Goal: Task Accomplishment & Management: Manage account settings

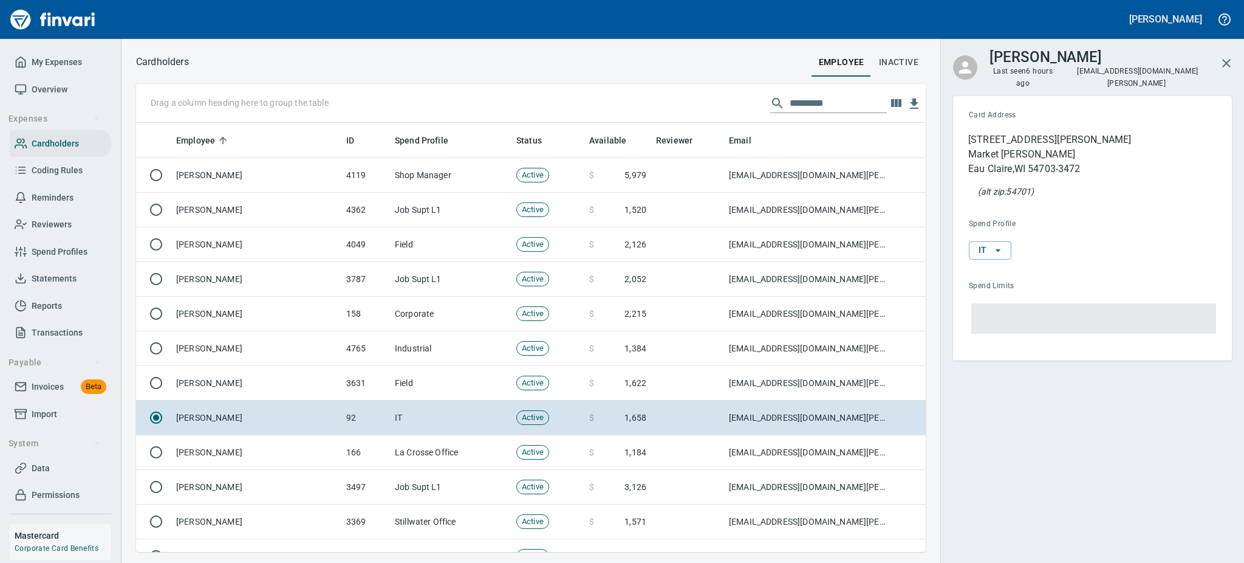
scroll to position [416, 762]
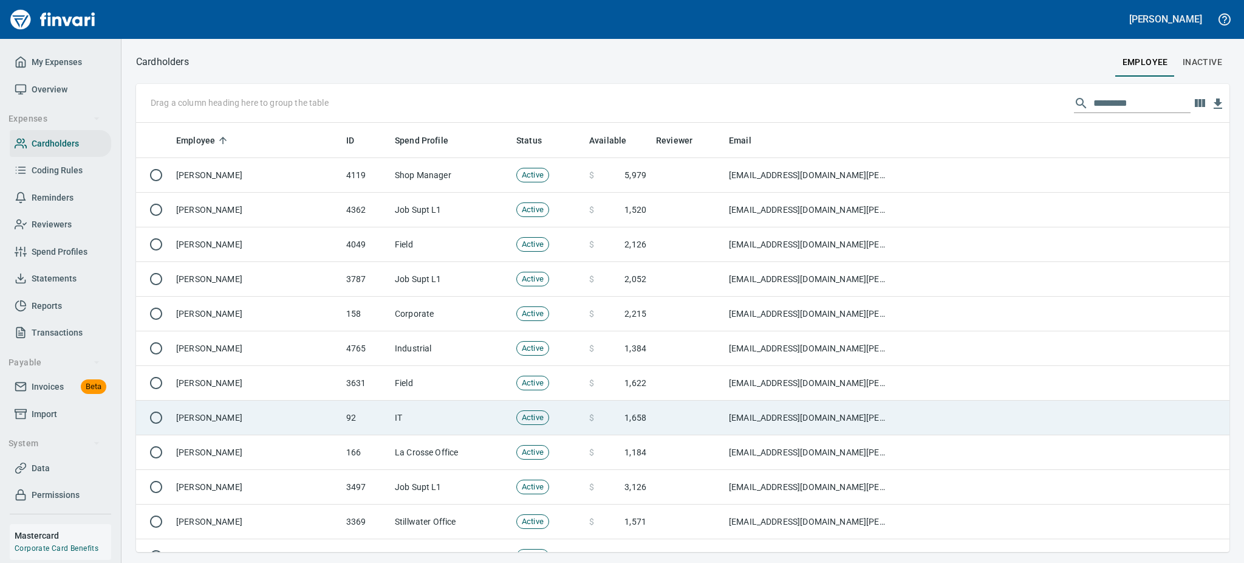
scroll to position [416, 1053]
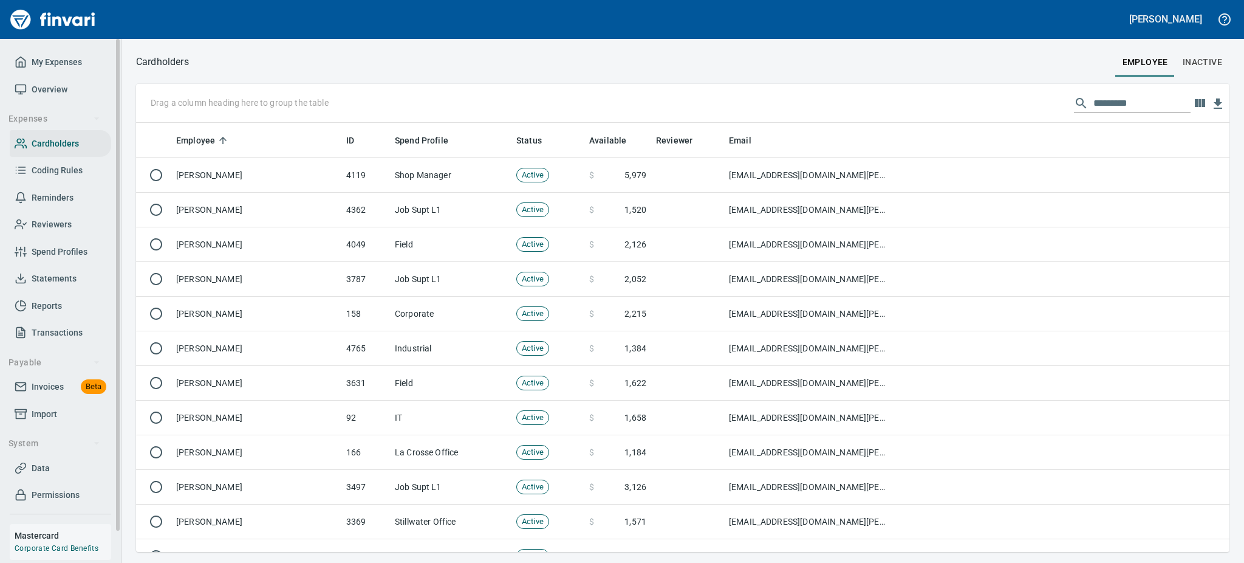
click at [42, 278] on span "Statements" at bounding box center [54, 278] width 45 height 15
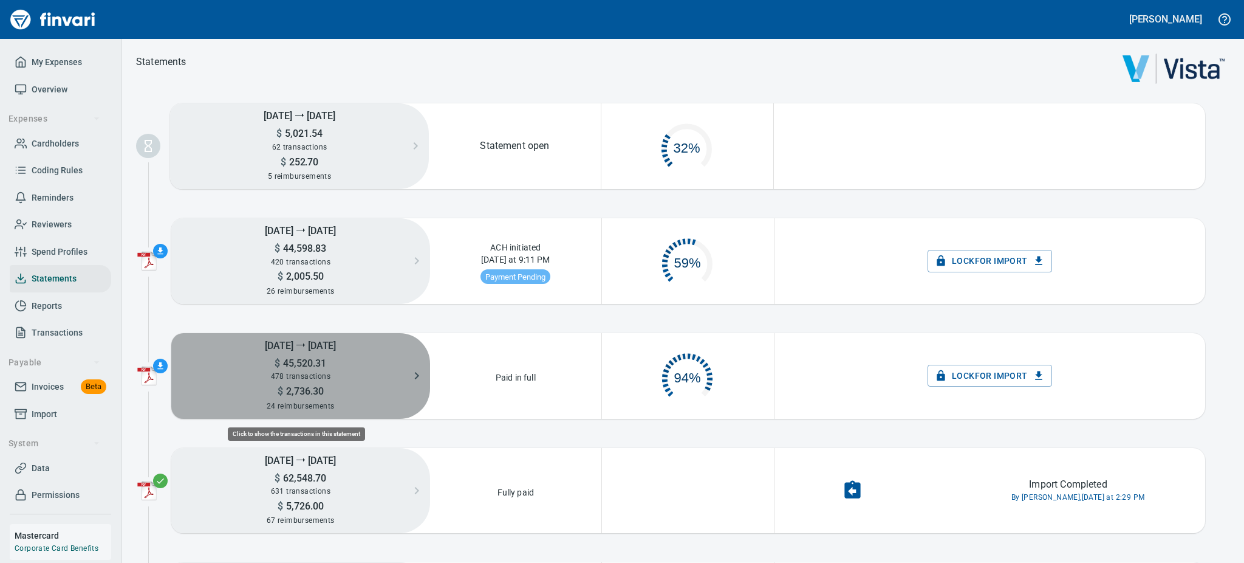
click at [316, 394] on span "2,736.30" at bounding box center [303, 391] width 41 height 12
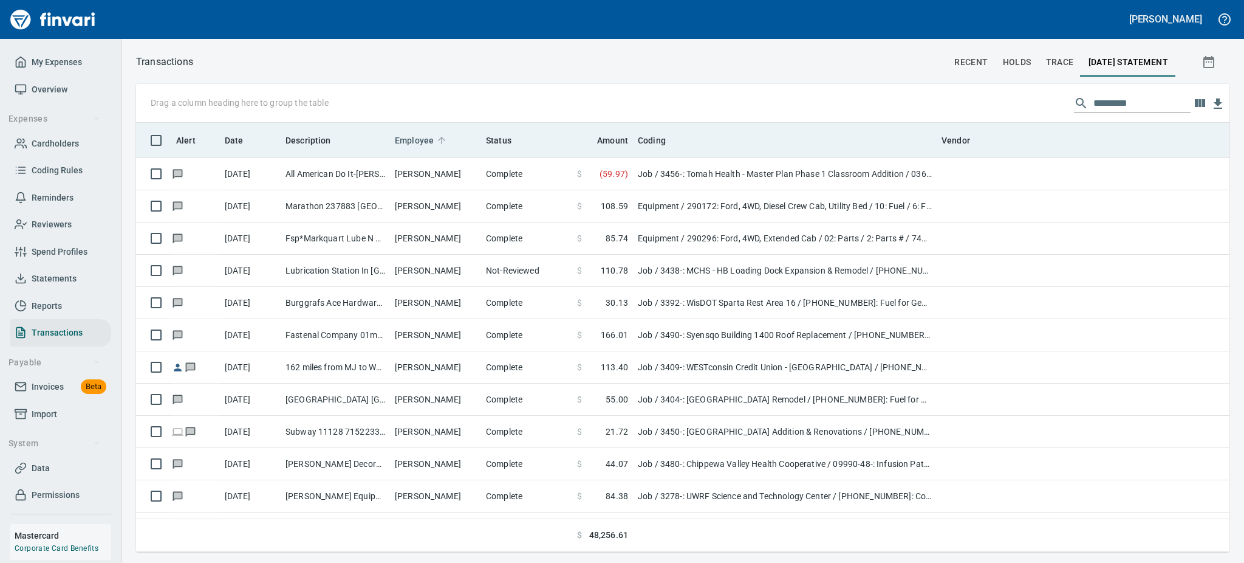
scroll to position [416, 1066]
click at [418, 137] on span "Employee" at bounding box center [414, 140] width 39 height 15
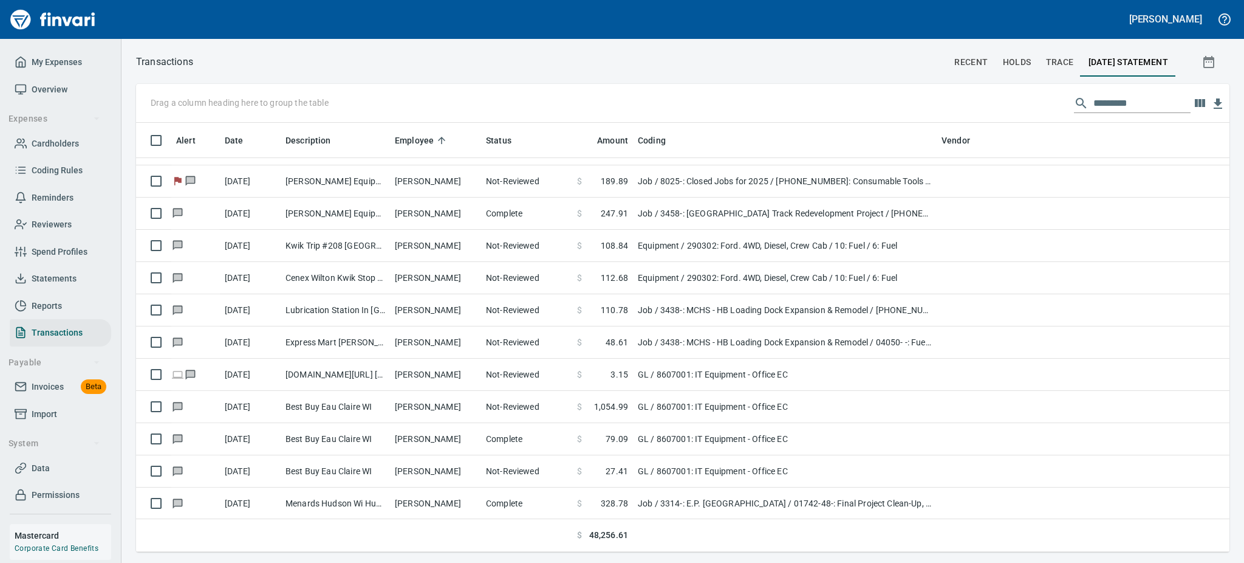
scroll to position [6545, 0]
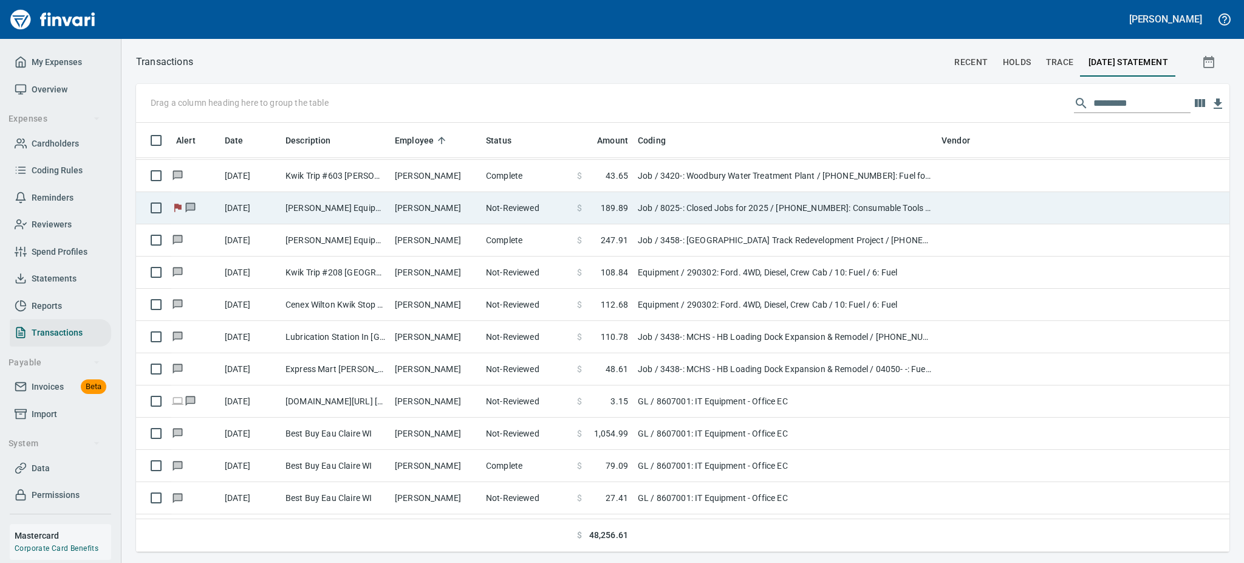
click at [341, 203] on td "[PERSON_NAME] Equipment&Supp Eau Claire WI" at bounding box center [335, 208] width 109 height 32
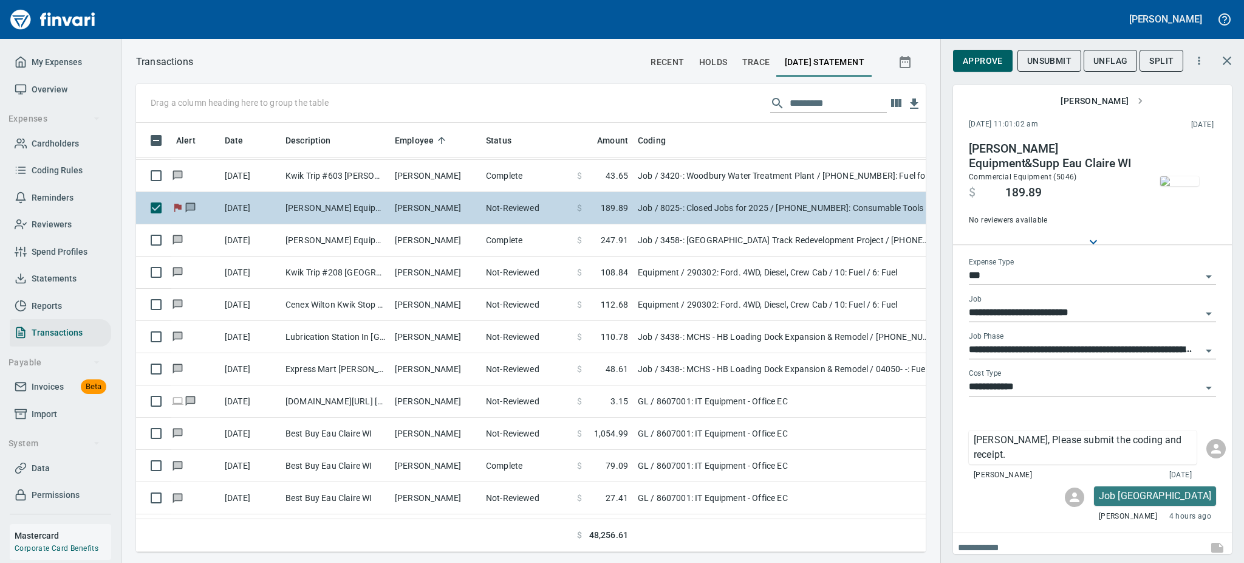
scroll to position [402, 762]
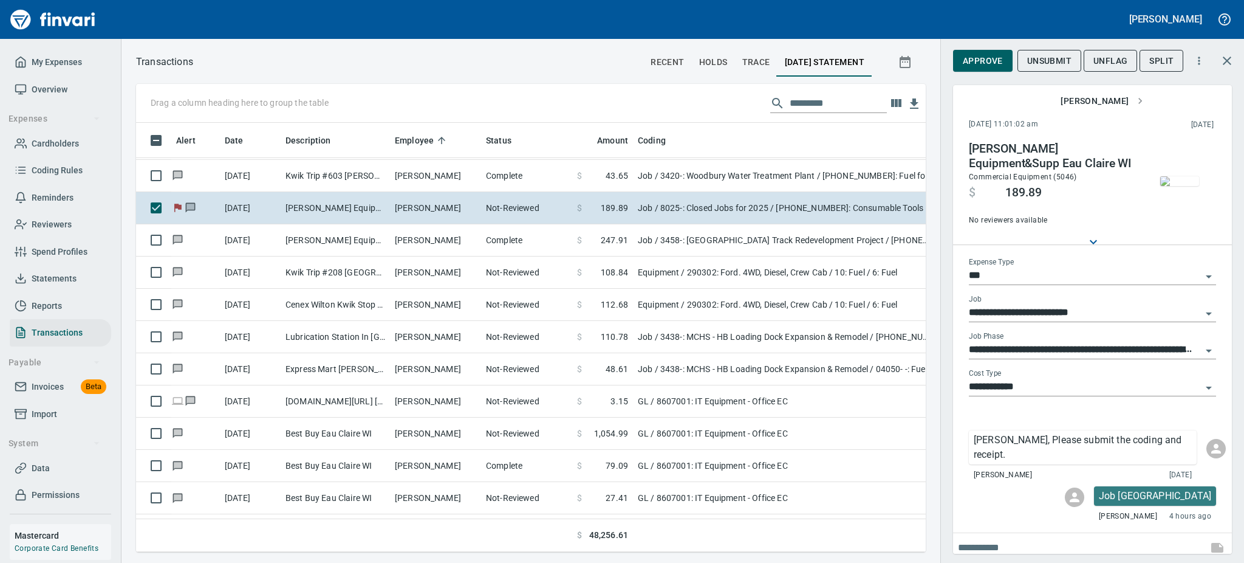
click at [1183, 183] on img "button" at bounding box center [1179, 181] width 39 height 10
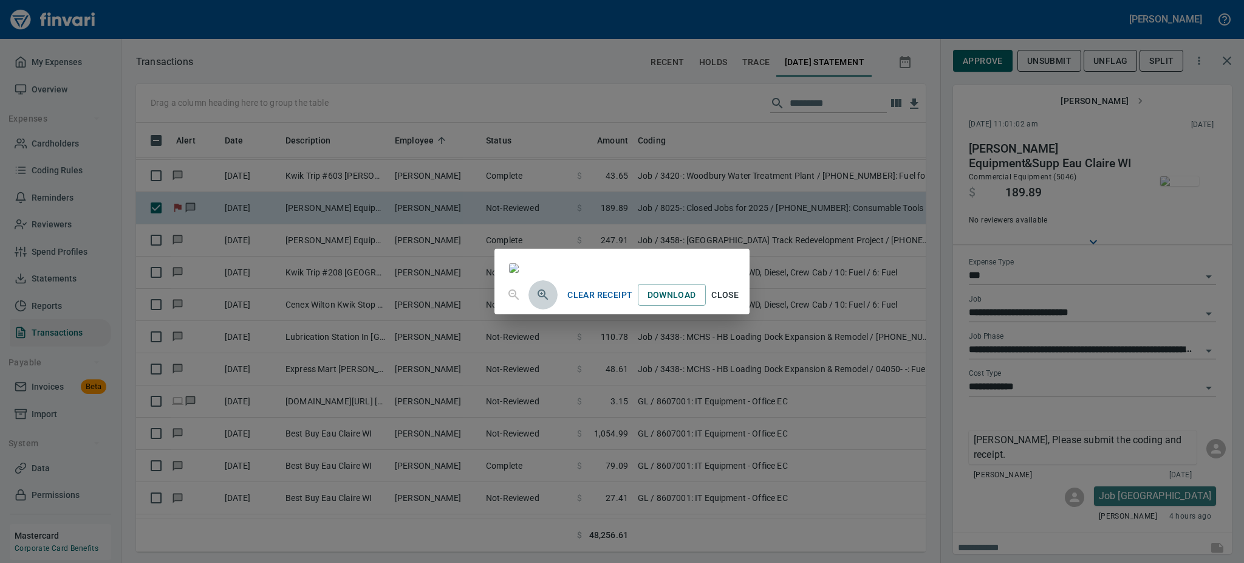
click at [536, 302] on icon "button" at bounding box center [543, 294] width 15 height 15
click at [538, 301] on icon "button" at bounding box center [543, 295] width 10 height 10
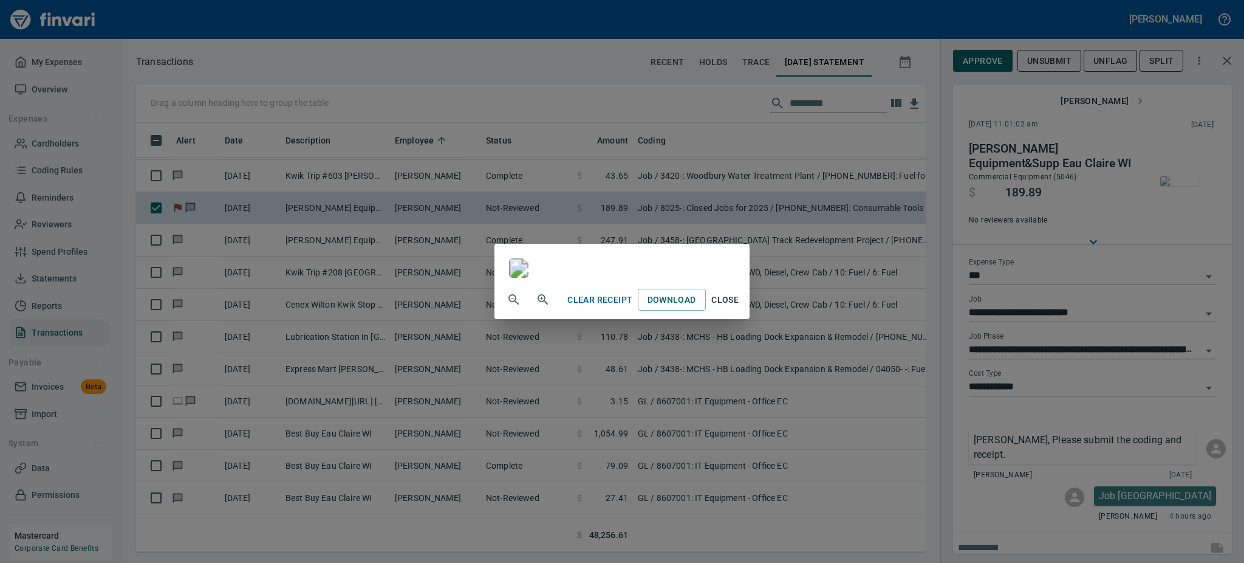
scroll to position [705, 0]
click at [740, 307] on span "Close" at bounding box center [725, 299] width 29 height 15
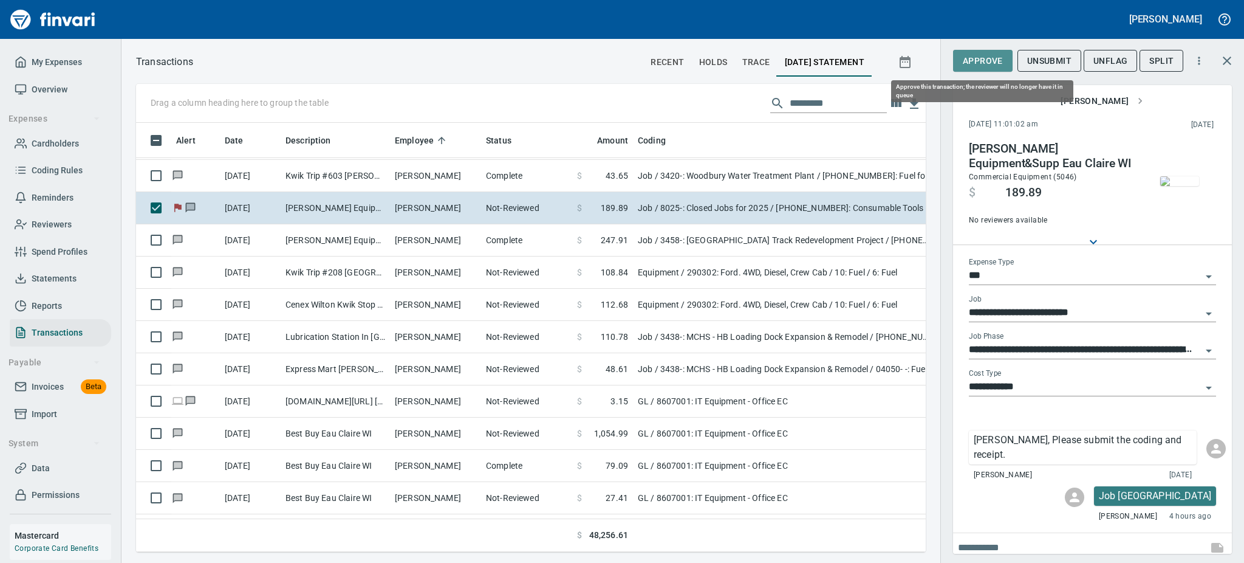
click at [978, 61] on span "Approve" at bounding box center [983, 60] width 40 height 15
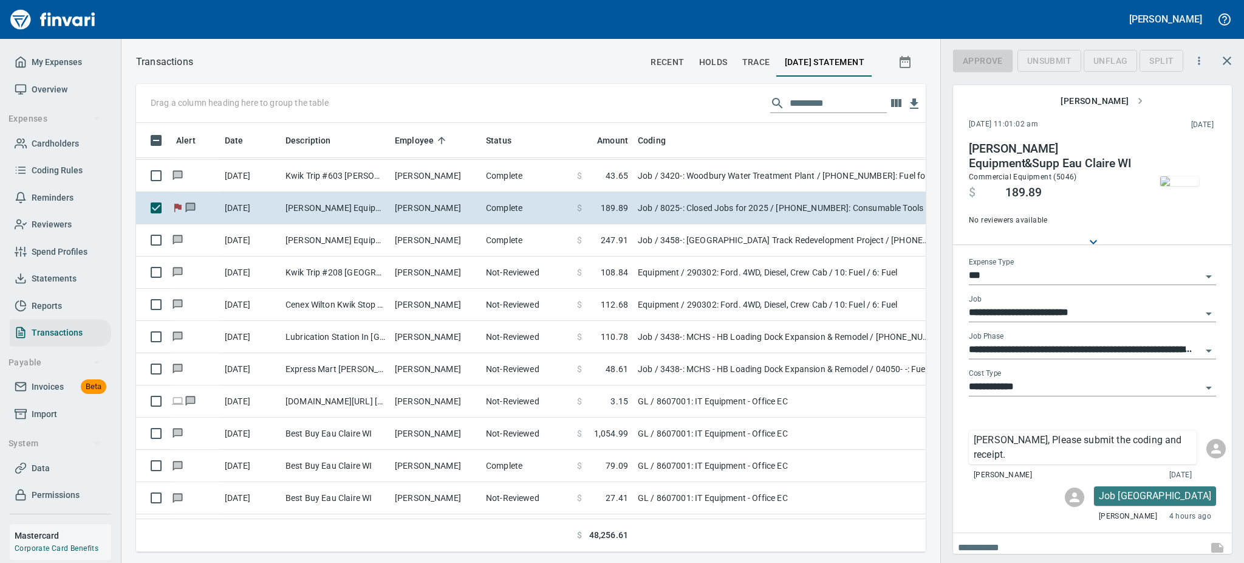
scroll to position [402, 762]
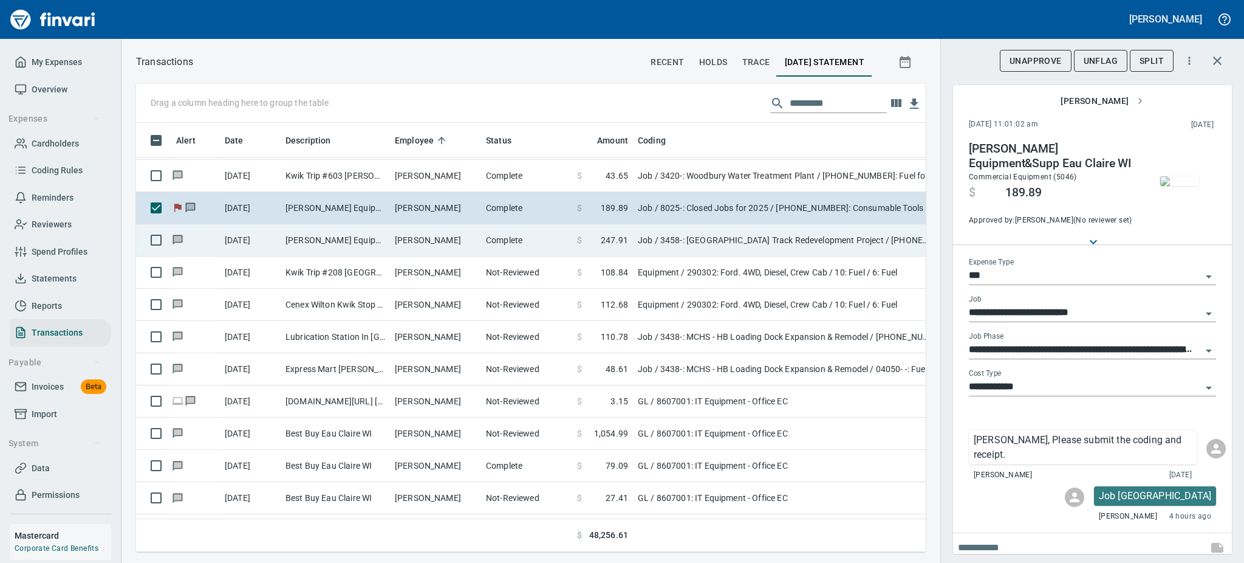
click at [402, 236] on td "[PERSON_NAME]" at bounding box center [435, 240] width 91 height 32
type input "**********"
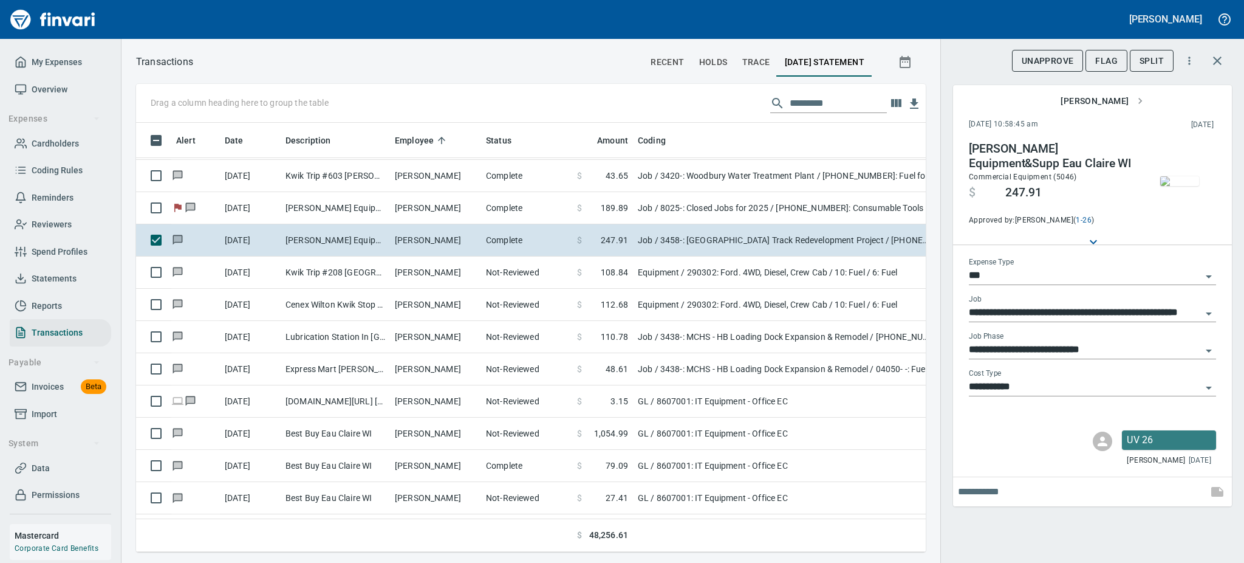
scroll to position [402, 762]
click at [1171, 179] on img "button" at bounding box center [1179, 181] width 39 height 10
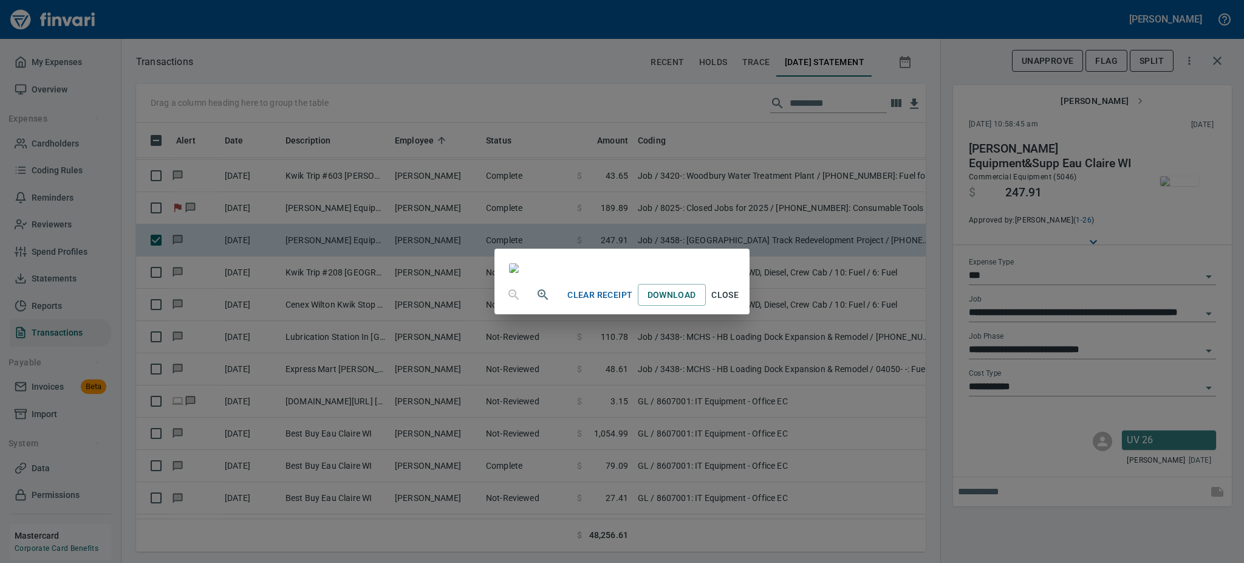
click at [740, 303] on span "Close" at bounding box center [725, 294] width 29 height 15
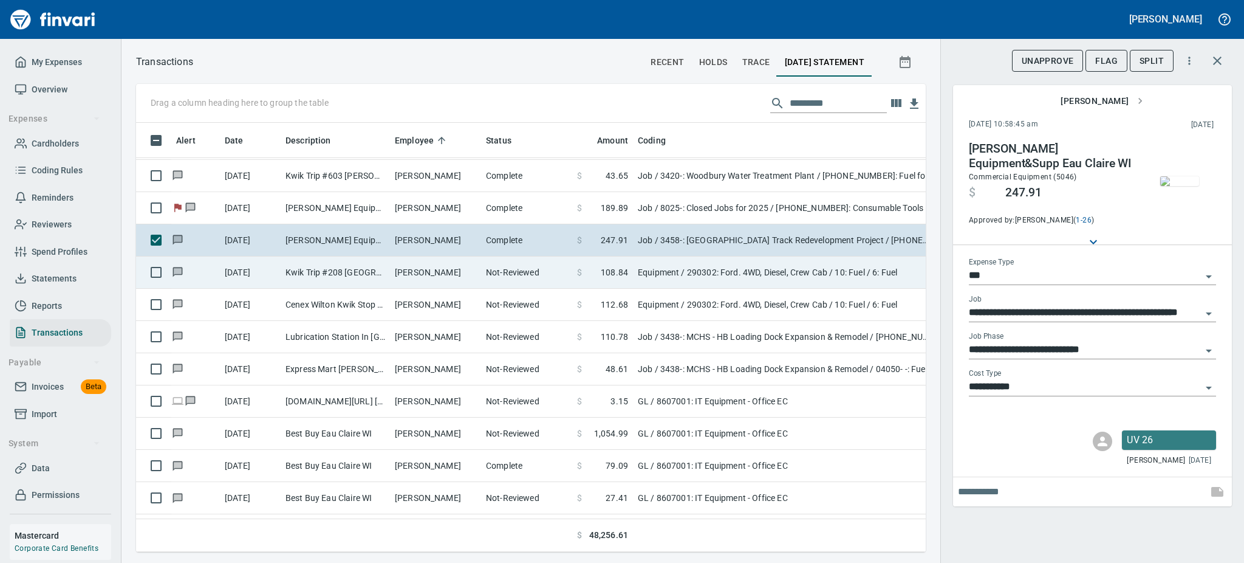
click at [321, 276] on td "Kwik Trip #208 [GEOGRAPHIC_DATA] [GEOGRAPHIC_DATA]" at bounding box center [335, 272] width 109 height 32
type input "*********"
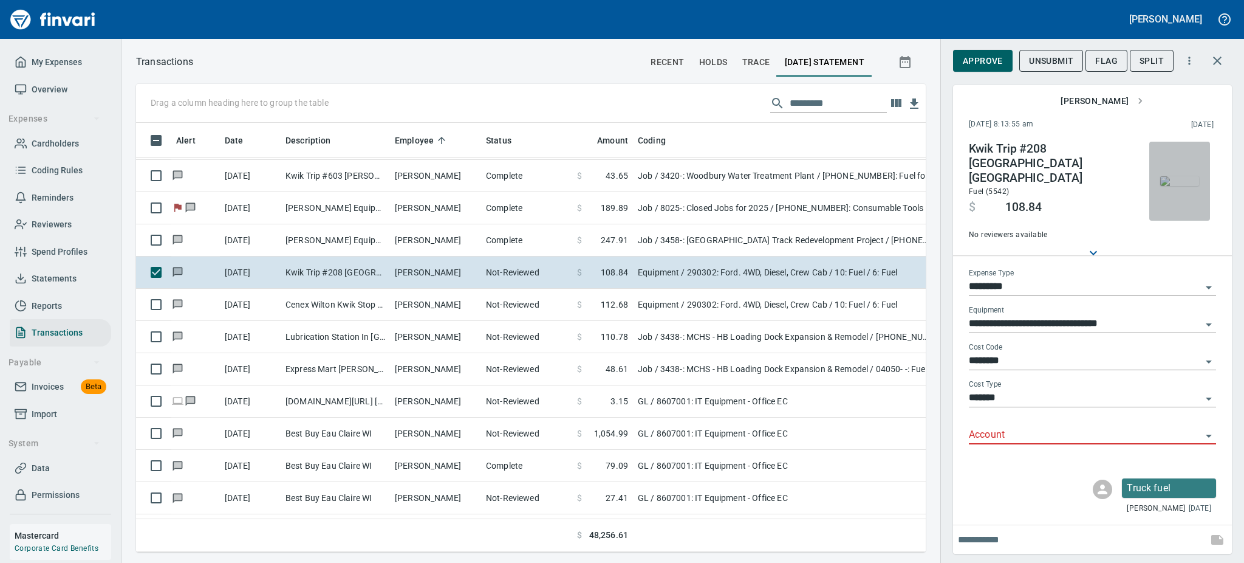
click at [1179, 176] on img "button" at bounding box center [1179, 181] width 39 height 10
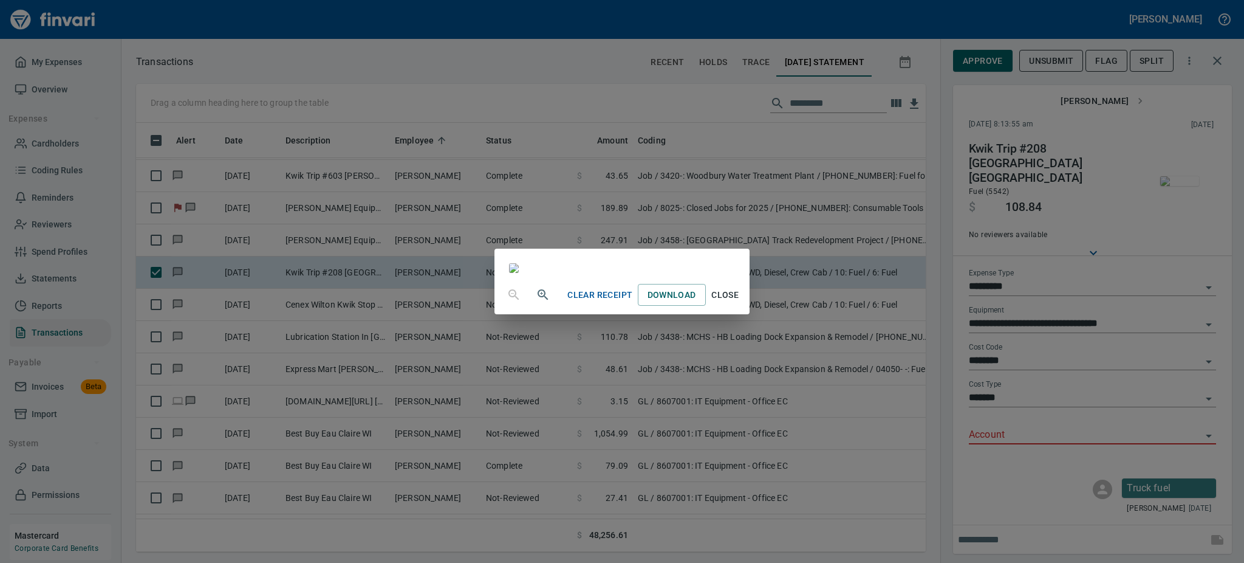
click at [740, 303] on span "Close" at bounding box center [725, 294] width 29 height 15
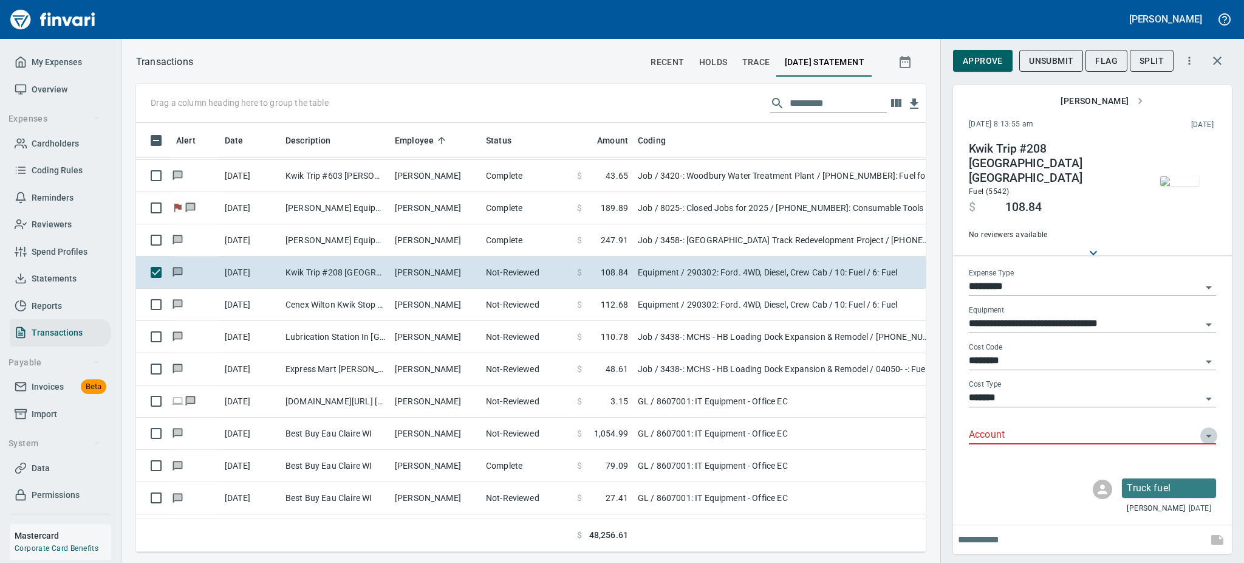
click at [1208, 428] on icon "Open" at bounding box center [1209, 435] width 15 height 15
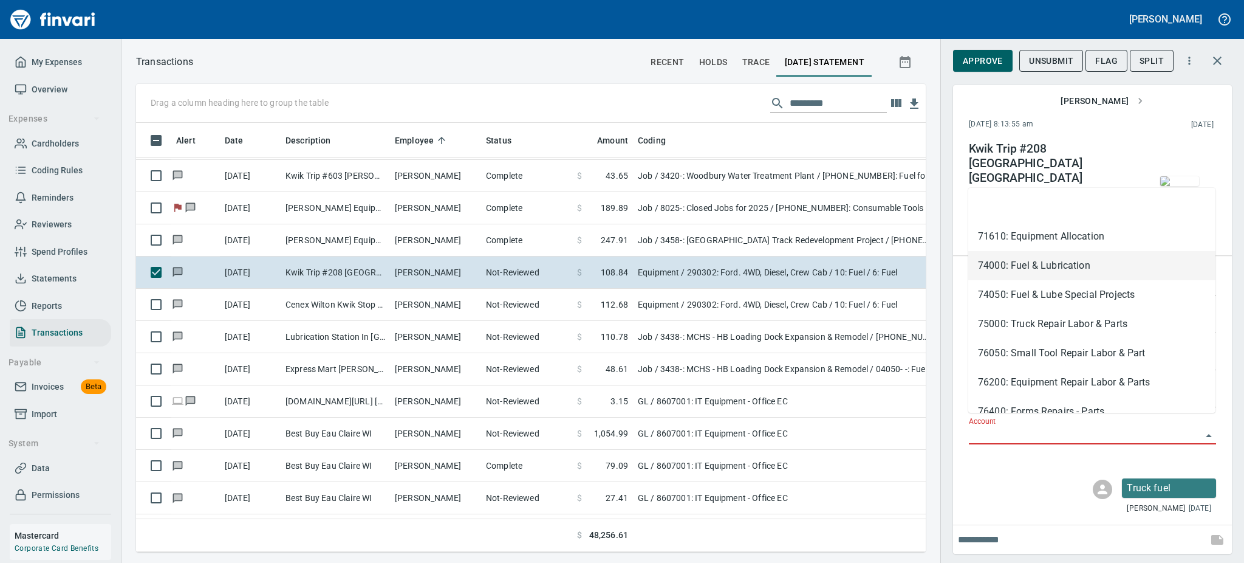
click at [1043, 262] on li "74000: Fuel & Lubrication" at bounding box center [1091, 265] width 247 height 29
type input "**********"
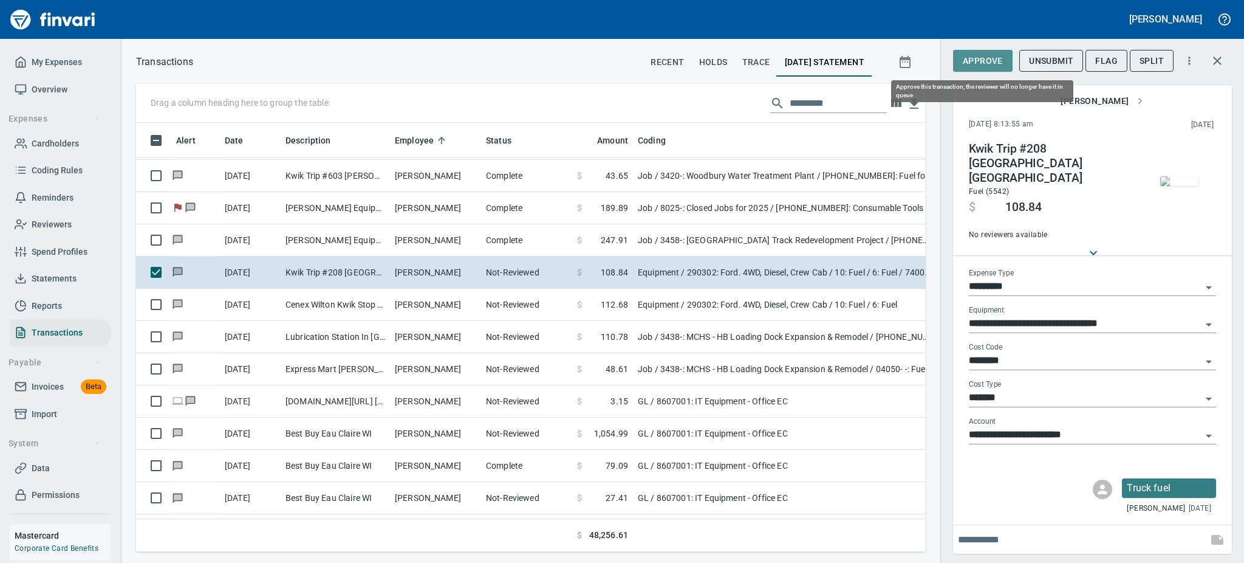
click at [970, 52] on button "Approve" at bounding box center [983, 61] width 60 height 22
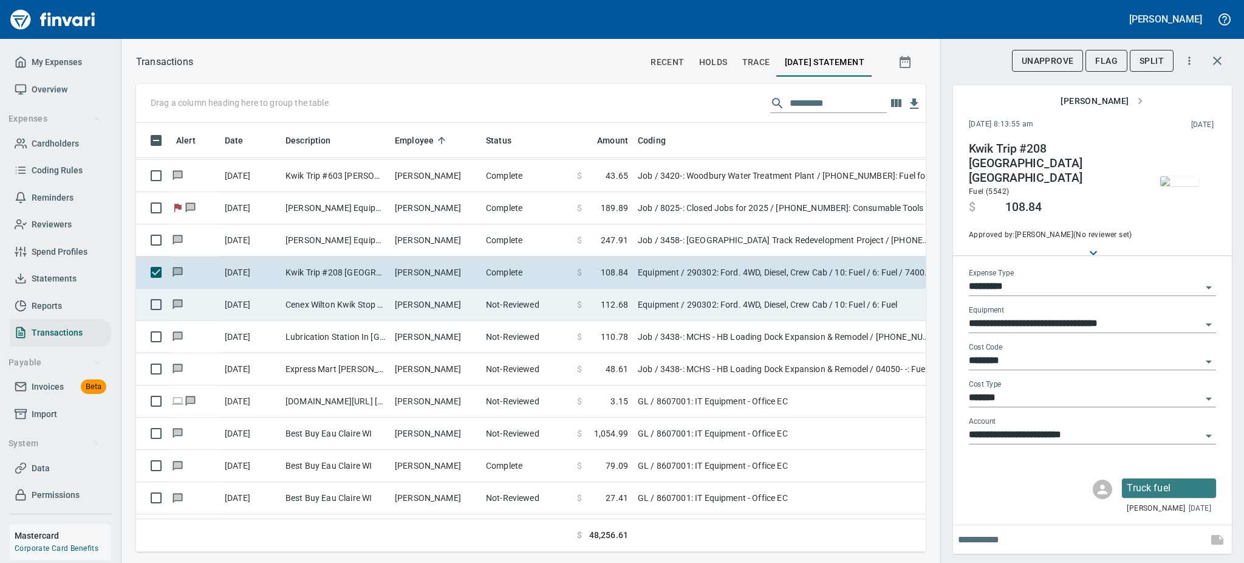
click at [369, 306] on td "Cenex Wilton Kwik Stop Wilton [GEOGRAPHIC_DATA]" at bounding box center [335, 305] width 109 height 32
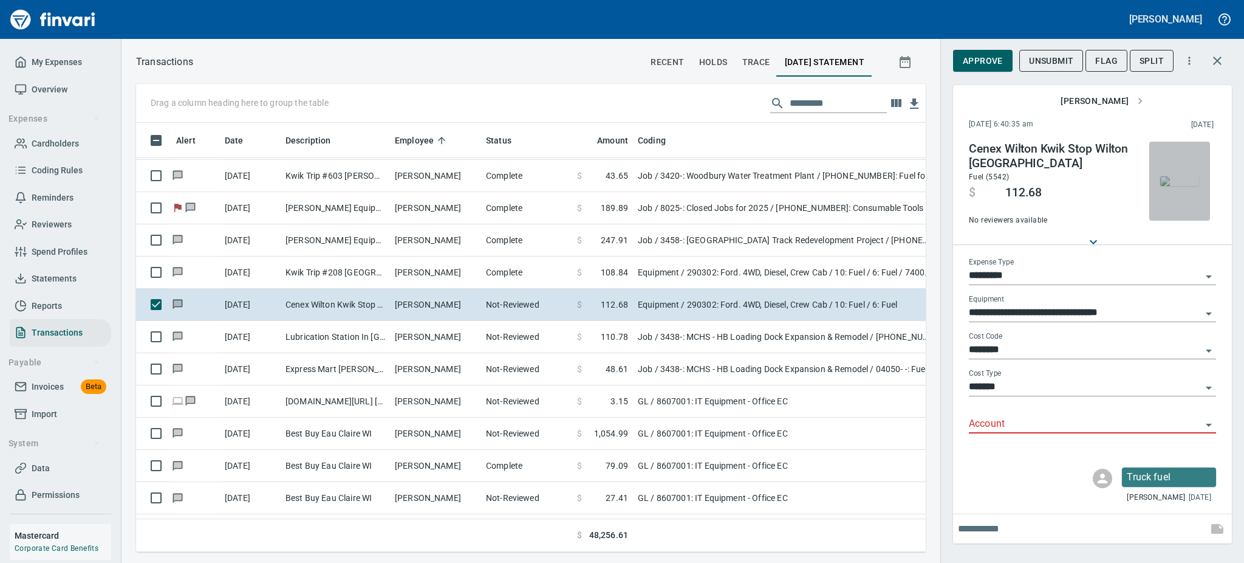
click at [1181, 176] on img "button" at bounding box center [1179, 181] width 39 height 10
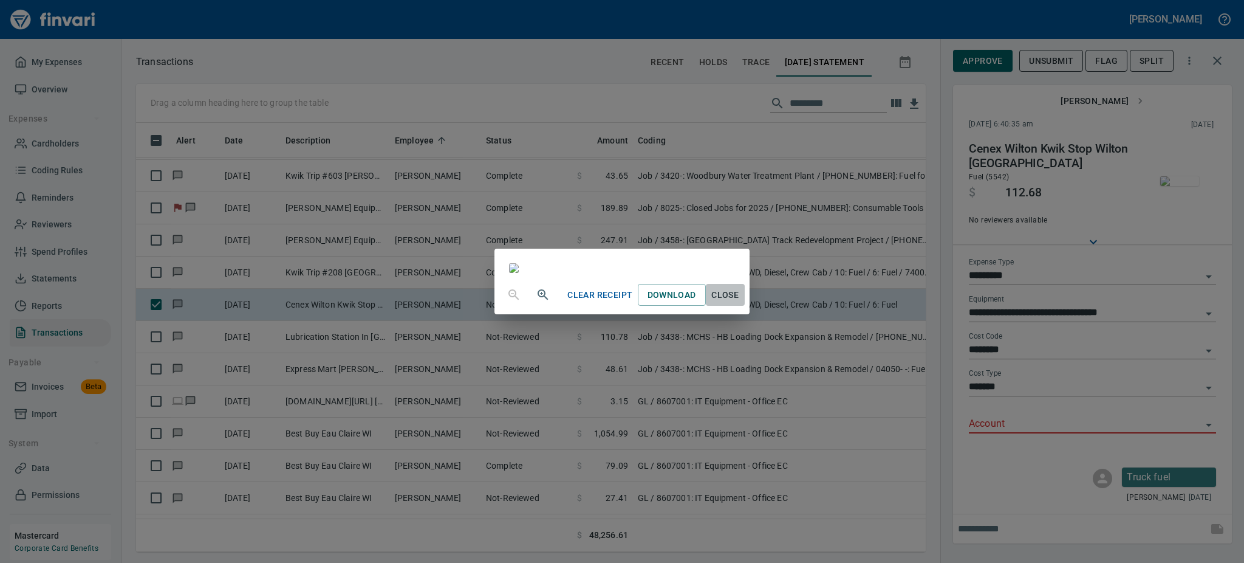
click at [740, 303] on span "Close" at bounding box center [725, 294] width 29 height 15
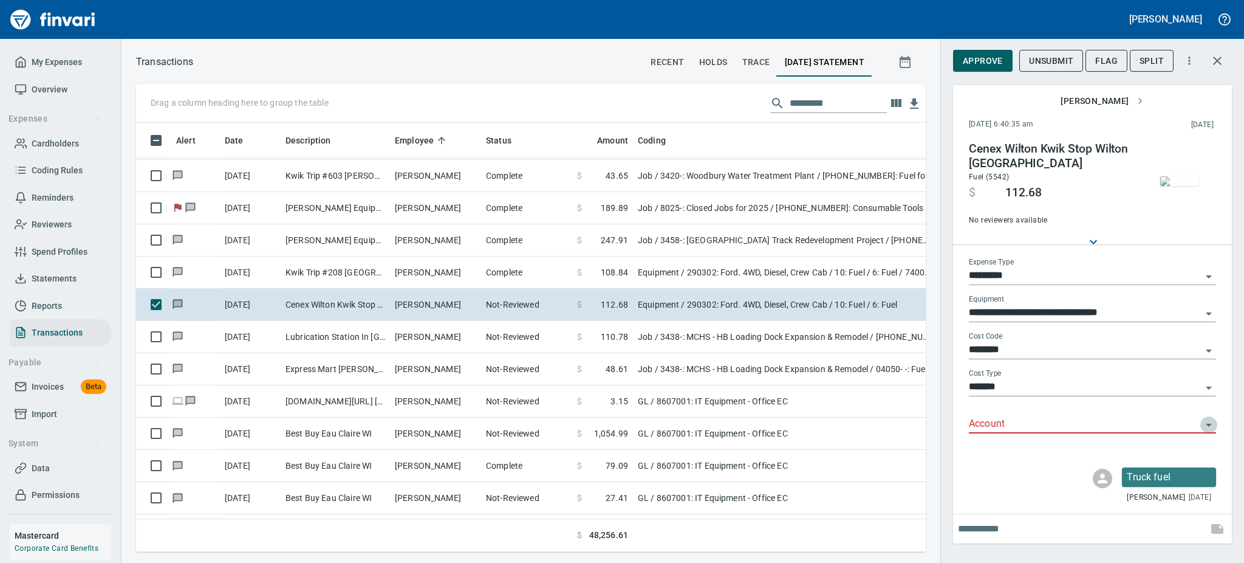
click at [1211, 425] on icon "Open" at bounding box center [1209, 424] width 15 height 15
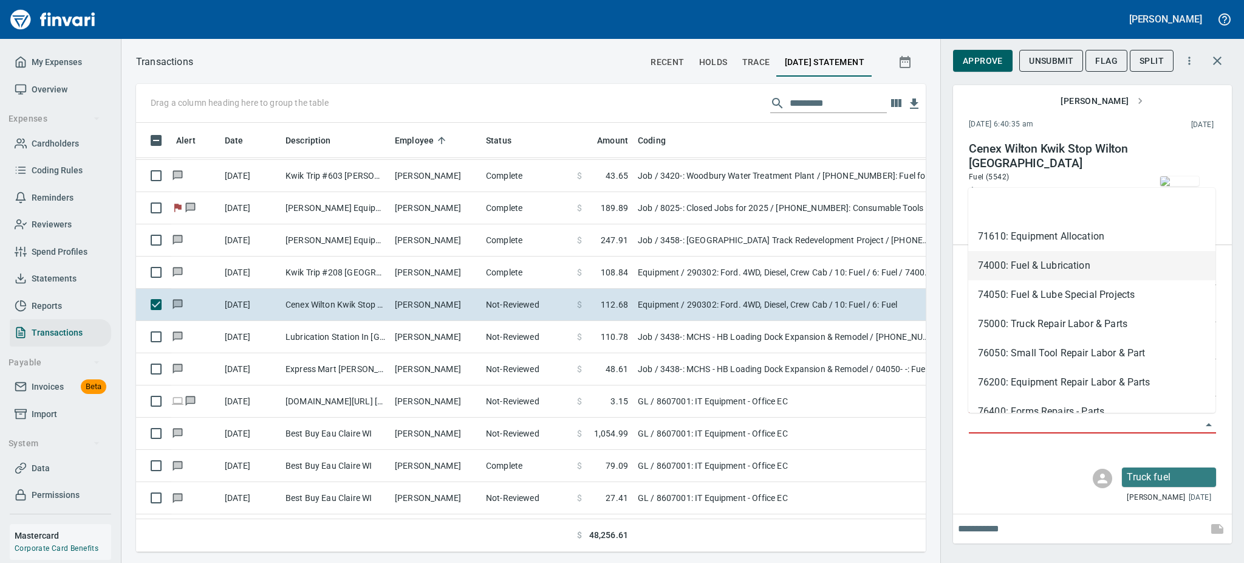
click at [1025, 261] on li "74000: Fuel & Lubrication" at bounding box center [1091, 265] width 247 height 29
type input "**********"
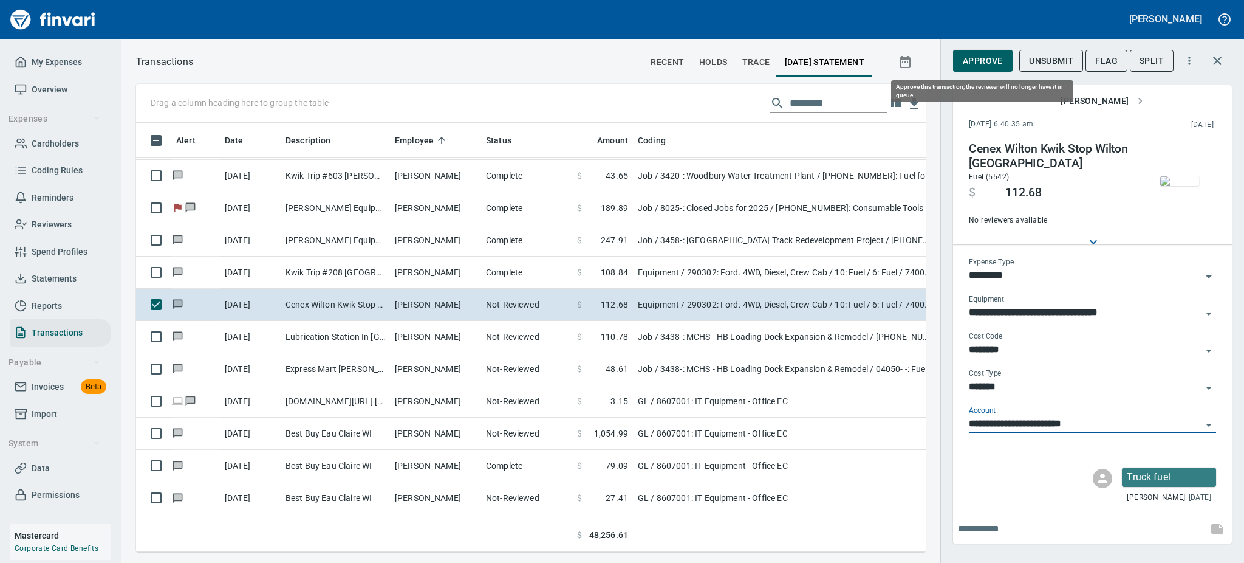
click at [976, 62] on span "Approve" at bounding box center [983, 60] width 40 height 15
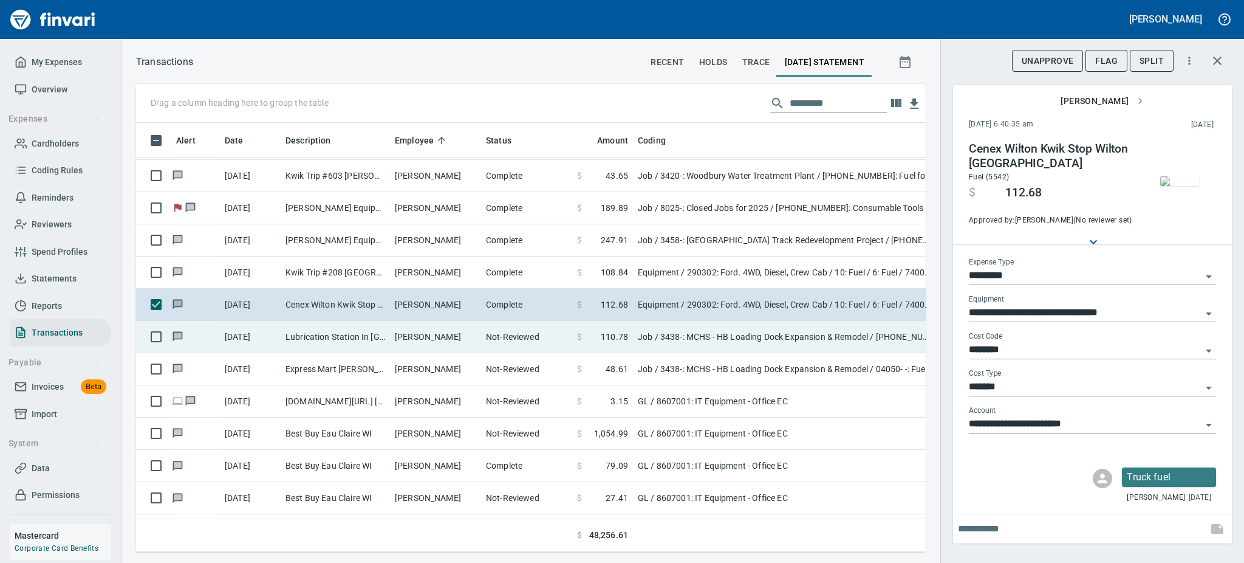
click at [416, 334] on td "[PERSON_NAME]" at bounding box center [435, 337] width 91 height 32
type input "***"
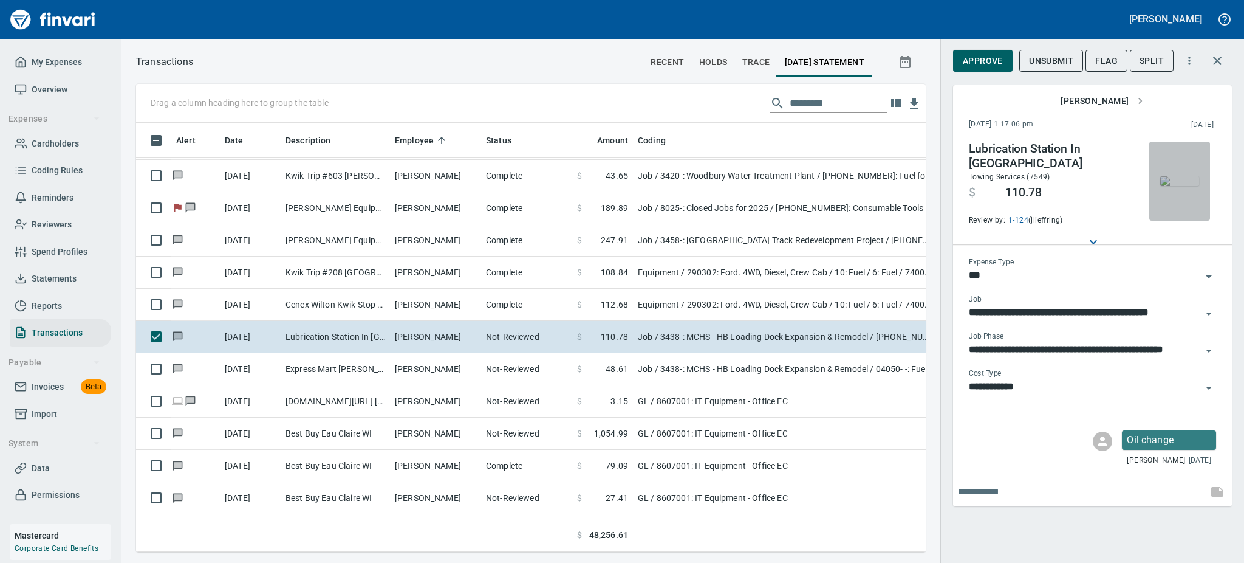
click at [1188, 186] on img "button" at bounding box center [1179, 181] width 39 height 10
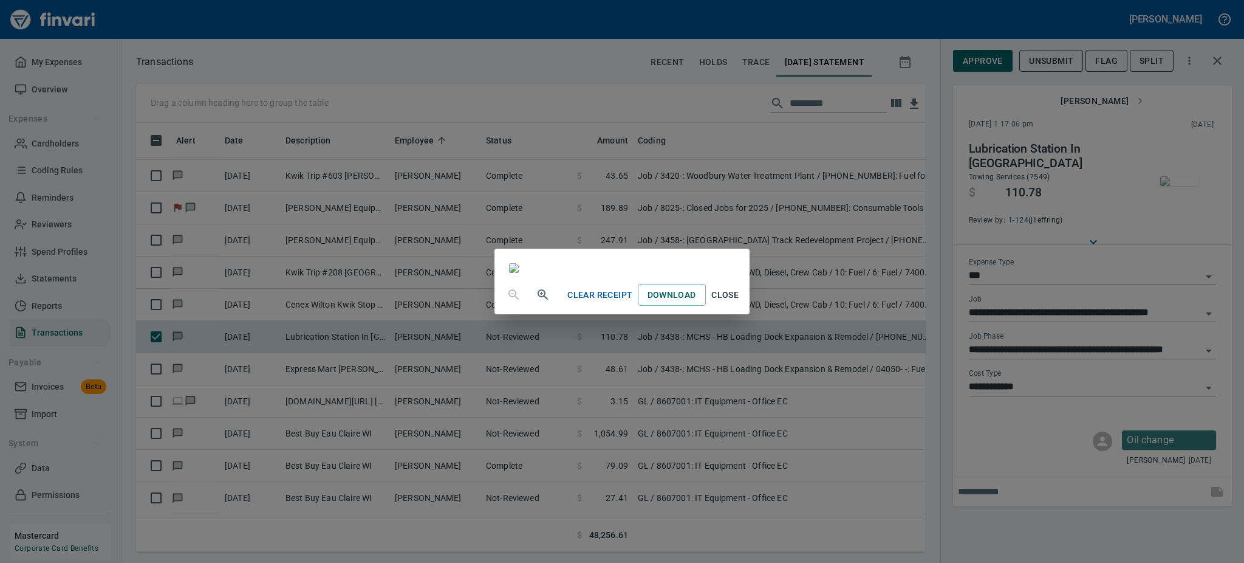
click at [740, 303] on span "Close" at bounding box center [725, 294] width 29 height 15
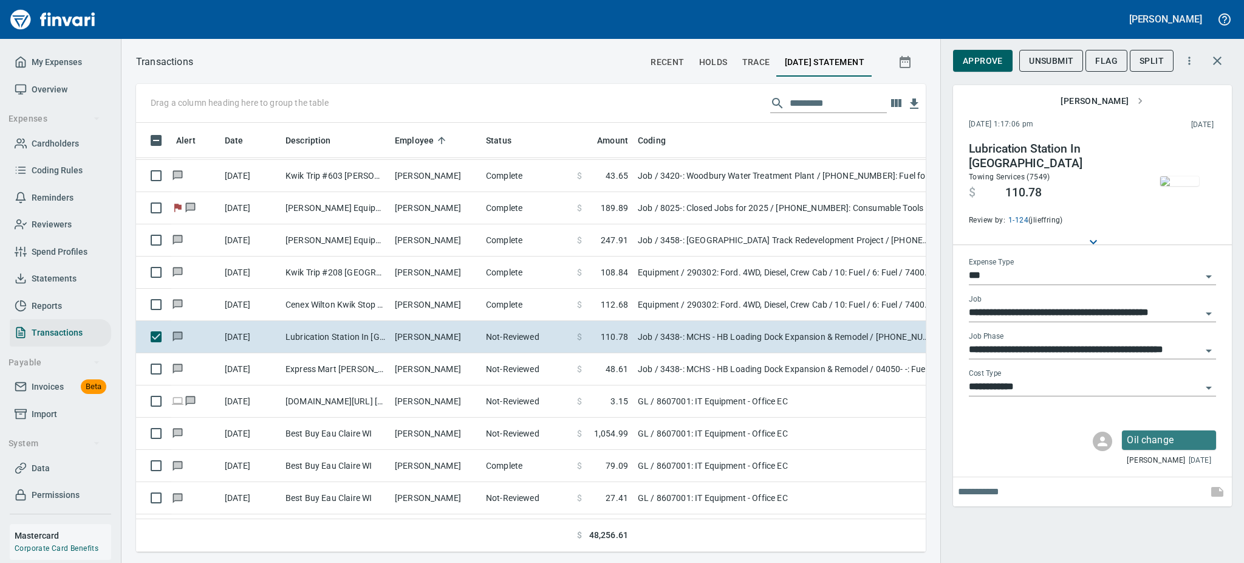
click at [1056, 58] on span "Unsubmit" at bounding box center [1051, 60] width 44 height 15
click at [972, 488] on input "text" at bounding box center [1080, 491] width 245 height 19
type input "**********"
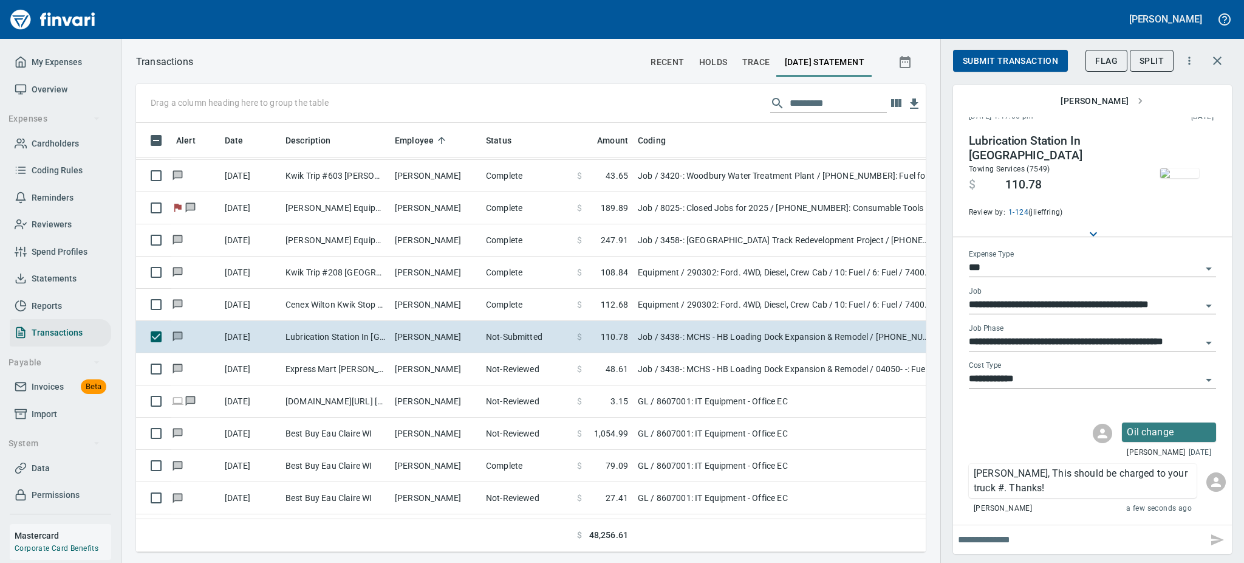
scroll to position [402, 762]
click at [1102, 57] on span "Flag" at bounding box center [1106, 60] width 22 height 15
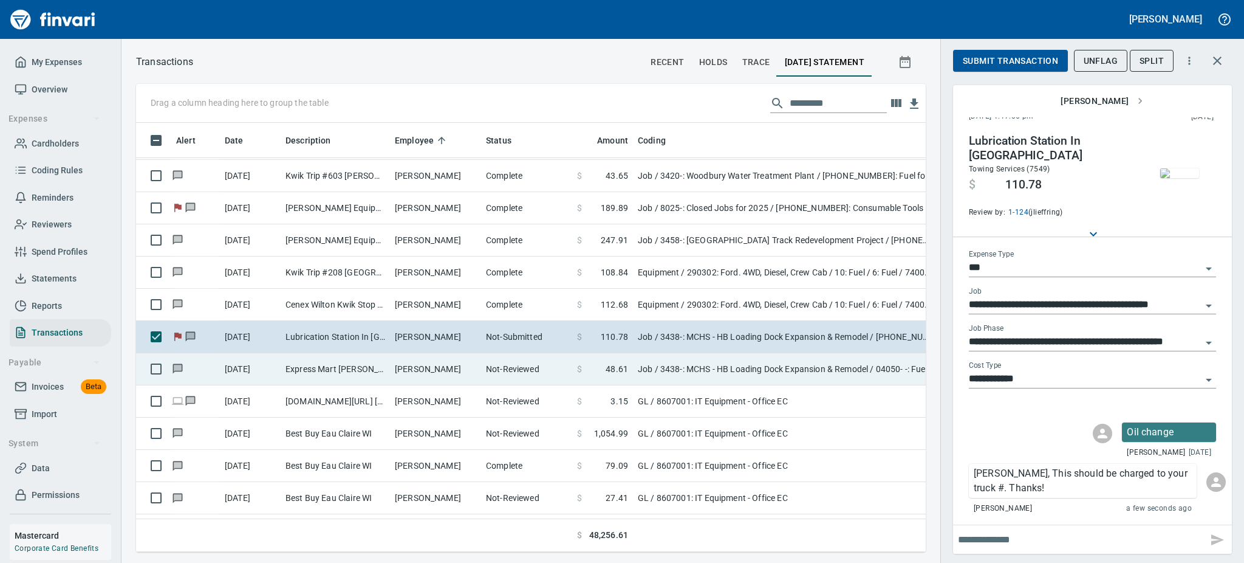
click at [391, 372] on td "[PERSON_NAME]" at bounding box center [435, 369] width 91 height 32
type input "**********"
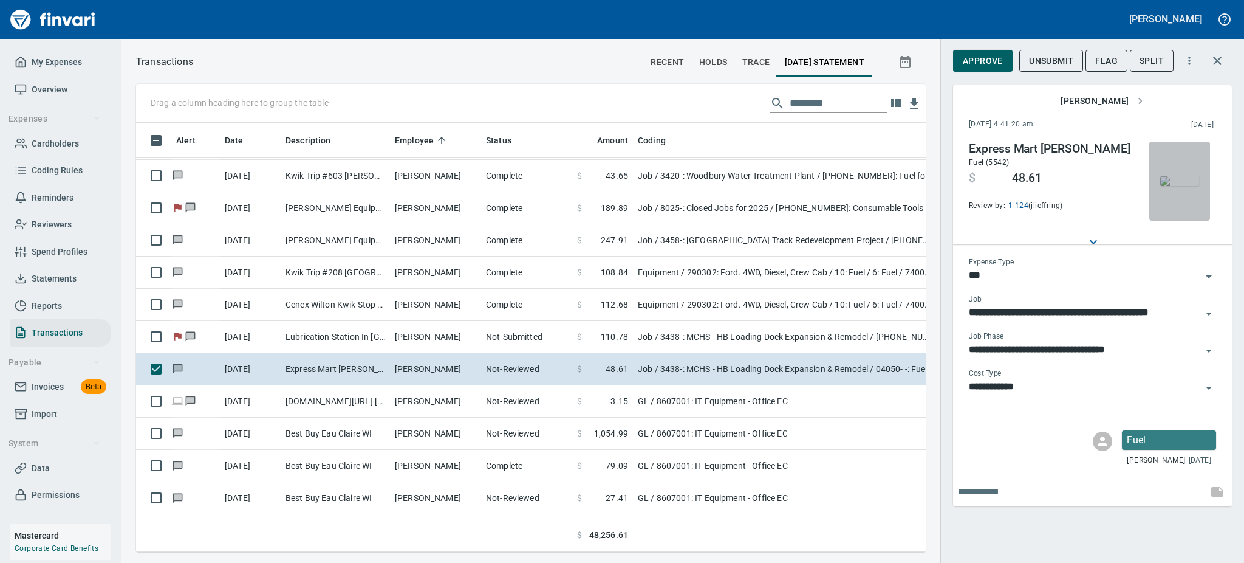
click at [1165, 183] on img "button" at bounding box center [1179, 181] width 39 height 10
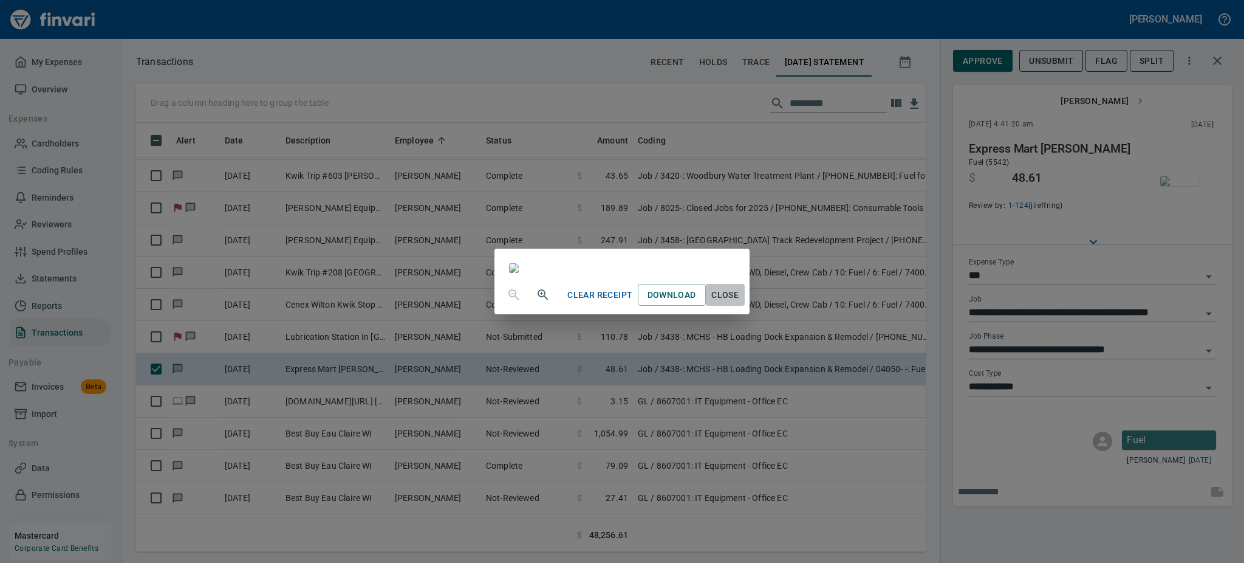
click at [740, 303] on span "Close" at bounding box center [725, 294] width 29 height 15
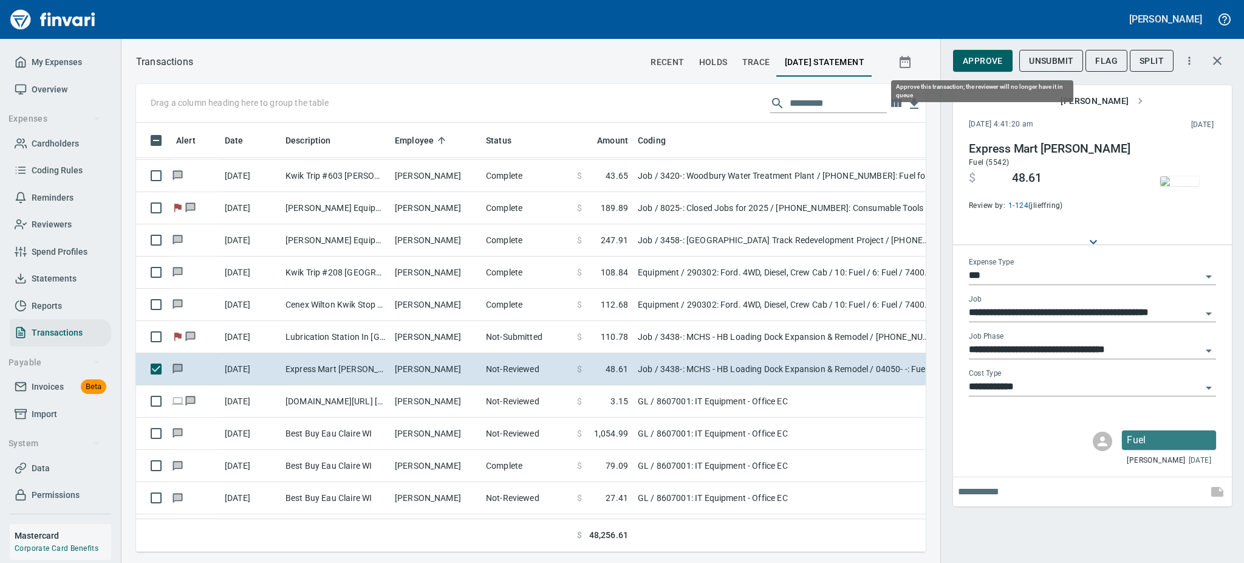
scroll to position [402, 762]
click at [977, 53] on span "Approve" at bounding box center [983, 60] width 40 height 15
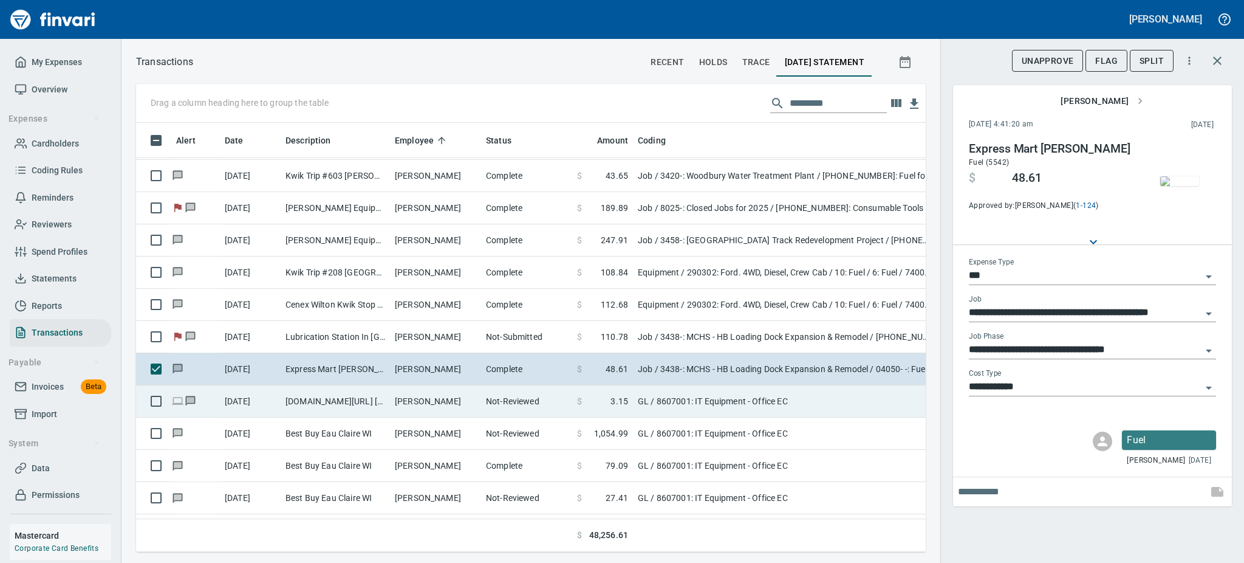
click at [374, 406] on td "[DOMAIN_NAME][URL] [PHONE_NUMBER] [GEOGRAPHIC_DATA]" at bounding box center [335, 401] width 109 height 32
type input "**"
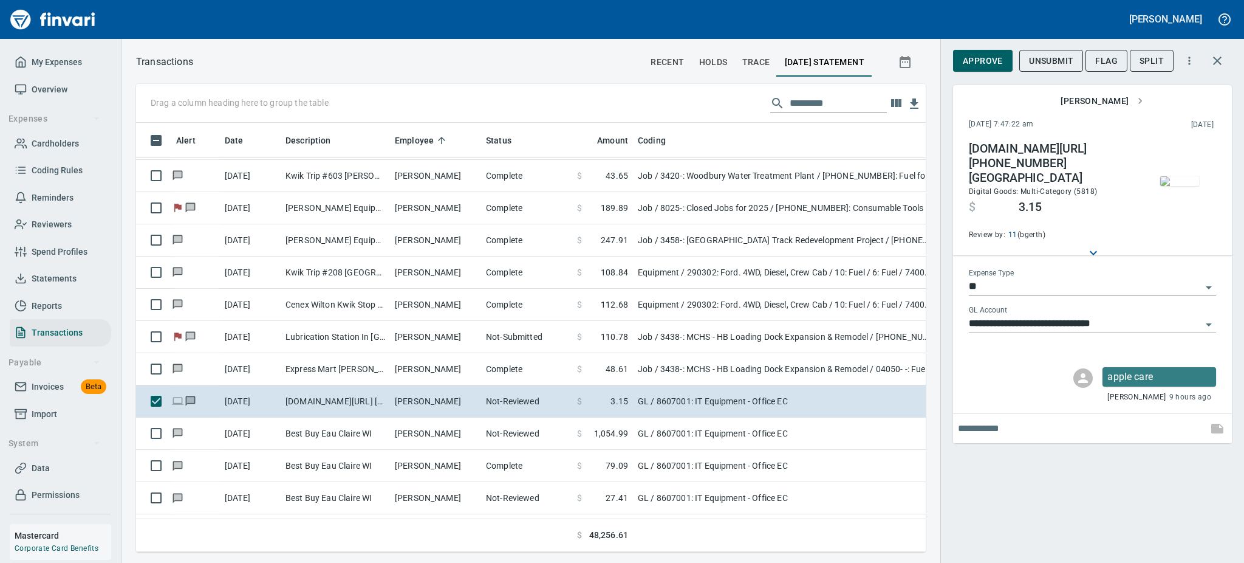
click at [1178, 176] on img "button" at bounding box center [1179, 181] width 39 height 10
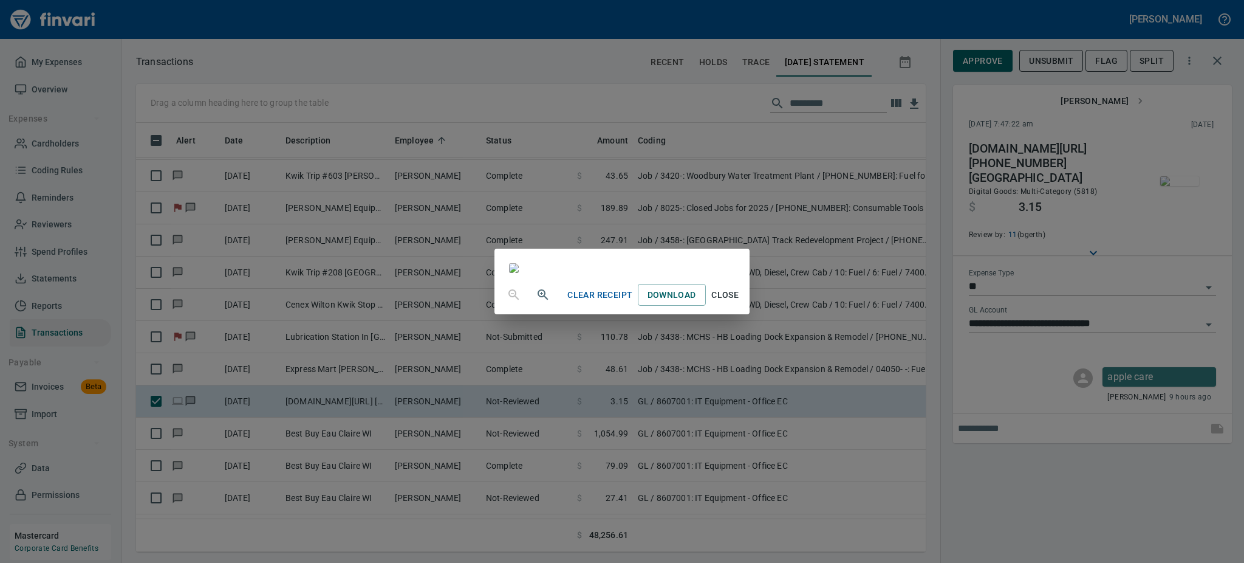
scroll to position [861, 0]
click at [740, 303] on span "Close" at bounding box center [725, 294] width 29 height 15
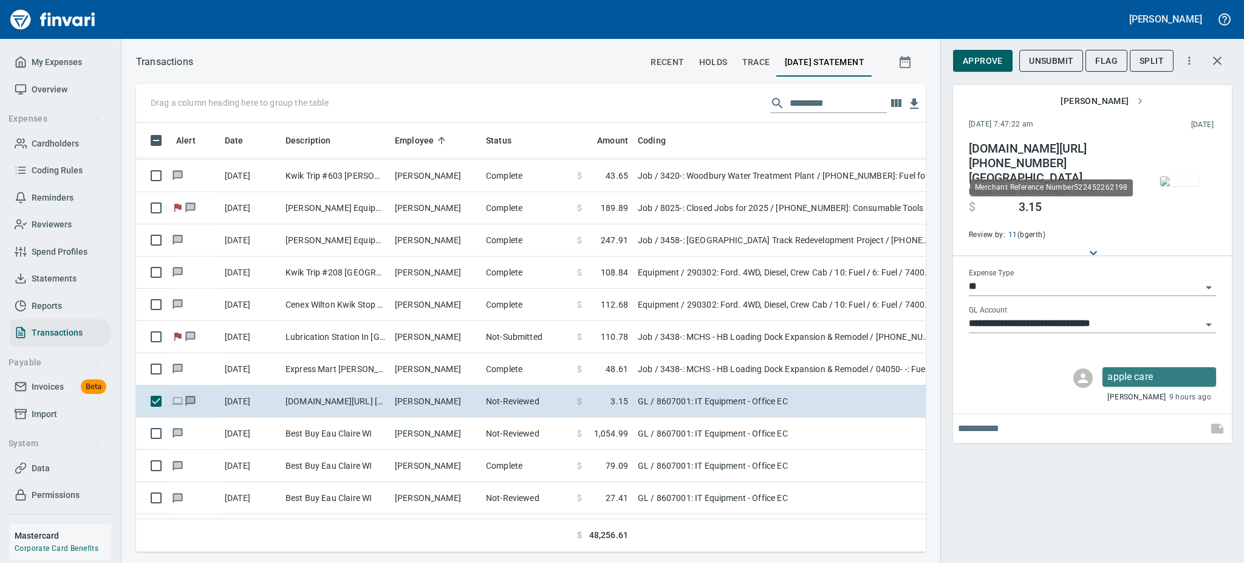
scroll to position [402, 762]
click at [1192, 186] on img "button" at bounding box center [1179, 181] width 39 height 10
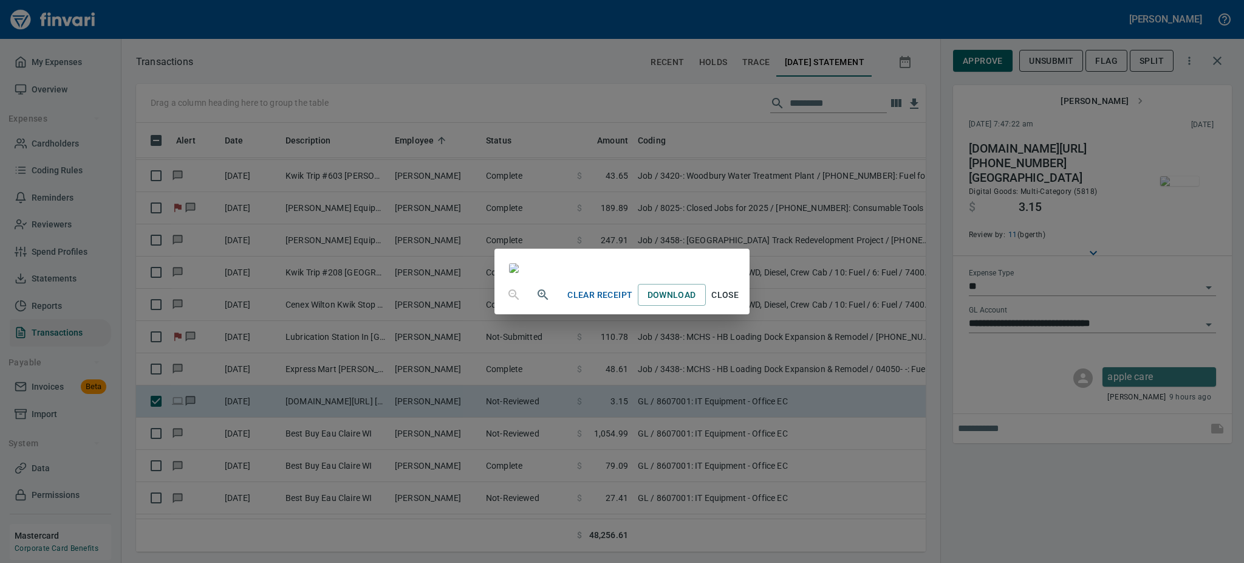
scroll to position [290, 0]
click at [519, 273] on img at bounding box center [514, 268] width 10 height 10
click at [740, 303] on span "Close" at bounding box center [725, 294] width 29 height 15
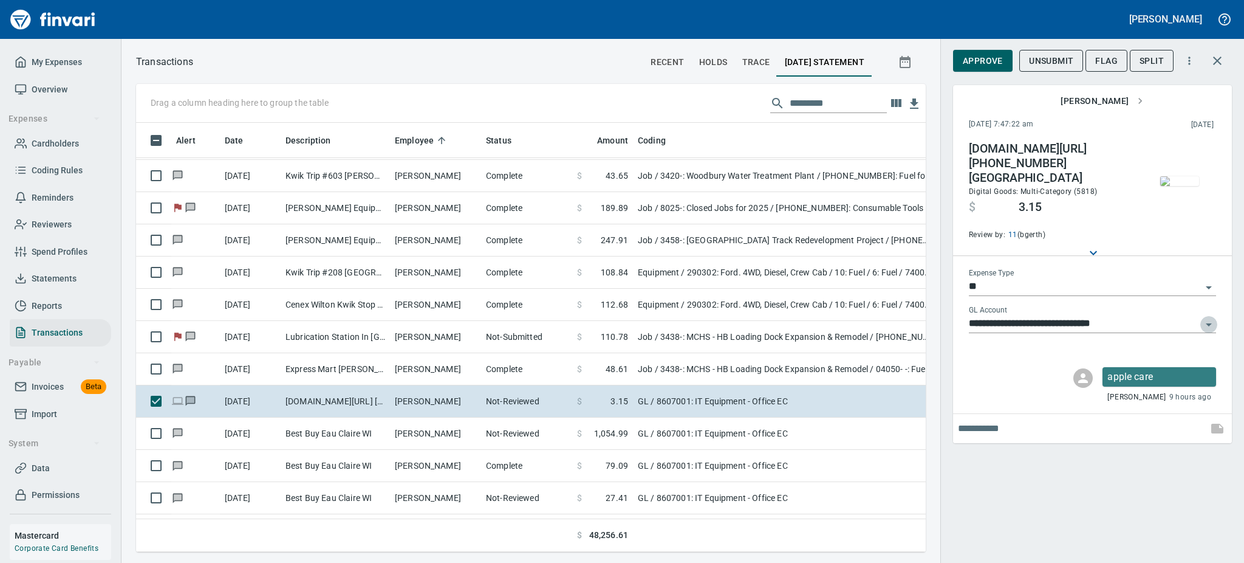
click at [1211, 323] on icon "Open" at bounding box center [1209, 324] width 6 height 3
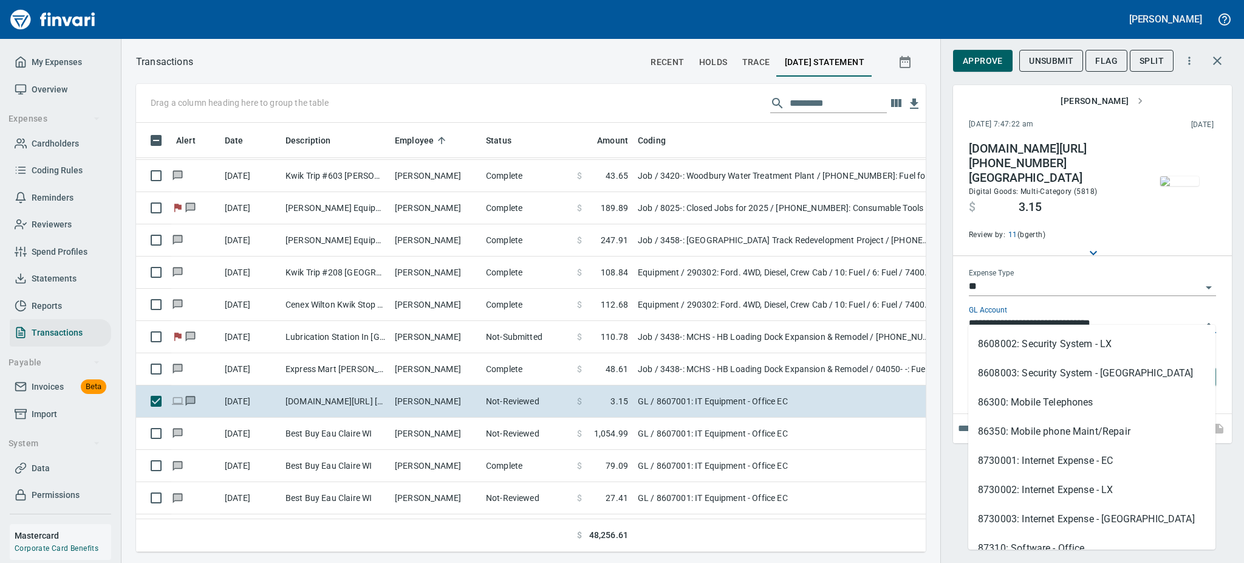
scroll to position [615, 0]
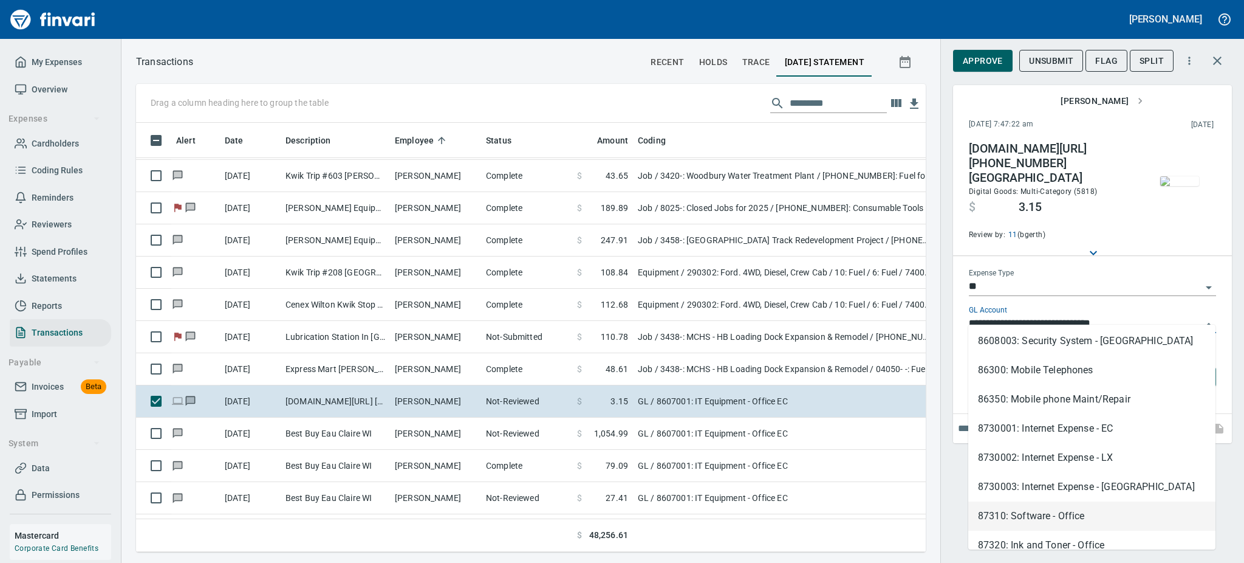
click at [1008, 510] on li "87310: Software - Office" at bounding box center [1091, 515] width 247 height 29
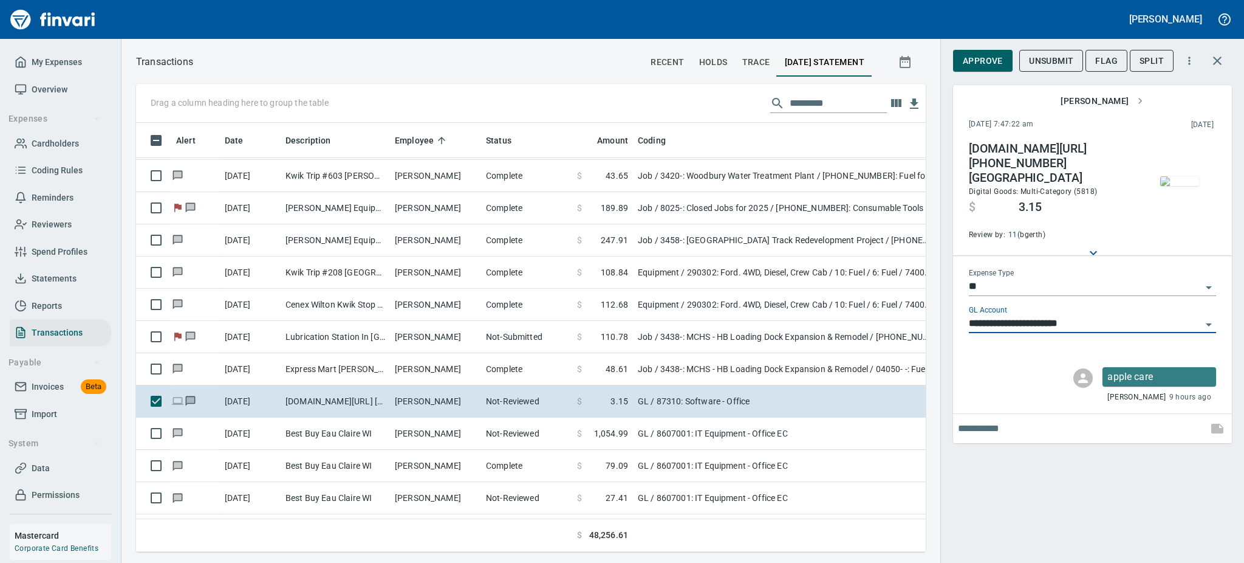
scroll to position [402, 762]
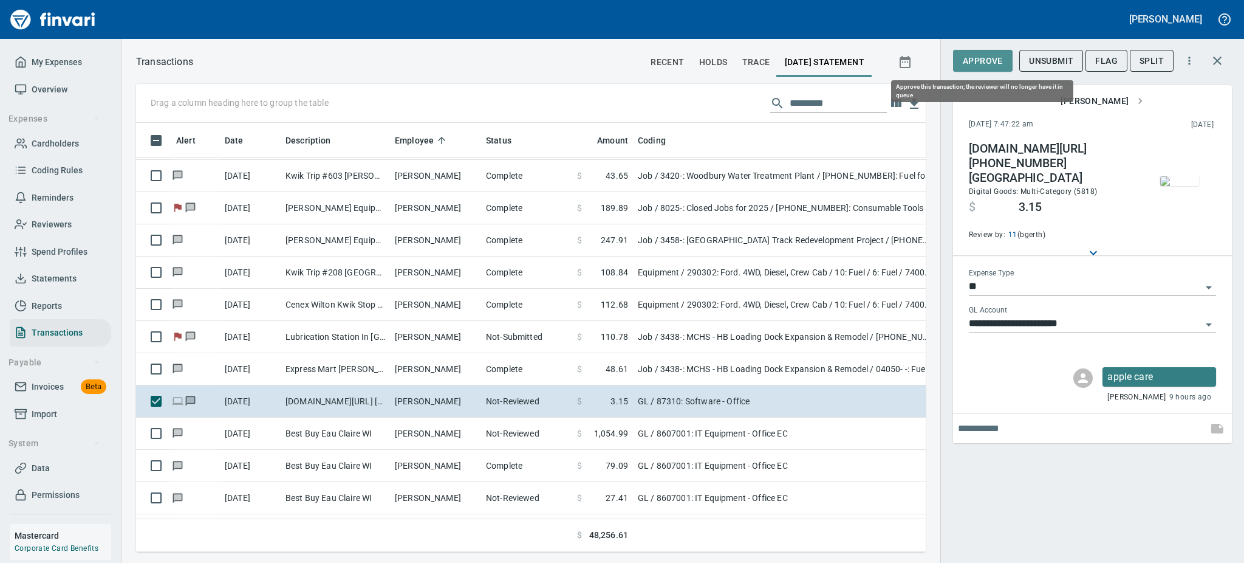
click at [968, 61] on span "Approve" at bounding box center [983, 60] width 40 height 15
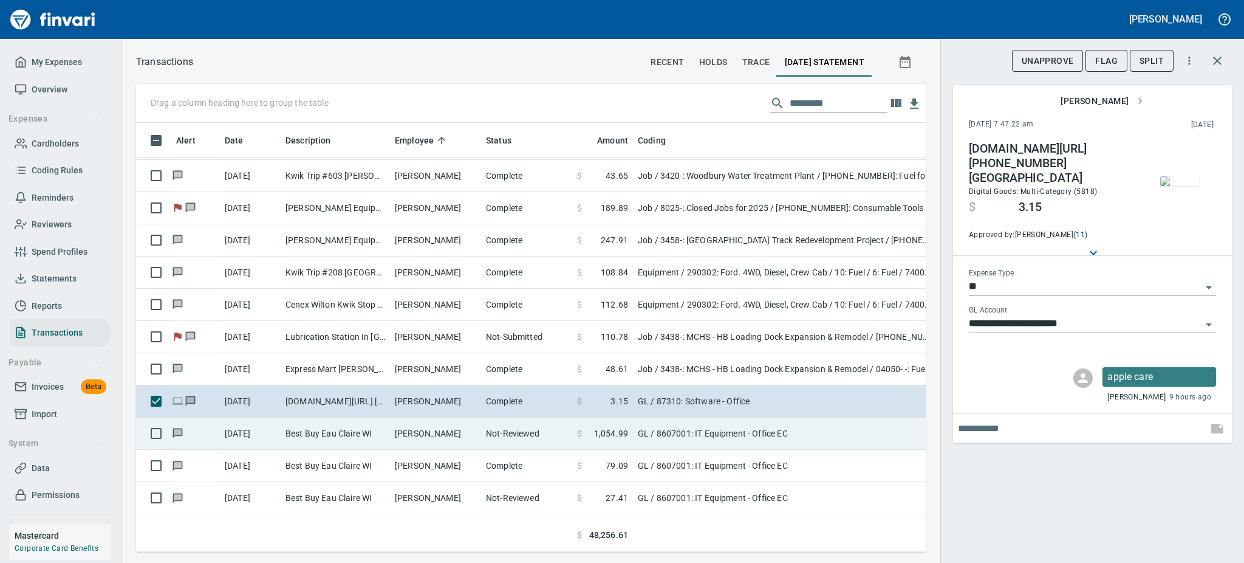
click at [448, 426] on td "[PERSON_NAME]" at bounding box center [435, 433] width 91 height 32
type input "**********"
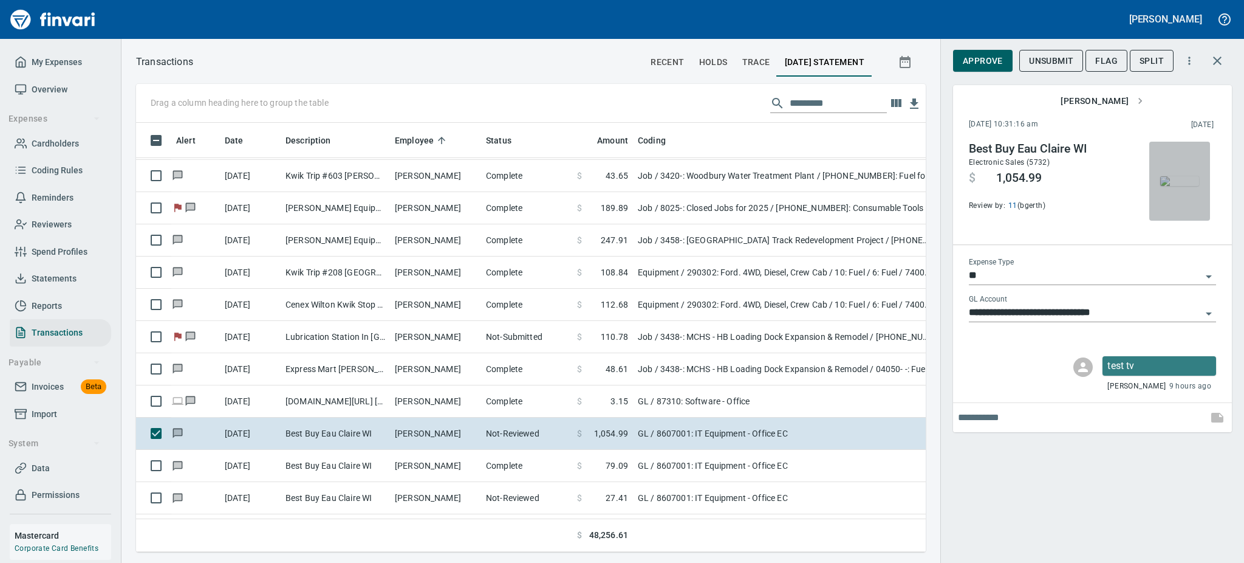
click at [1177, 186] on img "button" at bounding box center [1179, 181] width 39 height 10
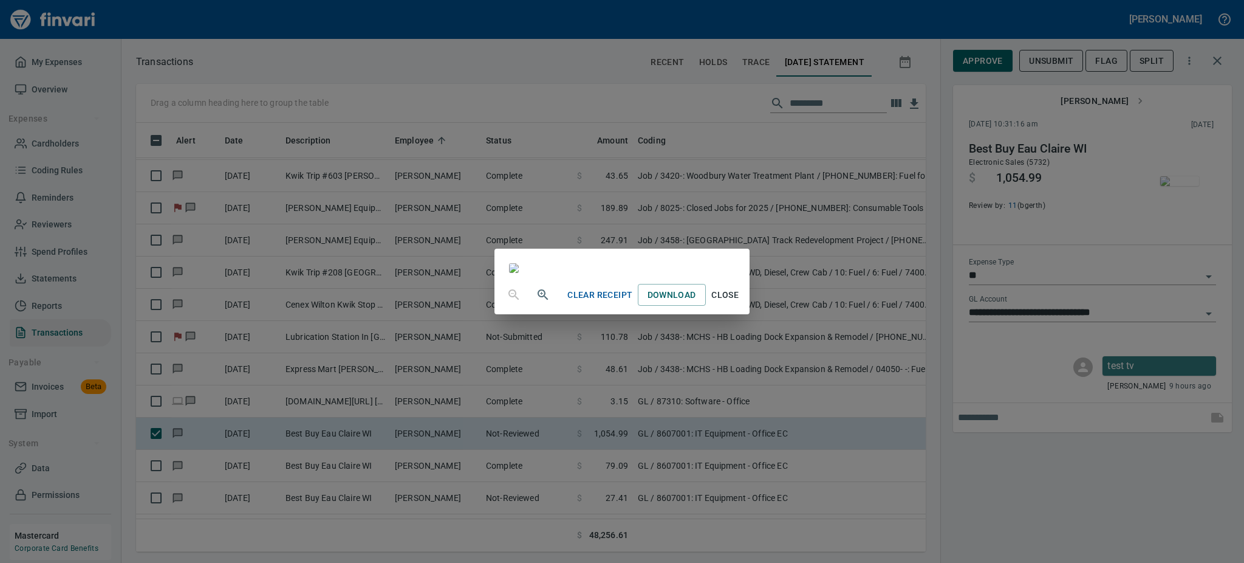
scroll to position [1168, 0]
click at [740, 303] on span "Close" at bounding box center [725, 294] width 29 height 15
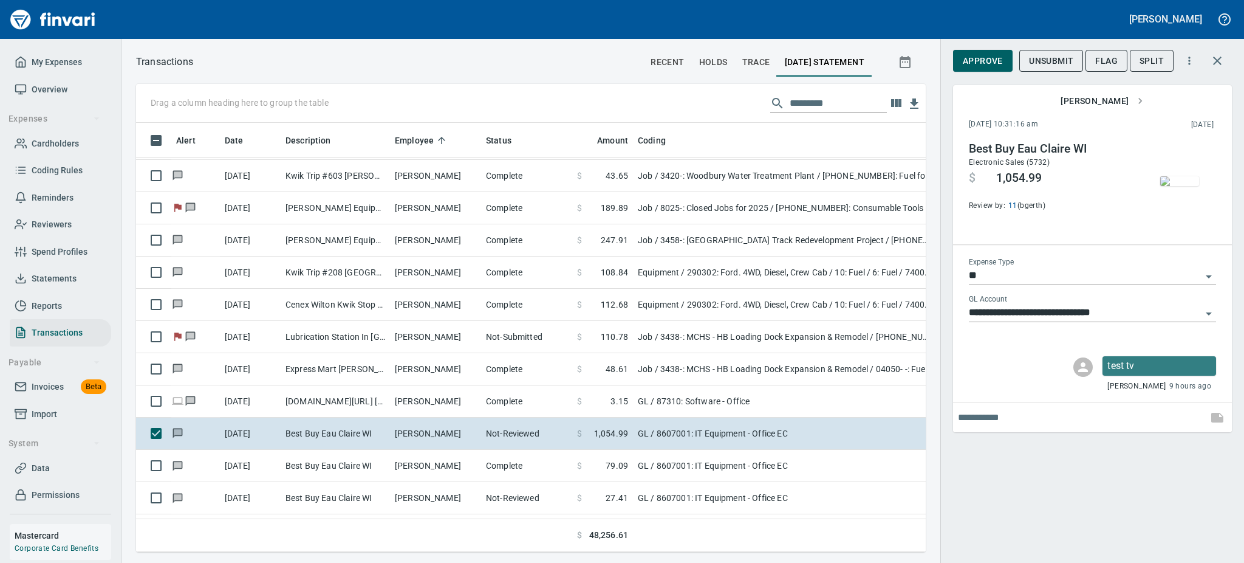
scroll to position [402, 762]
click at [980, 65] on span "Approve" at bounding box center [983, 60] width 40 height 15
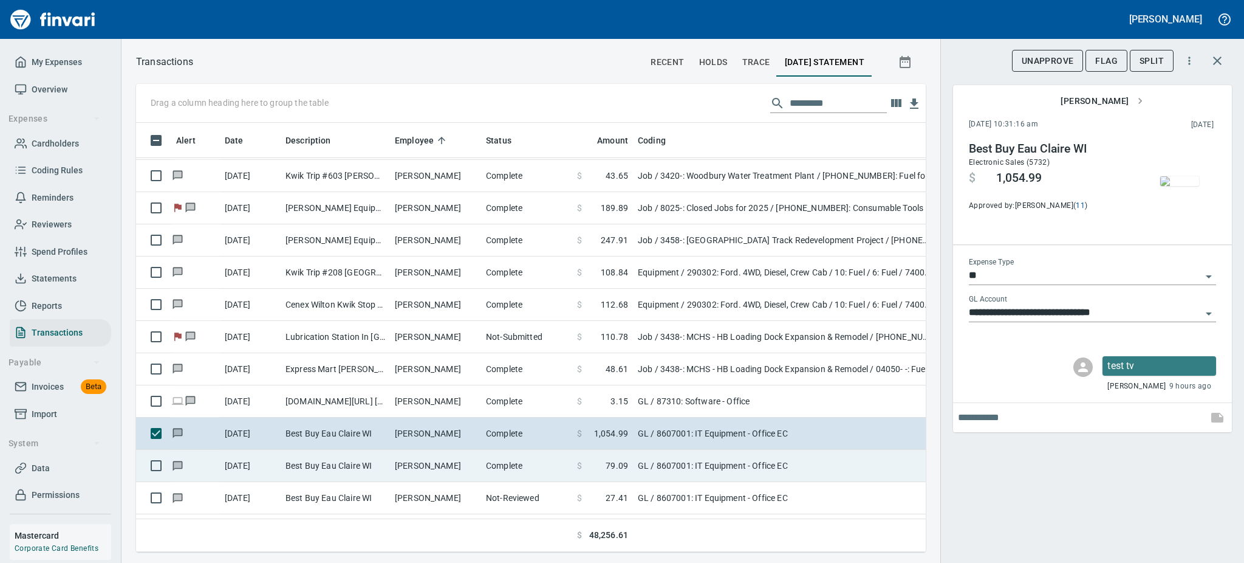
click at [408, 466] on td "[PERSON_NAME]" at bounding box center [435, 466] width 91 height 32
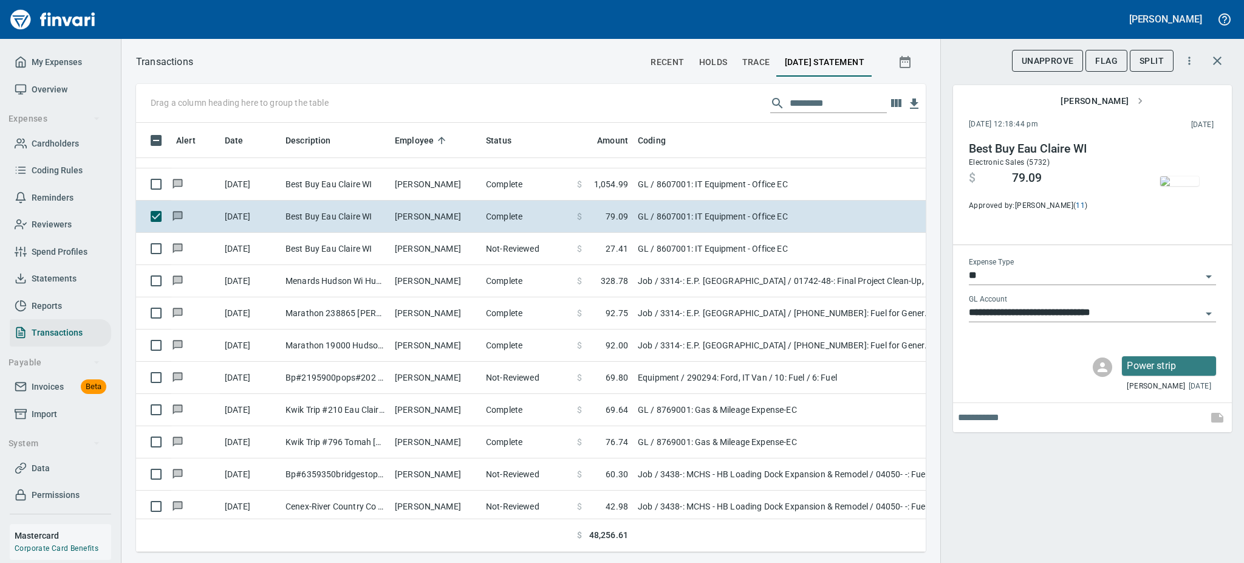
scroll to position [6804, 0]
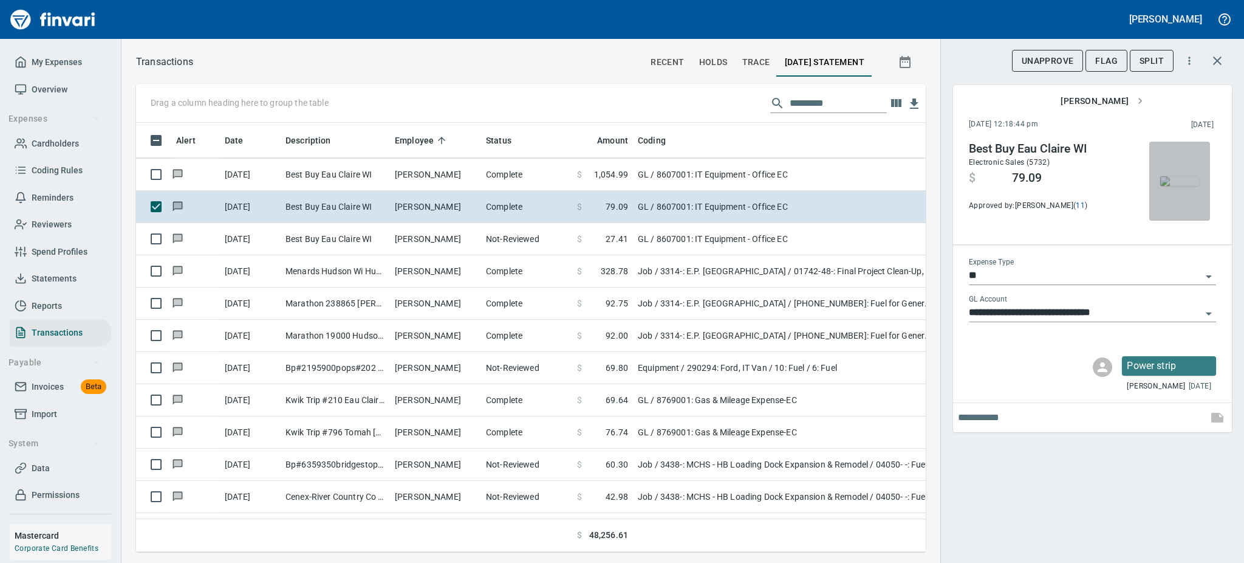
click at [1187, 186] on img "button" at bounding box center [1179, 181] width 39 height 10
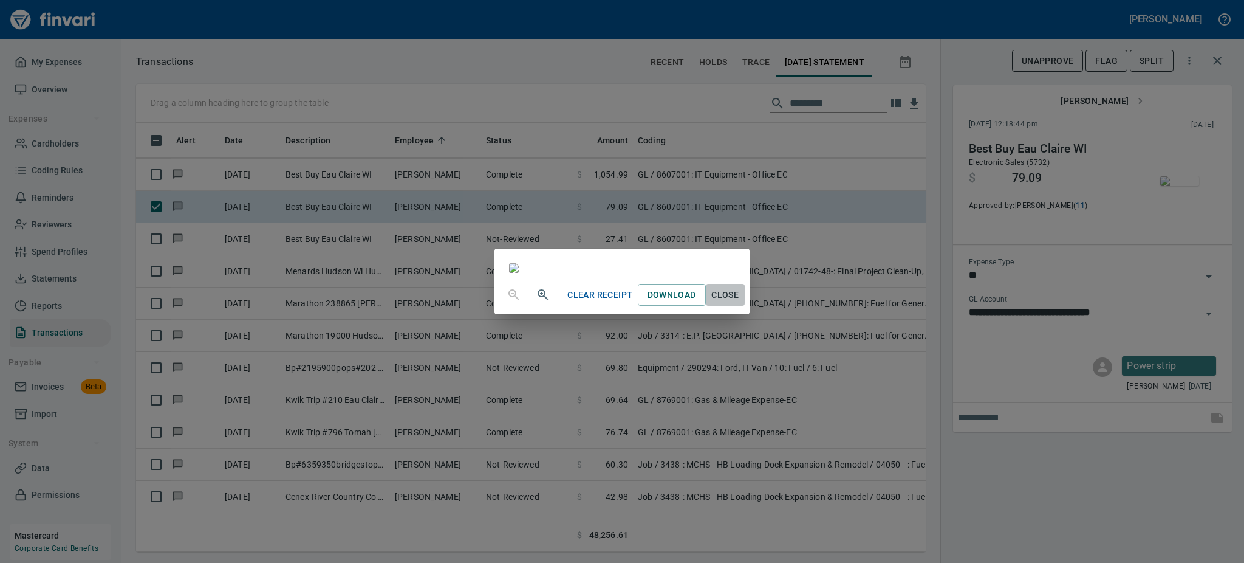
click at [740, 303] on span "Close" at bounding box center [725, 294] width 29 height 15
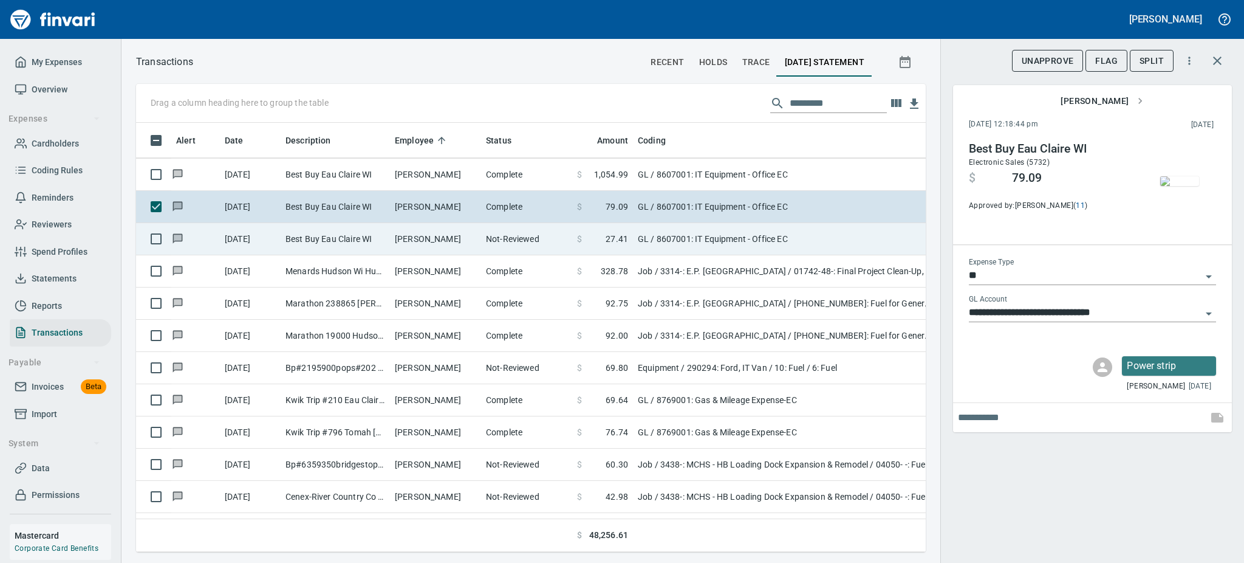
click at [420, 238] on td "[PERSON_NAME]" at bounding box center [435, 239] width 91 height 32
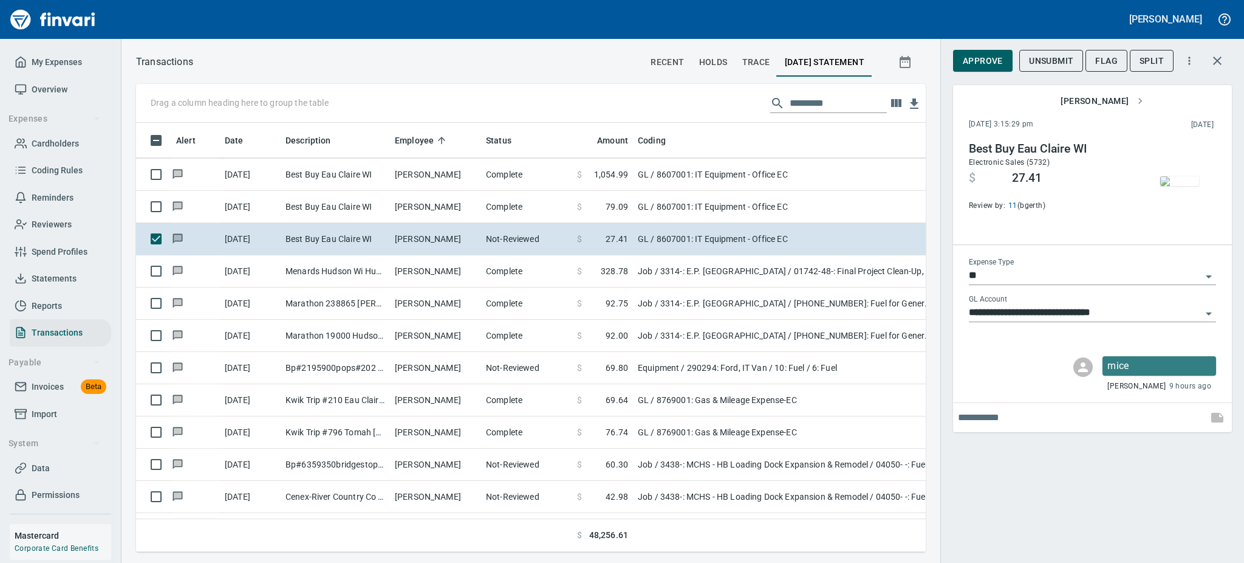
click at [1180, 186] on img "button" at bounding box center [1179, 181] width 39 height 10
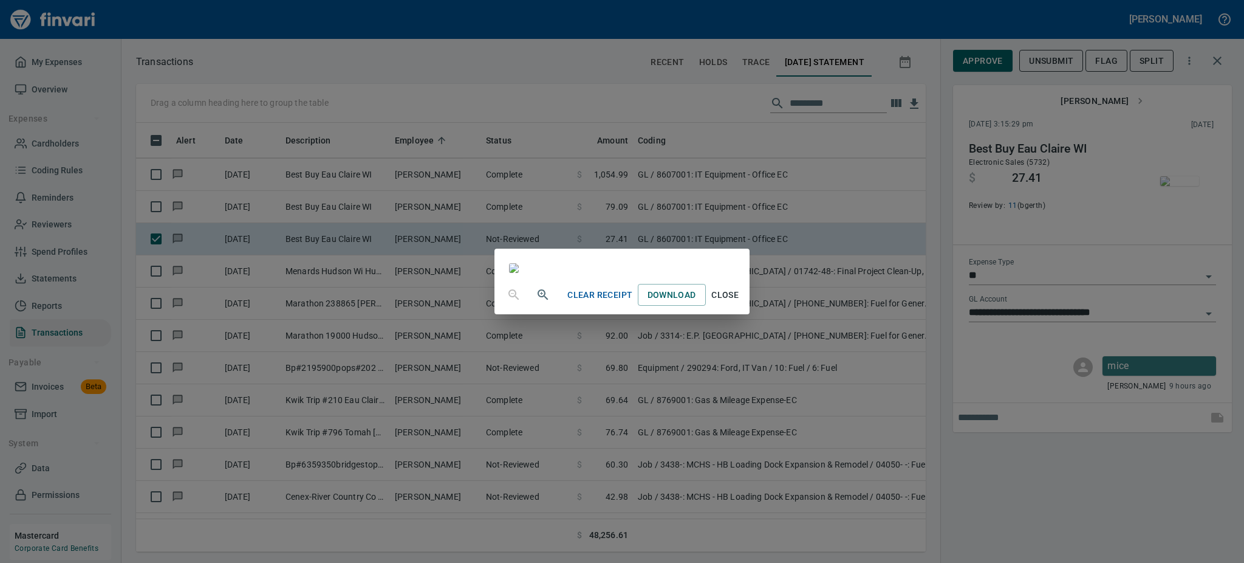
scroll to position [834, 0]
click at [740, 303] on span "Close" at bounding box center [725, 294] width 29 height 15
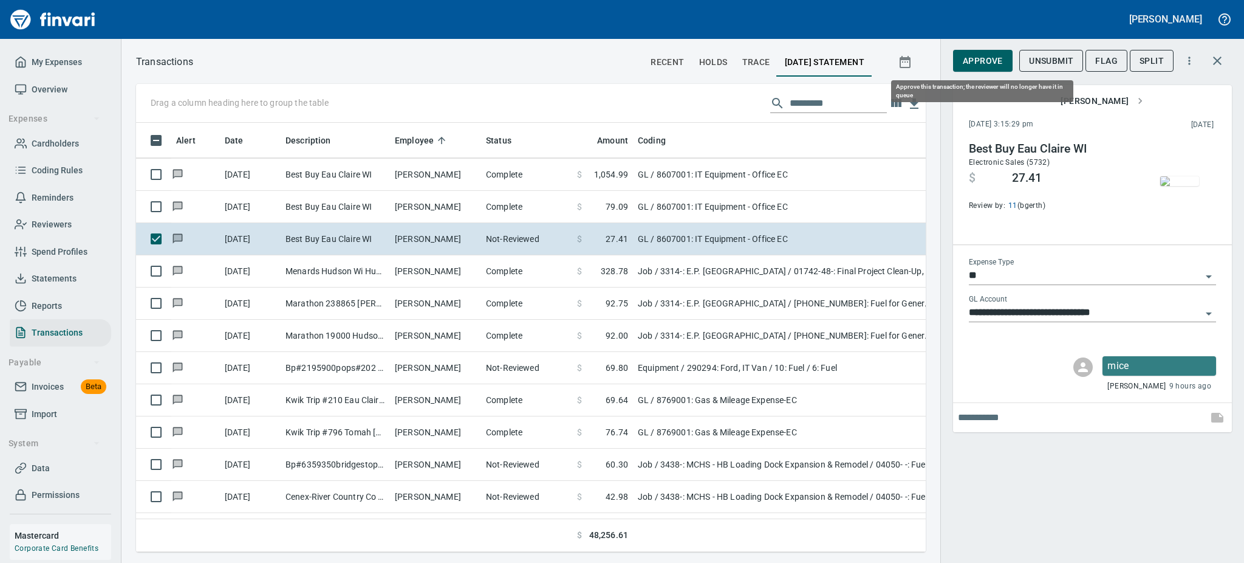
click at [984, 55] on span "Approve" at bounding box center [983, 60] width 40 height 15
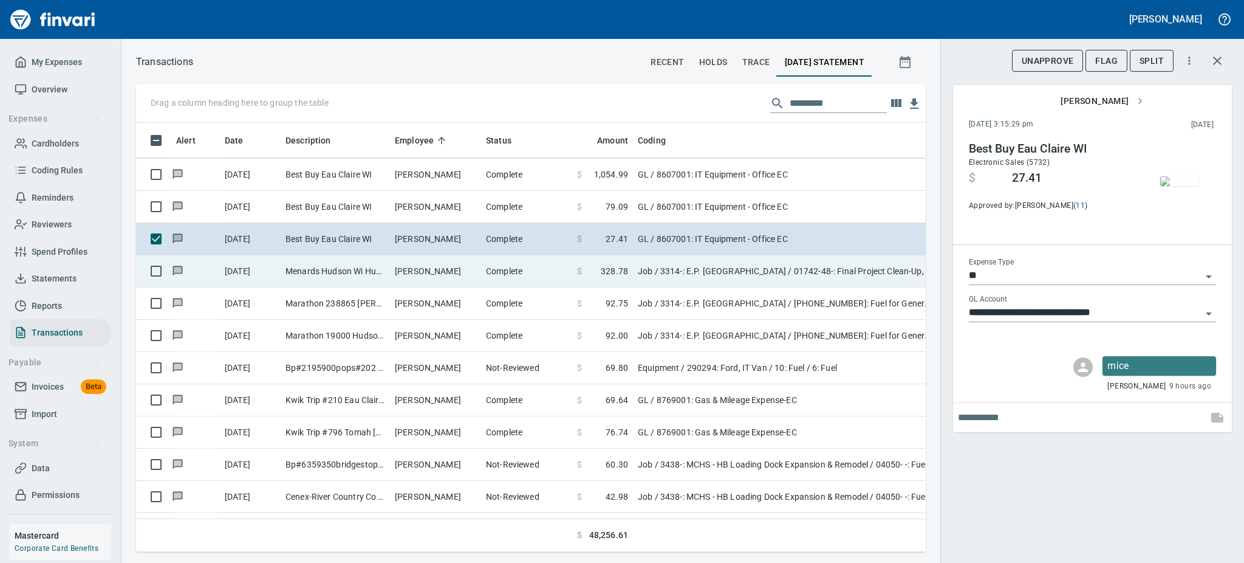
scroll to position [402, 762]
click at [403, 267] on td "[PERSON_NAME]" at bounding box center [435, 271] width 91 height 32
type input "***"
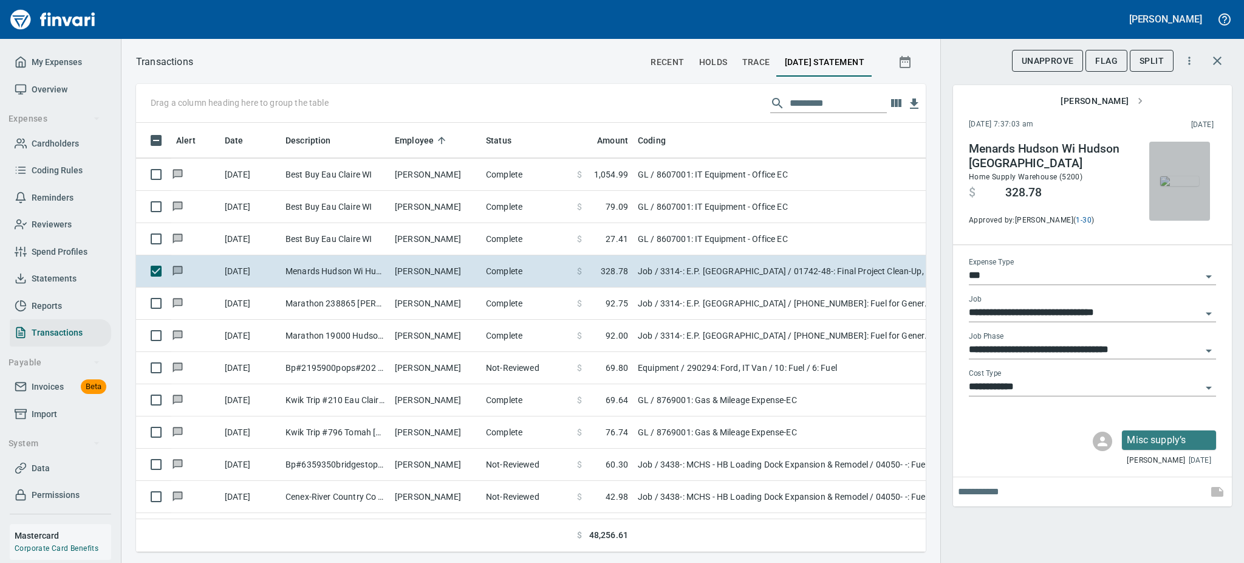
click at [1178, 177] on img "button" at bounding box center [1179, 181] width 39 height 10
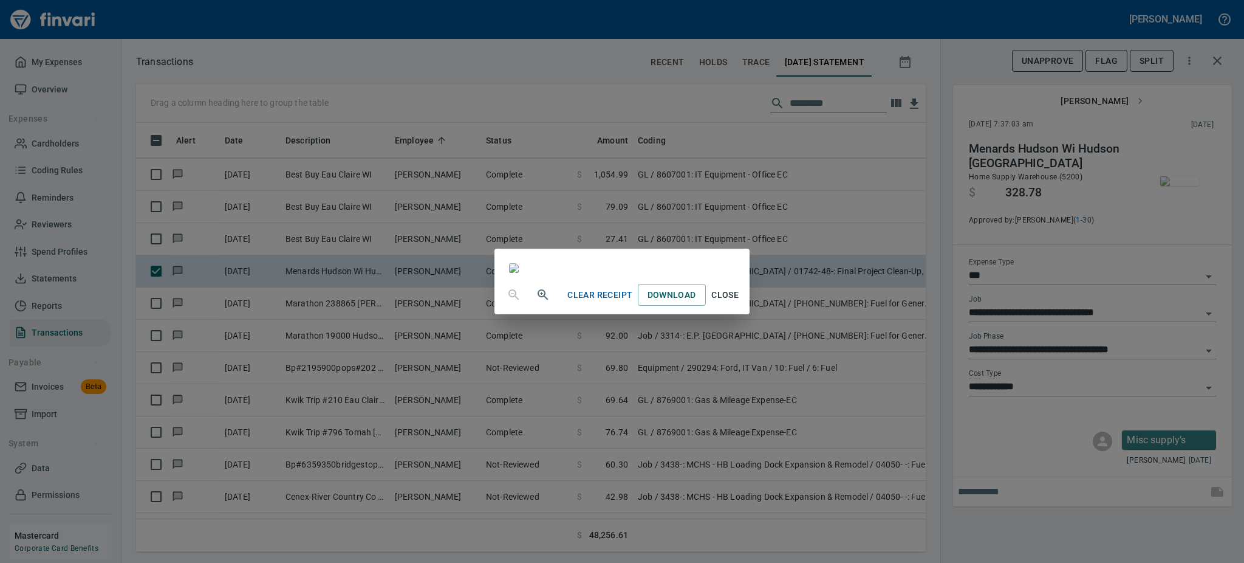
scroll to position [151, 0]
click at [740, 303] on span "Close" at bounding box center [725, 294] width 29 height 15
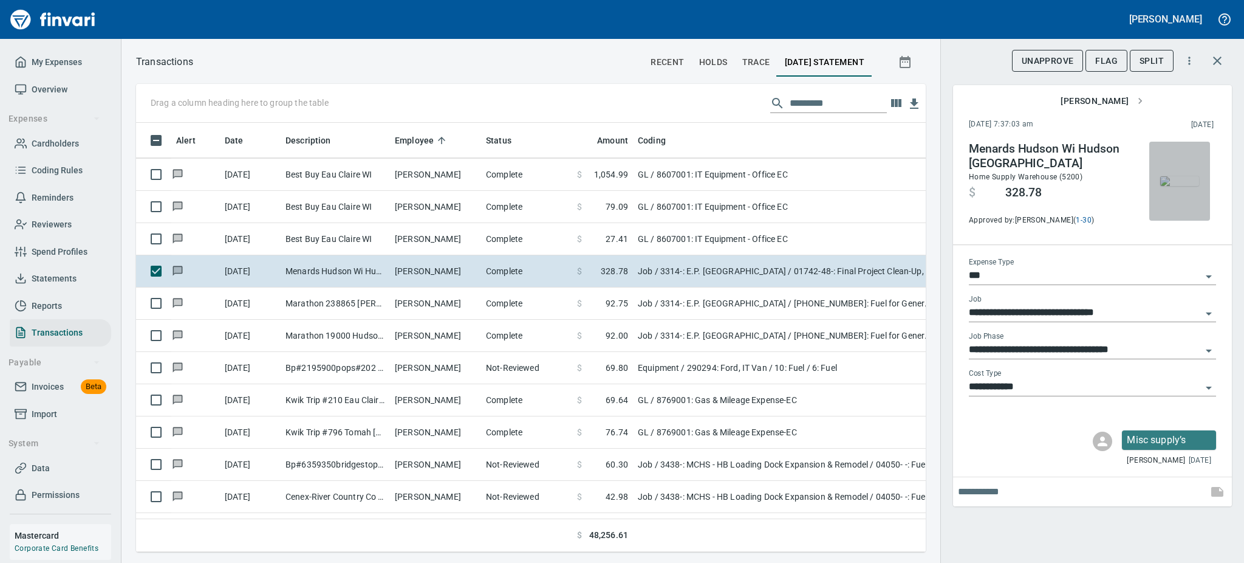
click at [1171, 179] on img "button" at bounding box center [1179, 181] width 39 height 10
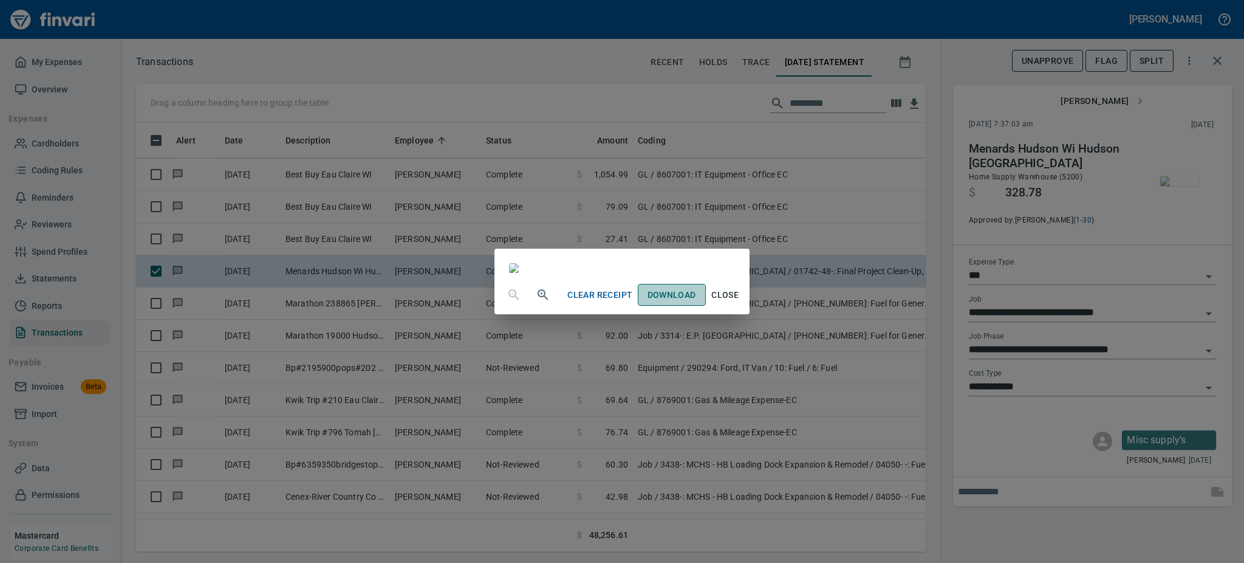
click at [696, 303] on span "Download" at bounding box center [672, 294] width 49 height 15
click at [740, 303] on span "Close" at bounding box center [725, 294] width 29 height 15
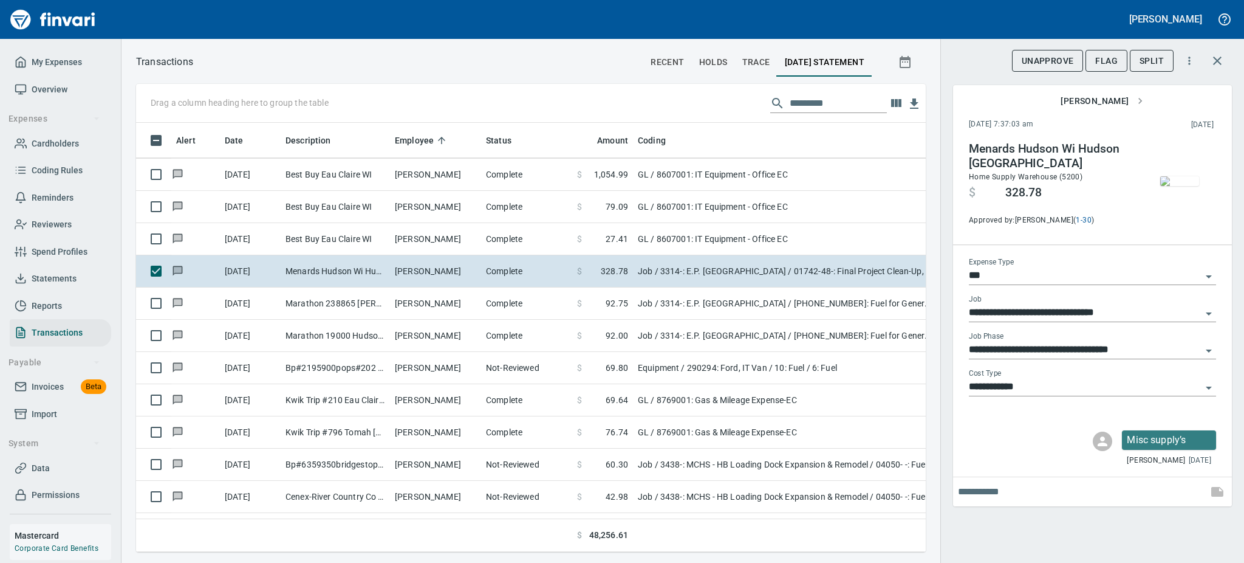
scroll to position [402, 762]
click at [1041, 56] on span "UnApprove" at bounding box center [1048, 60] width 52 height 15
click at [1055, 66] on span "Unsubmit" at bounding box center [1051, 60] width 44 height 15
click at [1071, 490] on input "text" at bounding box center [1080, 491] width 245 height 19
type input "**********"
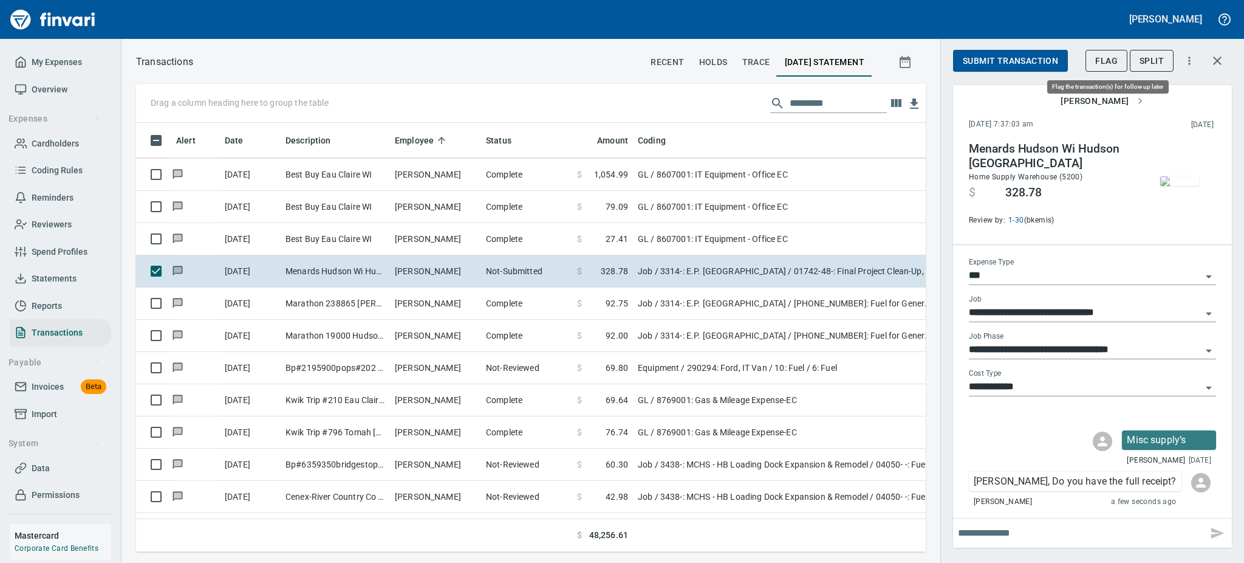
click at [1108, 59] on span "Flag" at bounding box center [1106, 60] width 22 height 15
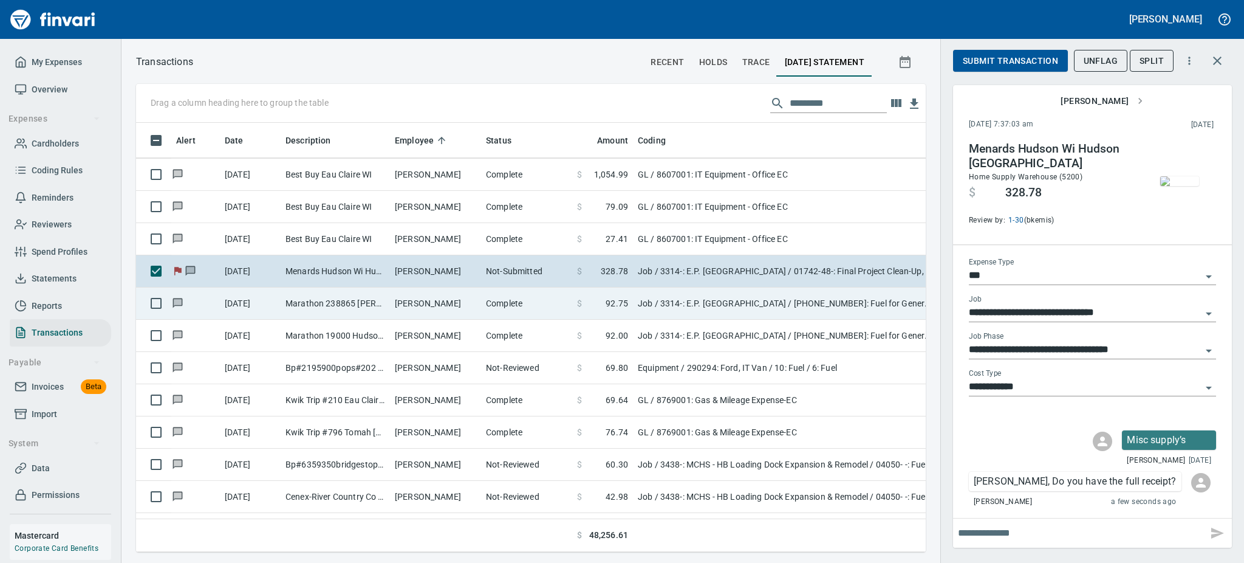
click at [492, 301] on td "Complete" at bounding box center [526, 303] width 91 height 32
type input "**********"
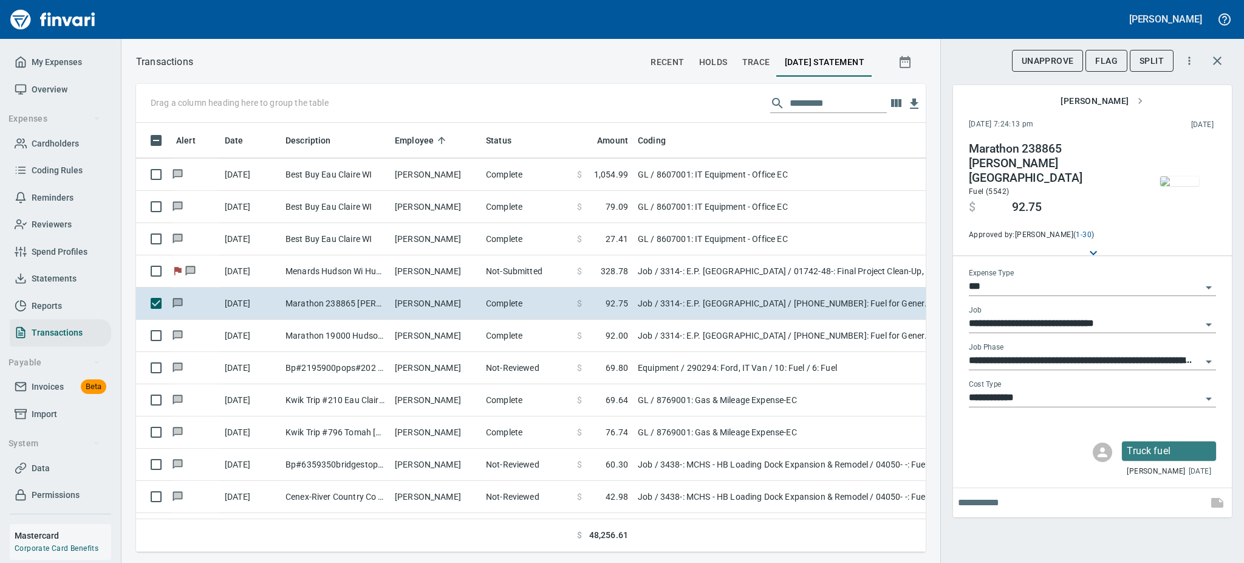
click at [1181, 176] on img "button" at bounding box center [1179, 181] width 39 height 10
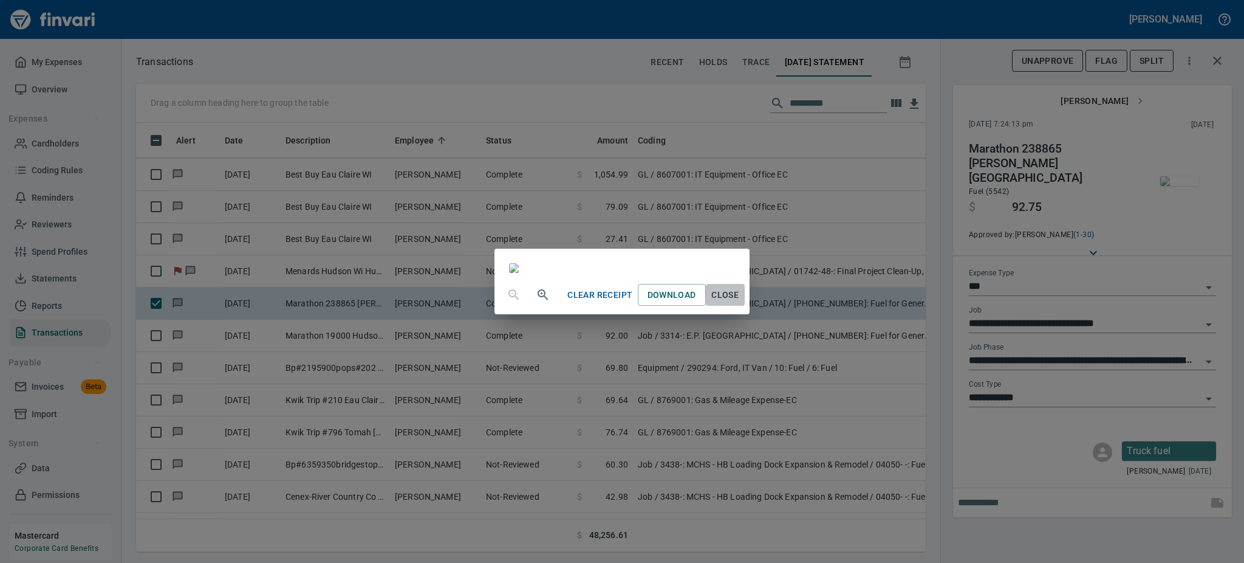
click at [740, 303] on span "Close" at bounding box center [725, 294] width 29 height 15
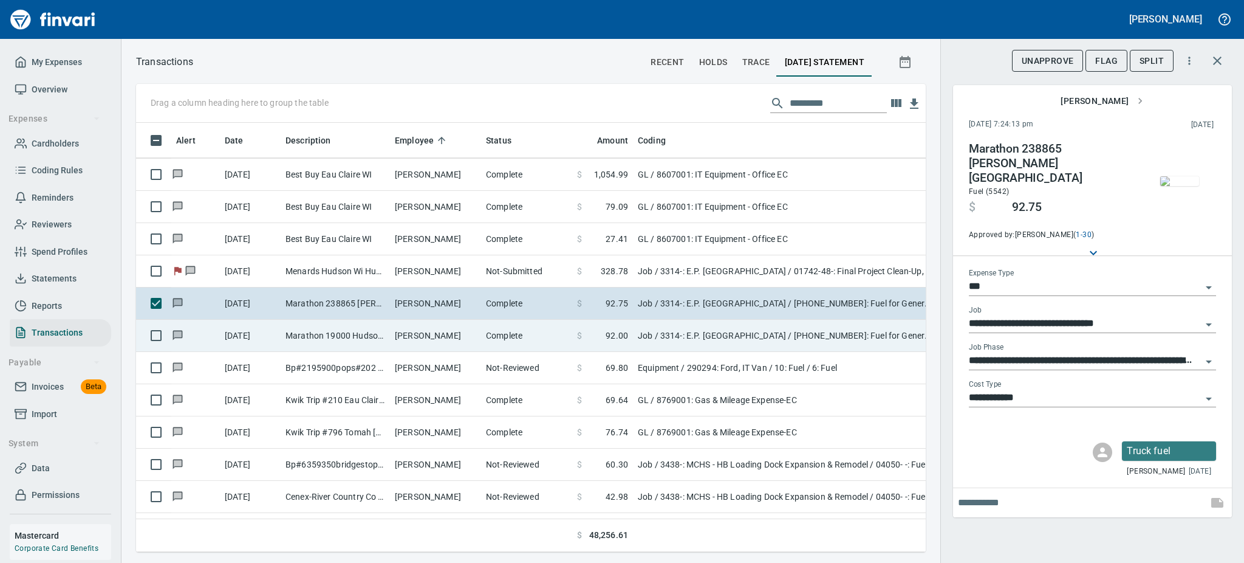
click at [498, 333] on td "Complete" at bounding box center [526, 336] width 91 height 32
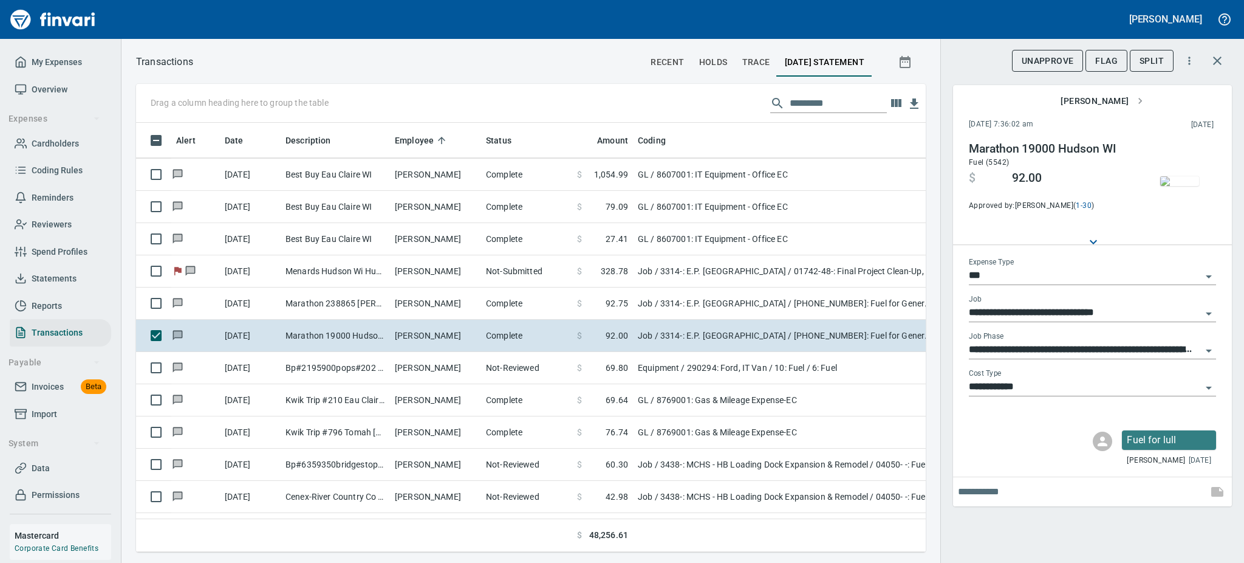
click at [1171, 186] on img "button" at bounding box center [1179, 181] width 39 height 10
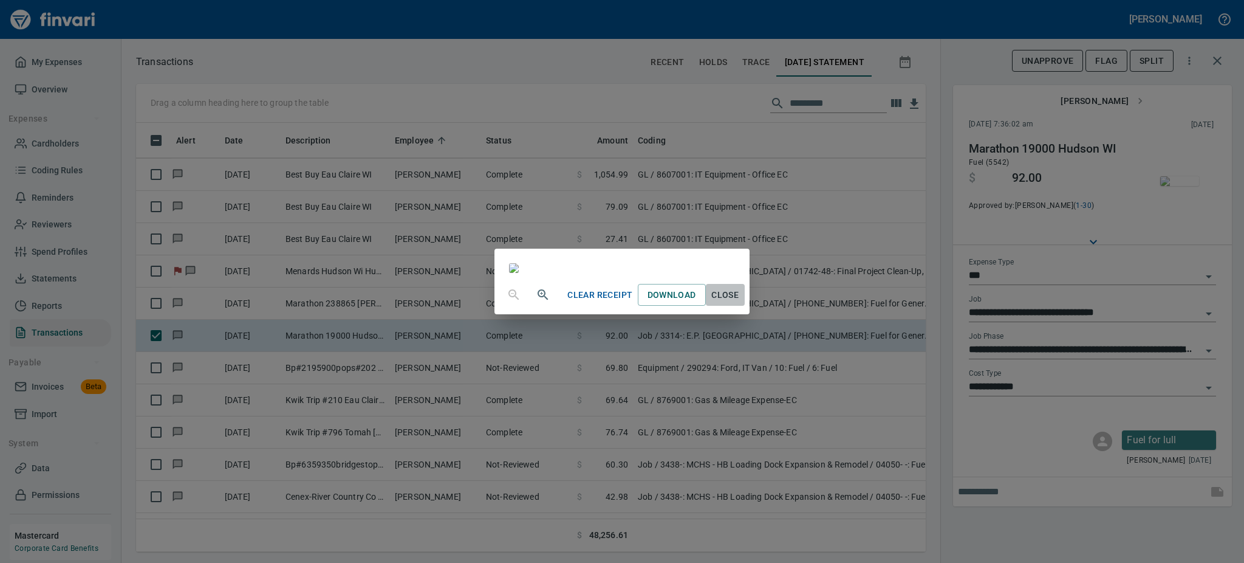
click at [740, 303] on span "Close" at bounding box center [725, 294] width 29 height 15
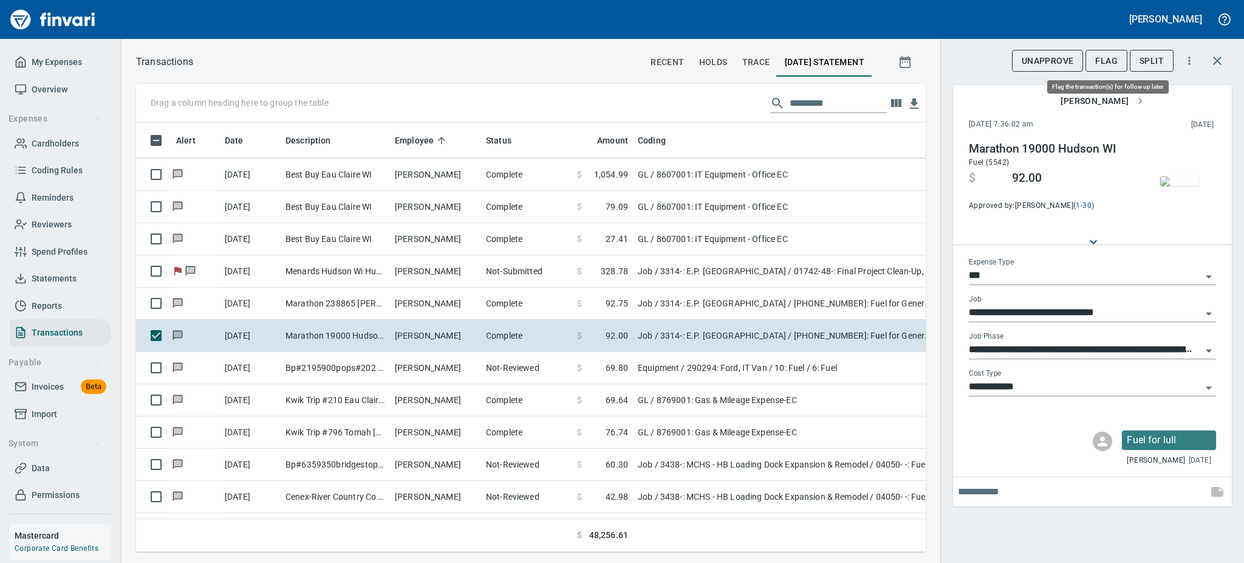
click at [1105, 61] on span "Flag" at bounding box center [1106, 60] width 22 height 15
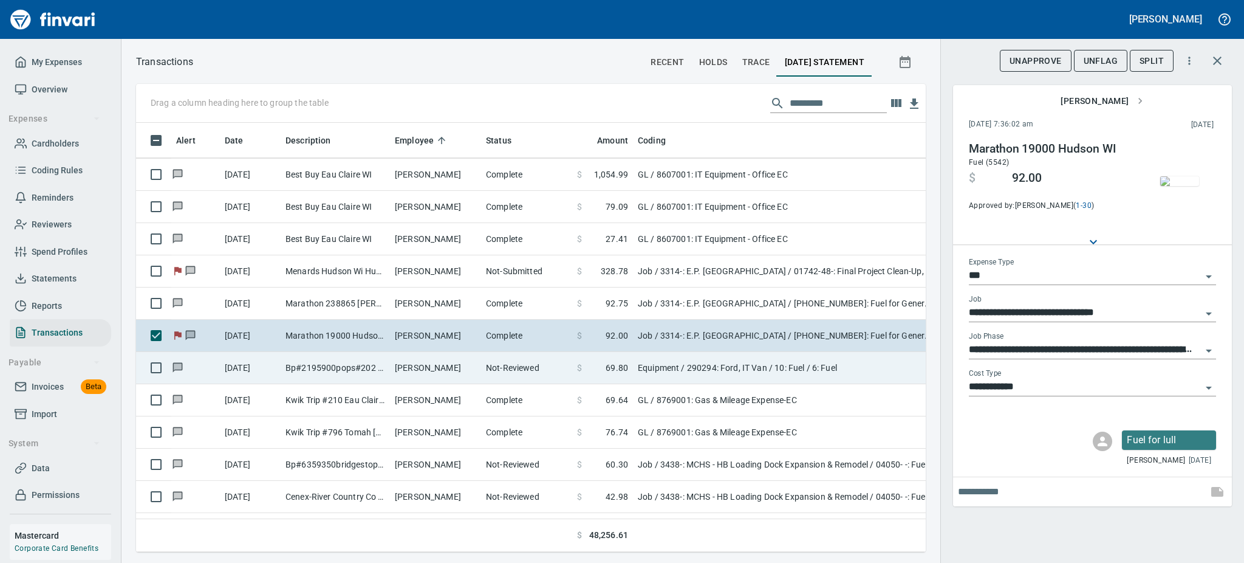
click at [405, 371] on td "[PERSON_NAME]" at bounding box center [435, 368] width 91 height 32
type input "*********"
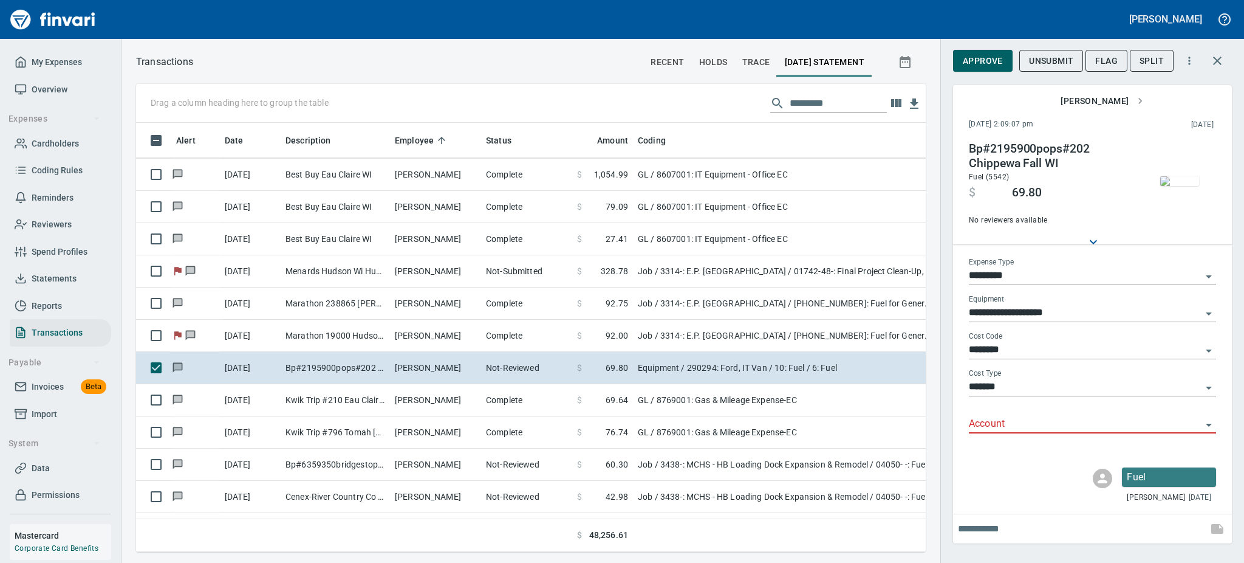
click at [1190, 176] on img "button" at bounding box center [1179, 181] width 39 height 10
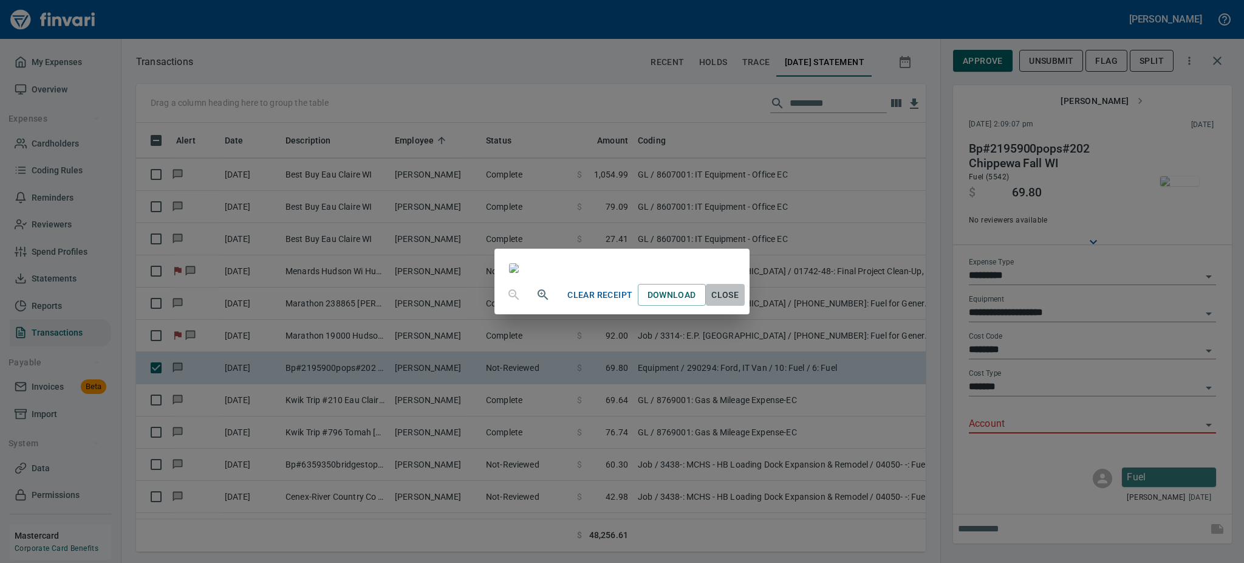
click at [740, 303] on span "Close" at bounding box center [725, 294] width 29 height 15
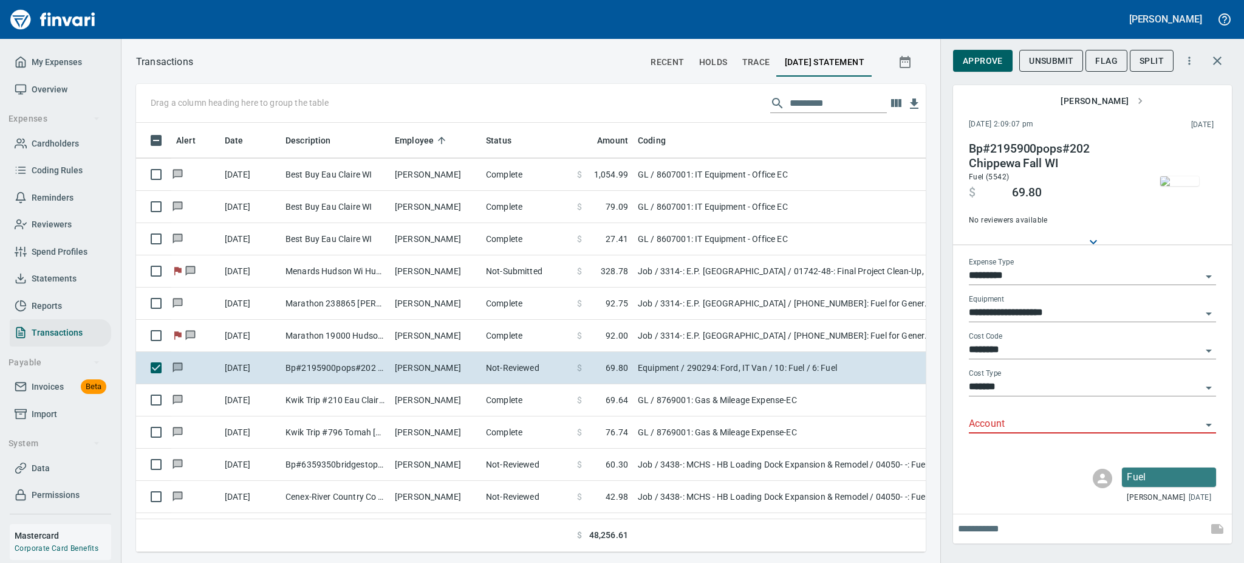
click at [1208, 423] on icon "Open" at bounding box center [1209, 424] width 15 height 15
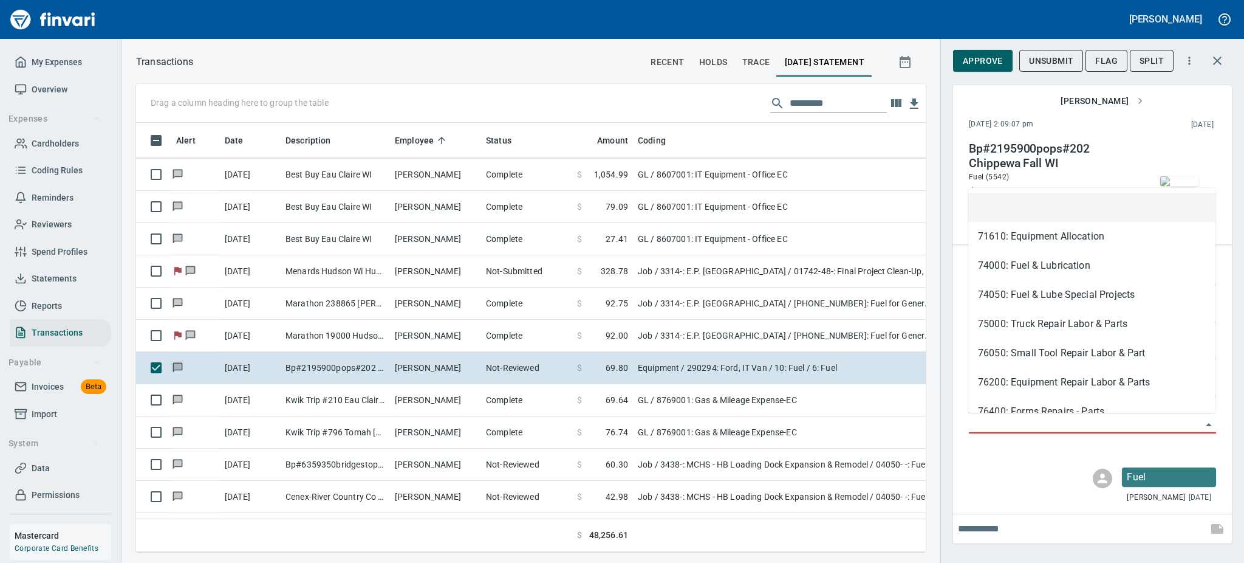
scroll to position [402, 762]
click at [1019, 267] on li "74000: Fuel & Lubrication" at bounding box center [1091, 265] width 247 height 29
type input "**********"
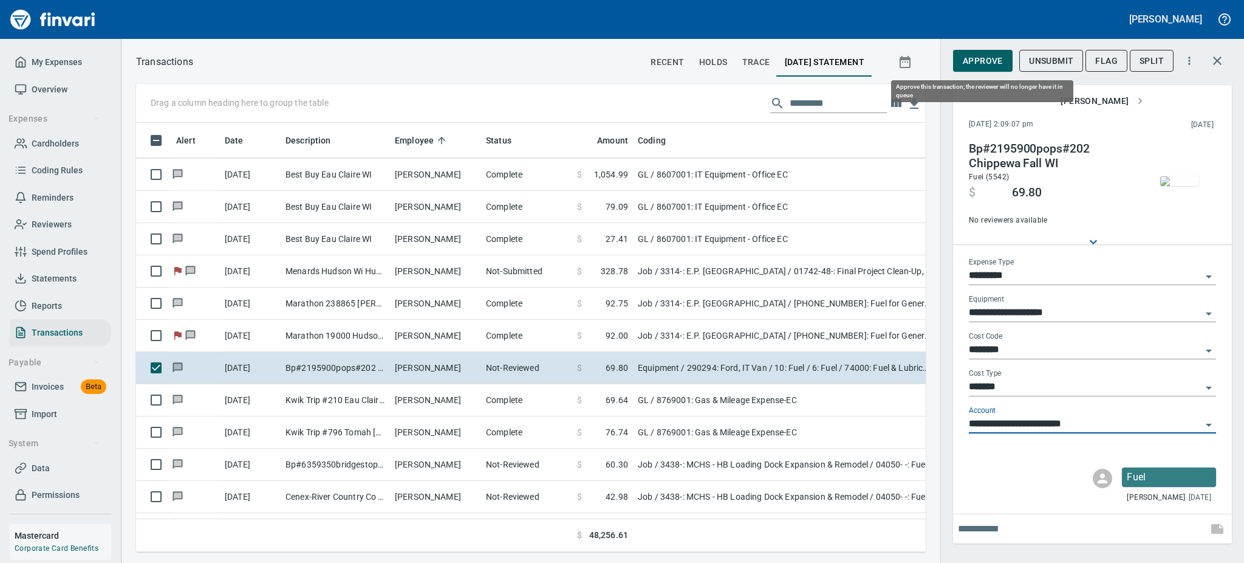
click at [986, 64] on span "Approve" at bounding box center [983, 60] width 40 height 15
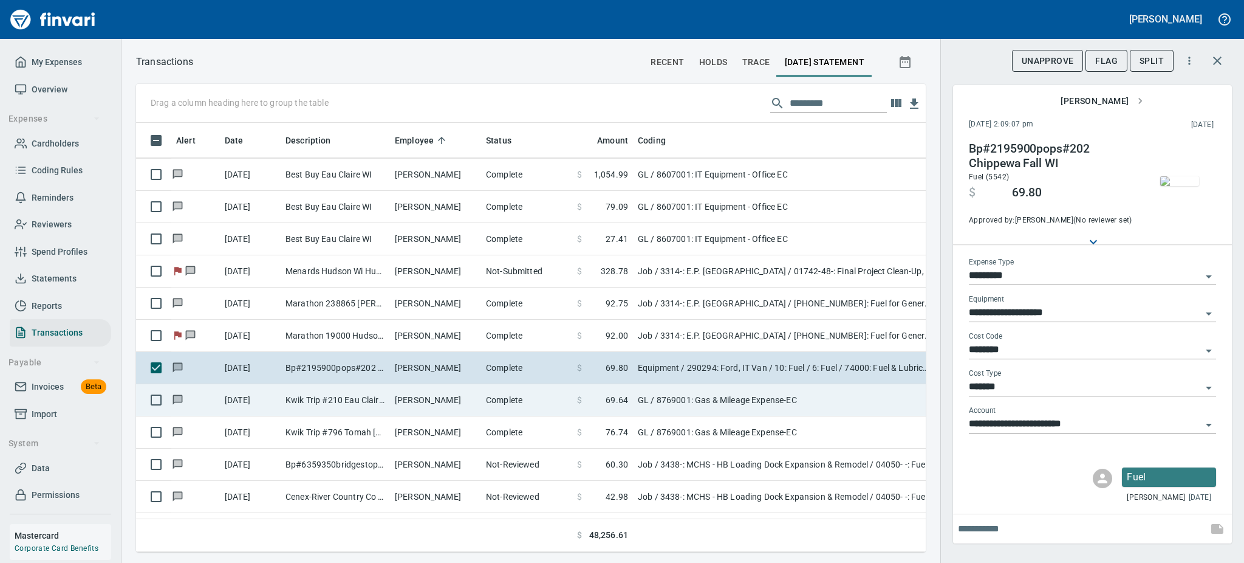
click at [431, 407] on td "[PERSON_NAME]" at bounding box center [435, 400] width 91 height 32
type input "**"
type input "**********"
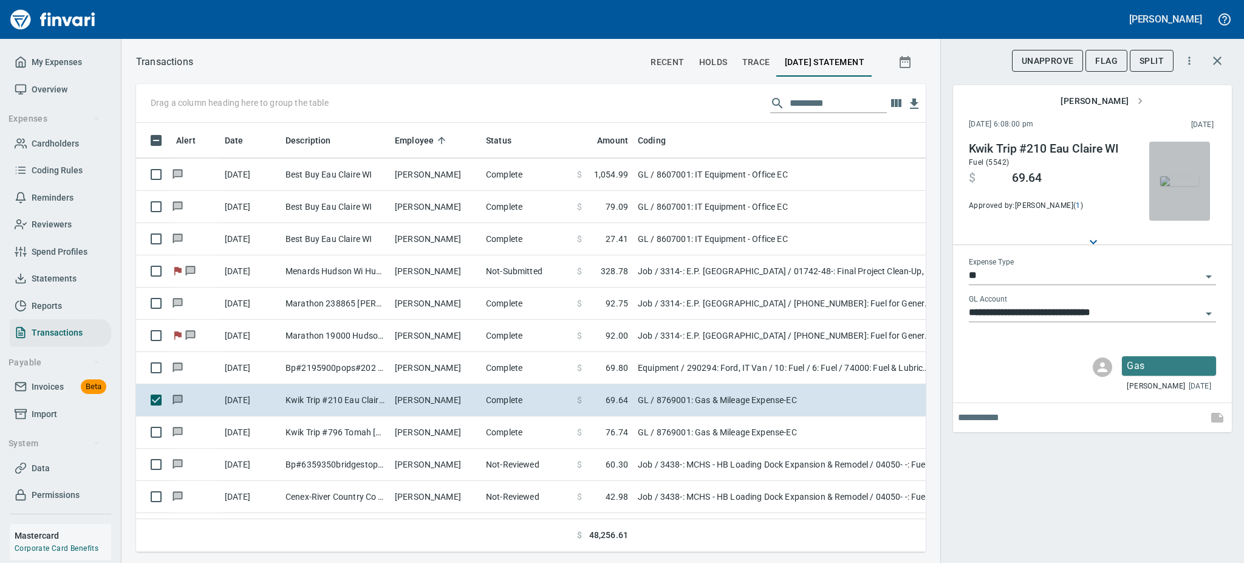
click at [1183, 176] on img "button" at bounding box center [1179, 181] width 39 height 10
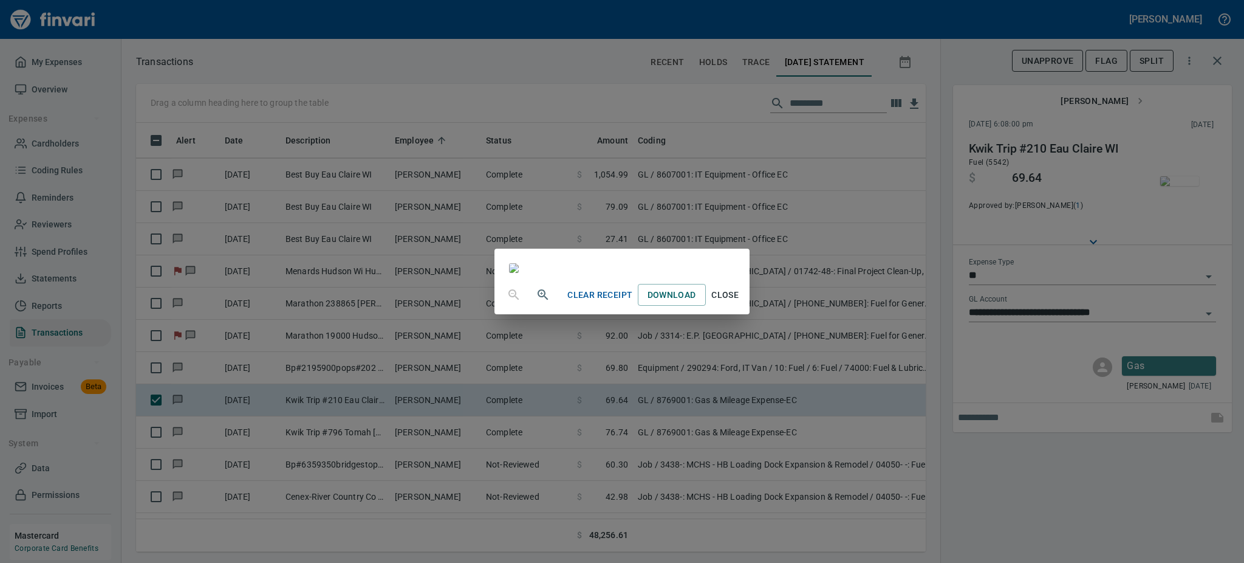
click at [740, 303] on span "Close" at bounding box center [725, 294] width 29 height 15
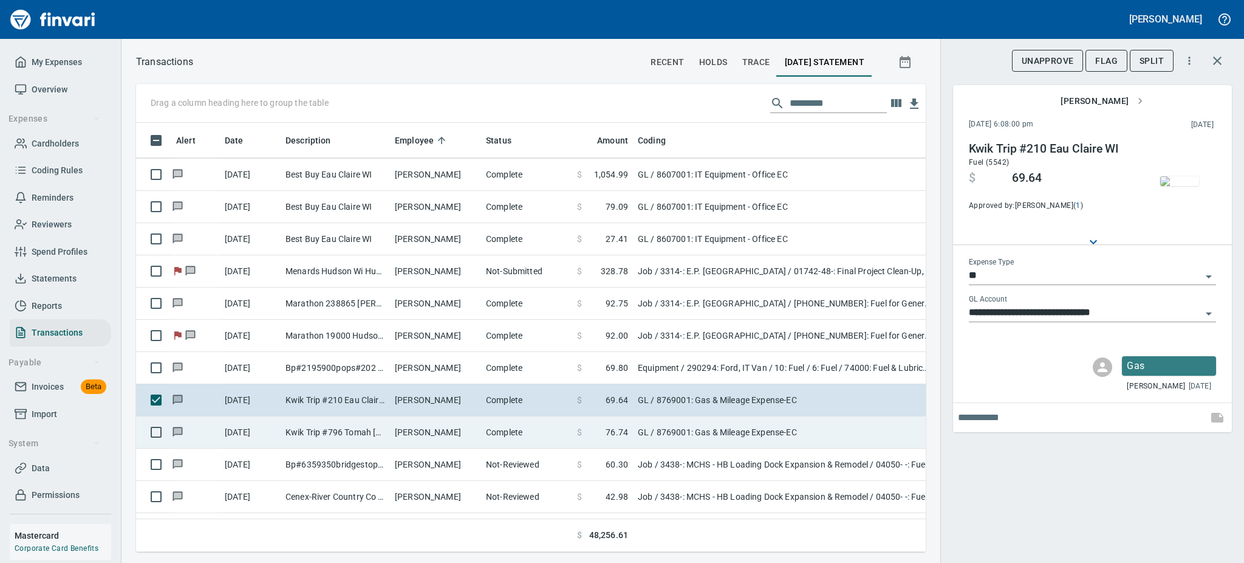
click at [363, 432] on td "Kwik Trip #796 Tomah [GEOGRAPHIC_DATA]" at bounding box center [335, 432] width 109 height 32
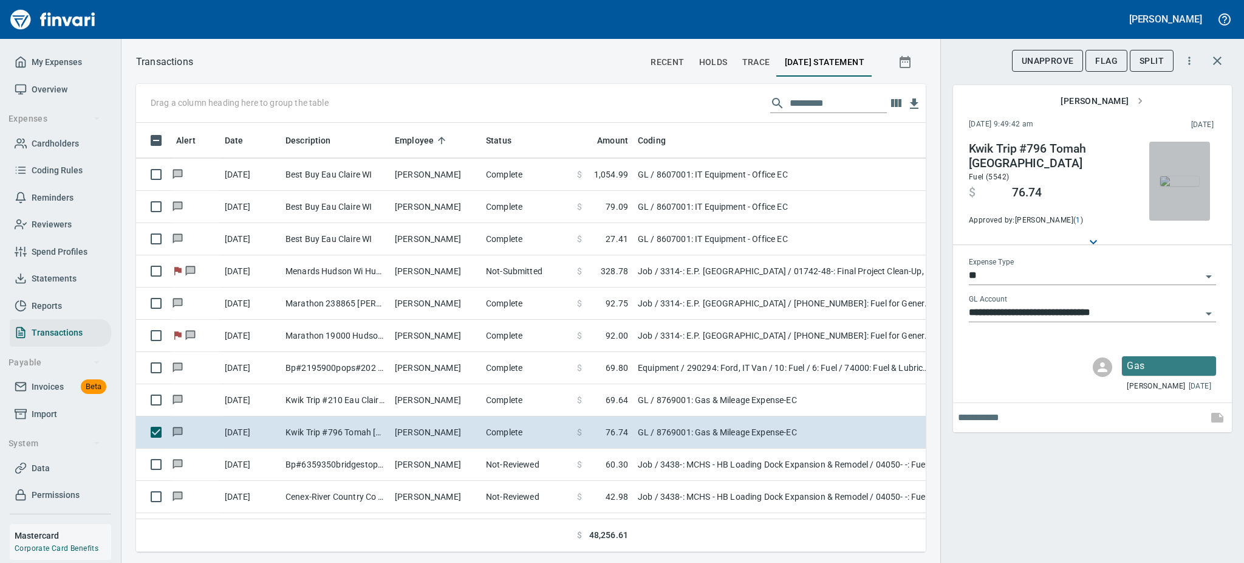
click at [1180, 184] on img "button" at bounding box center [1179, 181] width 39 height 10
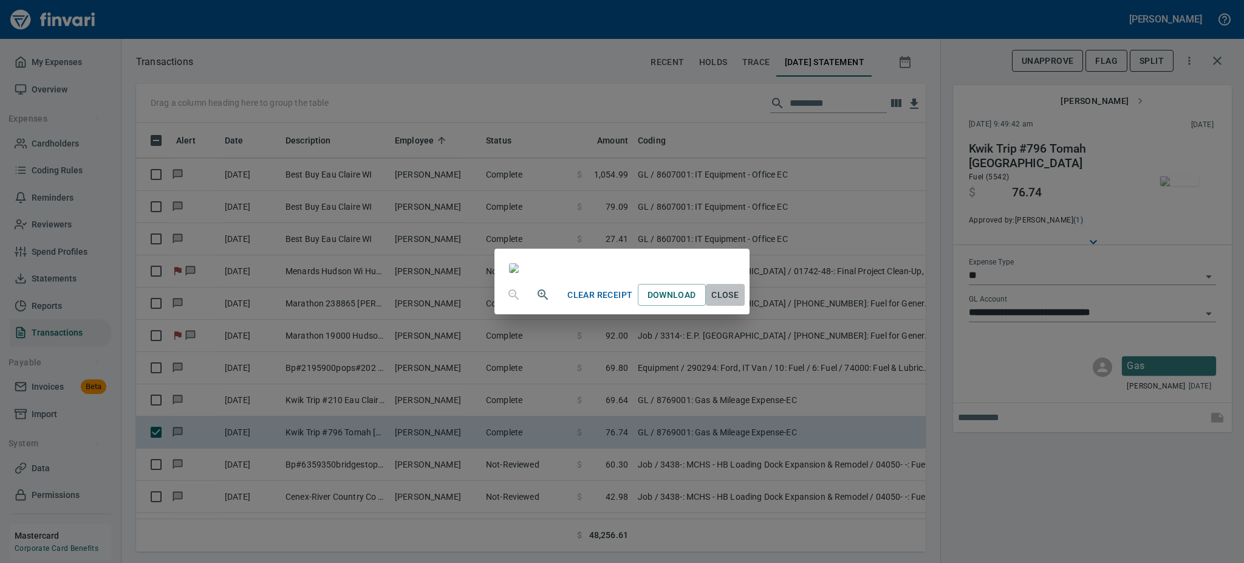
click at [740, 303] on span "Close" at bounding box center [725, 294] width 29 height 15
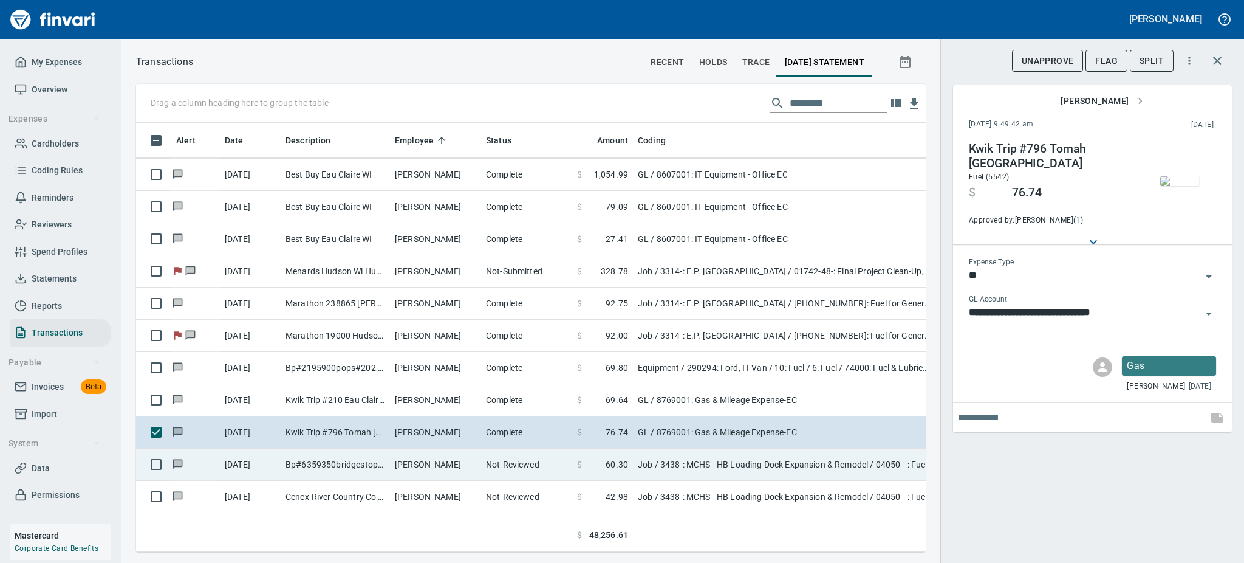
click at [460, 460] on td "[PERSON_NAME]" at bounding box center [435, 464] width 91 height 32
type input "***"
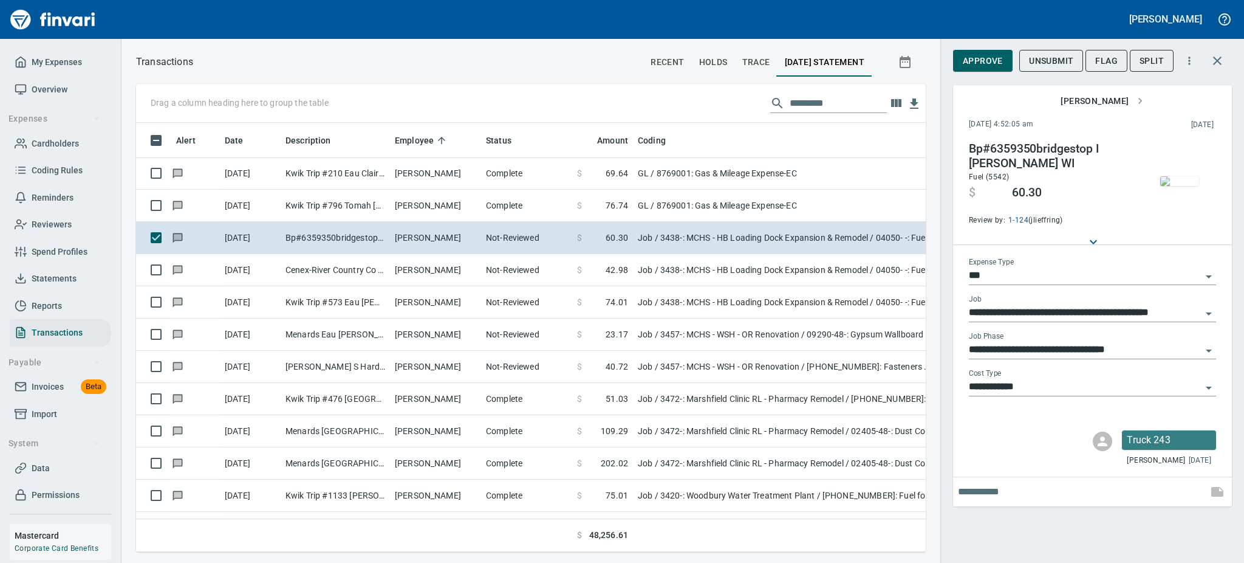
scroll to position [7063, 0]
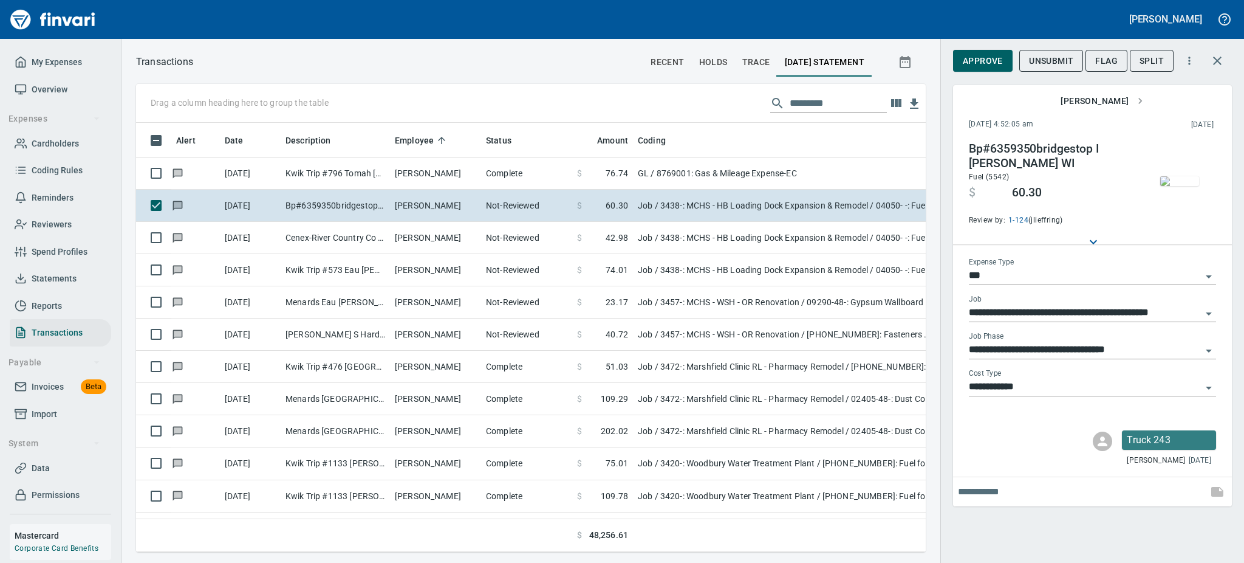
click at [1190, 186] on img "button" at bounding box center [1179, 181] width 39 height 10
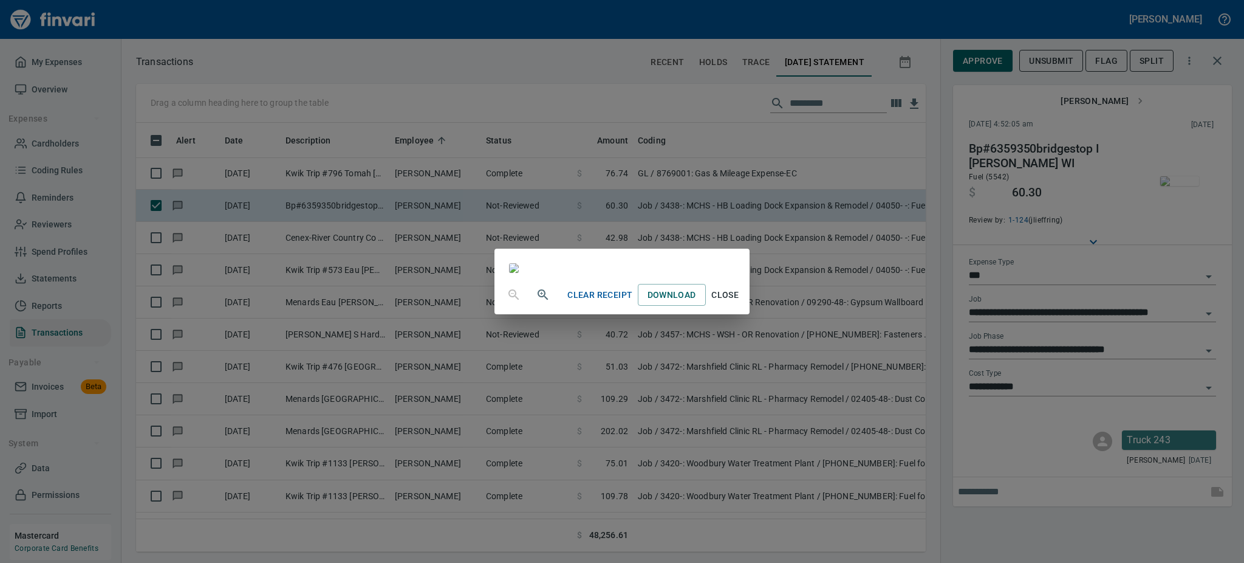
click at [740, 303] on span "Close" at bounding box center [725, 294] width 29 height 15
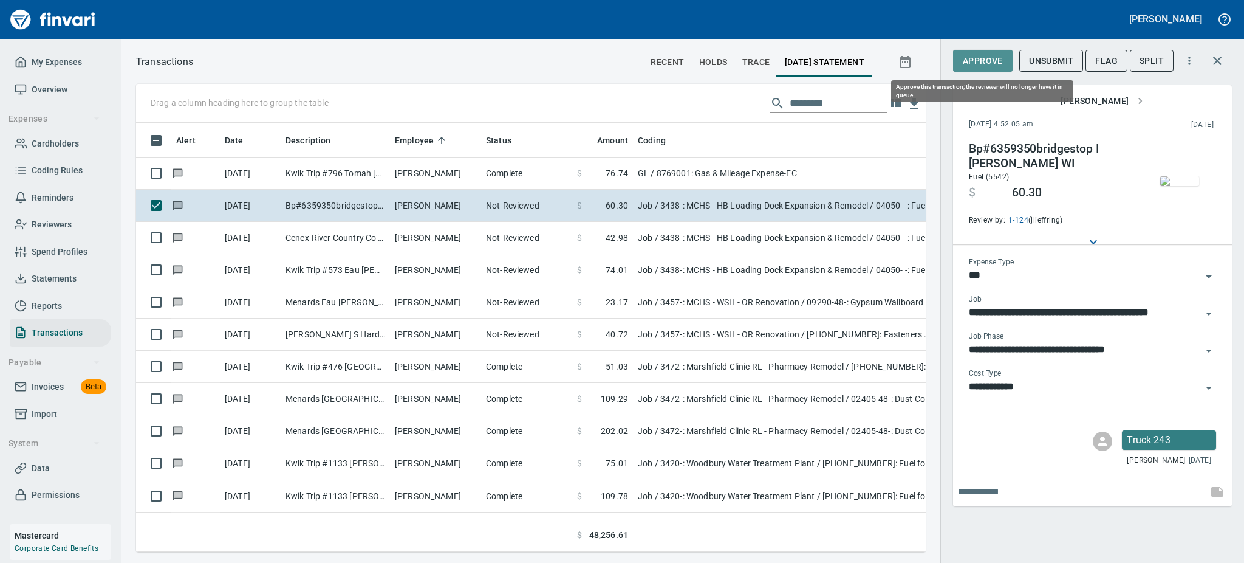
click at [985, 56] on span "Approve" at bounding box center [983, 60] width 40 height 15
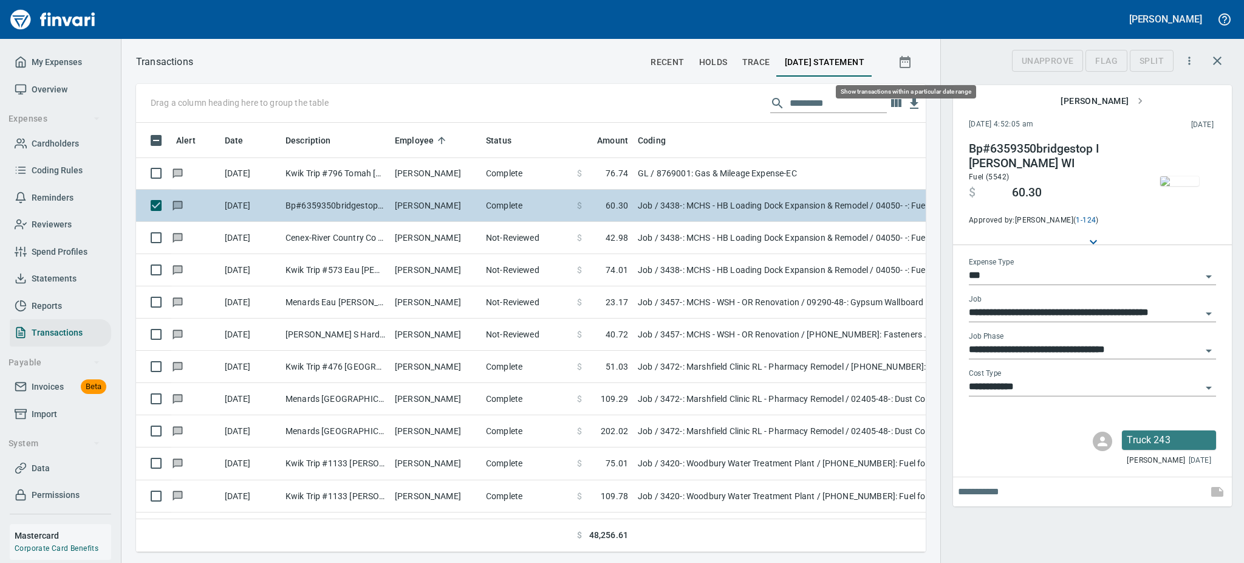
scroll to position [402, 762]
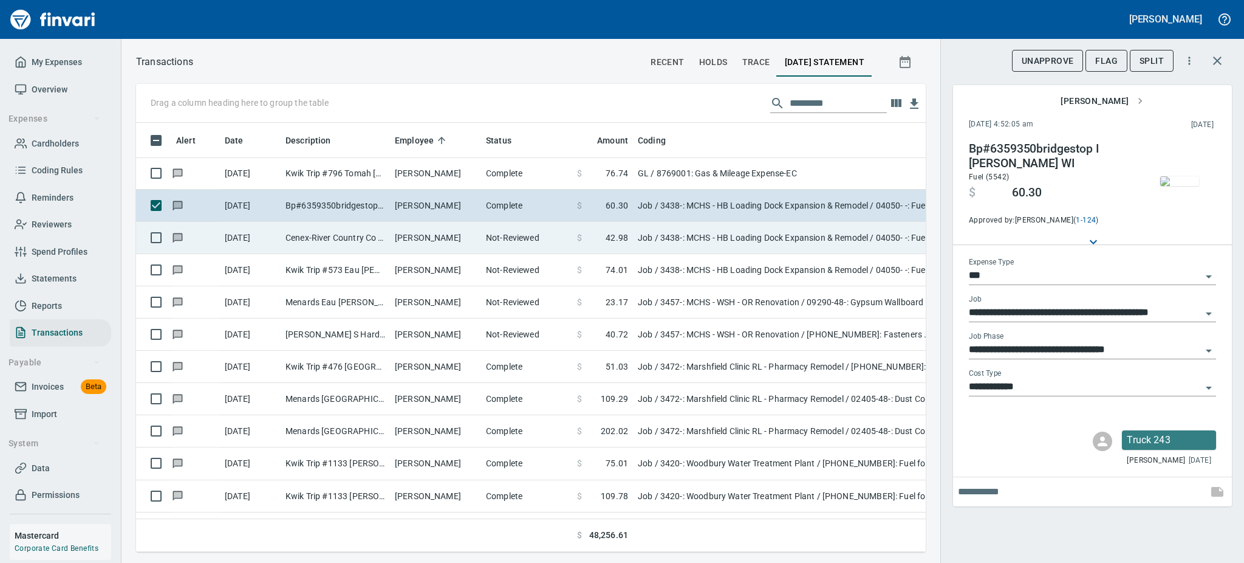
click at [405, 236] on td "[PERSON_NAME]" at bounding box center [435, 238] width 91 height 32
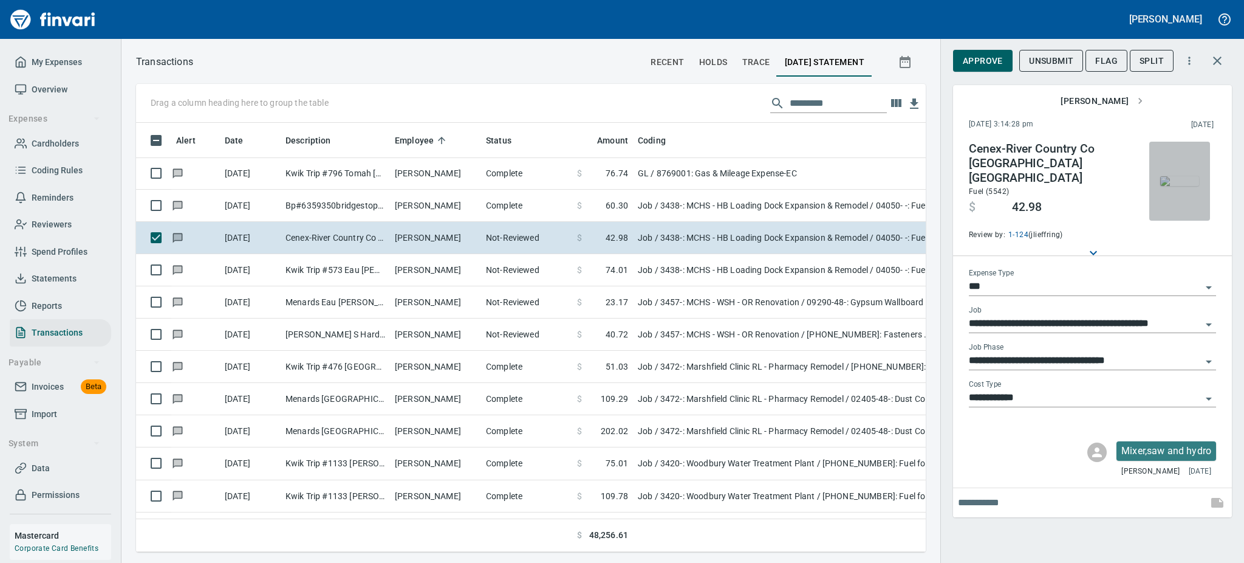
click at [1171, 186] on img "button" at bounding box center [1179, 181] width 39 height 10
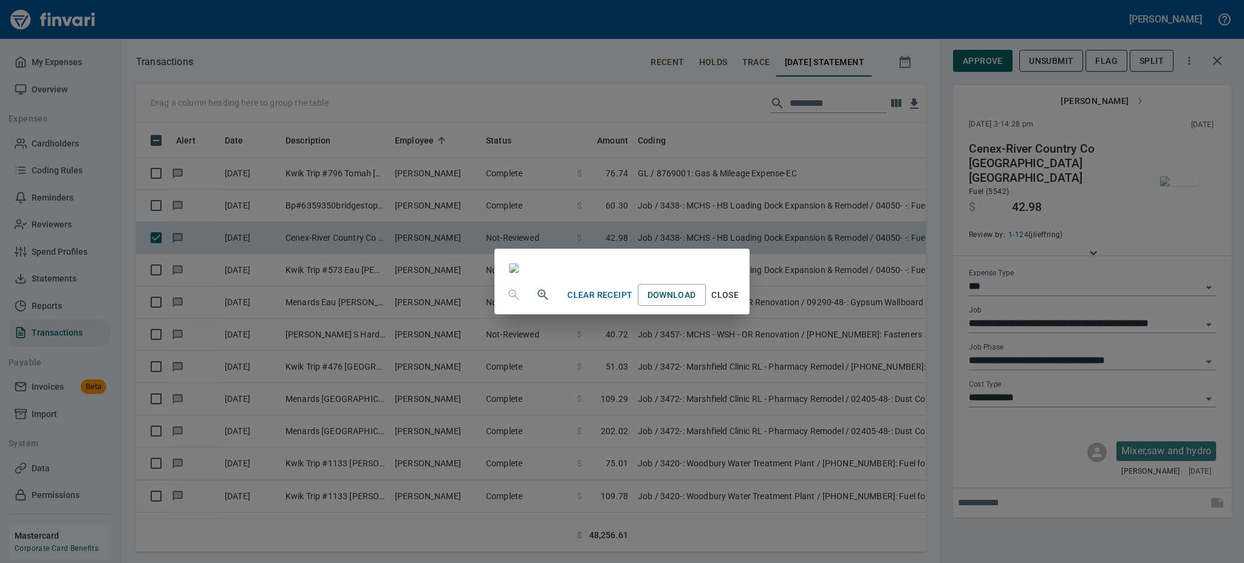
click at [740, 303] on span "Close" at bounding box center [725, 294] width 29 height 15
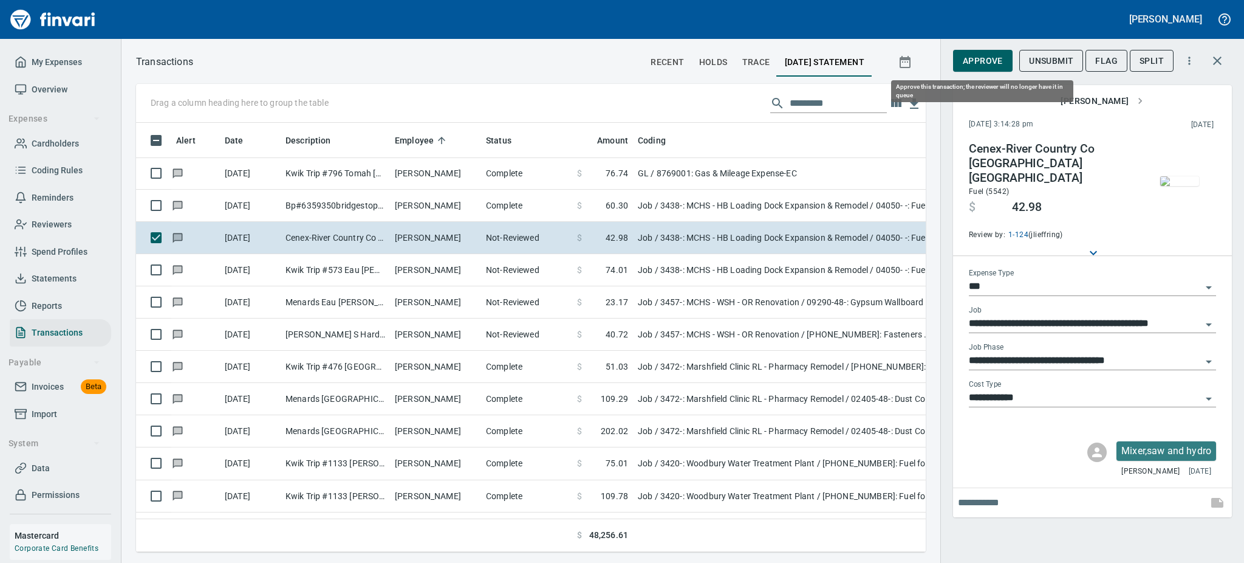
scroll to position [402, 762]
click at [1043, 50] on div "Unsubmit" at bounding box center [1051, 61] width 64 height 22
click at [1043, 56] on span "Unsubmit" at bounding box center [1051, 60] width 44 height 15
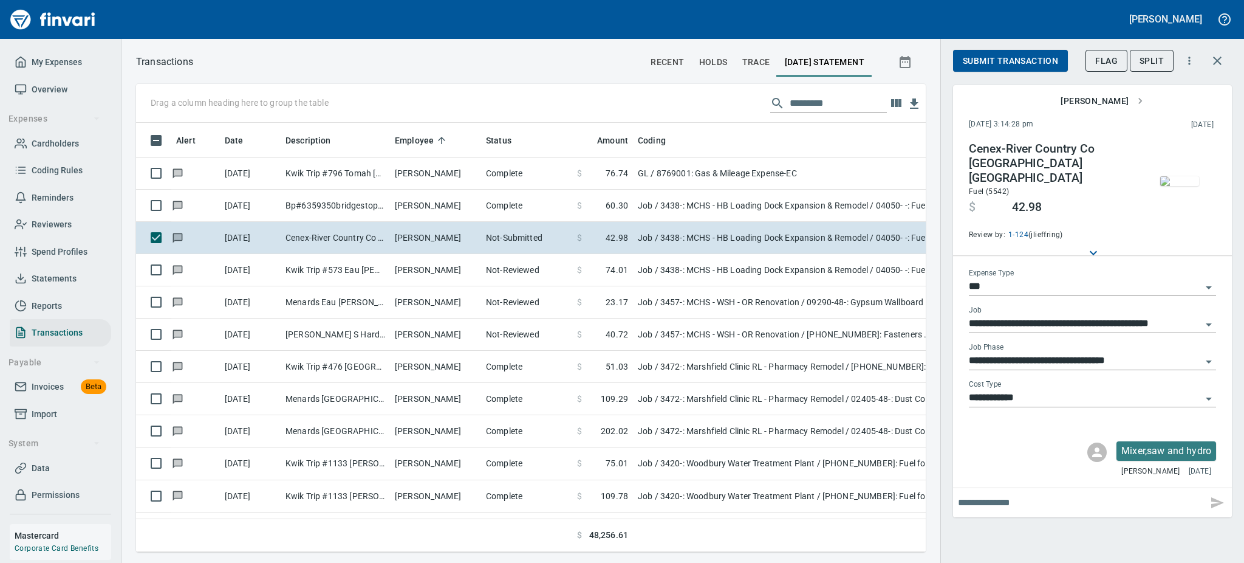
click at [977, 493] on input "text" at bounding box center [1080, 502] width 245 height 19
type input "**********"
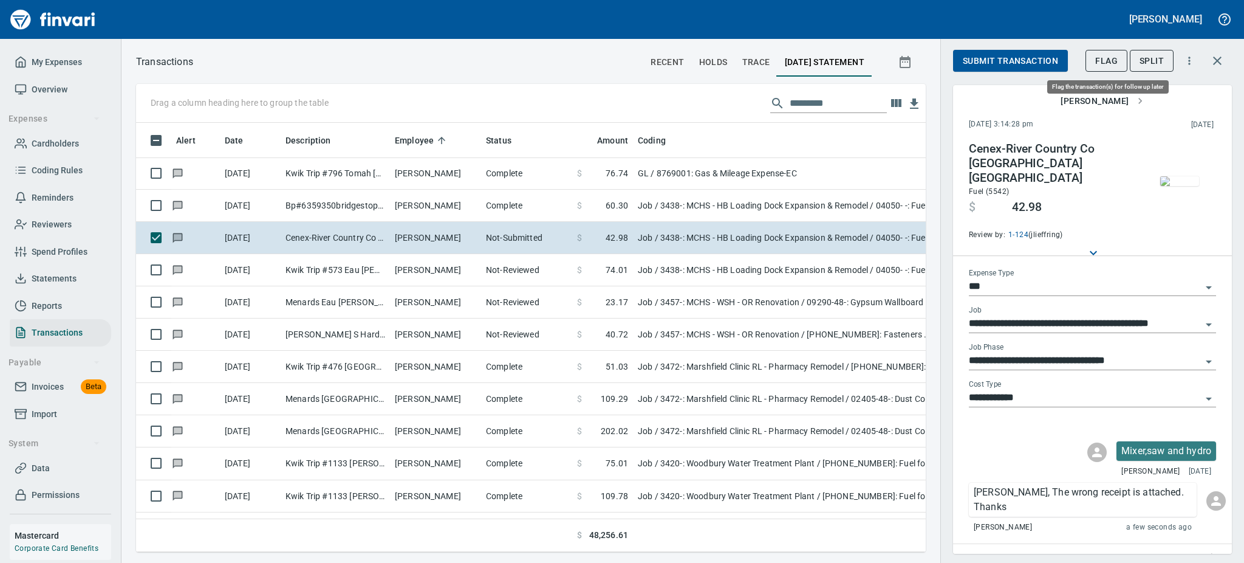
click at [1103, 64] on span "Flag" at bounding box center [1106, 60] width 22 height 15
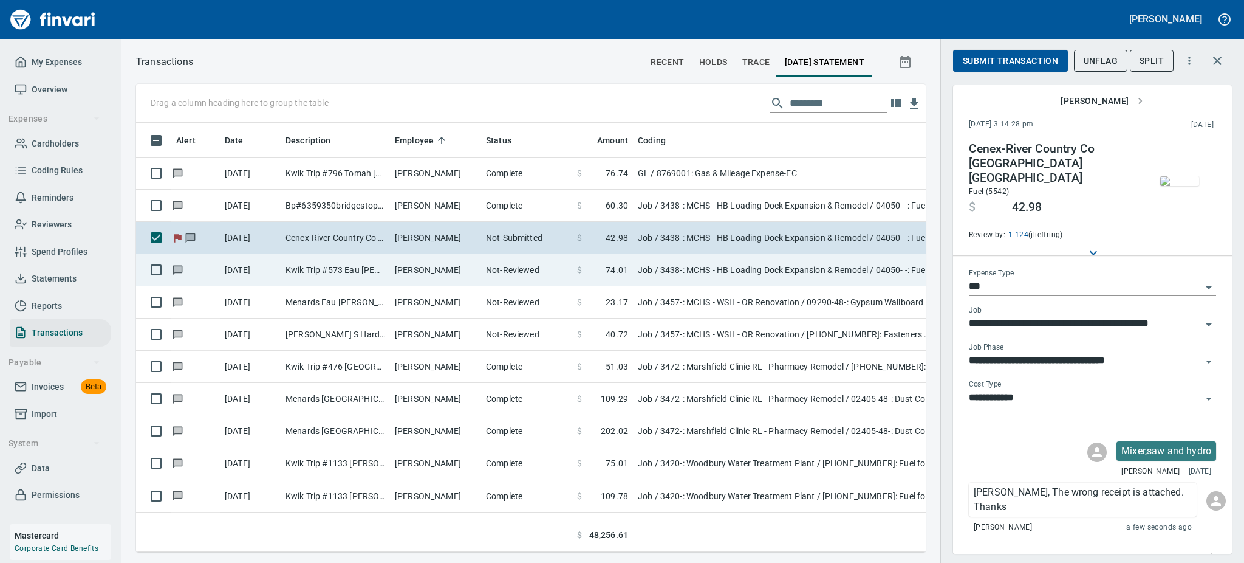
click at [330, 263] on td "Kwik Trip #573 Eau [PERSON_NAME]" at bounding box center [335, 270] width 109 height 32
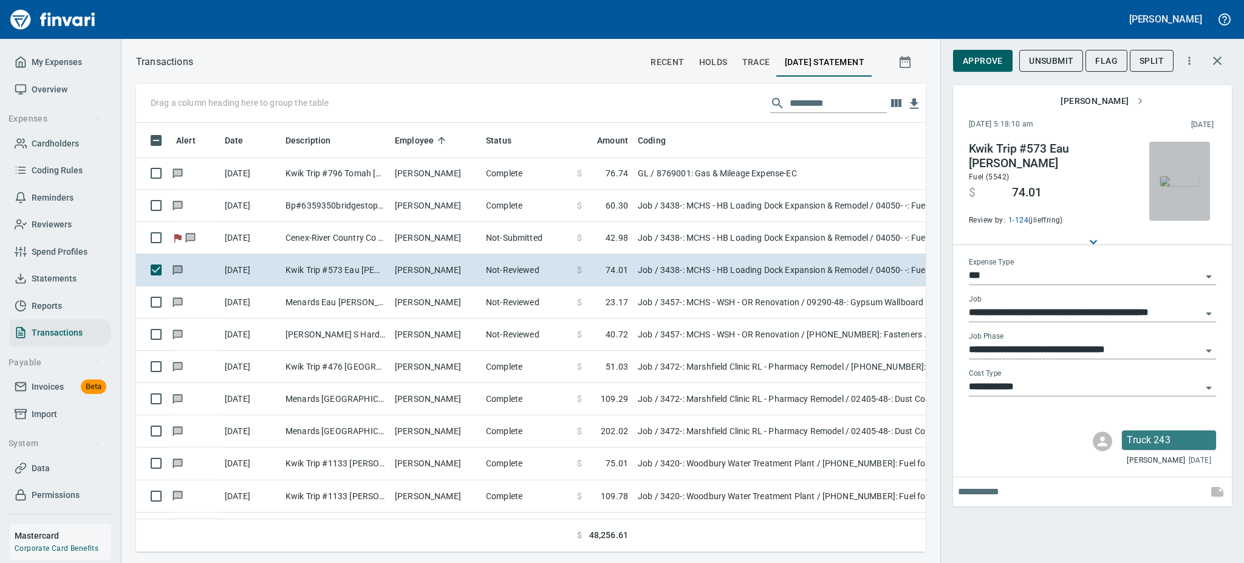
click at [1177, 186] on img "button" at bounding box center [1179, 181] width 39 height 10
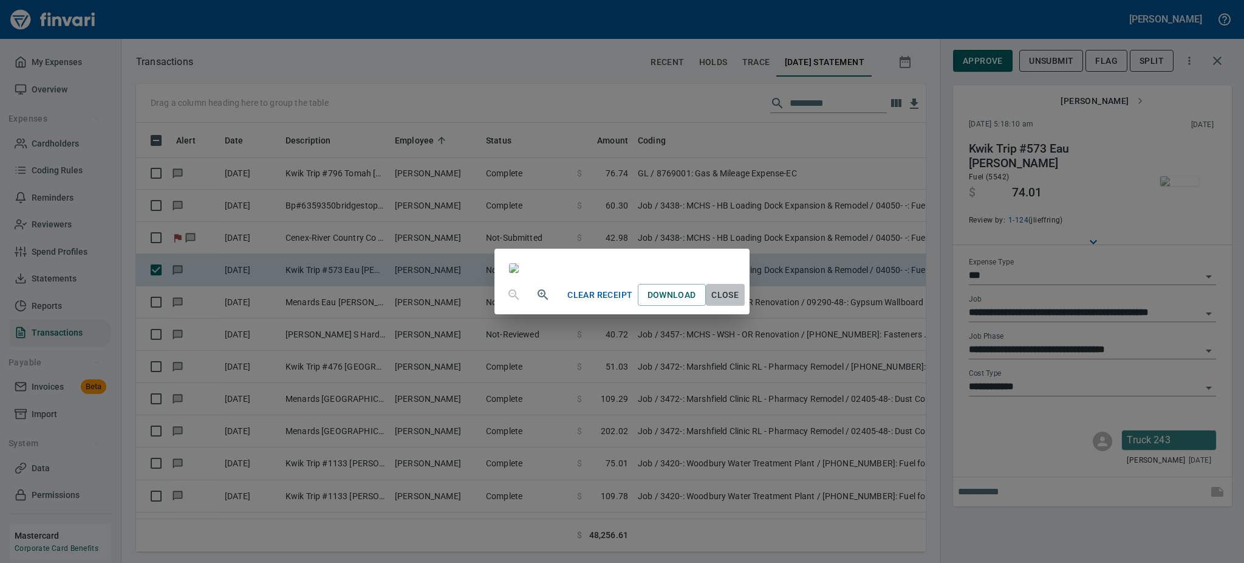
click at [740, 303] on span "Close" at bounding box center [725, 294] width 29 height 15
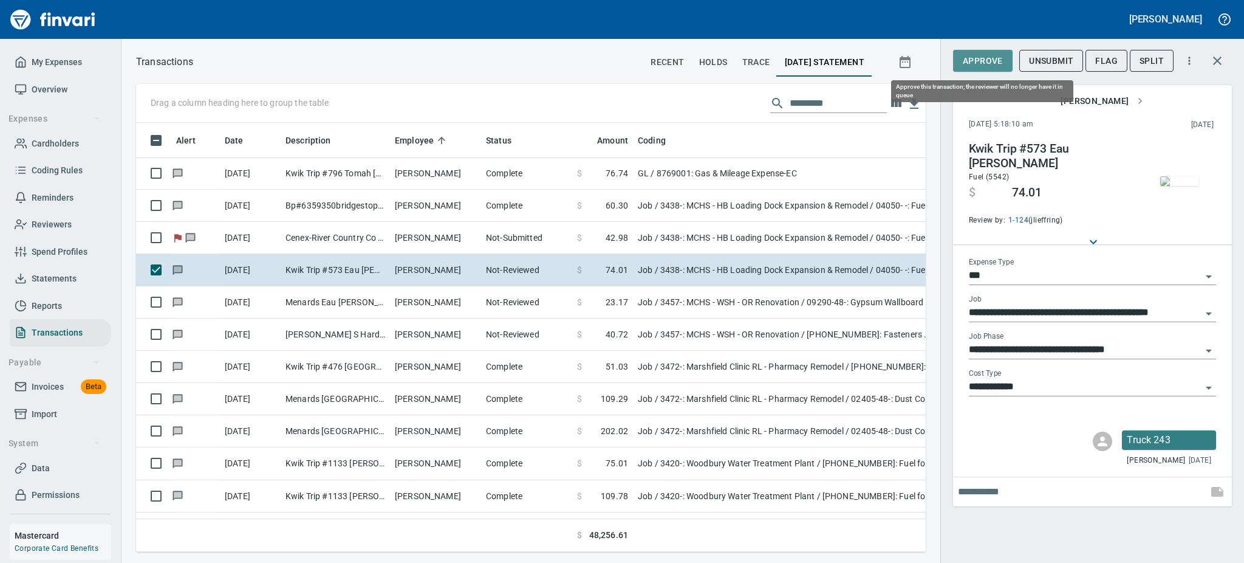
click at [968, 61] on span "Approve" at bounding box center [983, 60] width 40 height 15
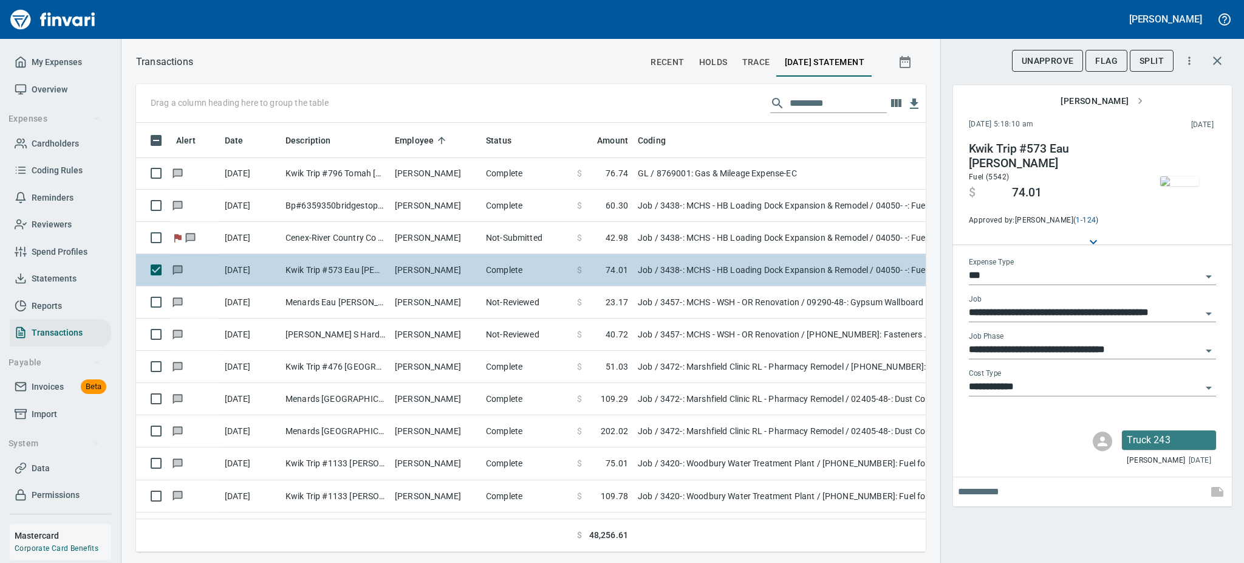
scroll to position [402, 762]
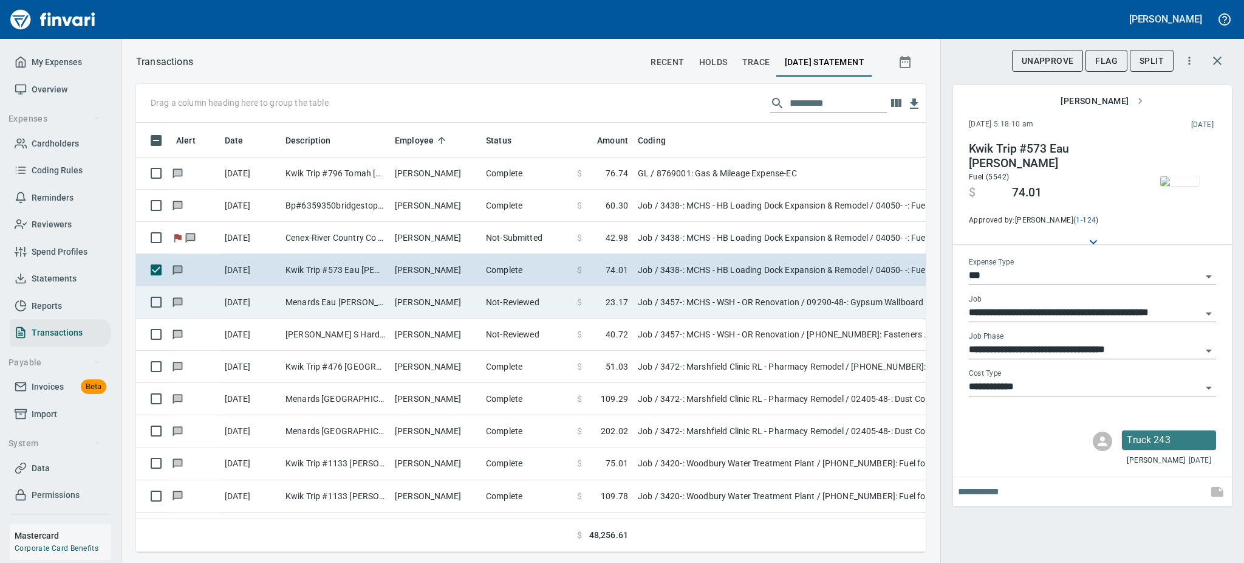
click at [430, 295] on td "[PERSON_NAME]" at bounding box center [435, 302] width 91 height 32
type input "**********"
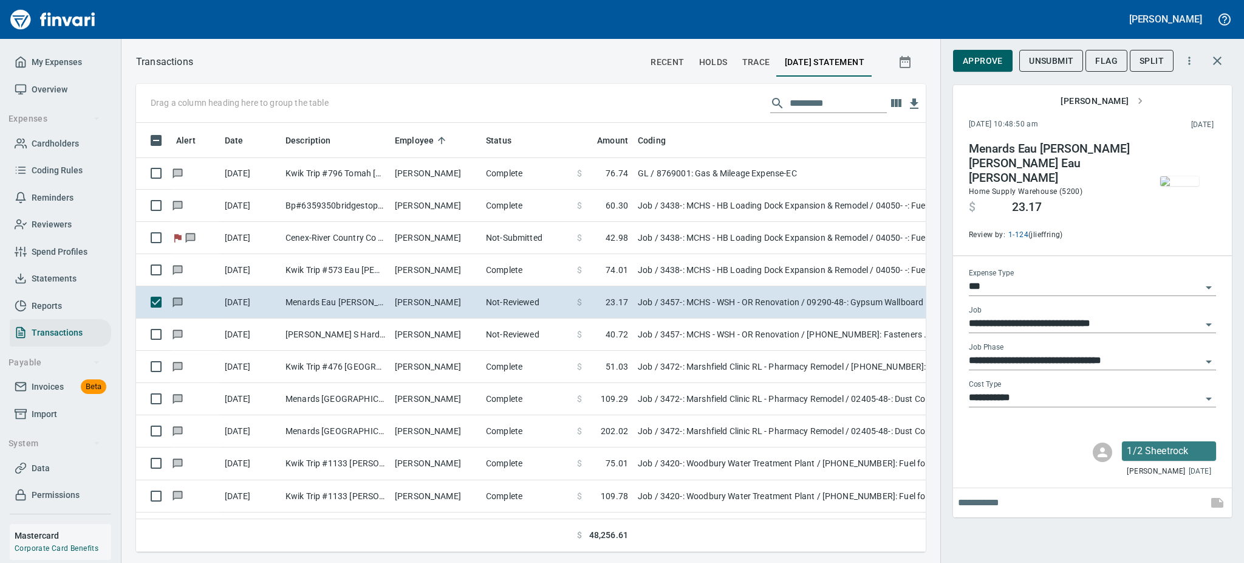
click at [1162, 186] on img "button" at bounding box center [1179, 181] width 39 height 10
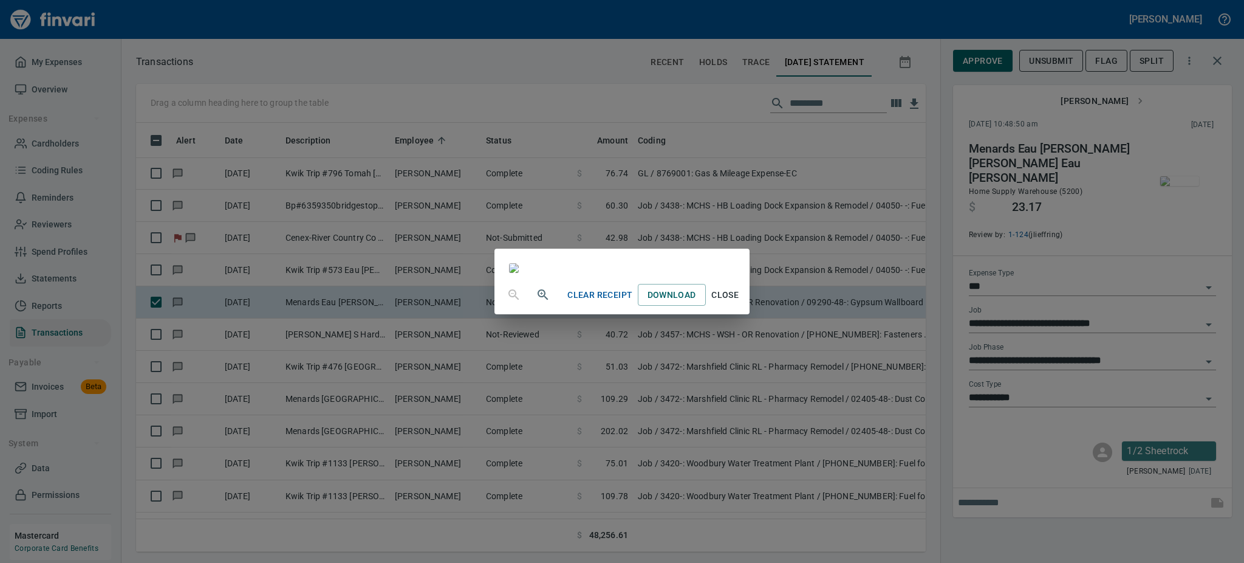
click at [740, 303] on span "Close" at bounding box center [725, 294] width 29 height 15
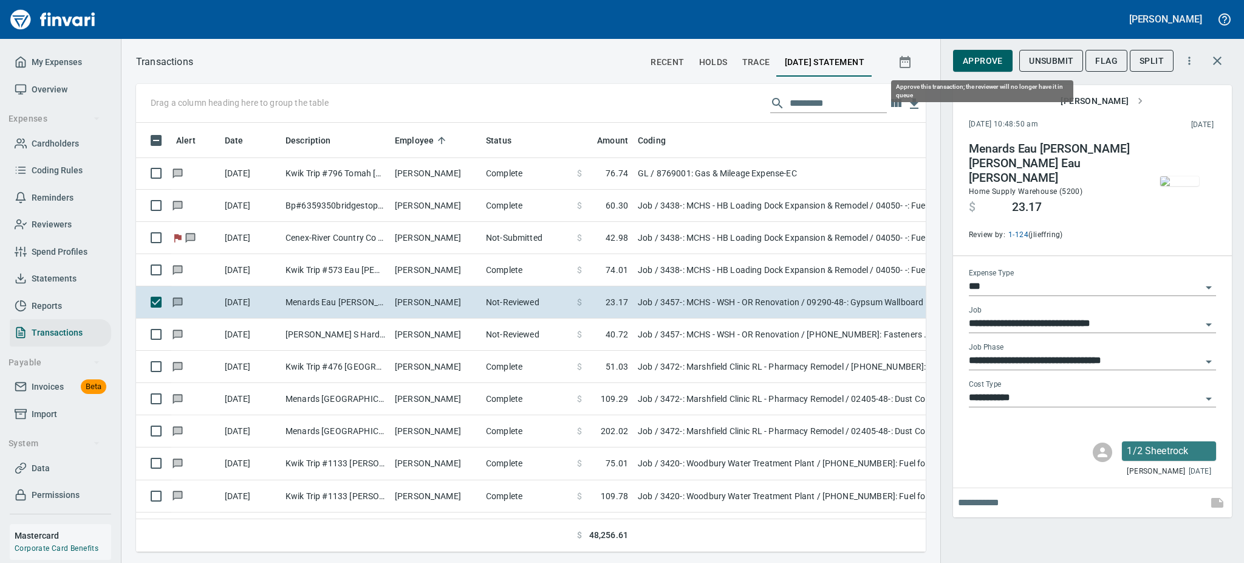
scroll to position [402, 762]
click at [996, 61] on span "Approve" at bounding box center [983, 60] width 40 height 15
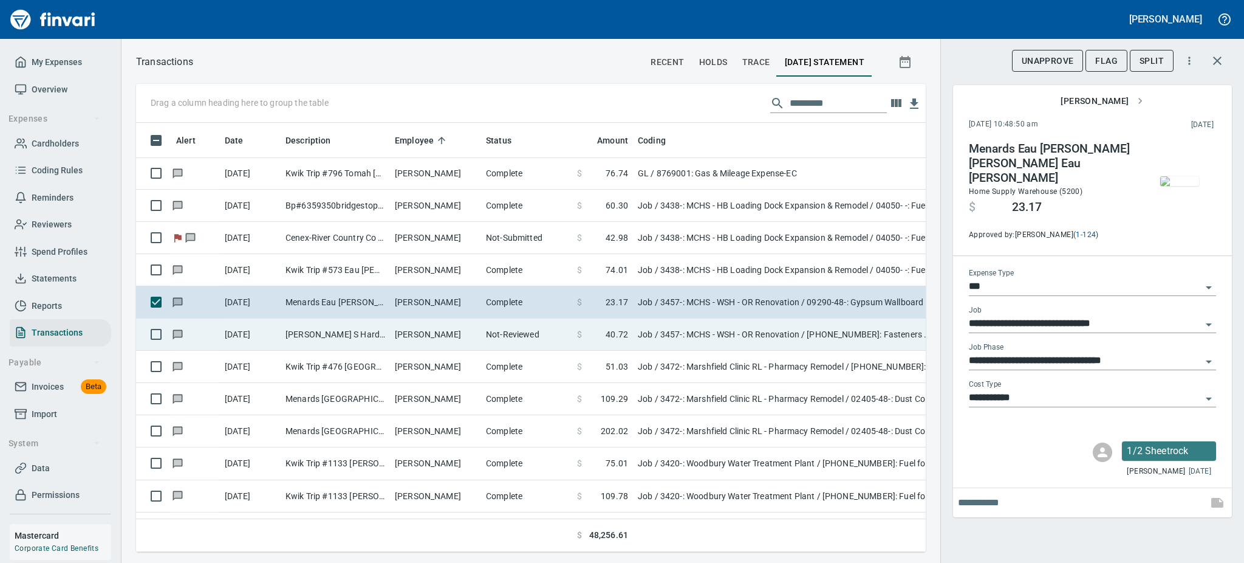
click at [395, 333] on td "[PERSON_NAME]" at bounding box center [435, 334] width 91 height 32
type input "**********"
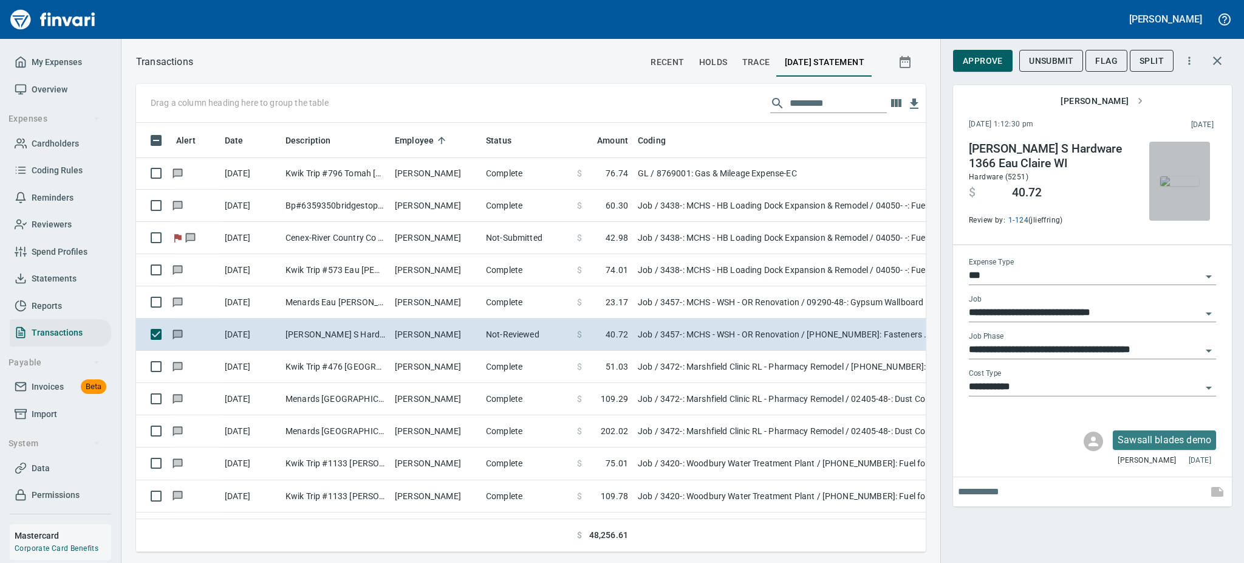
click at [1182, 176] on img "button" at bounding box center [1179, 181] width 39 height 10
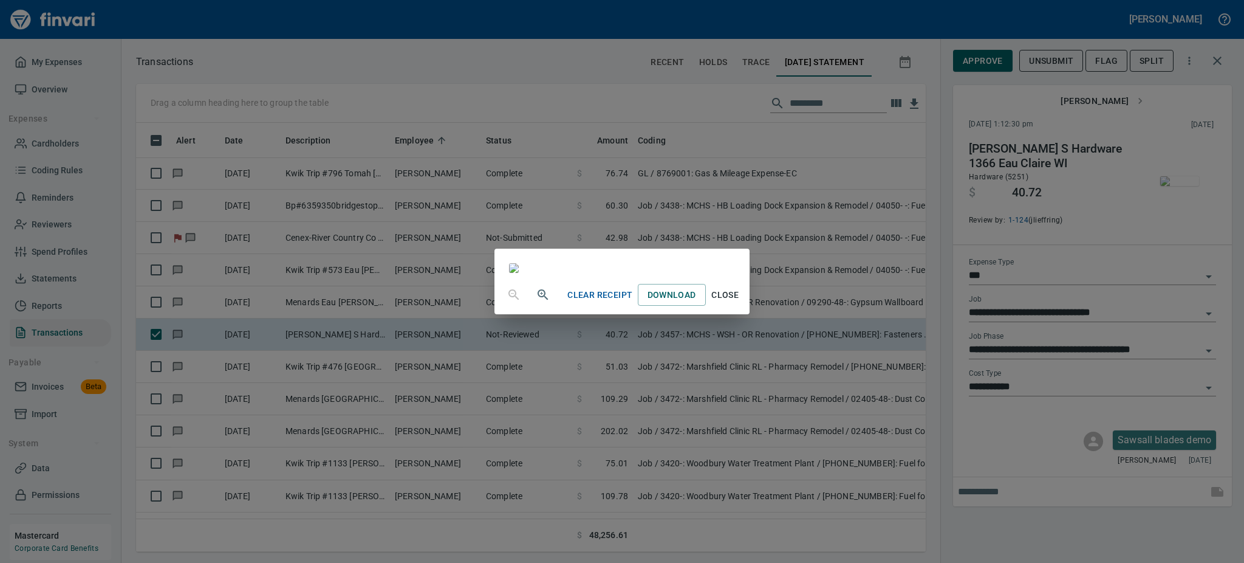
scroll to position [105, 0]
click at [740, 303] on span "Close" at bounding box center [725, 294] width 29 height 15
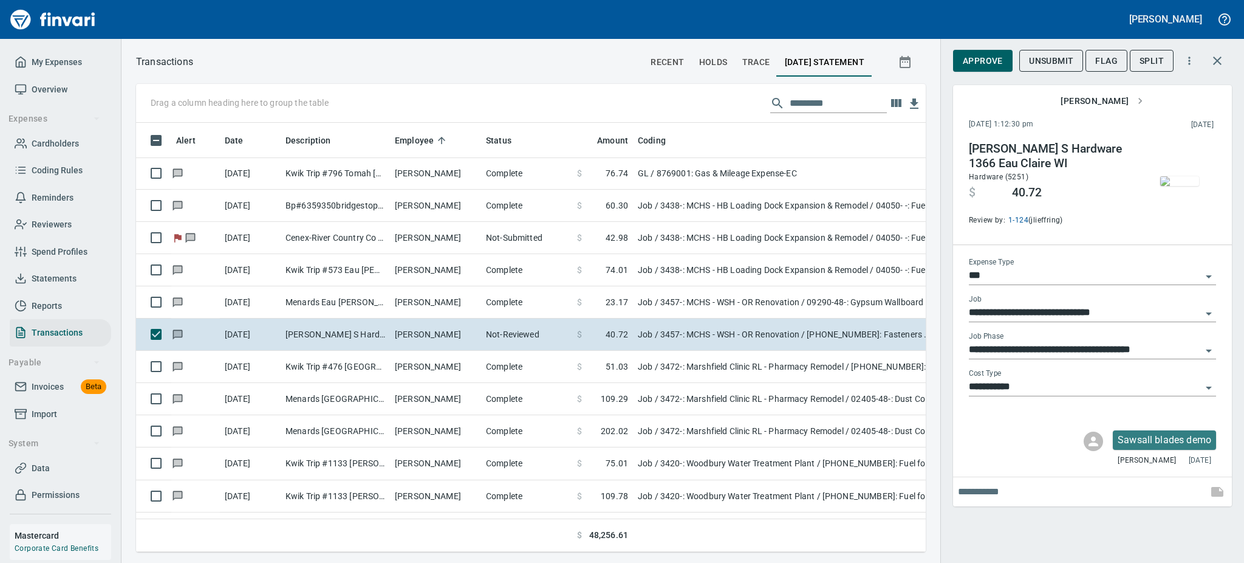
scroll to position [402, 762]
click at [978, 61] on span "Approve" at bounding box center [983, 60] width 40 height 15
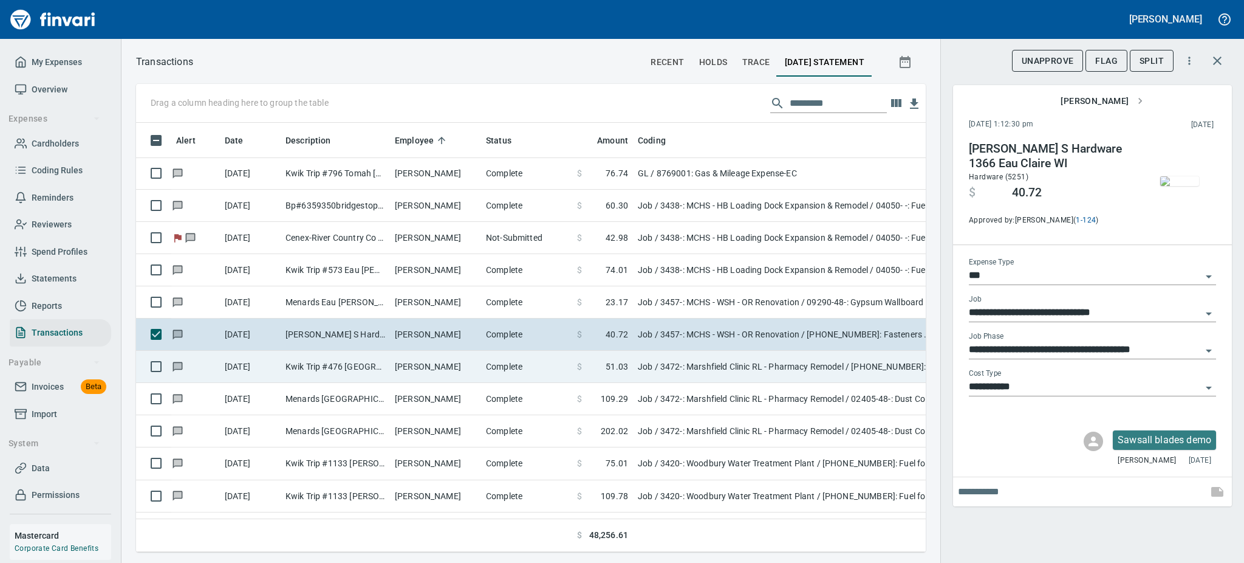
click at [423, 365] on td "[PERSON_NAME]" at bounding box center [435, 367] width 91 height 32
type input "**********"
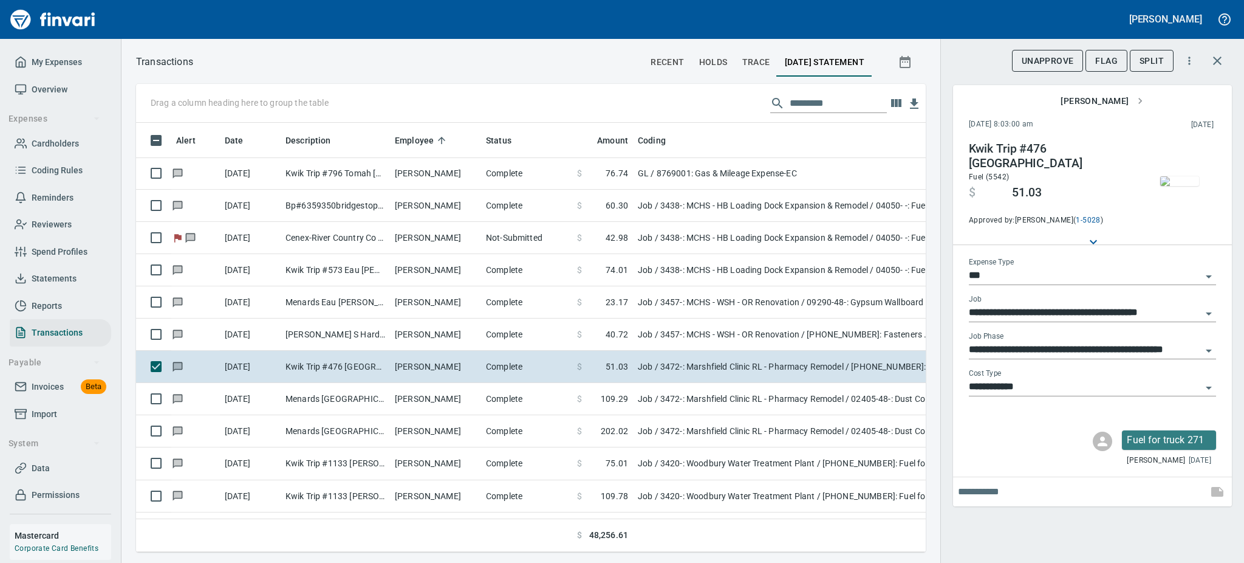
click at [1171, 177] on img "button" at bounding box center [1179, 181] width 39 height 10
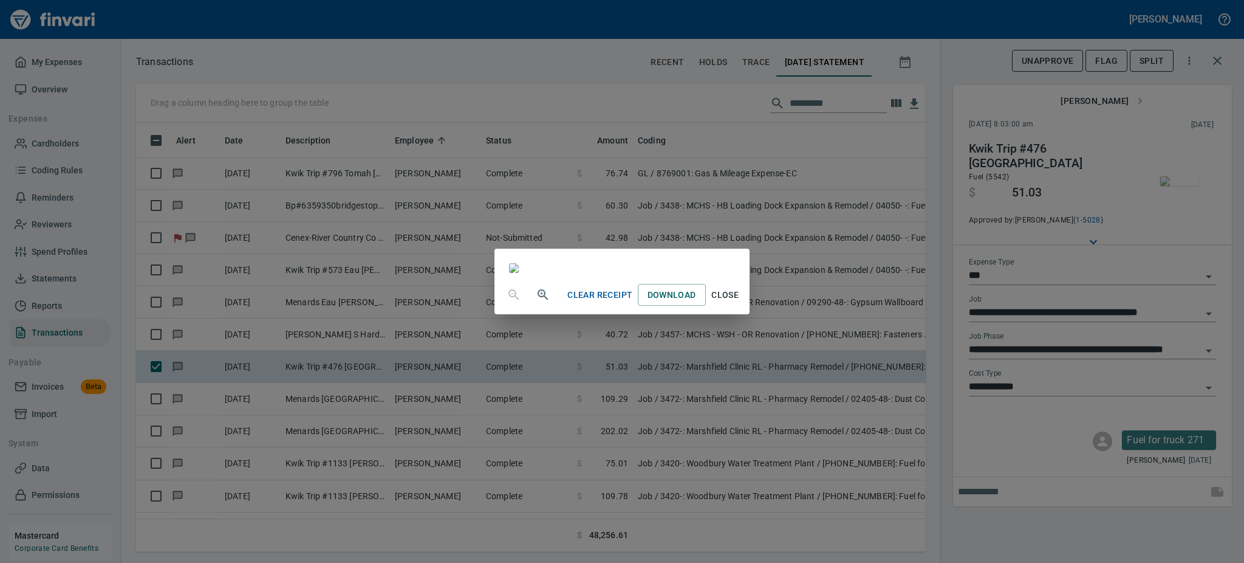
click at [740, 303] on span "Close" at bounding box center [725, 294] width 29 height 15
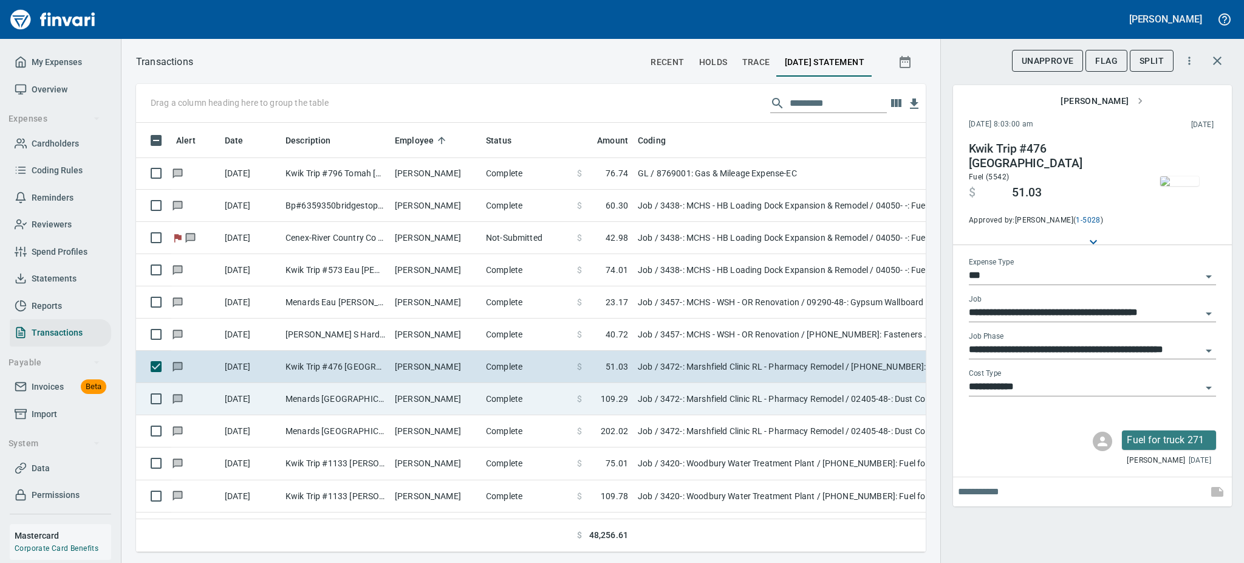
click at [392, 403] on td "[PERSON_NAME]" at bounding box center [435, 399] width 91 height 32
type input "**********"
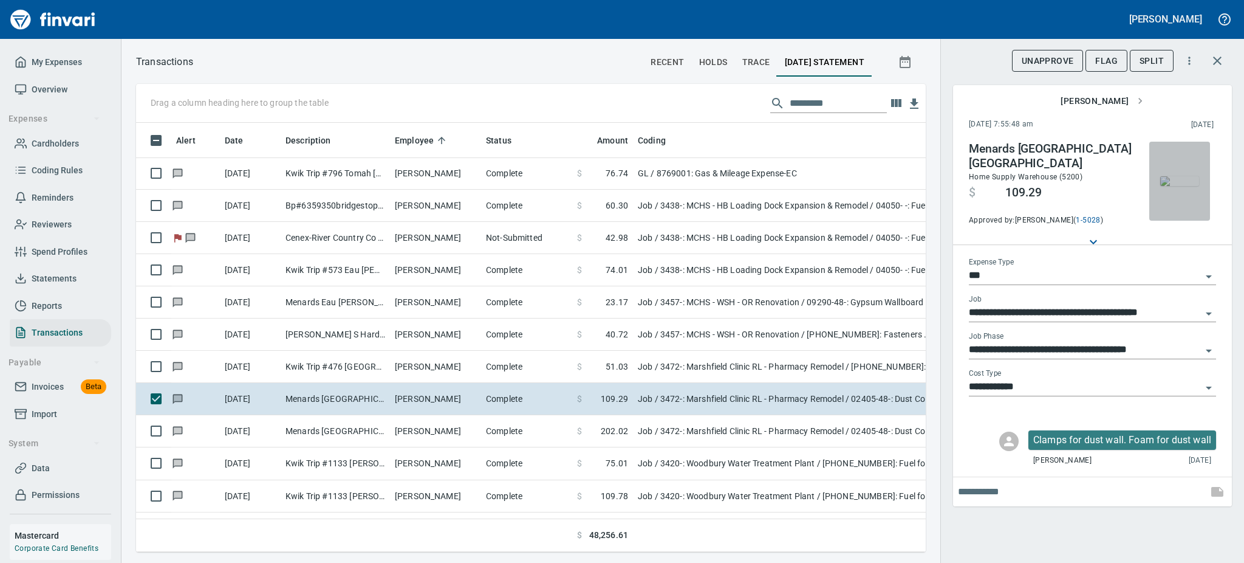
click at [1193, 184] on img "button" at bounding box center [1179, 181] width 39 height 10
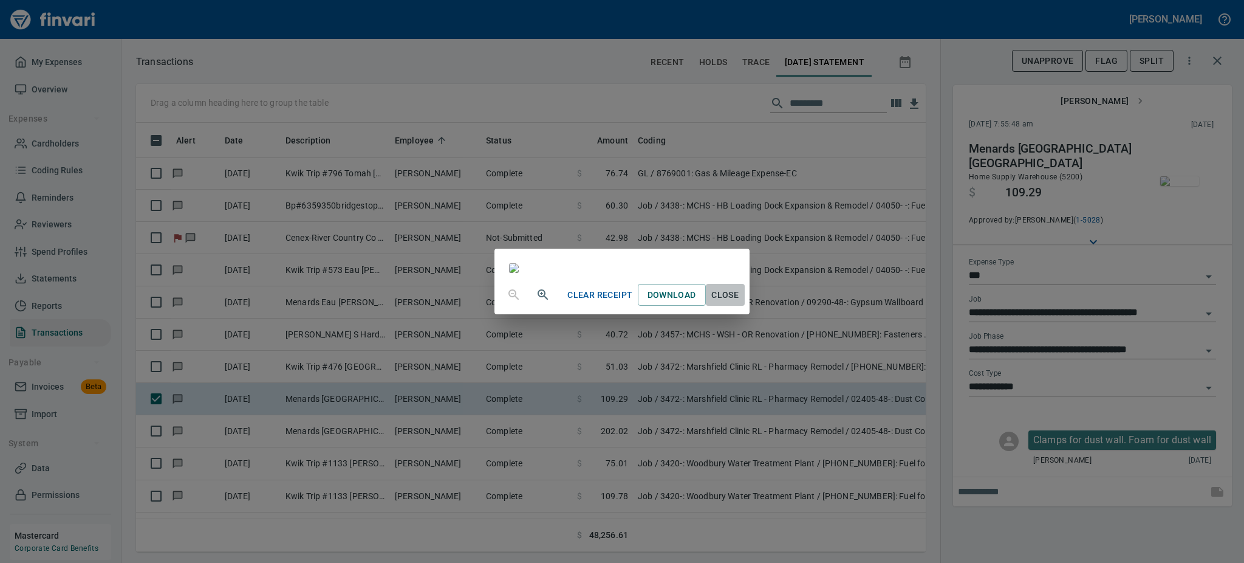
click at [740, 303] on span "Close" at bounding box center [725, 294] width 29 height 15
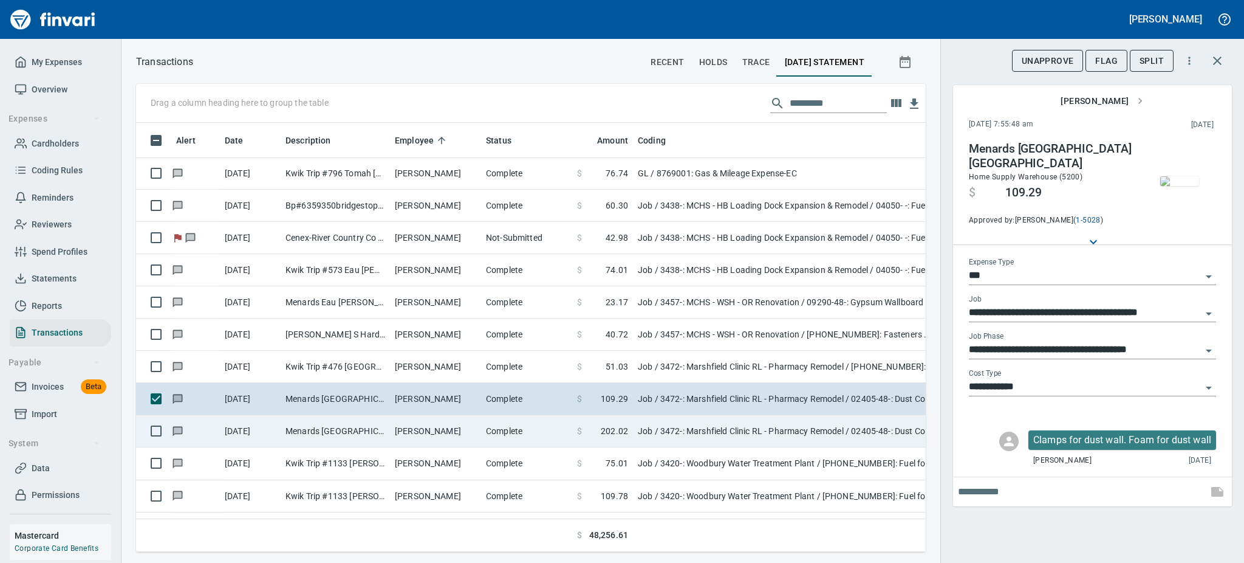
click at [376, 431] on td "Menards [GEOGRAPHIC_DATA] [GEOGRAPHIC_DATA]" at bounding box center [335, 431] width 109 height 32
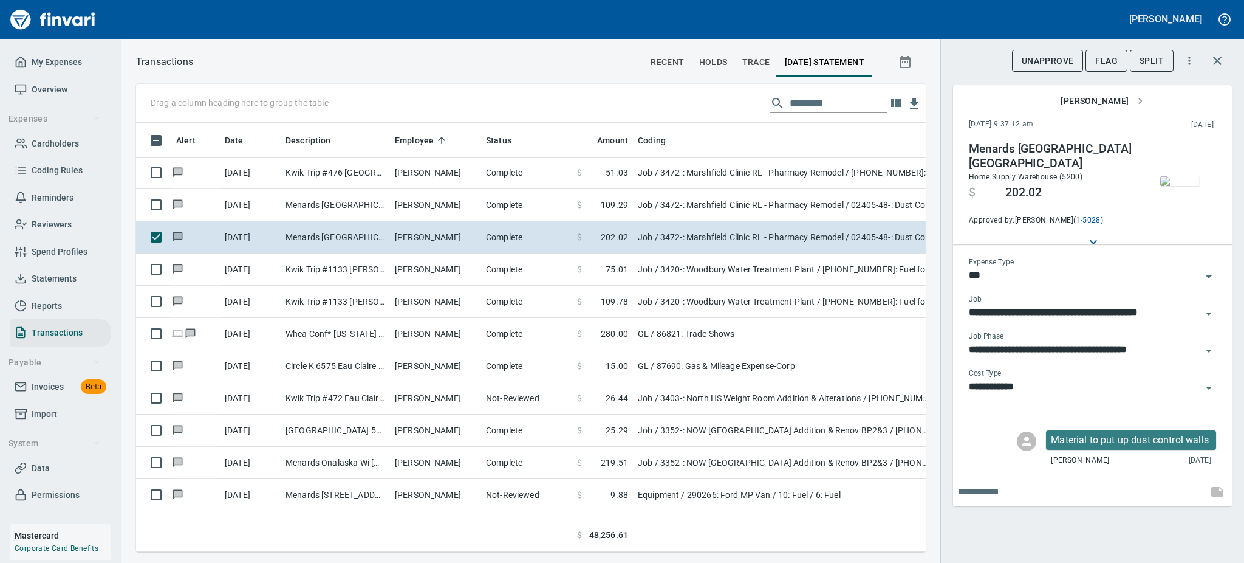
scroll to position [7290, 0]
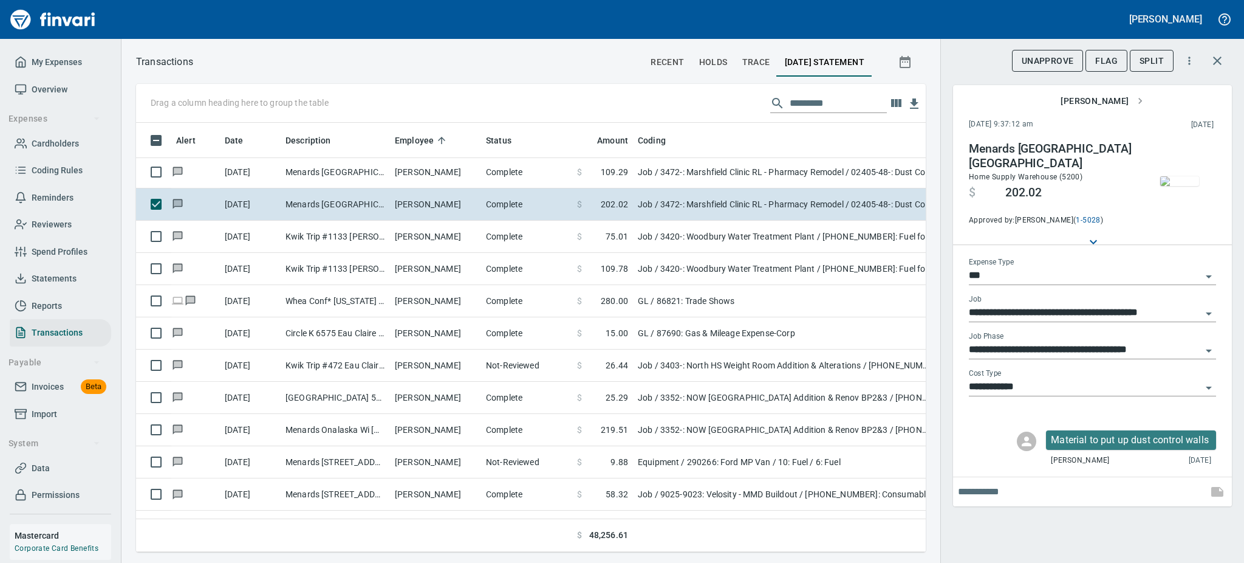
click at [1180, 186] on img "button" at bounding box center [1179, 181] width 39 height 10
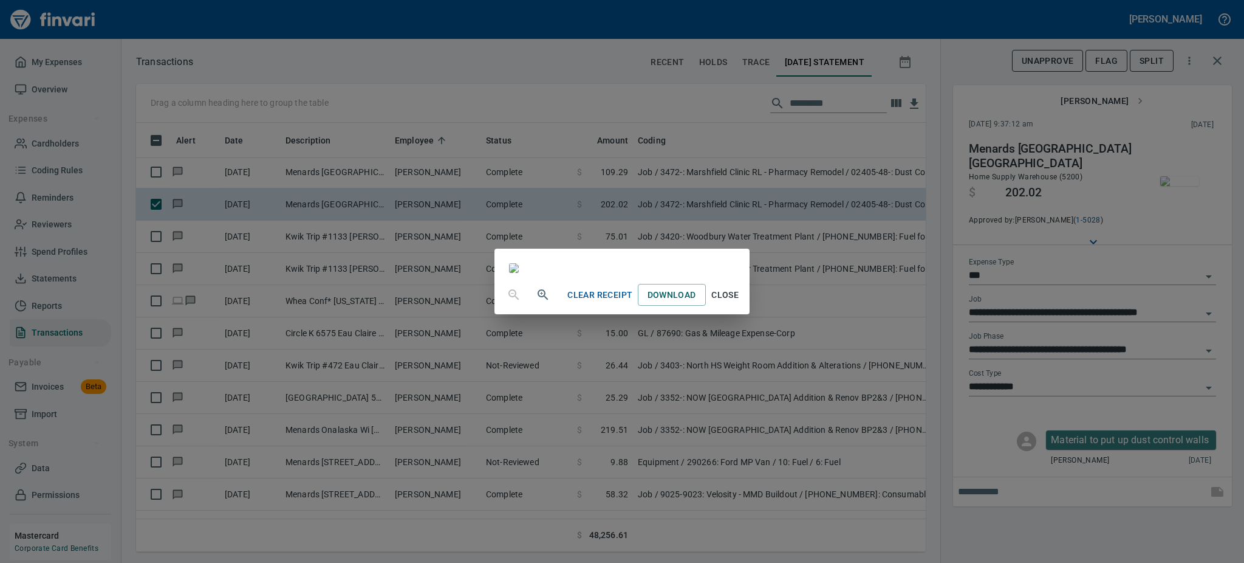
click at [740, 303] on span "Close" at bounding box center [725, 294] width 29 height 15
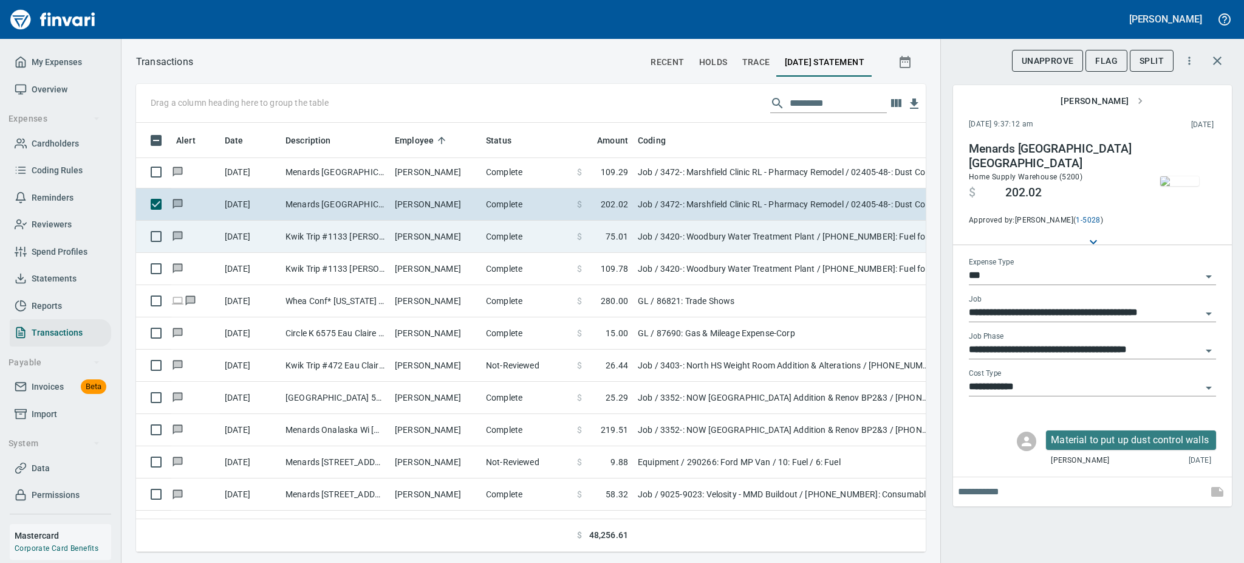
click at [372, 235] on td "Kwik Trip #1133 [PERSON_NAME] WI" at bounding box center [335, 237] width 109 height 32
type input "**********"
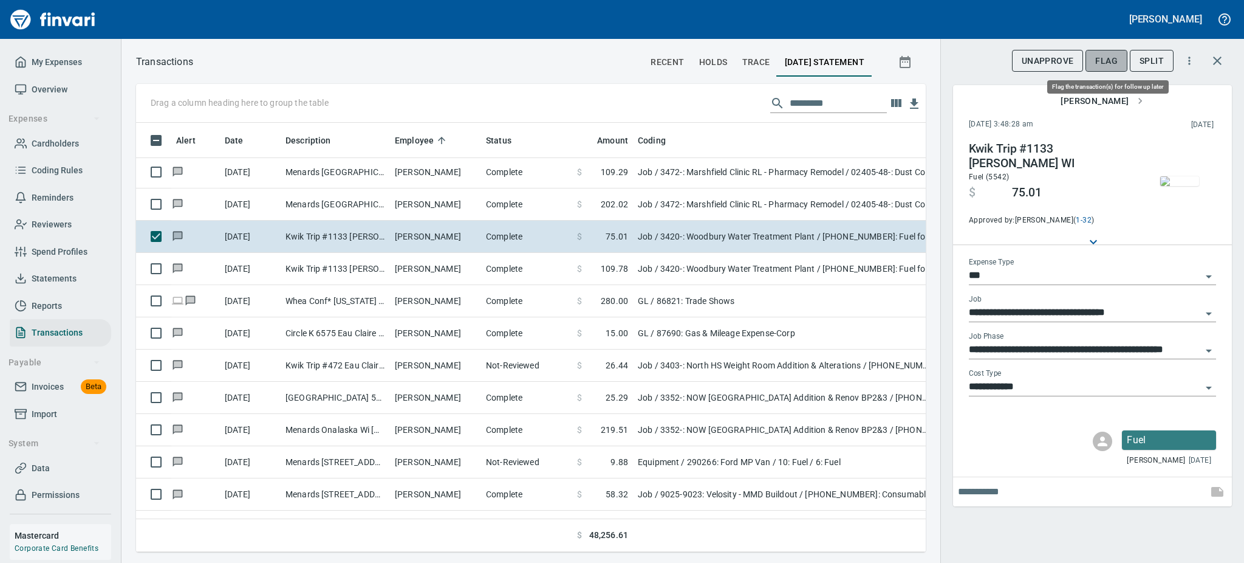
click at [1117, 56] on span "Flag" at bounding box center [1106, 60] width 22 height 15
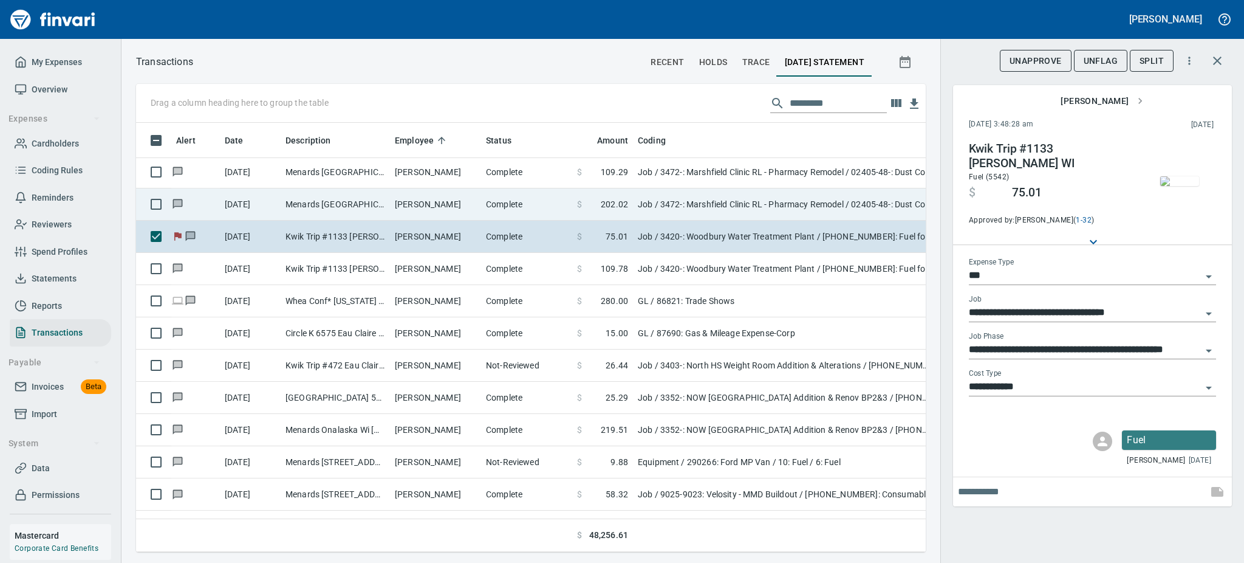
scroll to position [402, 762]
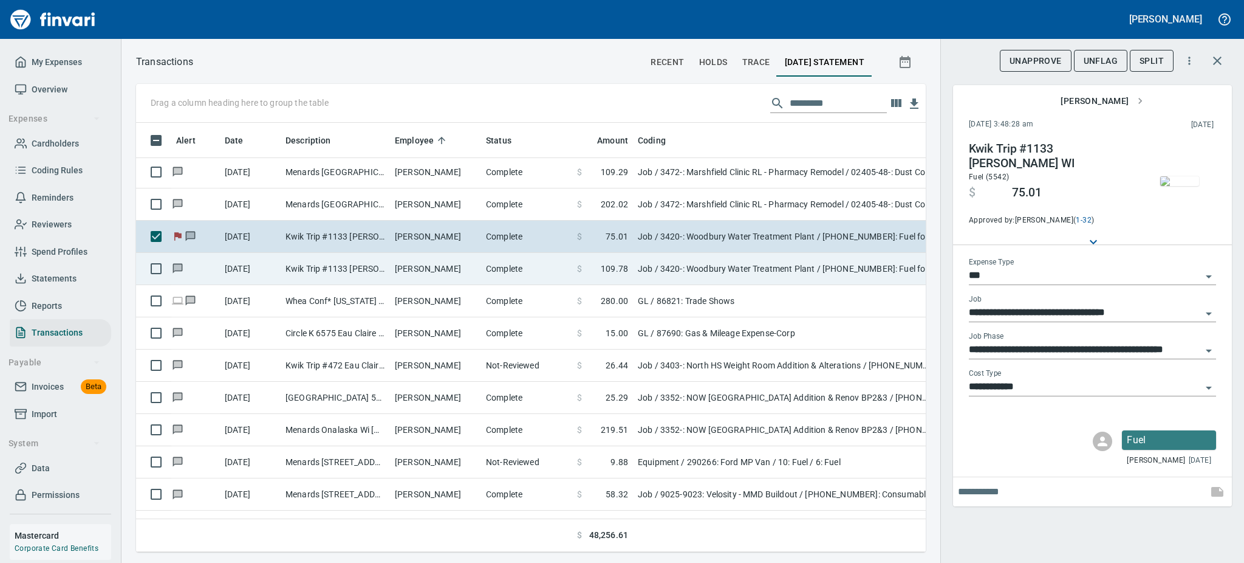
click at [446, 272] on td "[PERSON_NAME]" at bounding box center [435, 269] width 91 height 32
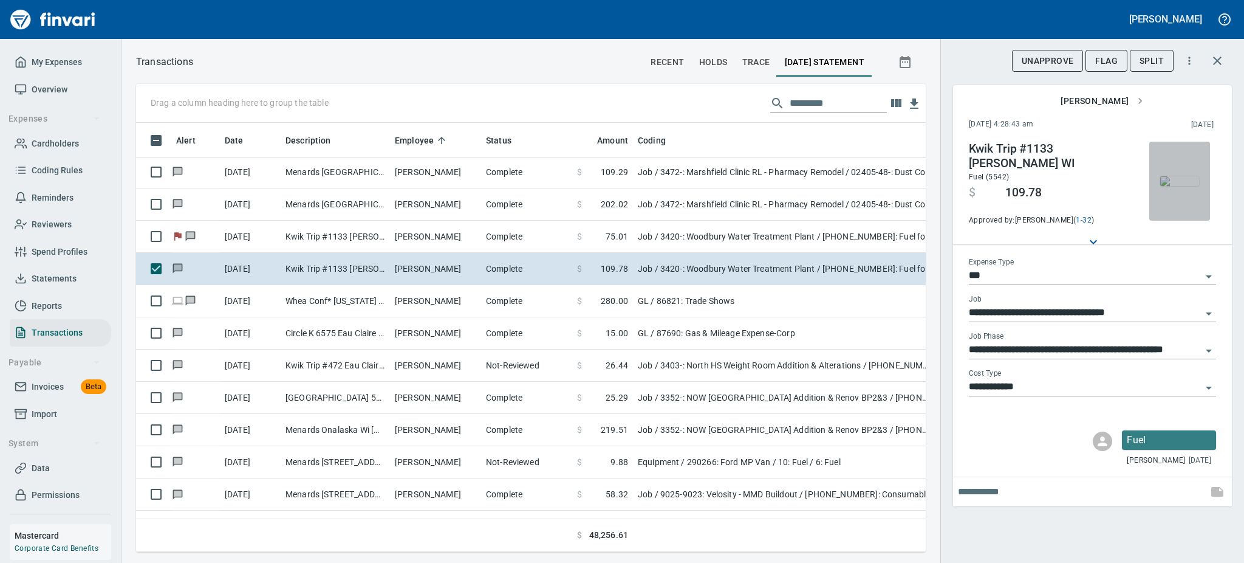
click at [1182, 176] on img "button" at bounding box center [1179, 181] width 39 height 10
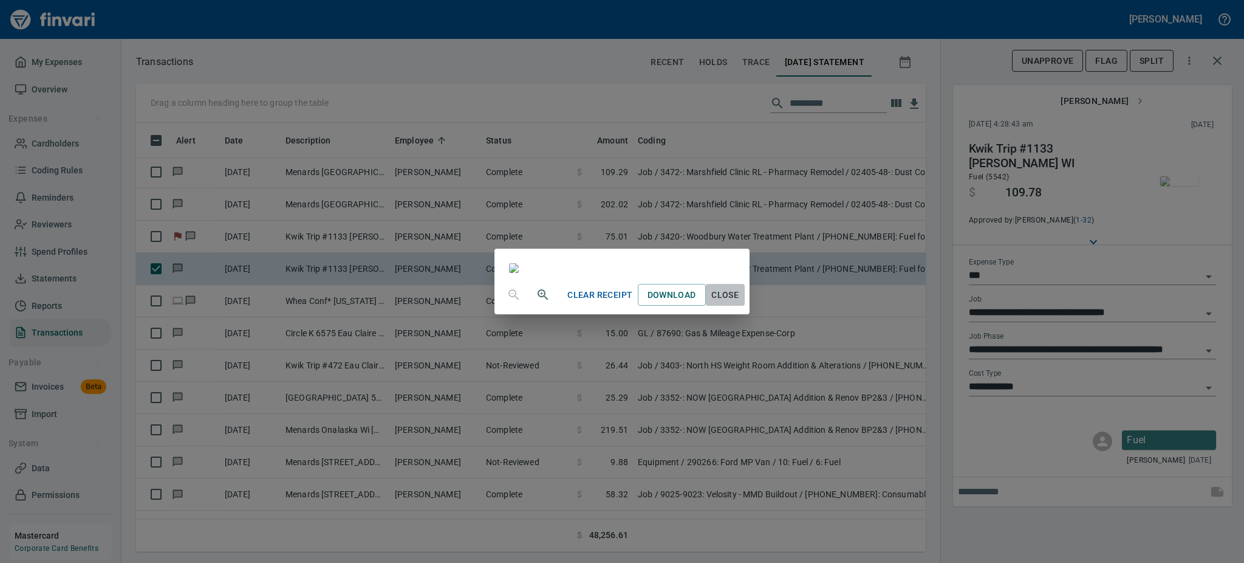
click at [740, 303] on span "Close" at bounding box center [725, 294] width 29 height 15
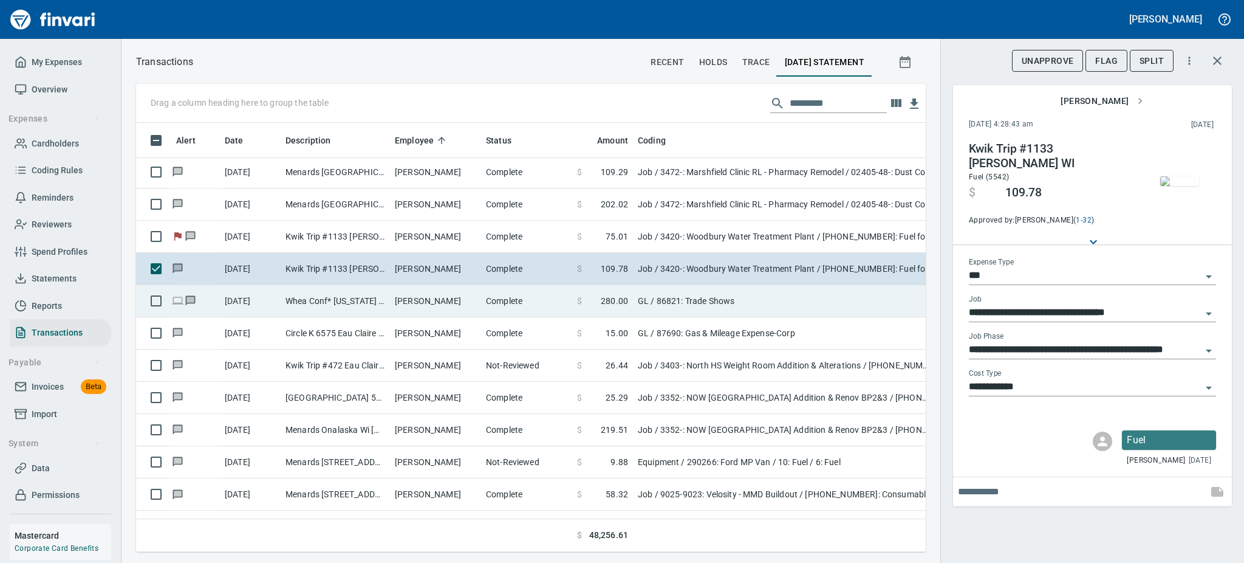
click at [543, 304] on td "Complete" at bounding box center [526, 301] width 91 height 32
type input "**"
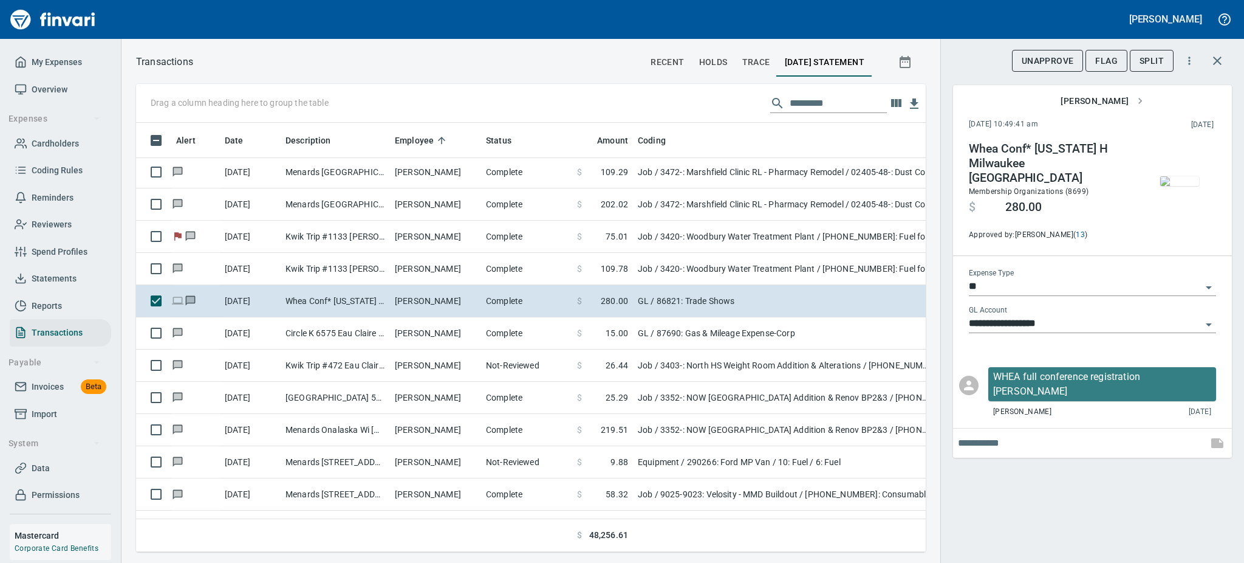
click at [1174, 176] on img "button" at bounding box center [1179, 181] width 39 height 10
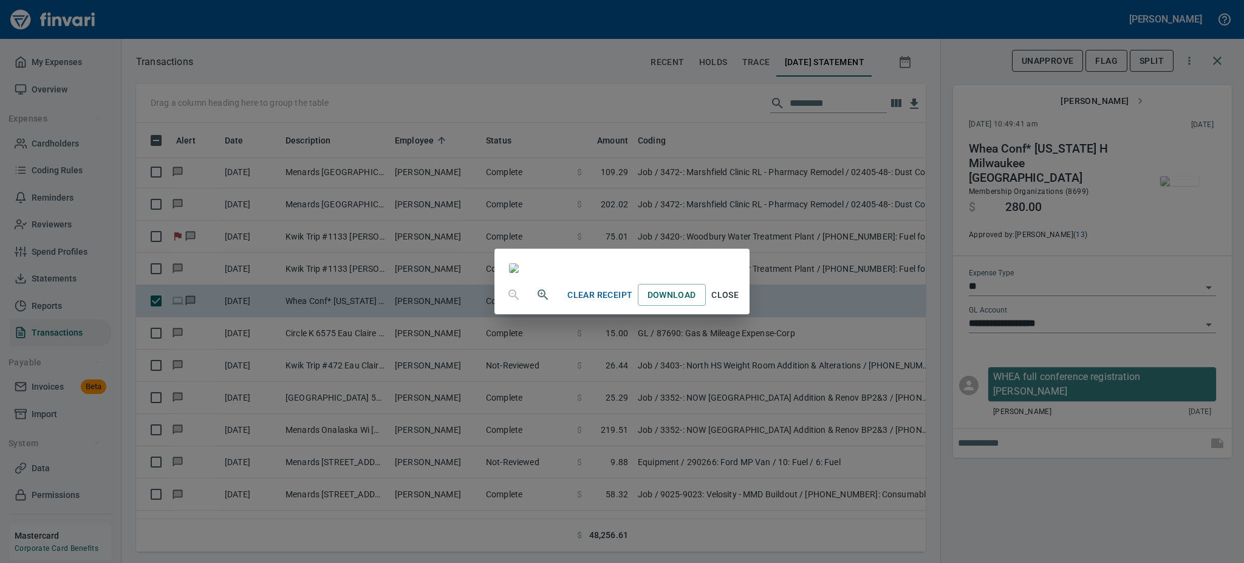
click at [740, 303] on span "Close" at bounding box center [725, 294] width 29 height 15
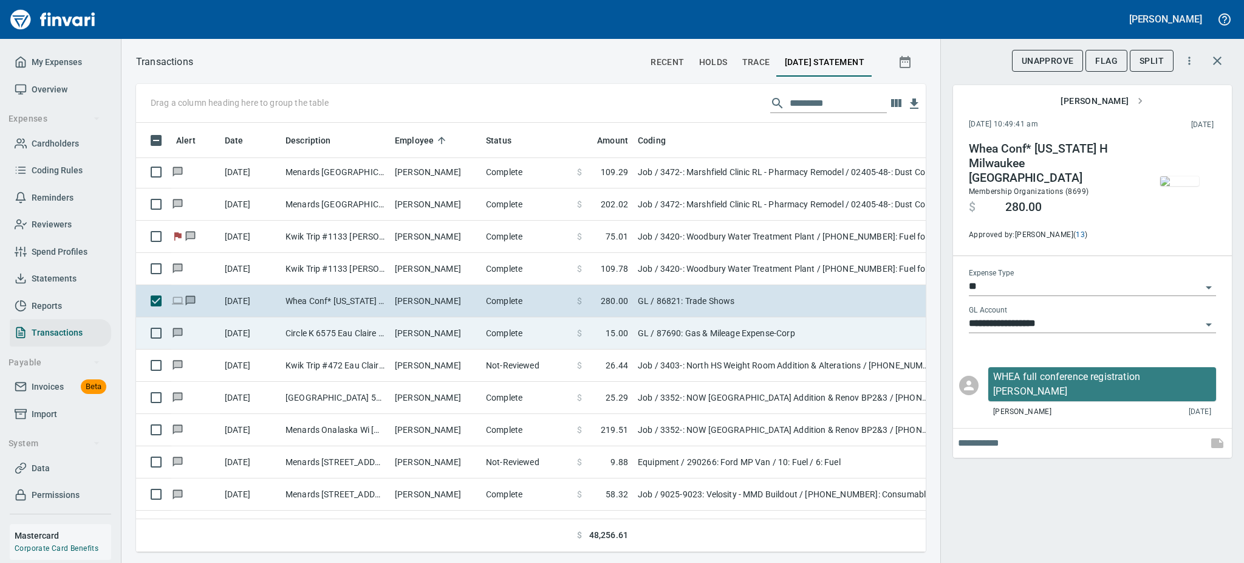
click at [363, 334] on td "Circle K 6575 Eau Claire WI" at bounding box center [335, 333] width 109 height 32
type input "**********"
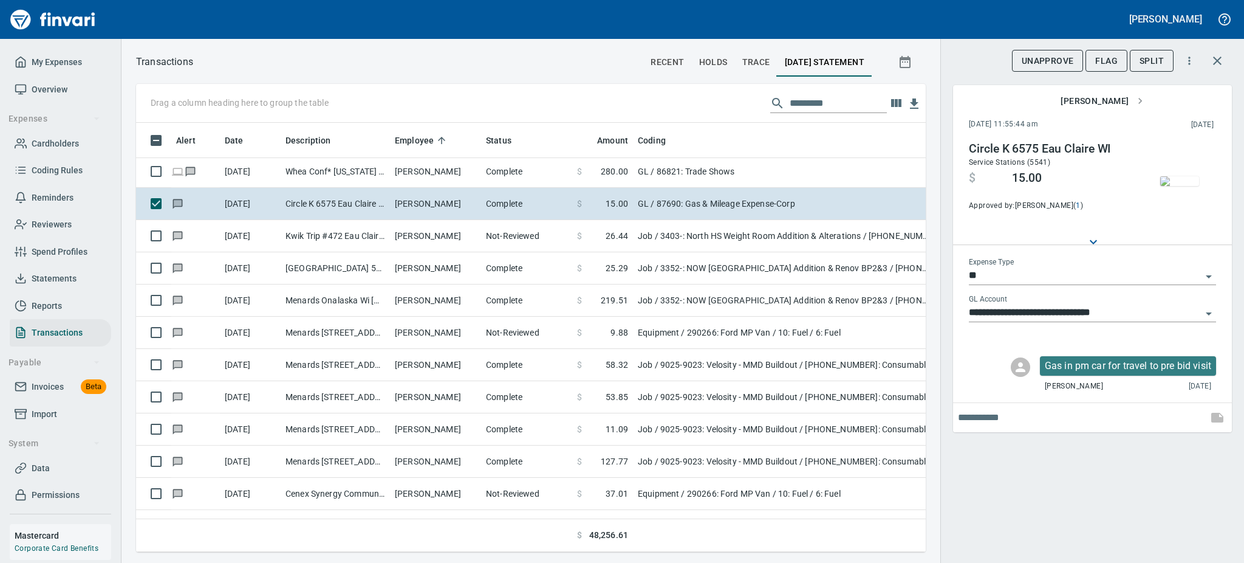
scroll to position [7452, 0]
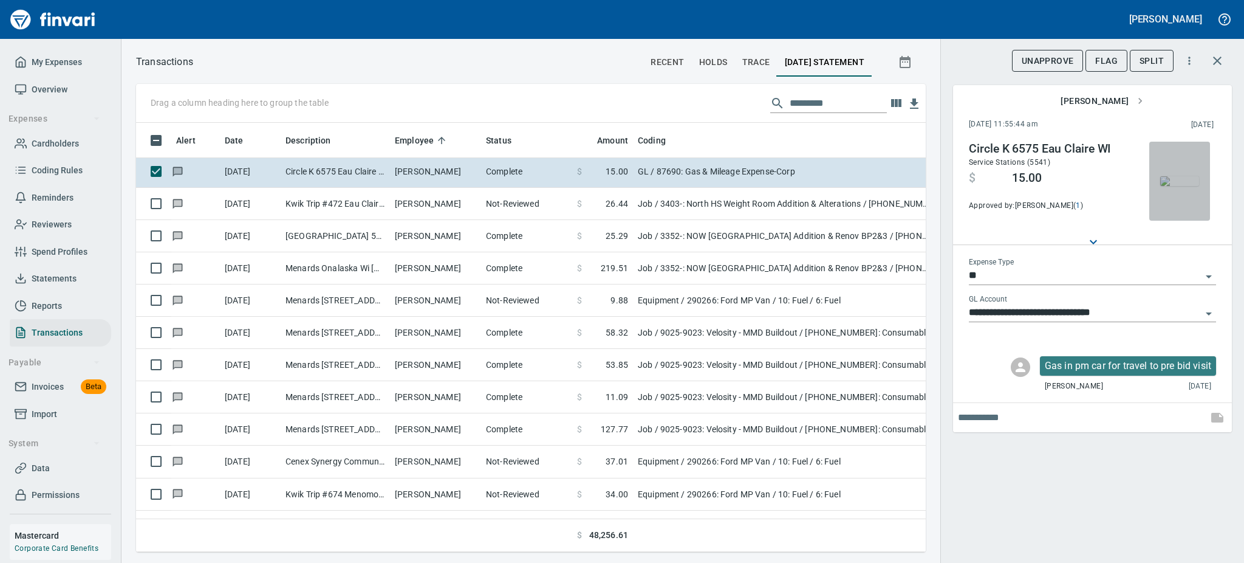
click at [1181, 176] on img "button" at bounding box center [1179, 181] width 39 height 10
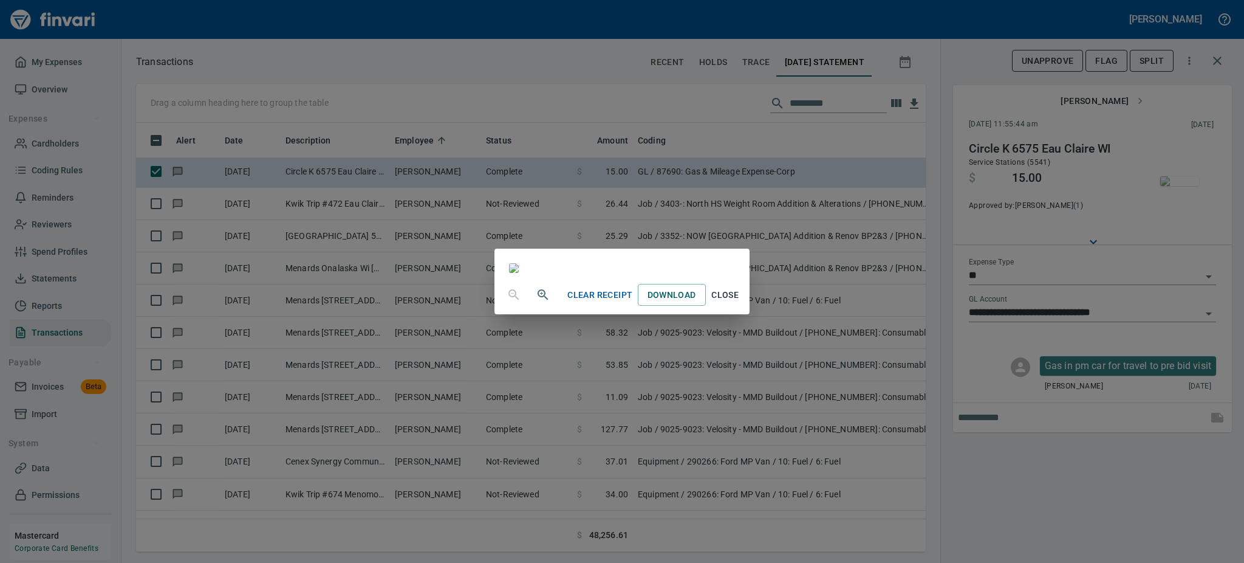
click at [745, 306] on button "Close" at bounding box center [725, 295] width 39 height 22
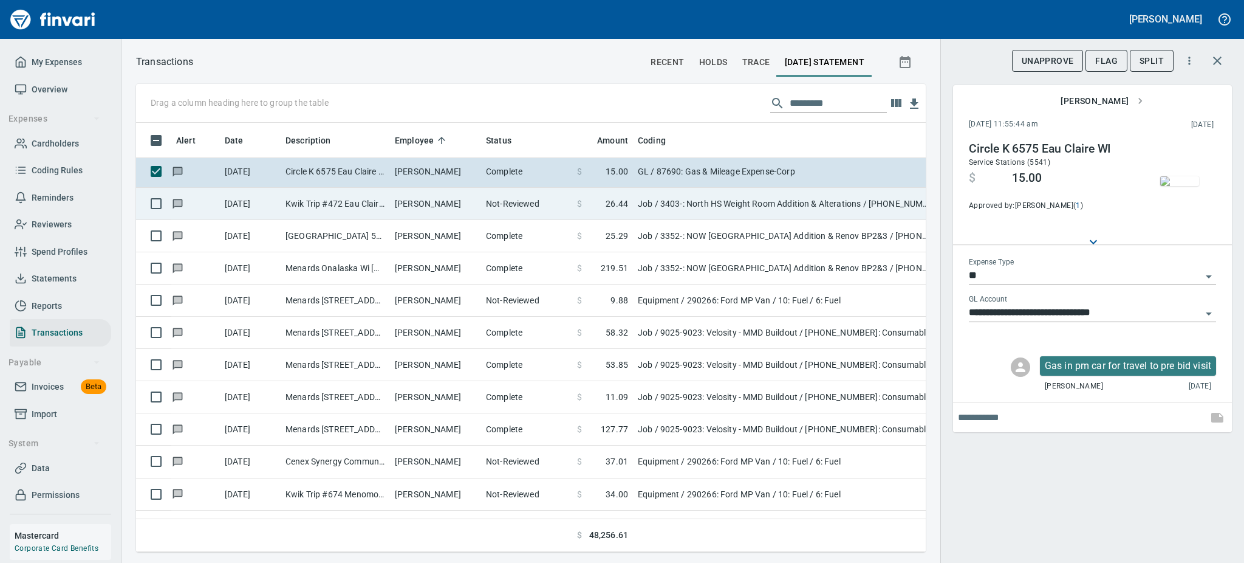
click at [370, 205] on td "Kwik Trip #472 Eau Claire [GEOGRAPHIC_DATA]" at bounding box center [335, 204] width 109 height 32
type input "***"
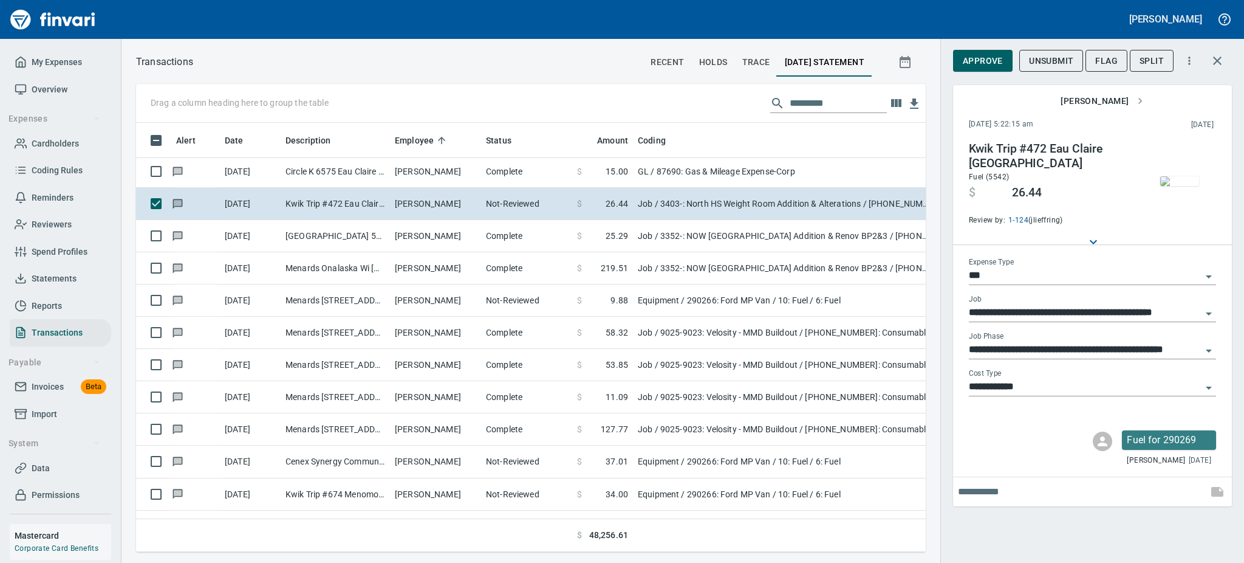
scroll to position [402, 762]
click at [1182, 176] on img "button" at bounding box center [1179, 181] width 39 height 10
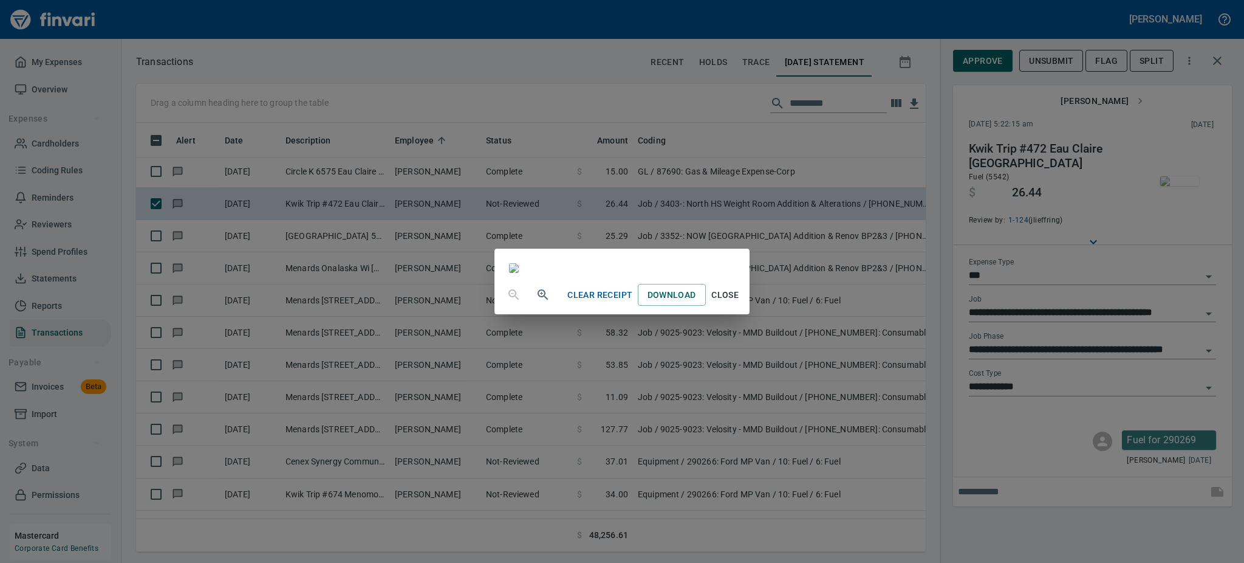
click at [740, 303] on span "Close" at bounding box center [725, 294] width 29 height 15
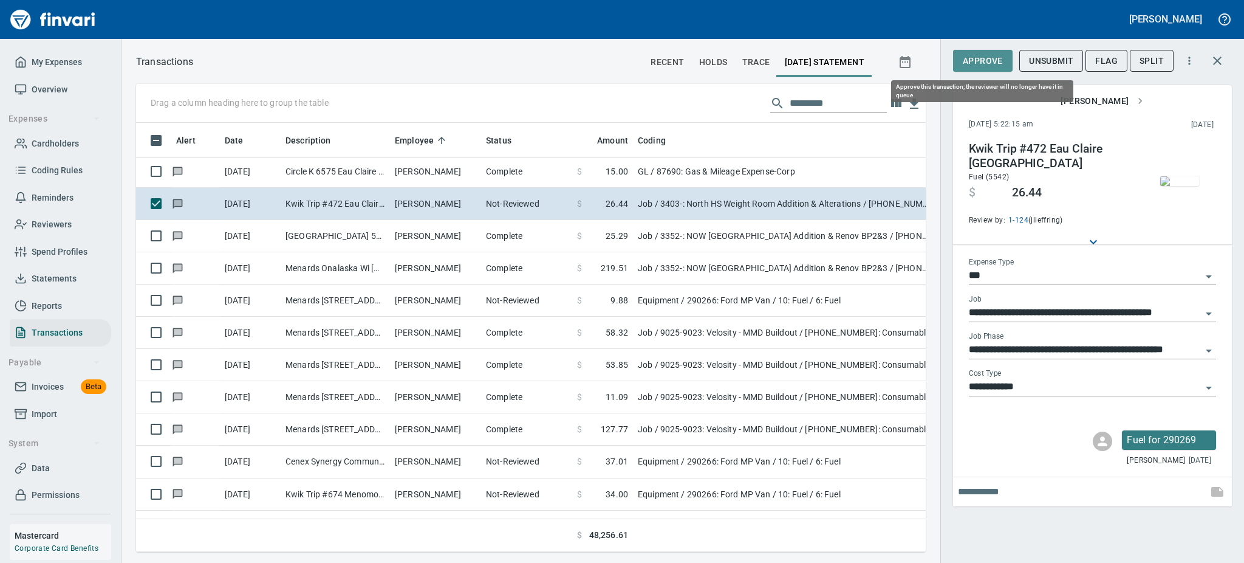
click at [978, 57] on span "Approve" at bounding box center [983, 60] width 40 height 15
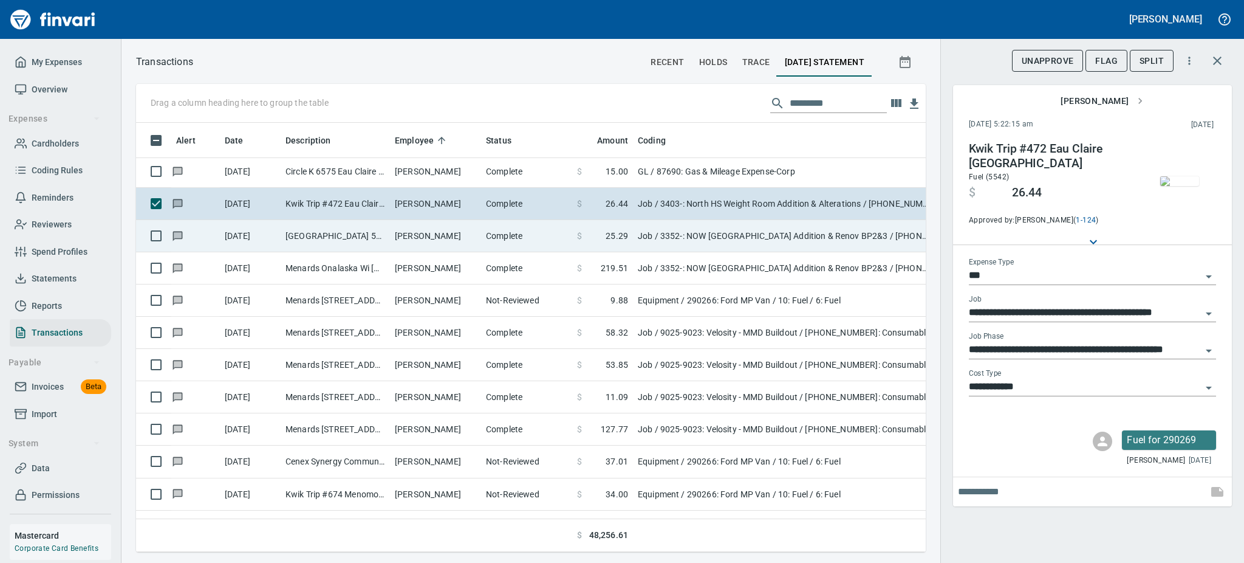
click at [375, 239] on td "[GEOGRAPHIC_DATA] 5200 [GEOGRAPHIC_DATA]" at bounding box center [335, 236] width 109 height 32
type input "**********"
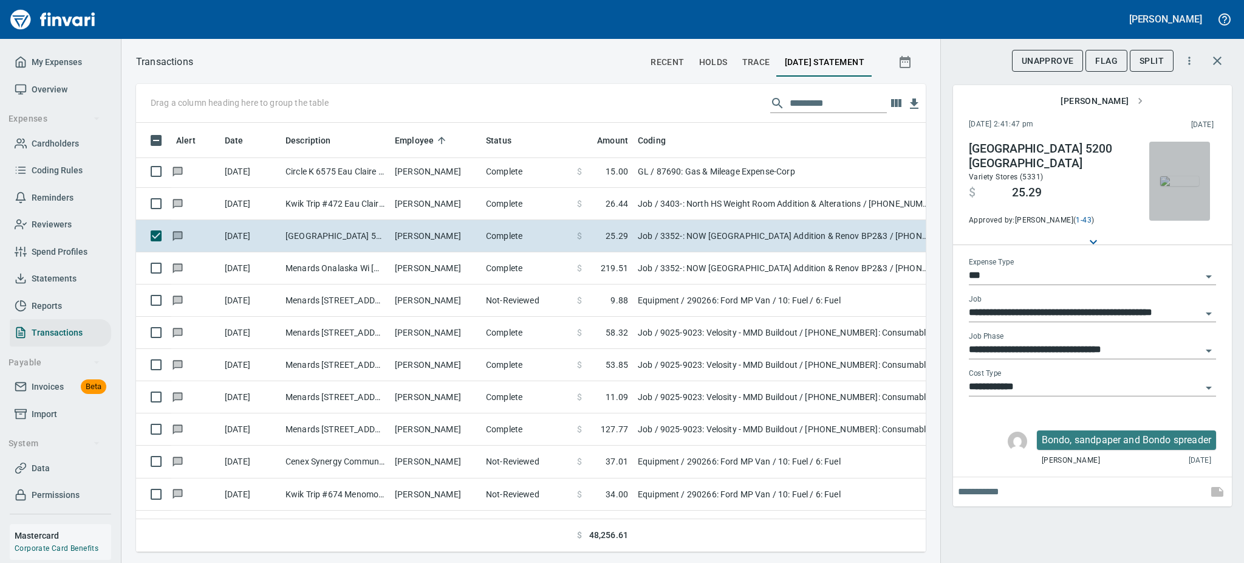
click at [1176, 182] on img "button" at bounding box center [1179, 181] width 39 height 10
click at [846, 526] on td at bounding box center [785, 535] width 304 height 33
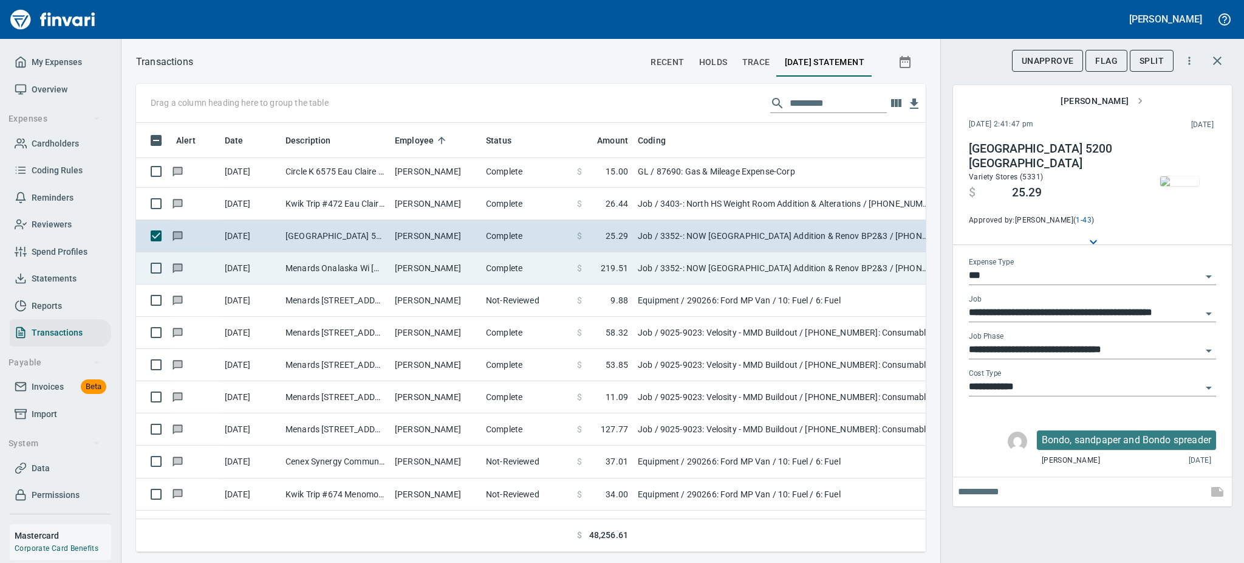
click at [428, 264] on td "[PERSON_NAME]" at bounding box center [435, 268] width 91 height 32
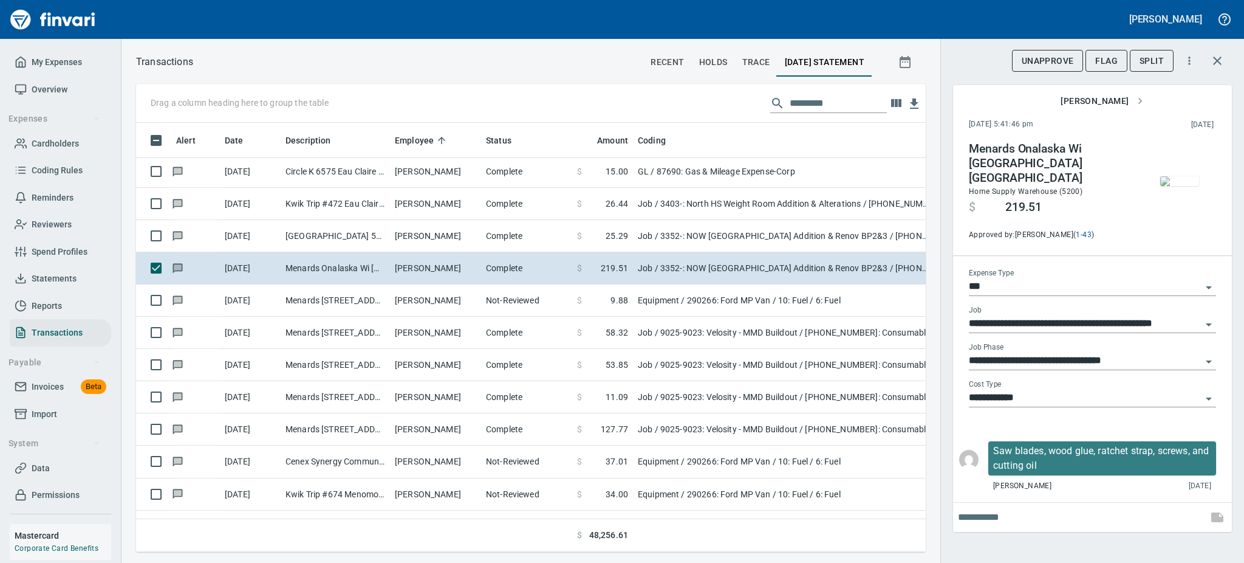
click at [1181, 176] on img "button" at bounding box center [1179, 181] width 39 height 10
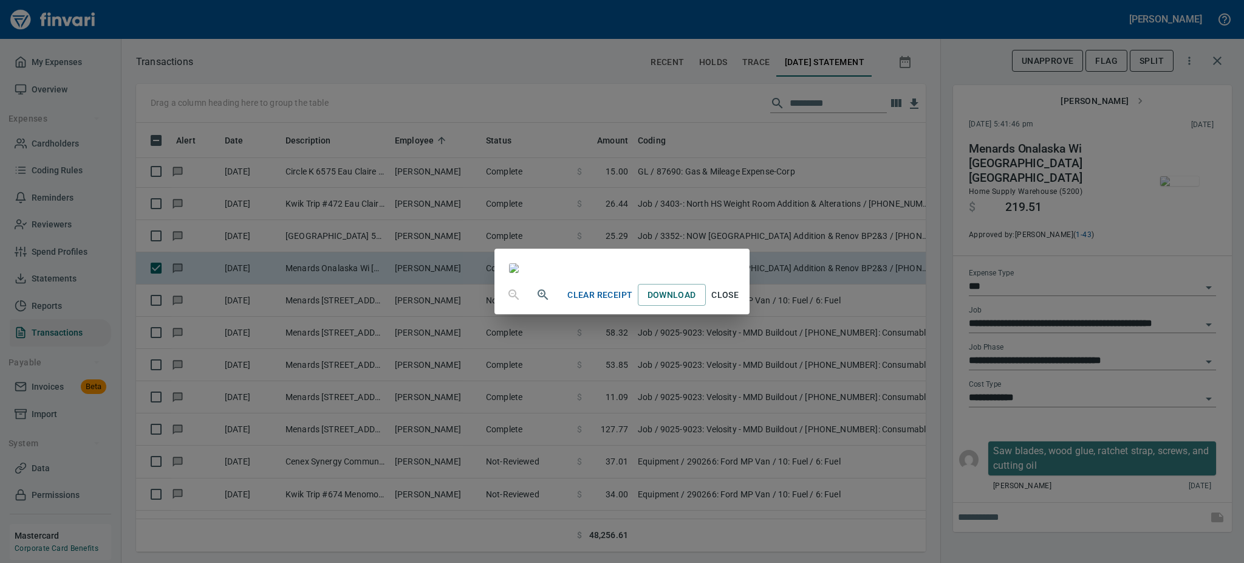
scroll to position [74, 0]
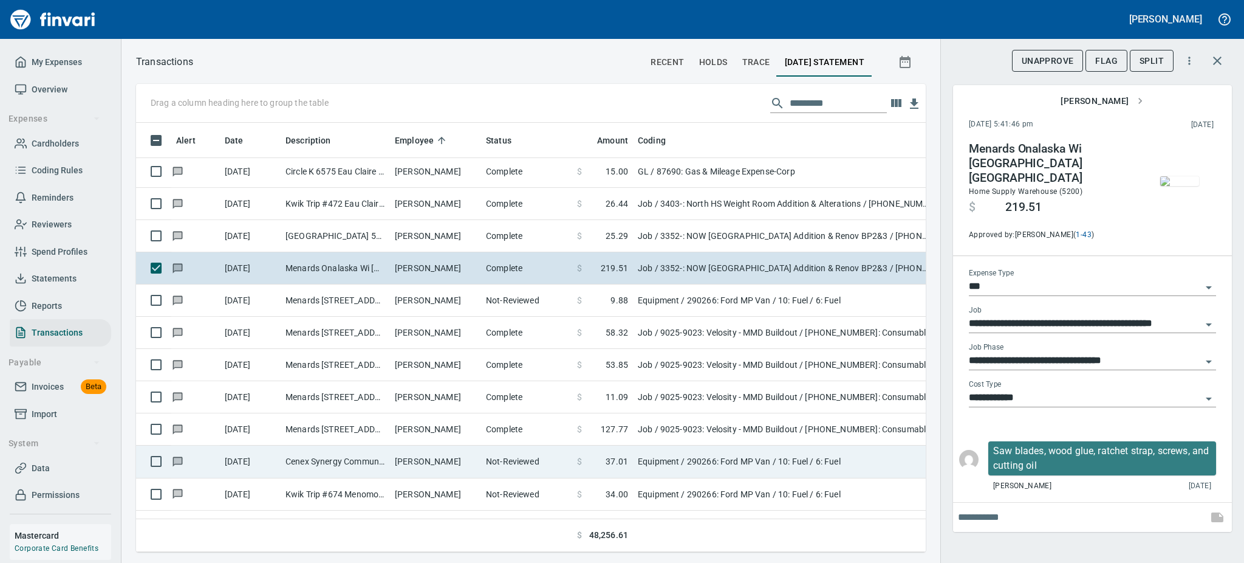
drag, startPoint x: 847, startPoint y: 353, endPoint x: 847, endPoint y: 465, distance: 111.8
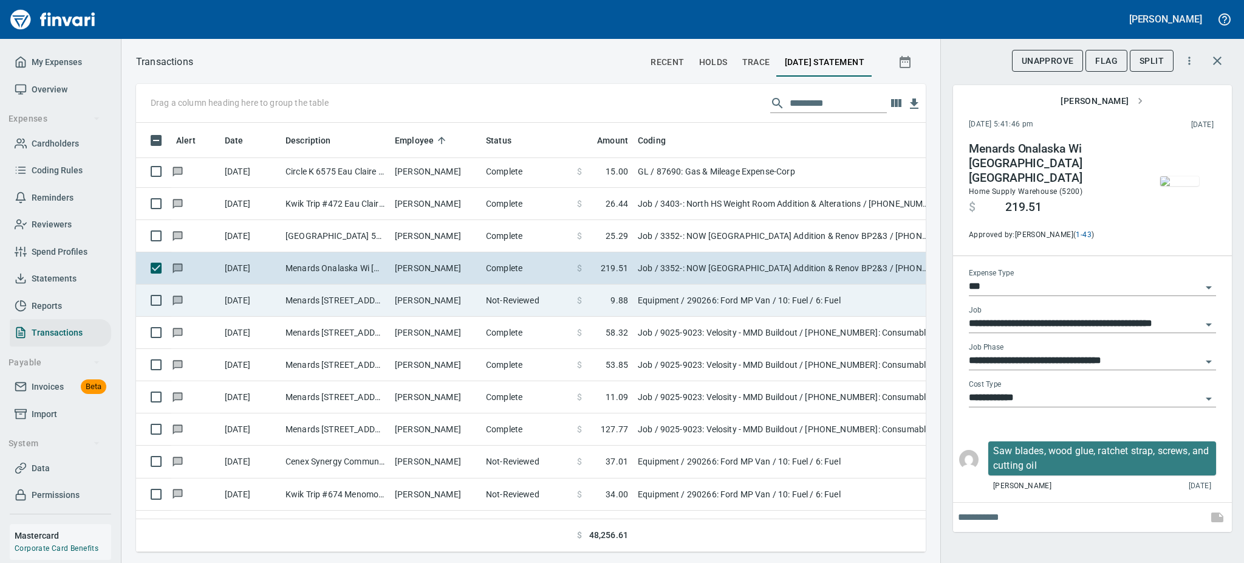
click at [498, 295] on td "Not-Reviewed" at bounding box center [526, 300] width 91 height 32
type input "*********"
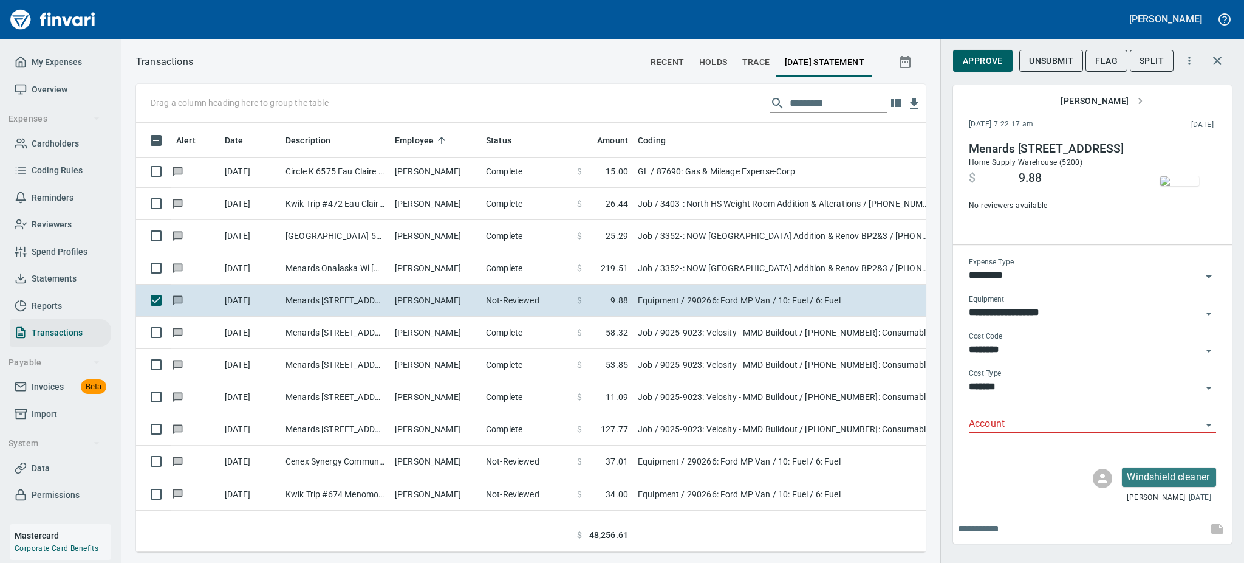
click at [1186, 184] on img "button" at bounding box center [1179, 181] width 39 height 10
click at [1185, 180] on img "button" at bounding box center [1179, 181] width 39 height 10
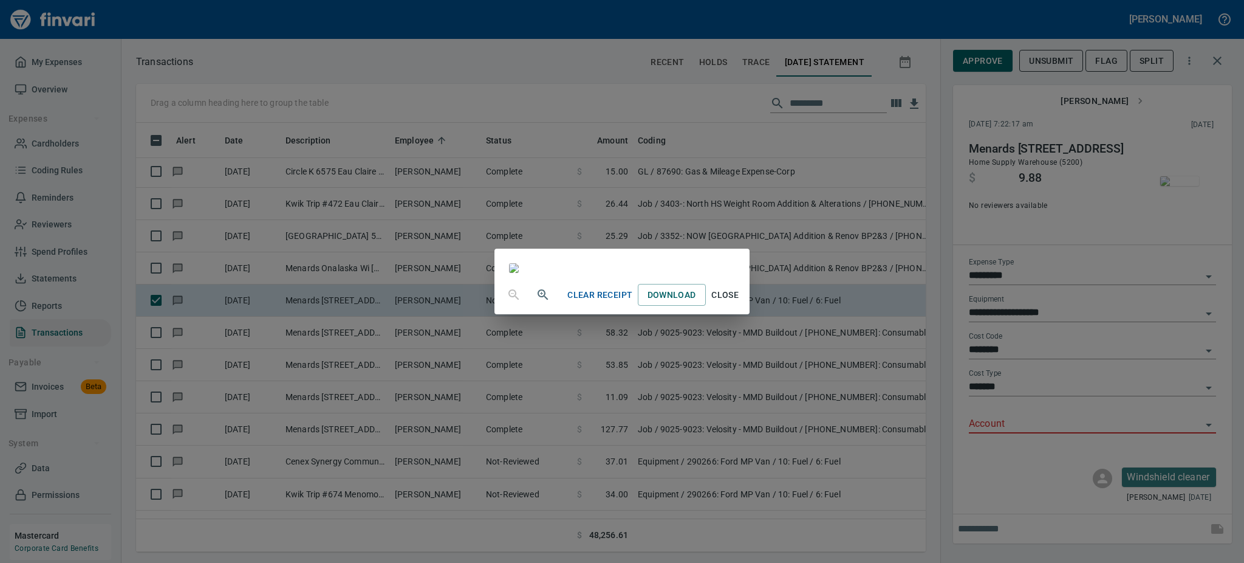
click at [740, 303] on span "Close" at bounding box center [725, 294] width 29 height 15
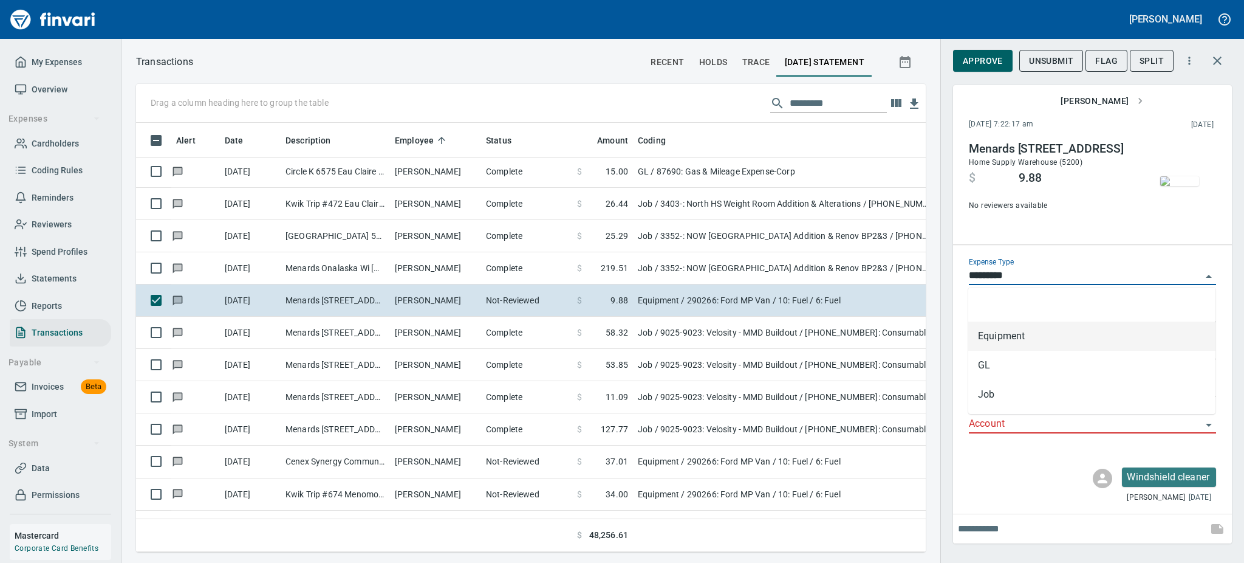
scroll to position [402, 762]
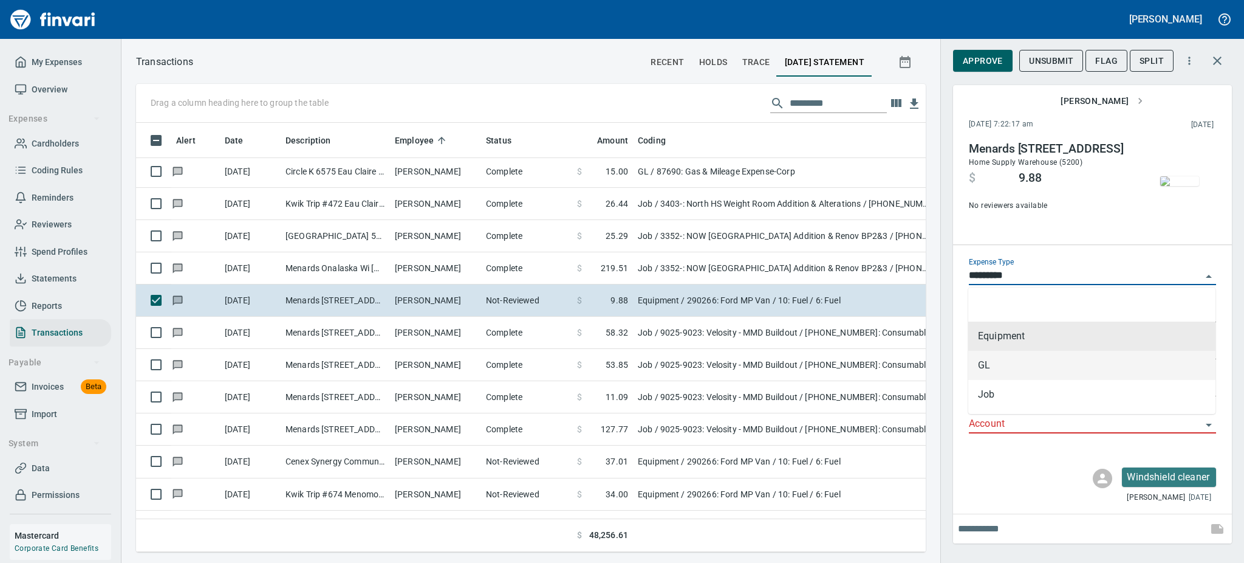
click at [1041, 369] on li "GL" at bounding box center [1091, 365] width 247 height 29
type input "**"
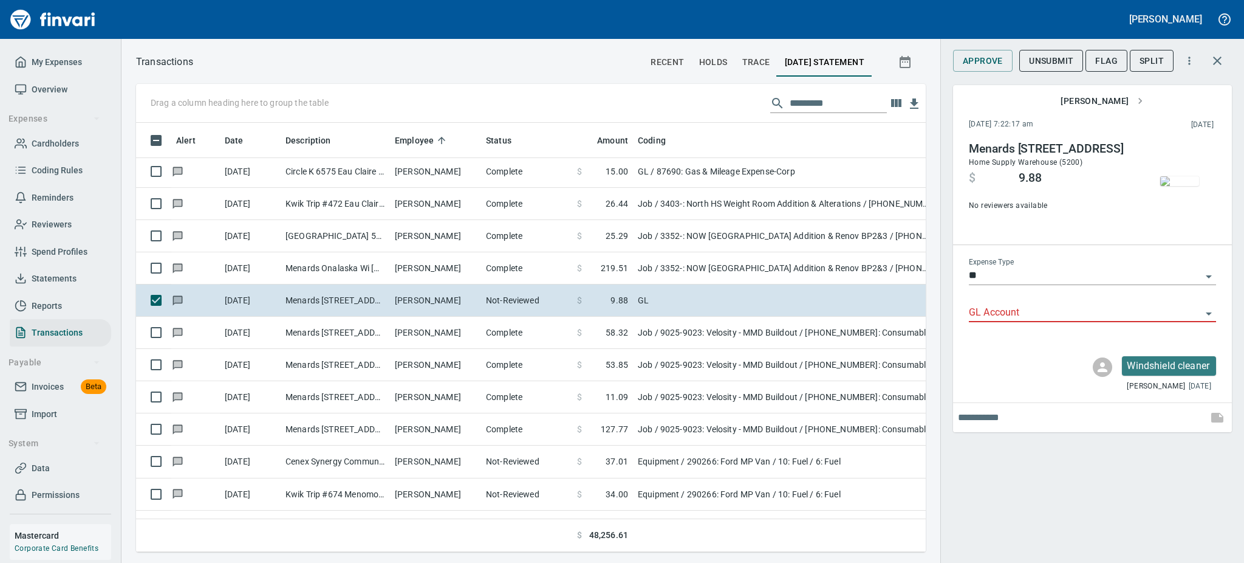
click at [1210, 313] on icon "Open" at bounding box center [1209, 313] width 6 height 3
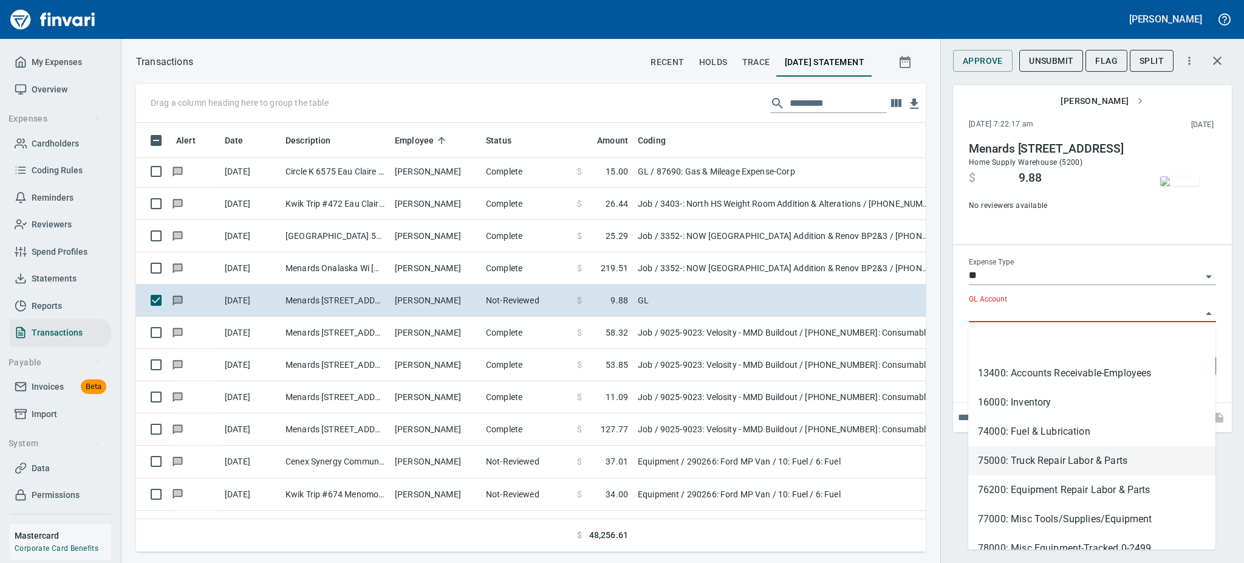
click at [1012, 464] on li "75000: Truck Repair Labor & Parts" at bounding box center [1091, 460] width 247 height 29
type input "**********"
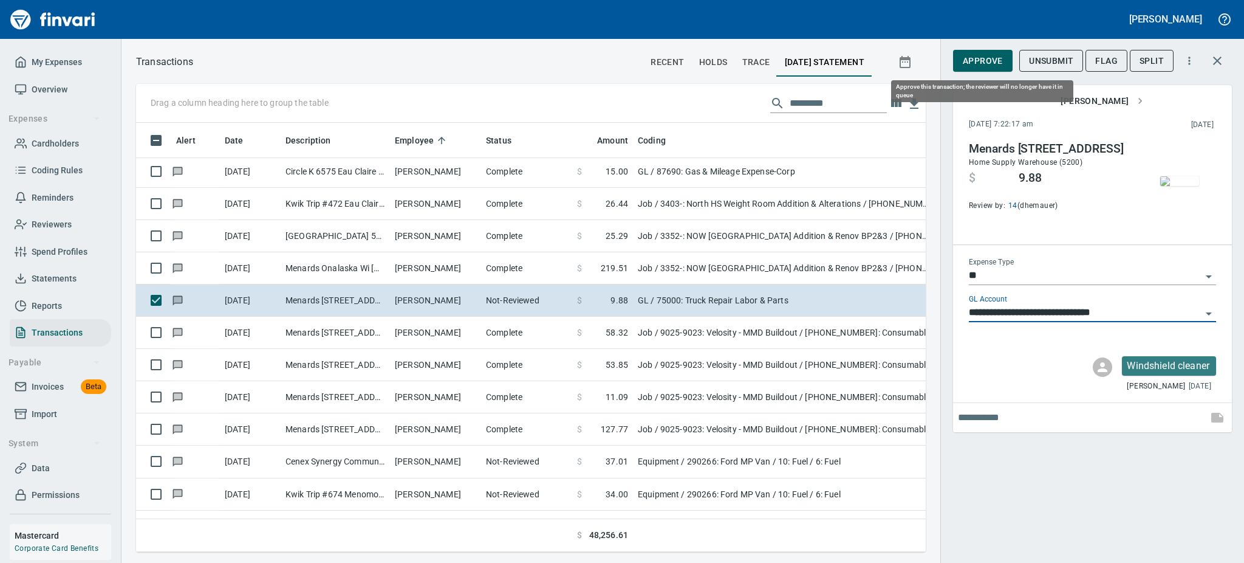
click at [976, 55] on span "Approve" at bounding box center [983, 60] width 40 height 15
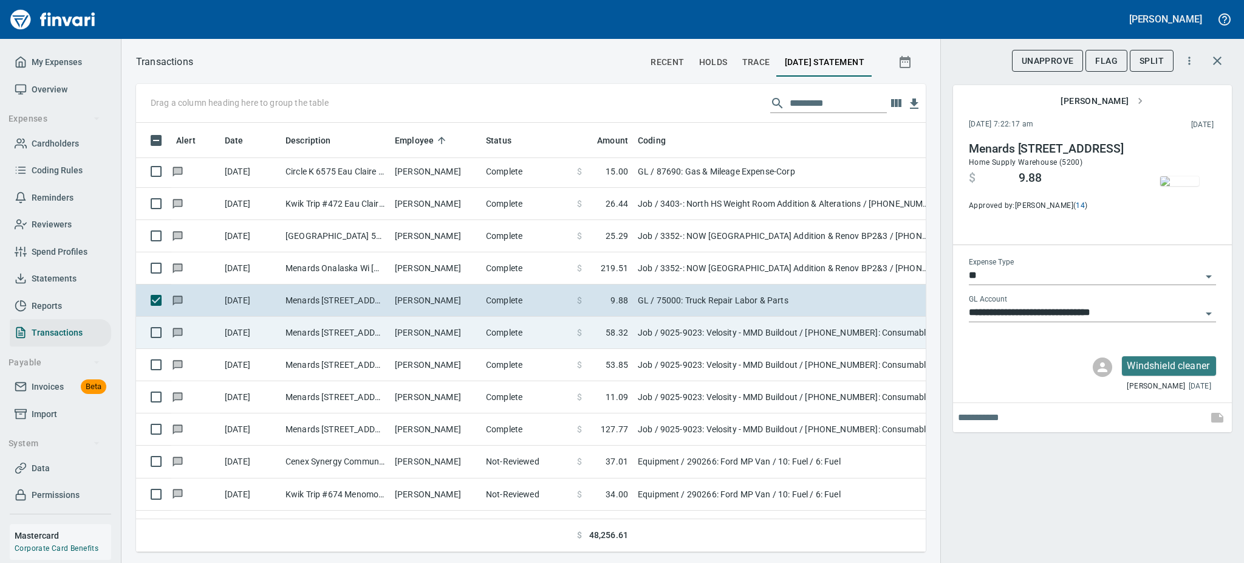
click at [445, 332] on td "[PERSON_NAME]" at bounding box center [435, 333] width 91 height 32
type input "***"
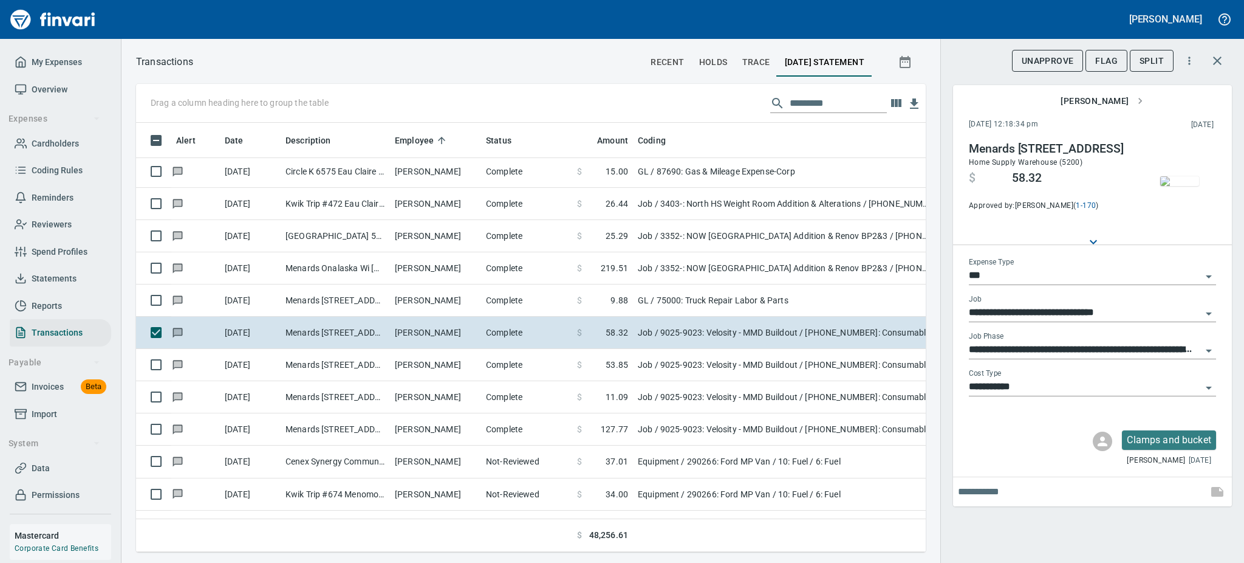
click at [1190, 182] on img "button" at bounding box center [1179, 181] width 39 height 10
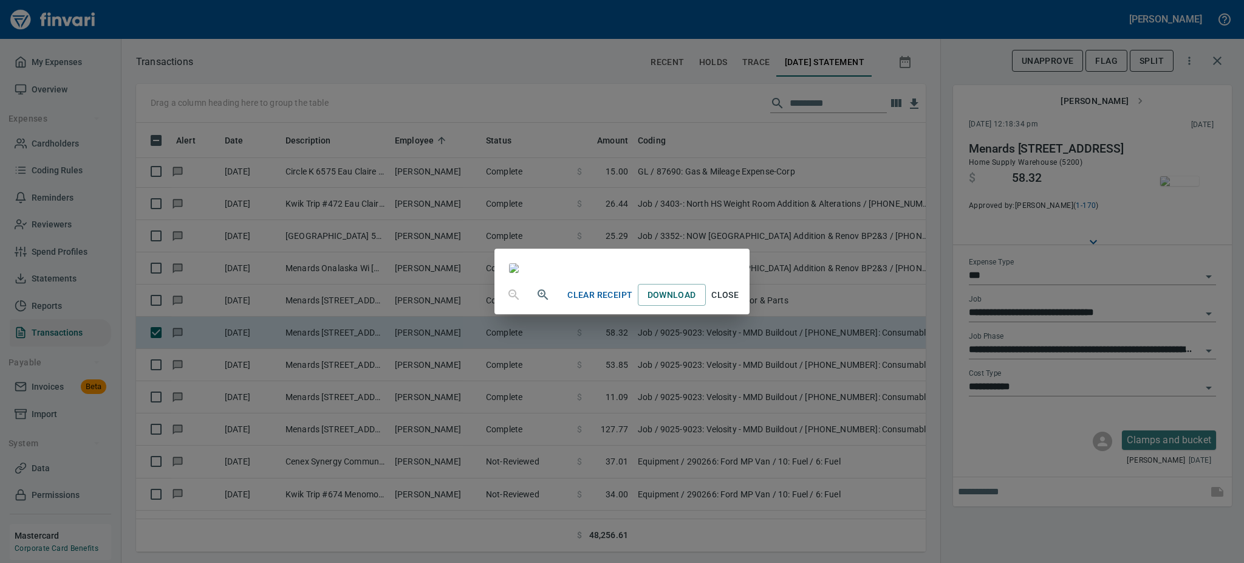
scroll to position [130, 0]
click at [740, 303] on span "Close" at bounding box center [725, 294] width 29 height 15
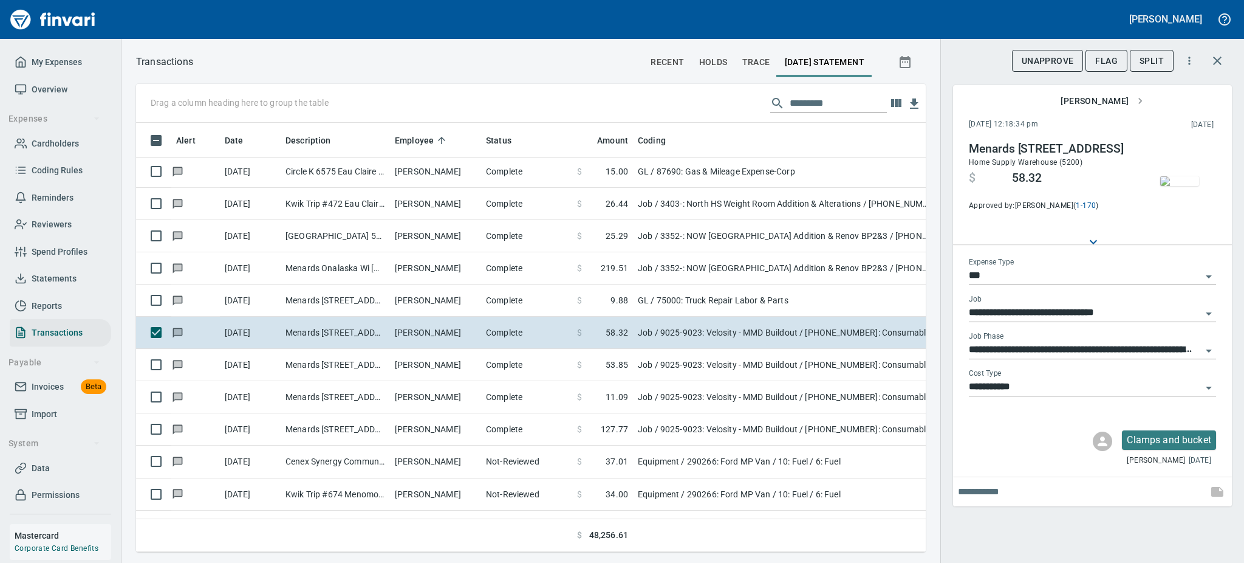
click at [1210, 387] on icon "Open" at bounding box center [1209, 387] width 6 height 3
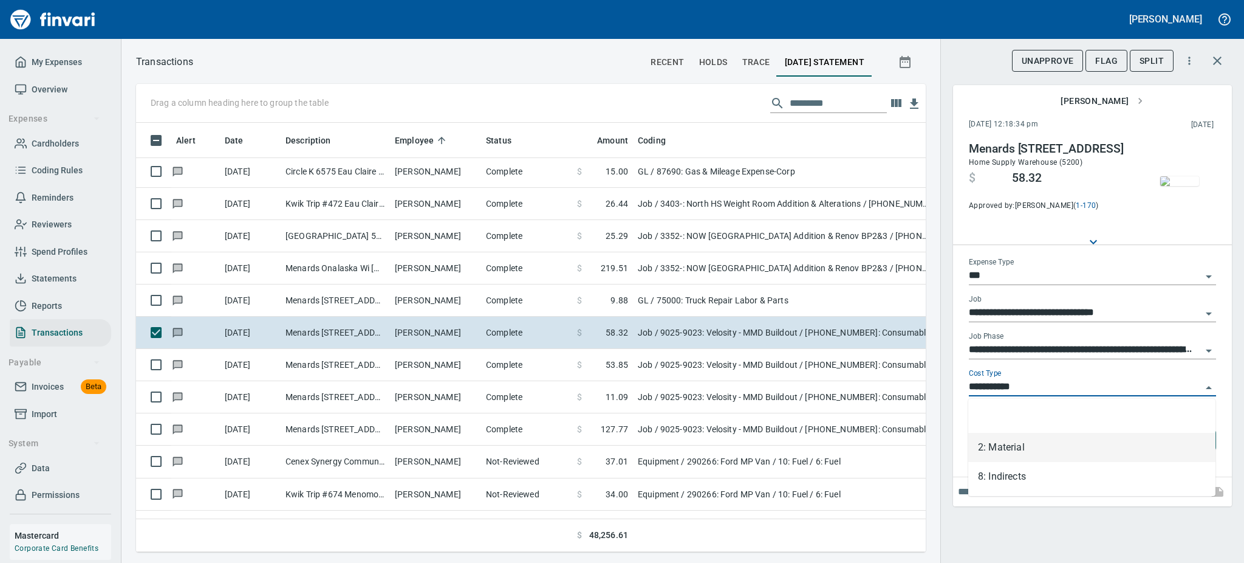
scroll to position [402, 762]
click at [1000, 479] on li "8: Indirects" at bounding box center [1091, 476] width 247 height 29
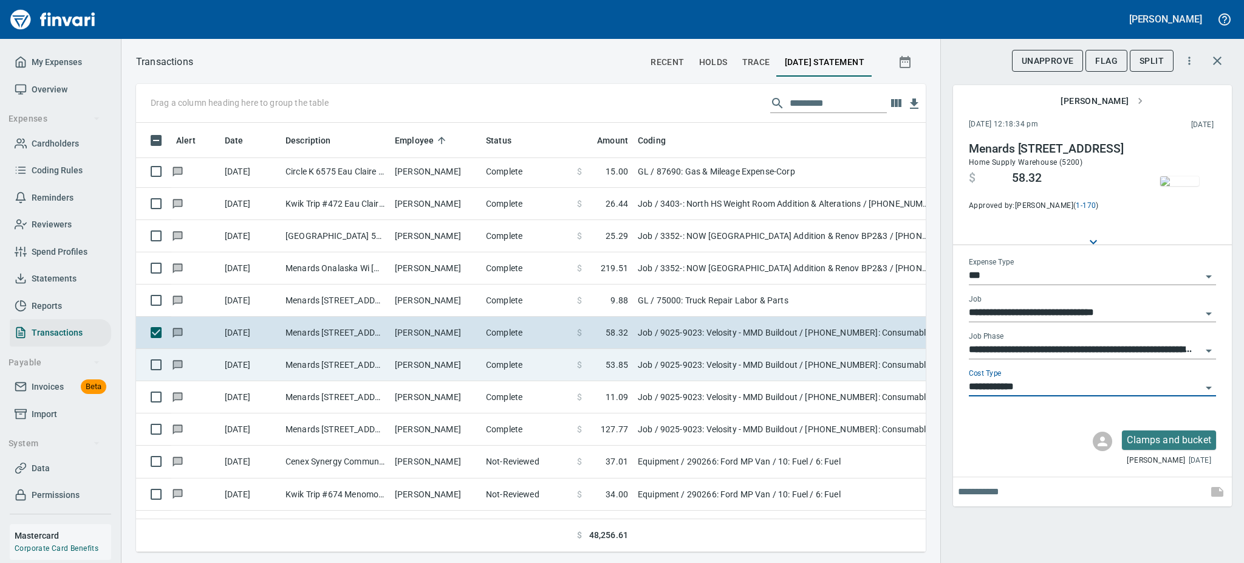
click at [447, 372] on td "[PERSON_NAME]" at bounding box center [435, 365] width 91 height 32
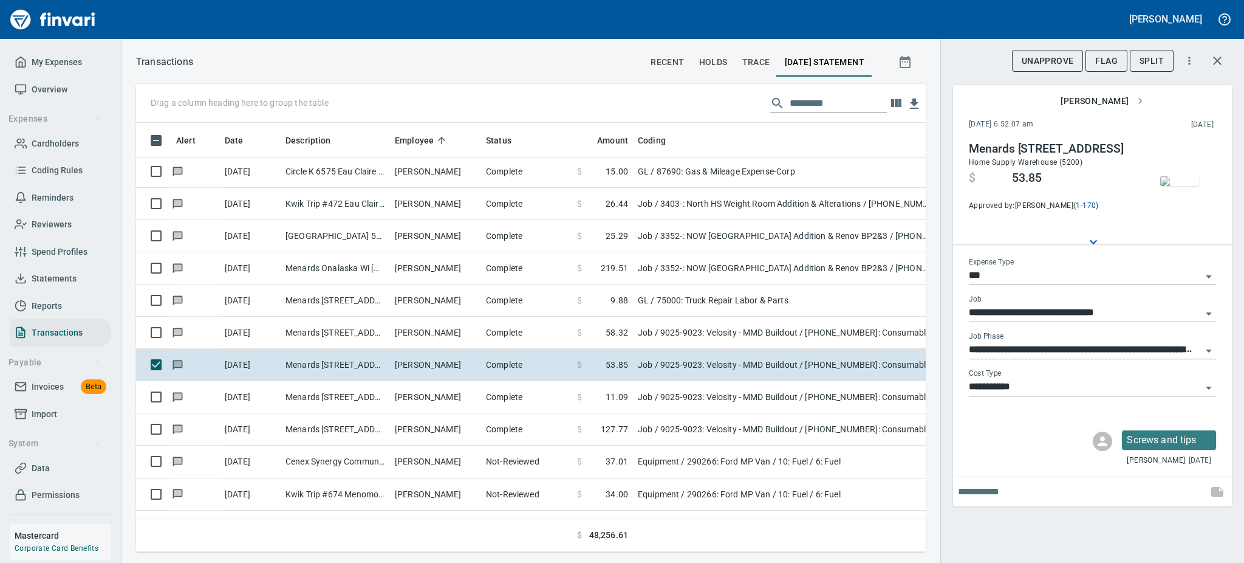
click at [1177, 181] on img "button" at bounding box center [1179, 181] width 39 height 10
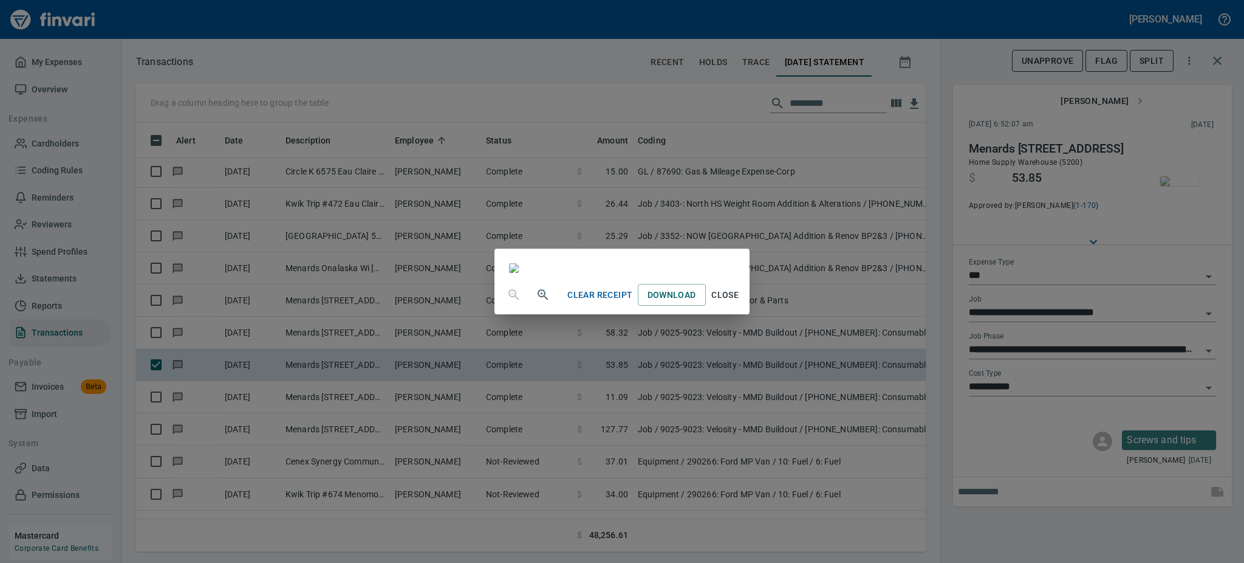
click at [740, 303] on span "Close" at bounding box center [725, 294] width 29 height 15
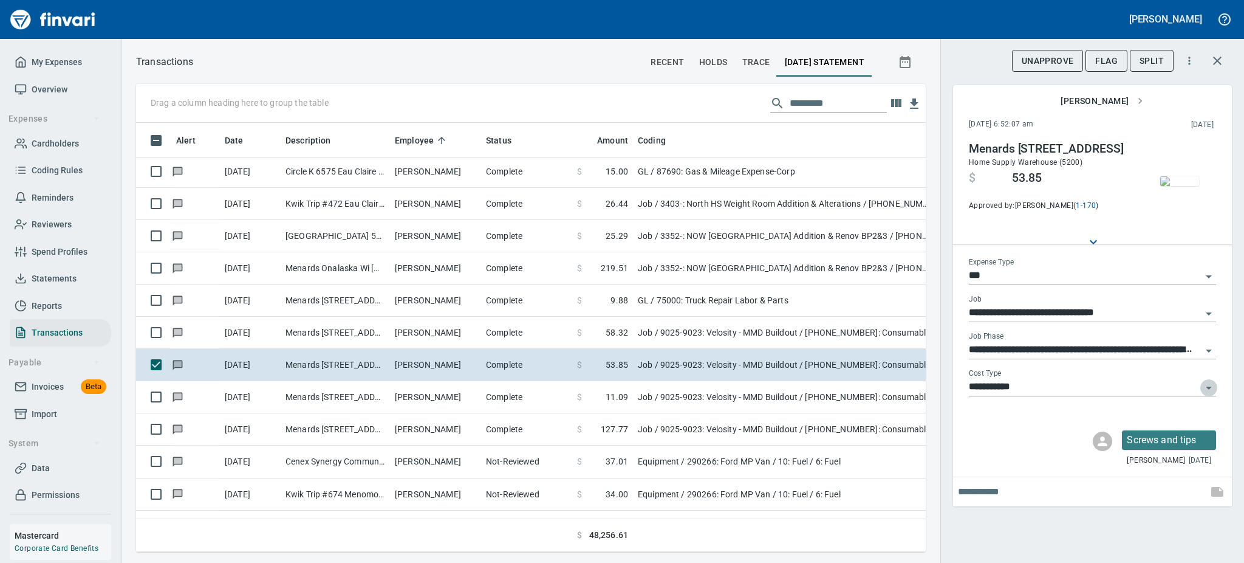
click at [1209, 385] on icon "Open" at bounding box center [1209, 387] width 15 height 15
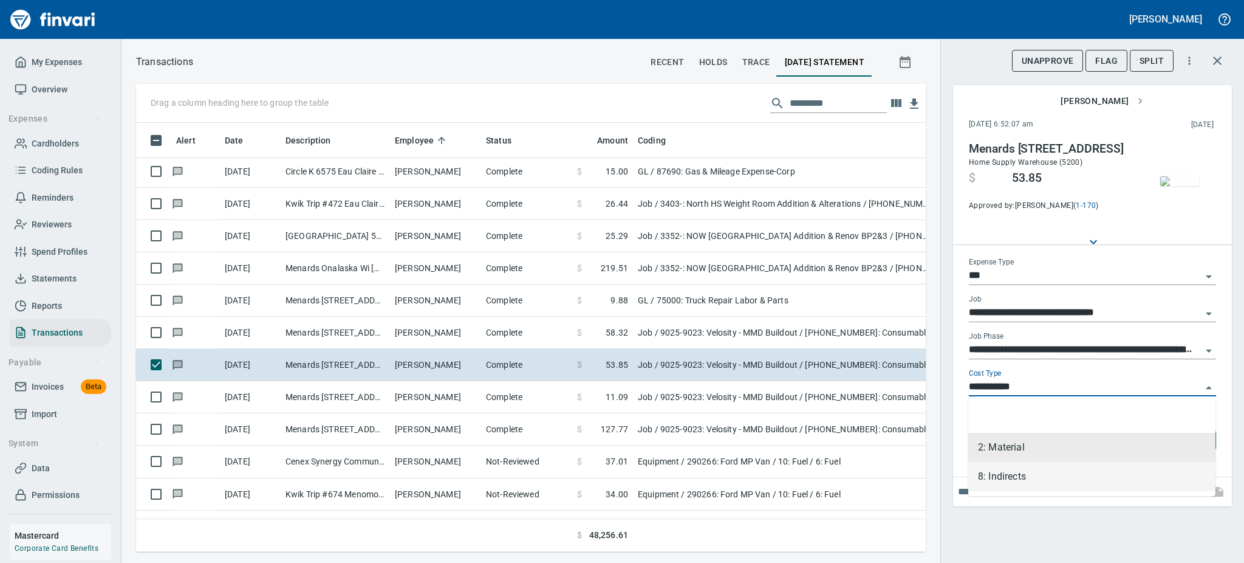
click at [986, 471] on li "8: Indirects" at bounding box center [1091, 476] width 247 height 29
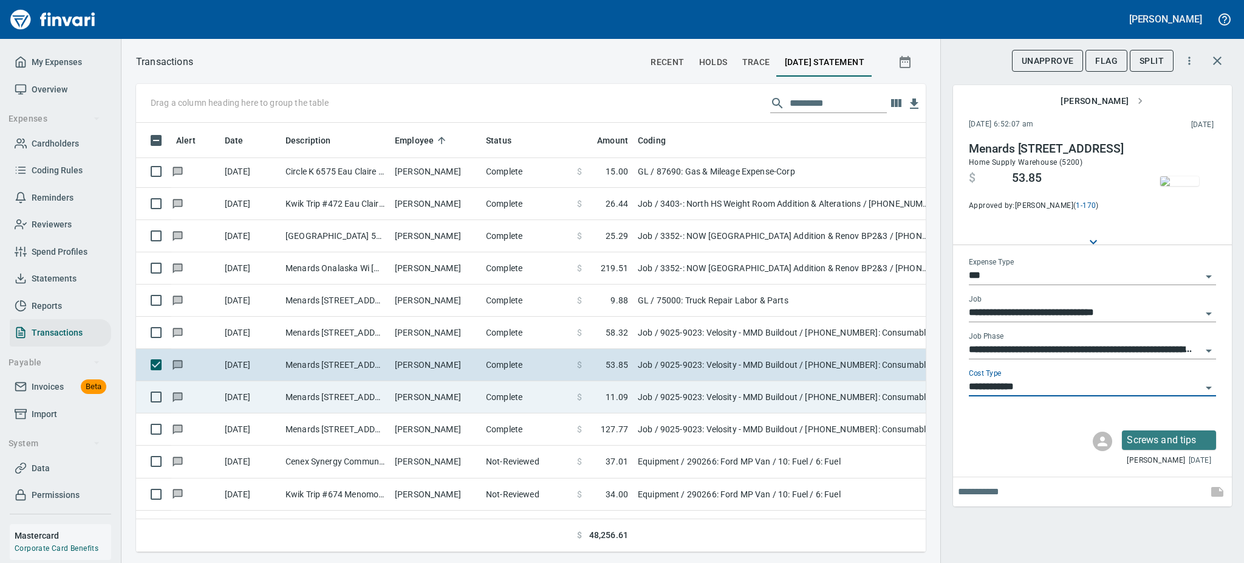
click at [410, 400] on td "[PERSON_NAME]" at bounding box center [435, 397] width 91 height 32
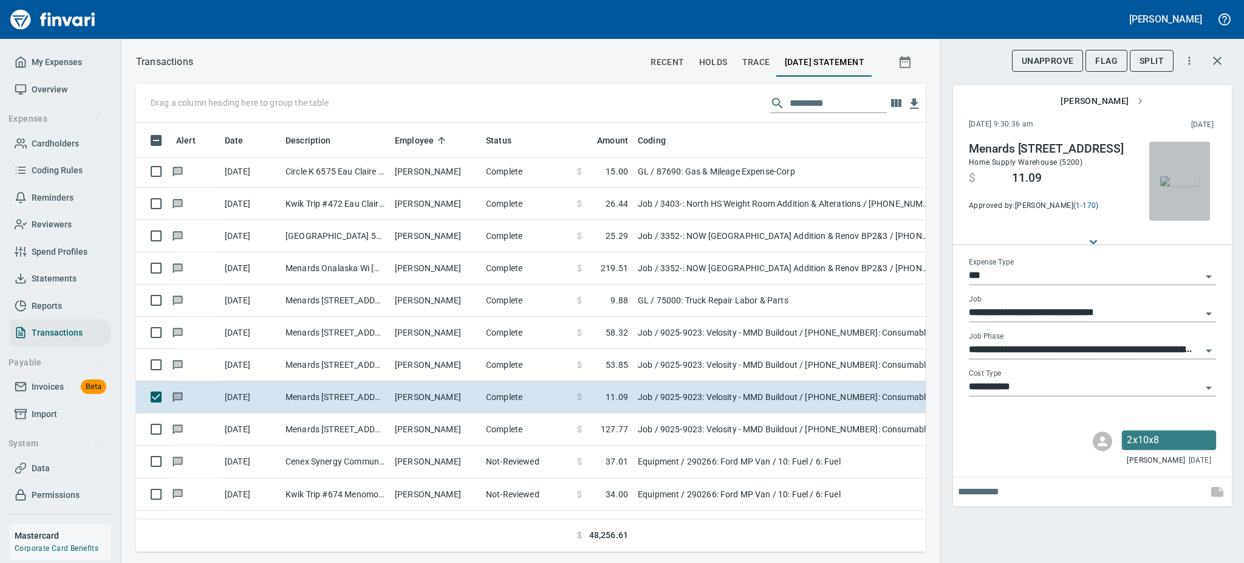
click at [1182, 186] on img "button" at bounding box center [1179, 181] width 39 height 10
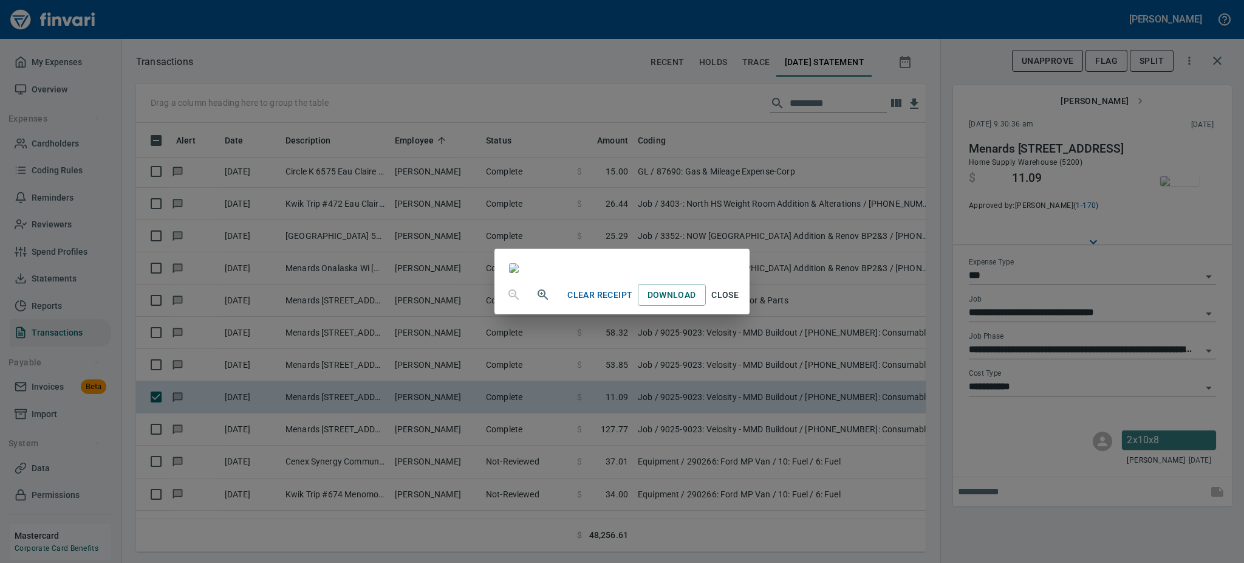
click at [740, 303] on span "Close" at bounding box center [725, 294] width 29 height 15
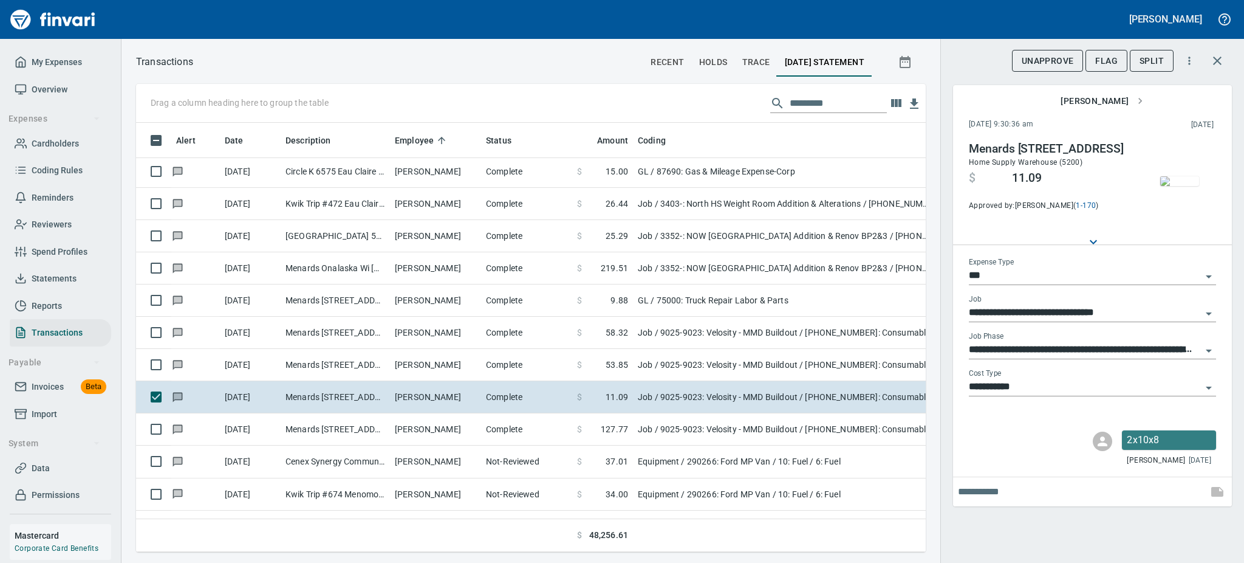
click at [1205, 384] on icon "Open" at bounding box center [1209, 387] width 15 height 15
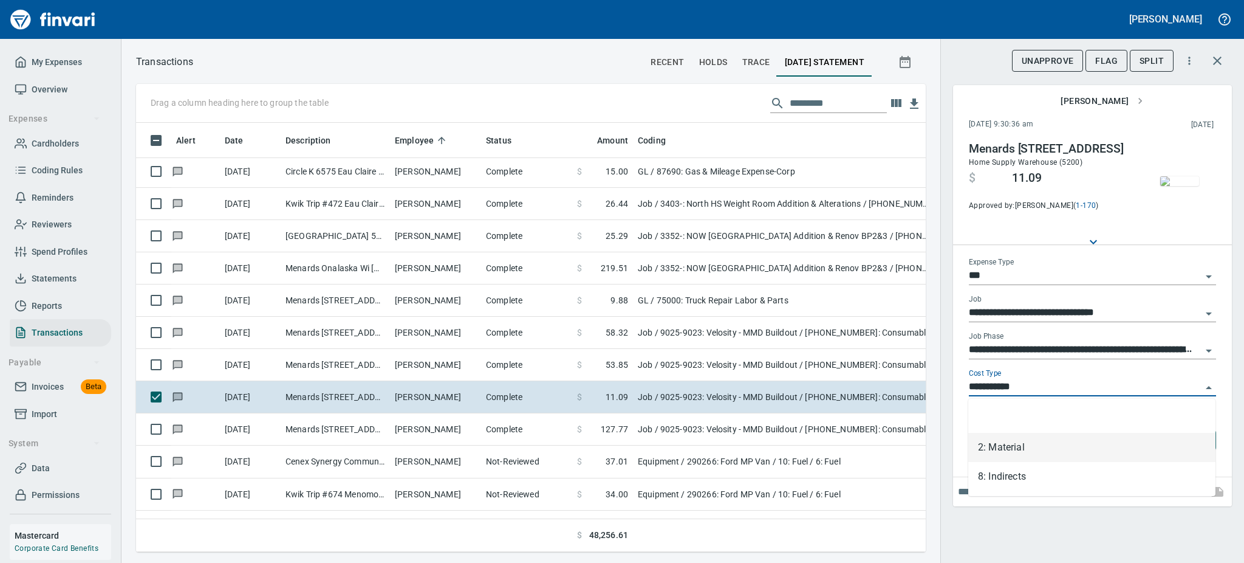
scroll to position [402, 762]
click at [1005, 475] on li "8: Indirects" at bounding box center [1091, 476] width 247 height 29
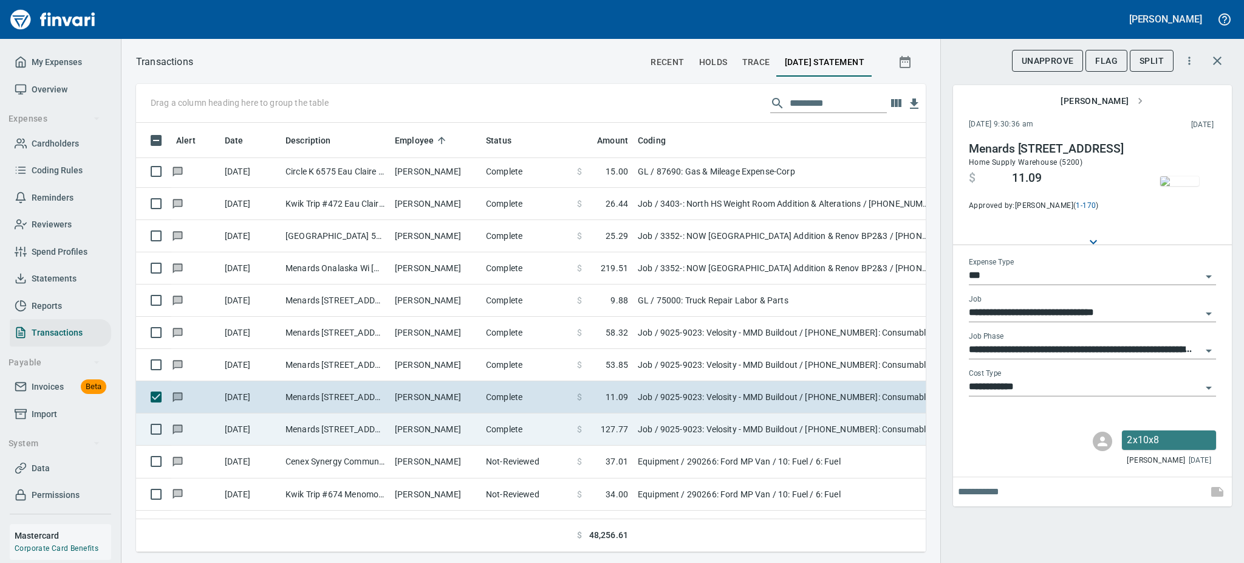
click at [468, 423] on td "[PERSON_NAME]" at bounding box center [435, 429] width 91 height 32
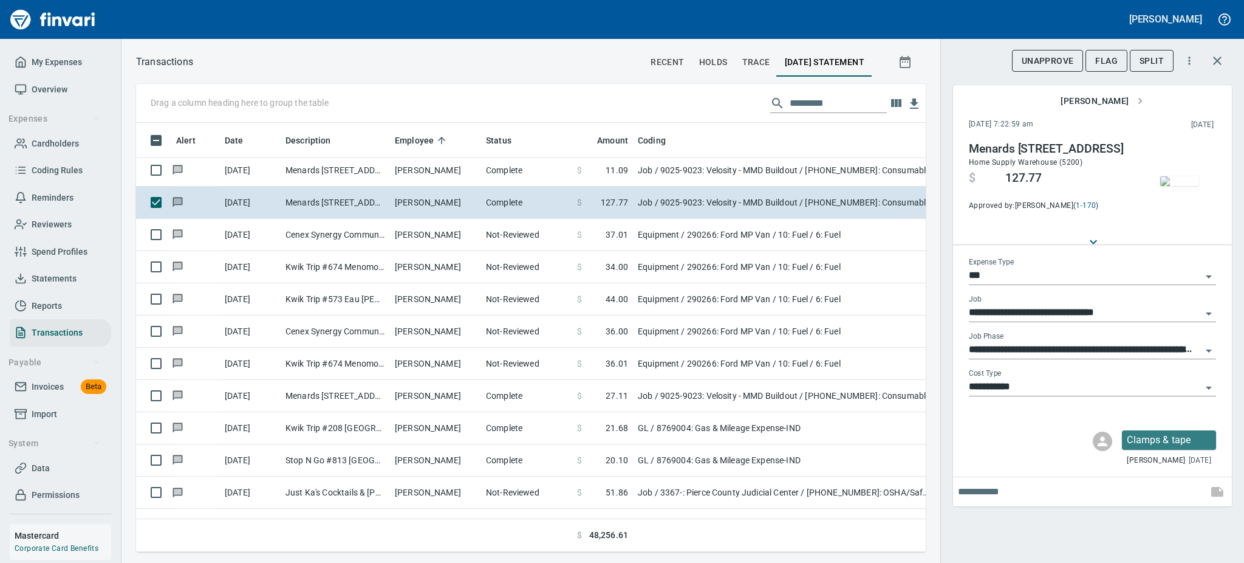
scroll to position [7711, 0]
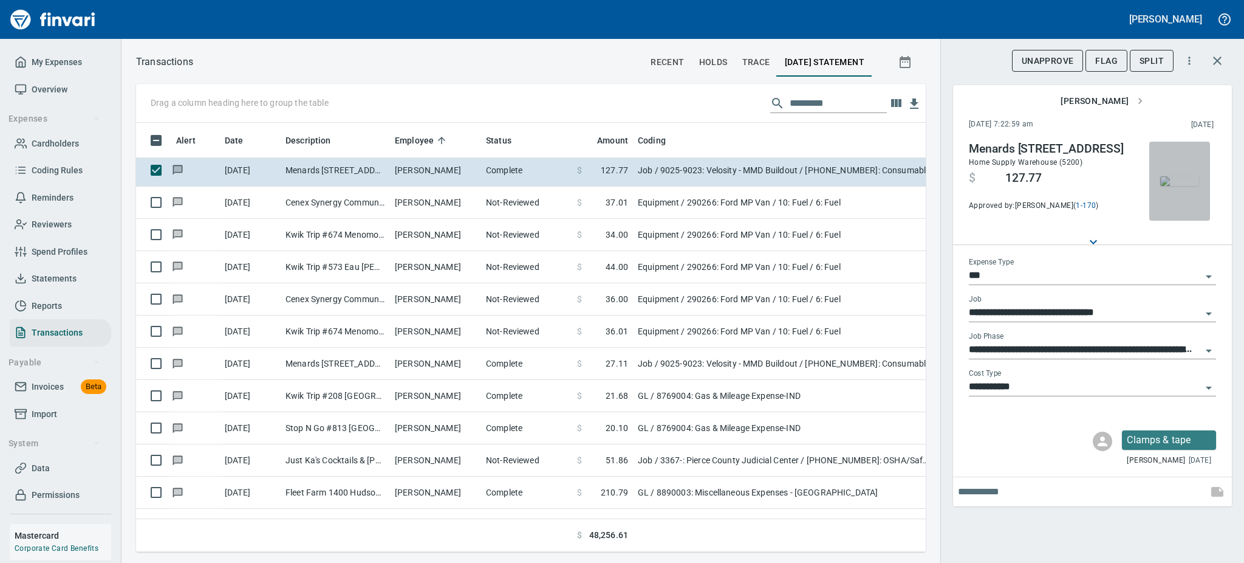
click at [1184, 176] on img "button" at bounding box center [1179, 181] width 39 height 10
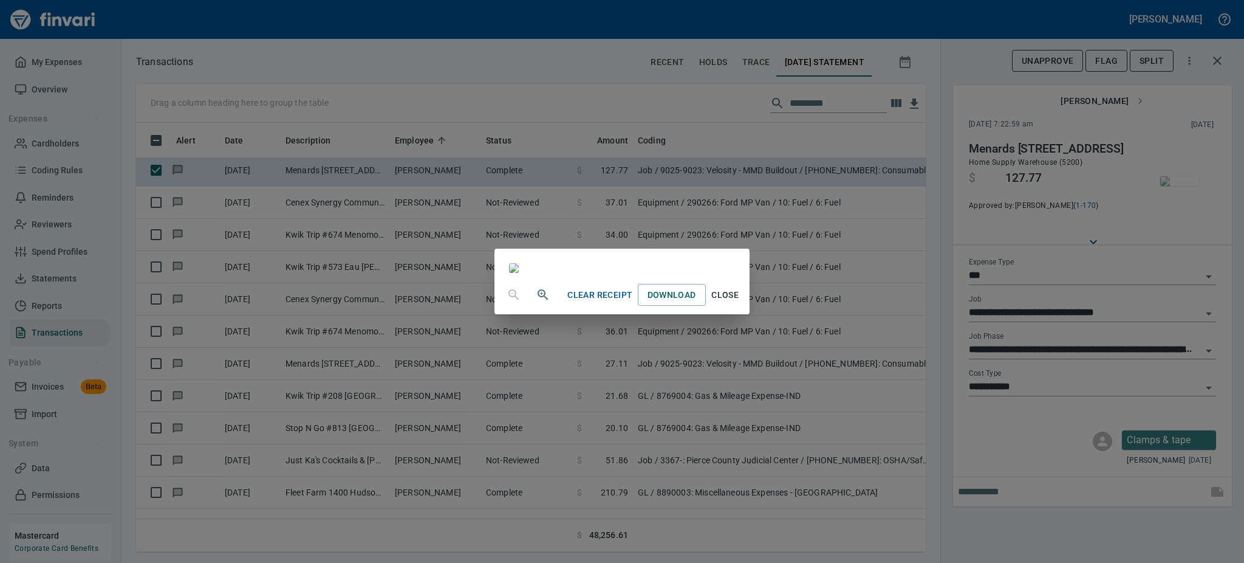
click at [740, 303] on span "Close" at bounding box center [725, 294] width 29 height 15
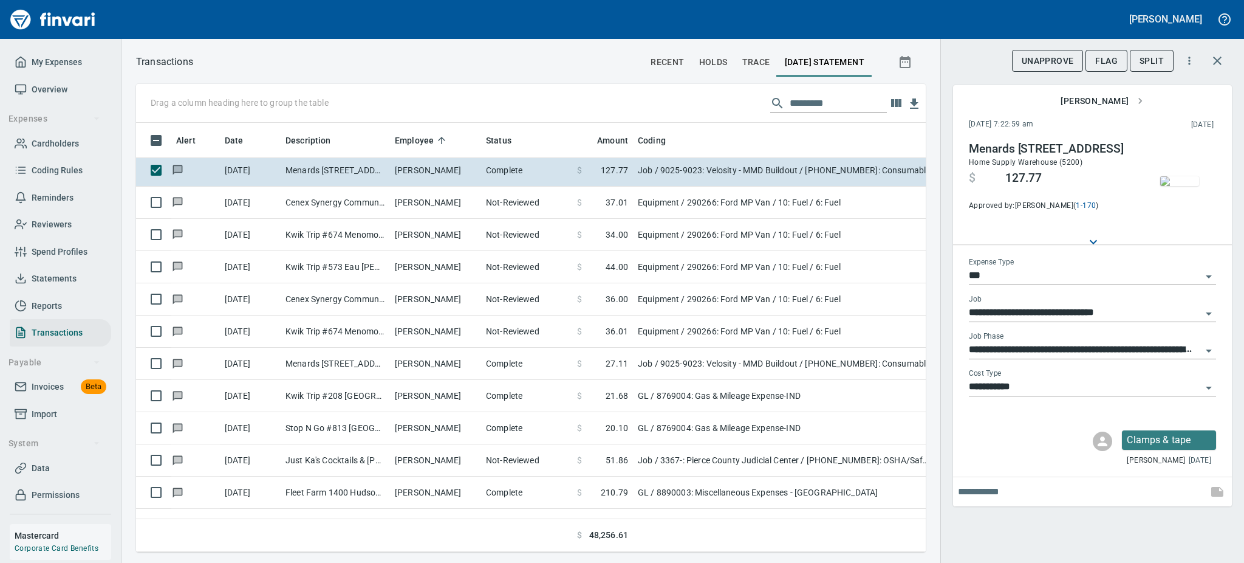
click at [1206, 389] on icon "Open" at bounding box center [1209, 387] width 15 height 15
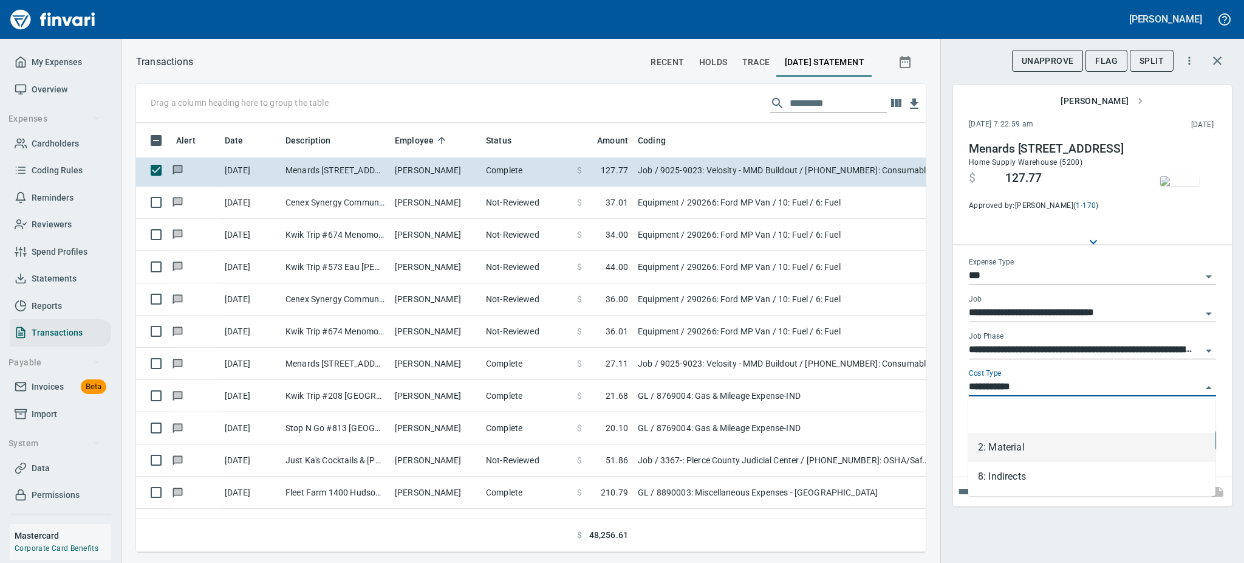
scroll to position [402, 762]
click at [990, 472] on li "8: Indirects" at bounding box center [1091, 476] width 247 height 29
type input "**********"
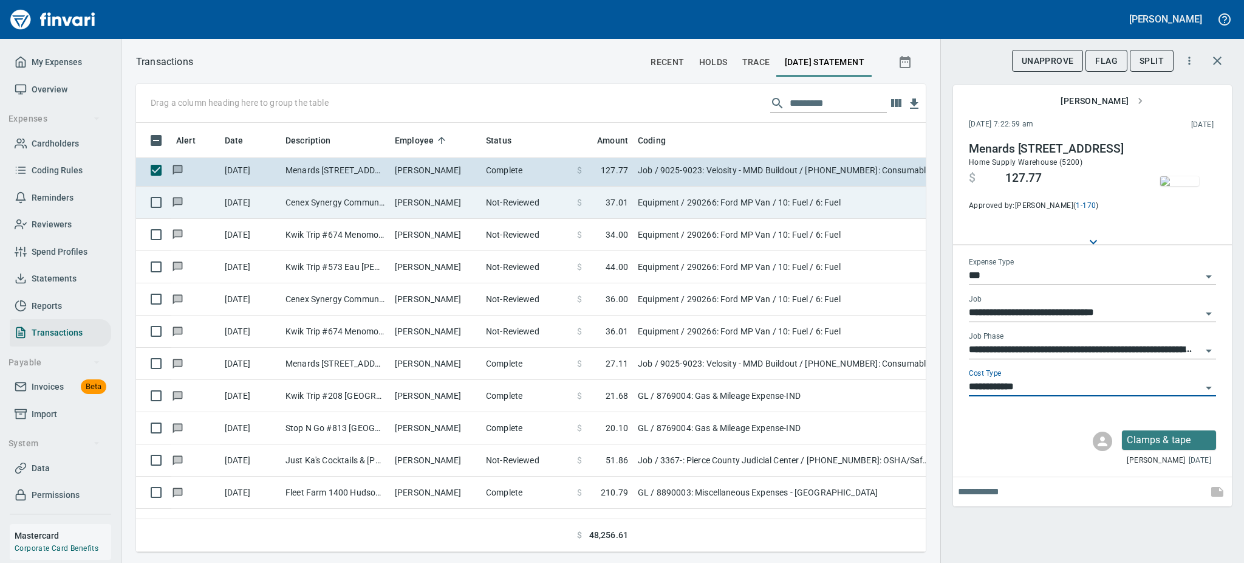
click at [434, 194] on td "[PERSON_NAME]" at bounding box center [435, 203] width 91 height 32
type input "*********"
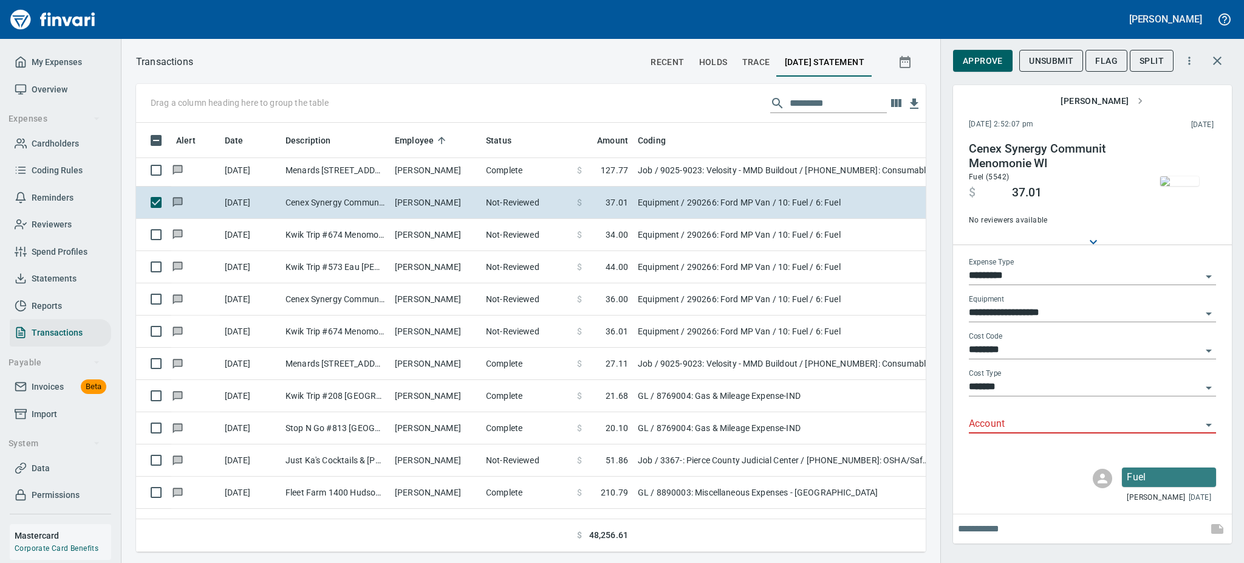
click at [1185, 180] on img "button" at bounding box center [1179, 181] width 39 height 10
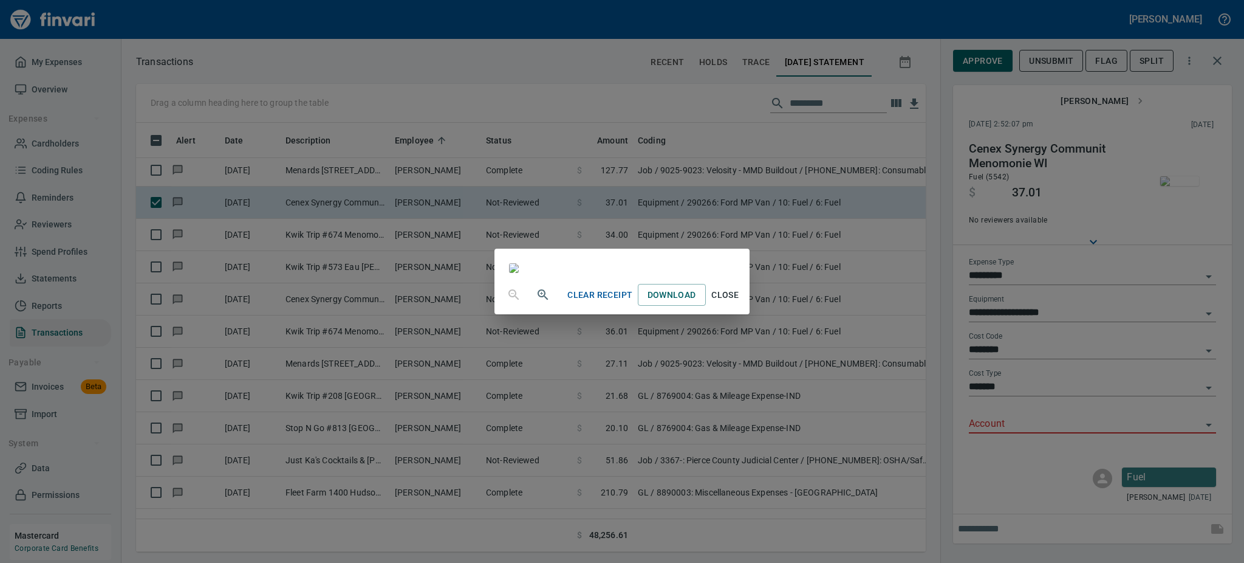
click at [740, 303] on span "Close" at bounding box center [725, 294] width 29 height 15
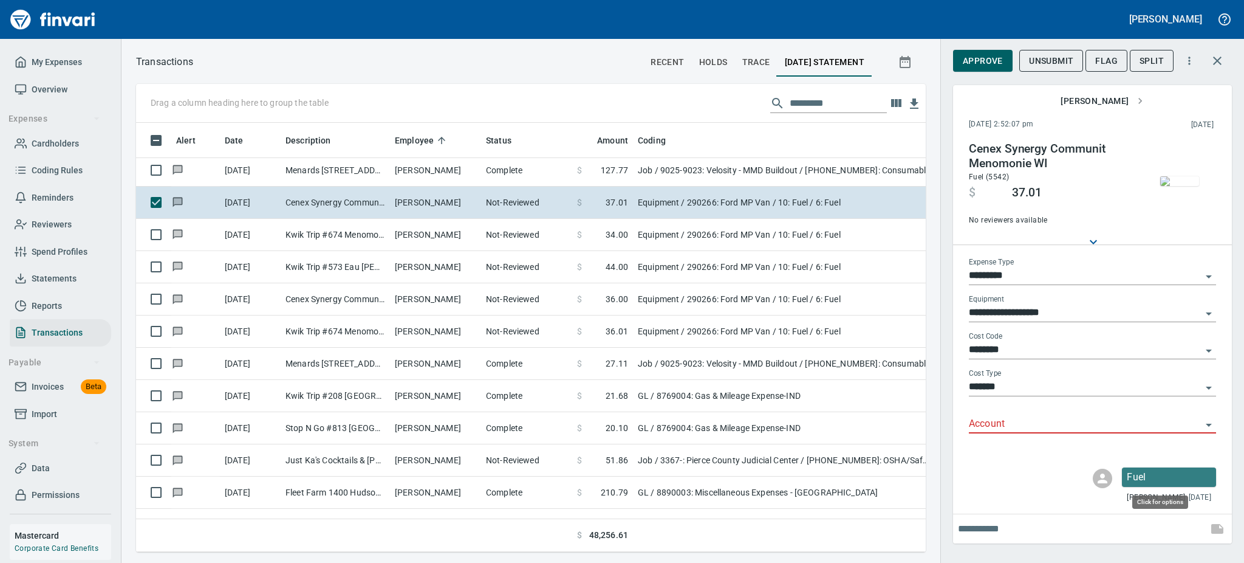
scroll to position [402, 762]
click at [1204, 426] on icon "Open" at bounding box center [1209, 424] width 15 height 15
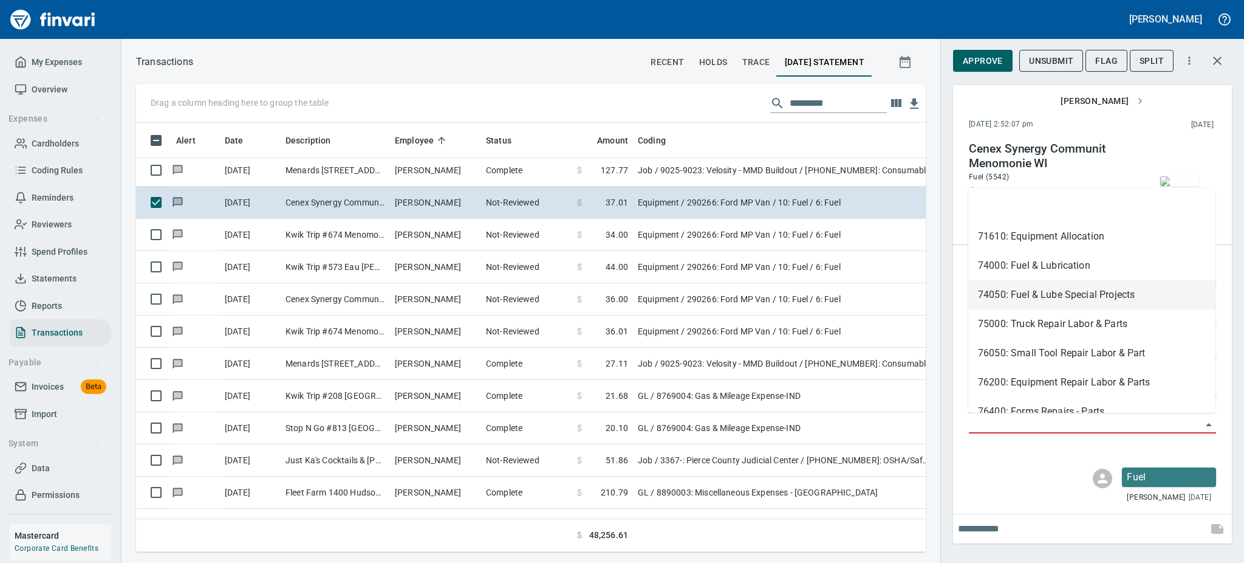
click at [996, 296] on li "74050: Fuel & Lube Special Projects" at bounding box center [1091, 294] width 247 height 29
type input "**********"
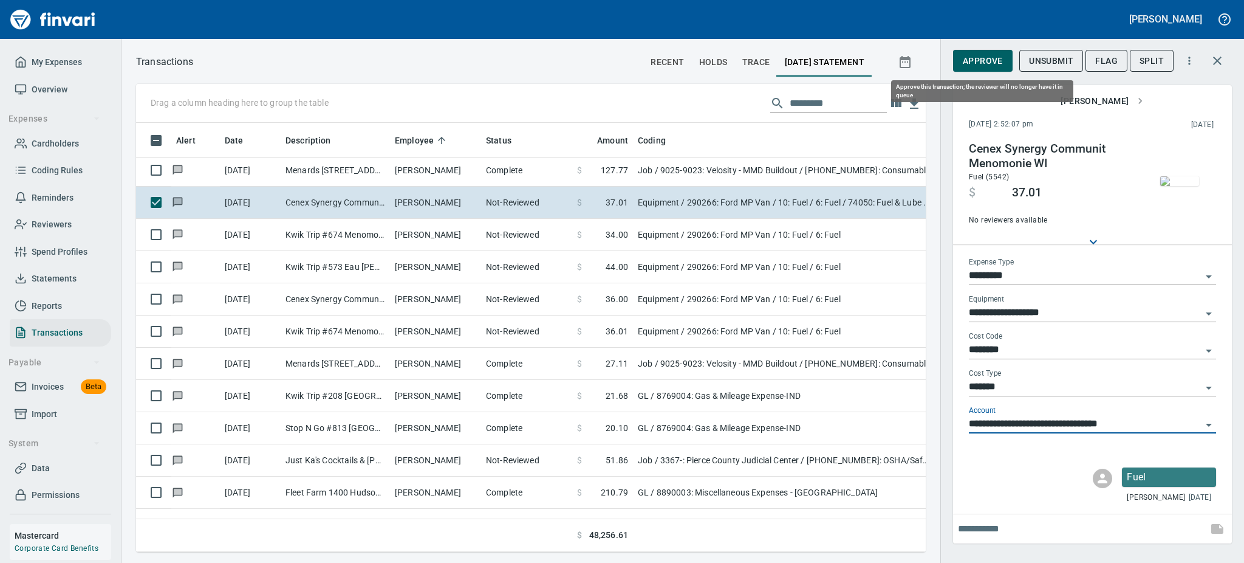
click at [990, 61] on span "Approve" at bounding box center [983, 60] width 40 height 15
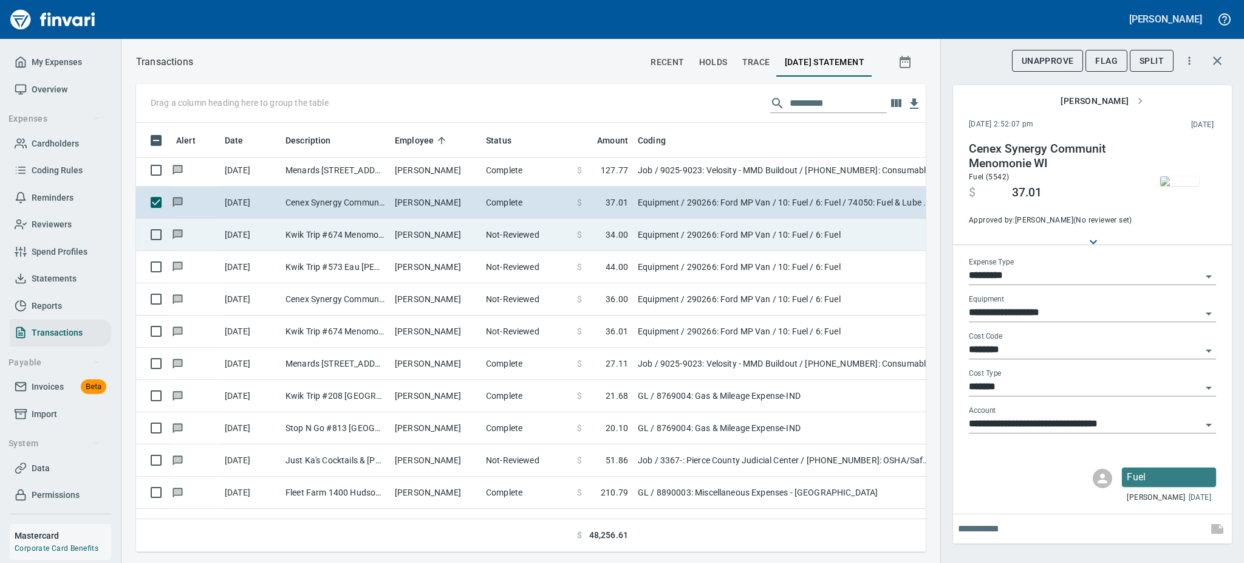
click at [529, 233] on td "Not-Reviewed" at bounding box center [526, 235] width 91 height 32
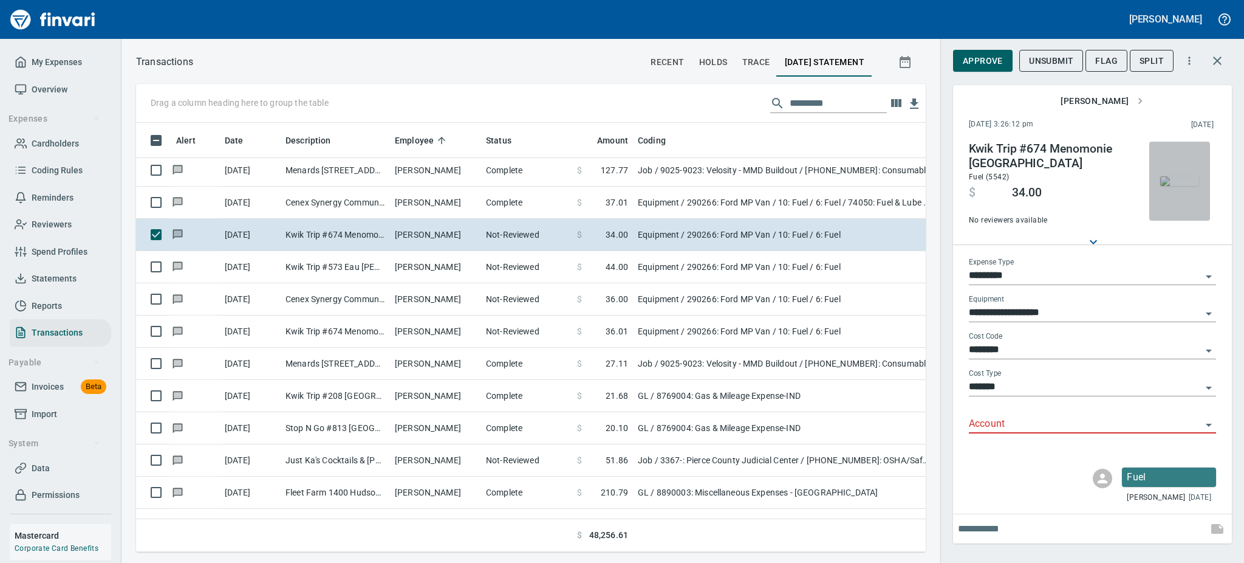
click at [1166, 185] on img "button" at bounding box center [1179, 181] width 39 height 10
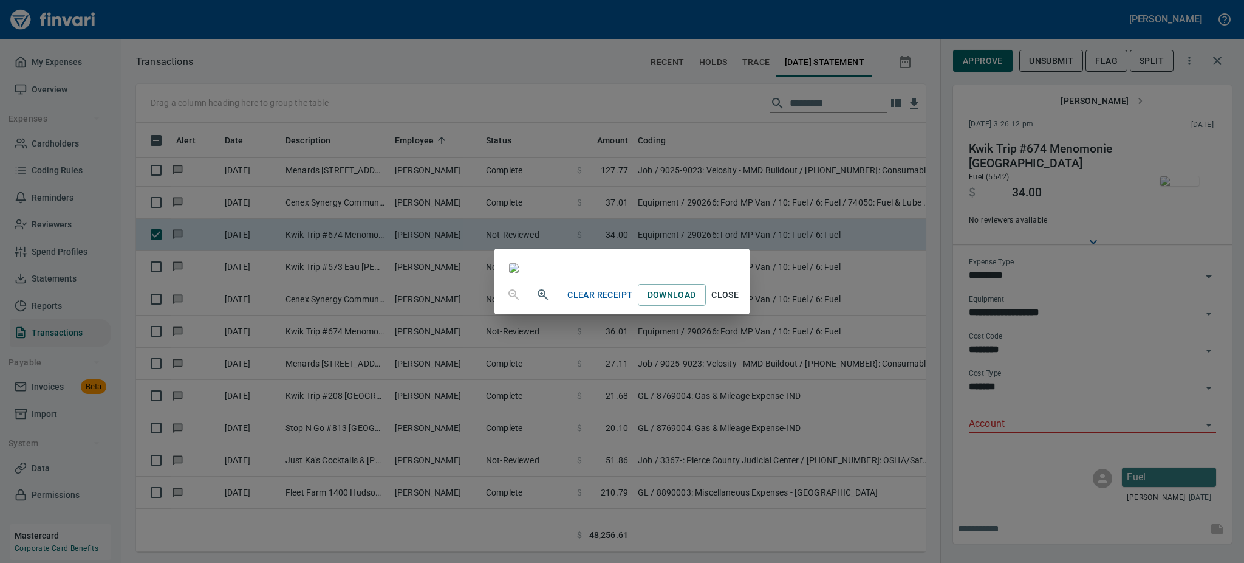
click at [740, 303] on span "Close" at bounding box center [725, 294] width 29 height 15
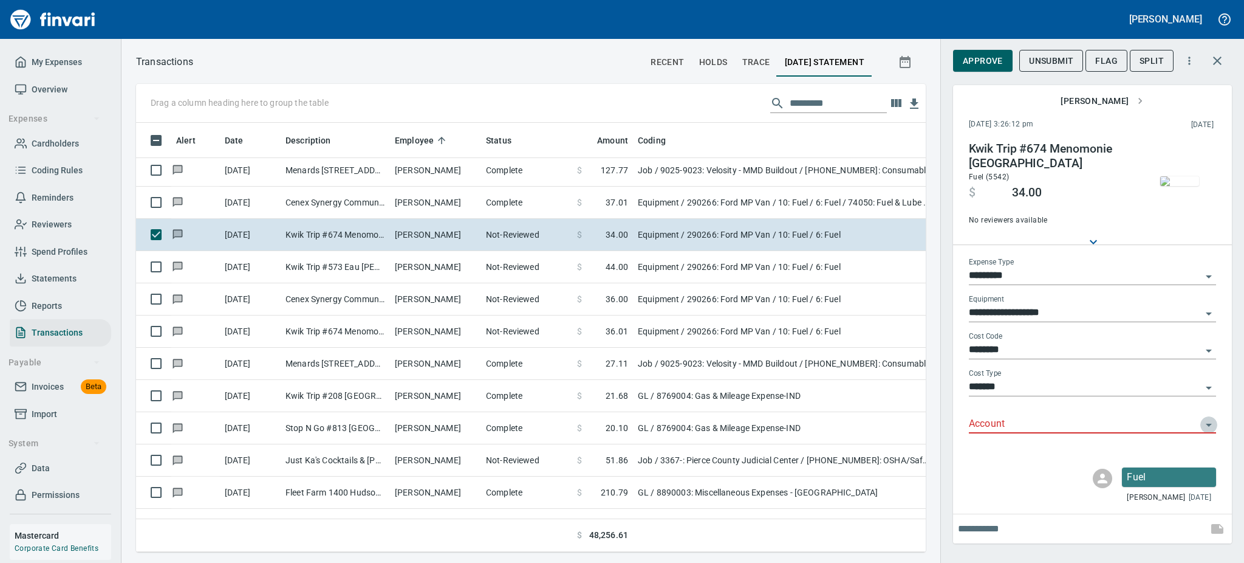
click at [1206, 427] on icon "Open" at bounding box center [1209, 424] width 15 height 15
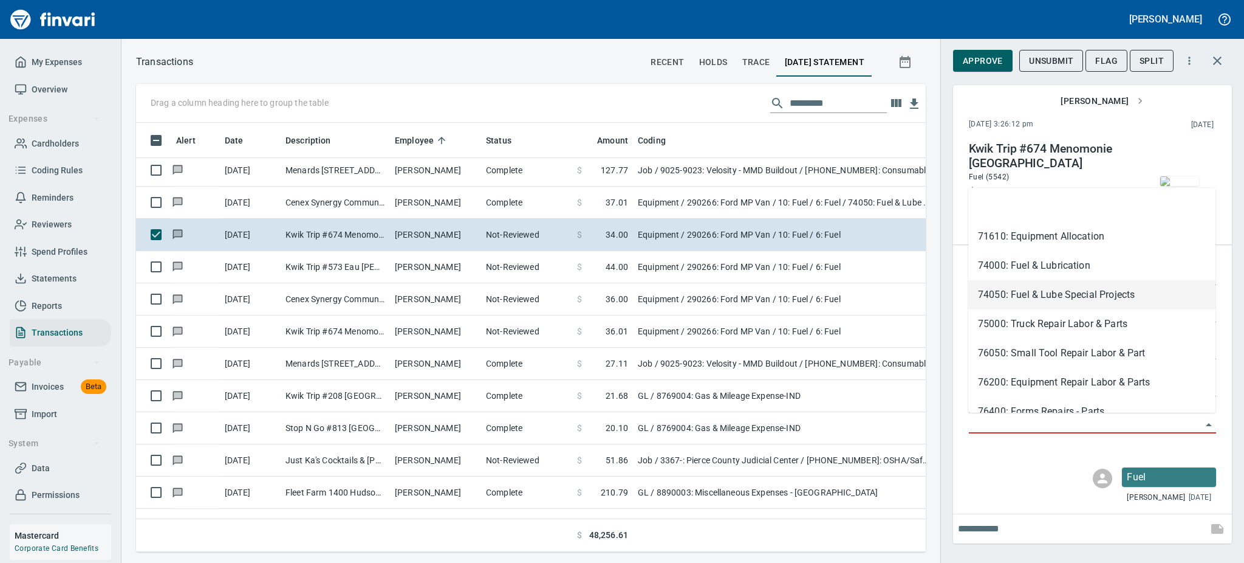
click at [1054, 295] on li "74050: Fuel & Lube Special Projects" at bounding box center [1091, 294] width 247 height 29
type input "**********"
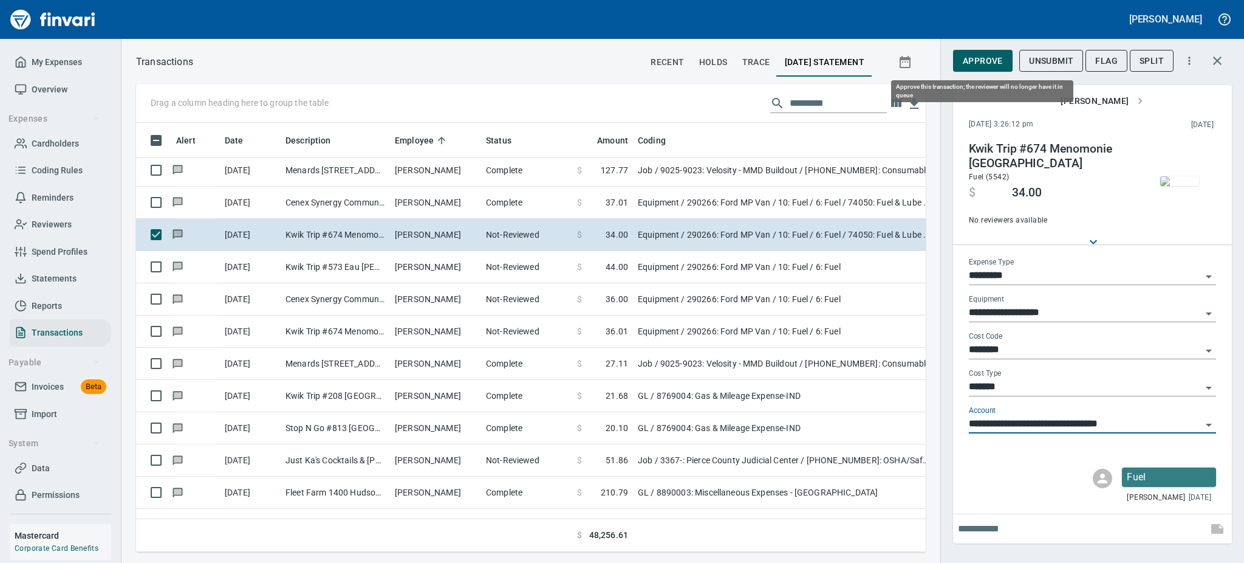
click at [969, 57] on span "Approve" at bounding box center [983, 60] width 40 height 15
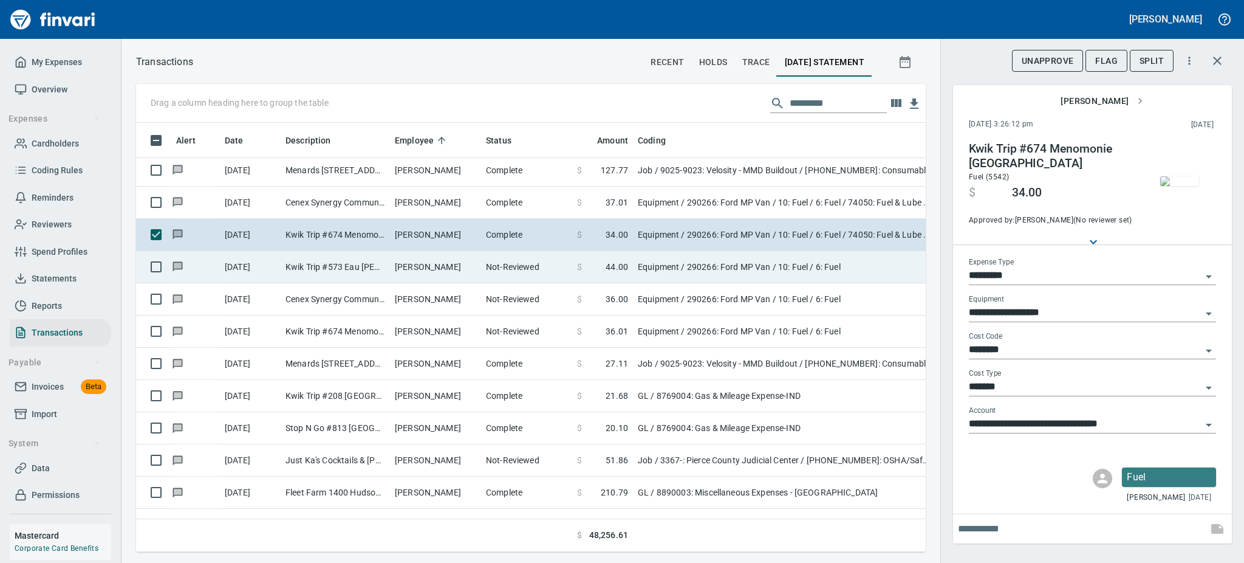
click at [500, 261] on td "Not-Reviewed" at bounding box center [526, 267] width 91 height 32
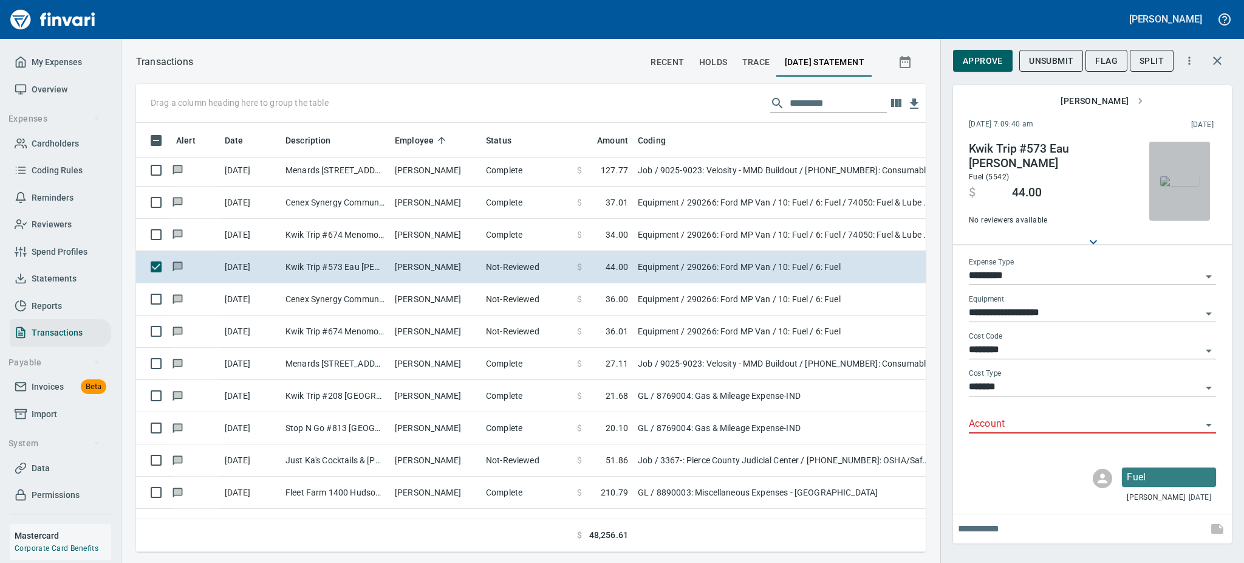
click at [1179, 185] on img "button" at bounding box center [1179, 181] width 39 height 10
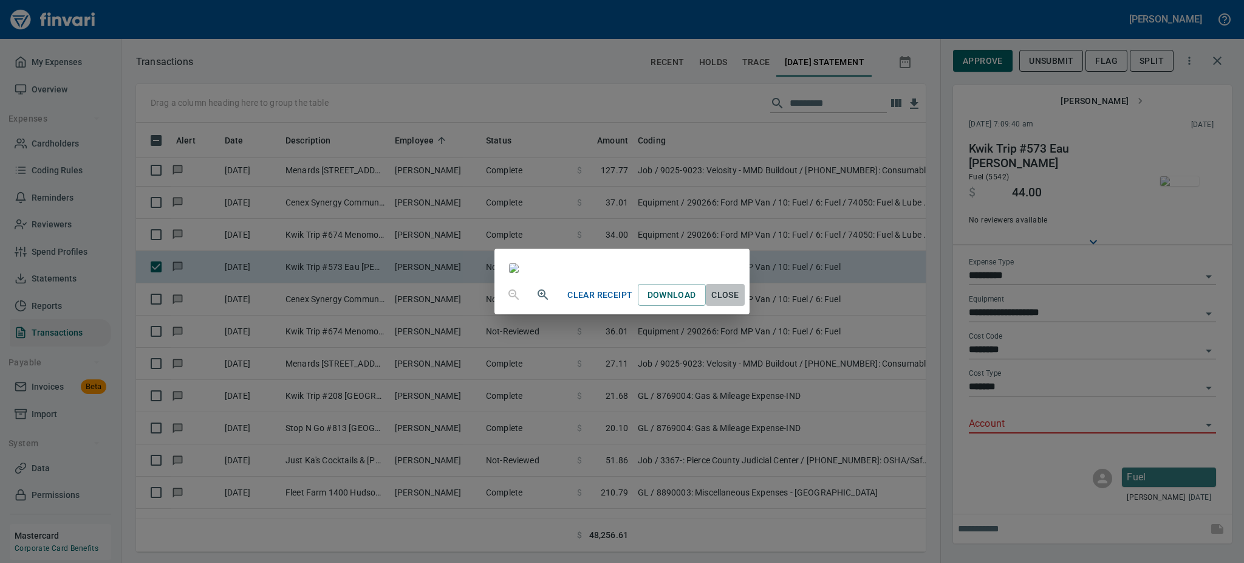
click at [740, 303] on span "Close" at bounding box center [725, 294] width 29 height 15
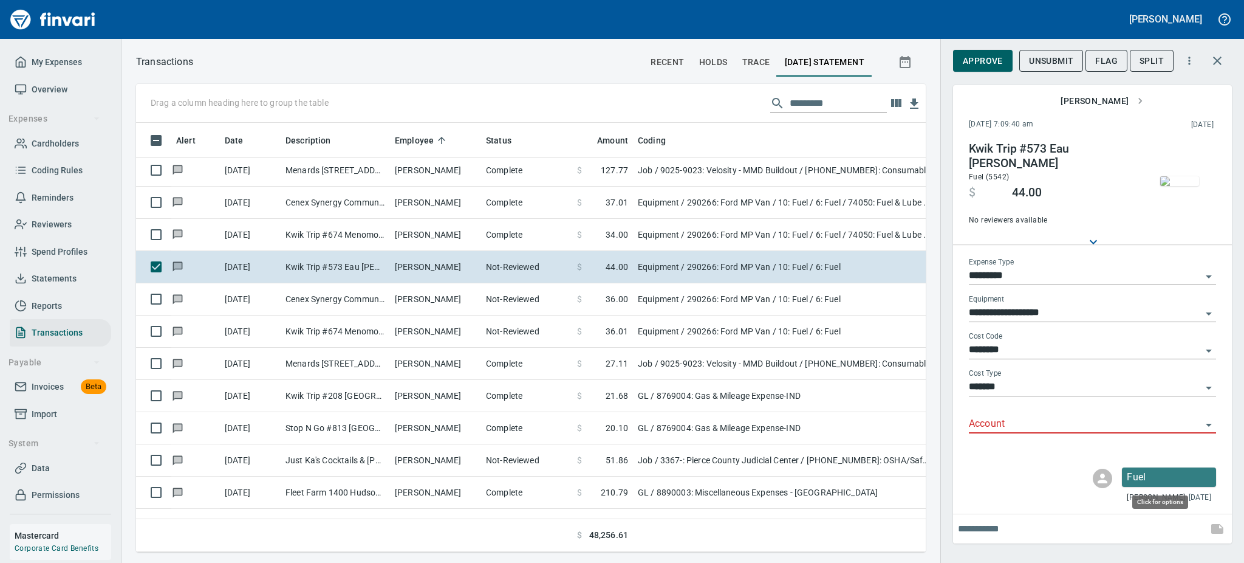
scroll to position [402, 762]
click at [1210, 426] on icon "Open" at bounding box center [1209, 424] width 15 height 15
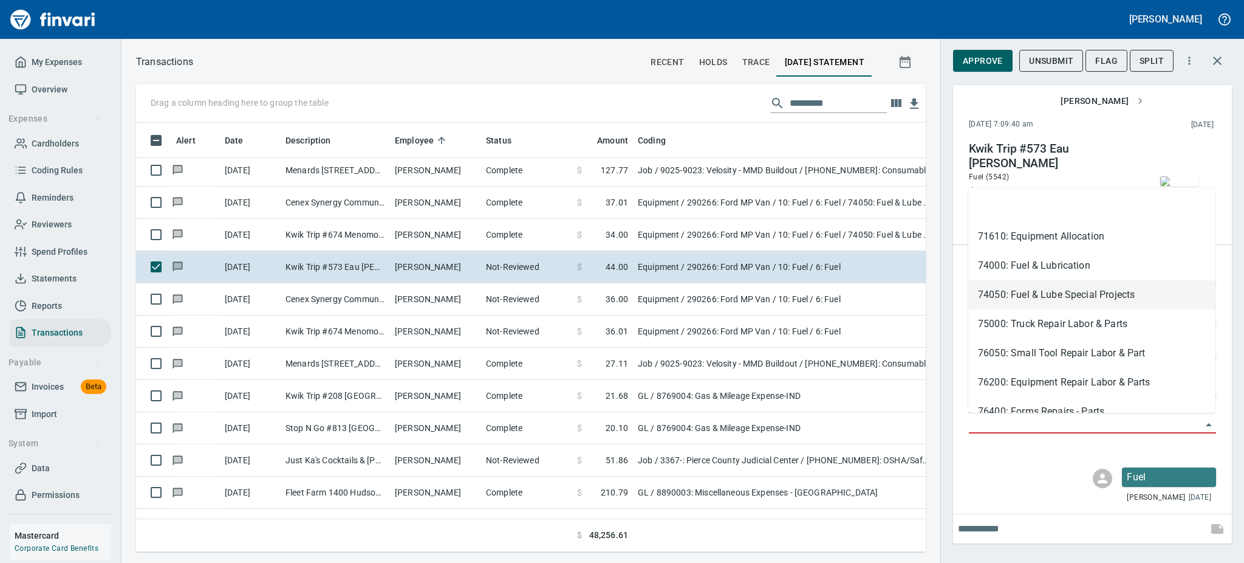
click at [998, 295] on li "74050: Fuel & Lube Special Projects" at bounding box center [1091, 294] width 247 height 29
type input "**********"
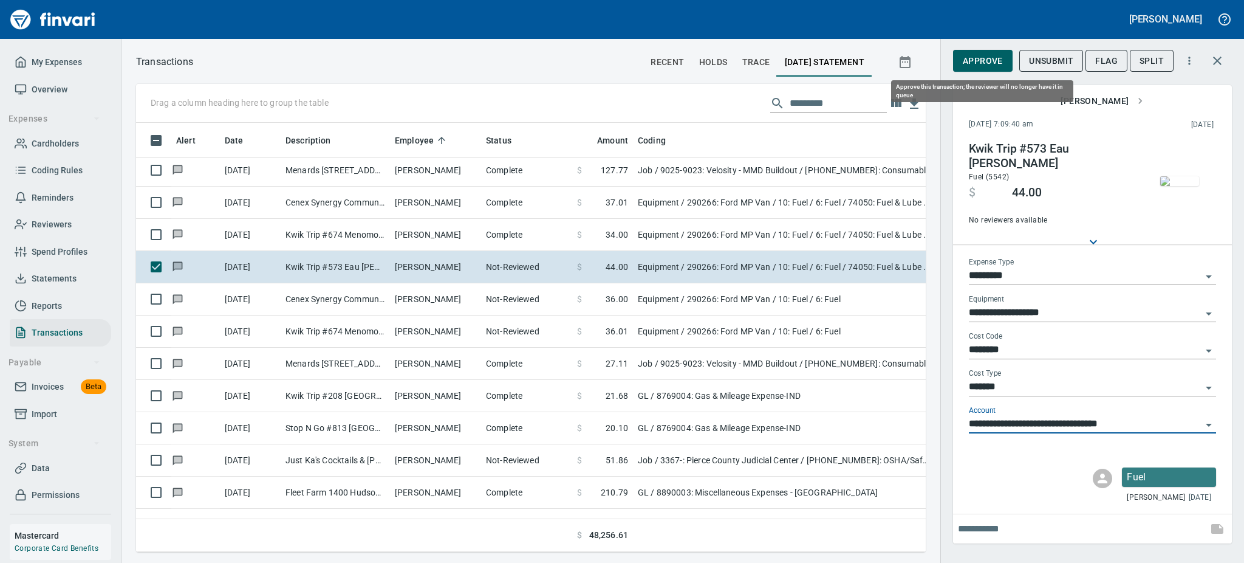
click at [985, 62] on span "Approve" at bounding box center [983, 60] width 40 height 15
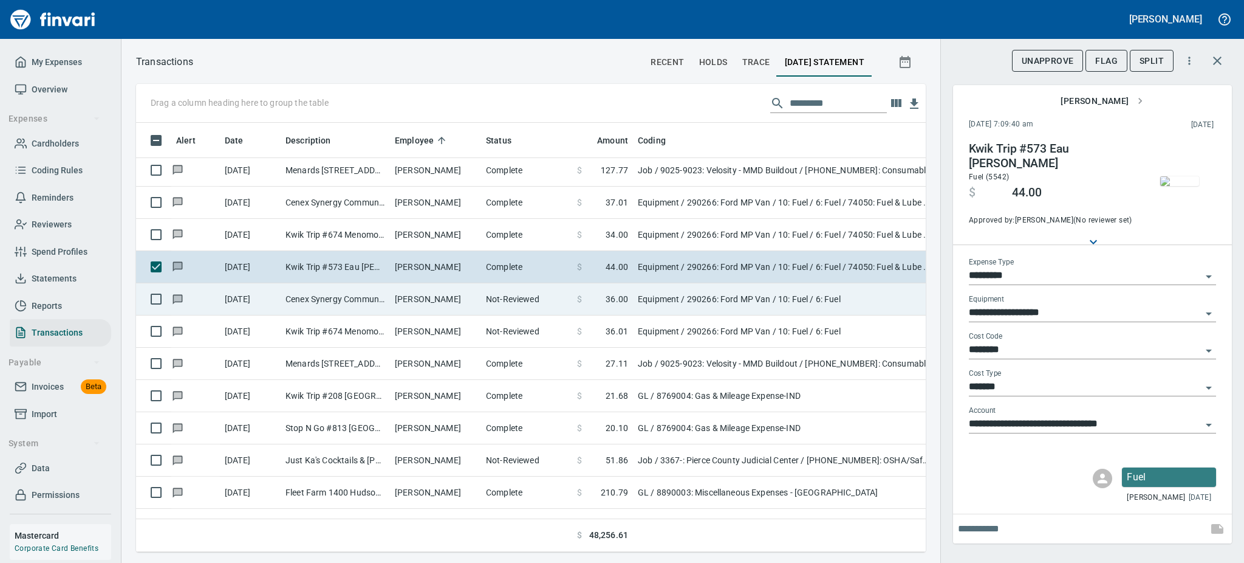
click at [442, 294] on td "[PERSON_NAME]" at bounding box center [435, 299] width 91 height 32
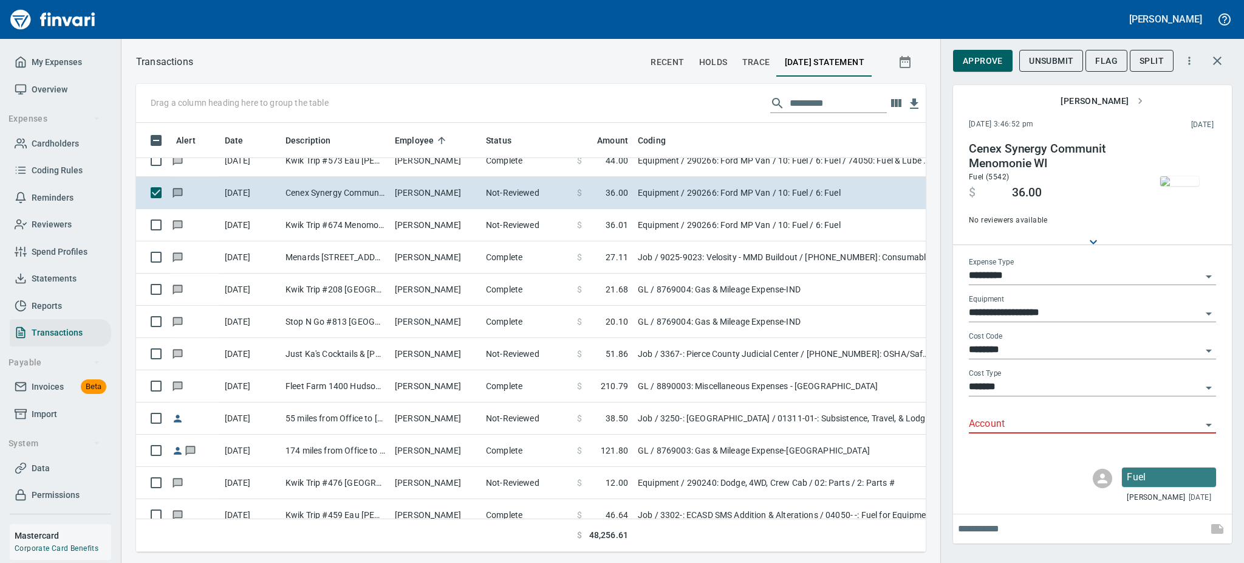
scroll to position [7841, 0]
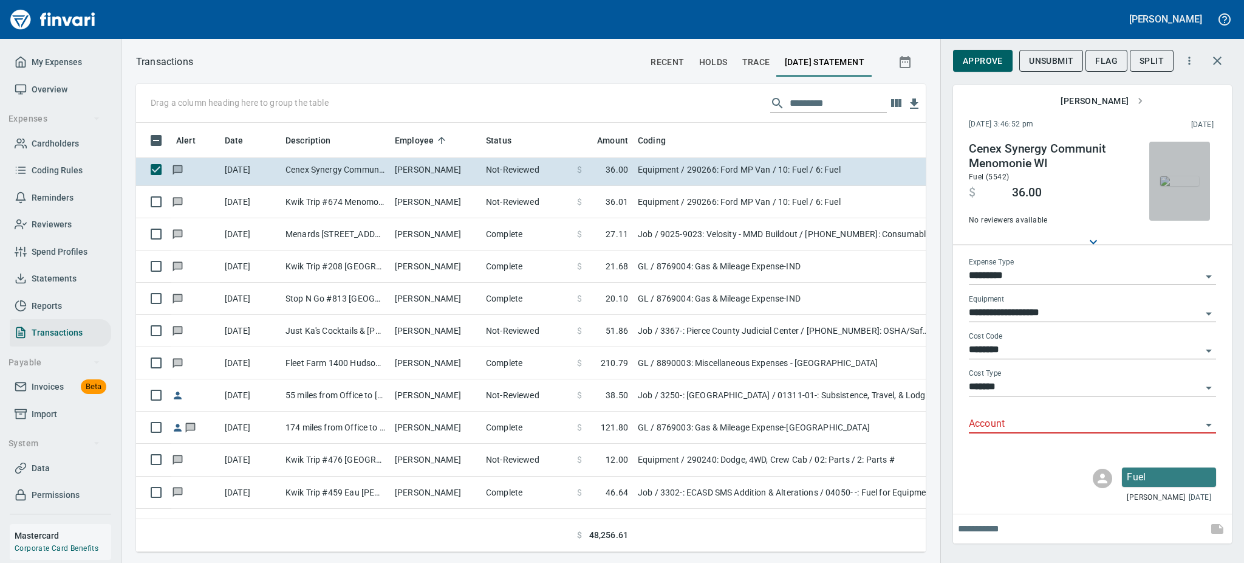
click at [1173, 186] on img "button" at bounding box center [1179, 181] width 39 height 10
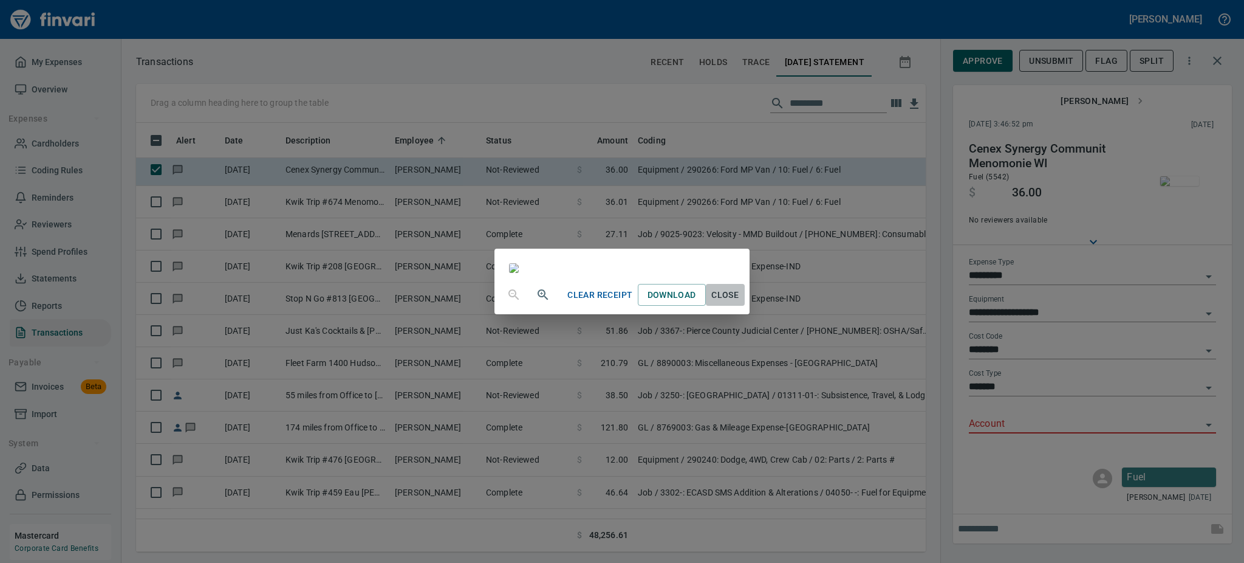
click at [740, 303] on span "Close" at bounding box center [725, 294] width 29 height 15
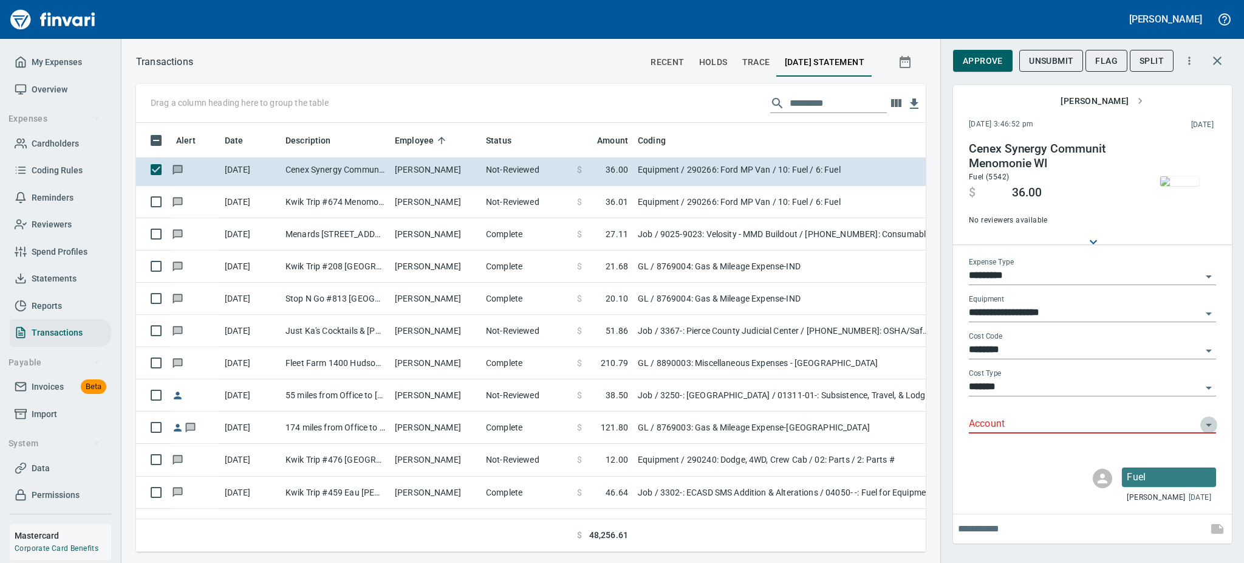
click at [1207, 426] on icon "Open" at bounding box center [1209, 424] width 15 height 15
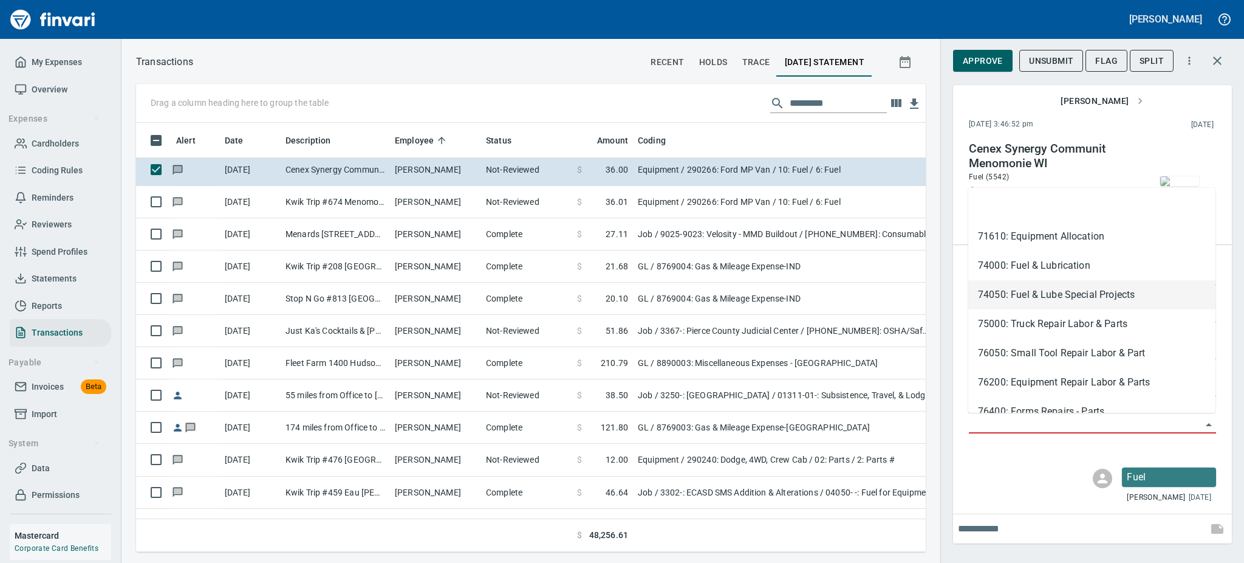
click at [1031, 292] on li "74050: Fuel & Lube Special Projects" at bounding box center [1091, 294] width 247 height 29
type input "**********"
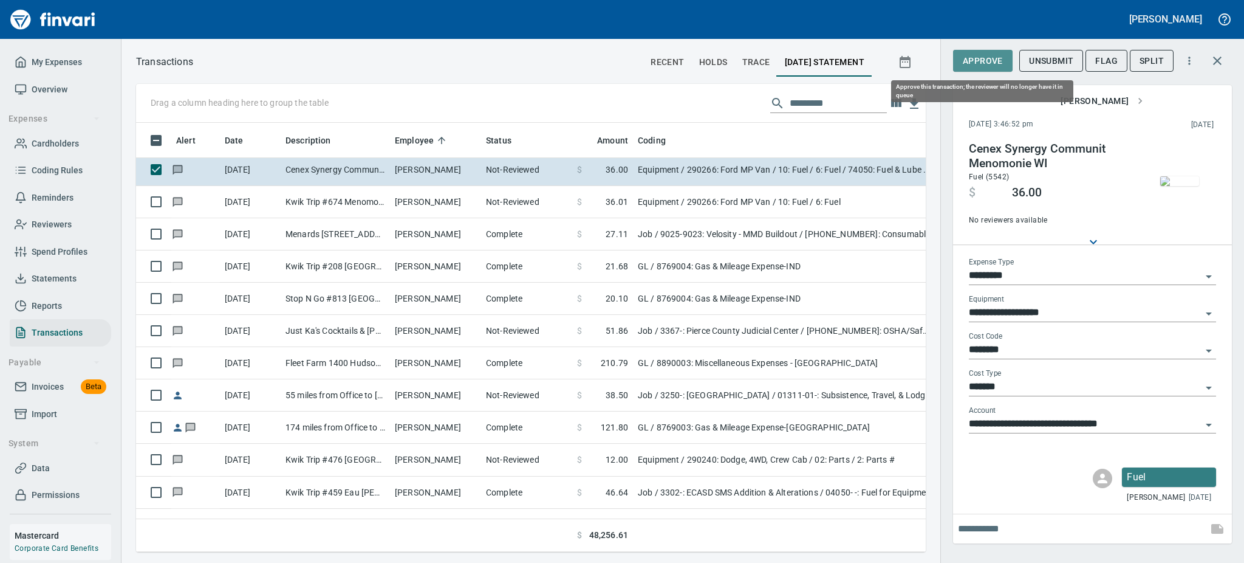
click at [992, 61] on span "Approve" at bounding box center [983, 60] width 40 height 15
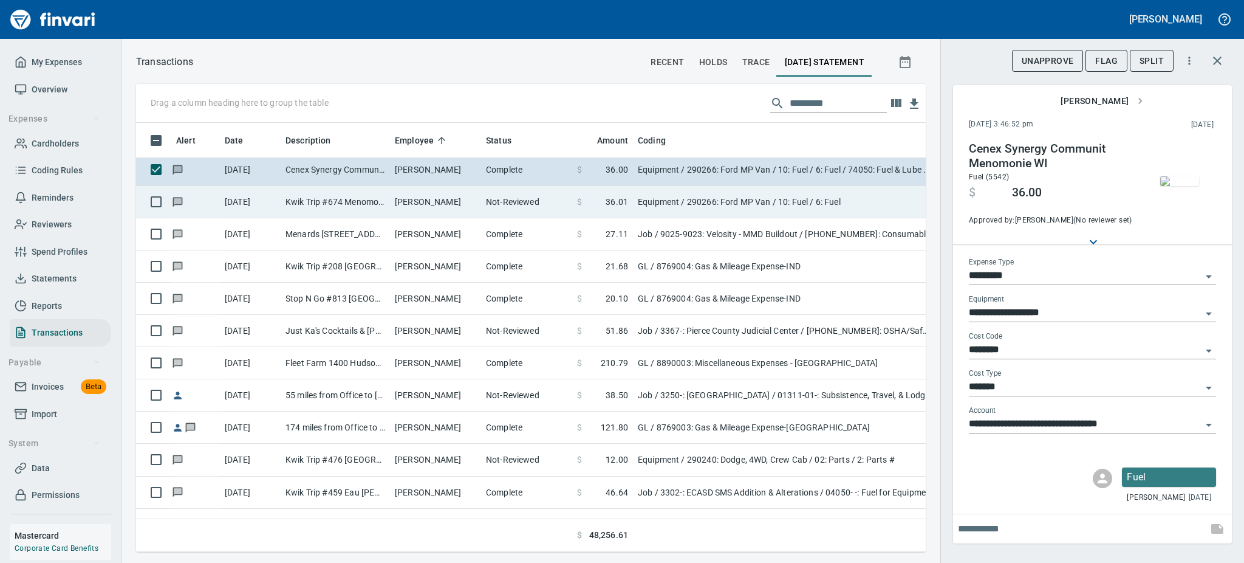
click at [448, 205] on td "[PERSON_NAME]" at bounding box center [435, 202] width 91 height 32
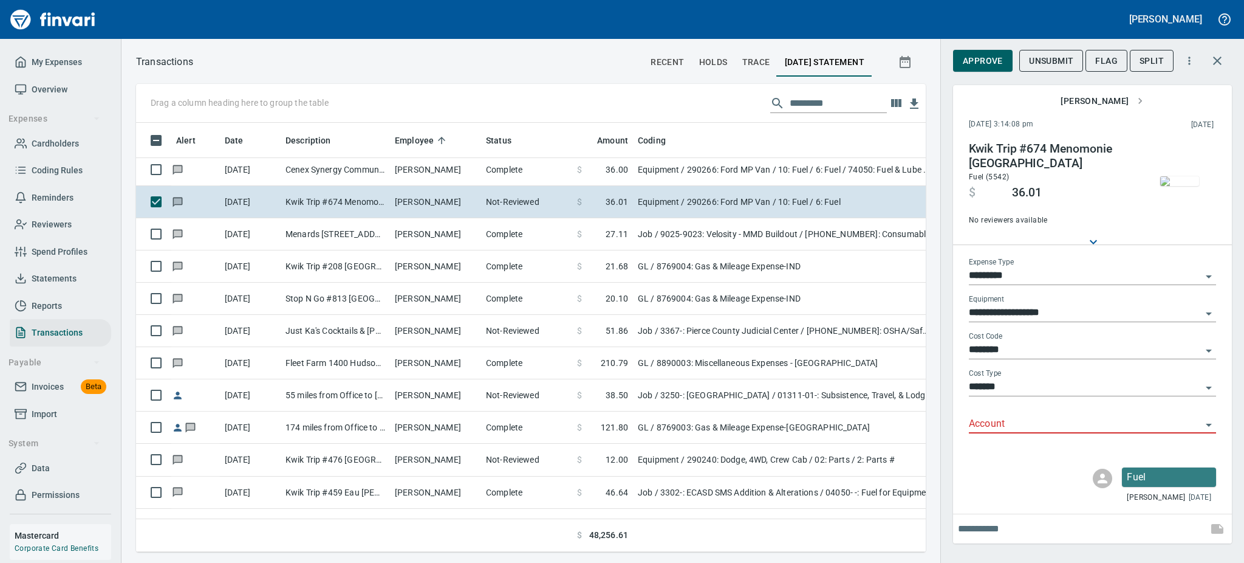
click at [1173, 176] on img "button" at bounding box center [1179, 181] width 39 height 10
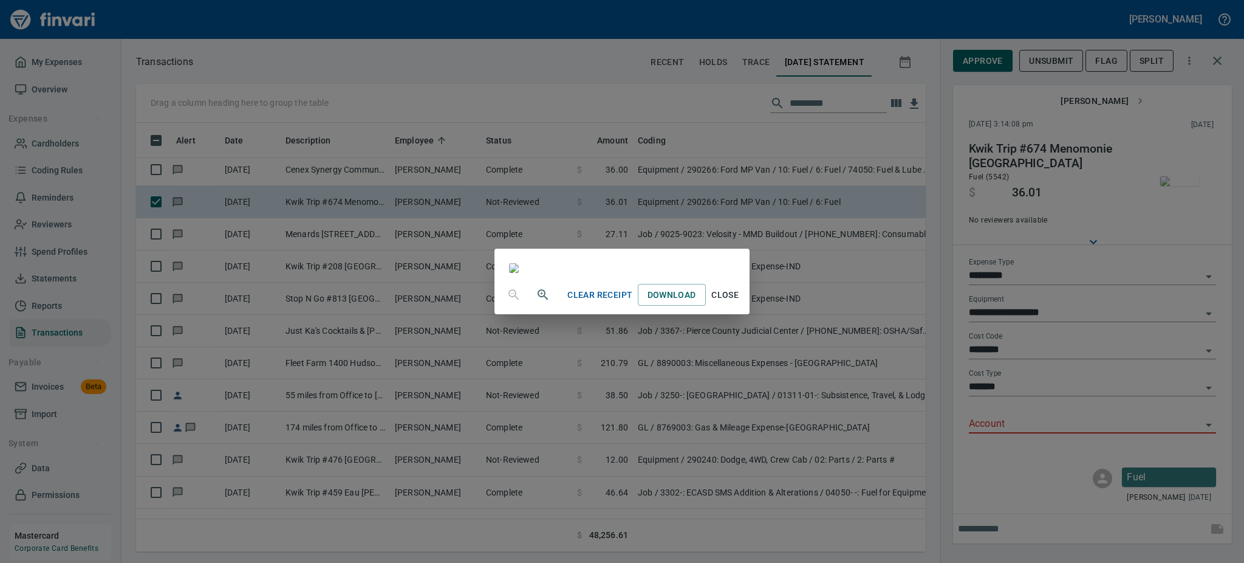
click at [740, 303] on span "Close" at bounding box center [725, 294] width 29 height 15
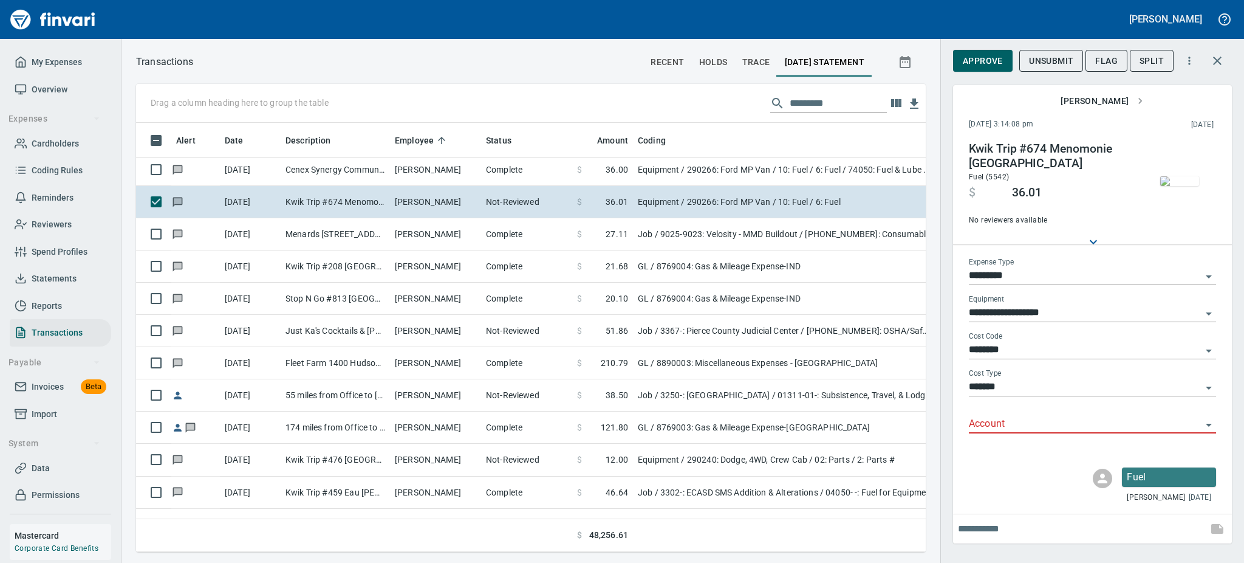
click at [1212, 426] on icon "Open" at bounding box center [1209, 424] width 15 height 15
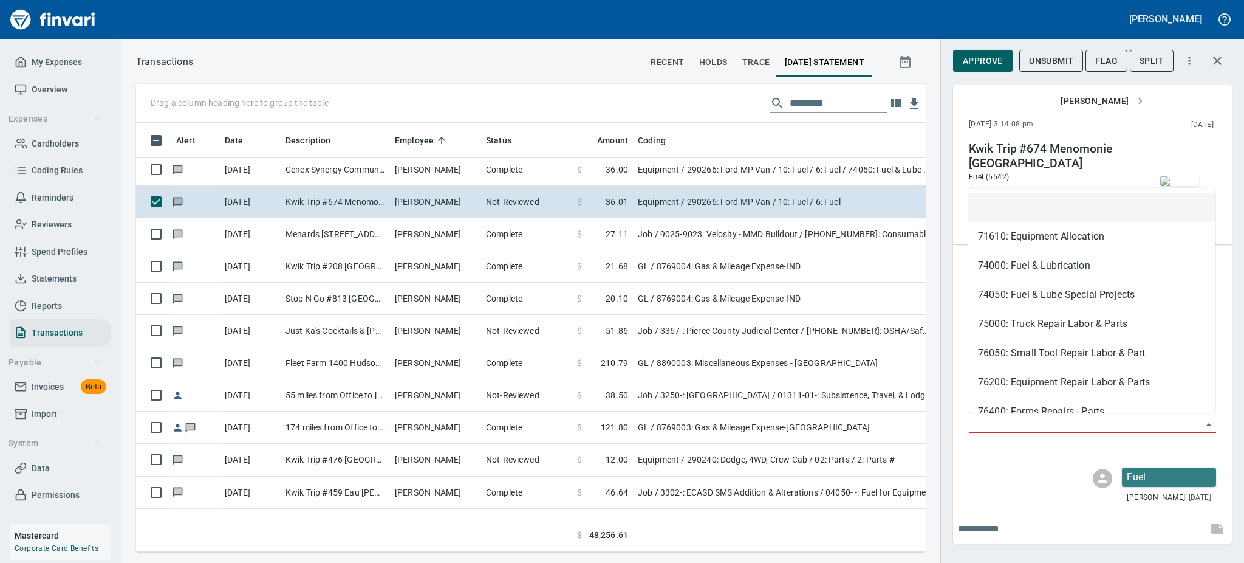
scroll to position [402, 762]
click at [1015, 292] on li "74050: Fuel & Lube Special Projects" at bounding box center [1091, 294] width 247 height 29
type input "**********"
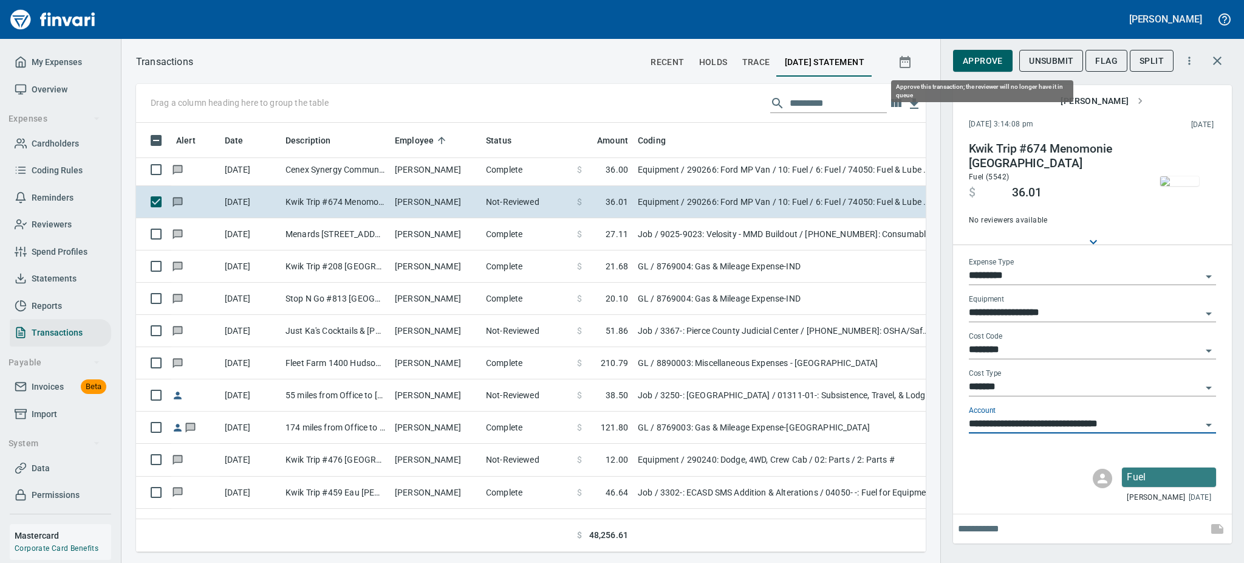
click at [972, 59] on span "Approve" at bounding box center [983, 60] width 40 height 15
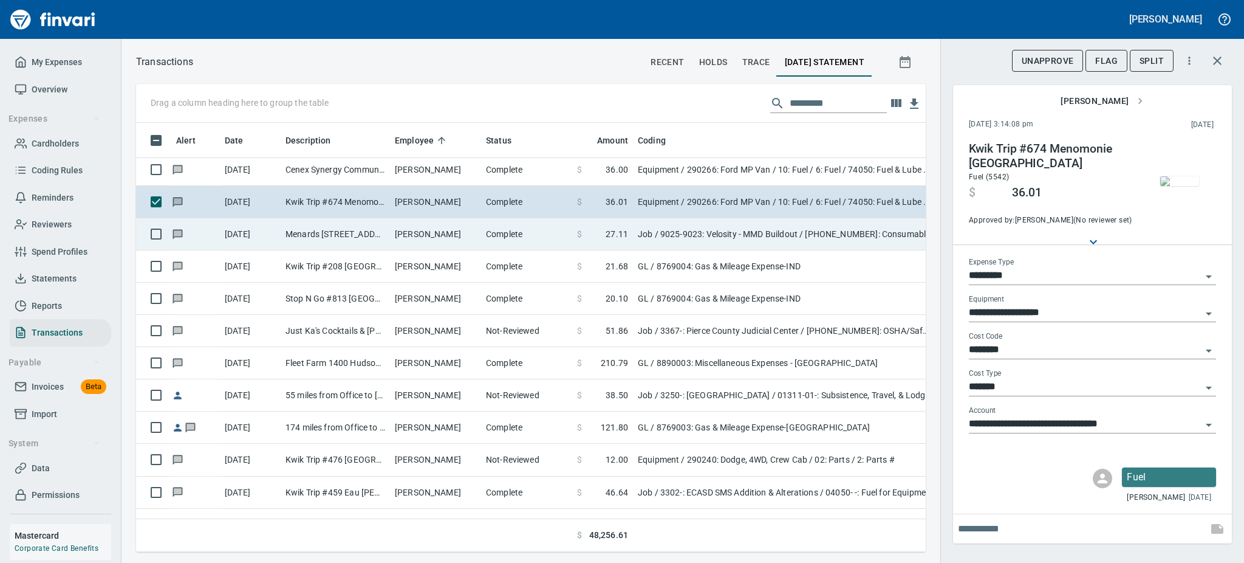
click at [417, 237] on td "[PERSON_NAME]" at bounding box center [435, 234] width 91 height 32
type input "***"
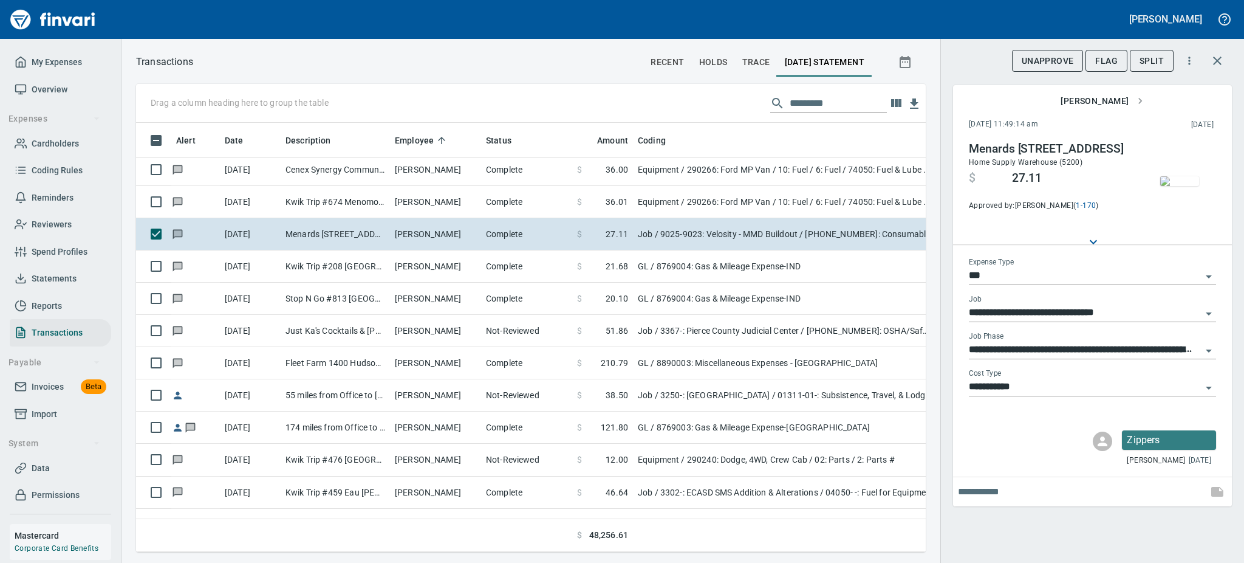
click at [1178, 180] on img "button" at bounding box center [1179, 181] width 39 height 10
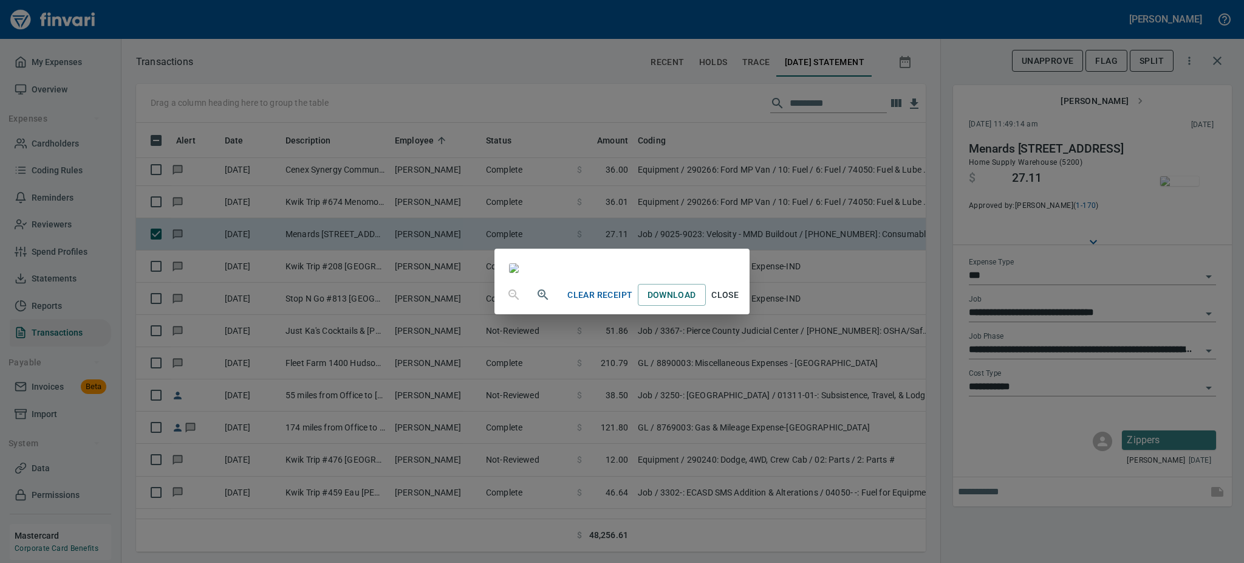
click at [740, 303] on span "Close" at bounding box center [725, 294] width 29 height 15
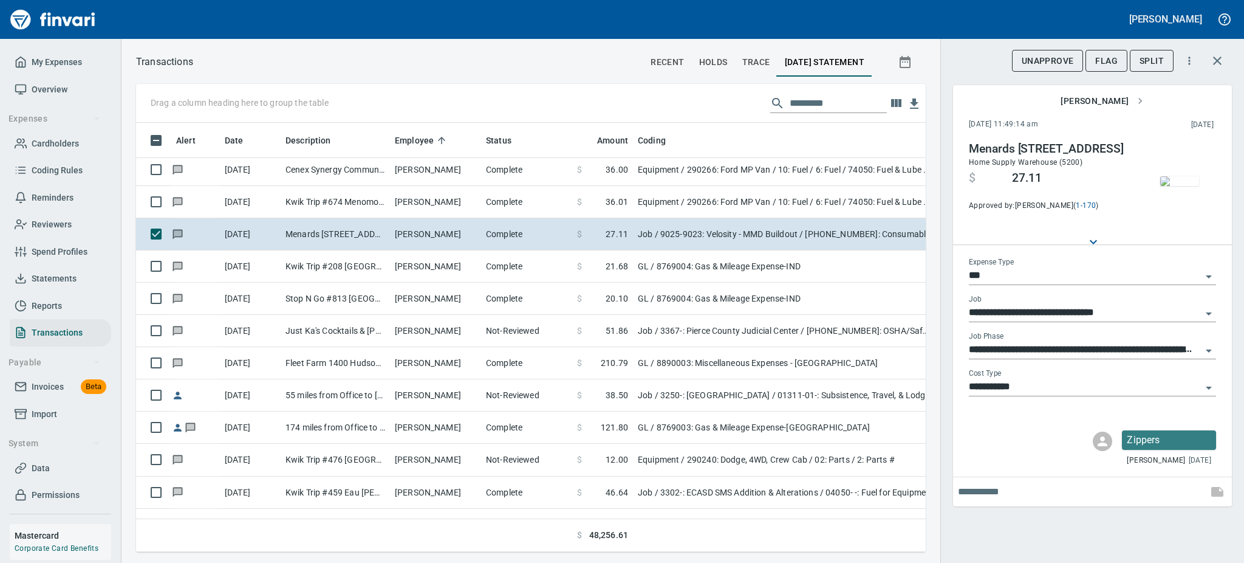
click at [1209, 386] on icon "Open" at bounding box center [1209, 387] width 15 height 15
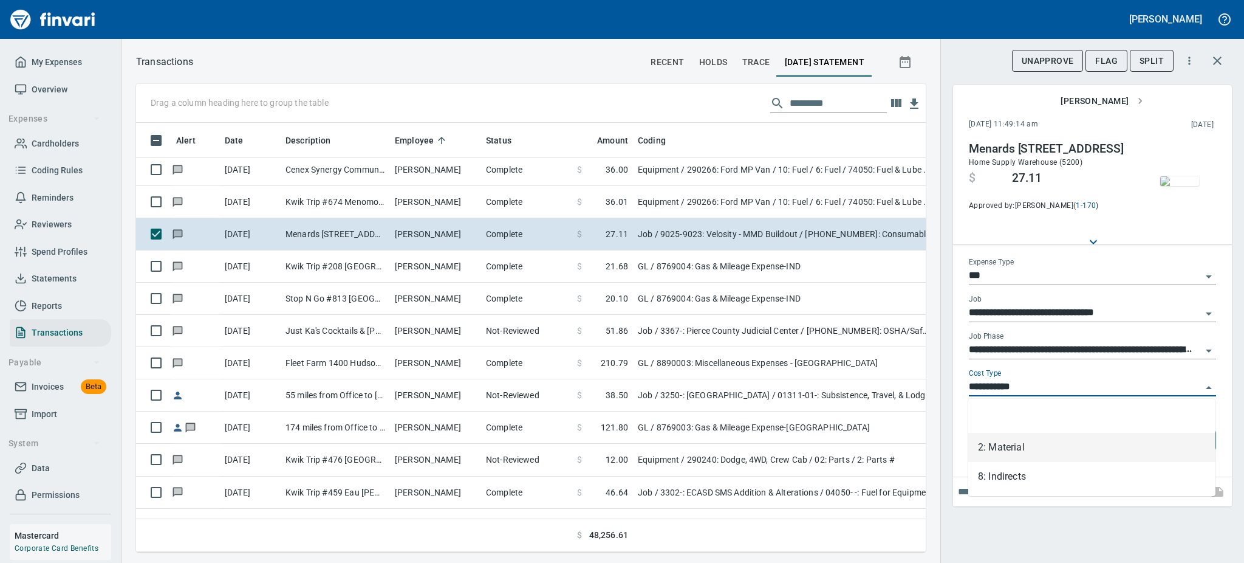
scroll to position [402, 762]
click at [997, 475] on li "8: Indirects" at bounding box center [1091, 476] width 247 height 29
type input "**********"
click at [997, 475] on div "**********" at bounding box center [1092, 311] width 279 height 389
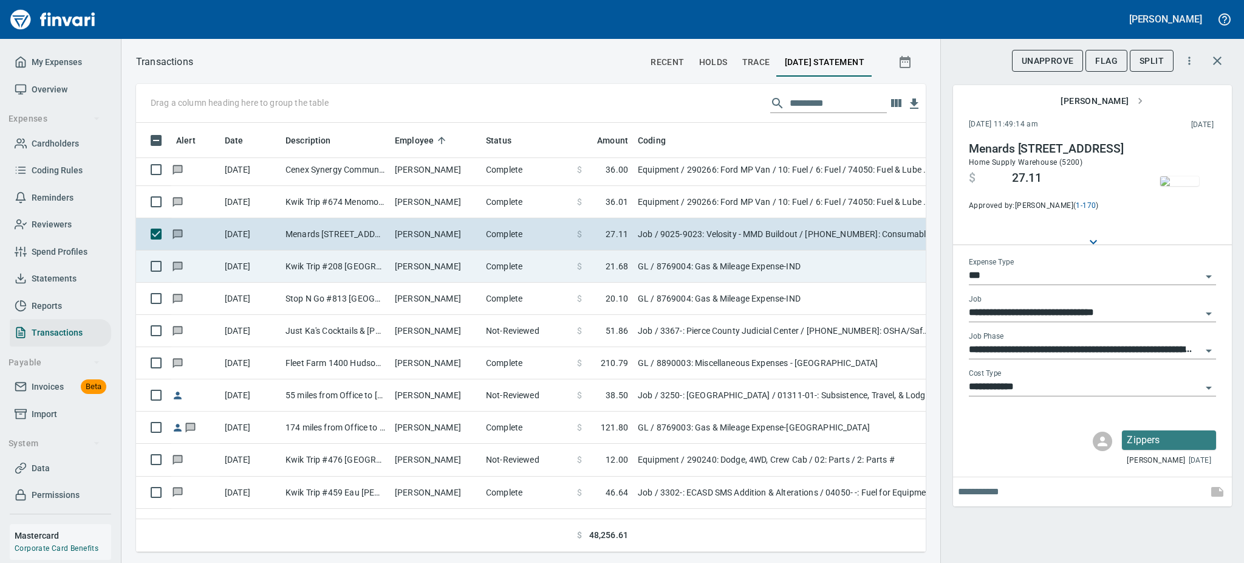
click at [443, 260] on td "[PERSON_NAME]" at bounding box center [435, 266] width 91 height 32
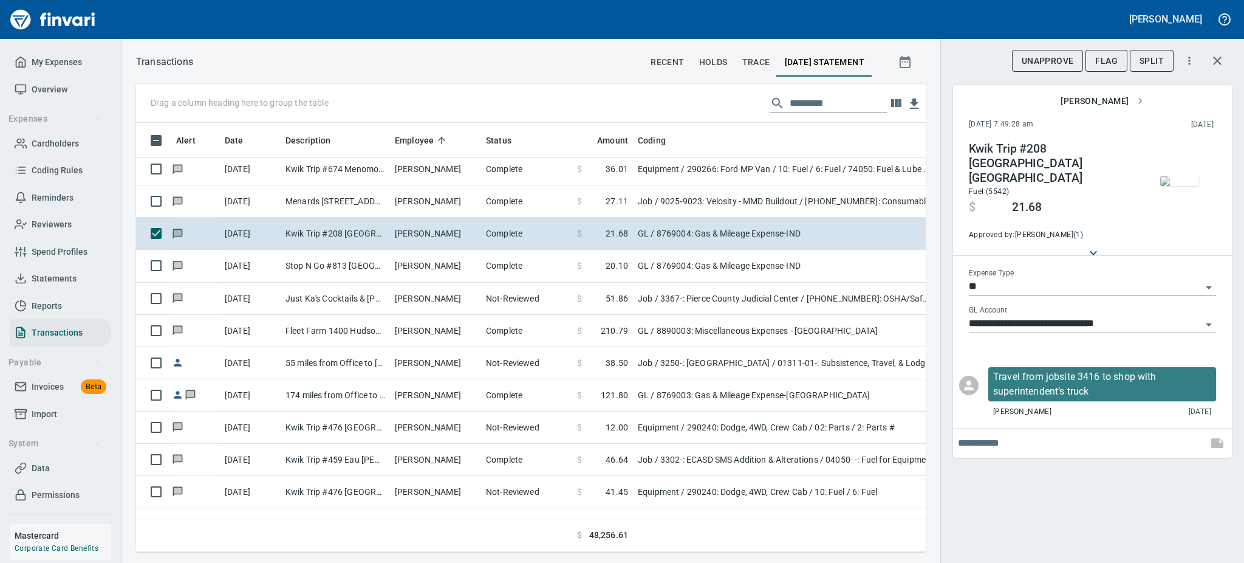
scroll to position [7906, 0]
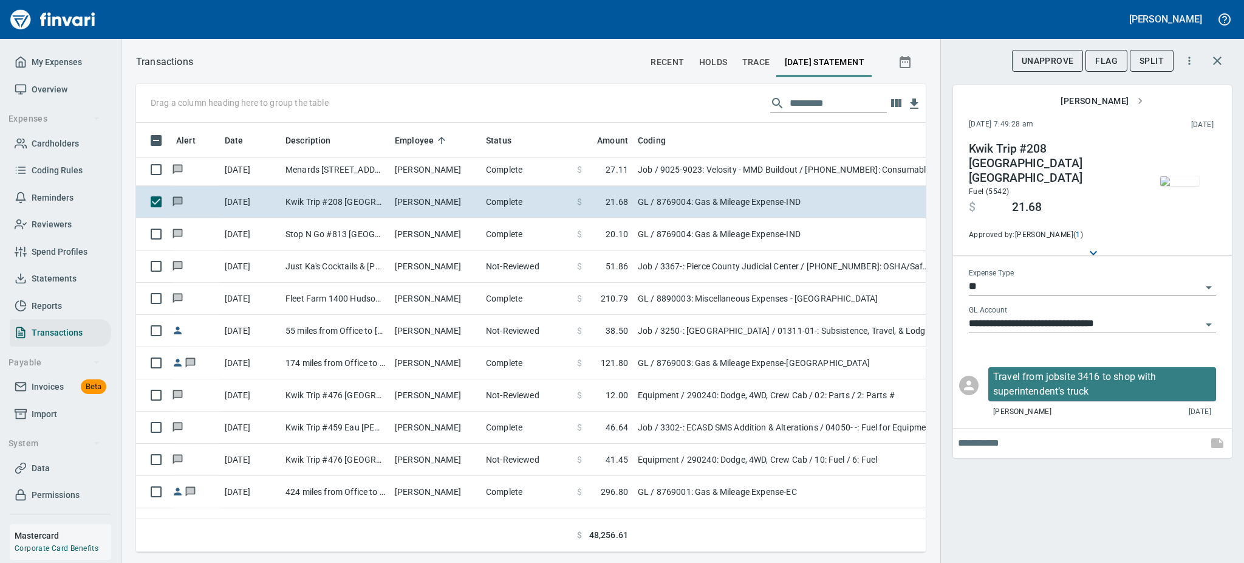
click at [1169, 176] on img "button" at bounding box center [1179, 181] width 39 height 10
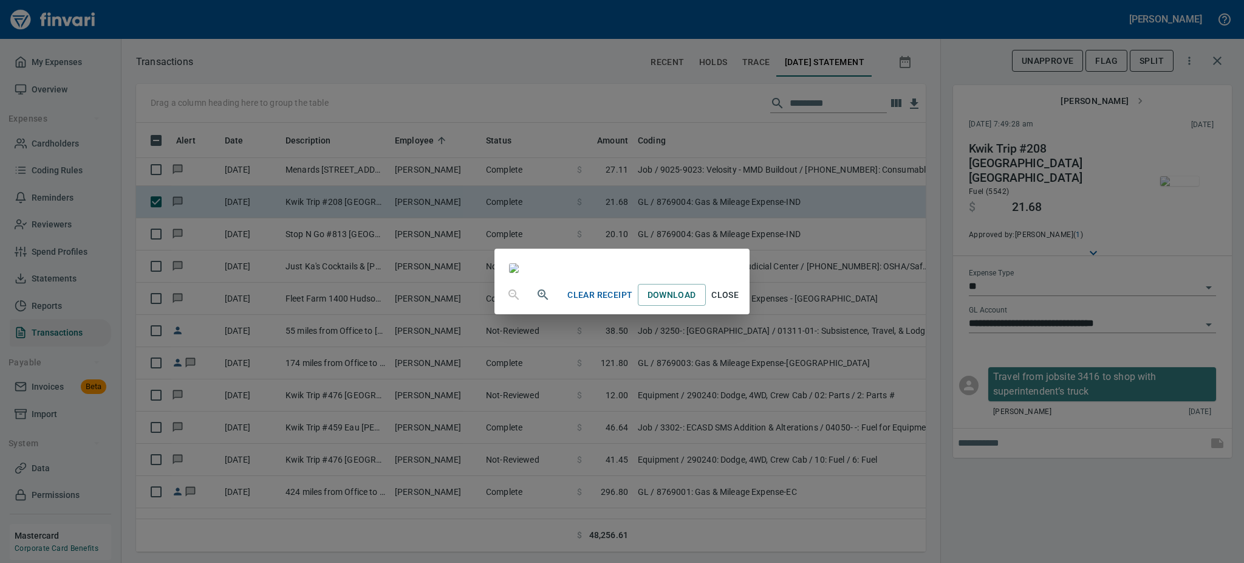
click at [740, 303] on span "Close" at bounding box center [725, 294] width 29 height 15
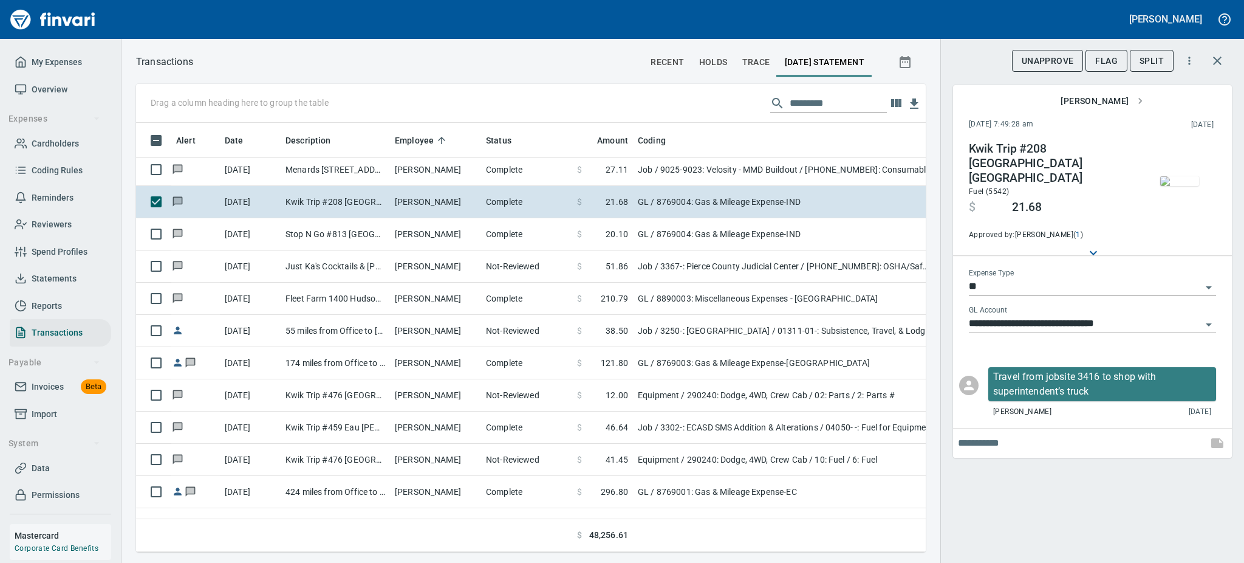
click at [847, 527] on td at bounding box center [785, 535] width 304 height 33
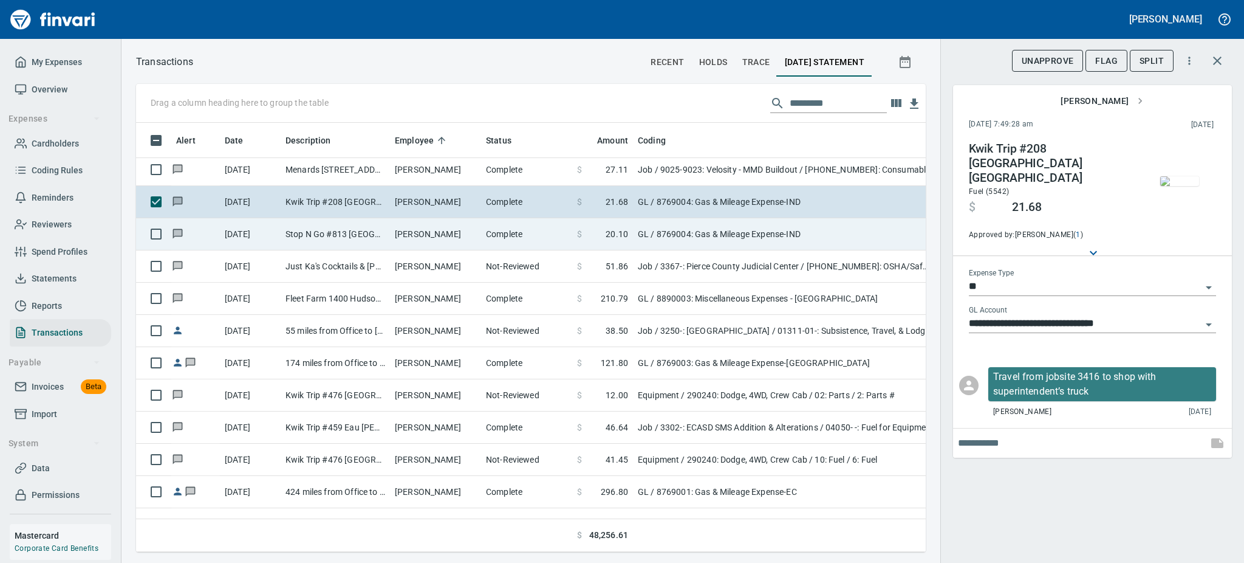
click at [270, 225] on td "[DATE]" at bounding box center [250, 234] width 61 height 32
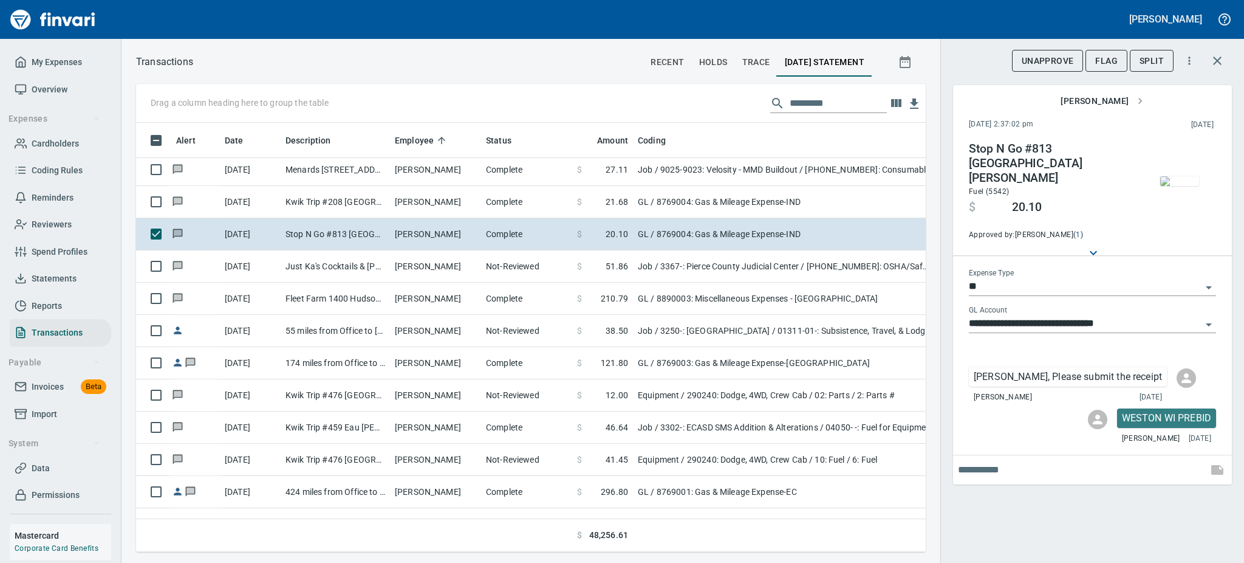
scroll to position [402, 762]
click at [1182, 179] on img "button" at bounding box center [1179, 181] width 39 height 10
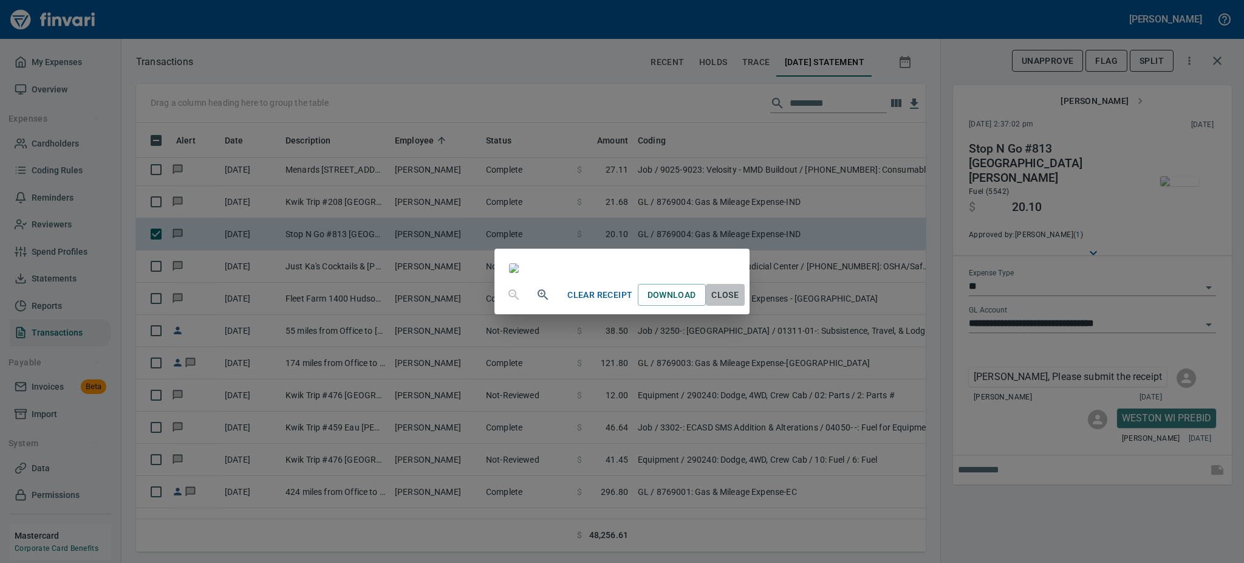
click at [740, 303] on span "Close" at bounding box center [725, 294] width 29 height 15
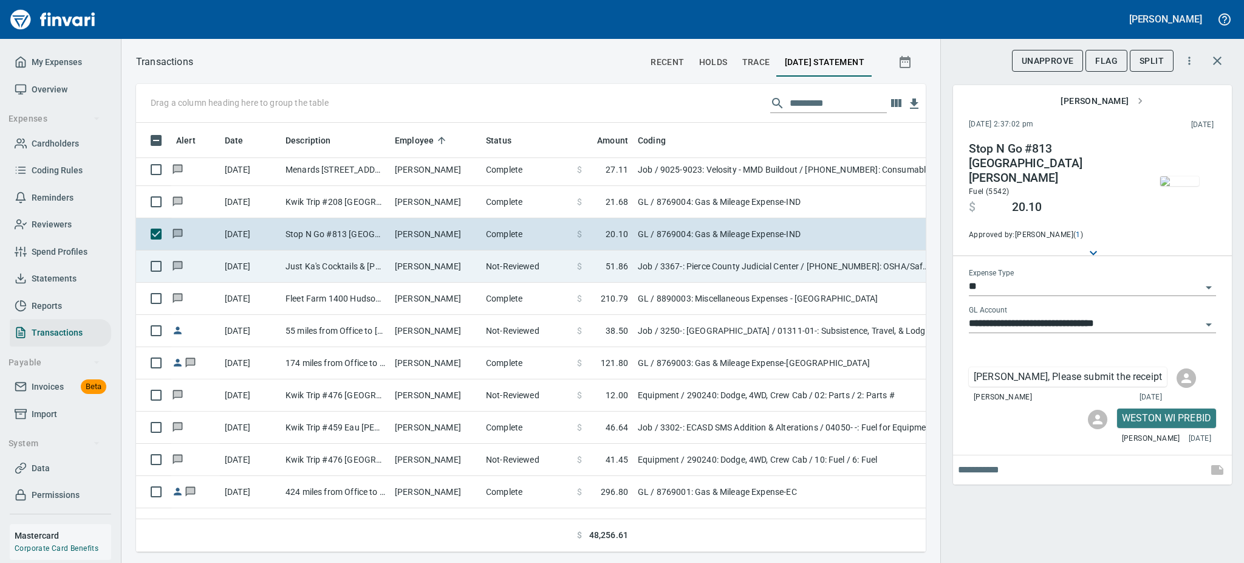
click at [300, 264] on td "Just Ka's Cocktails & [PERSON_NAME] WI" at bounding box center [335, 266] width 109 height 32
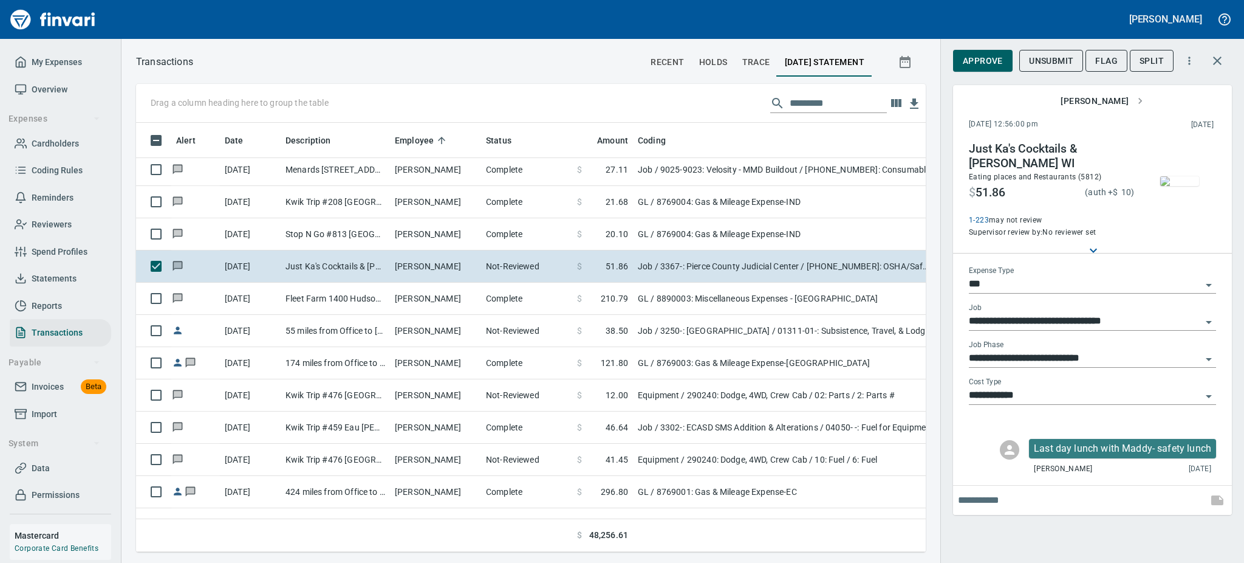
click at [1173, 176] on img "button" at bounding box center [1179, 181] width 39 height 10
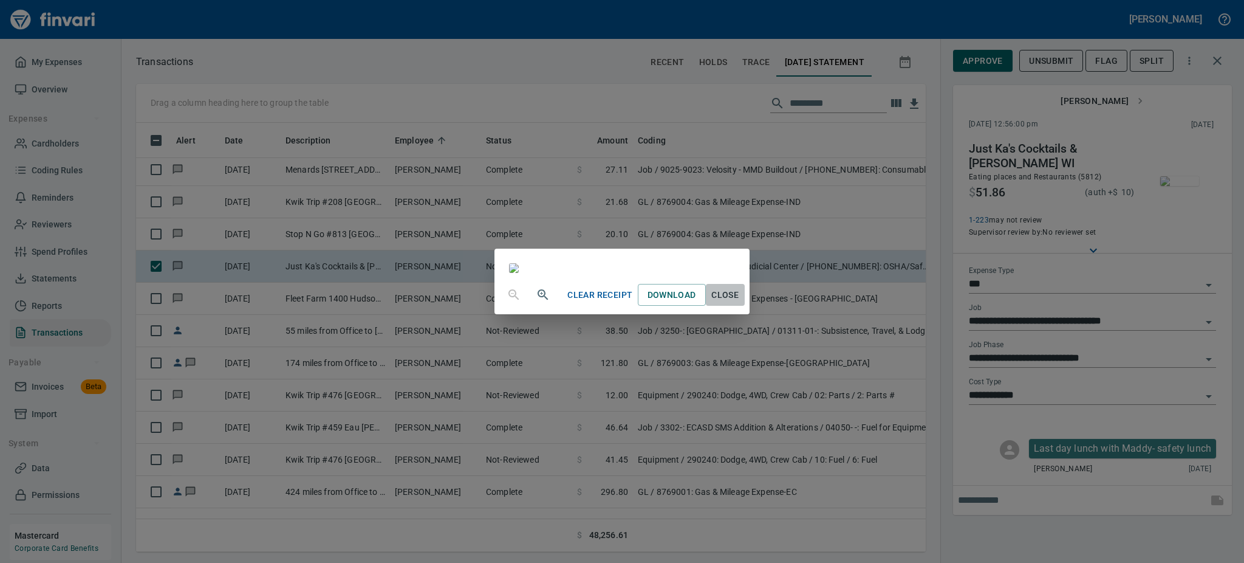
click at [740, 303] on span "Close" at bounding box center [725, 294] width 29 height 15
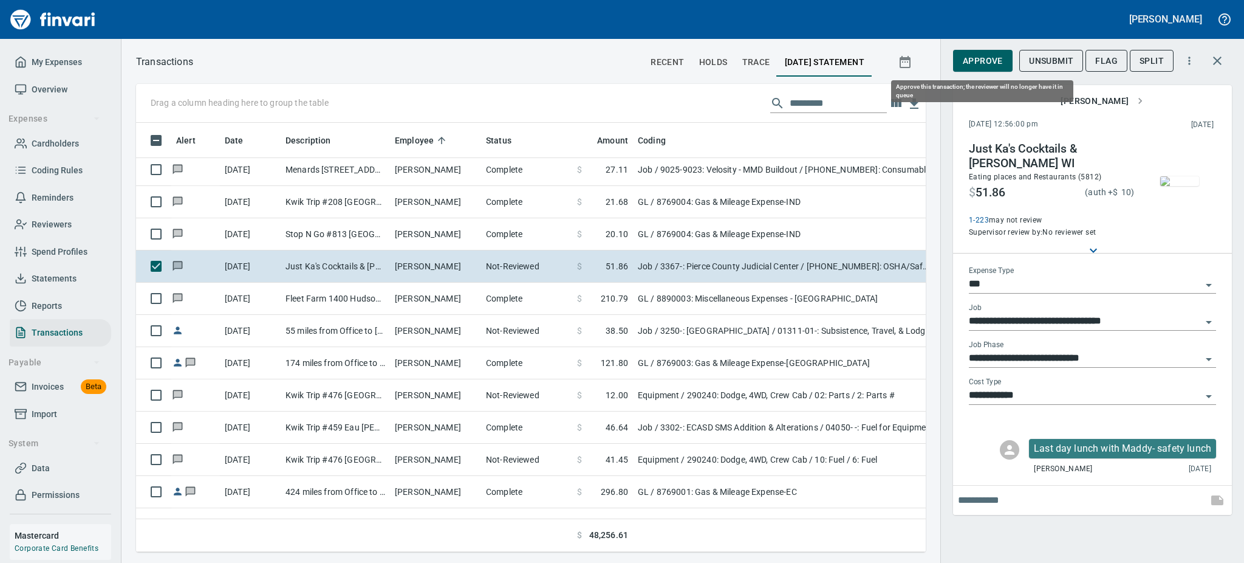
click at [983, 54] on span "Approve" at bounding box center [983, 60] width 40 height 15
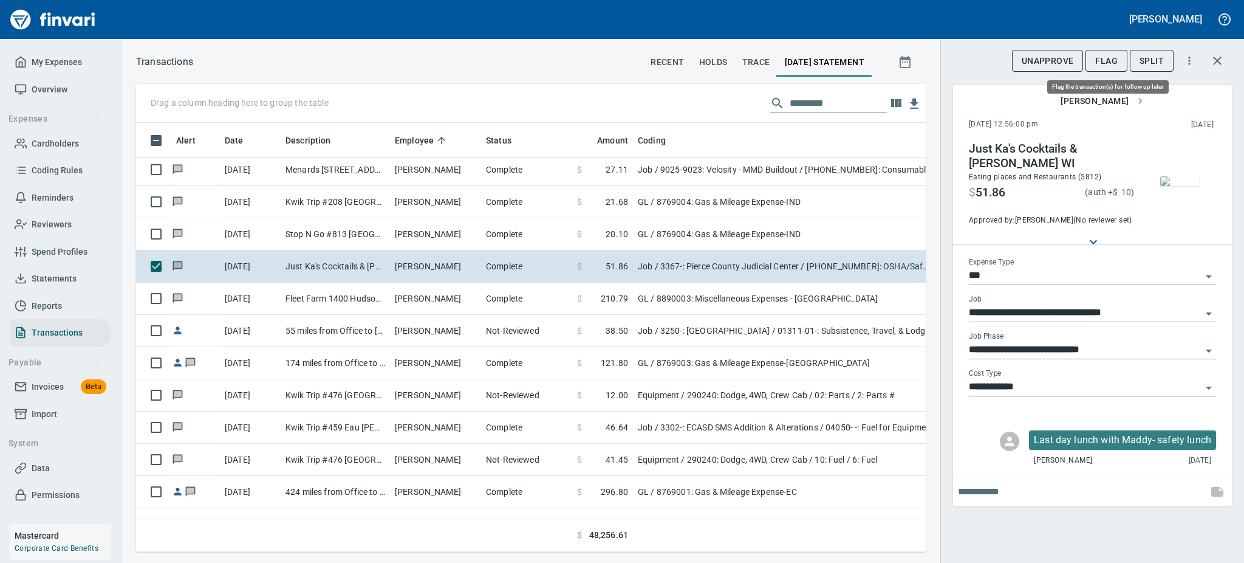
scroll to position [402, 762]
click at [1097, 61] on span "Flag" at bounding box center [1106, 60] width 22 height 15
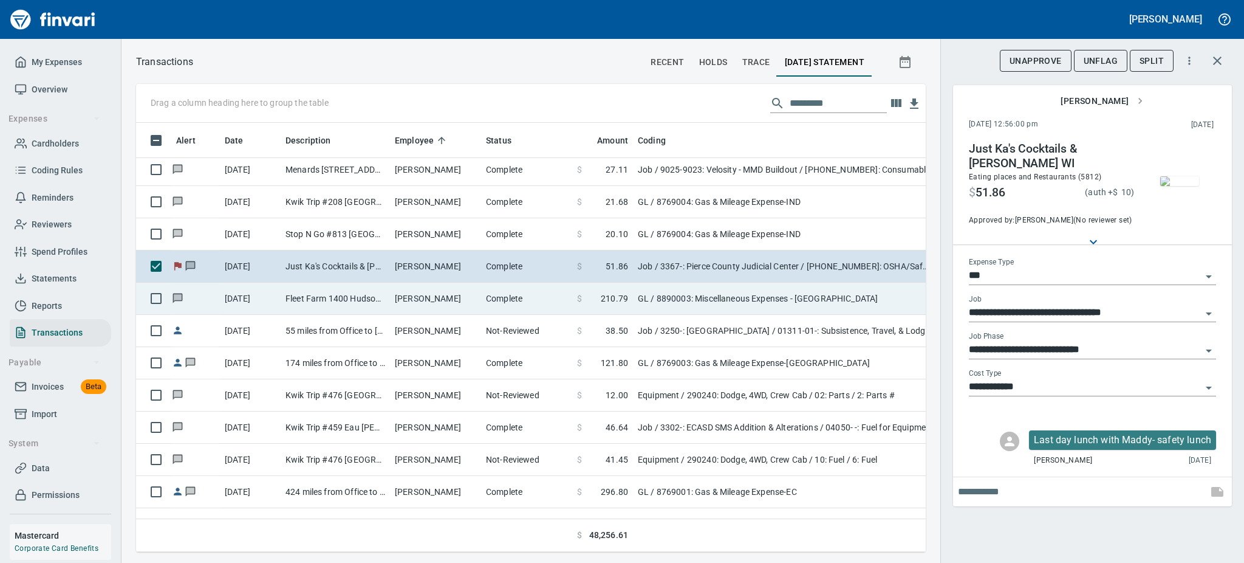
click at [459, 300] on td "[PERSON_NAME]" at bounding box center [435, 298] width 91 height 32
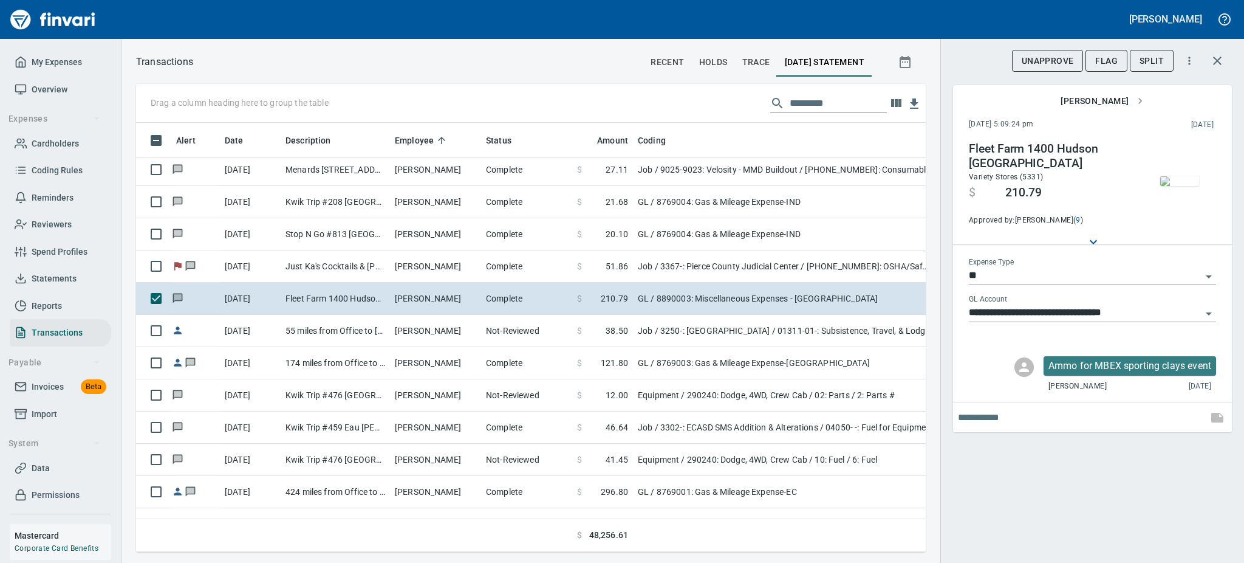
click at [1186, 186] on img "button" at bounding box center [1179, 181] width 39 height 10
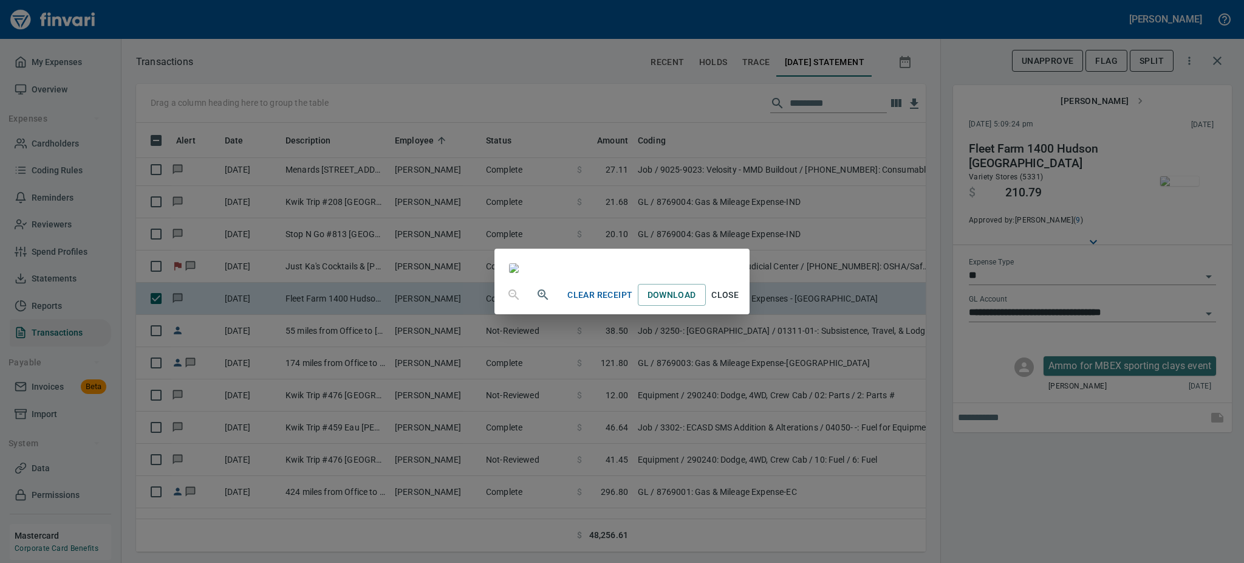
click at [740, 303] on span "Close" at bounding box center [725, 294] width 29 height 15
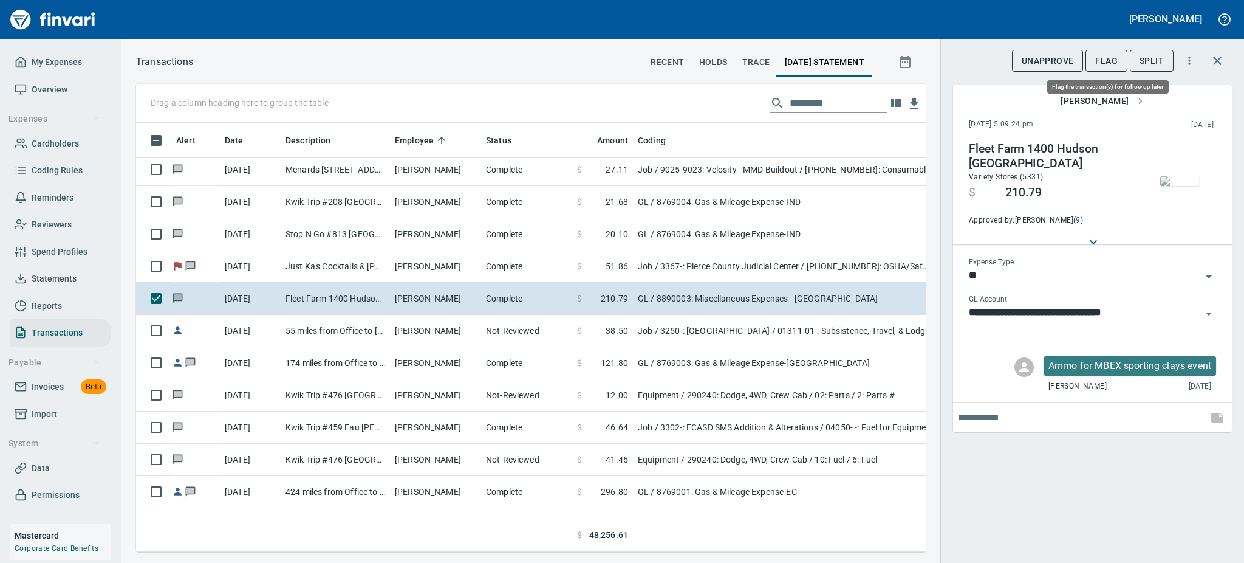
click at [1110, 58] on span "Flag" at bounding box center [1106, 60] width 22 height 15
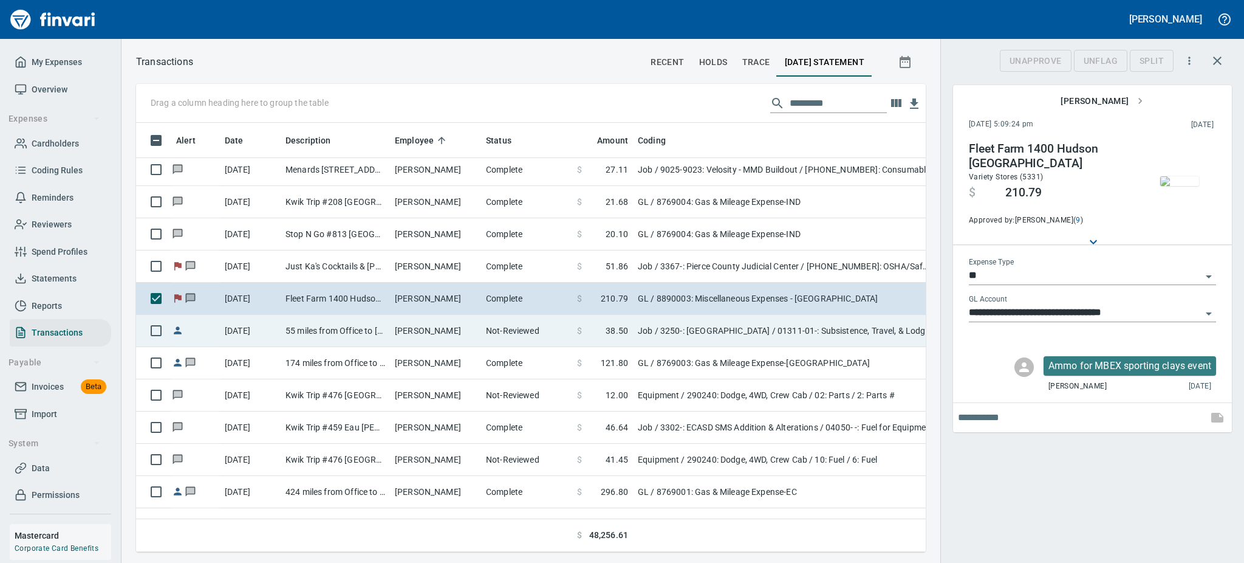
scroll to position [402, 762]
click at [493, 331] on td "Not-Reviewed" at bounding box center [526, 331] width 91 height 32
type input "***"
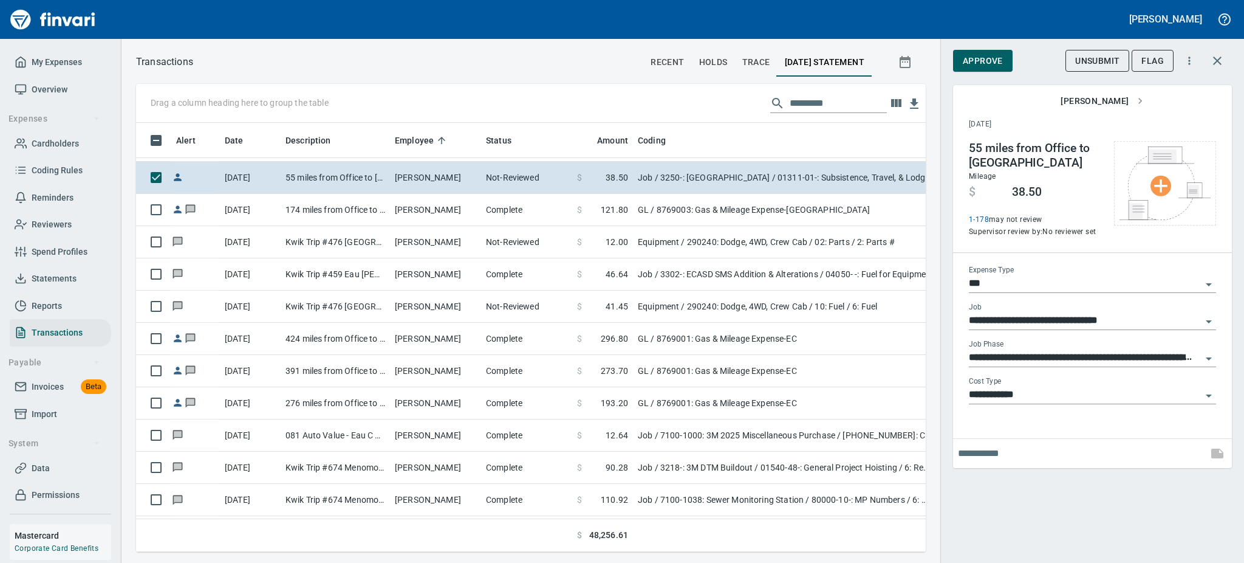
scroll to position [8068, 0]
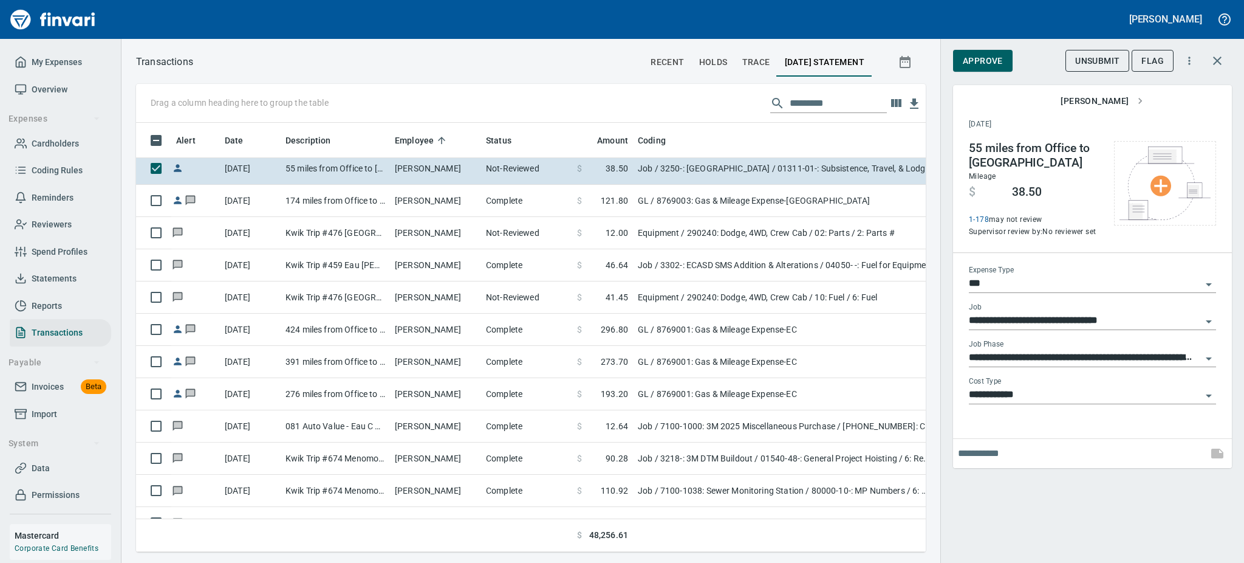
click at [1208, 352] on icon "Open" at bounding box center [1209, 358] width 15 height 15
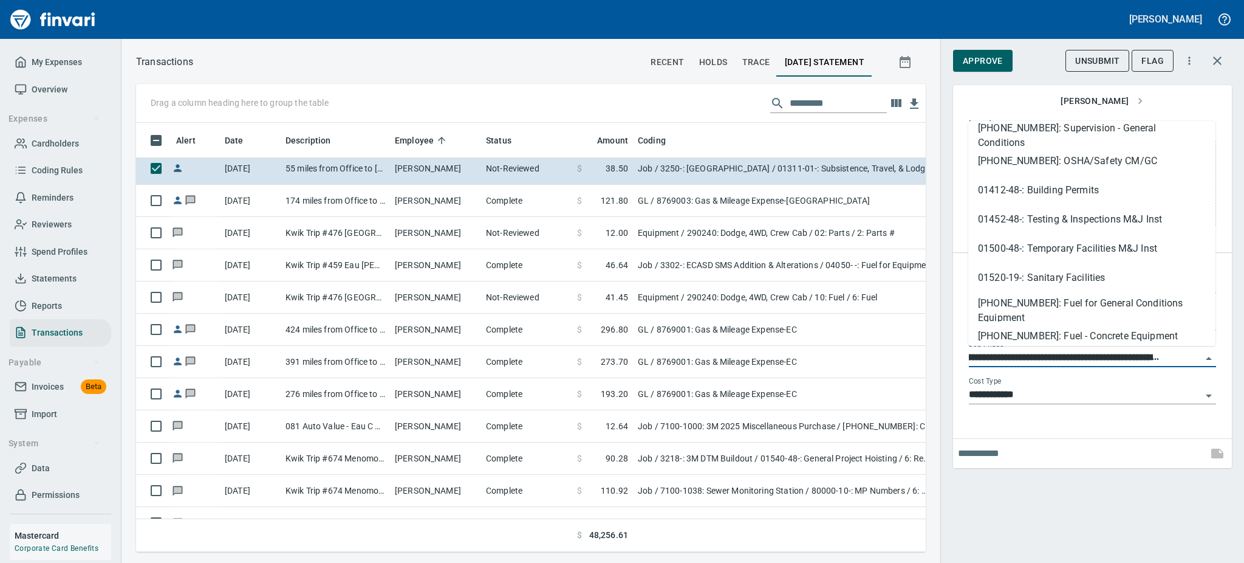
scroll to position [333, 0]
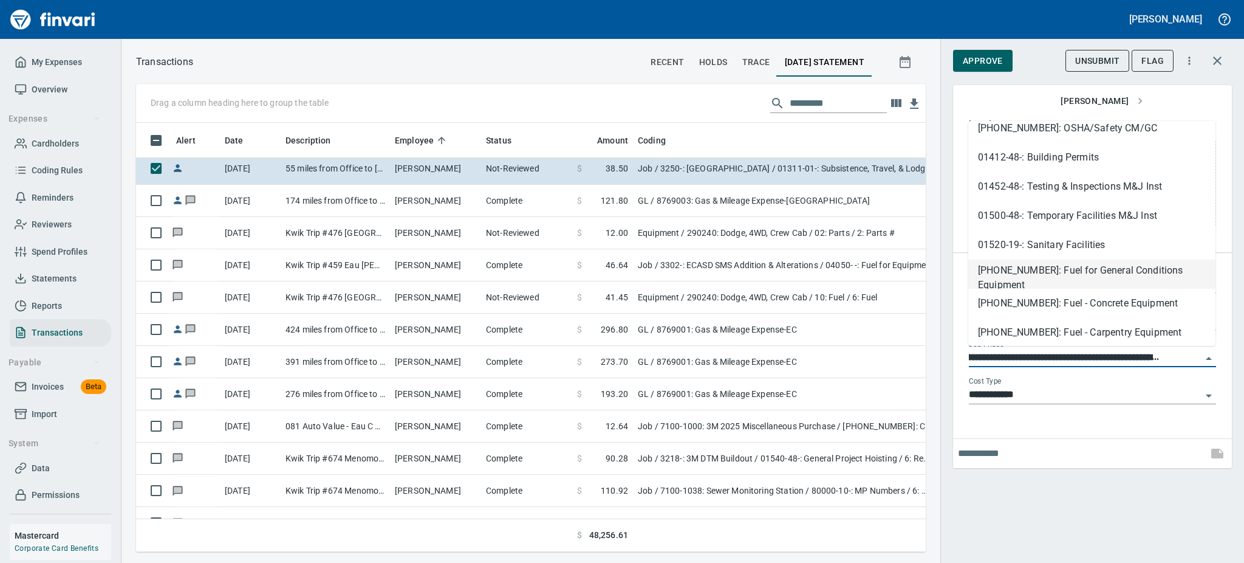
click at [1064, 275] on li "[PHONE_NUMBER]: Fuel for General Conditions Equipment" at bounding box center [1091, 273] width 247 height 29
type input "**********"
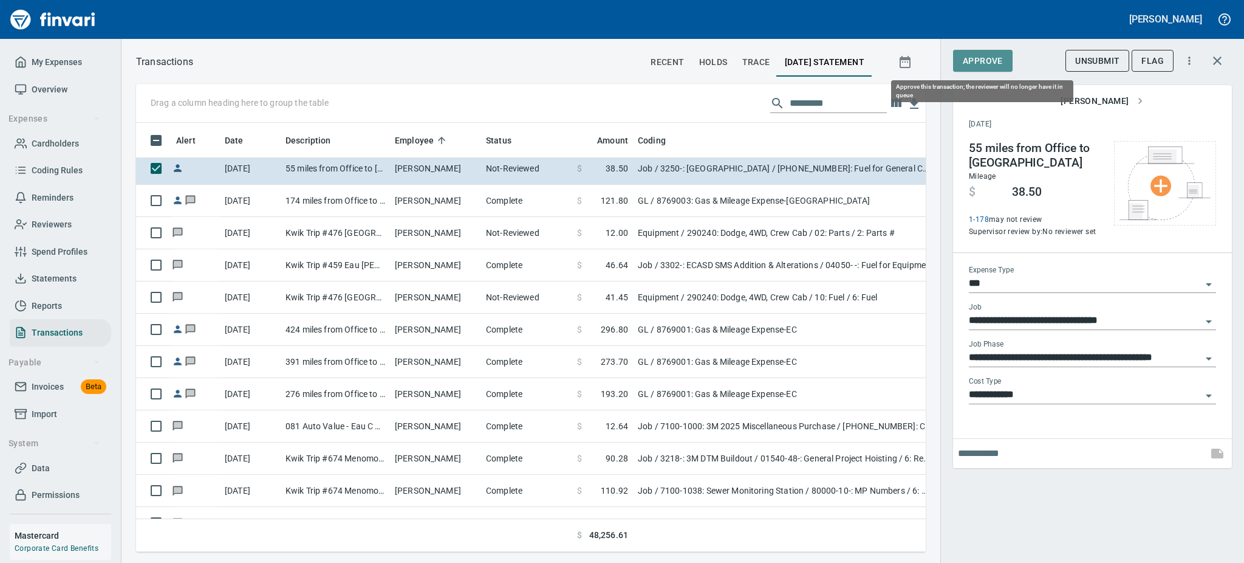
scroll to position [0, 0]
click at [990, 52] on button "Approve" at bounding box center [983, 61] width 60 height 22
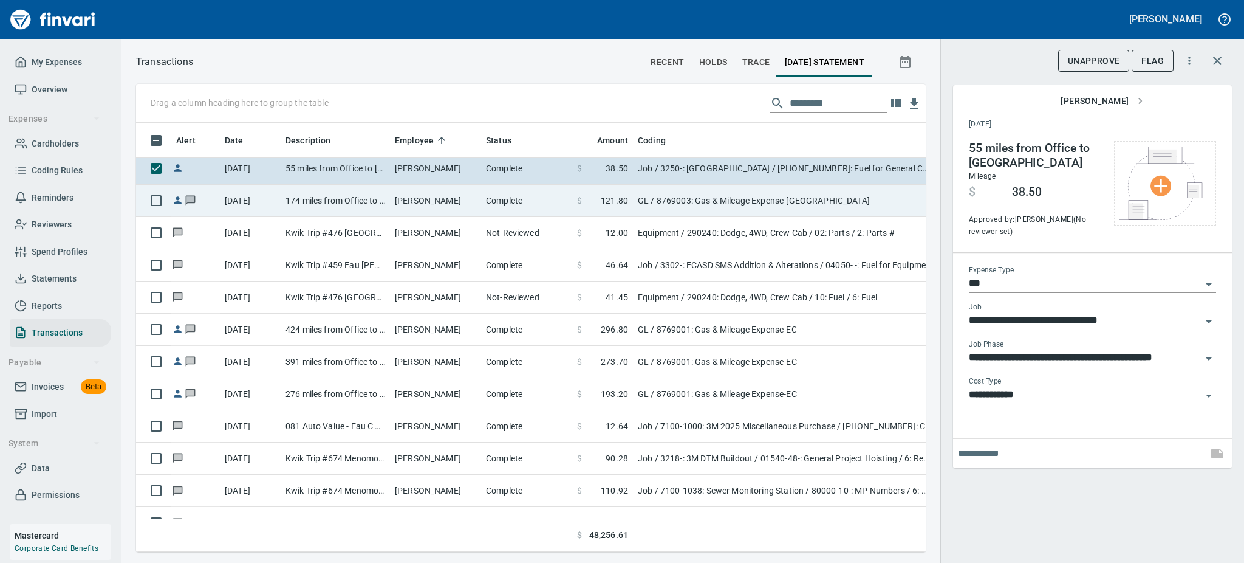
scroll to position [402, 762]
click at [509, 188] on td "Complete" at bounding box center [526, 201] width 91 height 32
type input "**"
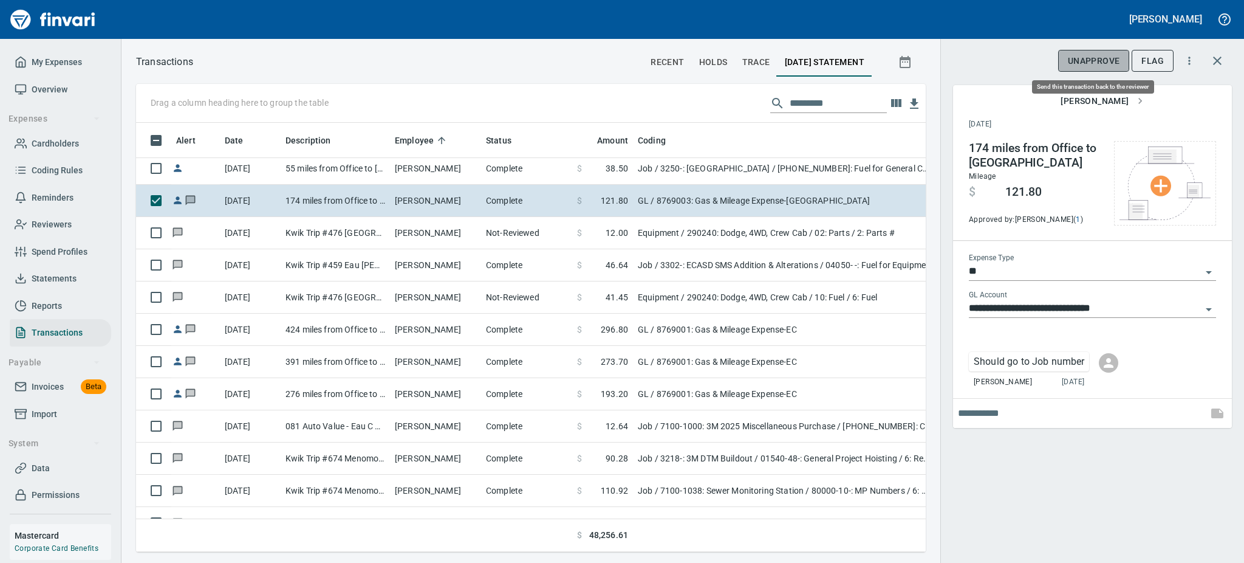
click at [1080, 55] on span "UnApprove" at bounding box center [1094, 60] width 52 height 15
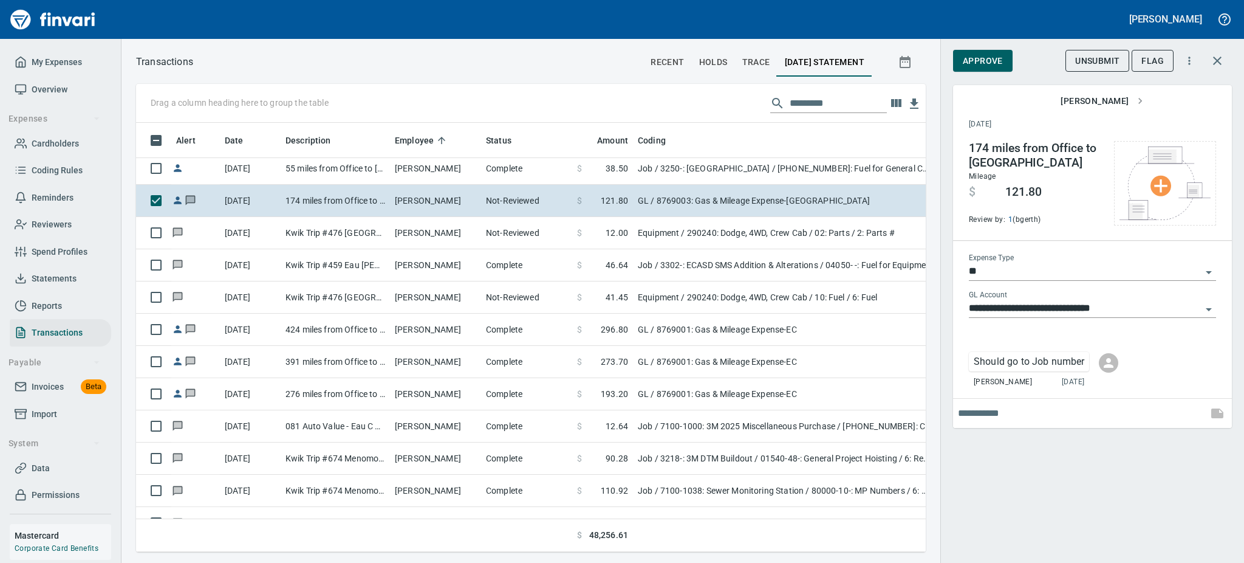
scroll to position [402, 762]
click at [1010, 413] on input "text" at bounding box center [1080, 412] width 245 height 19
click at [1089, 55] on span "Unsubmit" at bounding box center [1097, 60] width 44 height 15
click at [1008, 412] on input "text" at bounding box center [1080, 412] width 245 height 19
type input "**********"
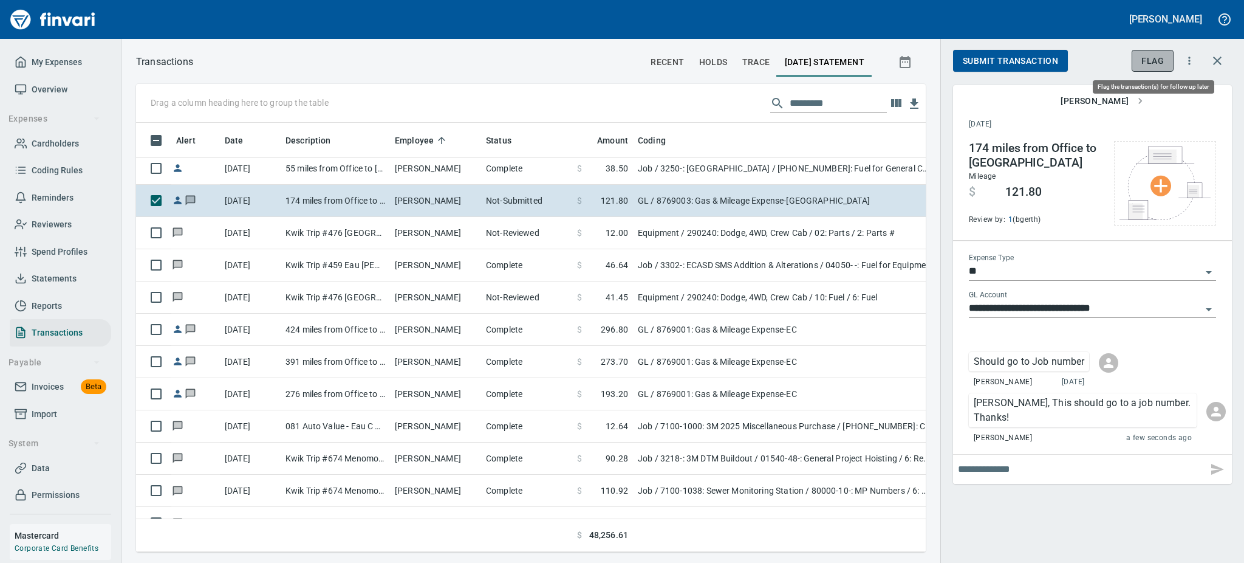
click at [1144, 65] on span "Flag" at bounding box center [1153, 60] width 22 height 15
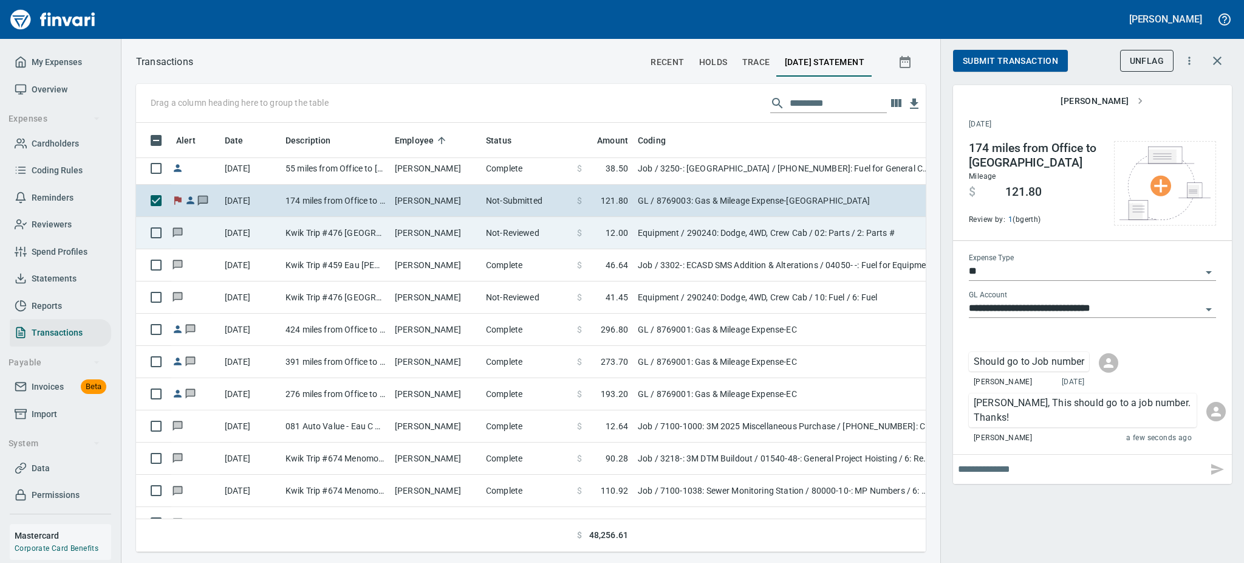
click at [386, 218] on td "Kwik Trip #476 [GEOGRAPHIC_DATA]" at bounding box center [335, 233] width 109 height 32
type input "*********"
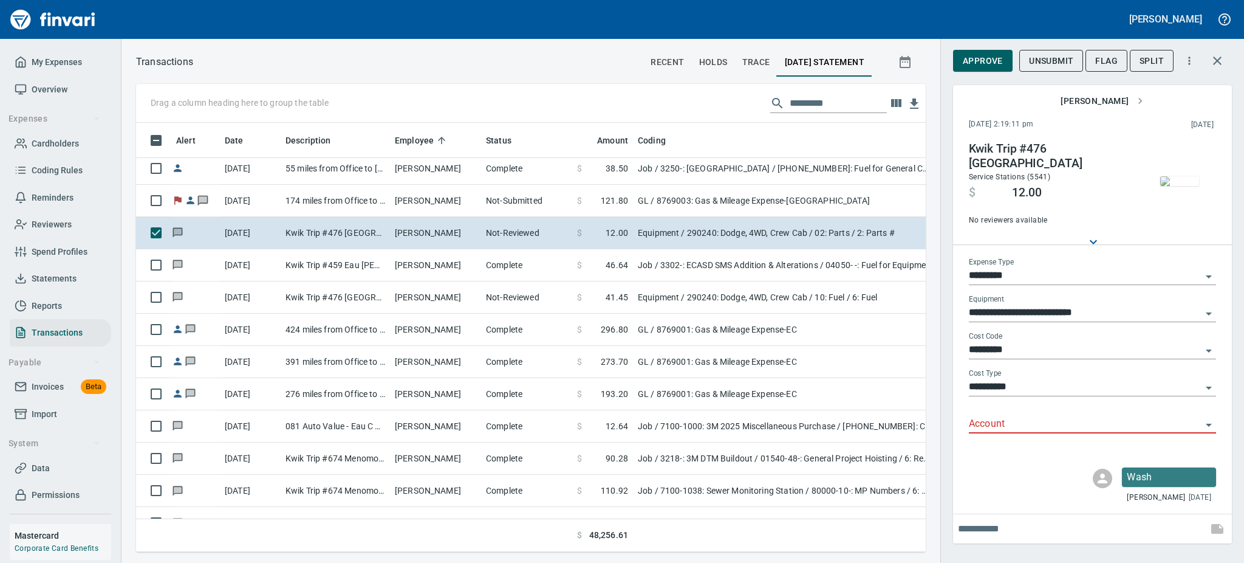
scroll to position [402, 762]
click at [1106, 63] on span "Flag" at bounding box center [1106, 60] width 22 height 15
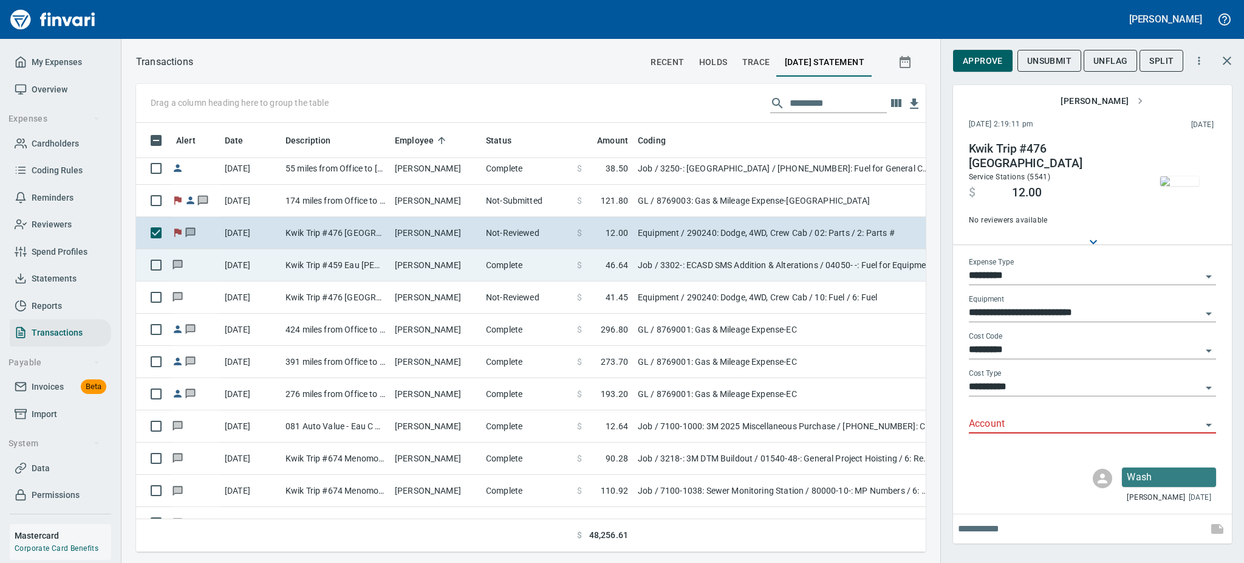
click at [451, 255] on td "[PERSON_NAME]" at bounding box center [435, 265] width 91 height 32
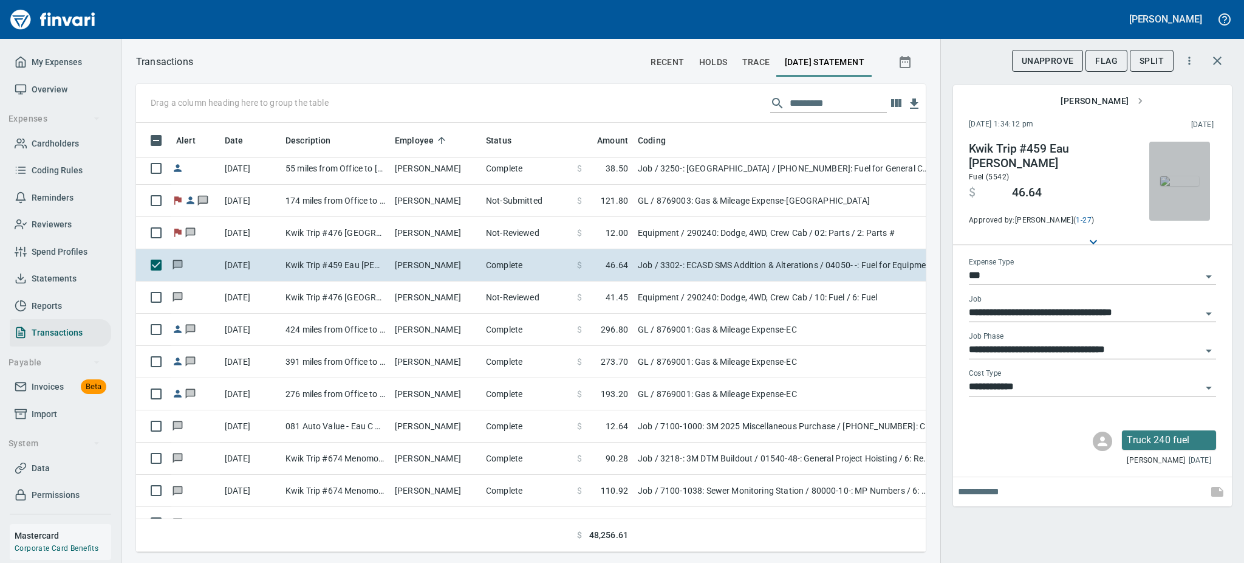
click at [1180, 176] on img "button" at bounding box center [1179, 181] width 39 height 10
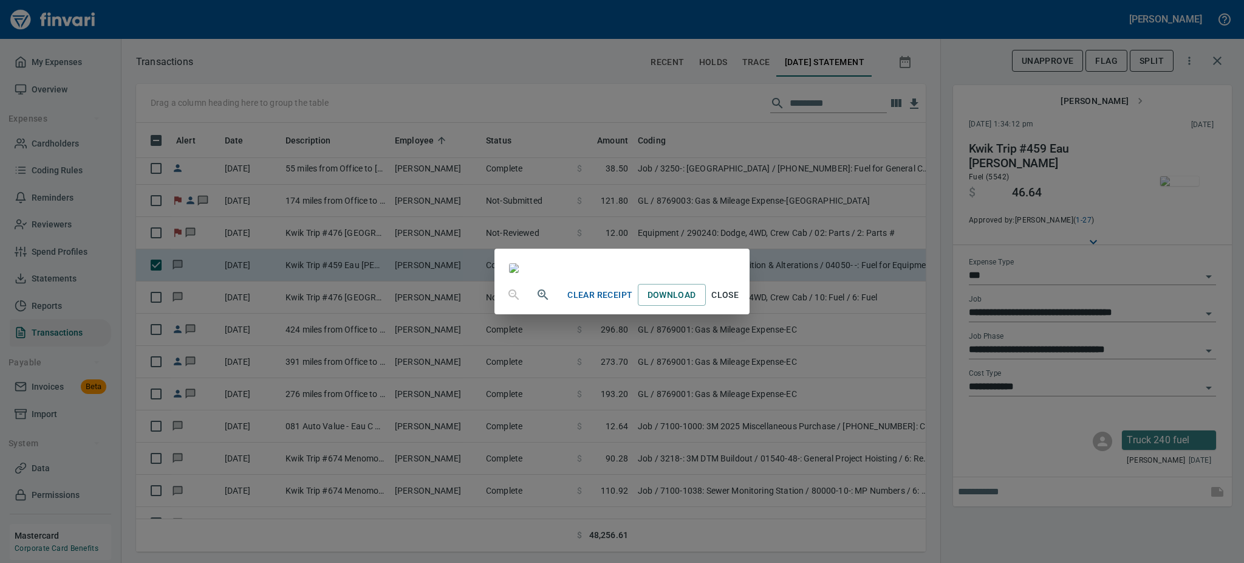
click at [740, 303] on span "Close" at bounding box center [725, 294] width 29 height 15
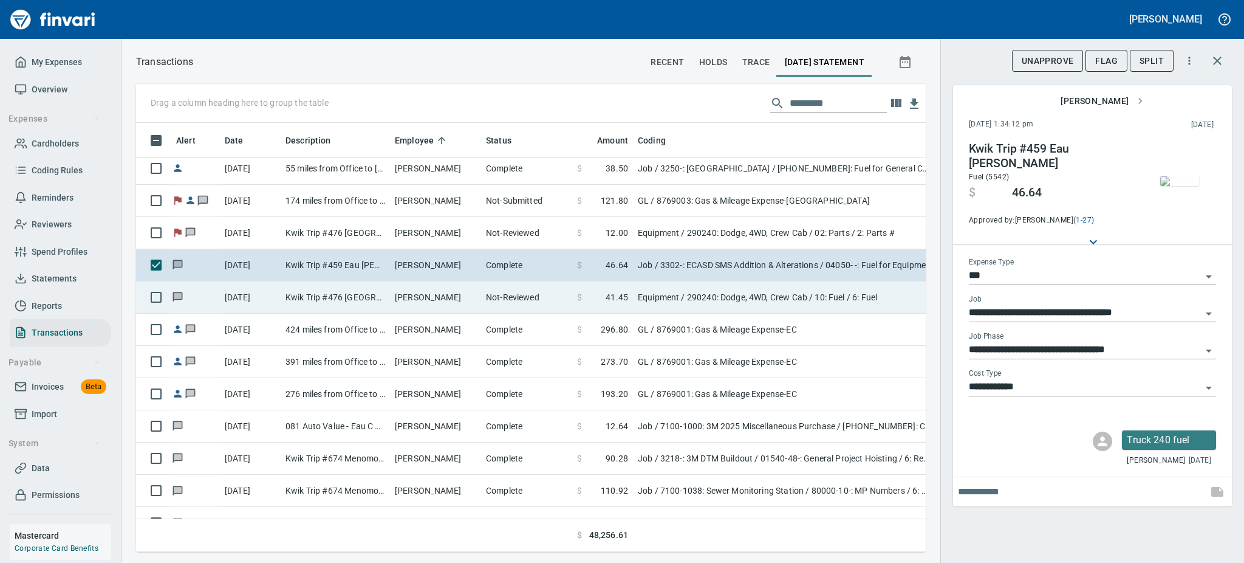
click at [428, 292] on td "[PERSON_NAME]" at bounding box center [435, 297] width 91 height 32
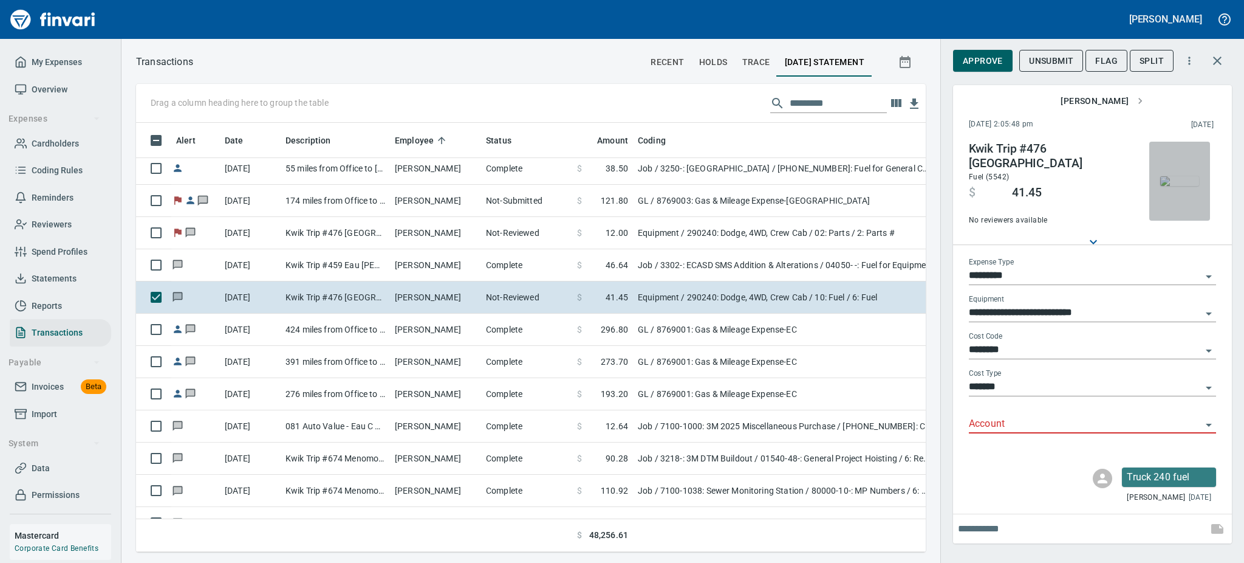
click at [1172, 176] on img "button" at bounding box center [1179, 181] width 39 height 10
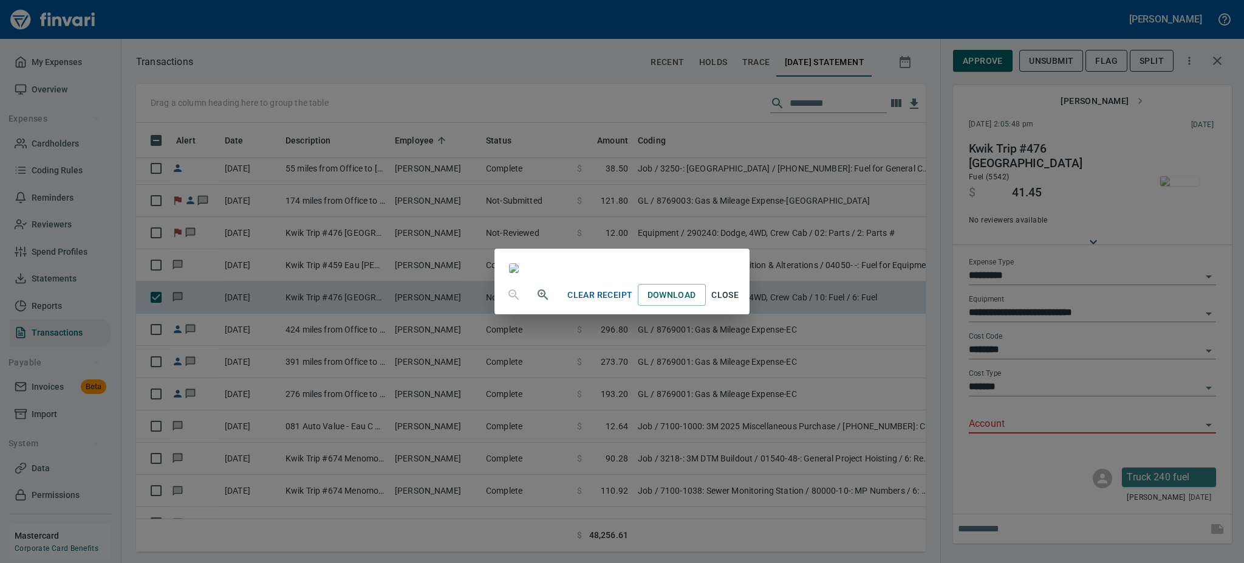
click at [740, 303] on span "Close" at bounding box center [725, 294] width 29 height 15
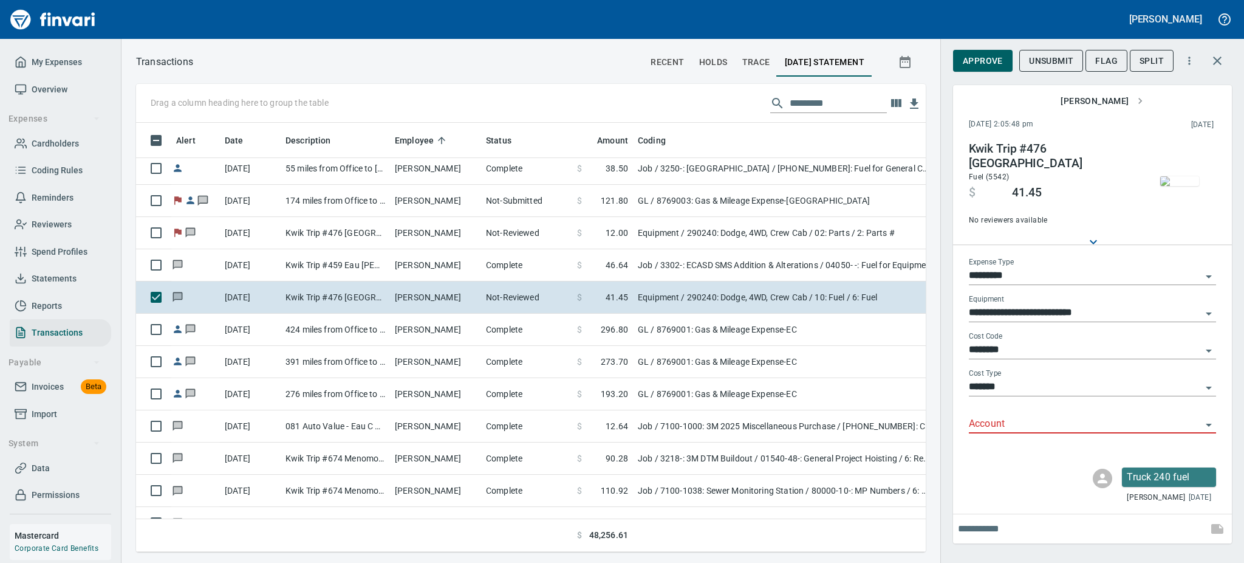
scroll to position [402, 762]
click at [1105, 52] on button "Flag" at bounding box center [1107, 61] width 42 height 22
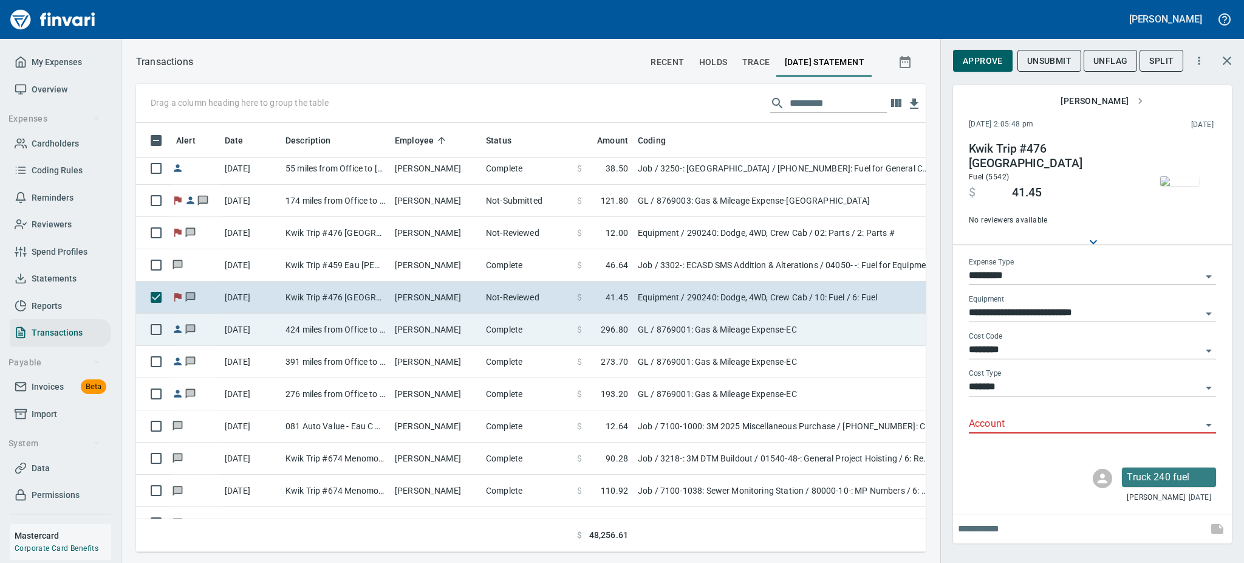
click at [317, 332] on td "424 miles from Office to [GEOGRAPHIC_DATA], [GEOGRAPHIC_DATA], [GEOGRAPHIC_DATA…" at bounding box center [335, 329] width 109 height 32
type input "**"
type input "**********"
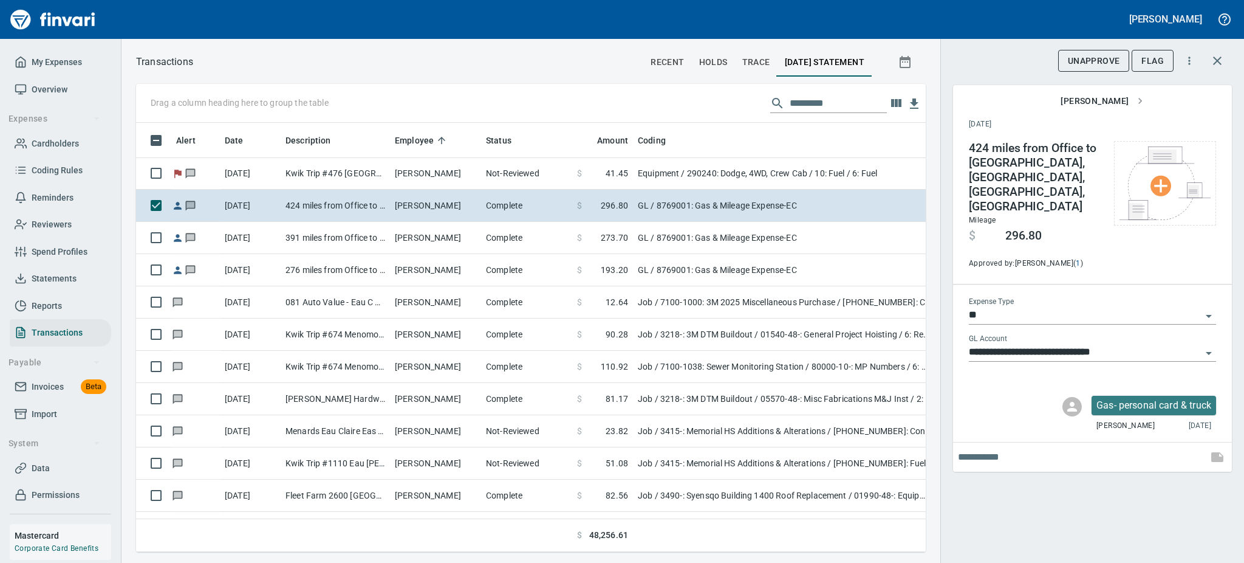
scroll to position [8197, 0]
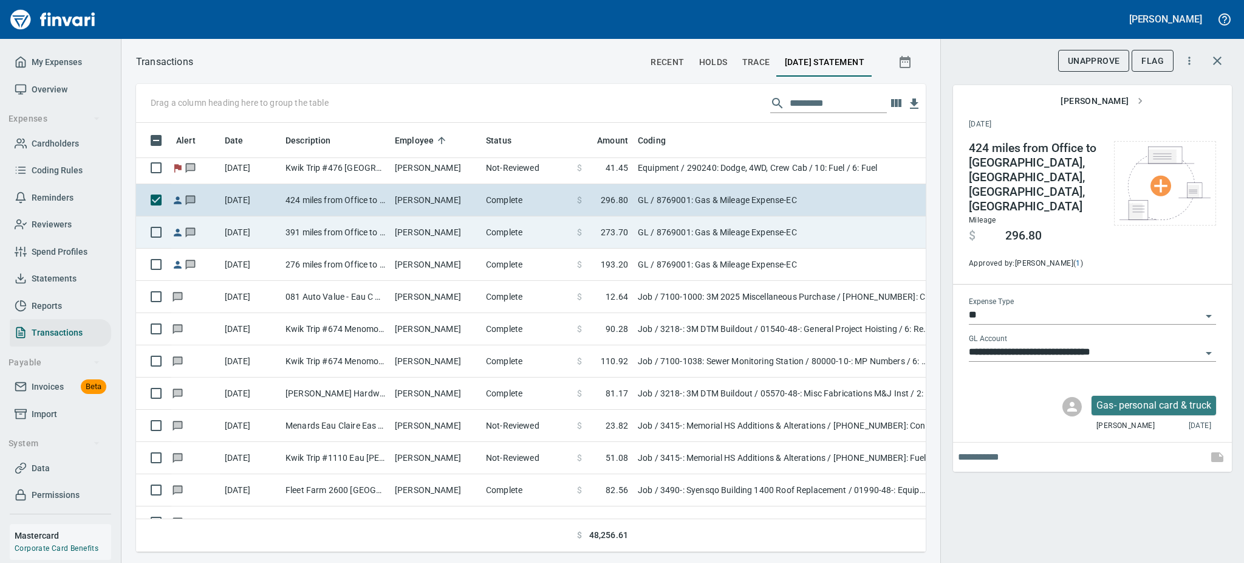
click at [271, 223] on td "[DATE]" at bounding box center [250, 232] width 61 height 32
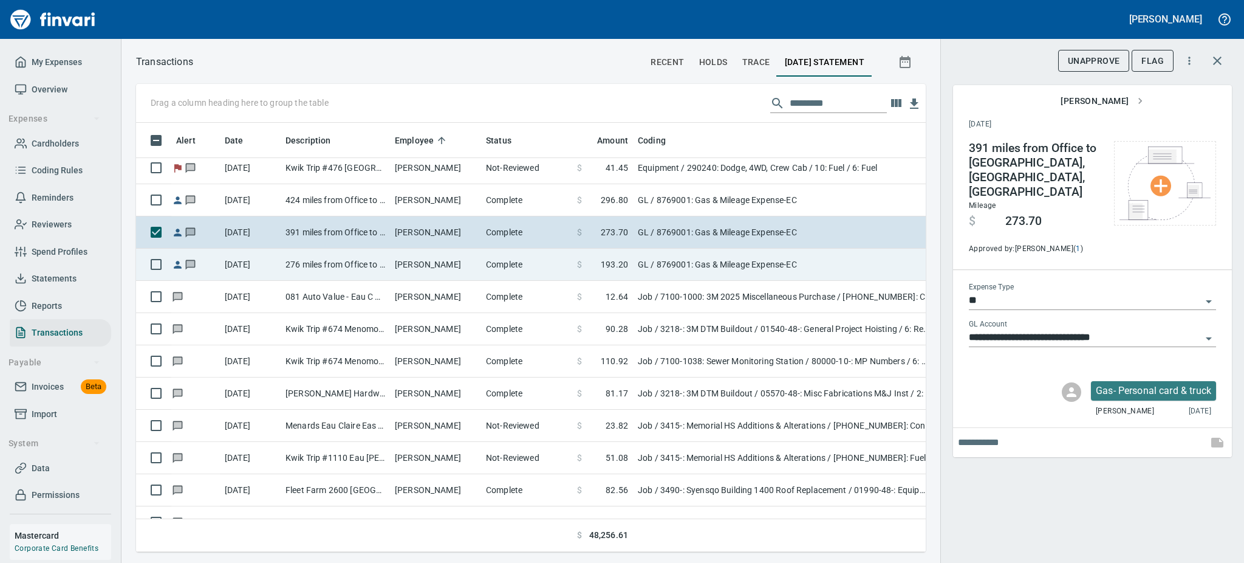
click at [324, 266] on td "276 miles from Office to [GEOGRAPHIC_DATA], [GEOGRAPHIC_DATA], [GEOGRAPHIC_DATA]" at bounding box center [335, 264] width 109 height 32
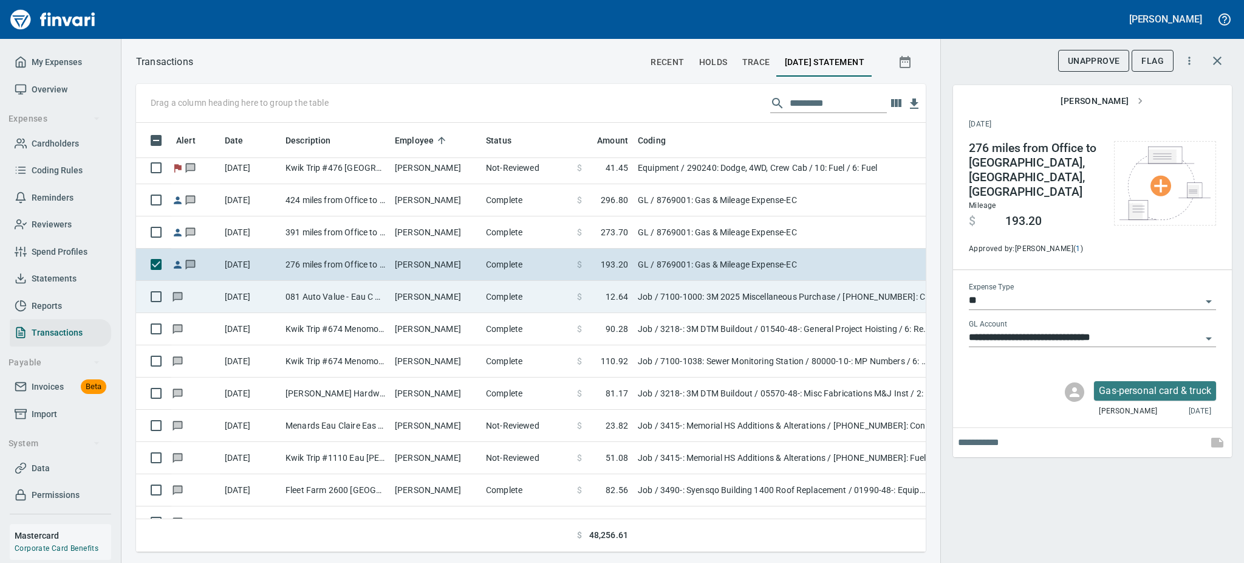
click at [318, 300] on td "081 Auto Value - Eau C Eau Claire [GEOGRAPHIC_DATA]" at bounding box center [335, 297] width 109 height 32
type input "***"
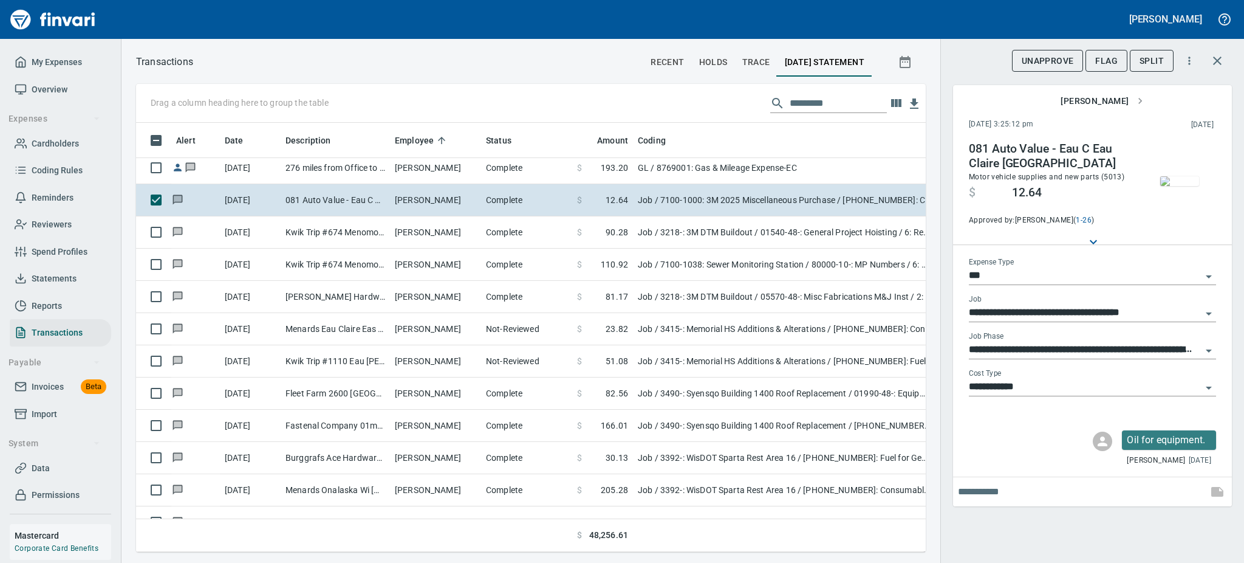
scroll to position [8327, 0]
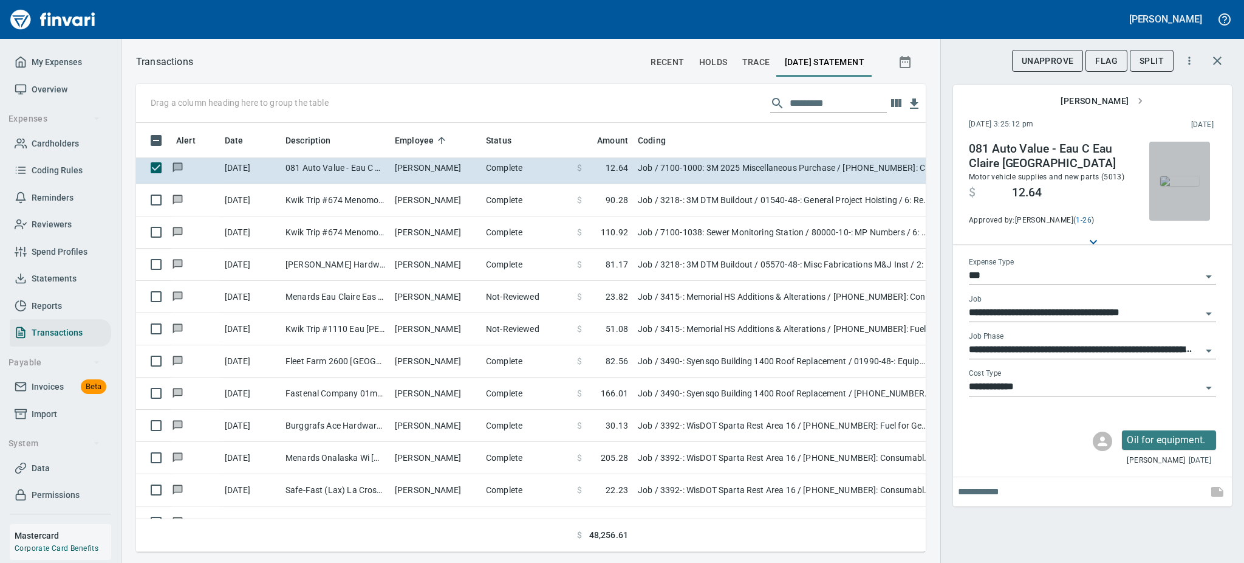
click at [1179, 176] on img "button" at bounding box center [1179, 181] width 39 height 10
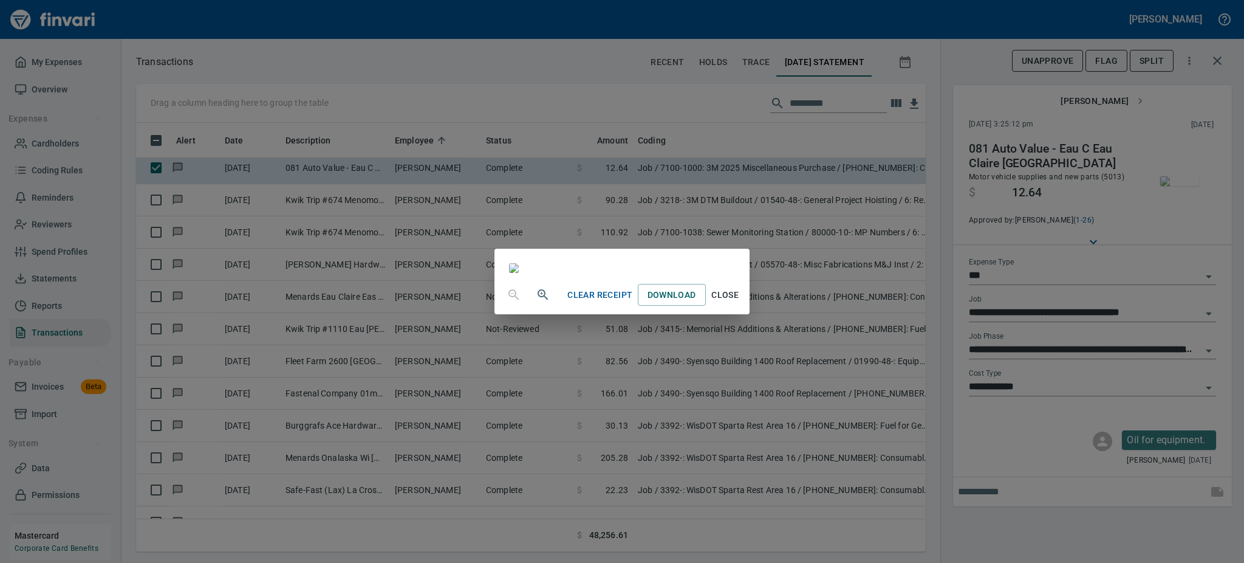
scroll to position [151, 0]
click at [740, 303] on span "Close" at bounding box center [725, 294] width 29 height 15
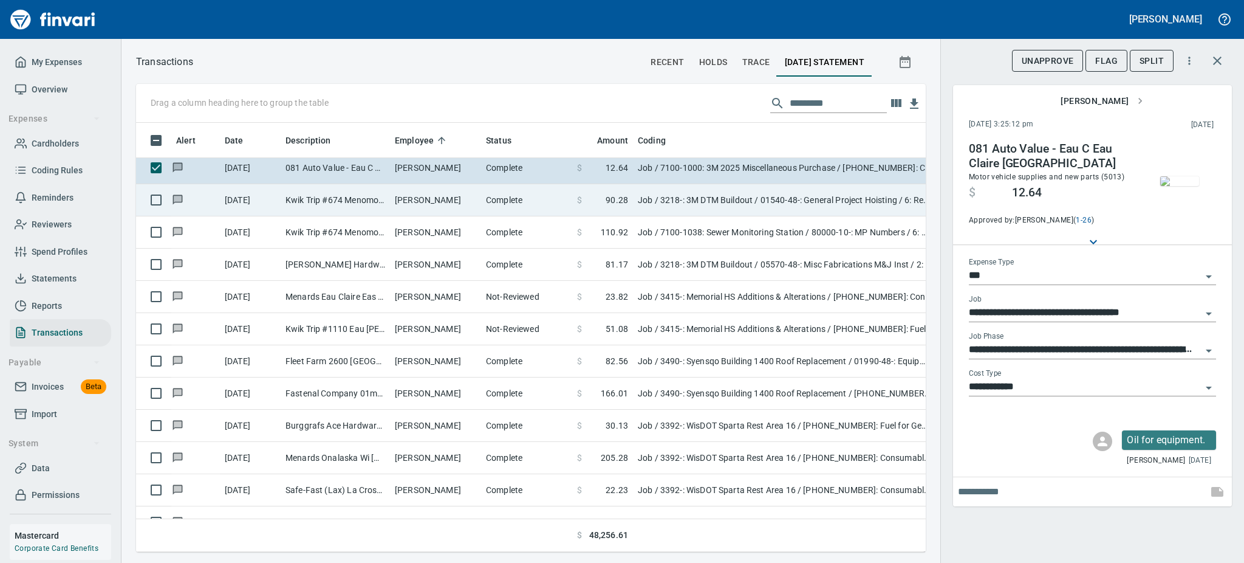
click at [335, 196] on td "Kwik Trip #674 Menomonie [GEOGRAPHIC_DATA]" at bounding box center [335, 200] width 109 height 32
type input "**********"
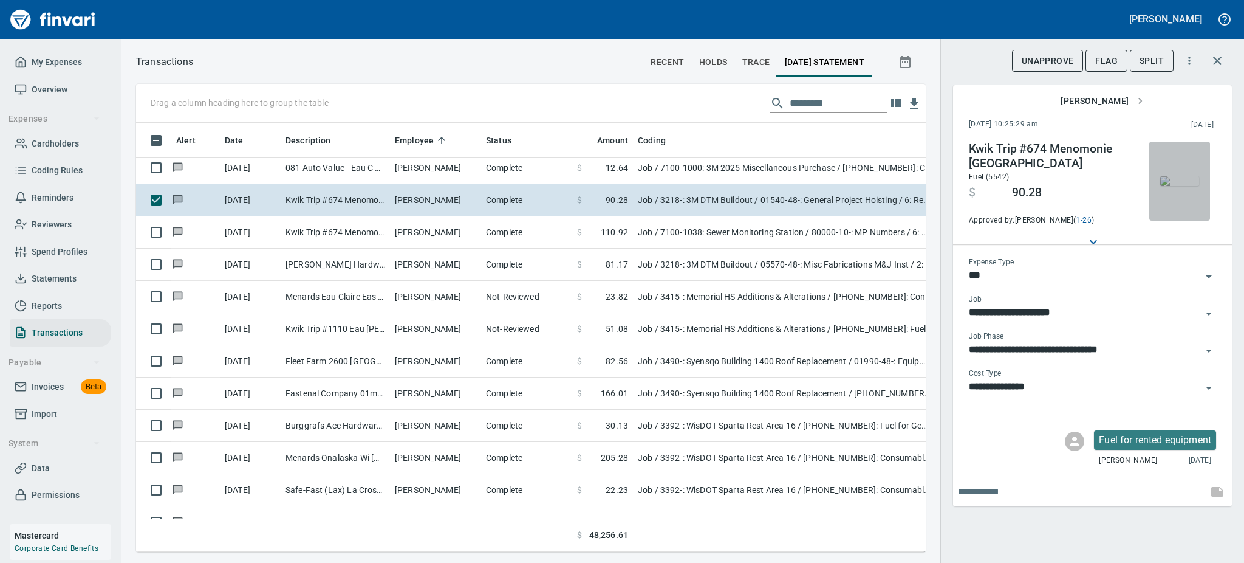
click at [1173, 176] on img "button" at bounding box center [1179, 181] width 39 height 10
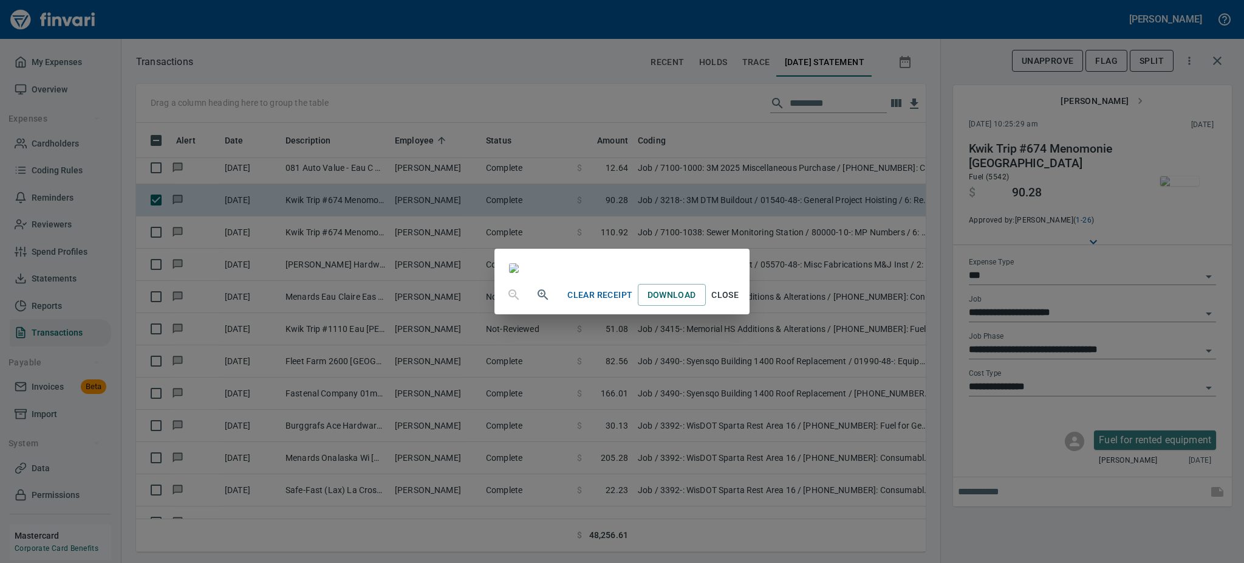
click at [740, 303] on span "Close" at bounding box center [725, 294] width 29 height 15
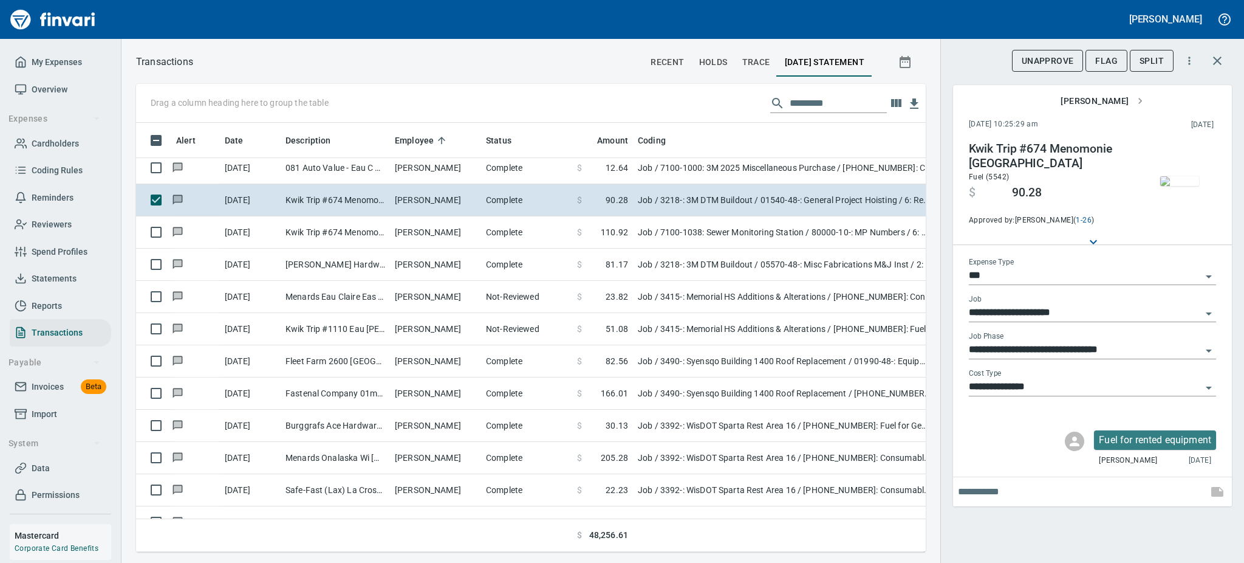
click at [1206, 352] on icon "Open" at bounding box center [1209, 350] width 15 height 15
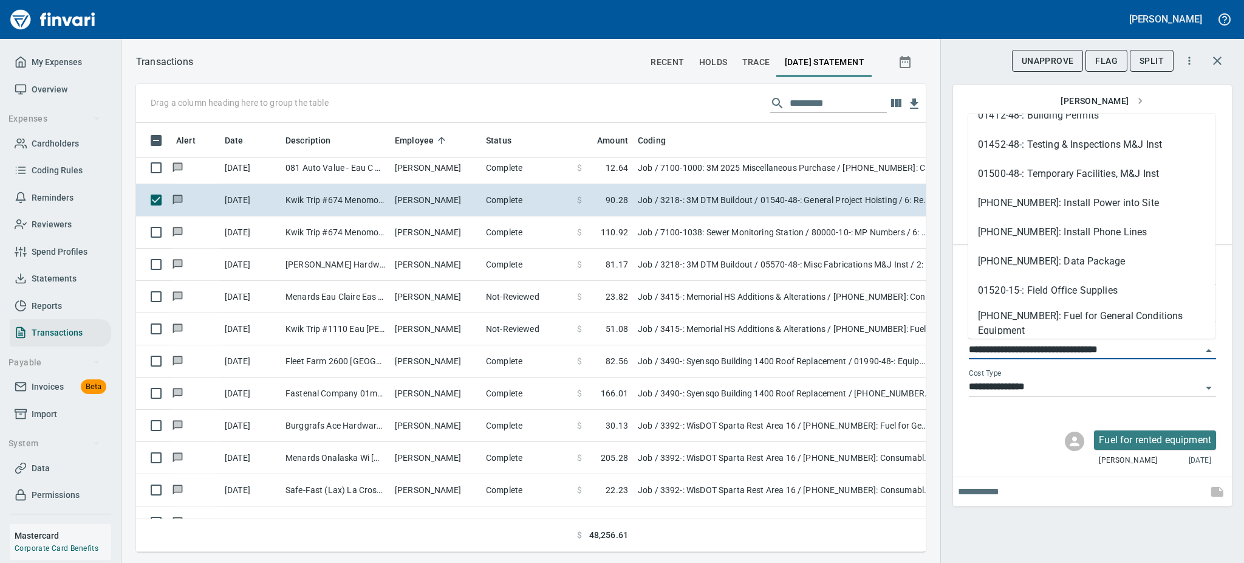
scroll to position [292, 0]
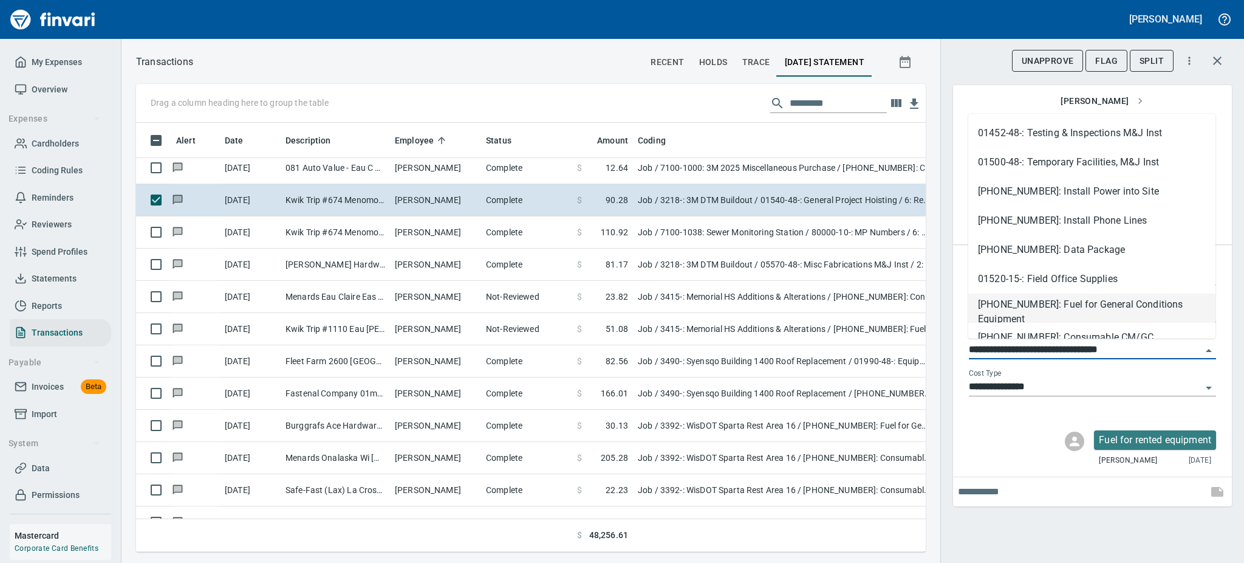
click at [1145, 302] on li "[PHONE_NUMBER]: Fuel for General Conditions Equipment" at bounding box center [1091, 307] width 247 height 29
type input "**********"
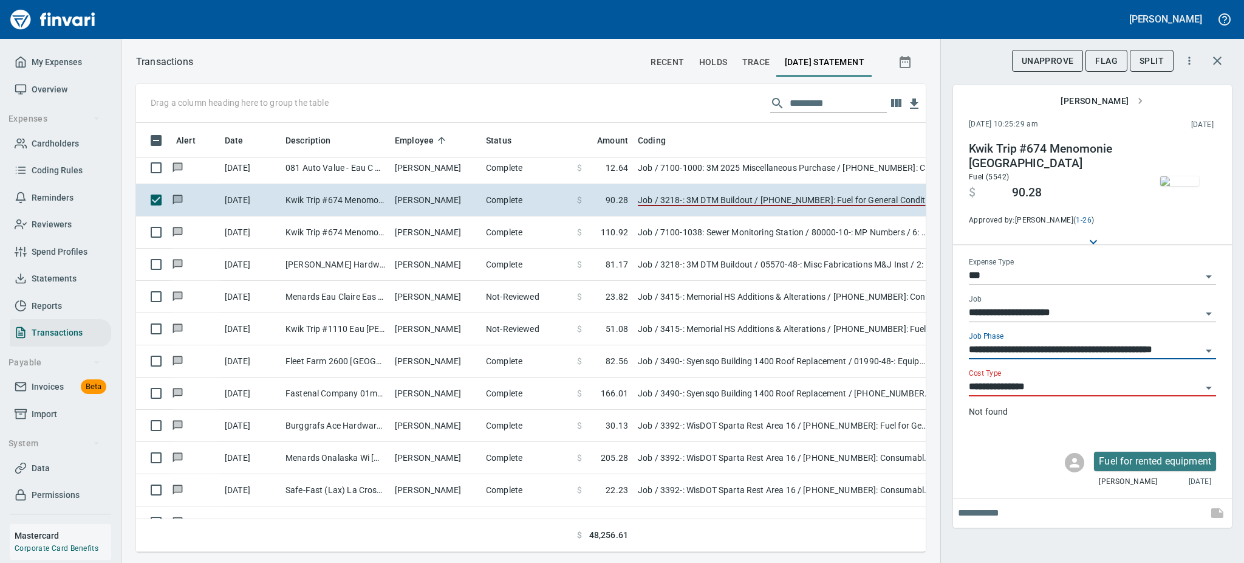
click at [1207, 392] on icon "Open" at bounding box center [1209, 387] width 15 height 15
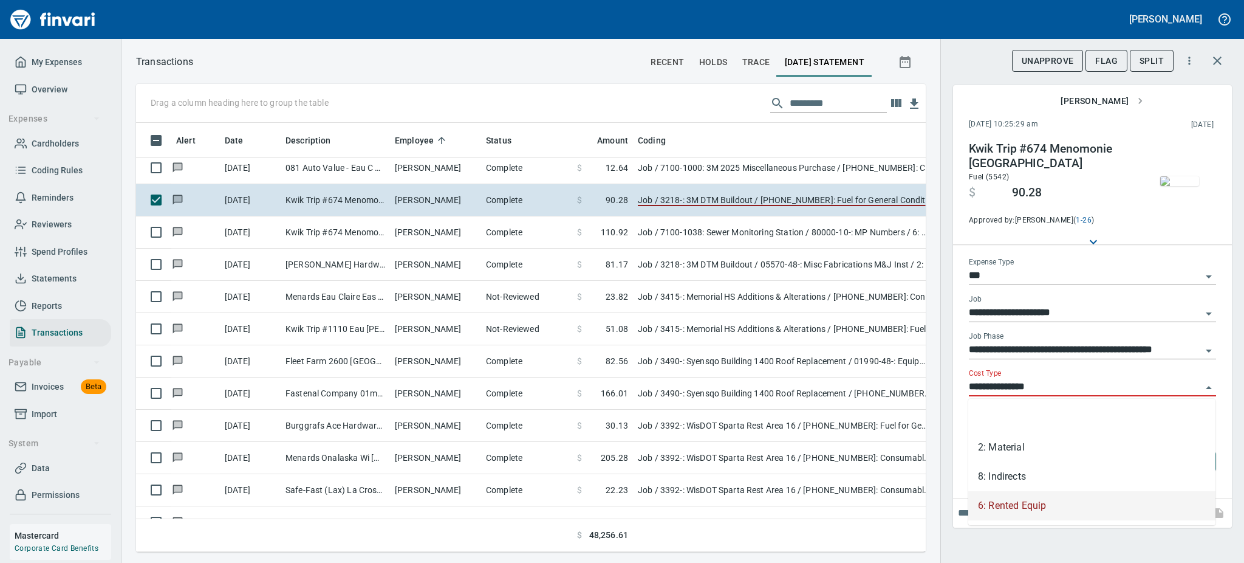
scroll to position [402, 762]
click at [992, 466] on li "8: Indirects" at bounding box center [1091, 476] width 247 height 29
type input "**********"
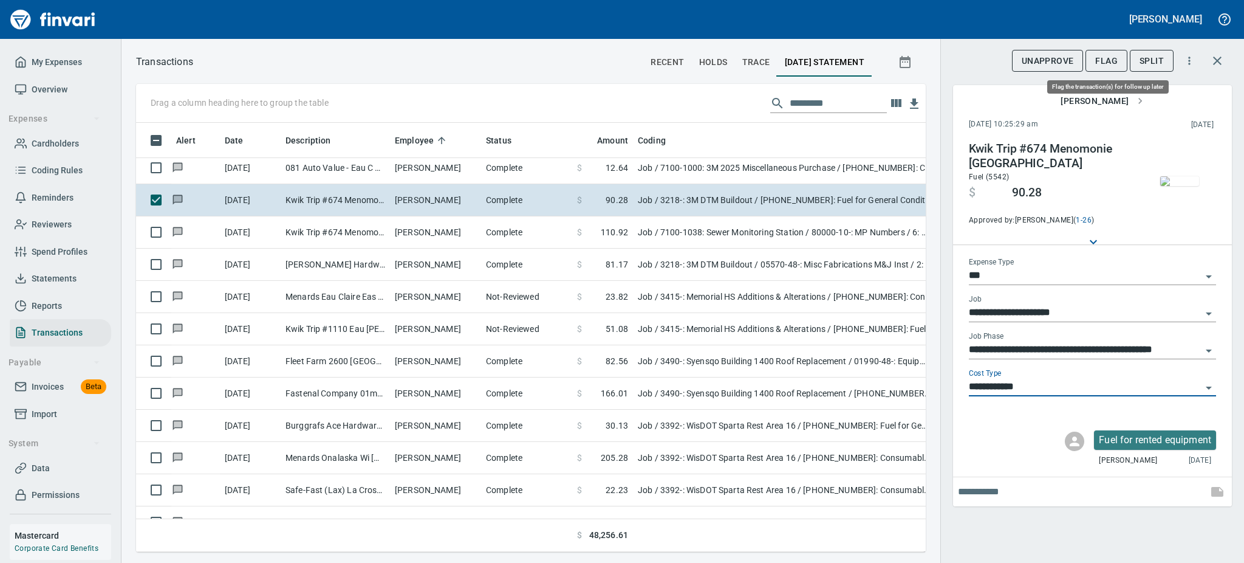
click at [1106, 64] on span "Flag" at bounding box center [1106, 60] width 22 height 15
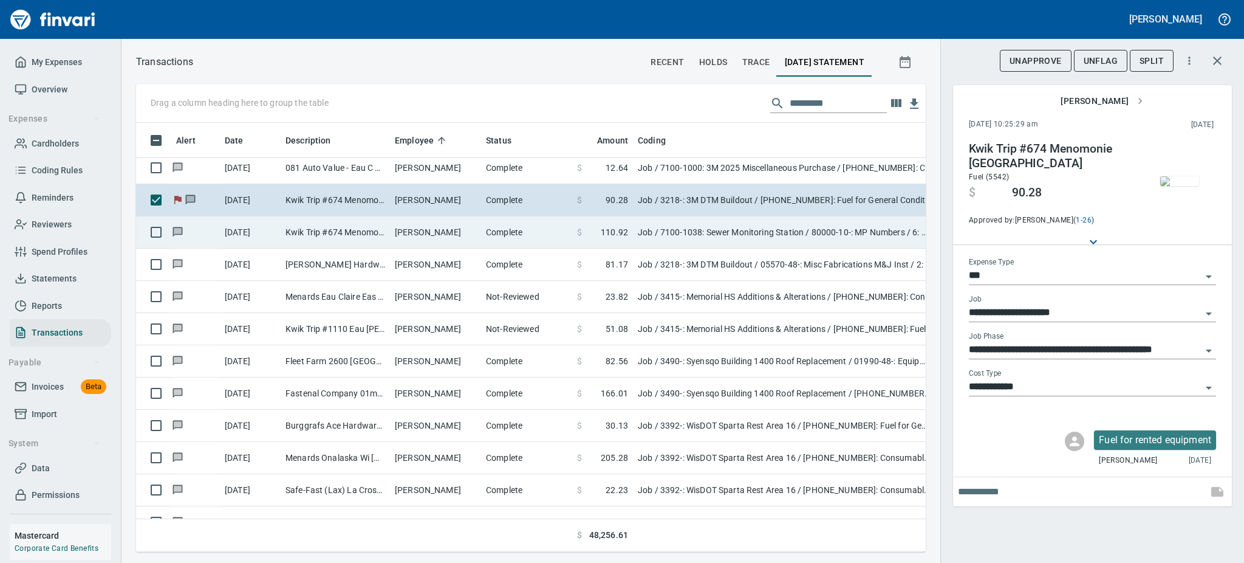
click at [493, 230] on td "Complete" at bounding box center [526, 232] width 91 height 32
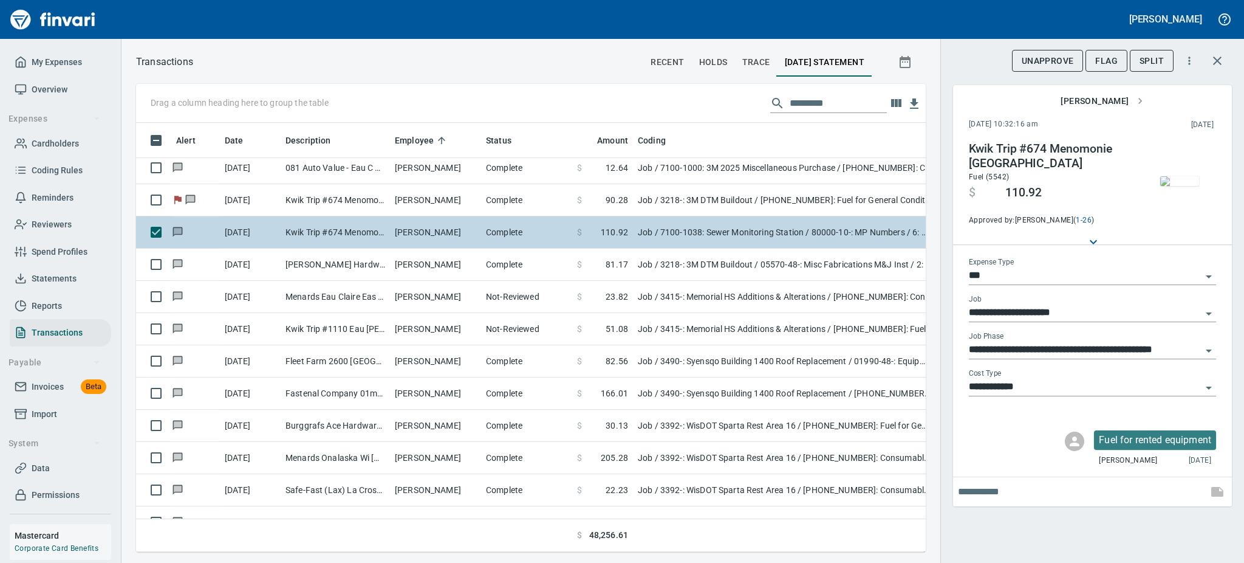
type input "**********"
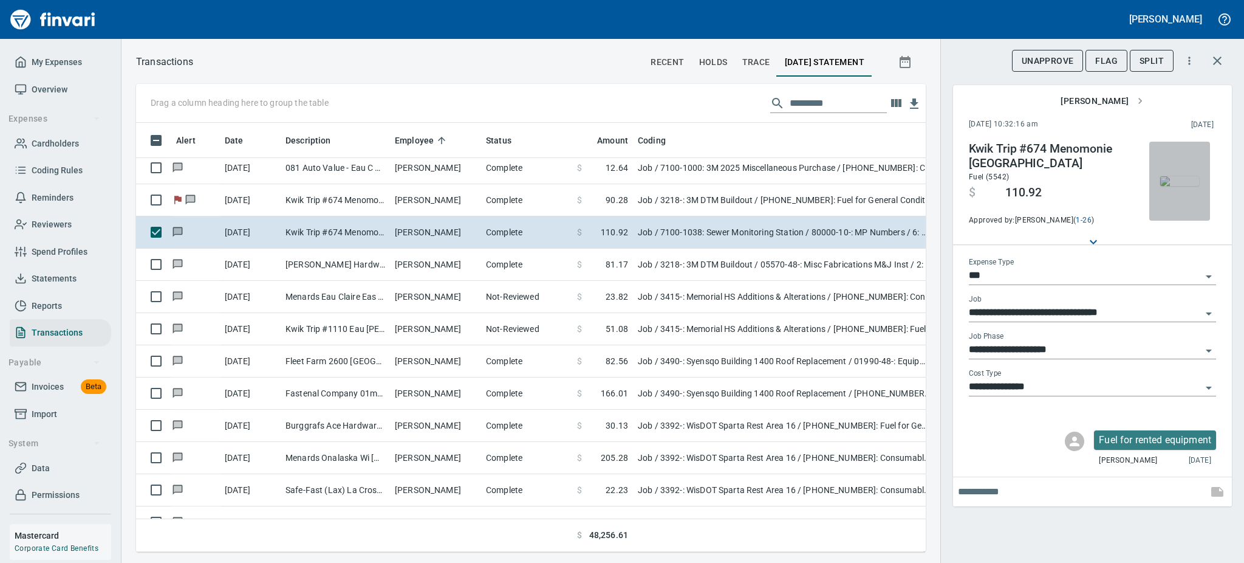
click at [1174, 185] on img "button" at bounding box center [1179, 181] width 39 height 10
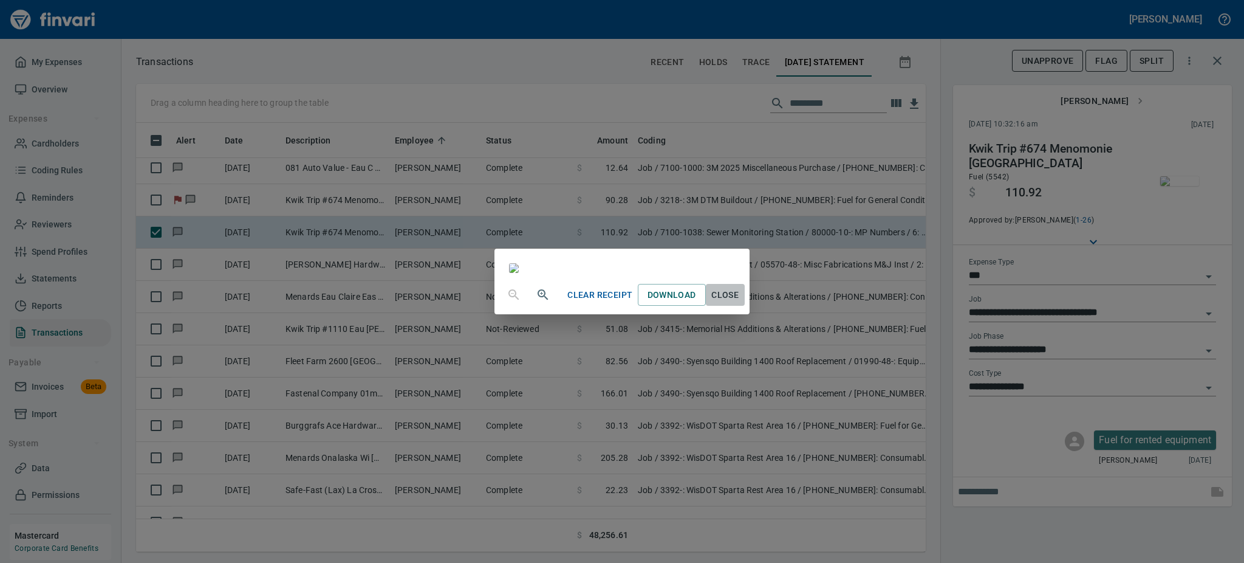
click at [740, 303] on span "Close" at bounding box center [725, 294] width 29 height 15
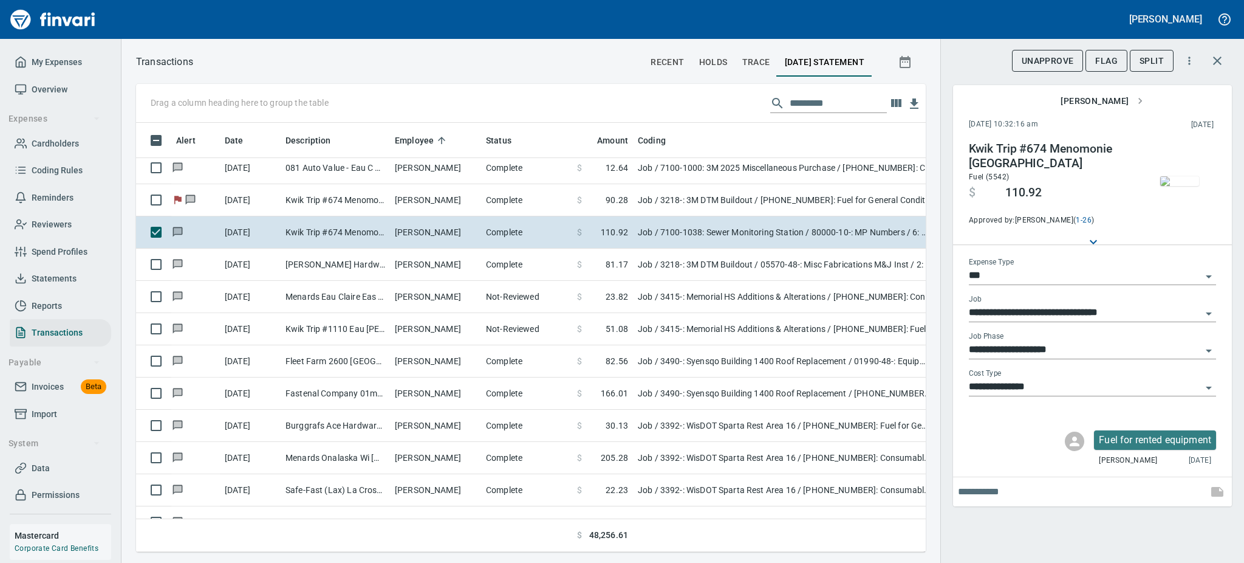
click at [1210, 391] on icon "Open" at bounding box center [1209, 387] width 15 height 15
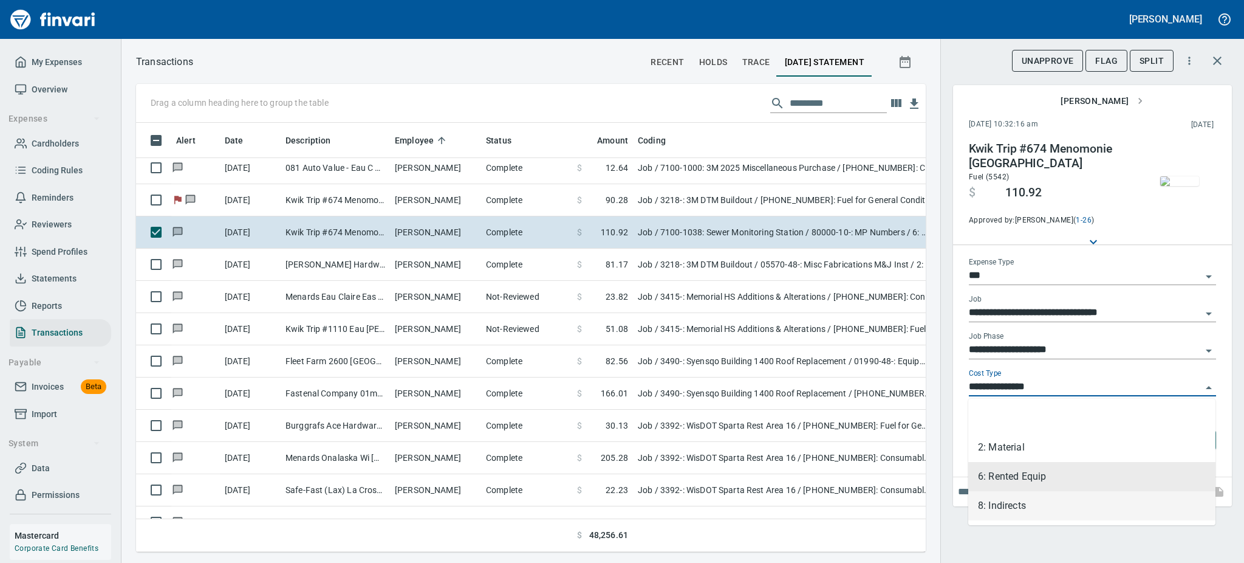
click at [998, 505] on li "8: Indirects" at bounding box center [1091, 505] width 247 height 29
type input "**********"
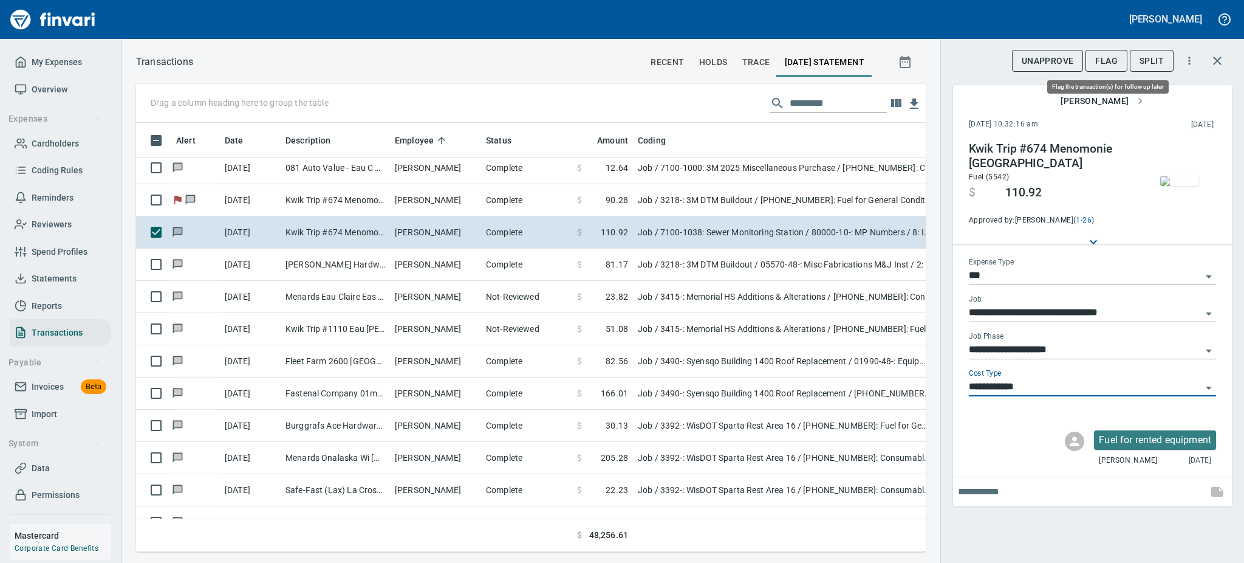
click at [1110, 57] on span "Flag" at bounding box center [1106, 60] width 22 height 15
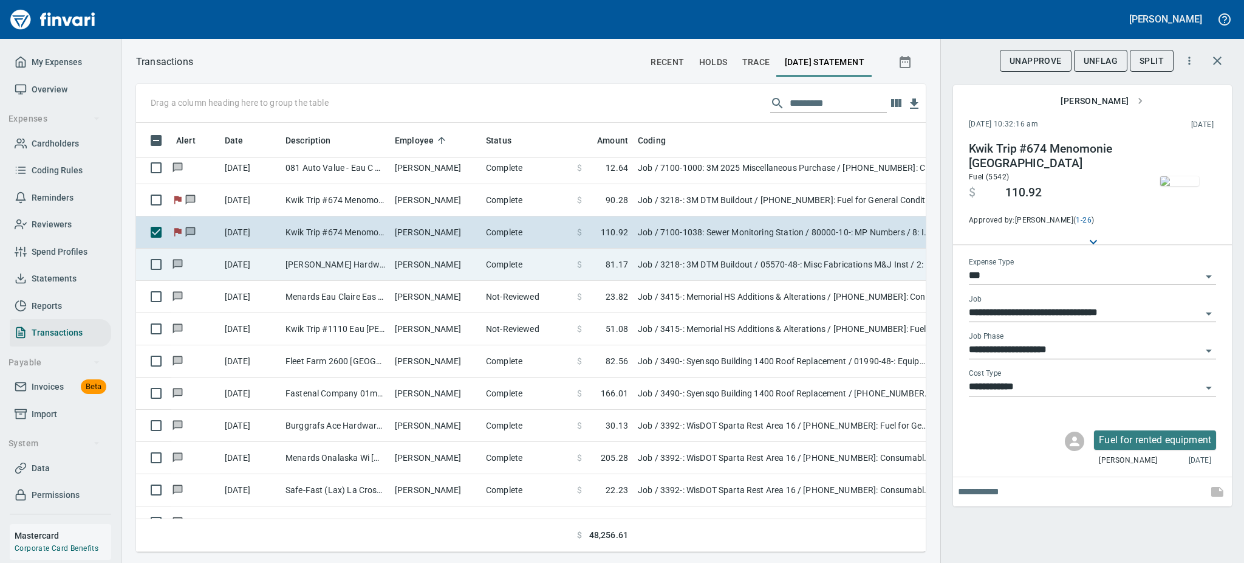
click at [380, 258] on td "[PERSON_NAME] Hardware Chippewa Fall WI" at bounding box center [335, 264] width 109 height 32
type input "**********"
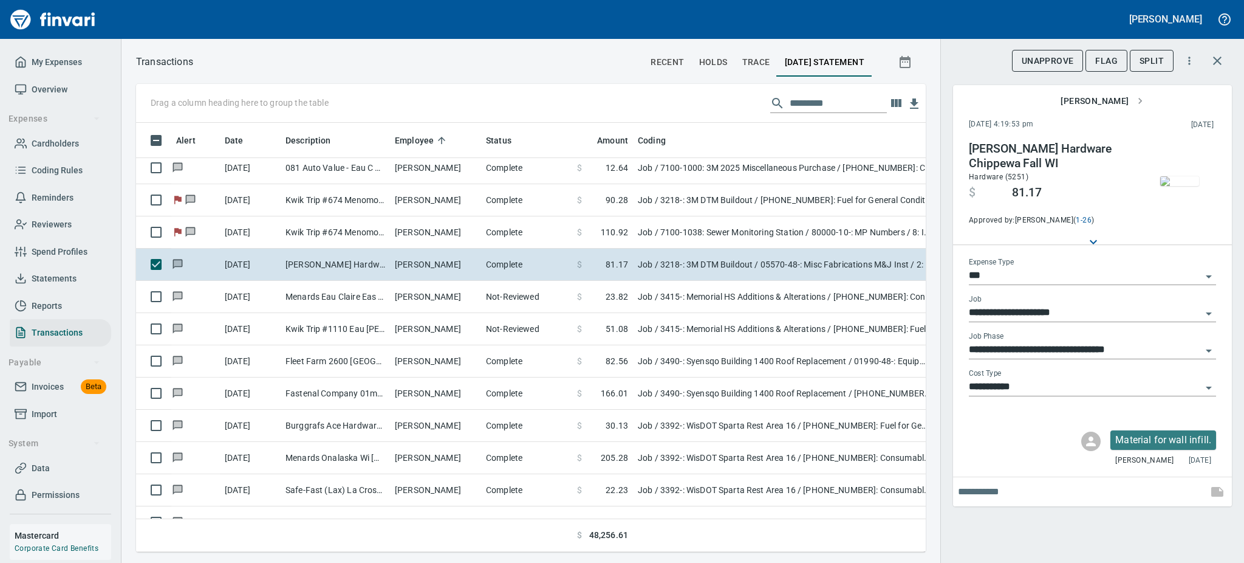
click at [1196, 186] on img "button" at bounding box center [1179, 181] width 39 height 10
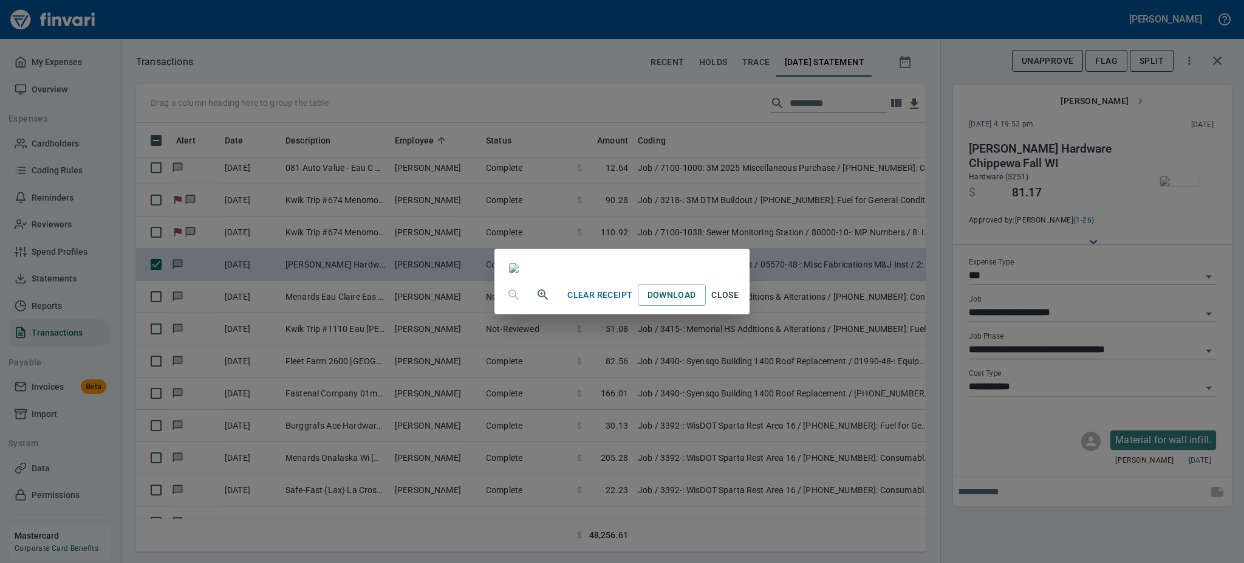
click at [740, 303] on span "Close" at bounding box center [725, 294] width 29 height 15
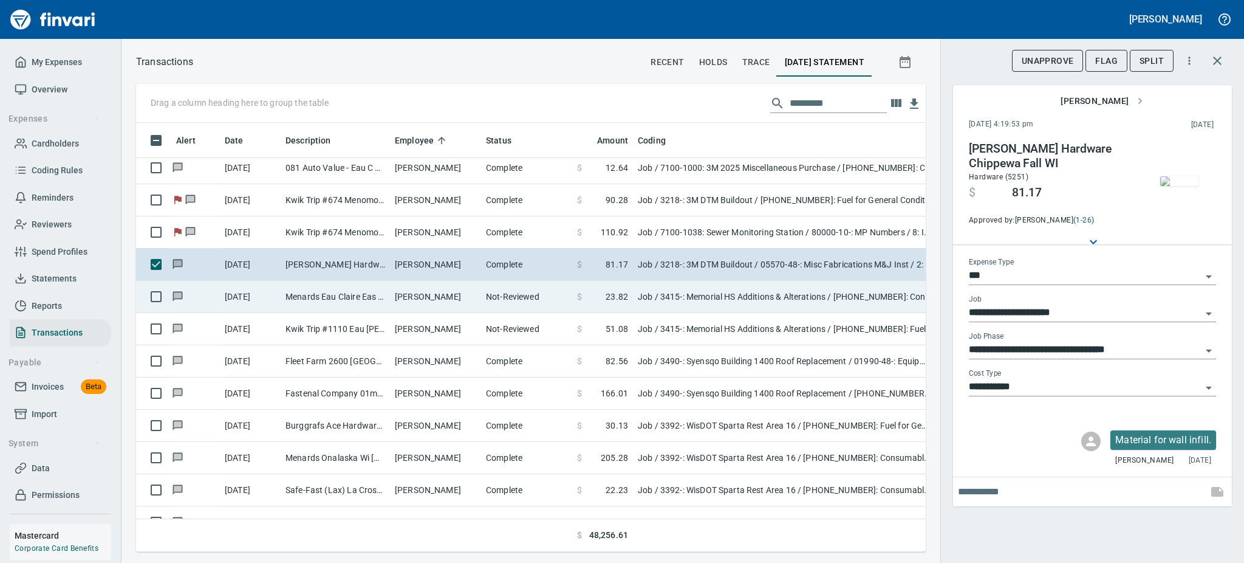
click at [516, 290] on td "Not-Reviewed" at bounding box center [526, 297] width 91 height 32
type input "**********"
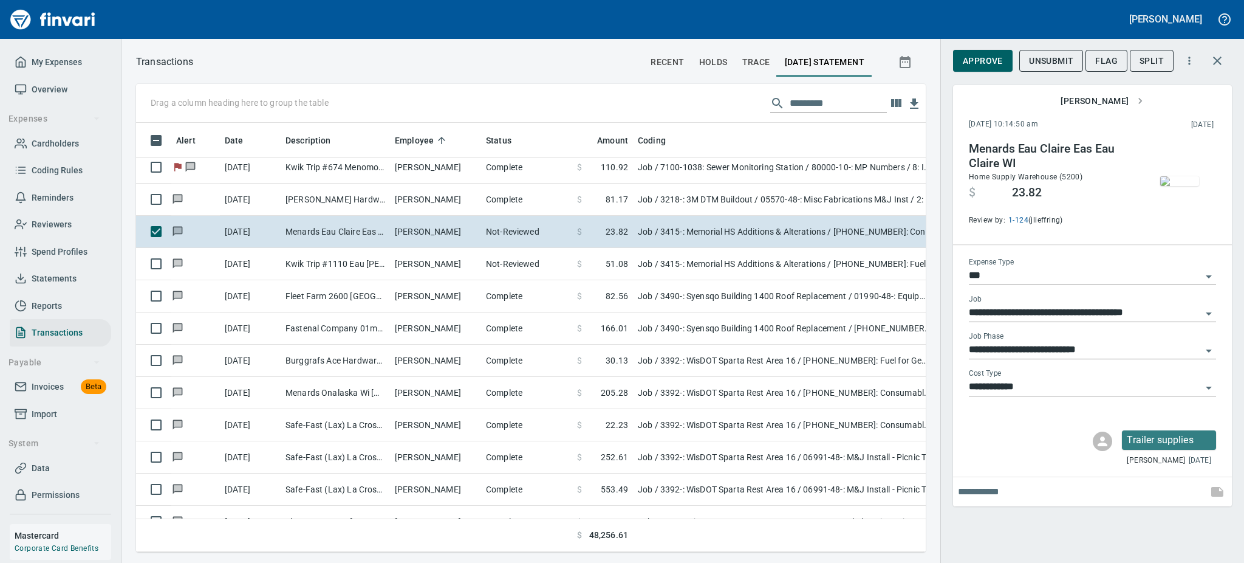
scroll to position [8424, 0]
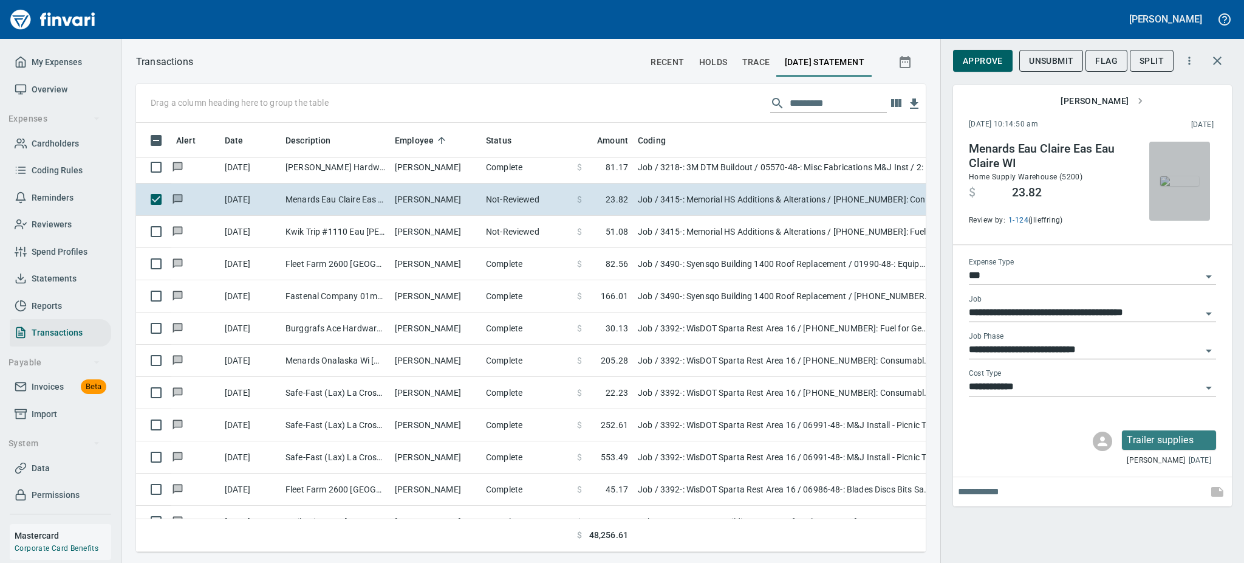
click at [1174, 186] on img "button" at bounding box center [1179, 181] width 39 height 10
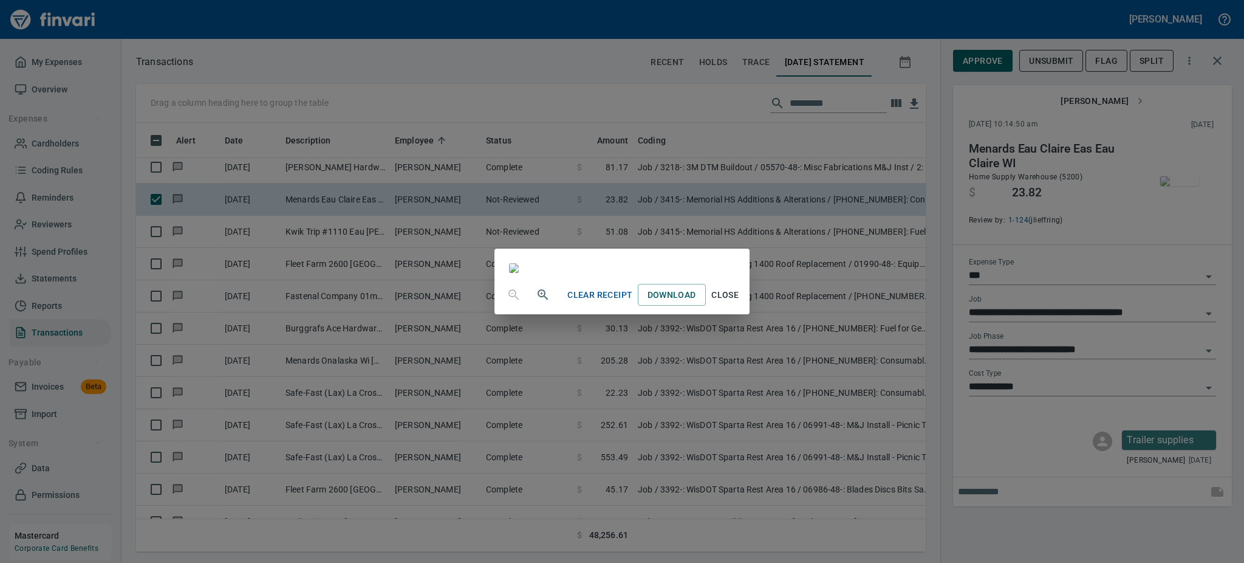
click at [740, 303] on span "Close" at bounding box center [725, 294] width 29 height 15
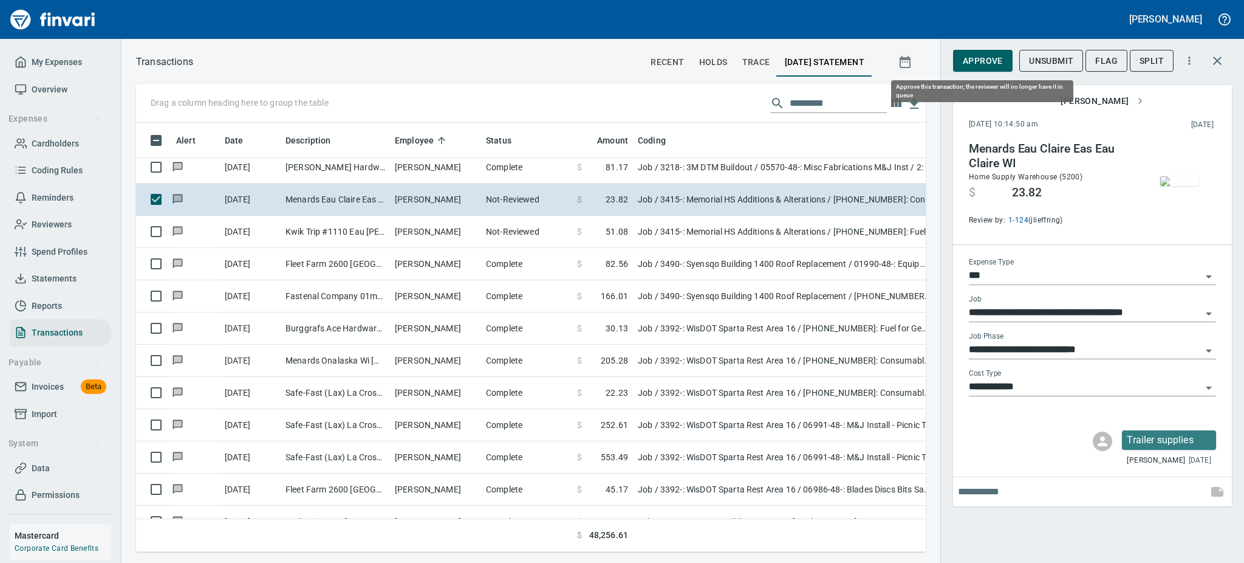
click at [976, 52] on button "Approve" at bounding box center [983, 61] width 60 height 22
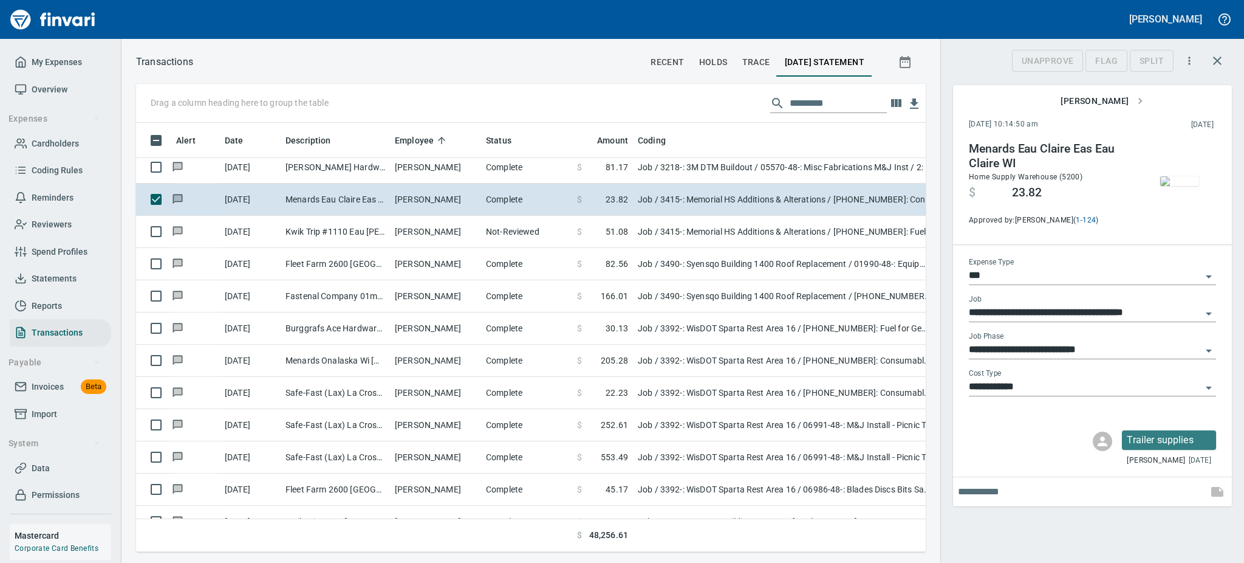
scroll to position [402, 762]
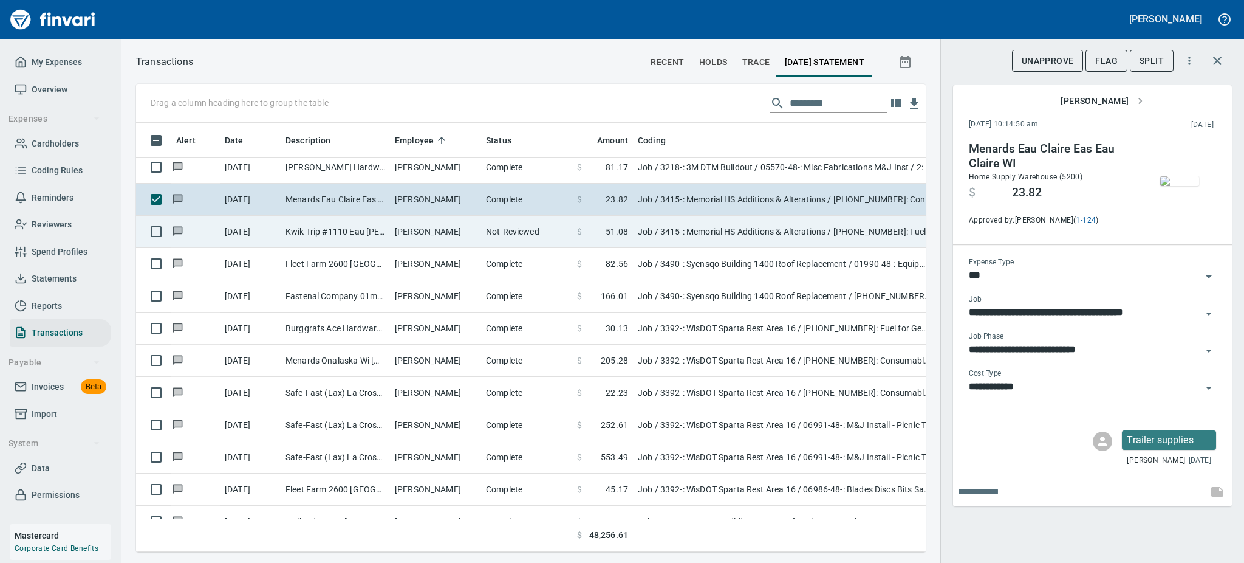
click at [498, 227] on td "Not-Reviewed" at bounding box center [526, 232] width 91 height 32
type input "**********"
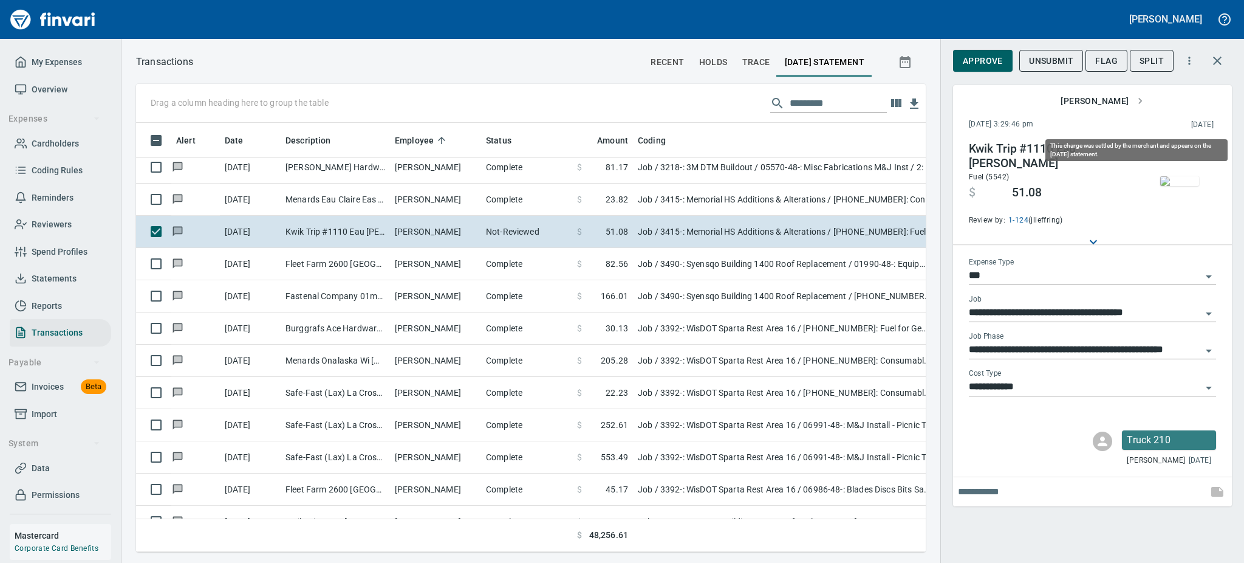
scroll to position [402, 762]
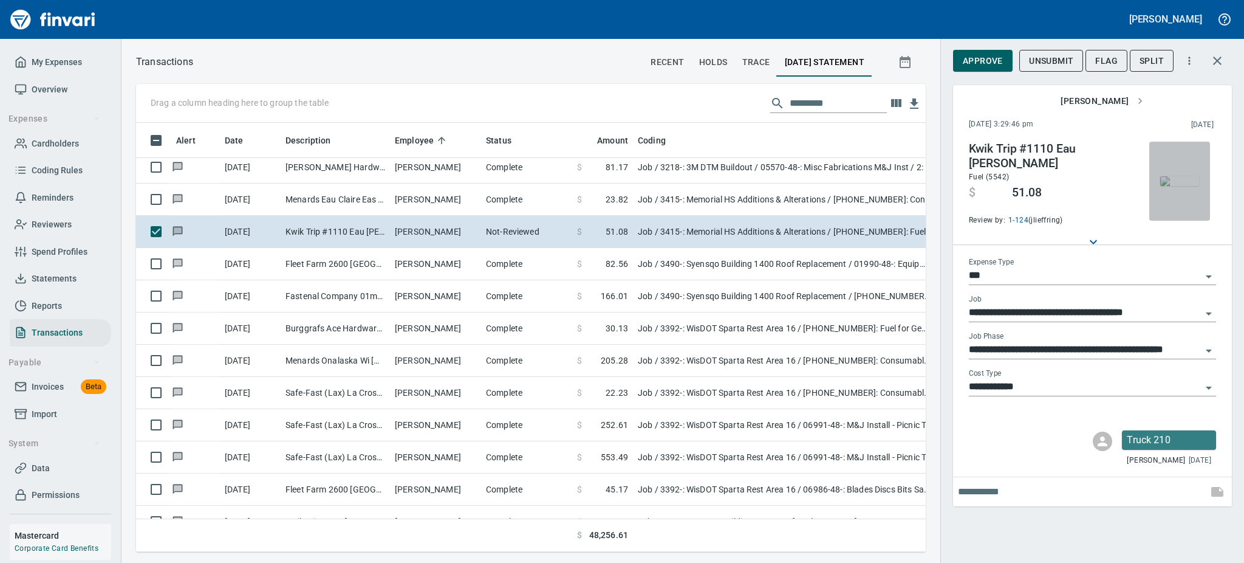
click at [1176, 186] on img "button" at bounding box center [1179, 181] width 39 height 10
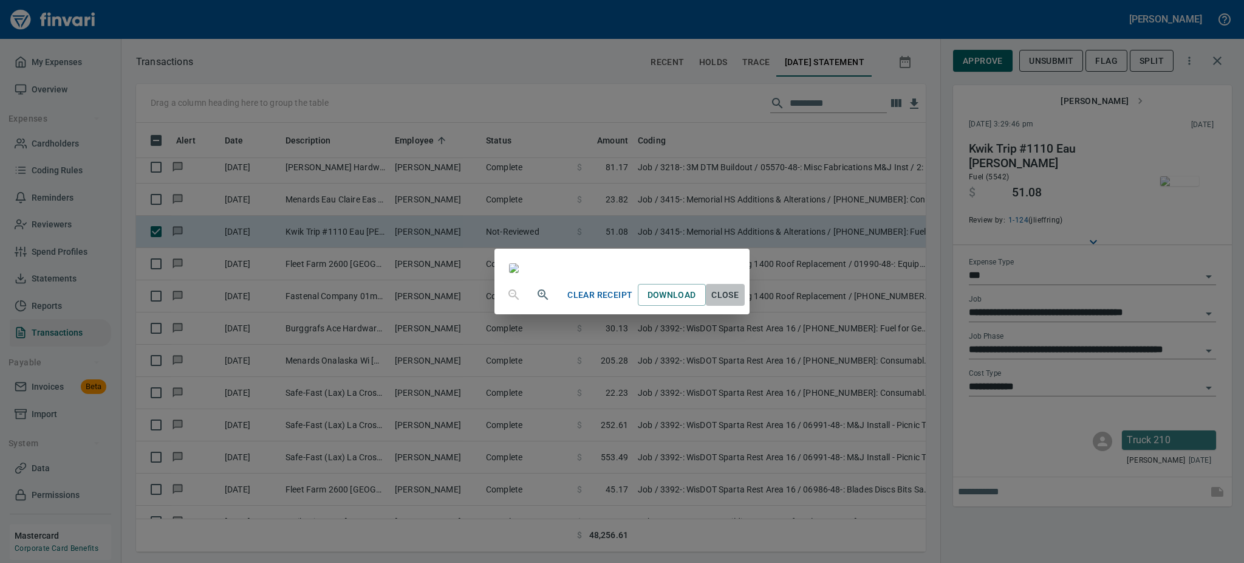
click at [740, 303] on span "Close" at bounding box center [725, 294] width 29 height 15
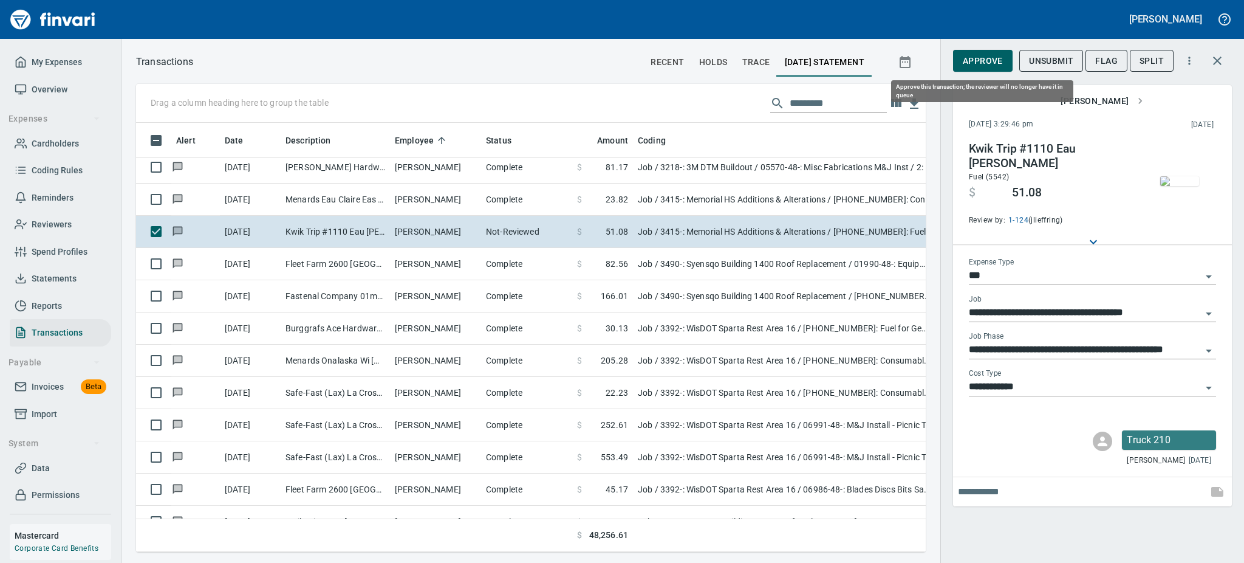
click at [976, 59] on span "Approve" at bounding box center [983, 60] width 40 height 15
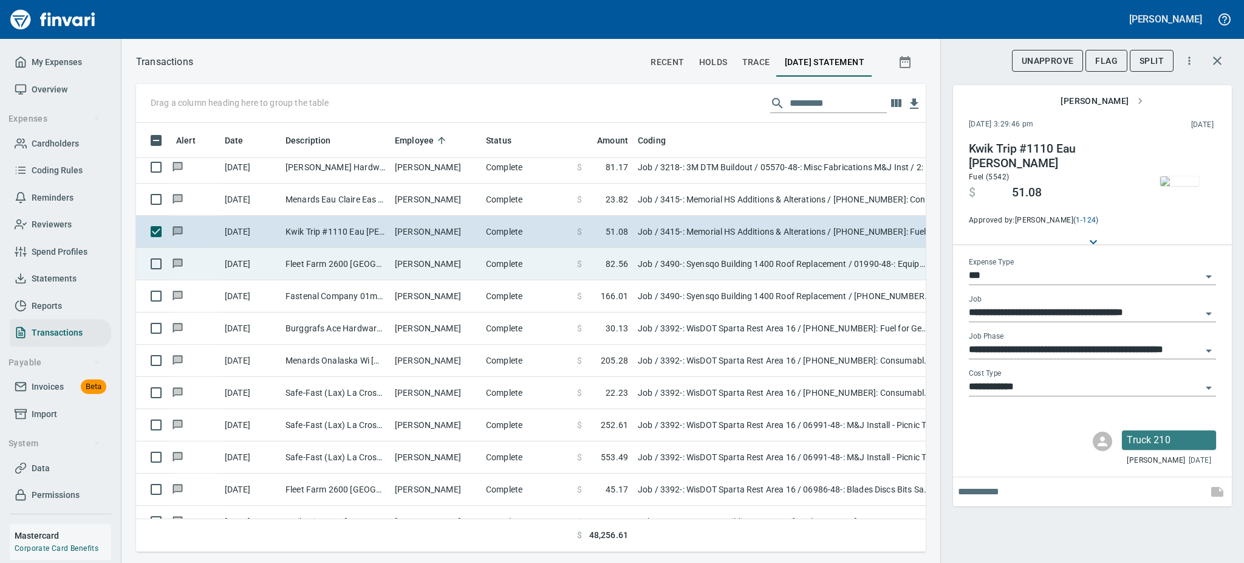
click at [391, 261] on td "[PERSON_NAME]" at bounding box center [435, 264] width 91 height 32
type input "**********"
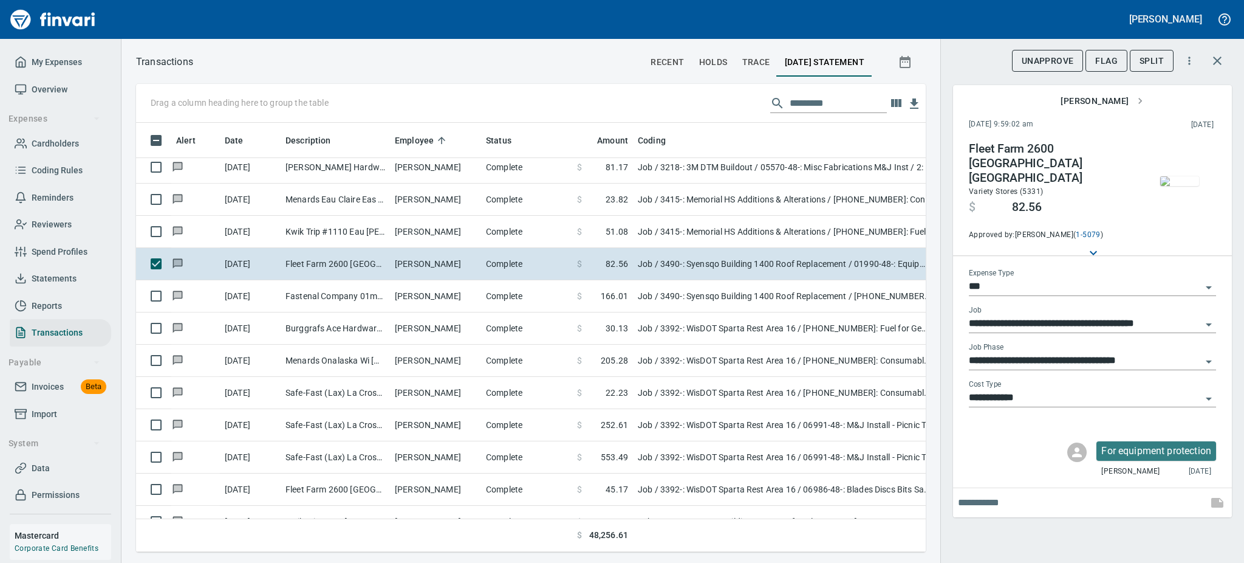
click at [1180, 183] on img "button" at bounding box center [1179, 181] width 39 height 10
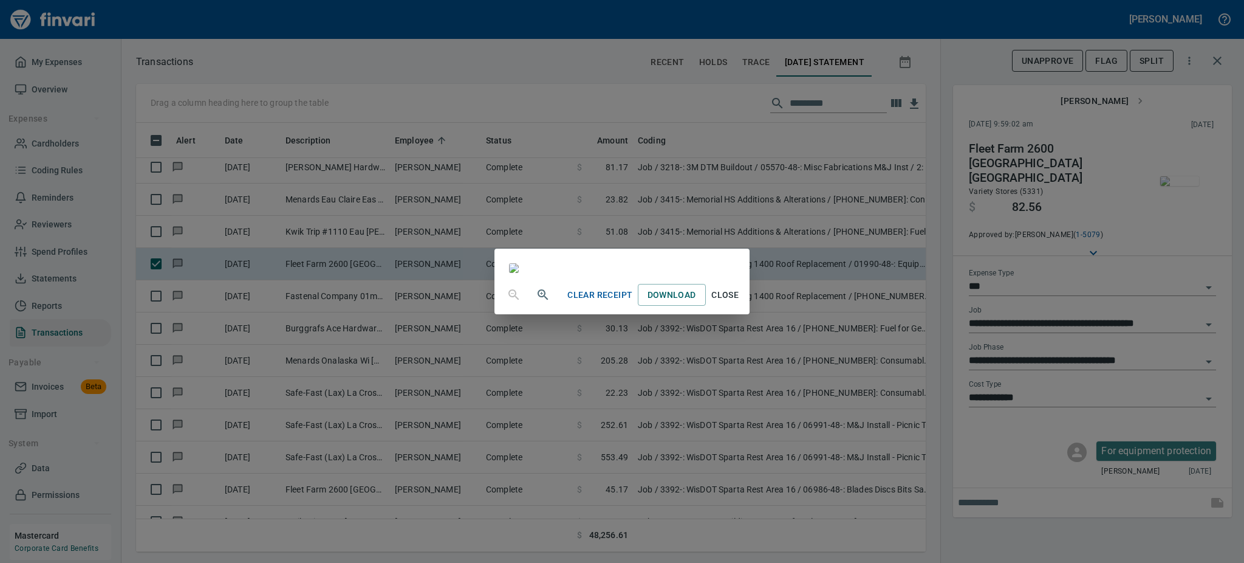
scroll to position [133, 0]
click at [740, 303] on span "Close" at bounding box center [725, 294] width 29 height 15
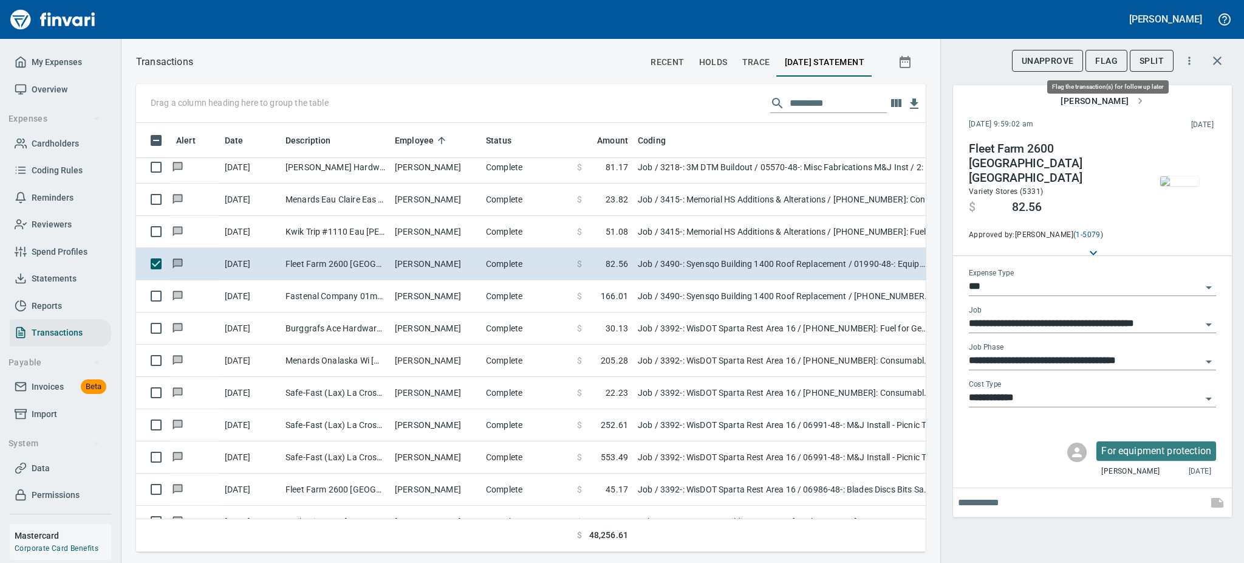
click at [1101, 55] on span "Flag" at bounding box center [1106, 60] width 22 height 15
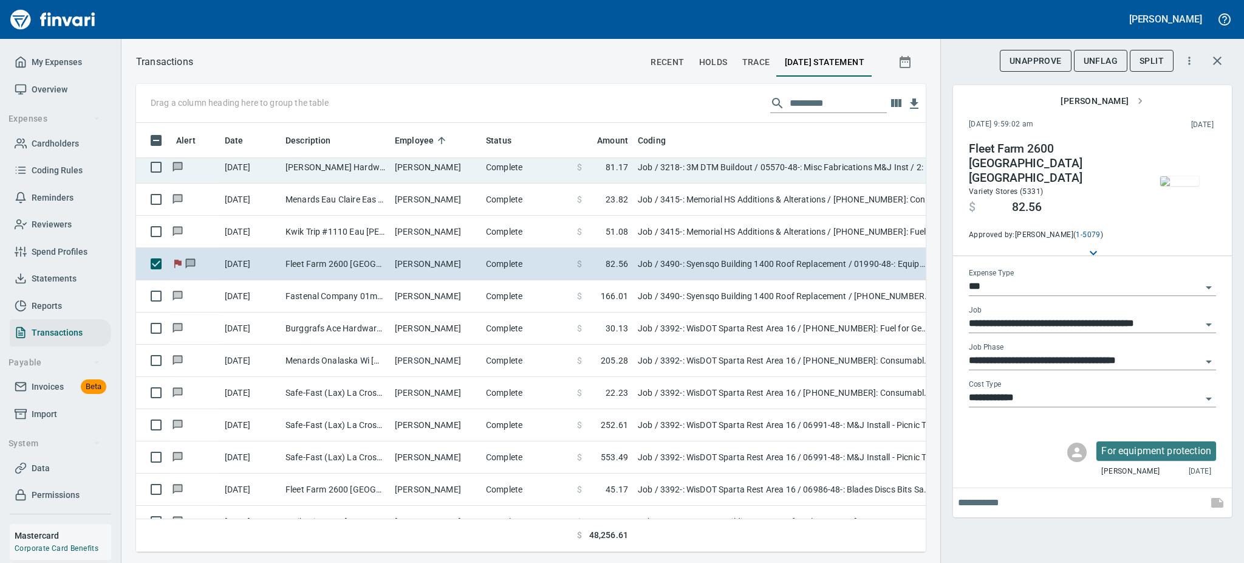
scroll to position [402, 762]
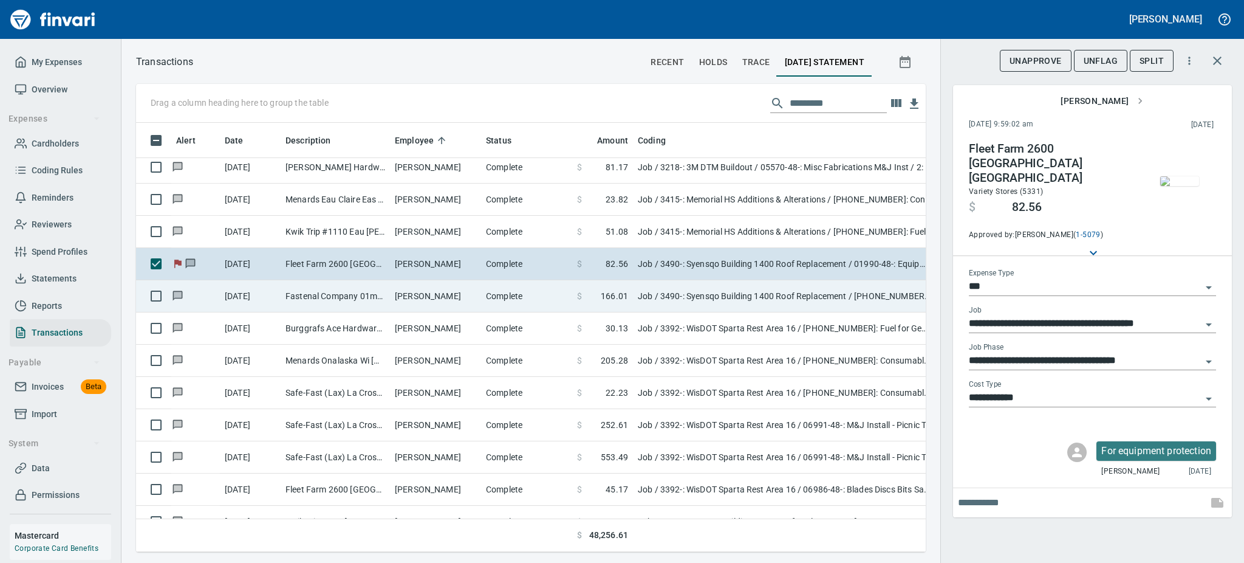
click at [469, 292] on td "[PERSON_NAME]" at bounding box center [435, 296] width 91 height 32
type input "**********"
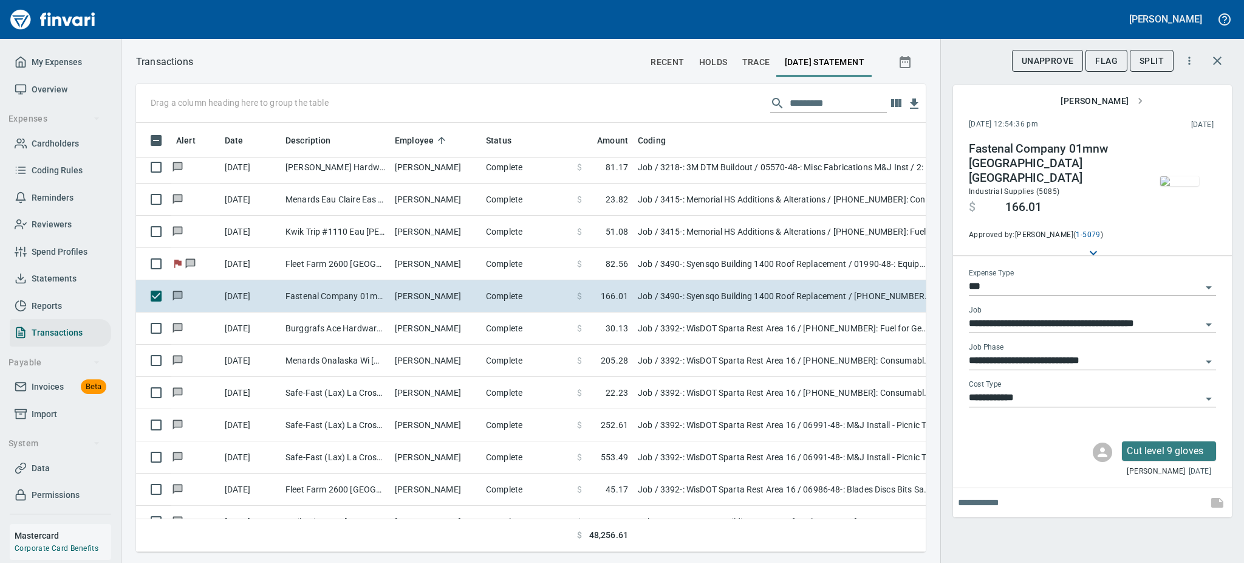
scroll to position [402, 762]
click at [1100, 68] on button "Flag" at bounding box center [1107, 61] width 42 height 22
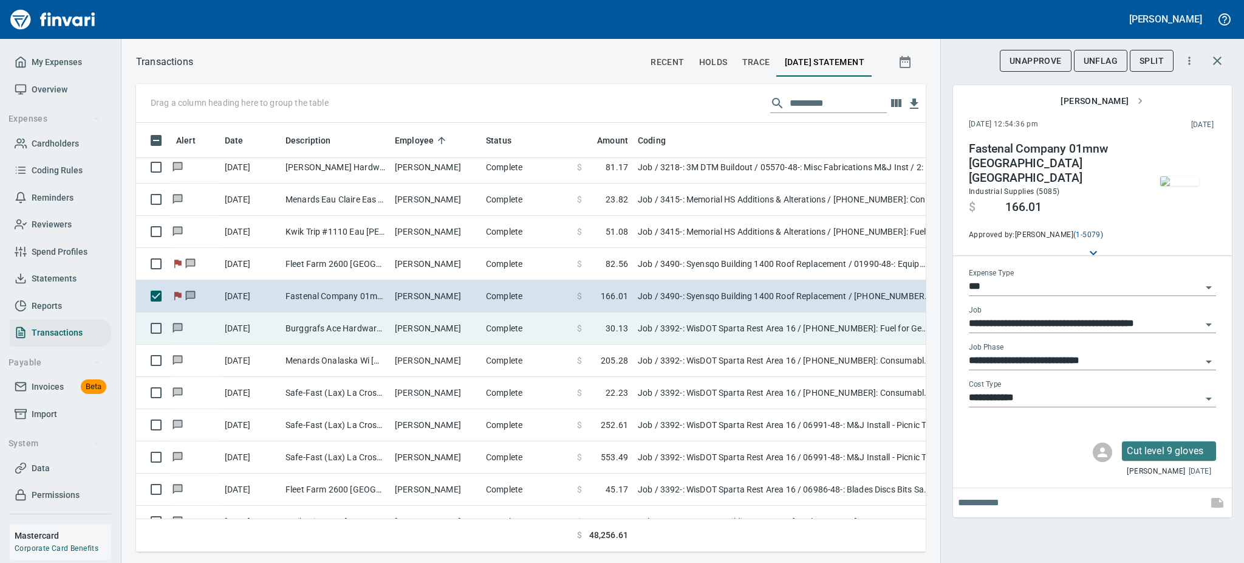
click at [480, 321] on td "[PERSON_NAME]" at bounding box center [435, 328] width 91 height 32
type input "**********"
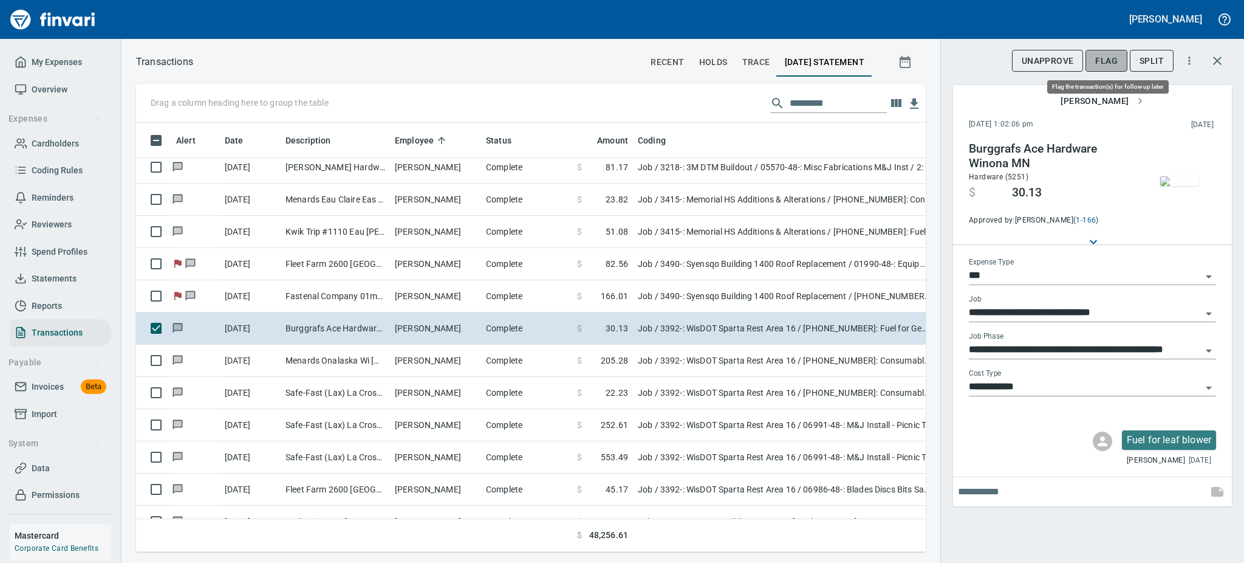
click at [1101, 57] on span "Flag" at bounding box center [1106, 60] width 22 height 15
click at [1182, 183] on img "button" at bounding box center [1179, 181] width 39 height 10
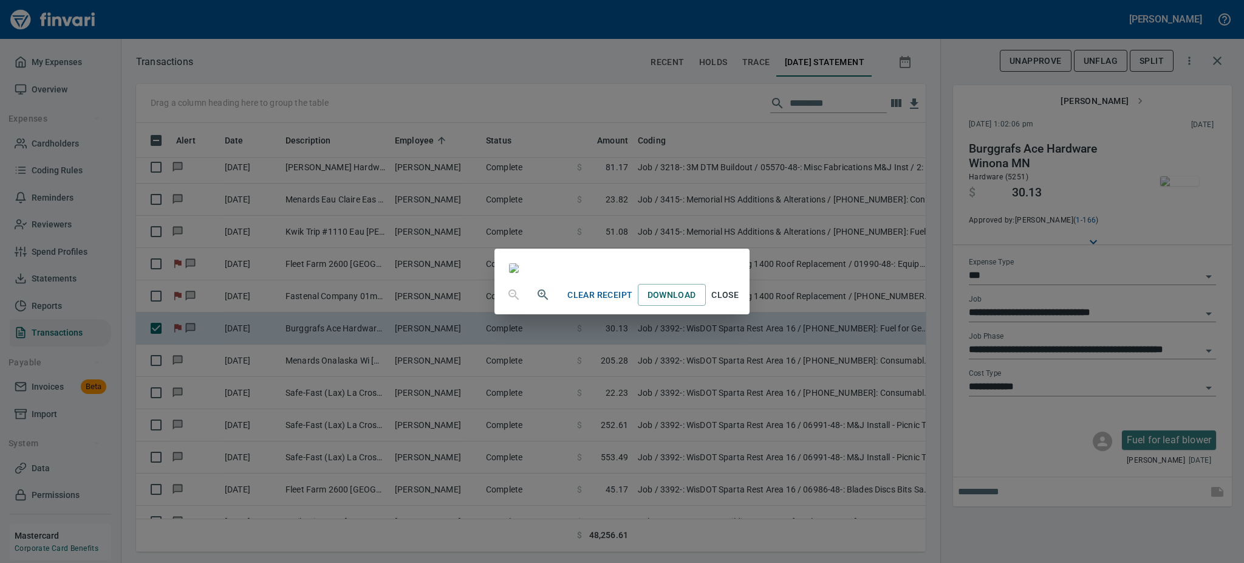
click at [536, 302] on icon "button" at bounding box center [543, 294] width 15 height 15
click at [536, 303] on icon "button" at bounding box center [543, 296] width 15 height 15
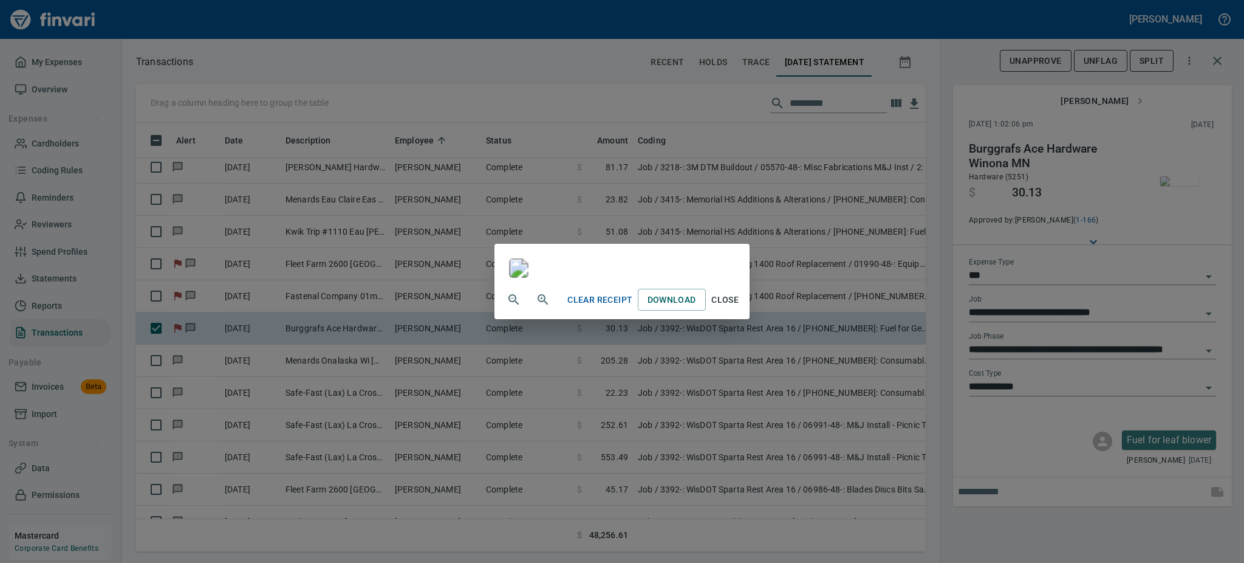
click at [740, 307] on span "Close" at bounding box center [725, 299] width 29 height 15
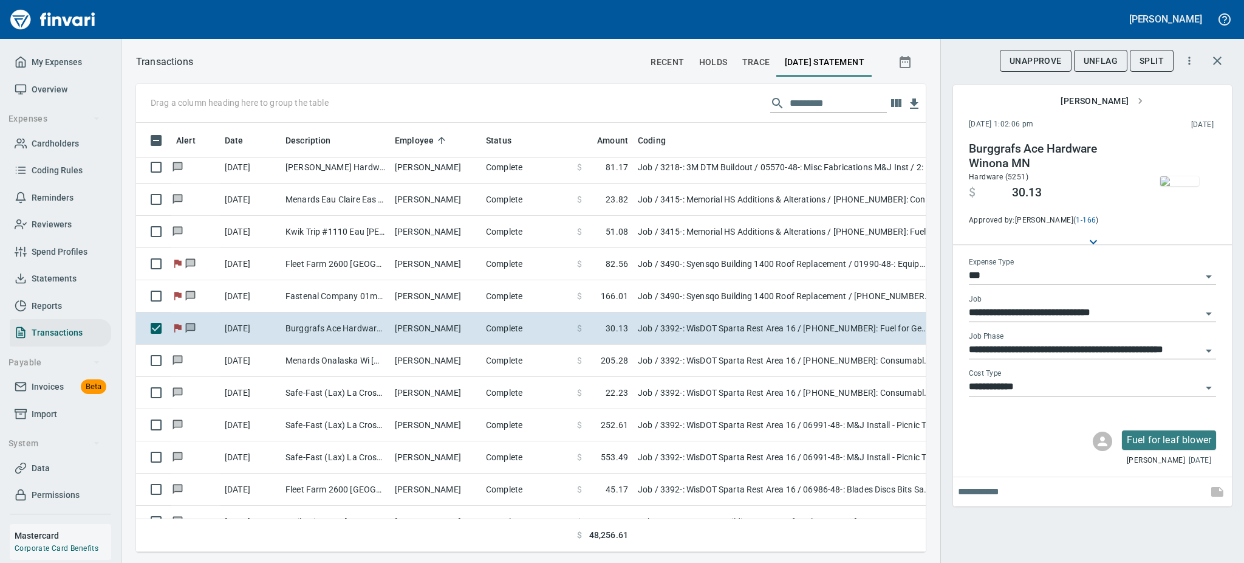
click at [1100, 58] on span "UnFlag" at bounding box center [1101, 60] width 34 height 15
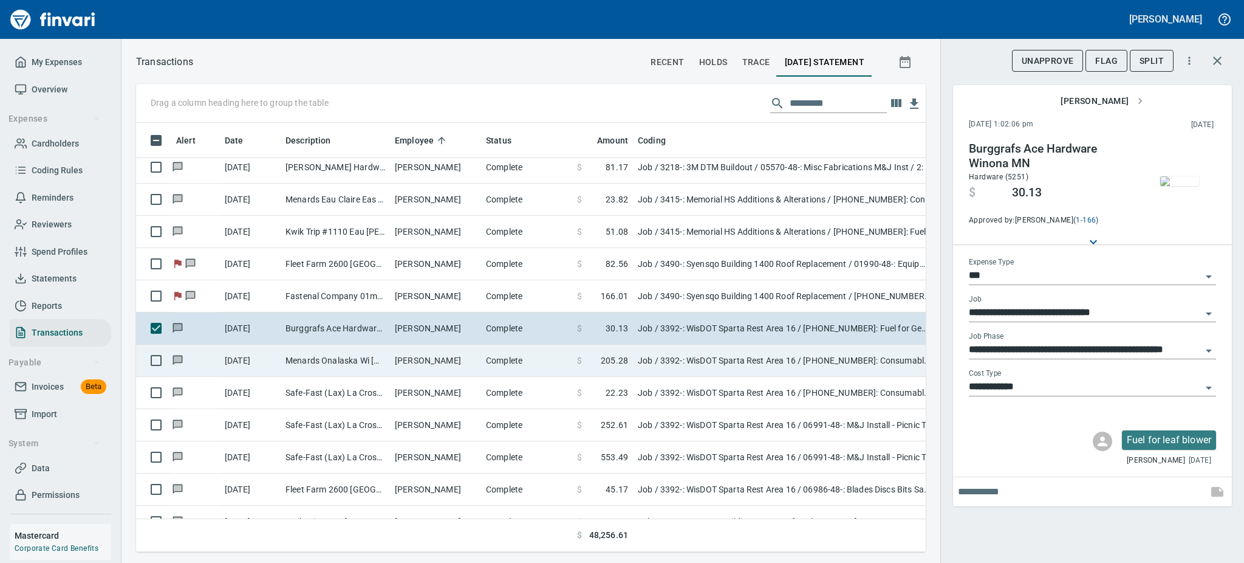
click at [374, 360] on td "Menards Onalaska Wi [GEOGRAPHIC_DATA] [GEOGRAPHIC_DATA]" at bounding box center [335, 360] width 109 height 32
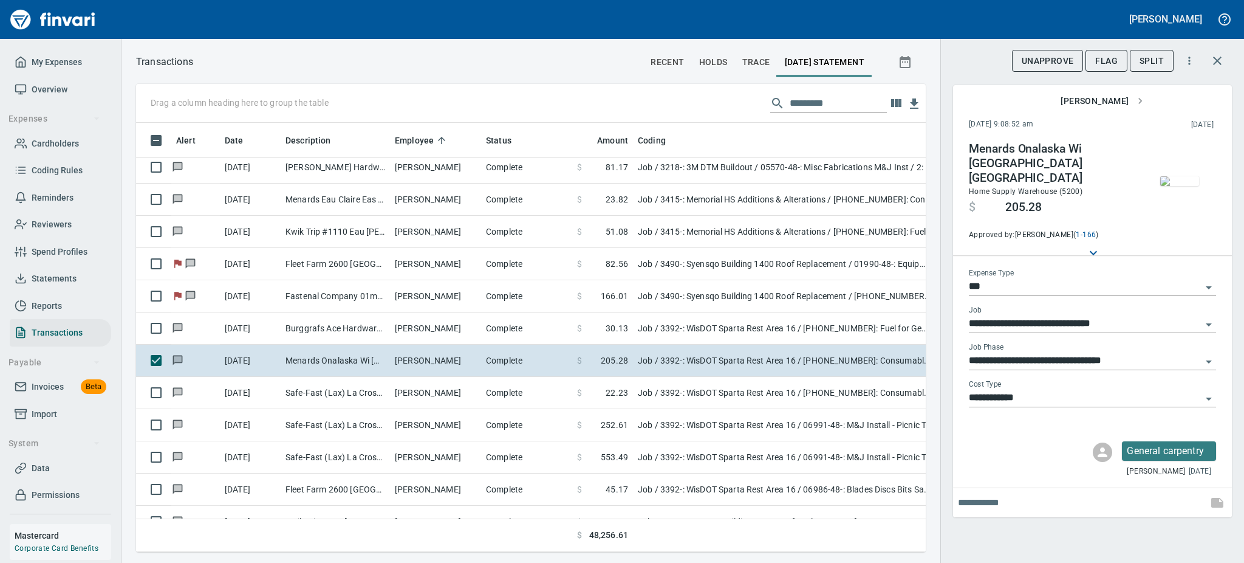
click at [1184, 186] on img "button" at bounding box center [1179, 181] width 39 height 10
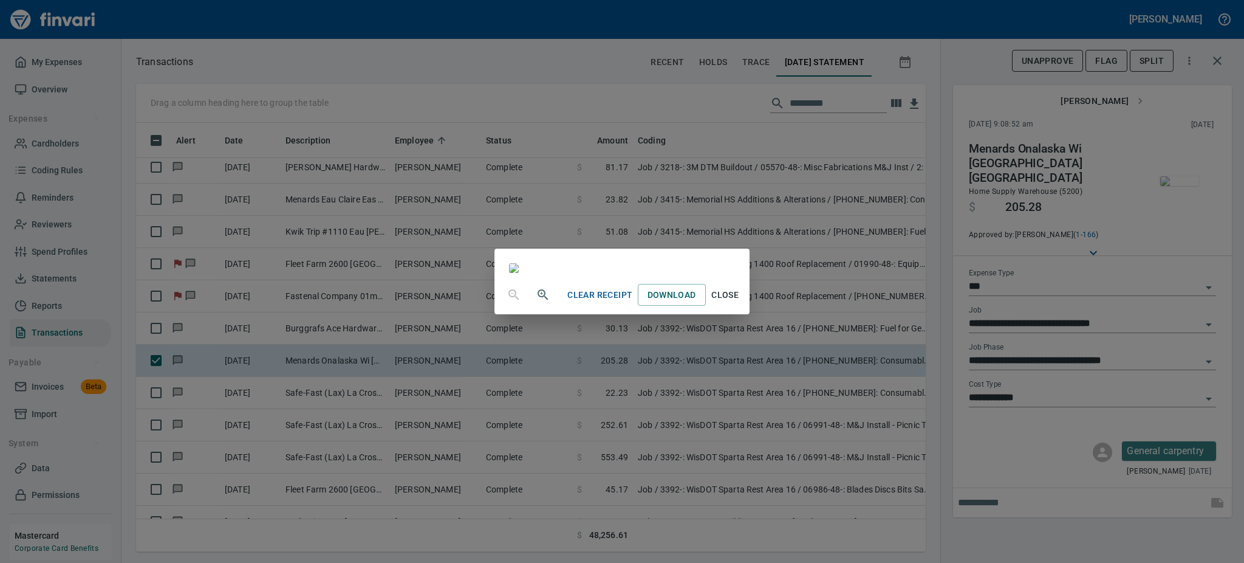
click at [529, 309] on button "button" at bounding box center [543, 294] width 29 height 29
click at [540, 296] on icon "button" at bounding box center [541, 294] width 3 height 3
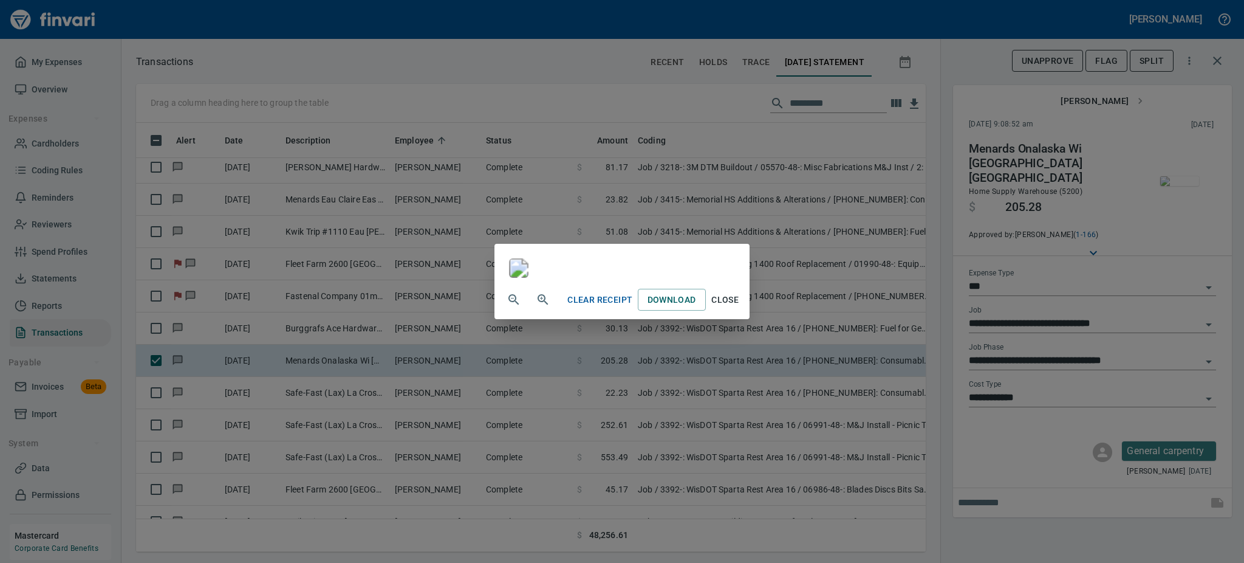
scroll to position [181, 0]
click at [740, 307] on span "Close" at bounding box center [725, 299] width 29 height 15
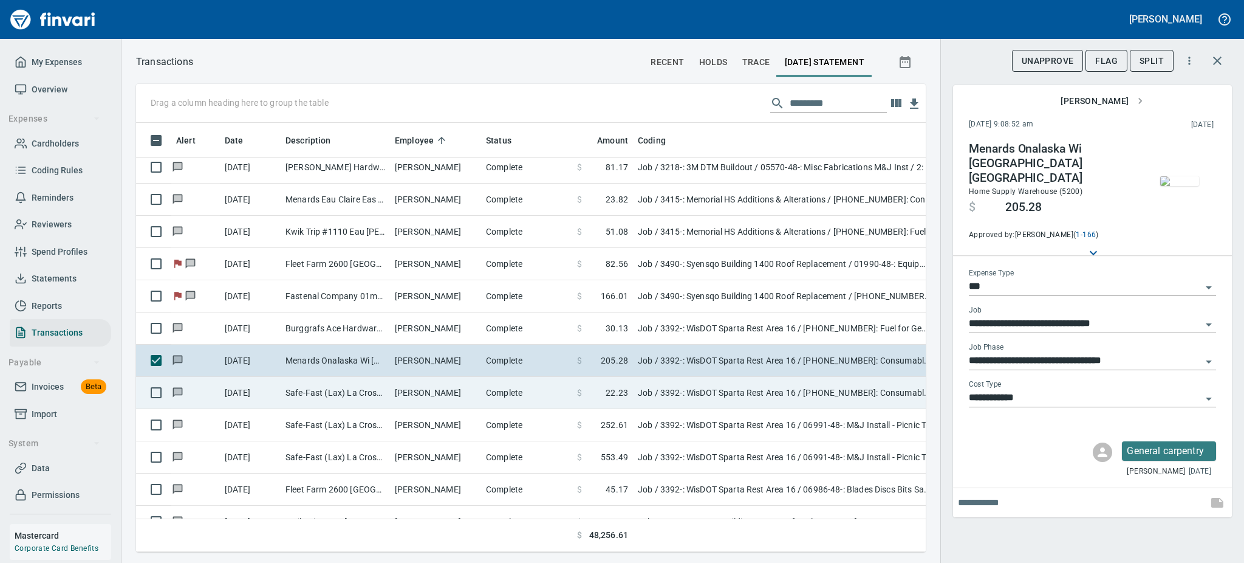
click at [395, 393] on td "[PERSON_NAME]" at bounding box center [435, 393] width 91 height 32
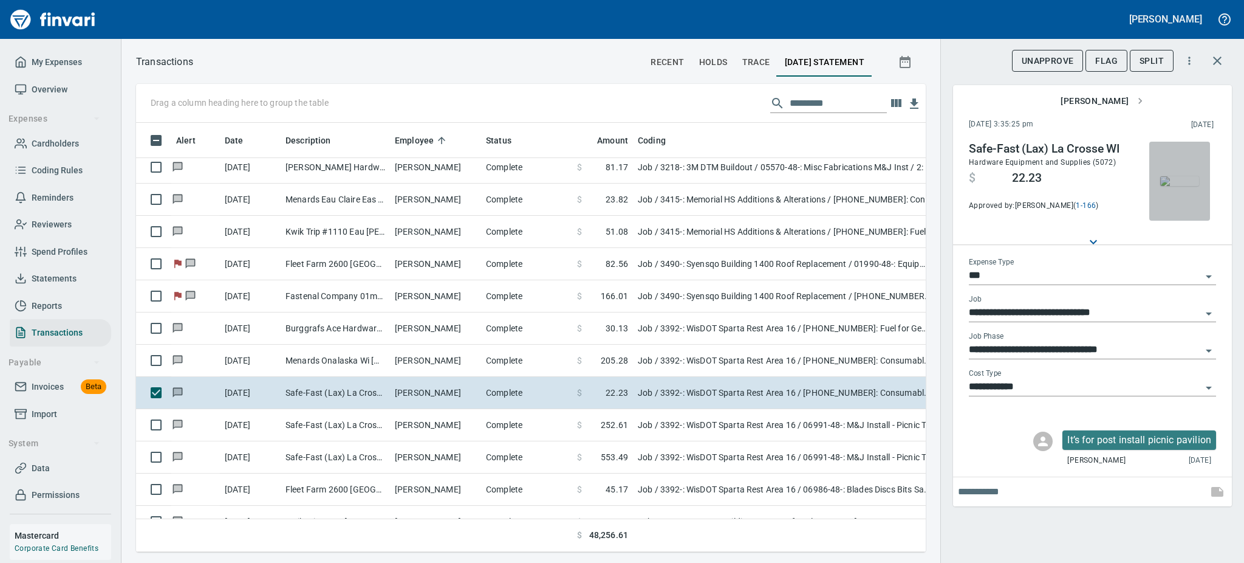
click at [1182, 176] on img "button" at bounding box center [1179, 181] width 39 height 10
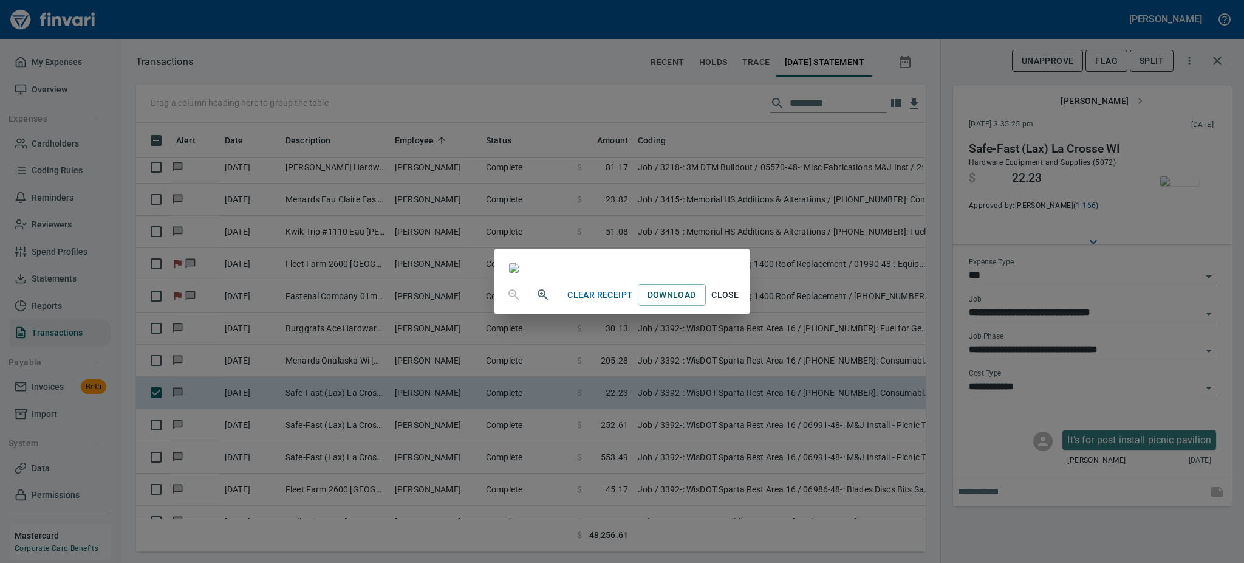
click at [740, 303] on span "Close" at bounding box center [725, 294] width 29 height 15
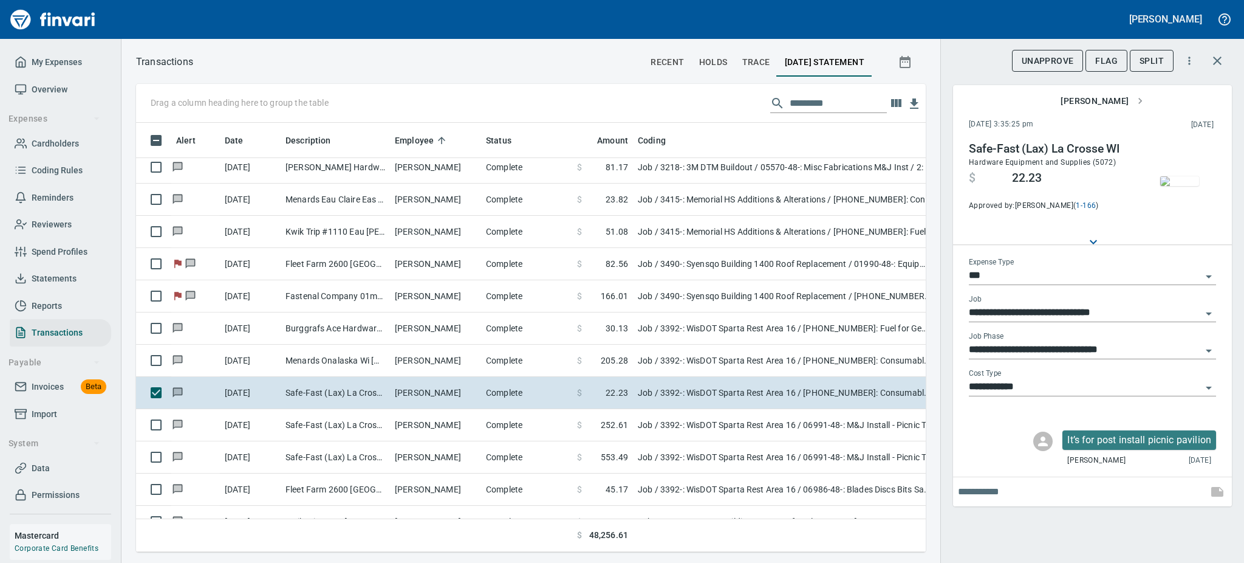
click at [851, 529] on td at bounding box center [785, 535] width 304 height 33
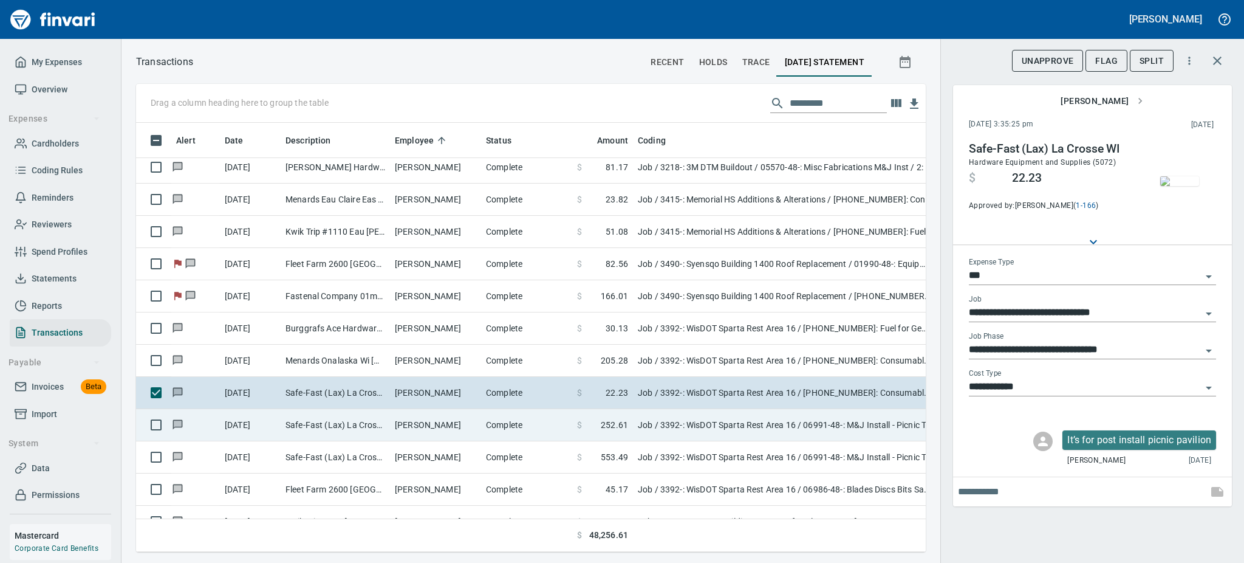
click at [336, 421] on td "Safe-Fast (Lax) La Crosse WI" at bounding box center [335, 425] width 109 height 32
type input "**********"
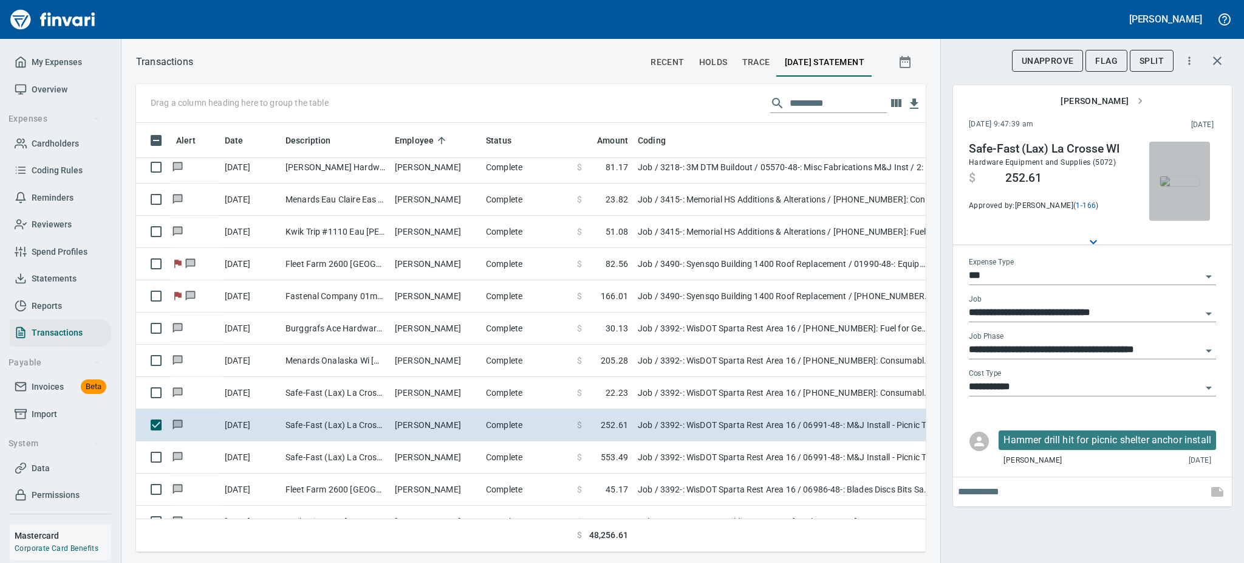
click at [1171, 186] on img "button" at bounding box center [1179, 181] width 39 height 10
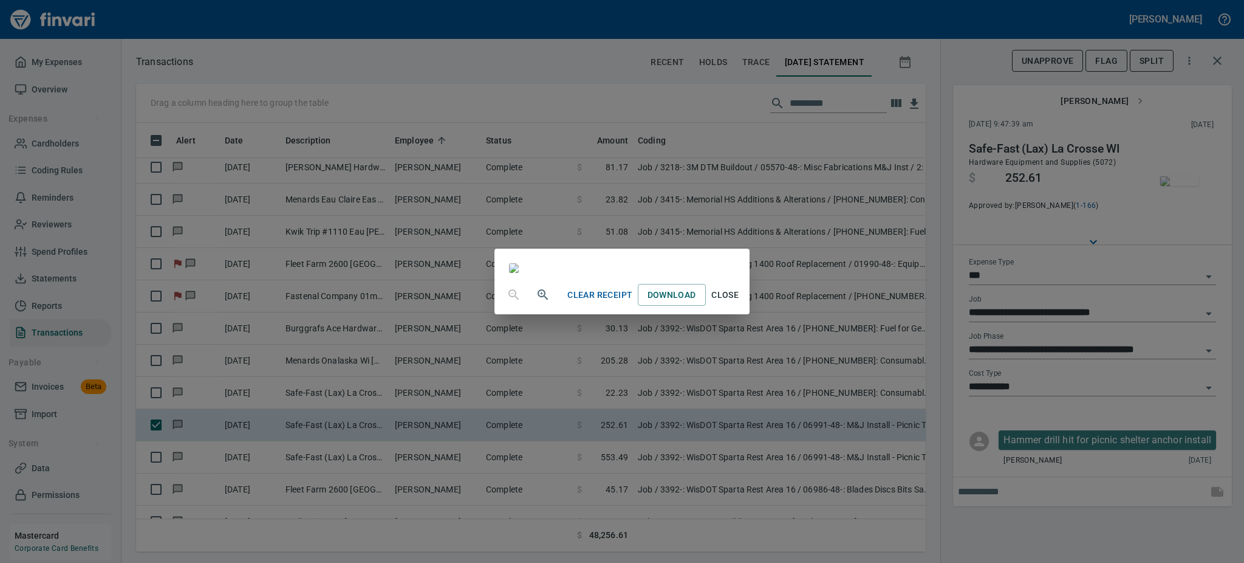
scroll to position [148, 0]
click at [740, 303] on span "Close" at bounding box center [725, 294] width 29 height 15
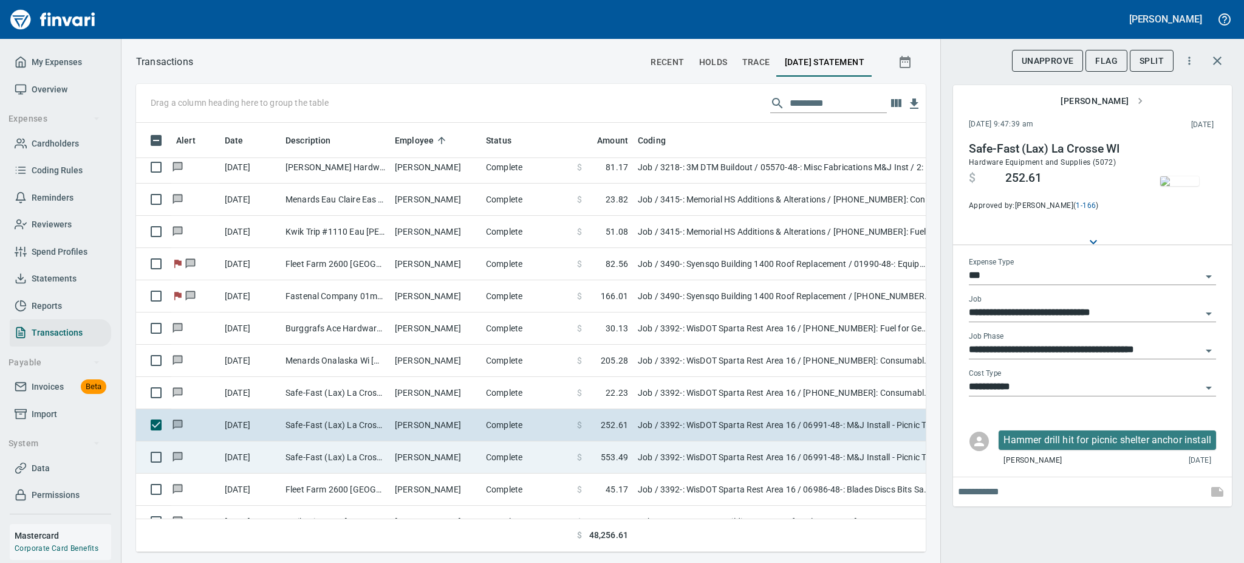
click at [491, 455] on td "Complete" at bounding box center [526, 457] width 91 height 32
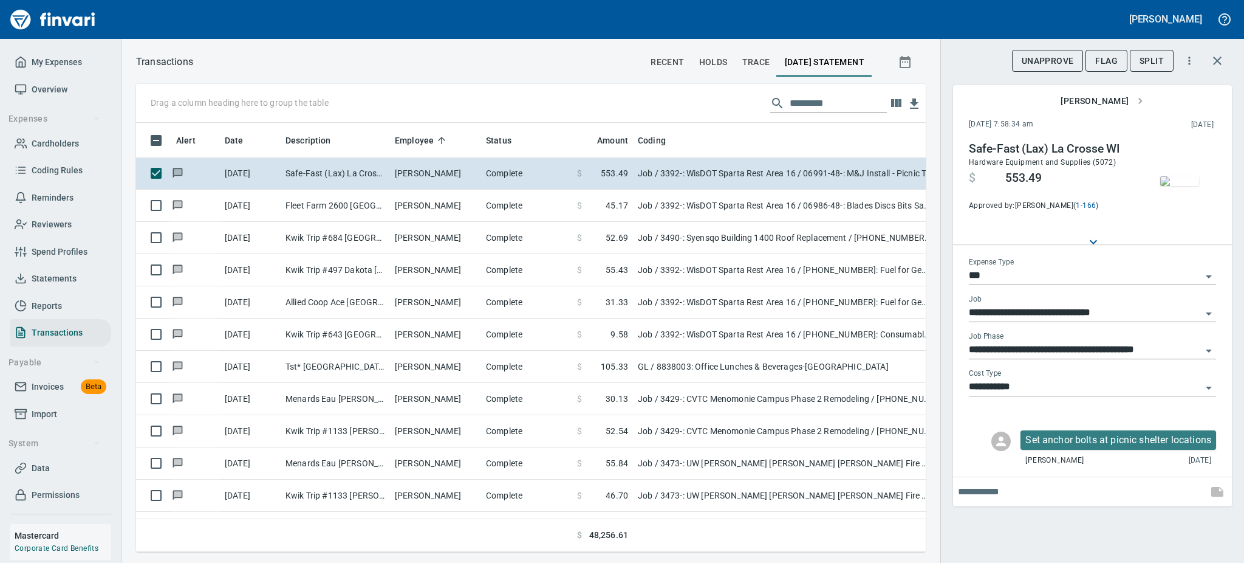
scroll to position [8716, 0]
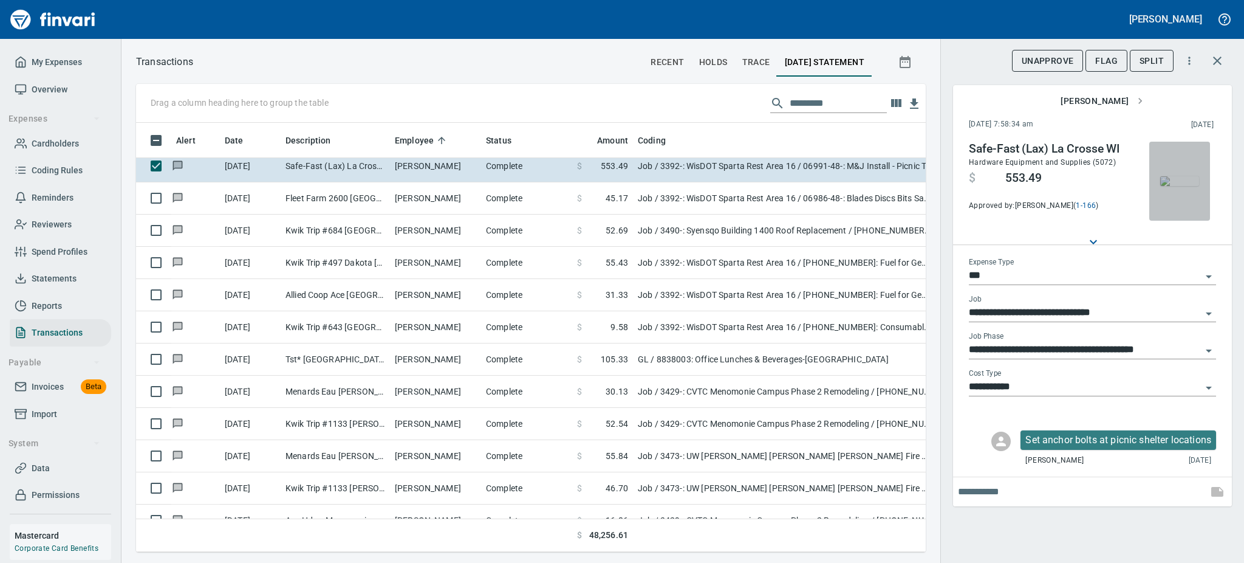
click at [1182, 176] on img "button" at bounding box center [1179, 181] width 39 height 10
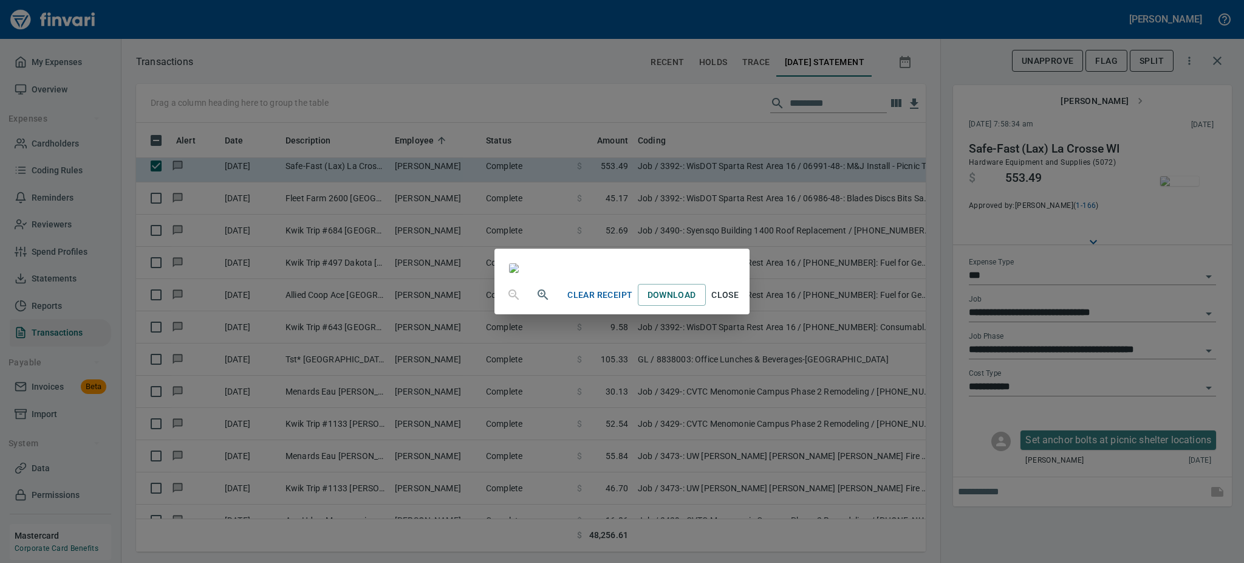
scroll to position [60, 0]
click at [740, 303] on span "Close" at bounding box center [725, 294] width 29 height 15
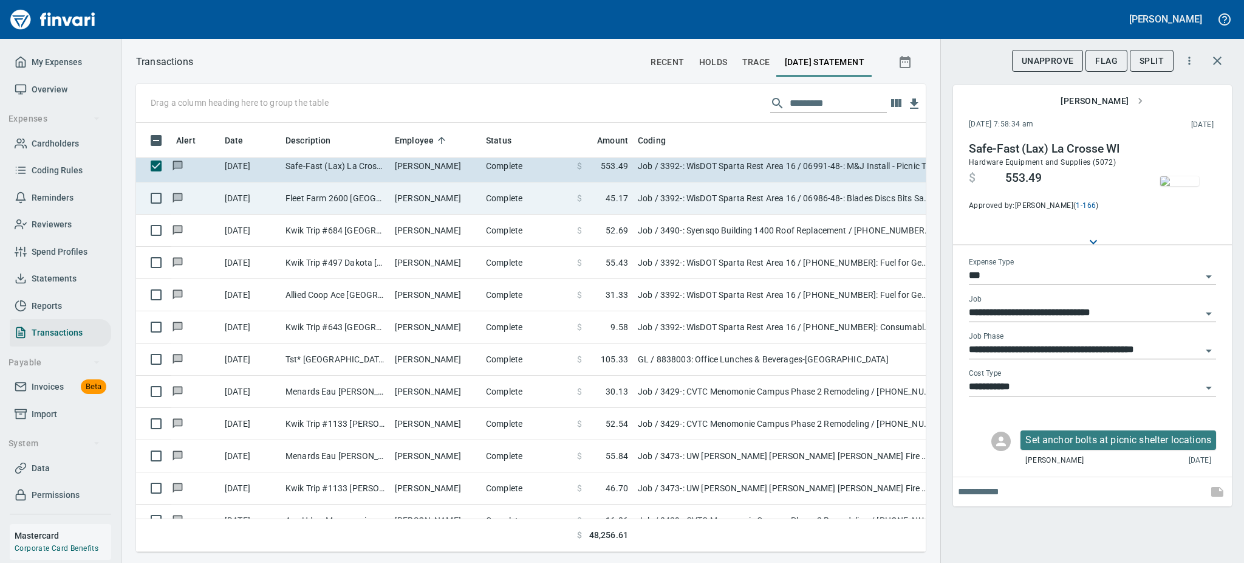
click at [456, 199] on td "[PERSON_NAME]" at bounding box center [435, 198] width 91 height 32
type input "**********"
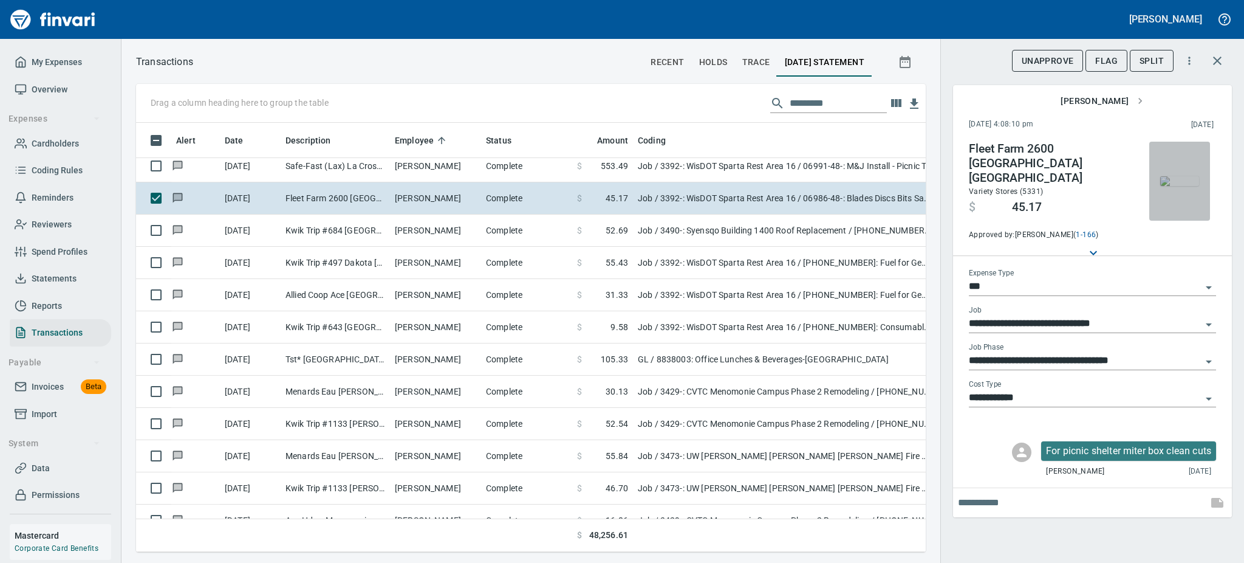
click at [1177, 184] on img "button" at bounding box center [1179, 181] width 39 height 10
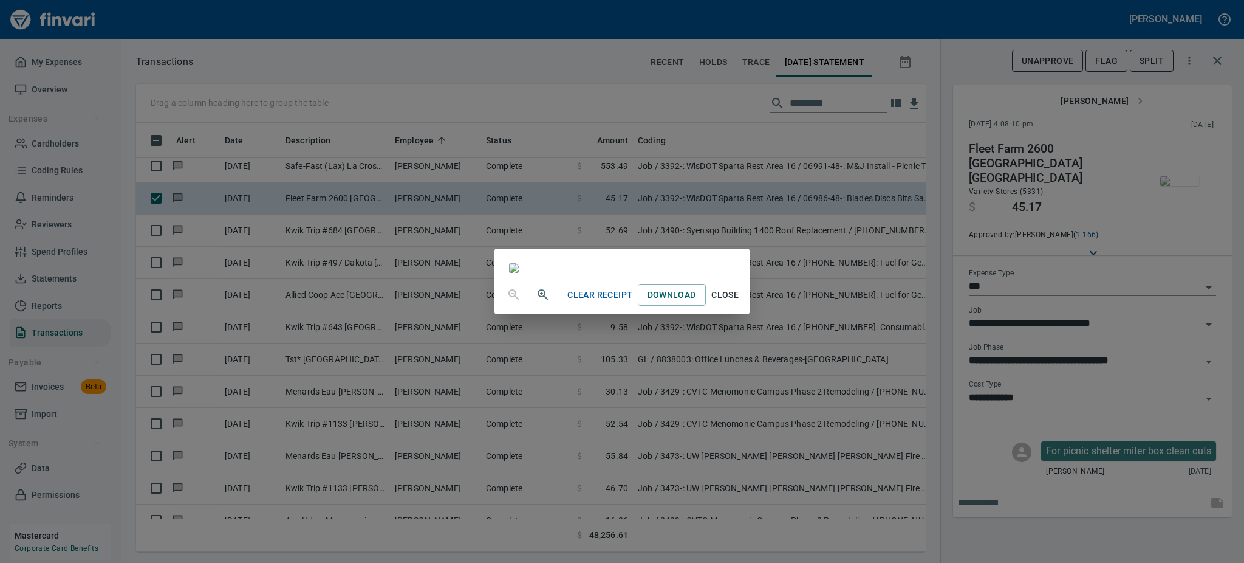
click at [740, 303] on span "Close" at bounding box center [725, 294] width 29 height 15
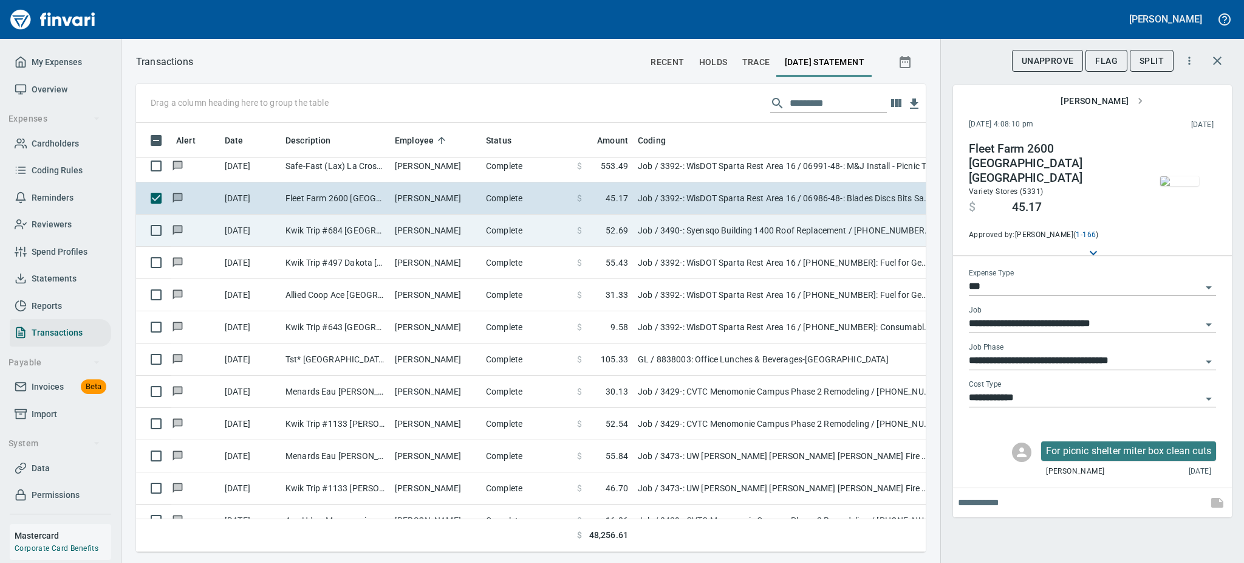
click at [455, 221] on td "[PERSON_NAME]" at bounding box center [435, 230] width 91 height 32
type input "**********"
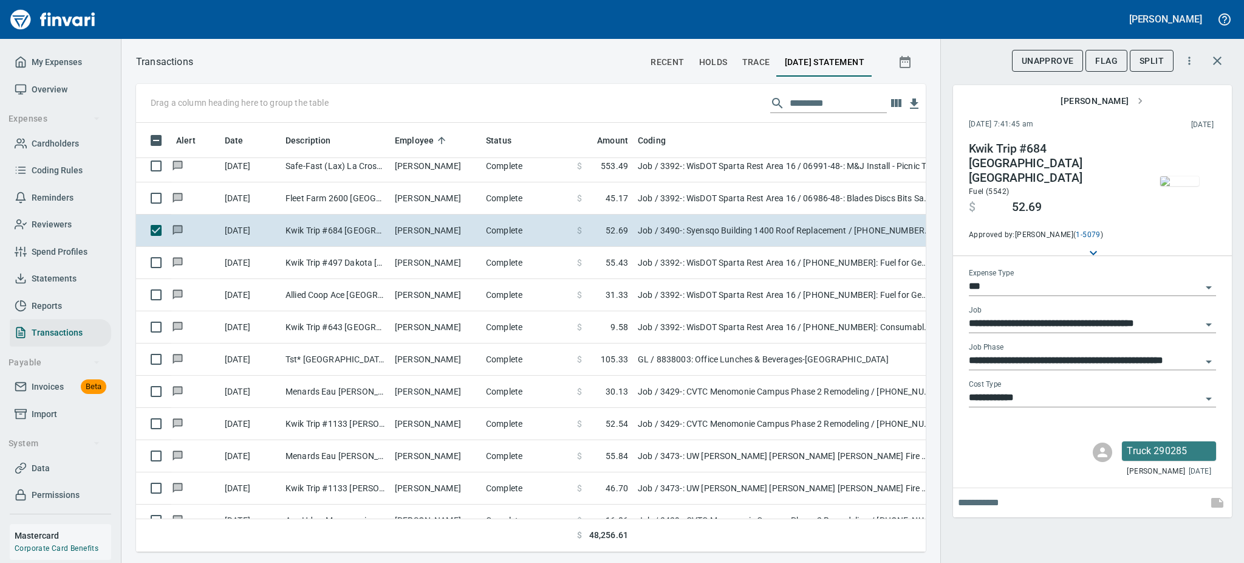
click at [1182, 186] on img "button" at bounding box center [1179, 181] width 39 height 10
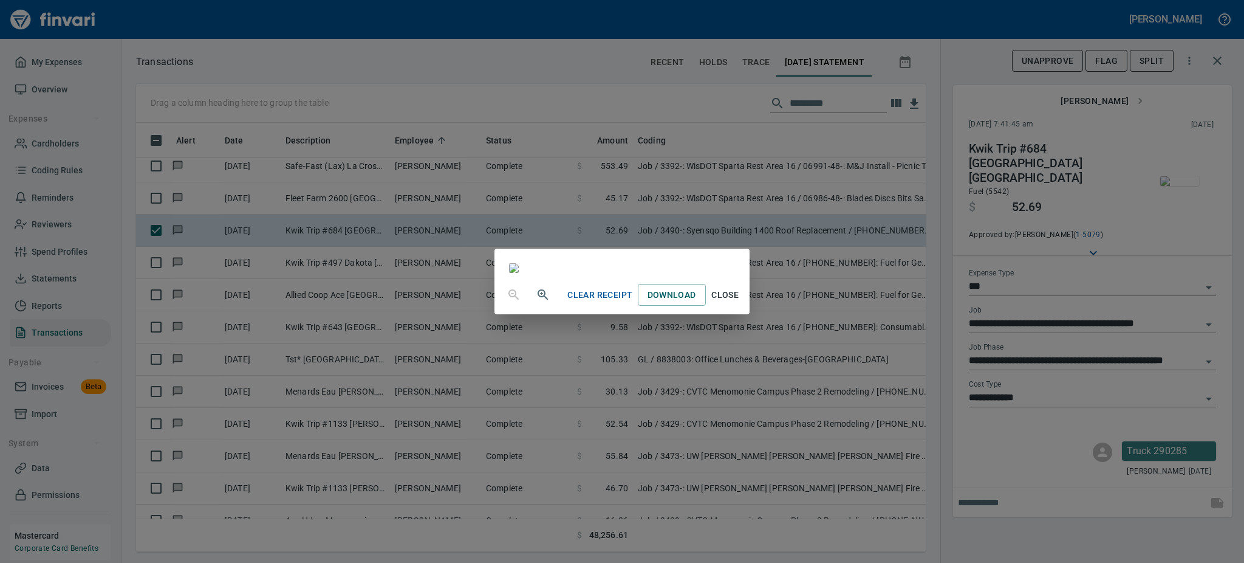
click at [740, 303] on span "Close" at bounding box center [725, 294] width 29 height 15
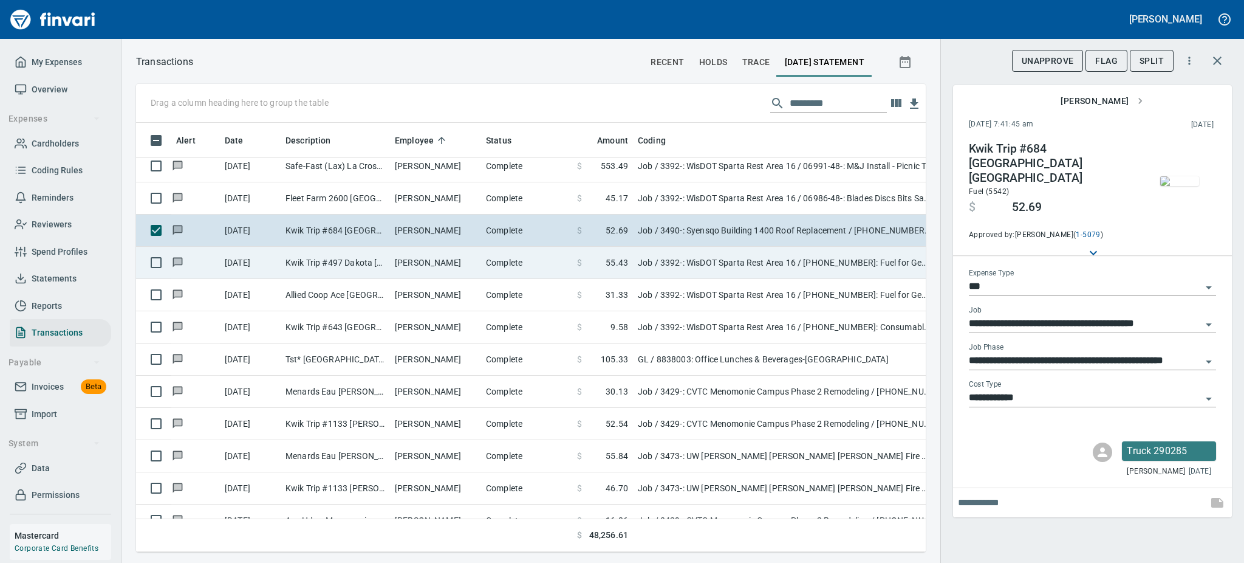
click at [420, 260] on td "[PERSON_NAME]" at bounding box center [435, 263] width 91 height 32
type input "**********"
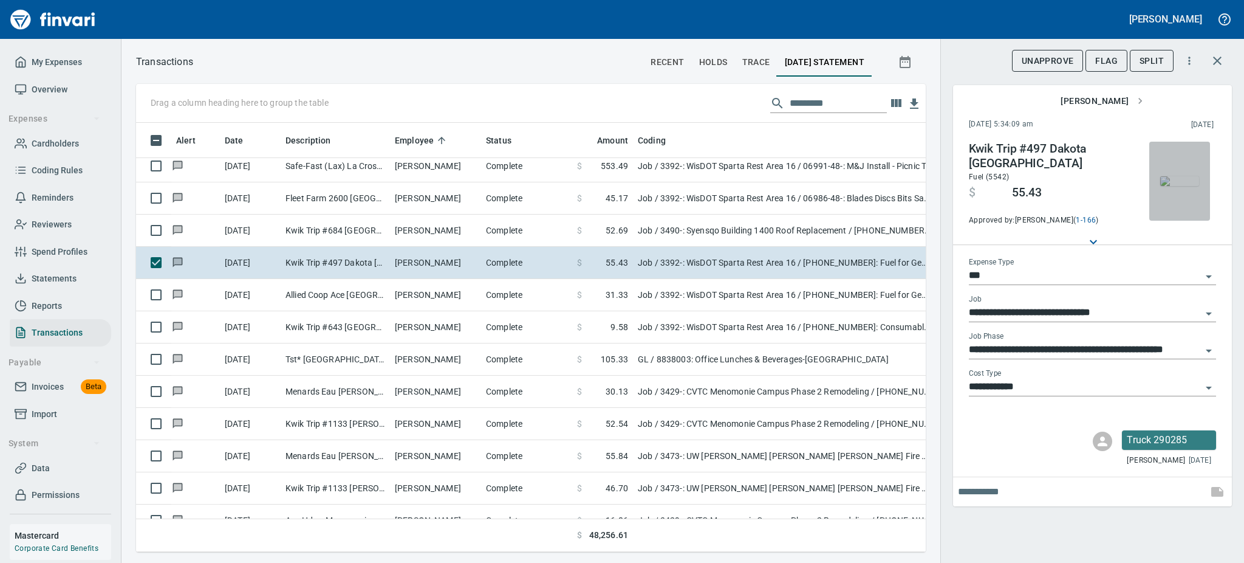
click at [1186, 176] on img "button" at bounding box center [1179, 181] width 39 height 10
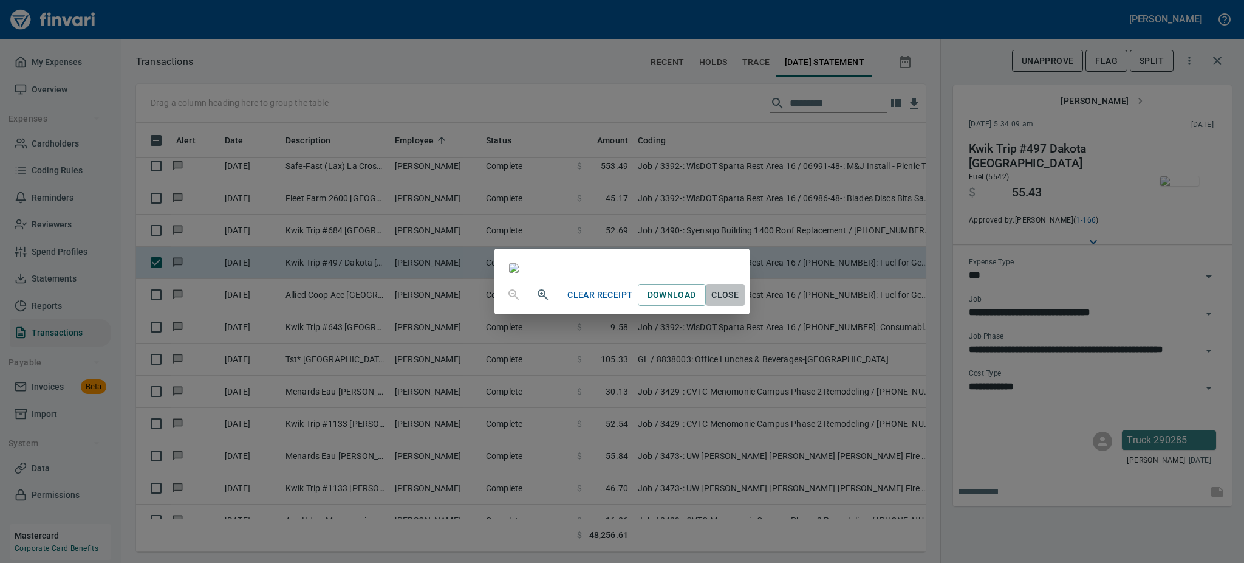
click at [740, 303] on span "Close" at bounding box center [725, 294] width 29 height 15
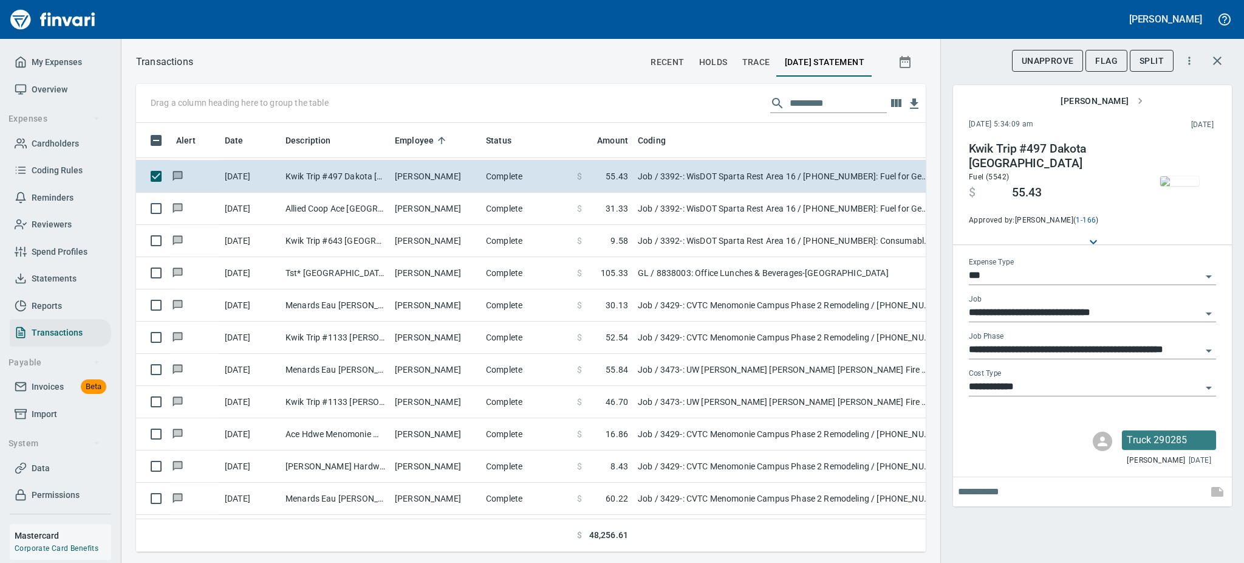
scroll to position [8813, 0]
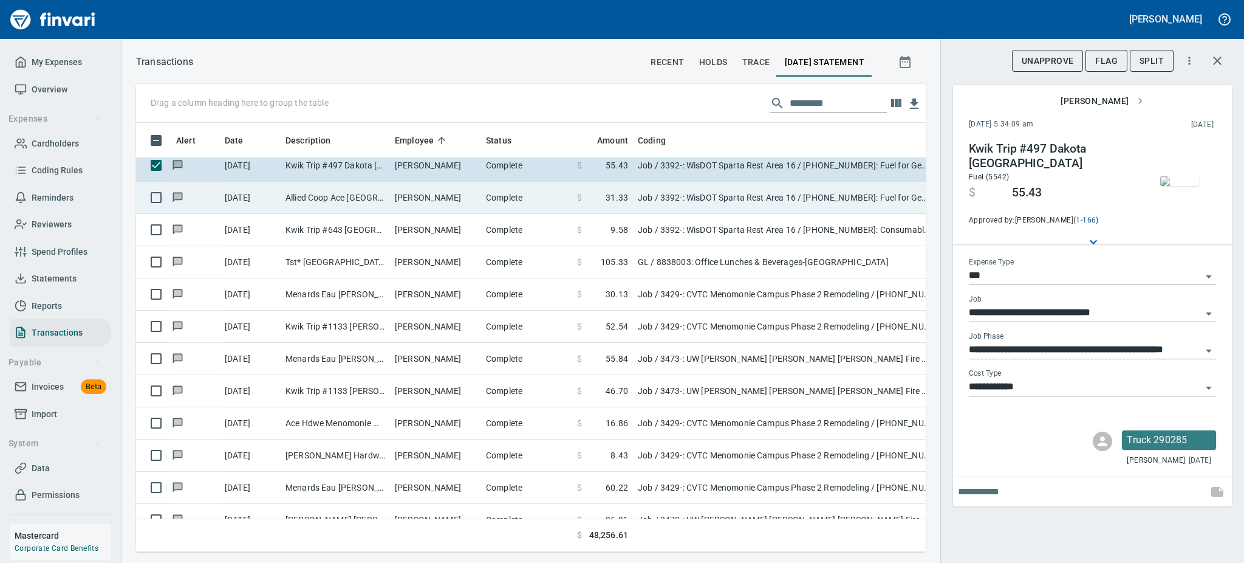
click at [410, 193] on td "[PERSON_NAME]" at bounding box center [435, 198] width 91 height 32
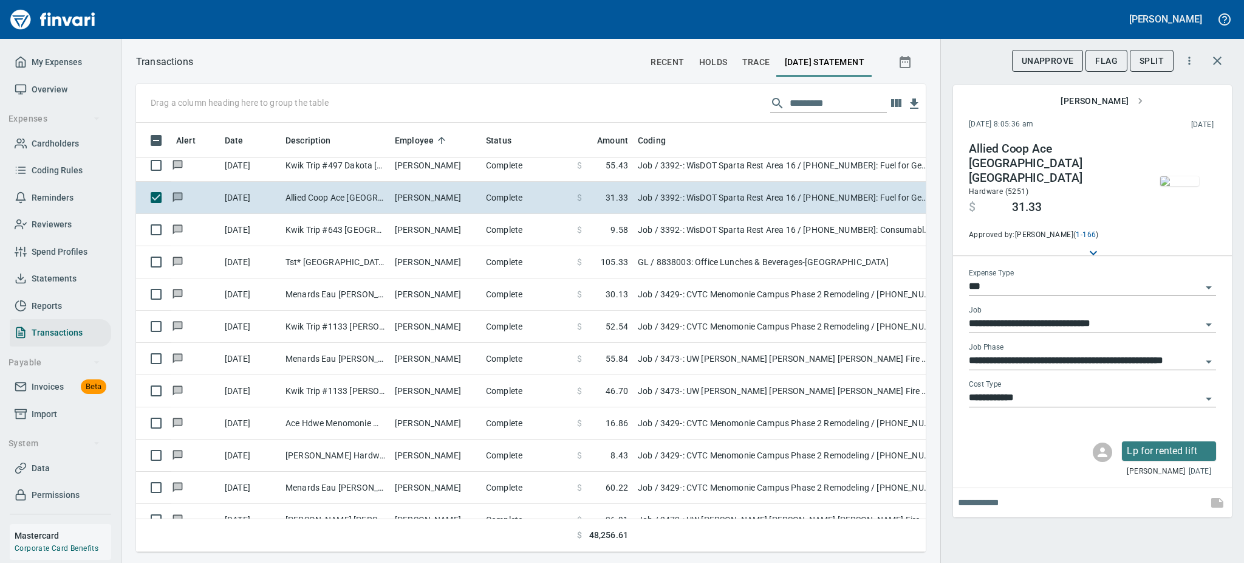
click at [1177, 176] on img "button" at bounding box center [1179, 181] width 39 height 10
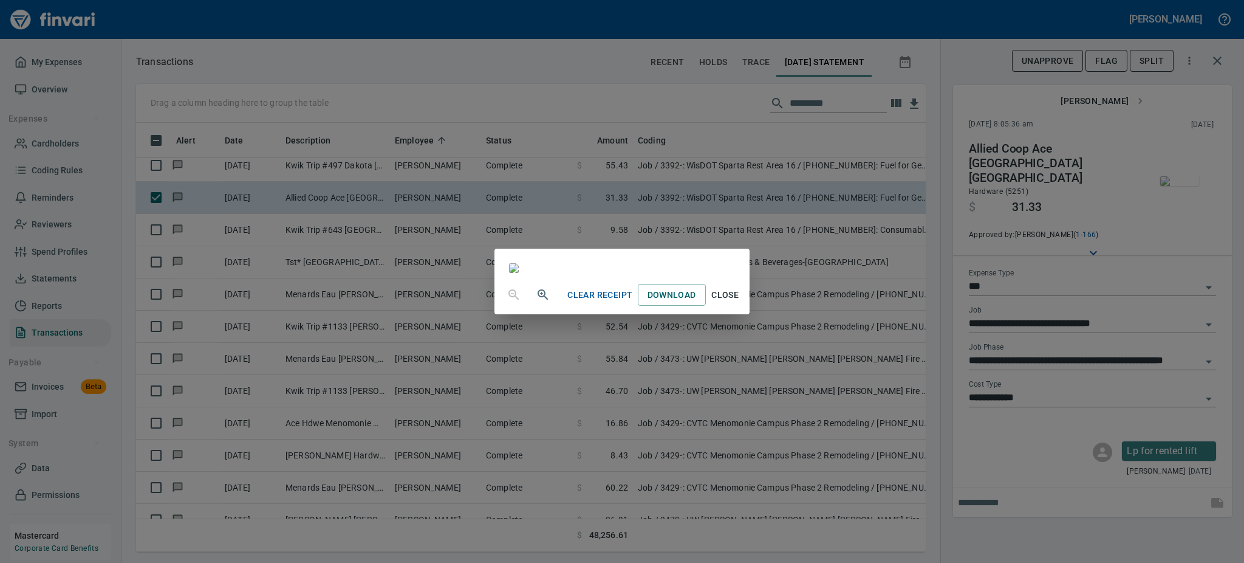
click at [529, 309] on button "button" at bounding box center [543, 294] width 29 height 29
click at [495, 315] on div "Clear Receipt Download Close" at bounding box center [622, 295] width 255 height 39
click at [536, 303] on icon "button" at bounding box center [543, 296] width 15 height 15
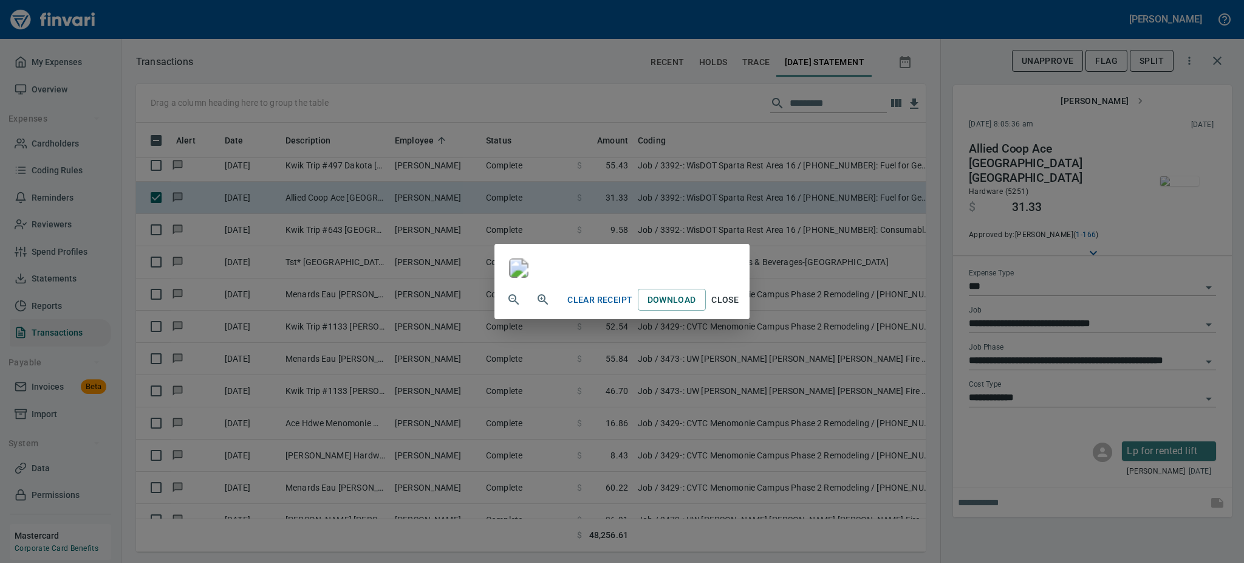
click at [509, 278] on img at bounding box center [518, 267] width 19 height 19
click at [740, 307] on span "Close" at bounding box center [725, 299] width 29 height 15
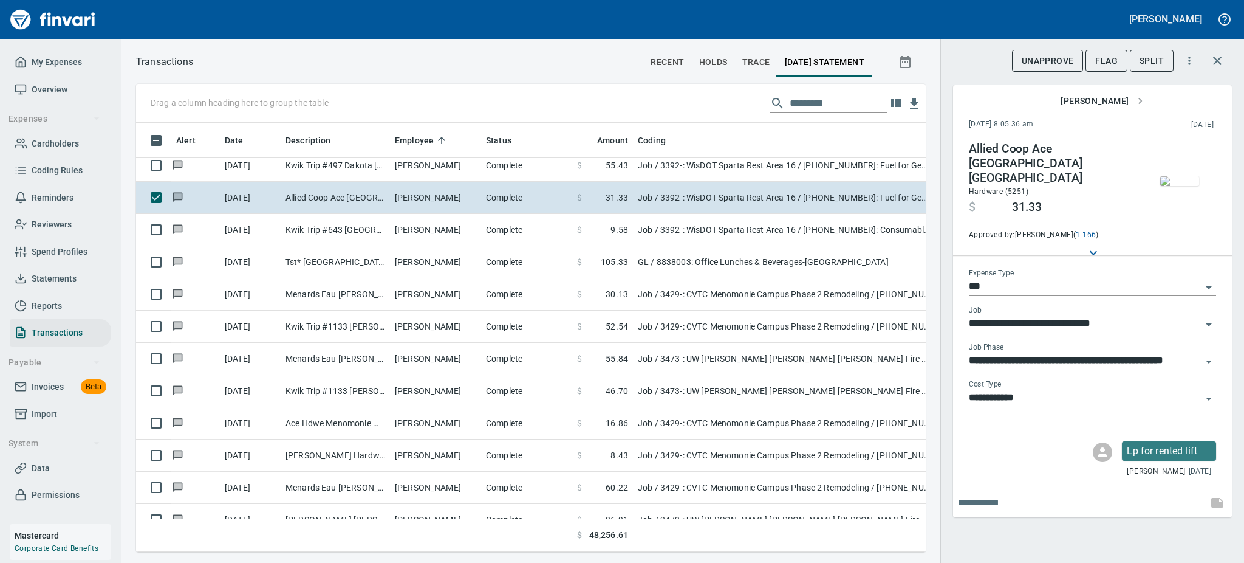
click at [1180, 184] on img "button" at bounding box center [1179, 181] width 39 height 10
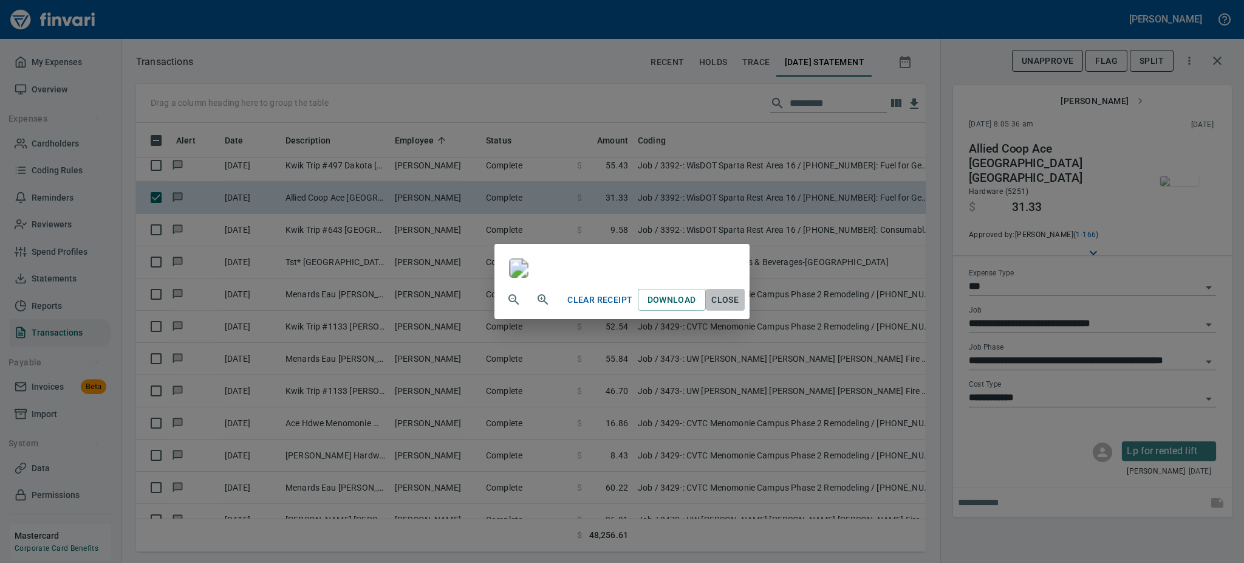
click at [745, 311] on button "Close" at bounding box center [725, 300] width 39 height 22
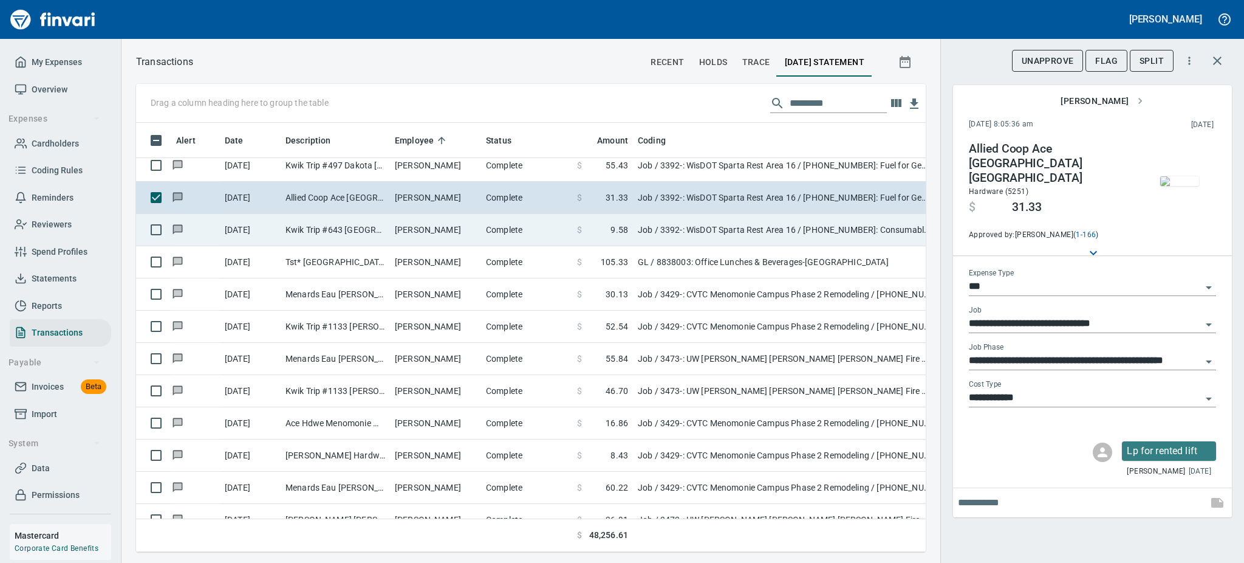
click at [499, 228] on td "Complete" at bounding box center [526, 230] width 91 height 32
type input "**********"
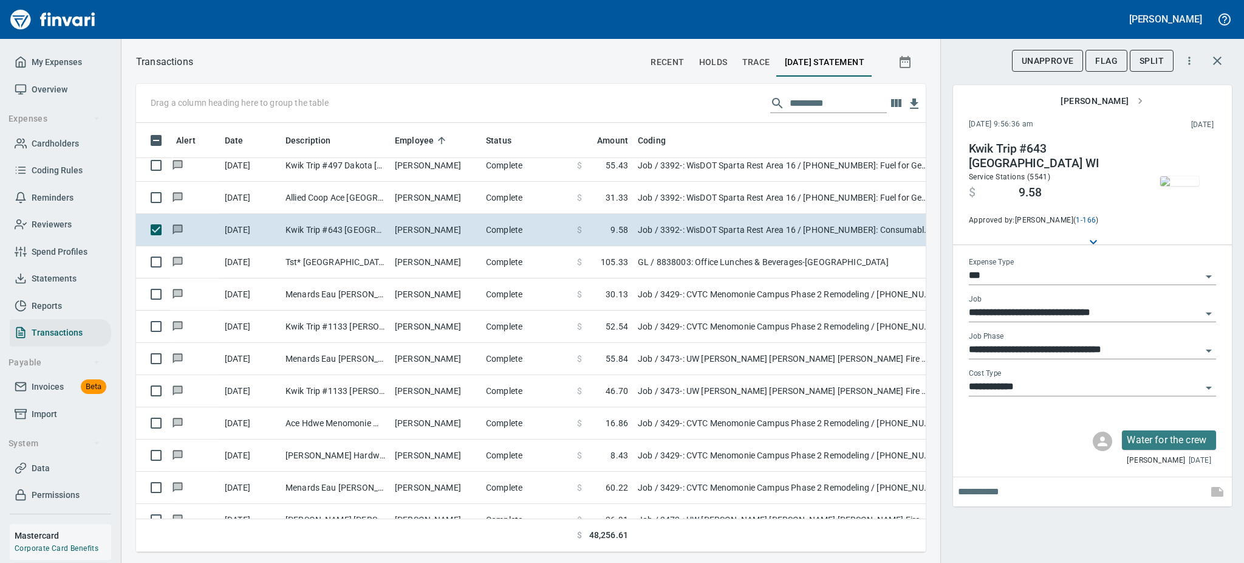
scroll to position [402, 762]
click at [1179, 180] on img "button" at bounding box center [1179, 181] width 39 height 10
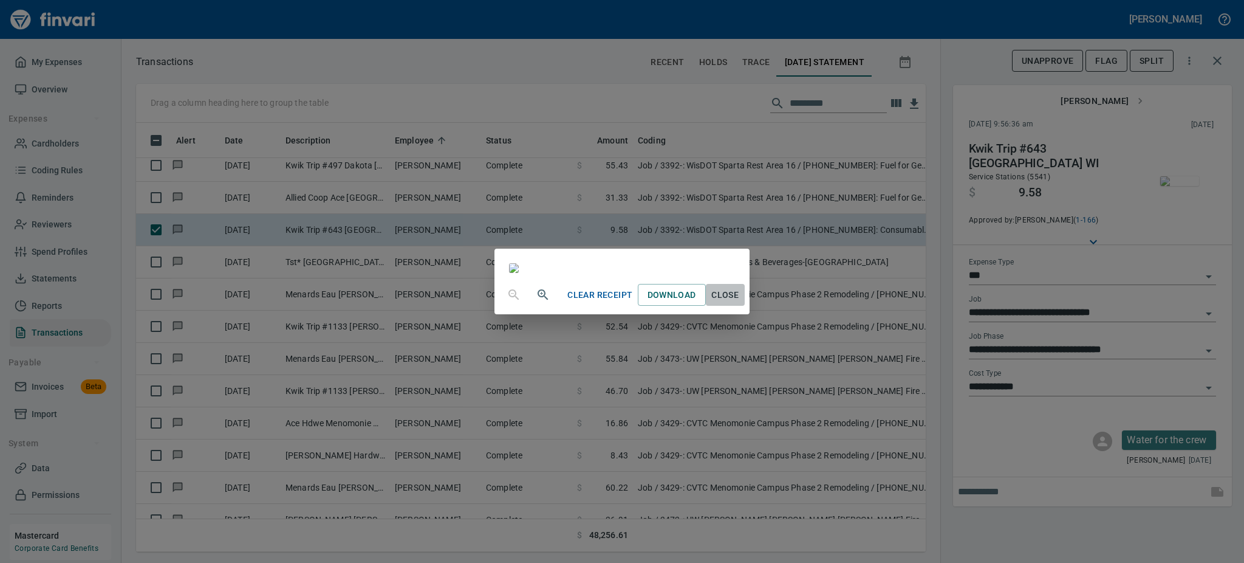
click at [740, 303] on span "Close" at bounding box center [725, 294] width 29 height 15
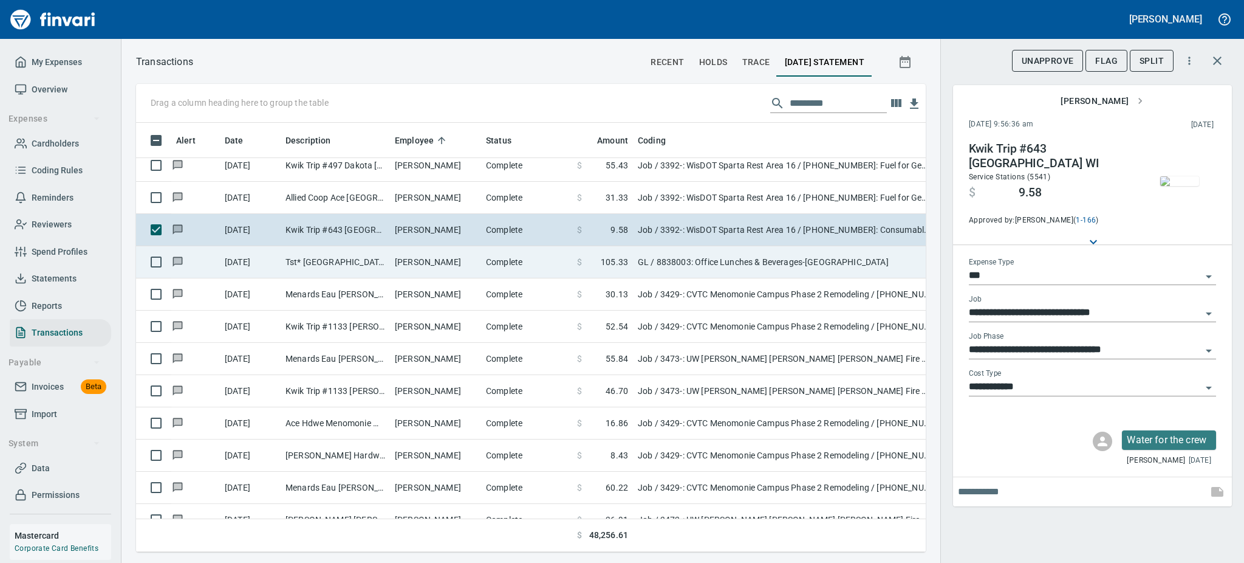
click at [443, 263] on td "[PERSON_NAME]" at bounding box center [435, 262] width 91 height 32
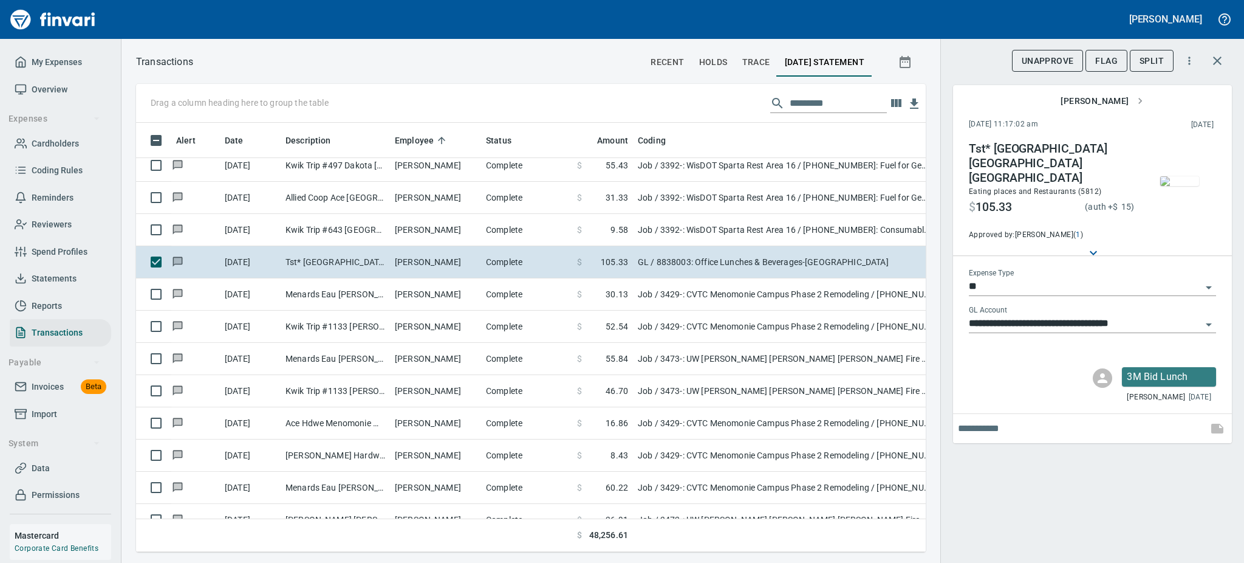
click at [1176, 186] on img "button" at bounding box center [1179, 181] width 39 height 10
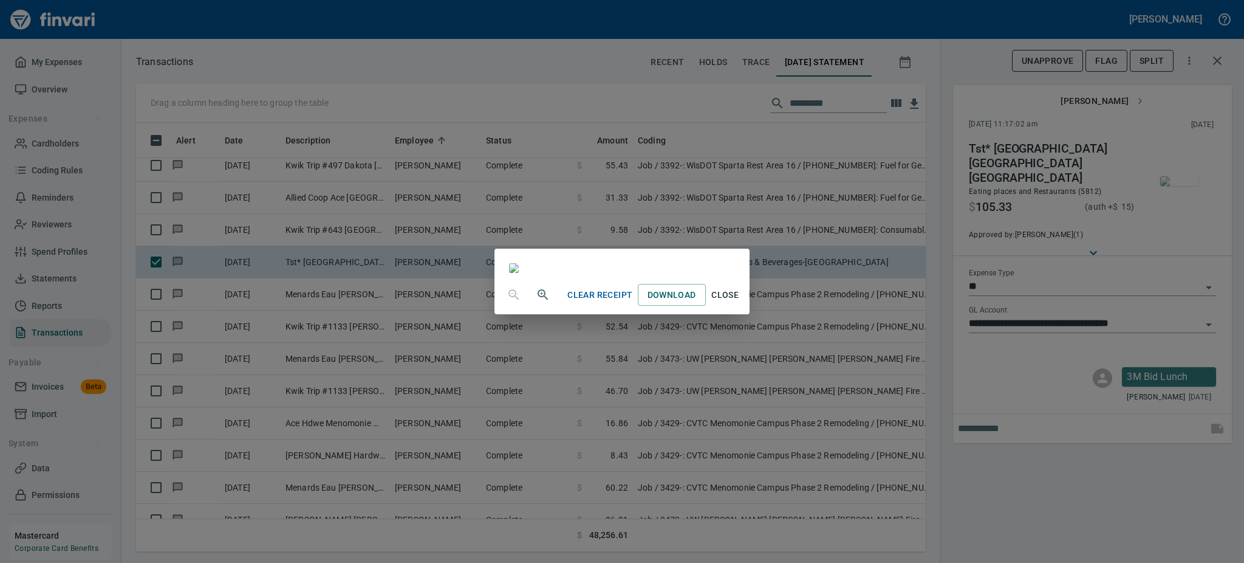
scroll to position [1301, 0]
click at [740, 303] on span "Close" at bounding box center [725, 294] width 29 height 15
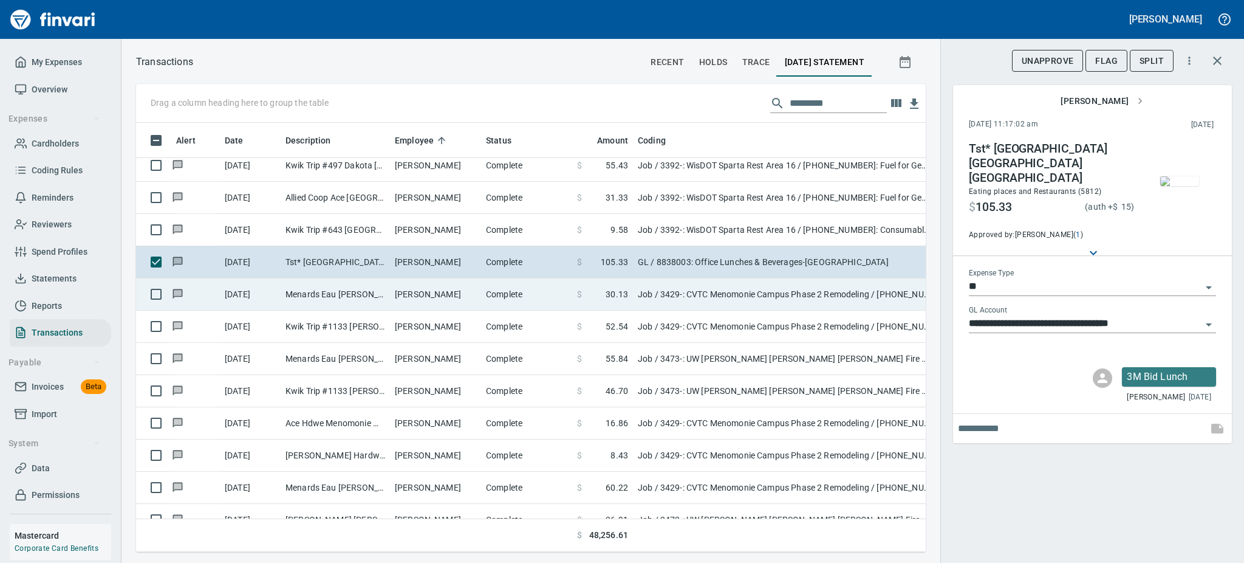
click at [438, 280] on td "[PERSON_NAME]" at bounding box center [435, 294] width 91 height 32
type input "***"
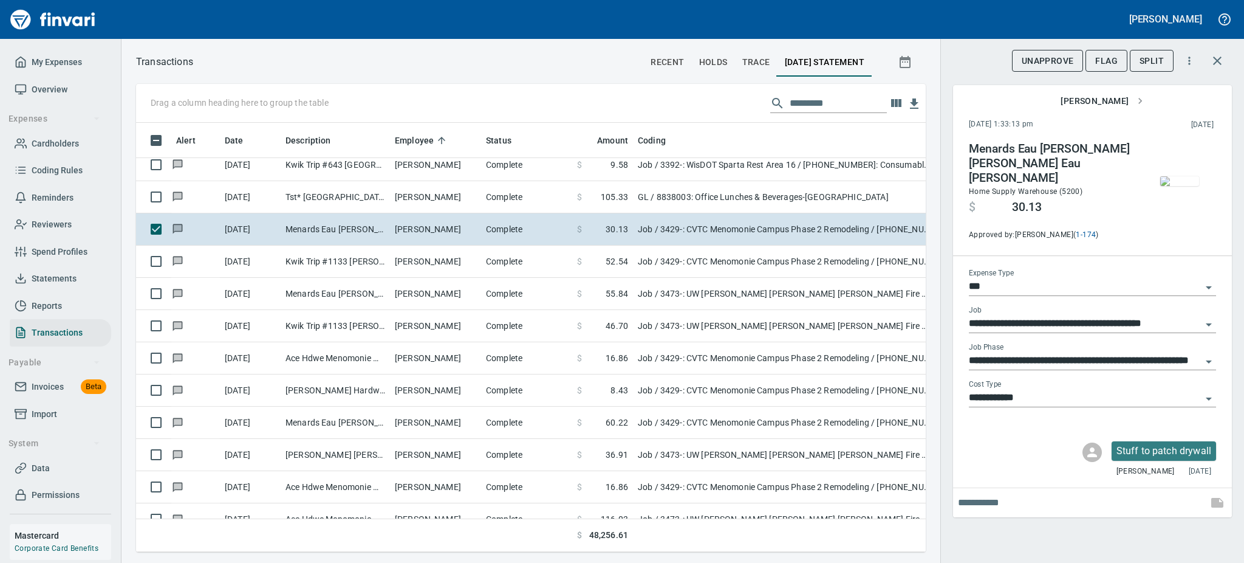
scroll to position [8910, 0]
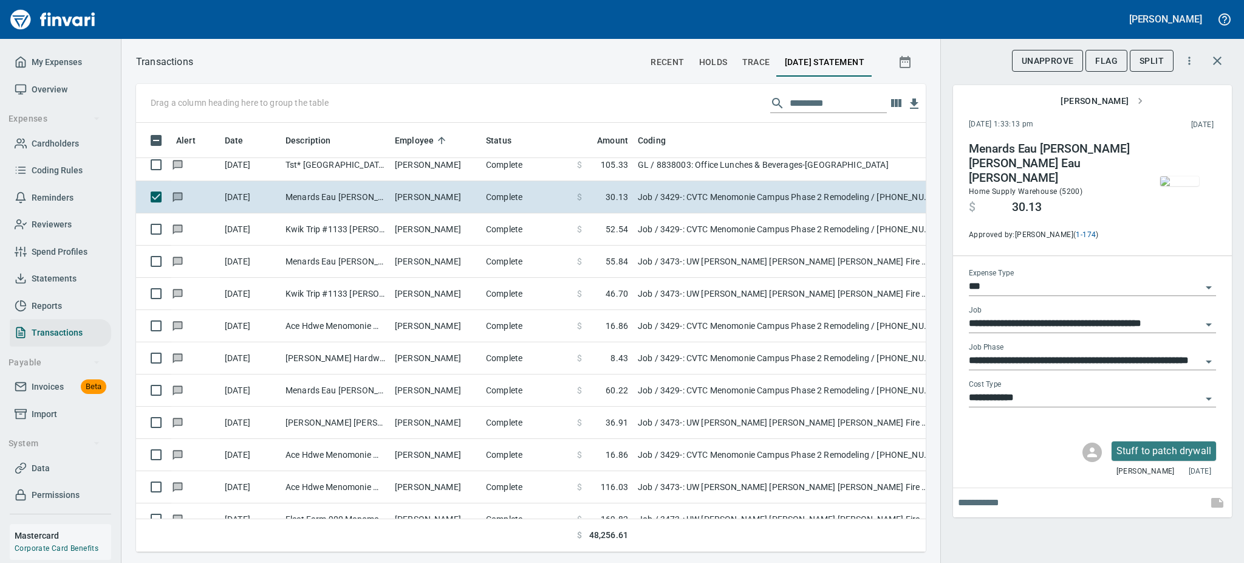
click at [1180, 176] on img "button" at bounding box center [1179, 181] width 39 height 10
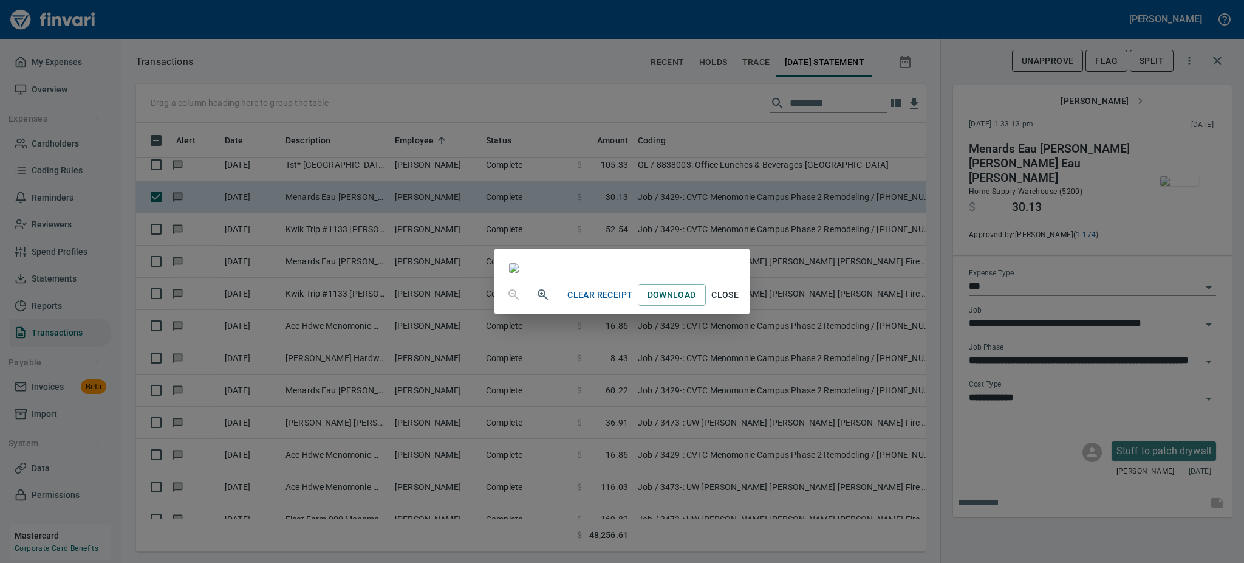
click at [740, 303] on span "Close" at bounding box center [725, 294] width 29 height 15
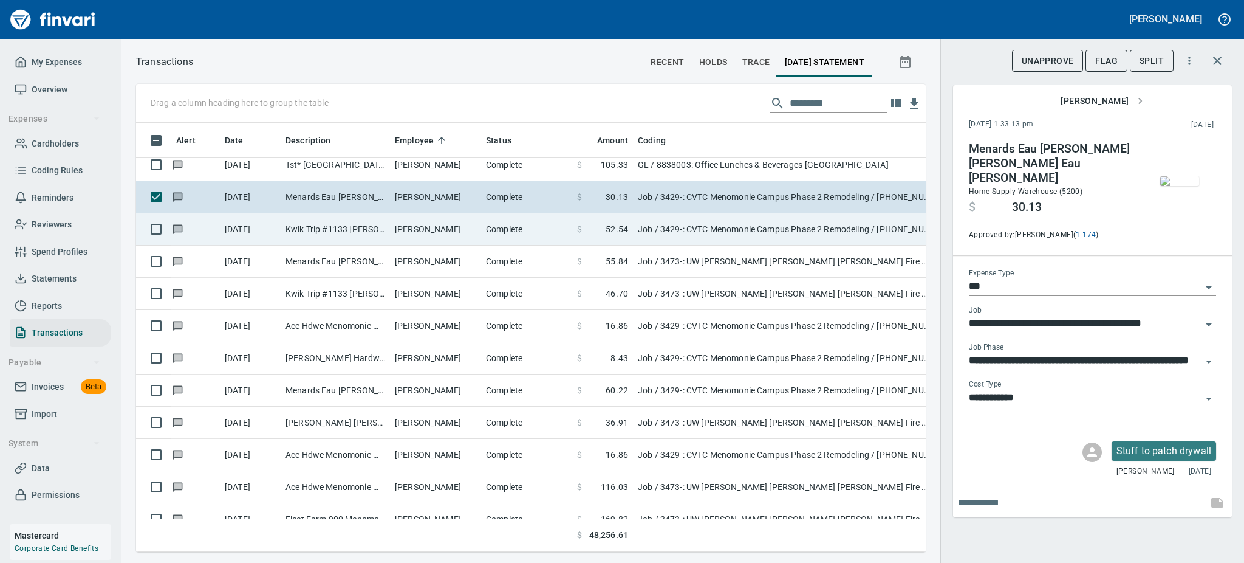
click at [503, 233] on td "Complete" at bounding box center [526, 229] width 91 height 32
type input "**********"
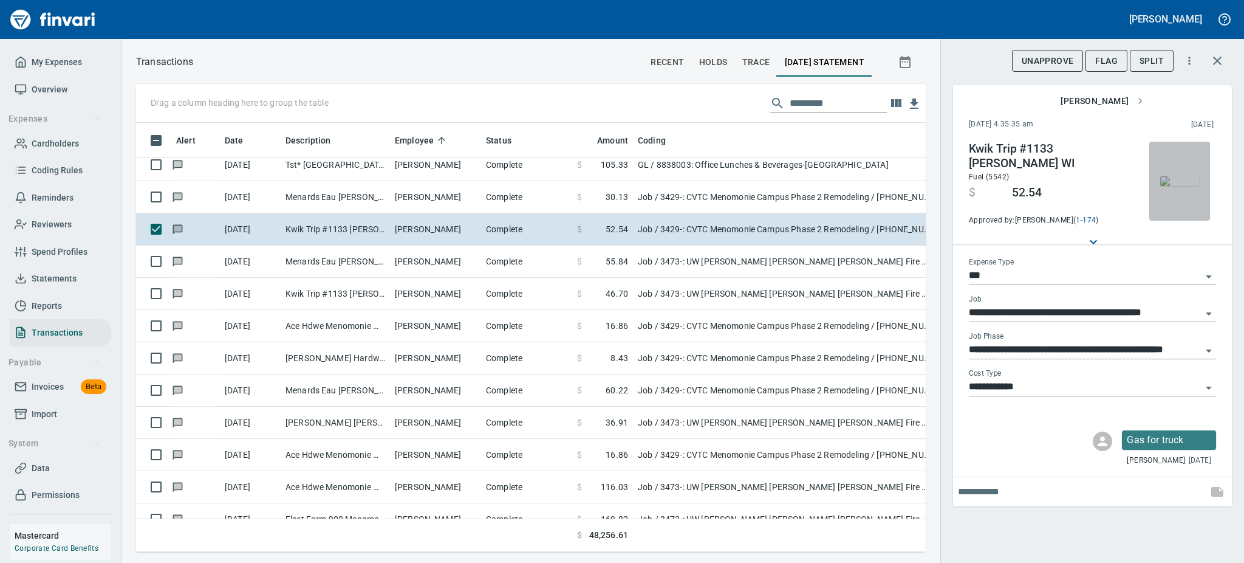
click at [1181, 186] on img "button" at bounding box center [1179, 181] width 39 height 10
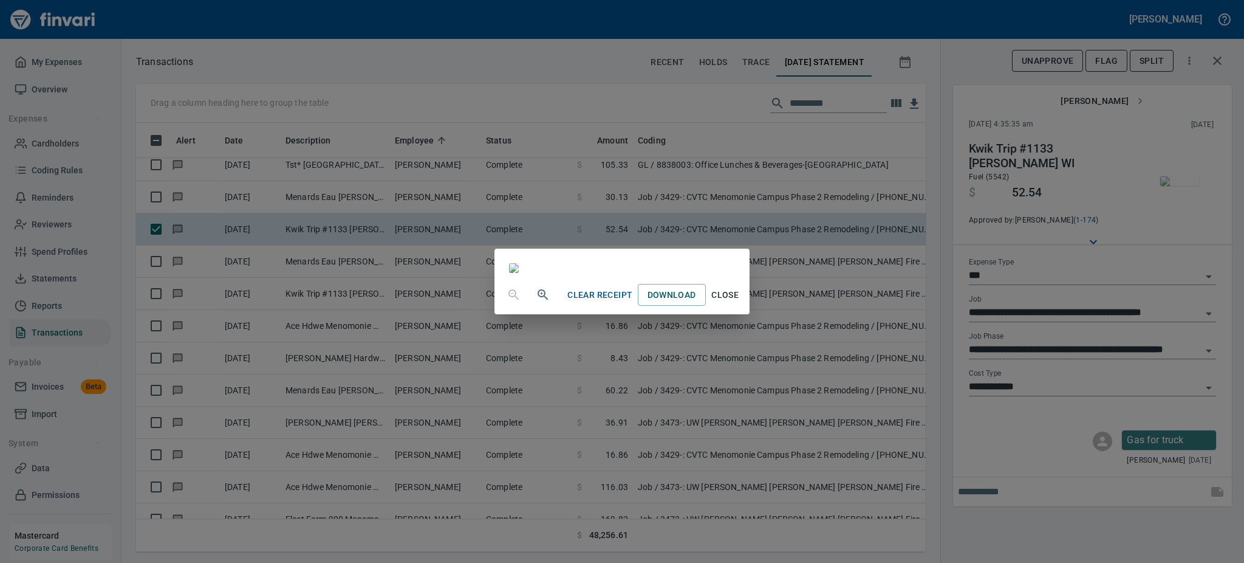
scroll to position [94, 0]
click at [740, 303] on span "Close" at bounding box center [725, 294] width 29 height 15
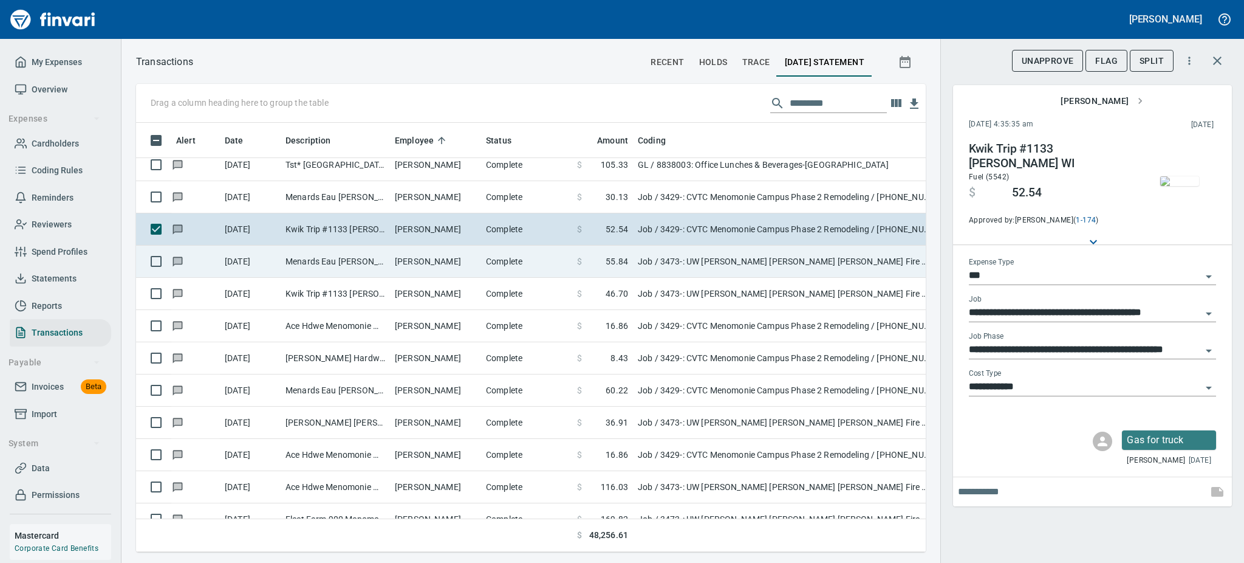
click at [313, 262] on td "Menards Eau [PERSON_NAME] [PERSON_NAME] Eau [PERSON_NAME]" at bounding box center [335, 261] width 109 height 32
type input "**********"
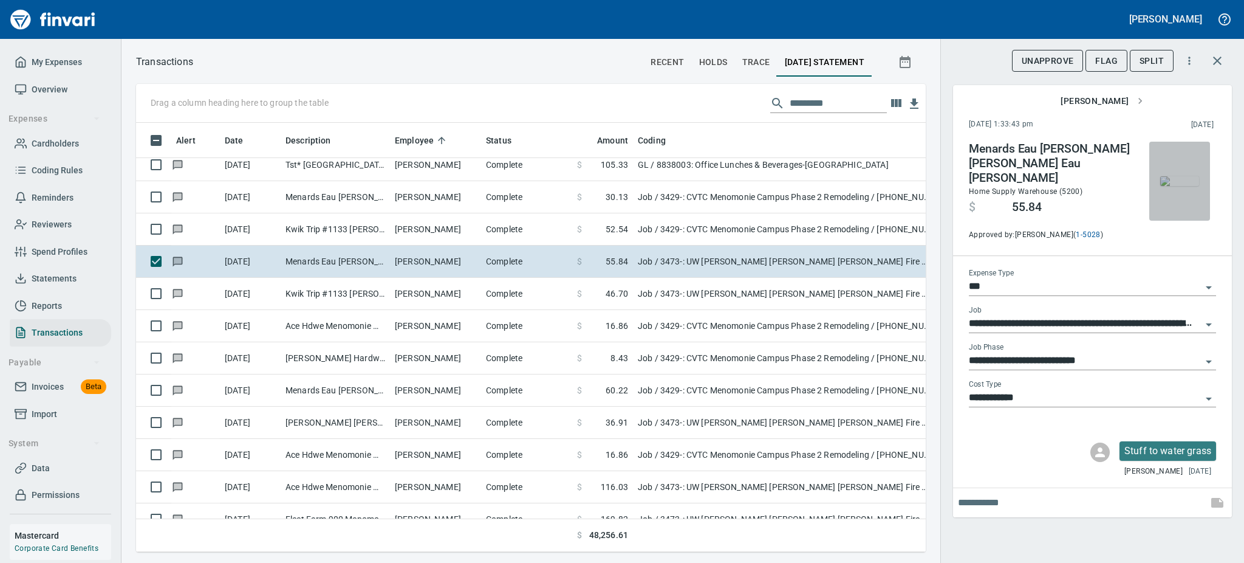
click at [1173, 186] on img "button" at bounding box center [1179, 181] width 39 height 10
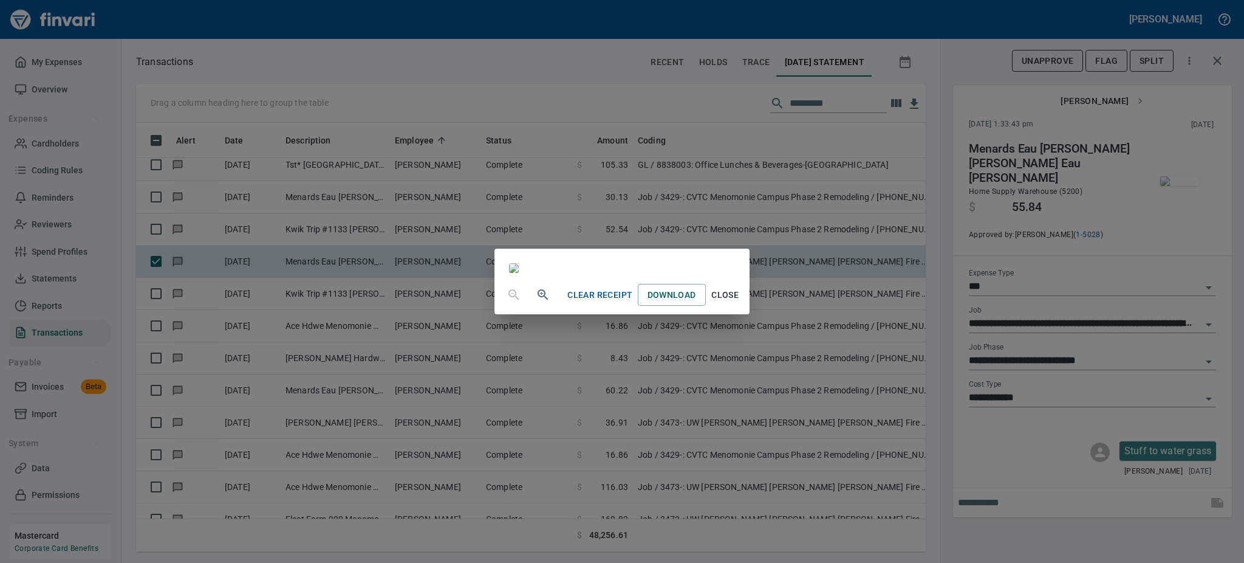
scroll to position [96, 0]
click at [740, 303] on span "Close" at bounding box center [725, 294] width 29 height 15
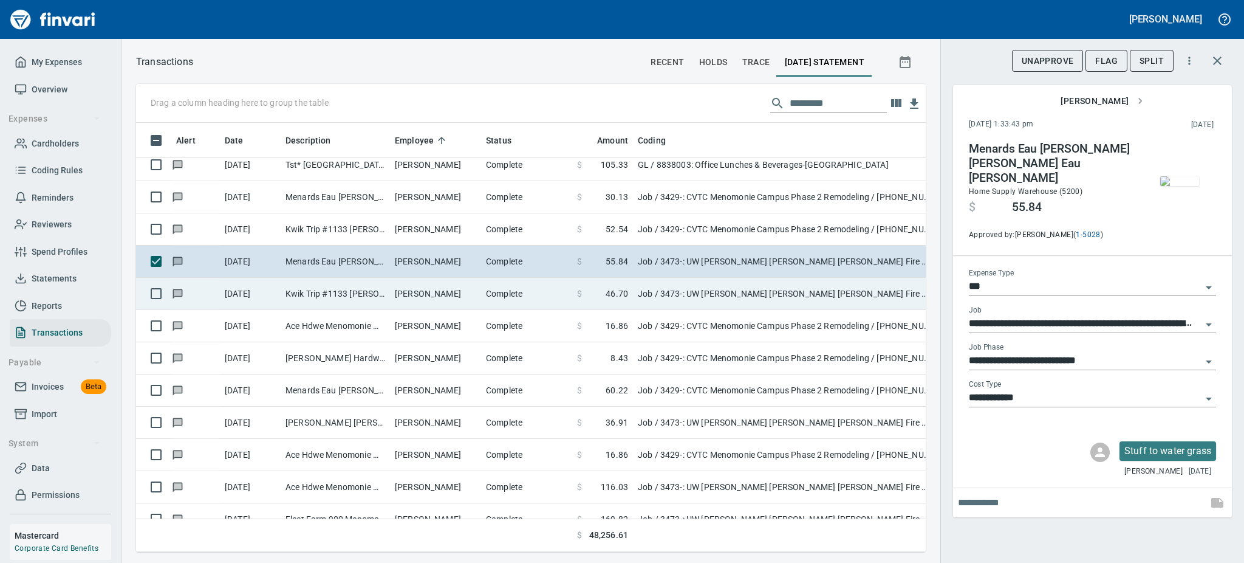
click at [360, 301] on td "Kwik Trip #1133 [PERSON_NAME] WI" at bounding box center [335, 294] width 109 height 32
type input "**********"
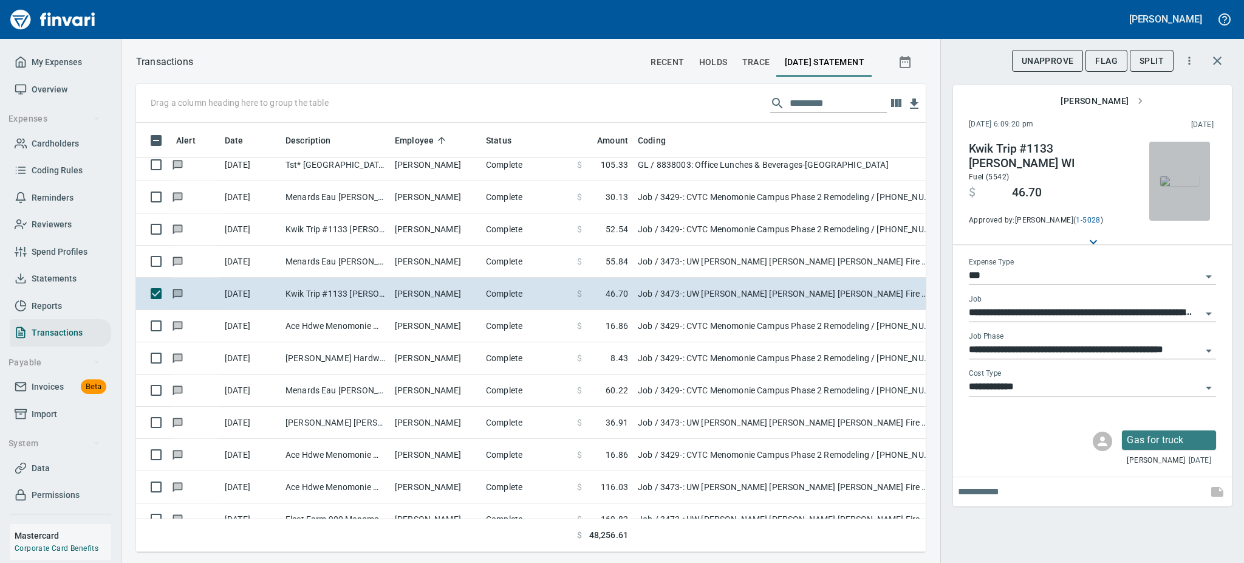
click at [1163, 186] on img "button" at bounding box center [1179, 181] width 39 height 10
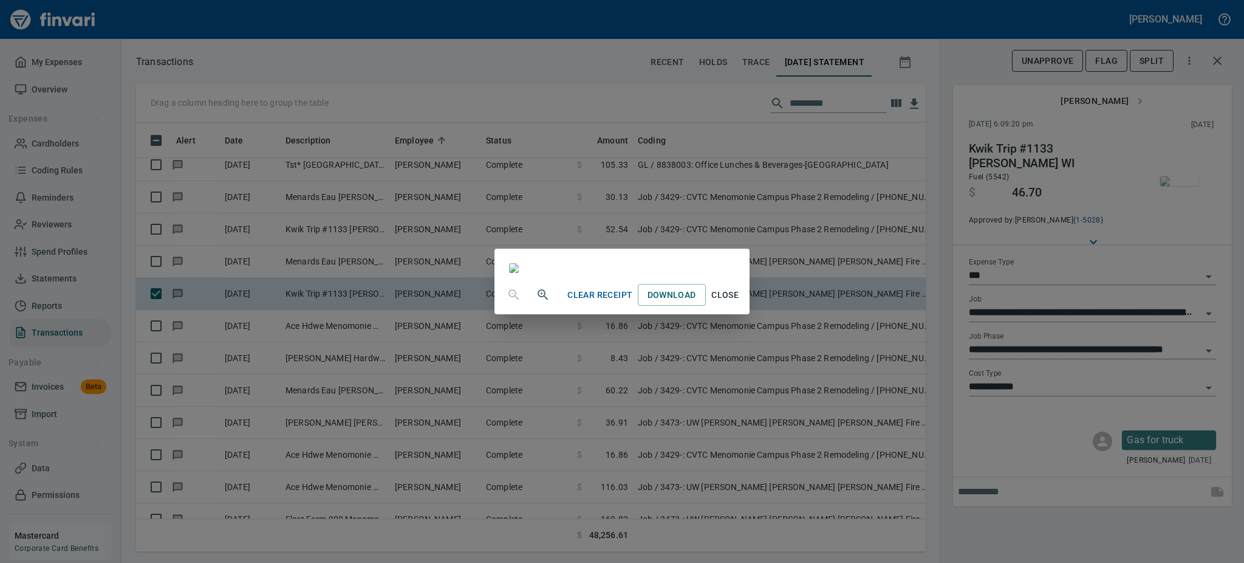
click at [740, 303] on span "Close" at bounding box center [725, 294] width 29 height 15
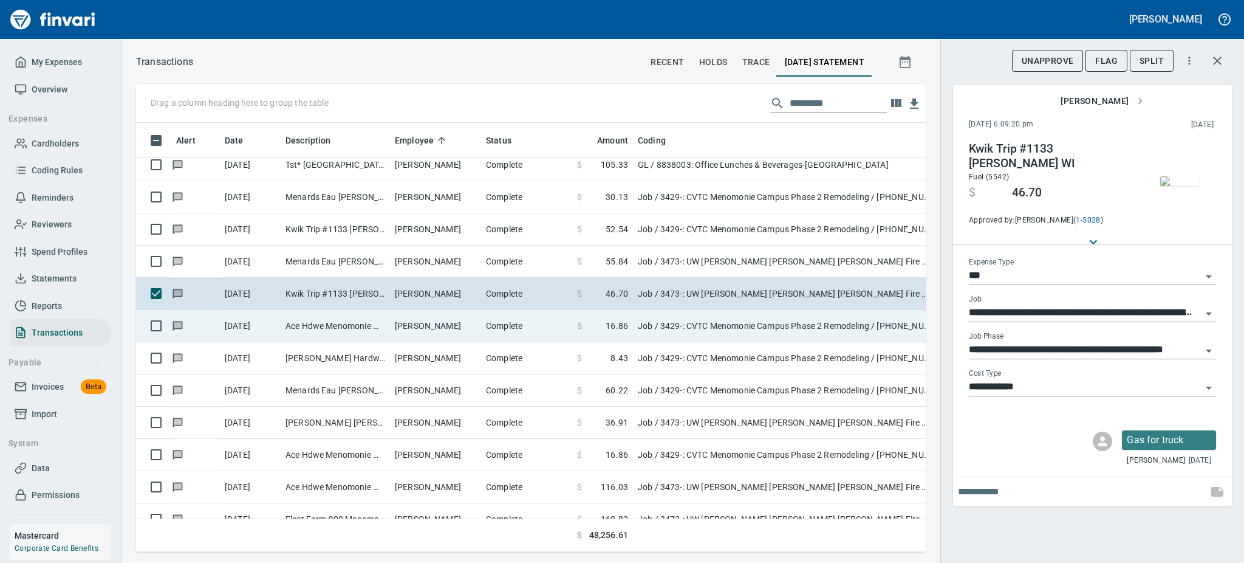
click at [503, 335] on td "Complete" at bounding box center [526, 326] width 91 height 32
type input "**********"
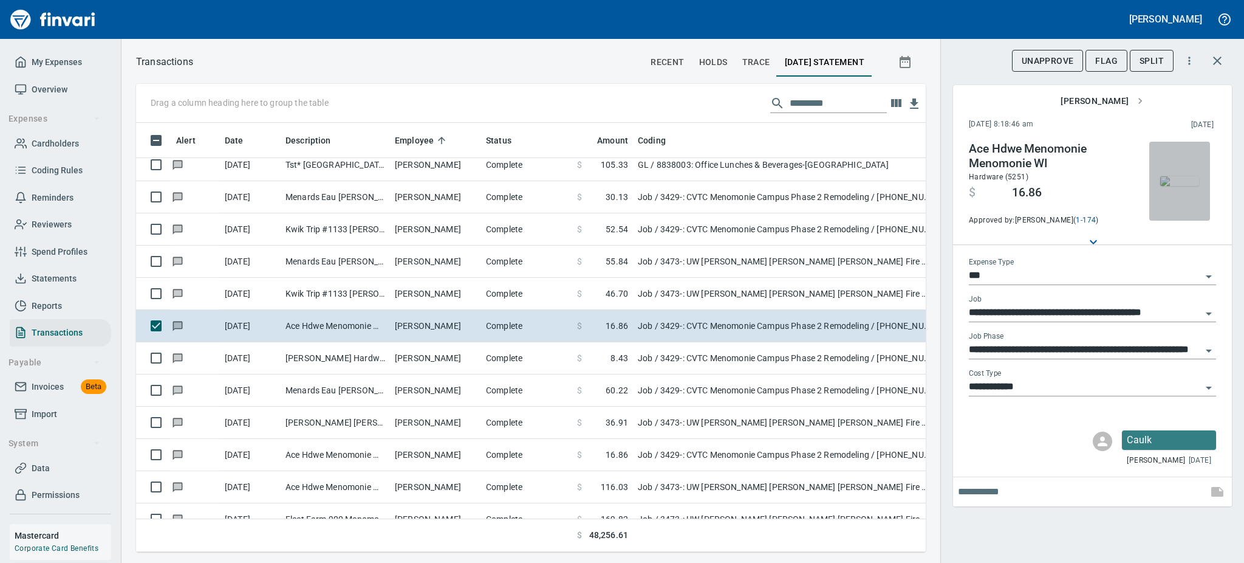
click at [1176, 185] on img "button" at bounding box center [1179, 181] width 39 height 10
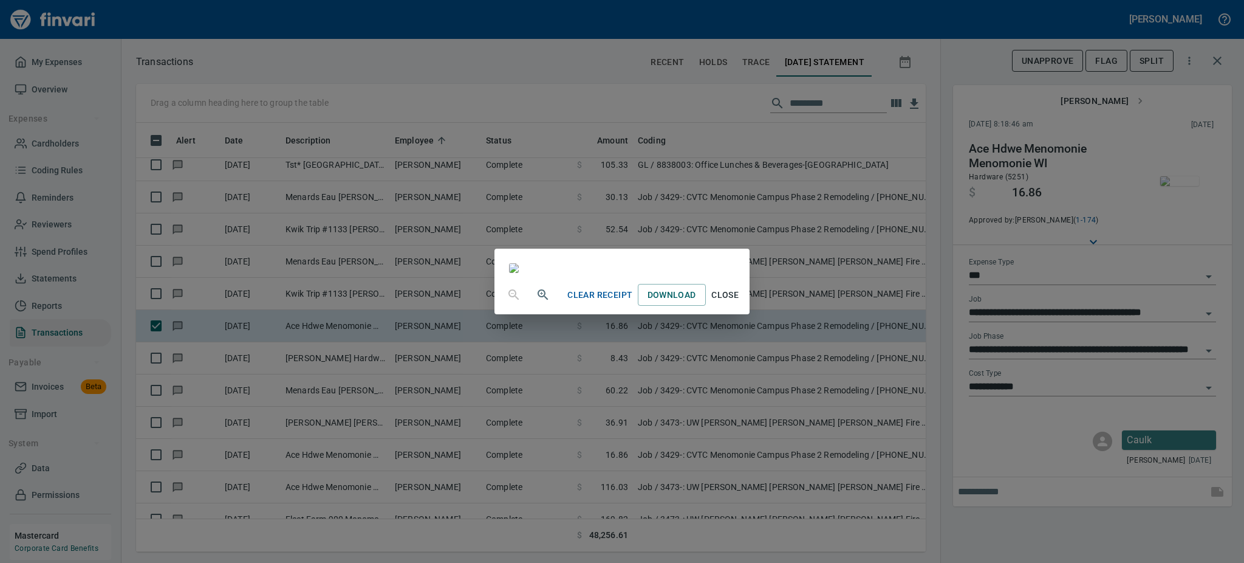
click at [740, 303] on span "Close" at bounding box center [725, 294] width 29 height 15
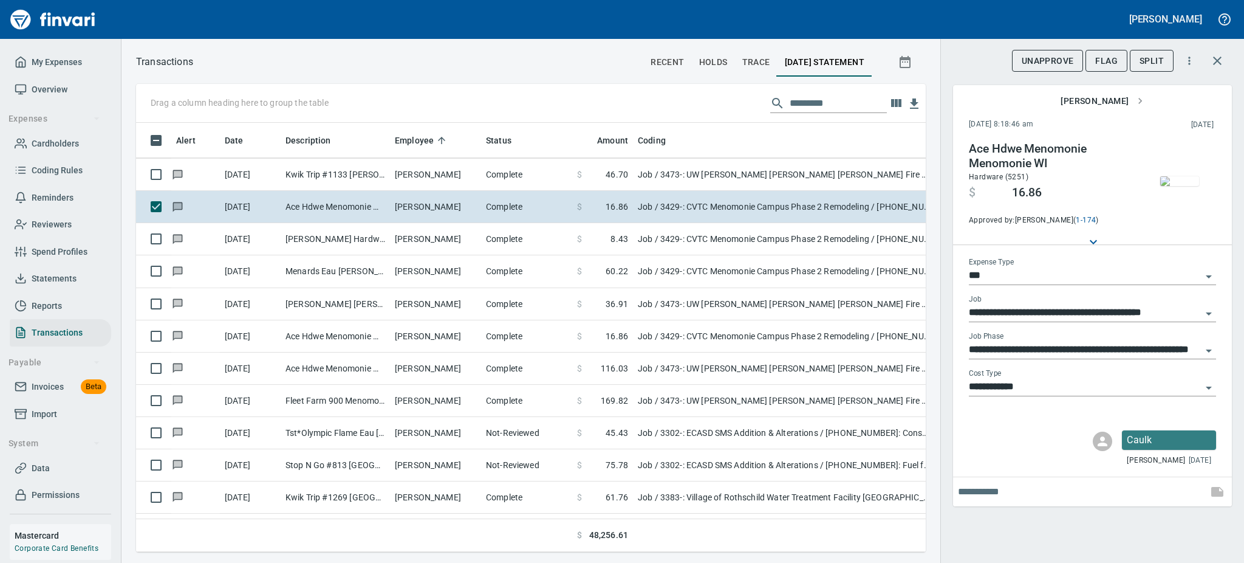
scroll to position [9040, 0]
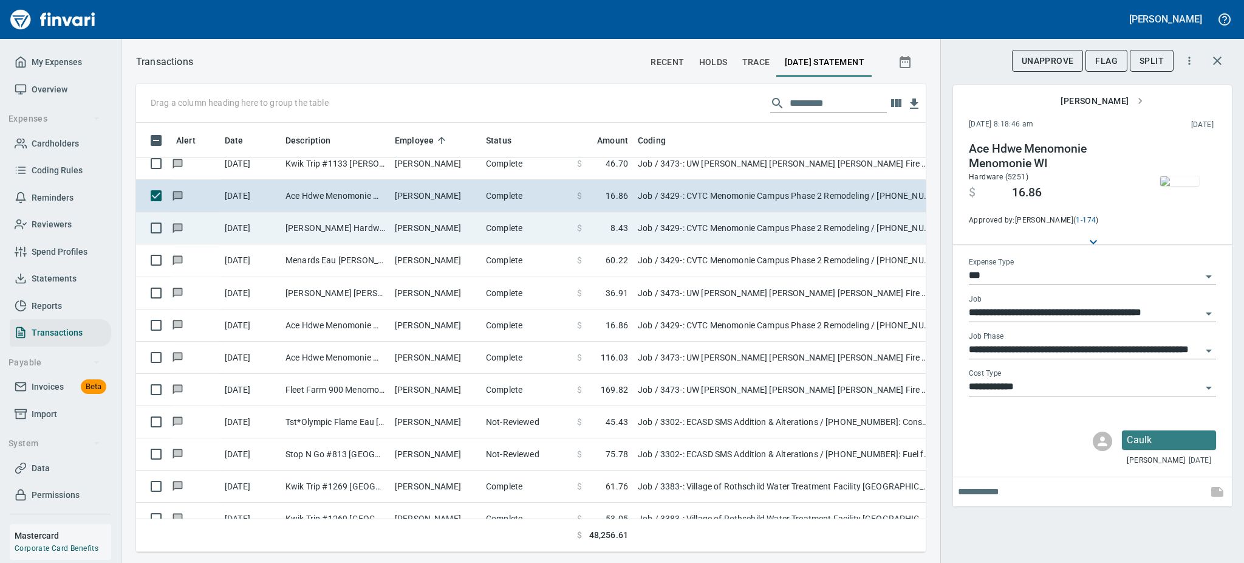
click at [395, 221] on td "[PERSON_NAME]" at bounding box center [435, 228] width 91 height 32
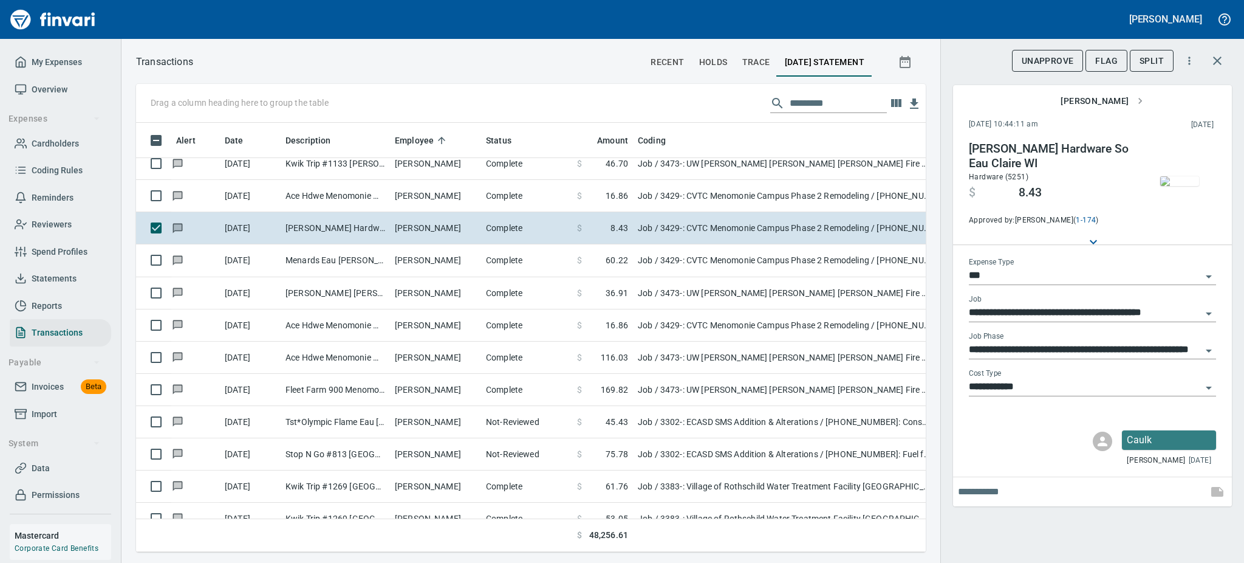
scroll to position [9072, 0]
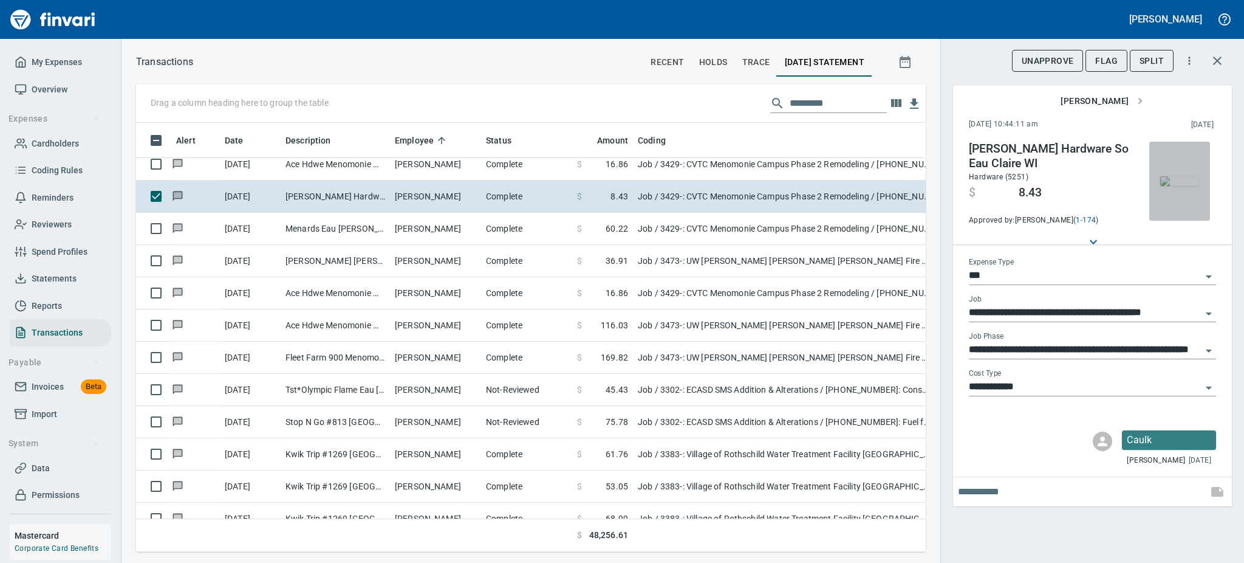
click at [1177, 186] on img "button" at bounding box center [1179, 181] width 39 height 10
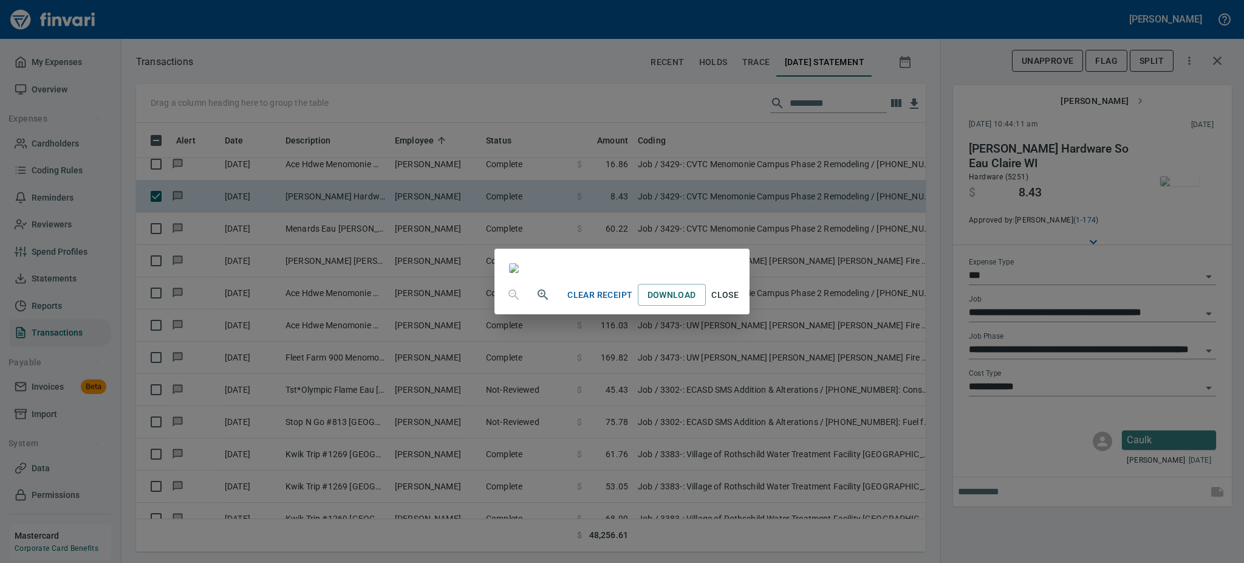
click at [740, 303] on span "Close" at bounding box center [725, 294] width 29 height 15
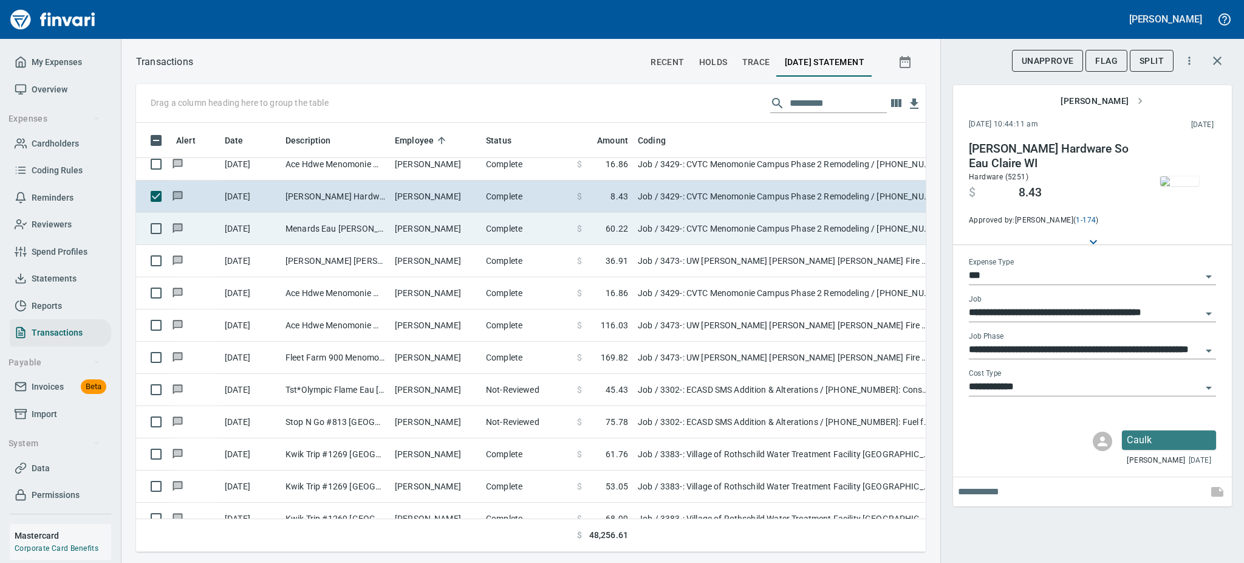
click at [485, 230] on td "Complete" at bounding box center [526, 229] width 91 height 32
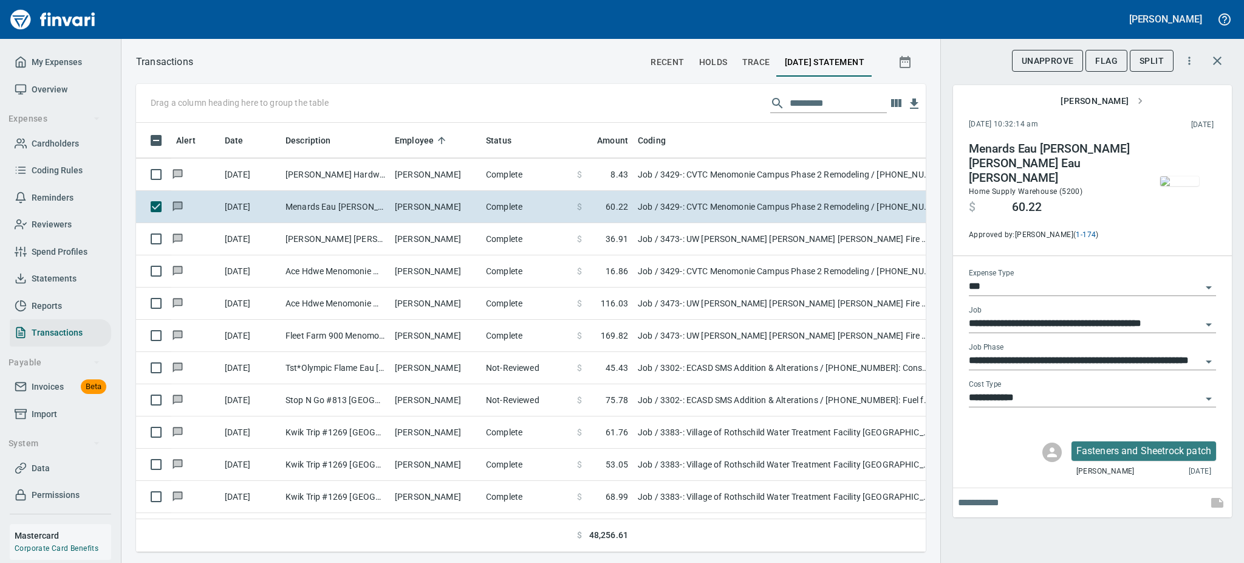
scroll to position [9104, 0]
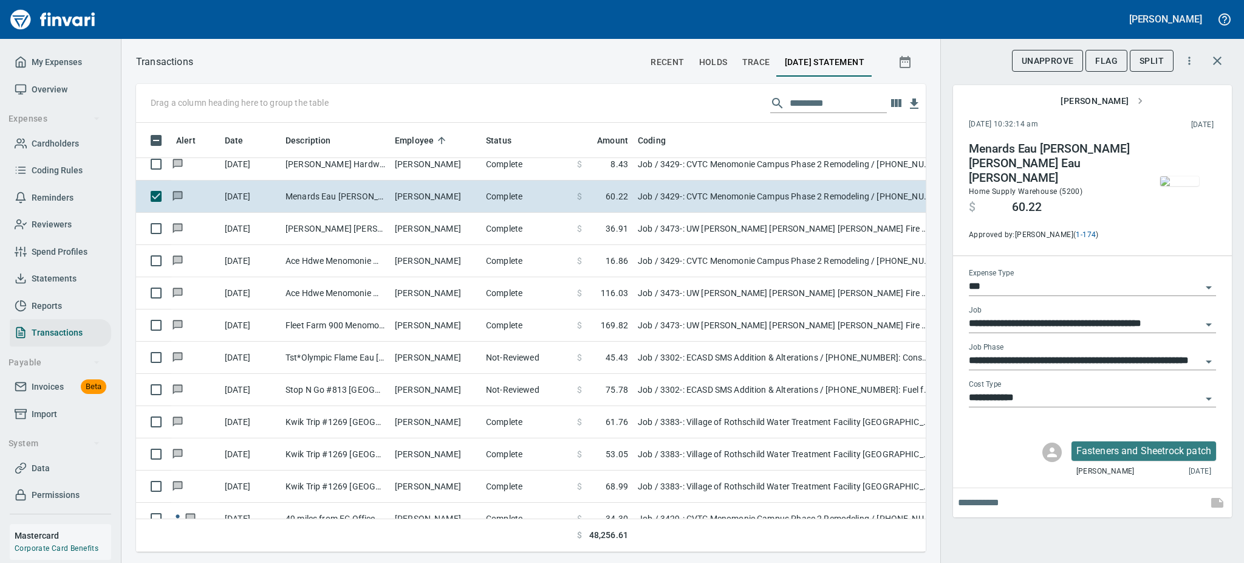
click at [1172, 186] on img "button" at bounding box center [1179, 181] width 39 height 10
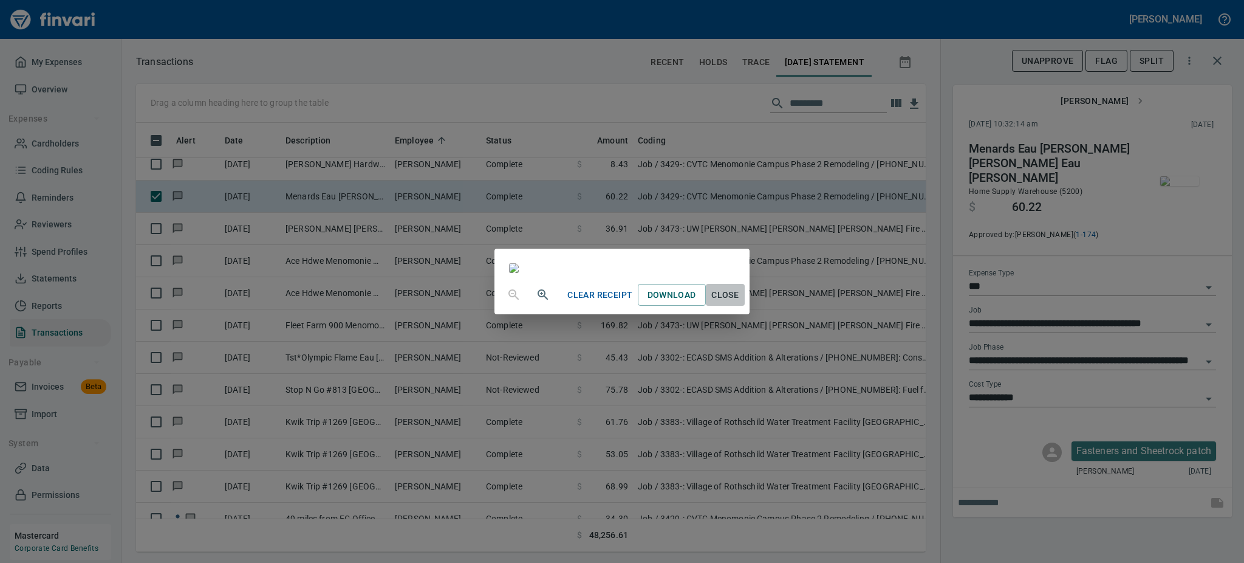
click at [740, 303] on span "Close" at bounding box center [725, 294] width 29 height 15
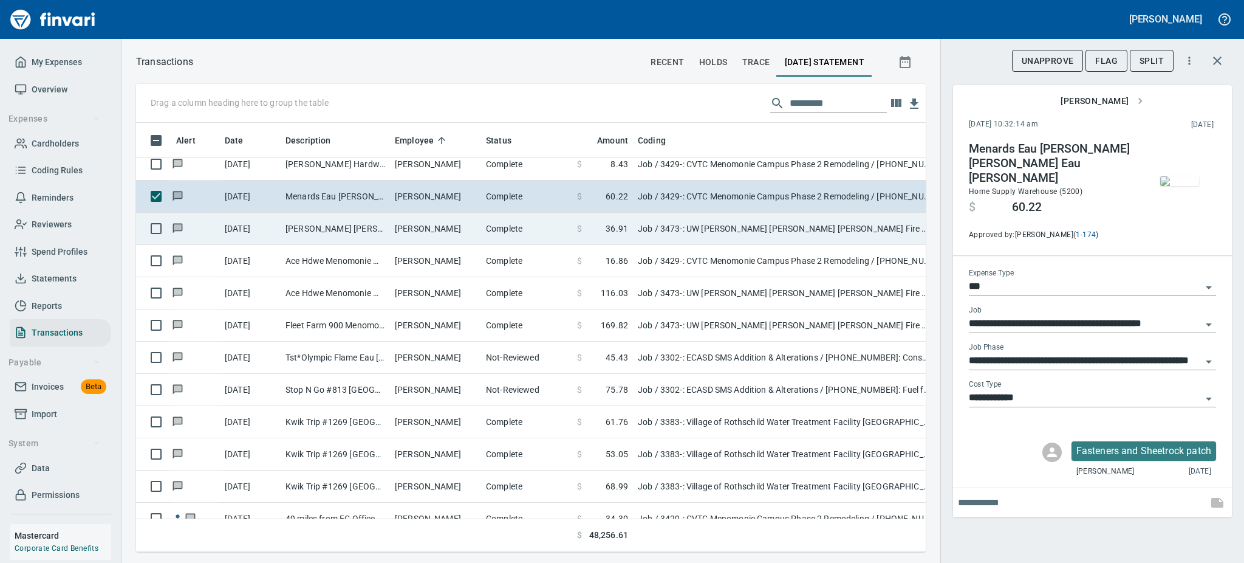
click at [473, 230] on td "[PERSON_NAME]" at bounding box center [435, 229] width 91 height 32
type input "**********"
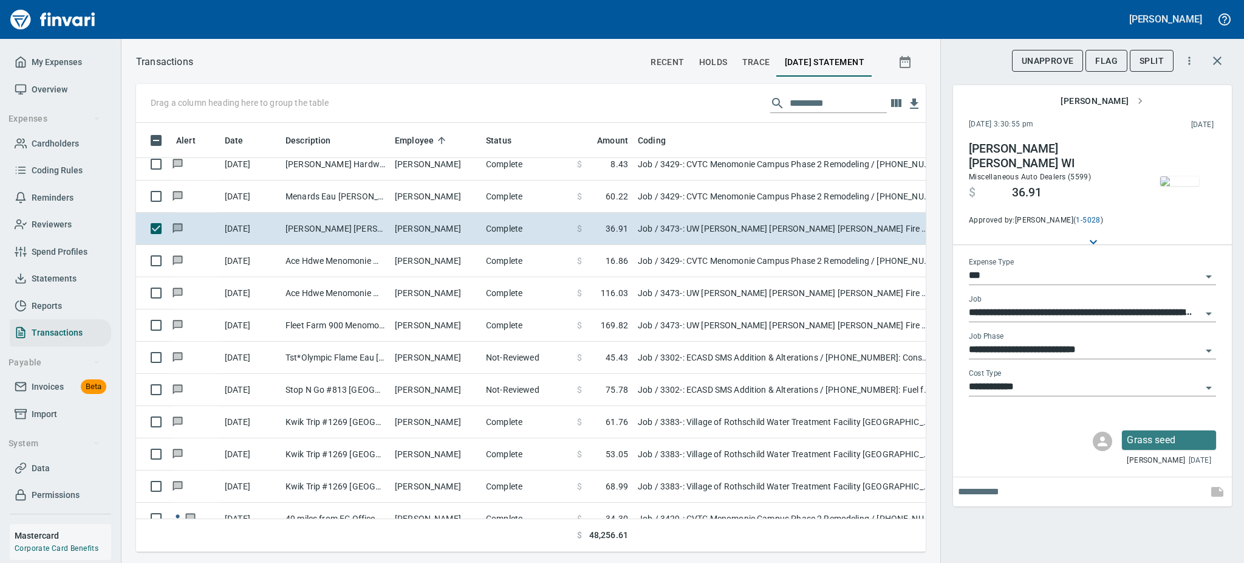
click at [1187, 176] on img "button" at bounding box center [1179, 181] width 39 height 10
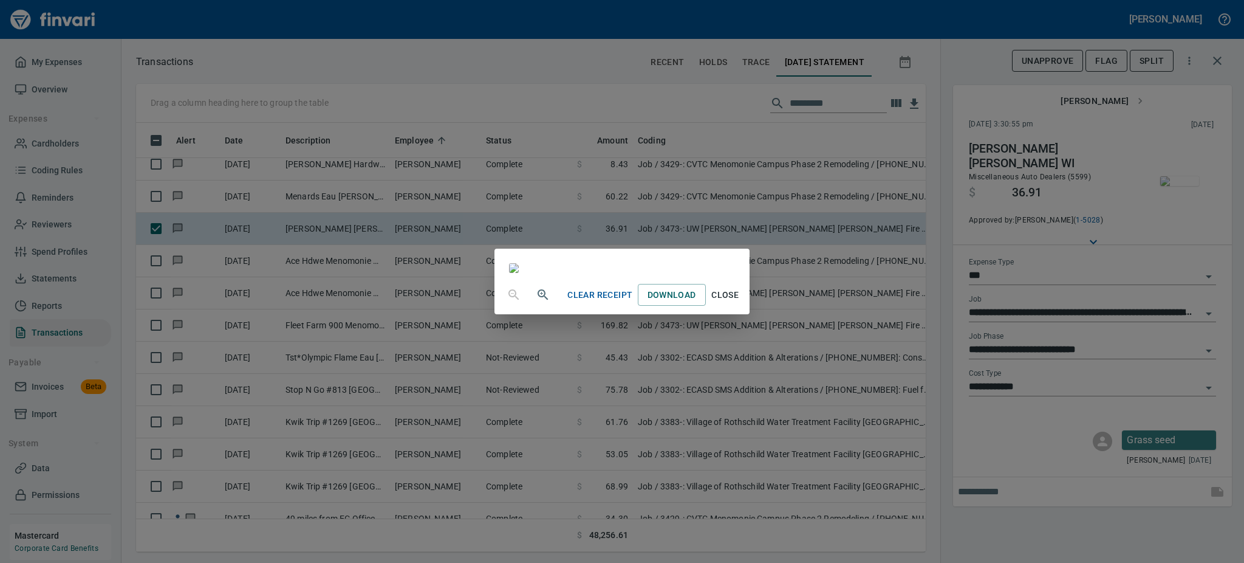
scroll to position [151, 0]
click at [740, 303] on span "Close" at bounding box center [725, 294] width 29 height 15
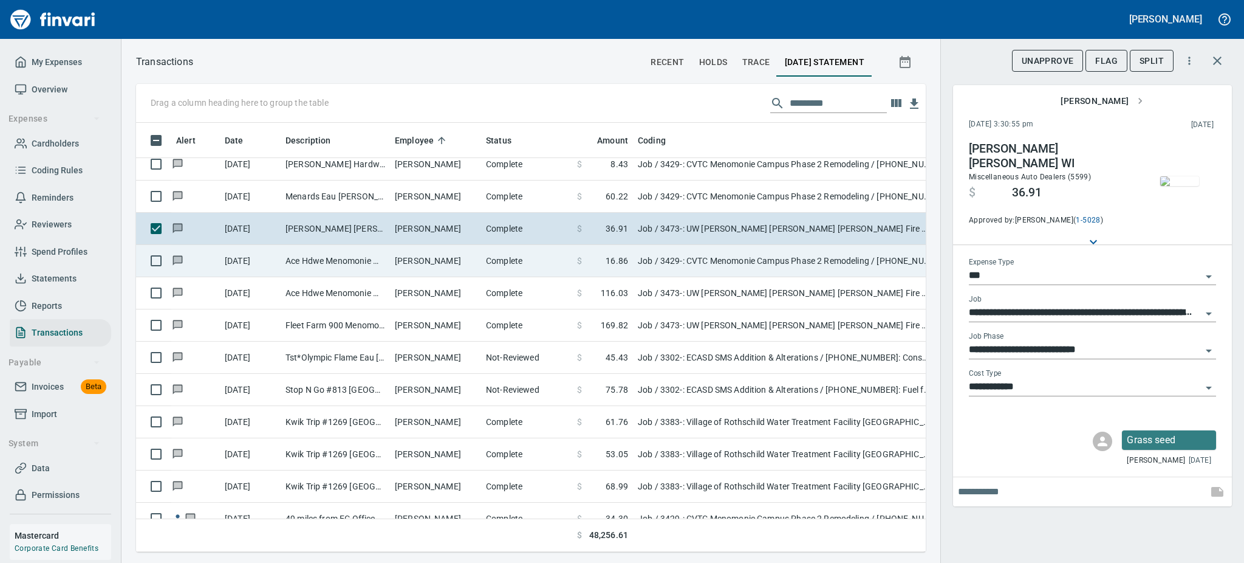
click at [356, 254] on td "Ace Hdwe Menomonie Menomonie WI" at bounding box center [335, 261] width 109 height 32
type input "**********"
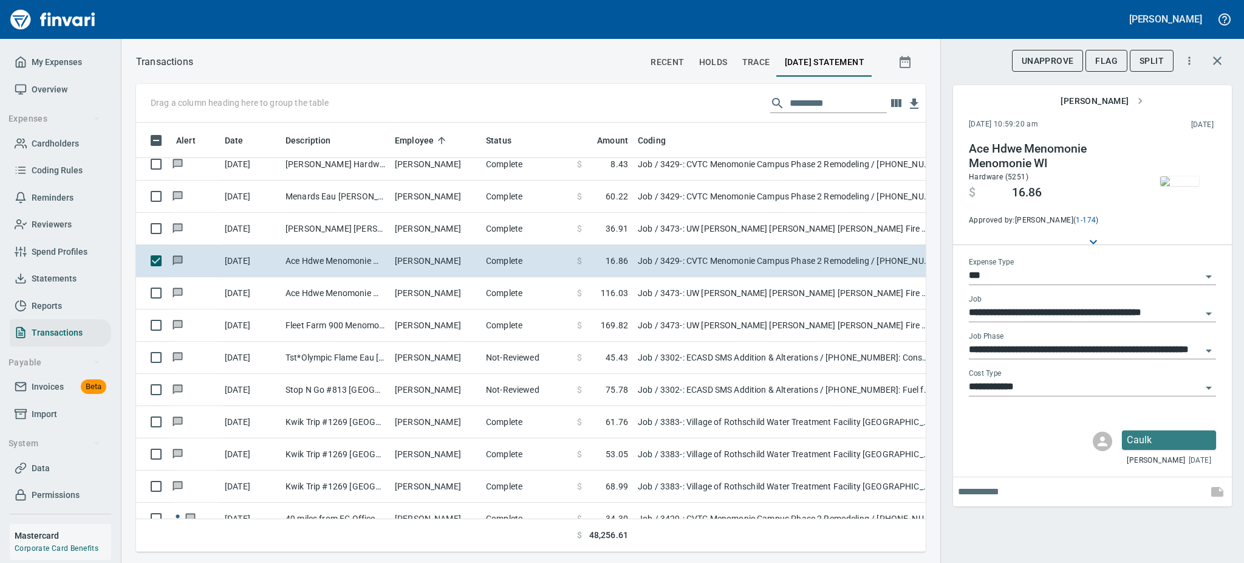
click at [1188, 186] on img "button" at bounding box center [1179, 181] width 39 height 10
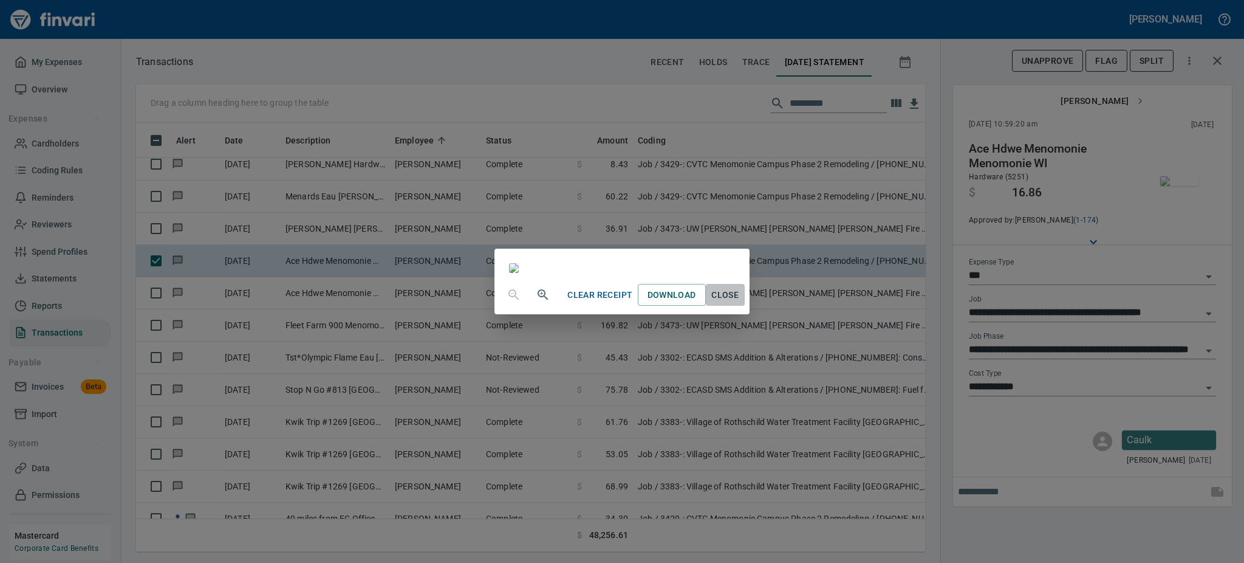
click at [740, 303] on span "Close" at bounding box center [725, 294] width 29 height 15
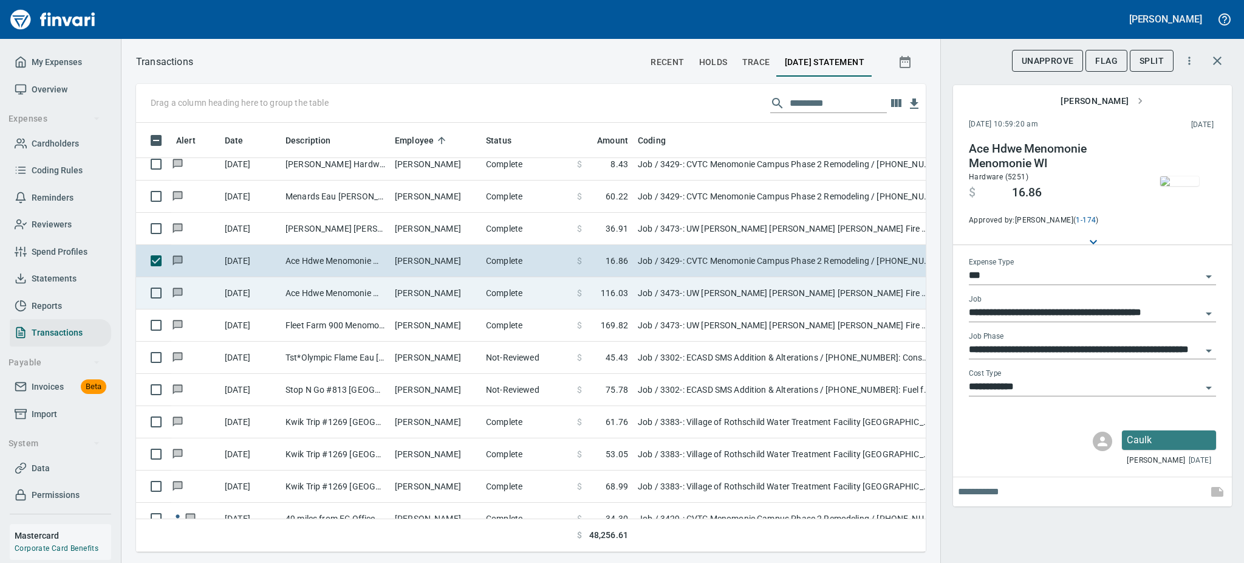
click at [462, 296] on td "[PERSON_NAME]" at bounding box center [435, 293] width 91 height 32
type input "**********"
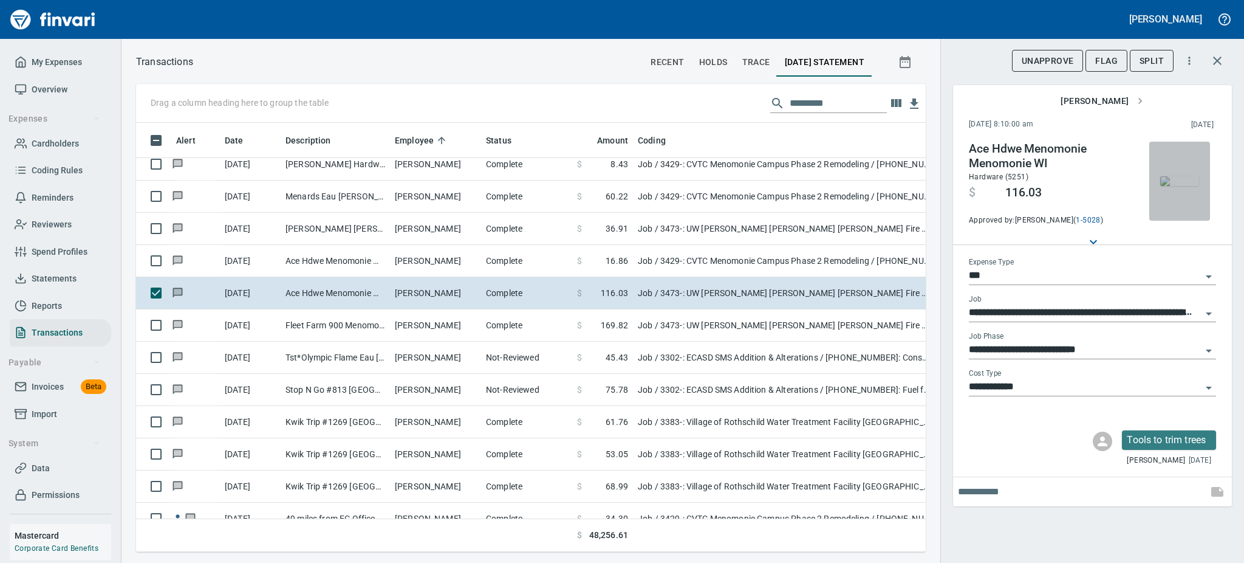
click at [1172, 179] on img "button" at bounding box center [1179, 181] width 39 height 10
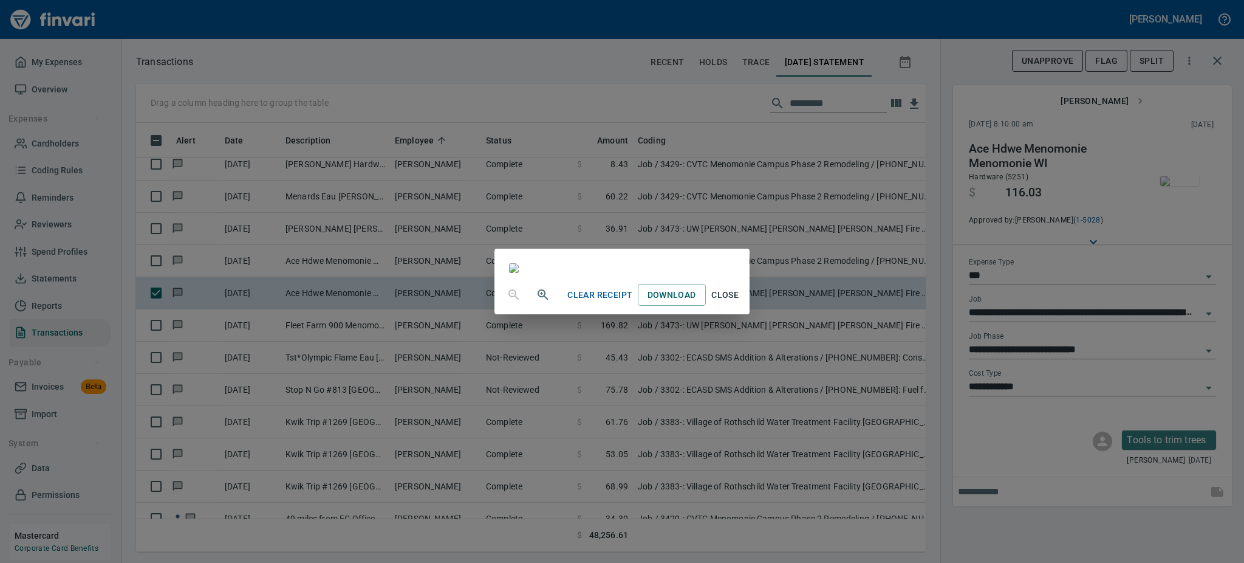
click at [740, 303] on span "Close" at bounding box center [725, 294] width 29 height 15
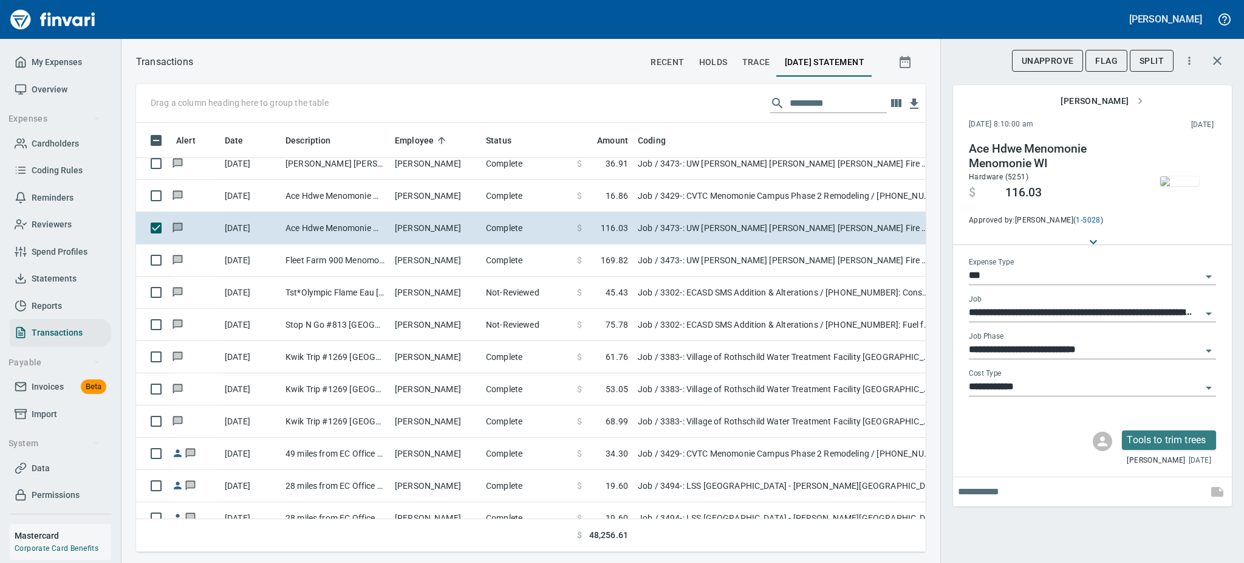
scroll to position [9202, 0]
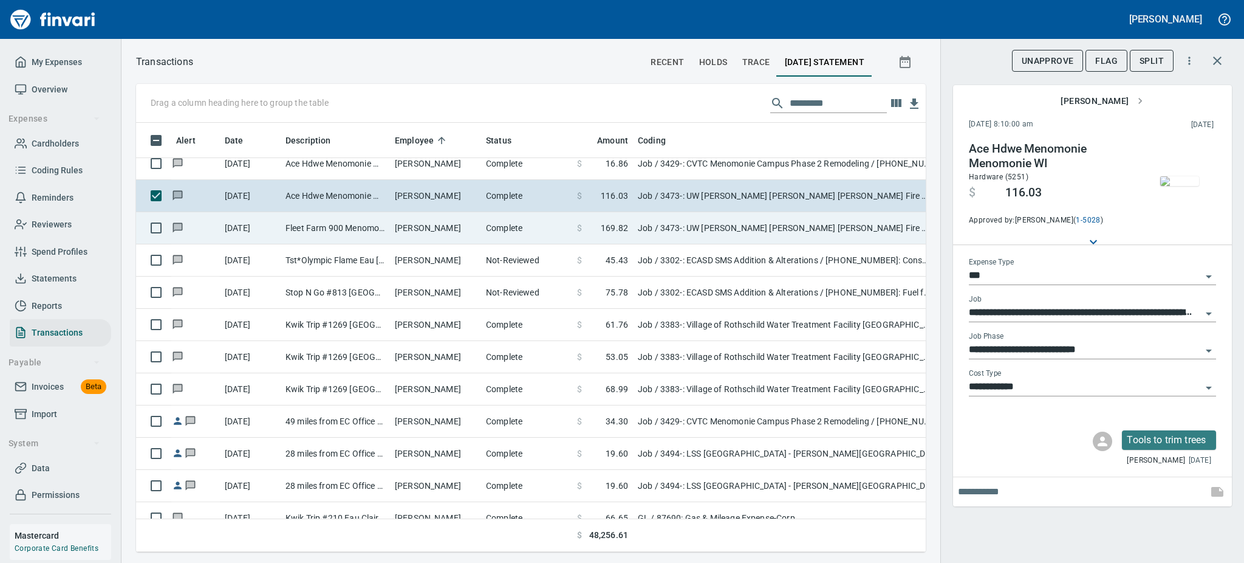
click at [381, 233] on td "Fleet Farm 900 Menomonie [GEOGRAPHIC_DATA]" at bounding box center [335, 228] width 109 height 32
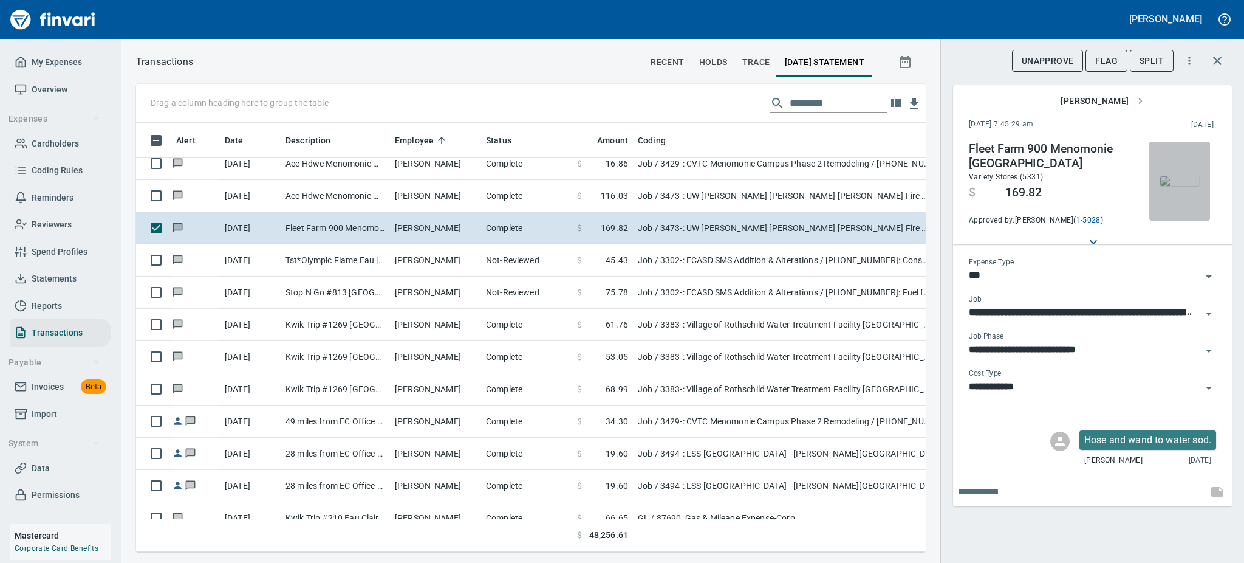
click at [1172, 186] on img "button" at bounding box center [1179, 181] width 39 height 10
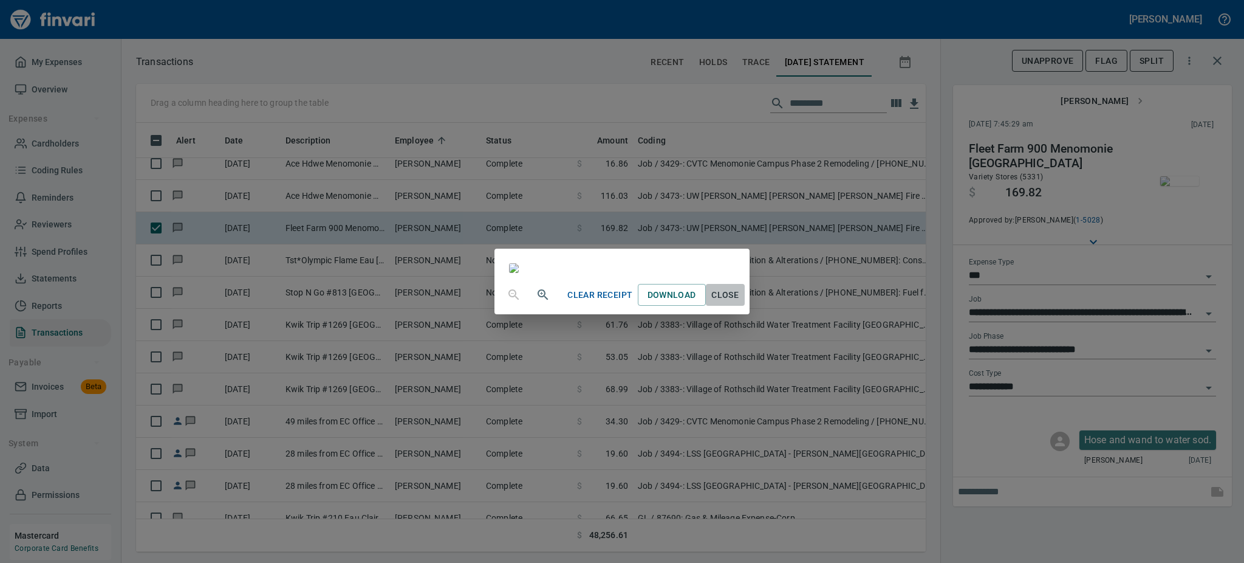
click at [740, 303] on span "Close" at bounding box center [725, 294] width 29 height 15
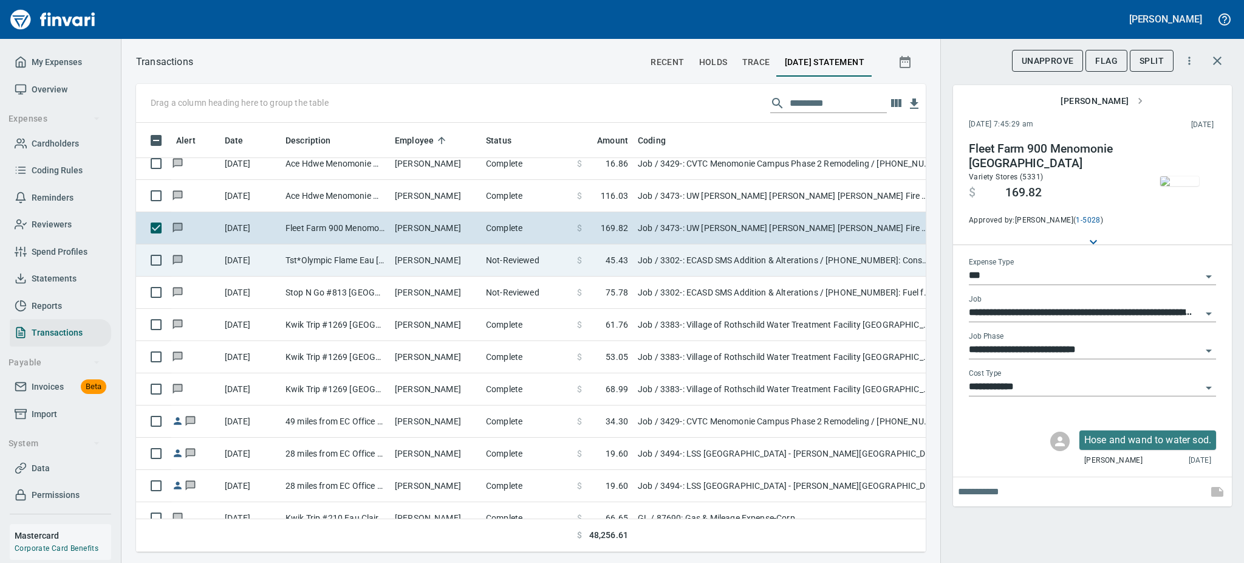
click at [399, 256] on td "[PERSON_NAME]" at bounding box center [435, 260] width 91 height 32
type input "**********"
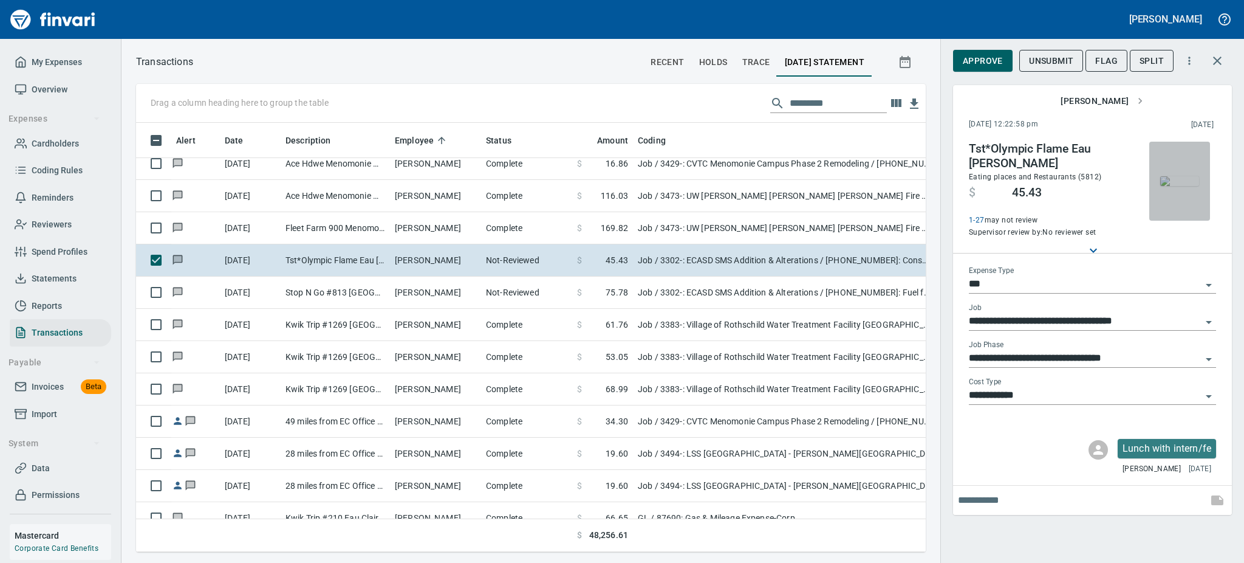
click at [1180, 179] on img "button" at bounding box center [1179, 181] width 39 height 10
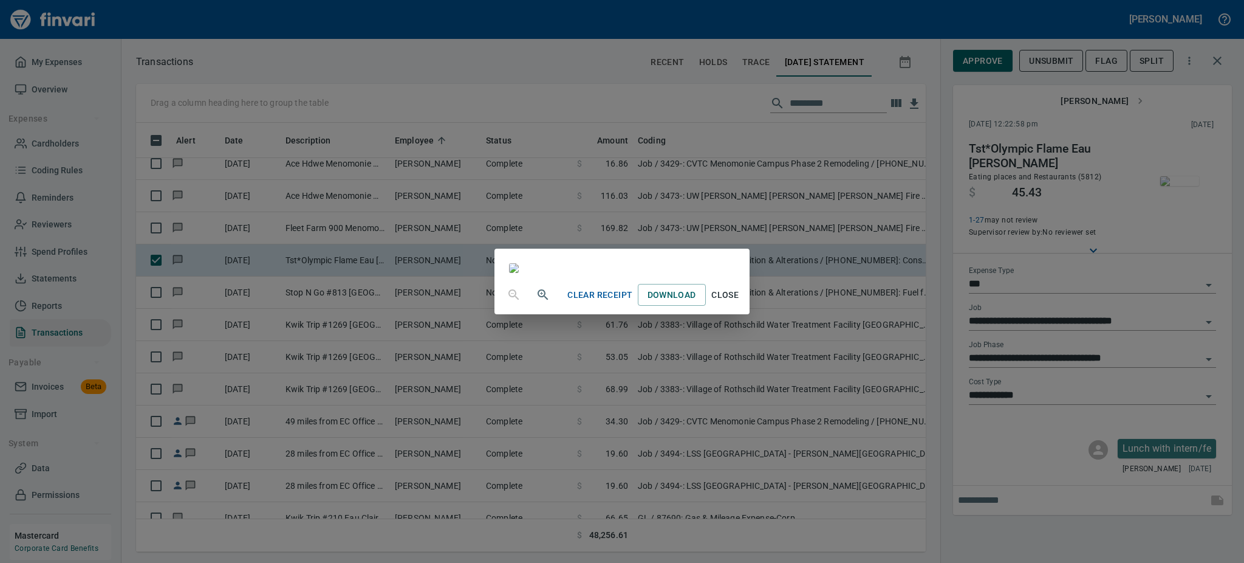
click at [740, 303] on span "Close" at bounding box center [725, 294] width 29 height 15
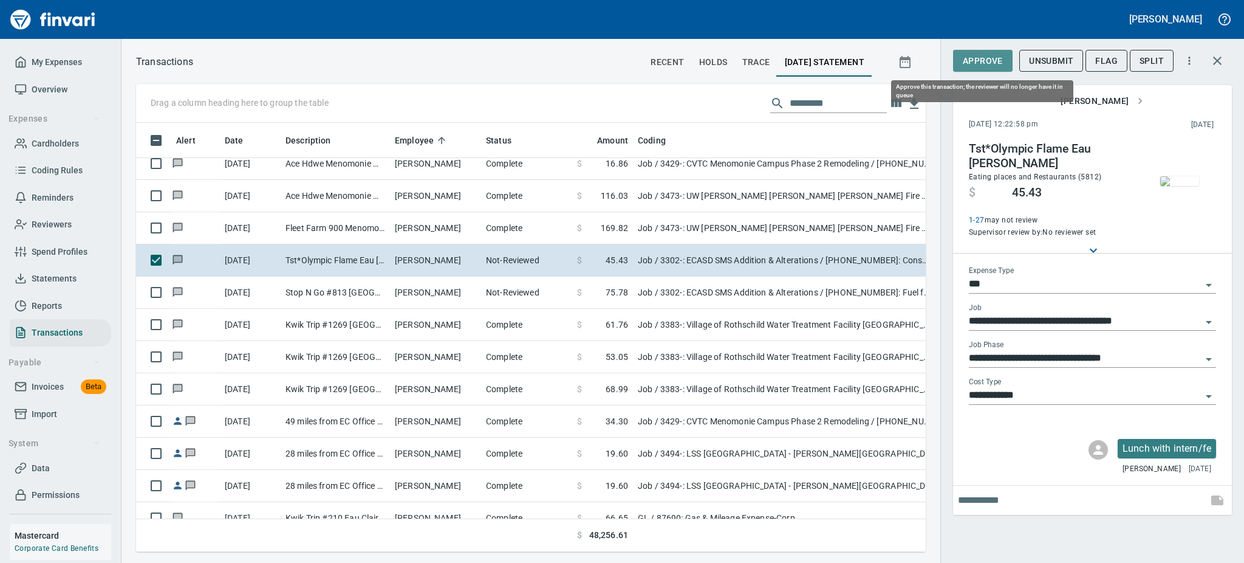
click at [973, 63] on span "Approve" at bounding box center [983, 60] width 40 height 15
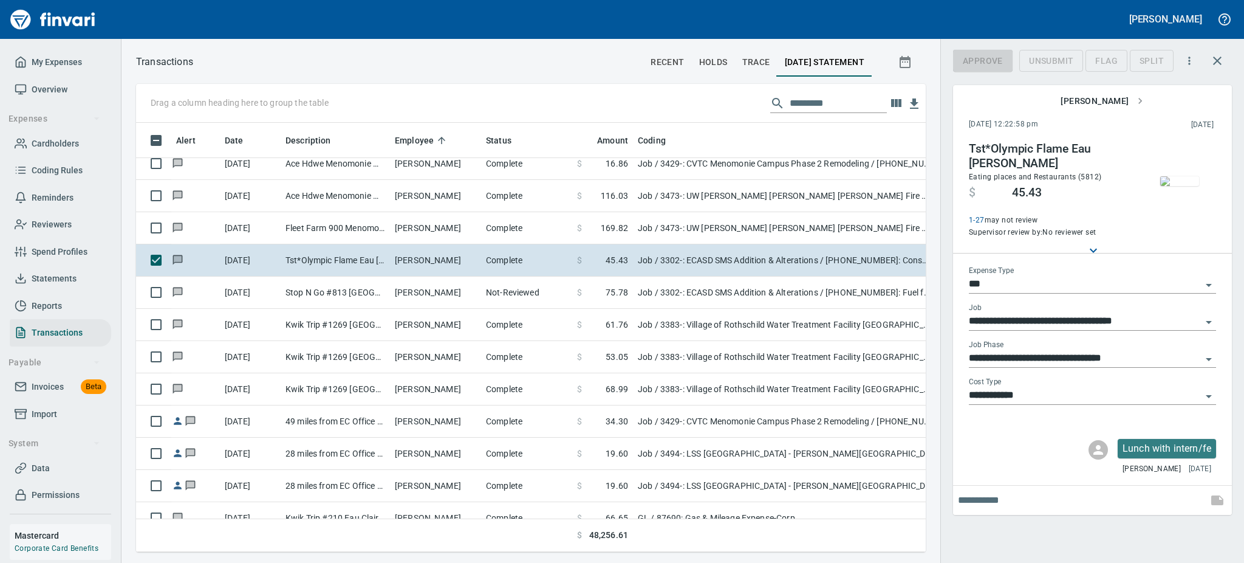
scroll to position [402, 762]
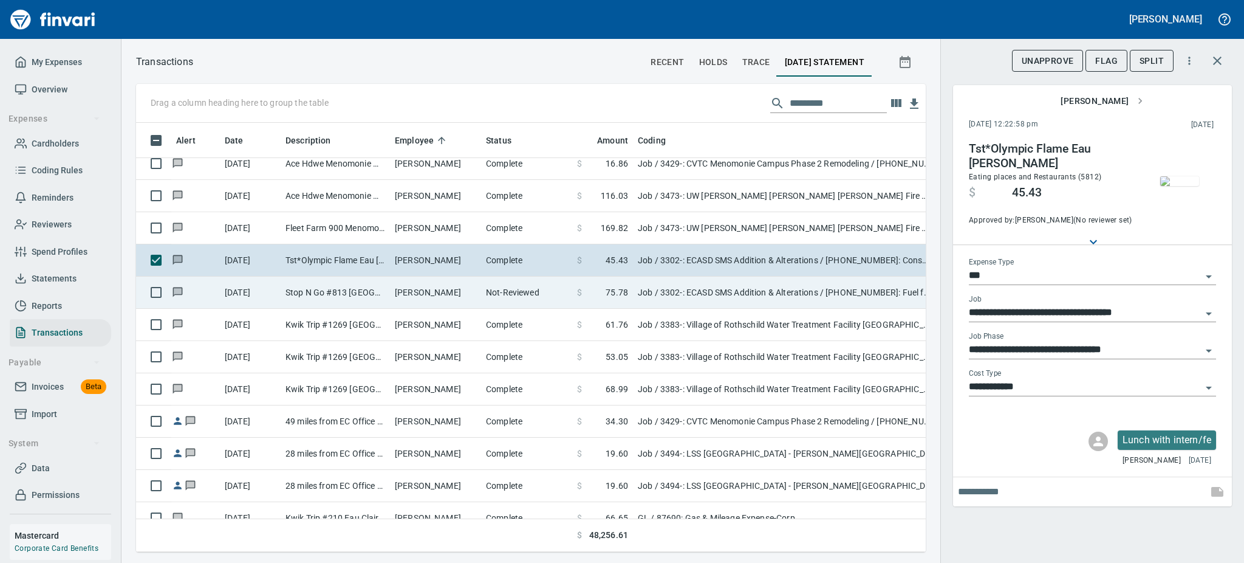
click at [434, 286] on td "[PERSON_NAME]" at bounding box center [435, 292] width 91 height 32
type input "**********"
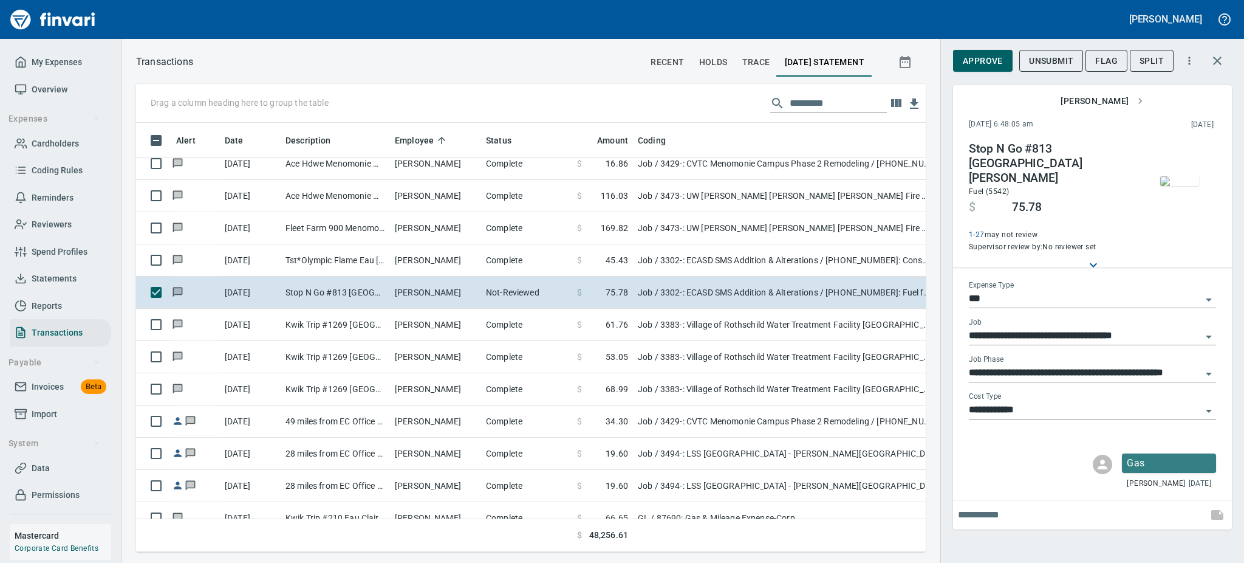
click at [1178, 186] on img "button" at bounding box center [1179, 181] width 39 height 10
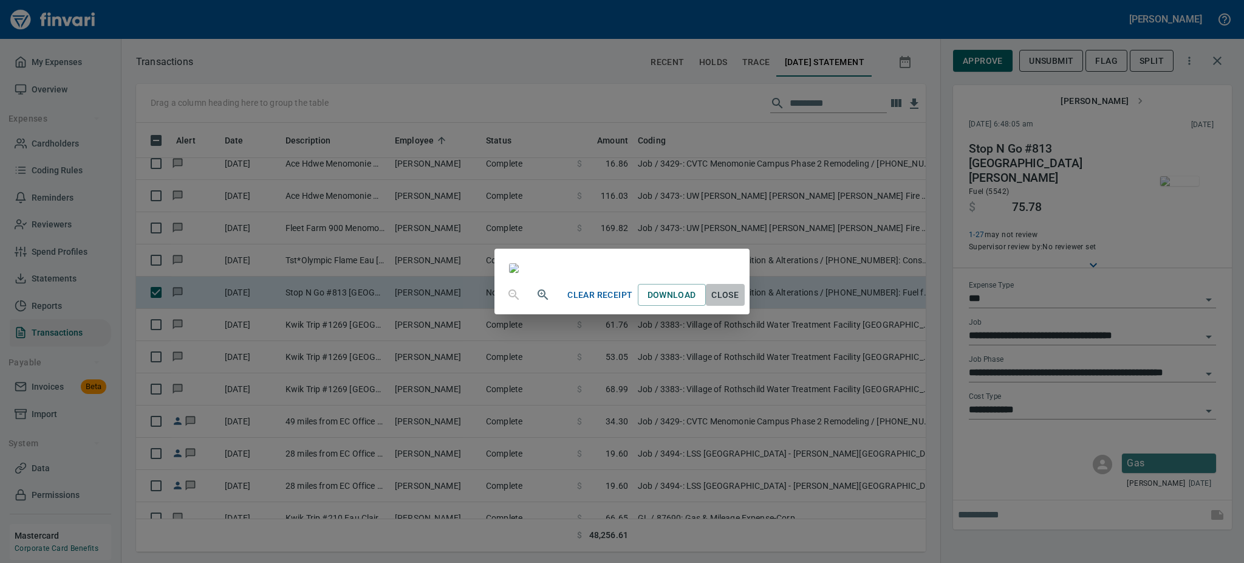
click at [740, 303] on span "Close" at bounding box center [725, 294] width 29 height 15
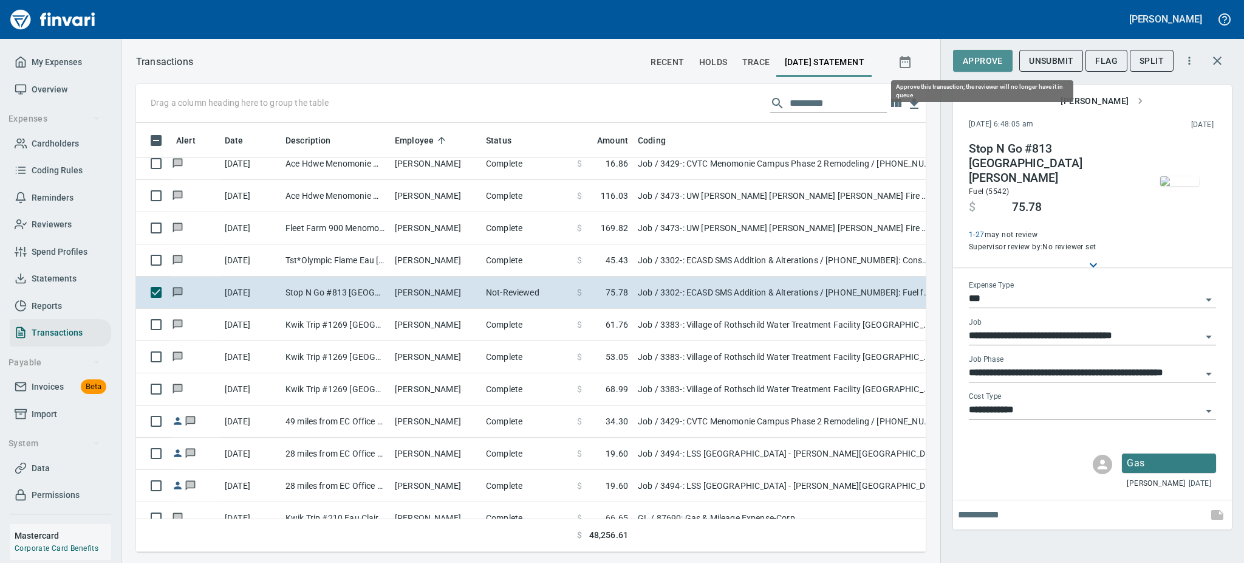
click at [990, 62] on span "Approve" at bounding box center [983, 60] width 40 height 15
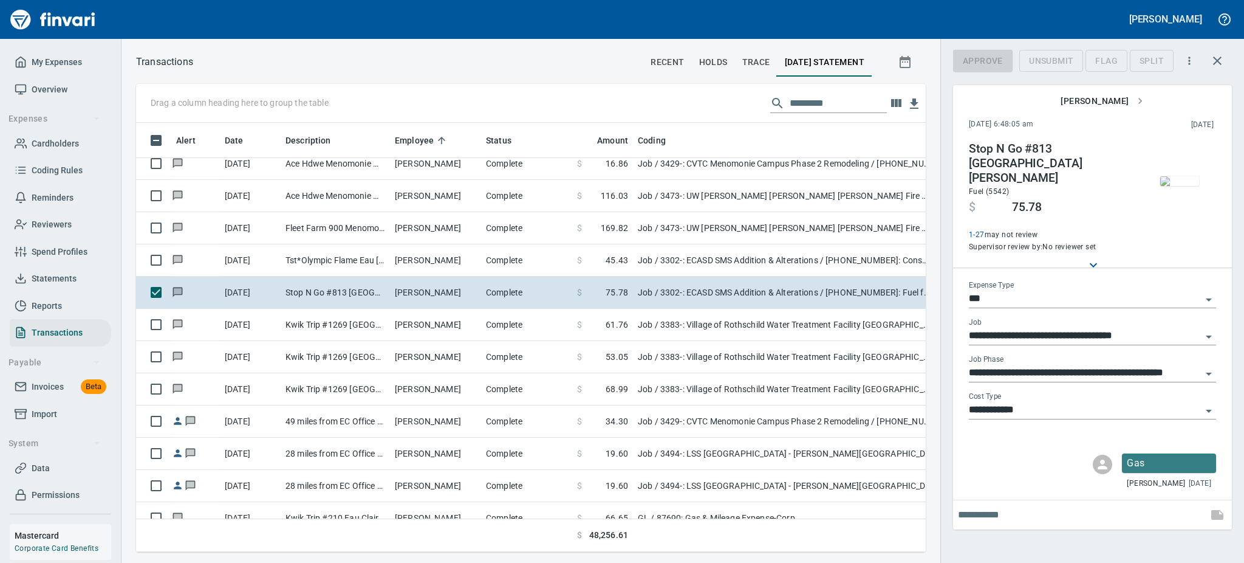
scroll to position [402, 762]
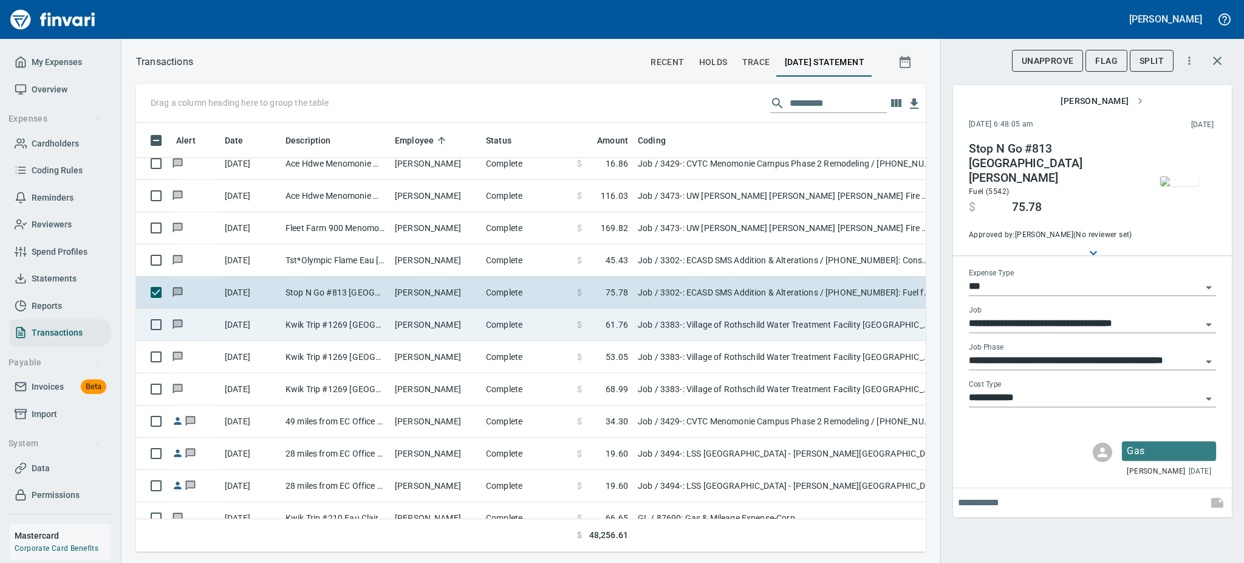
click at [356, 327] on td "Kwik Trip #1269 [GEOGRAPHIC_DATA] WI" at bounding box center [335, 325] width 109 height 32
type input "**********"
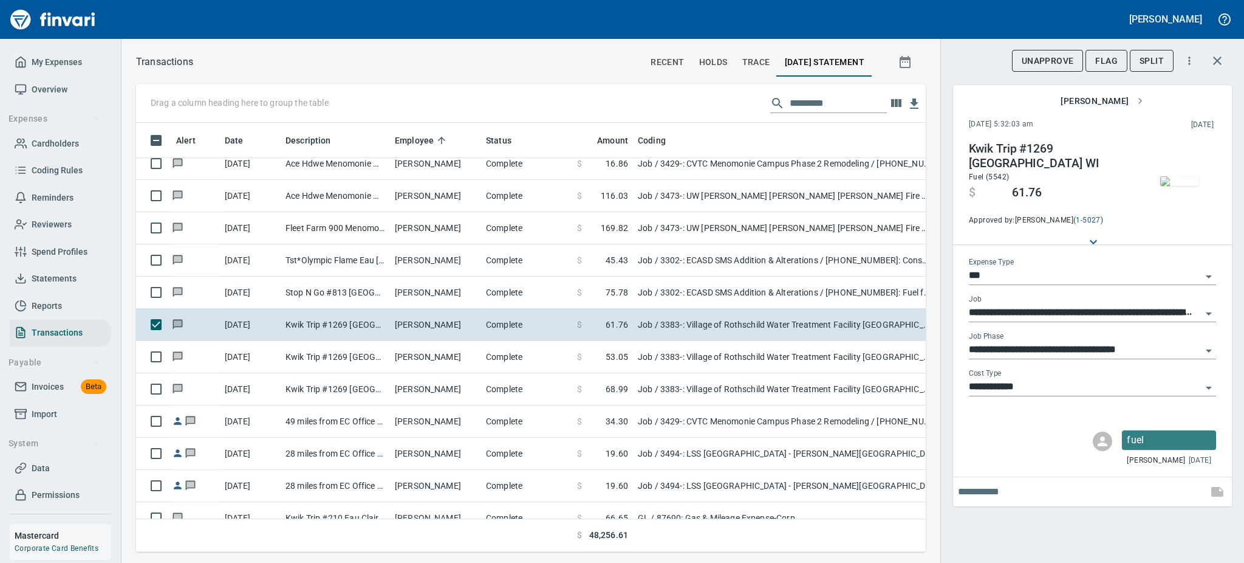
click at [1186, 180] on img "button" at bounding box center [1179, 181] width 39 height 10
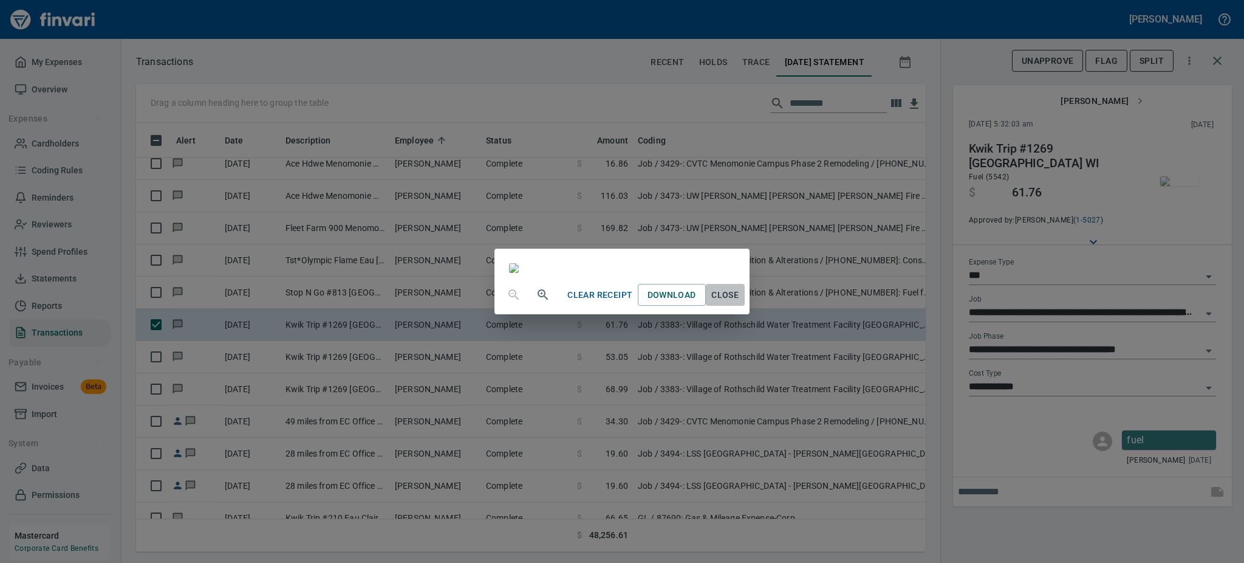
click at [740, 303] on span "Close" at bounding box center [725, 294] width 29 height 15
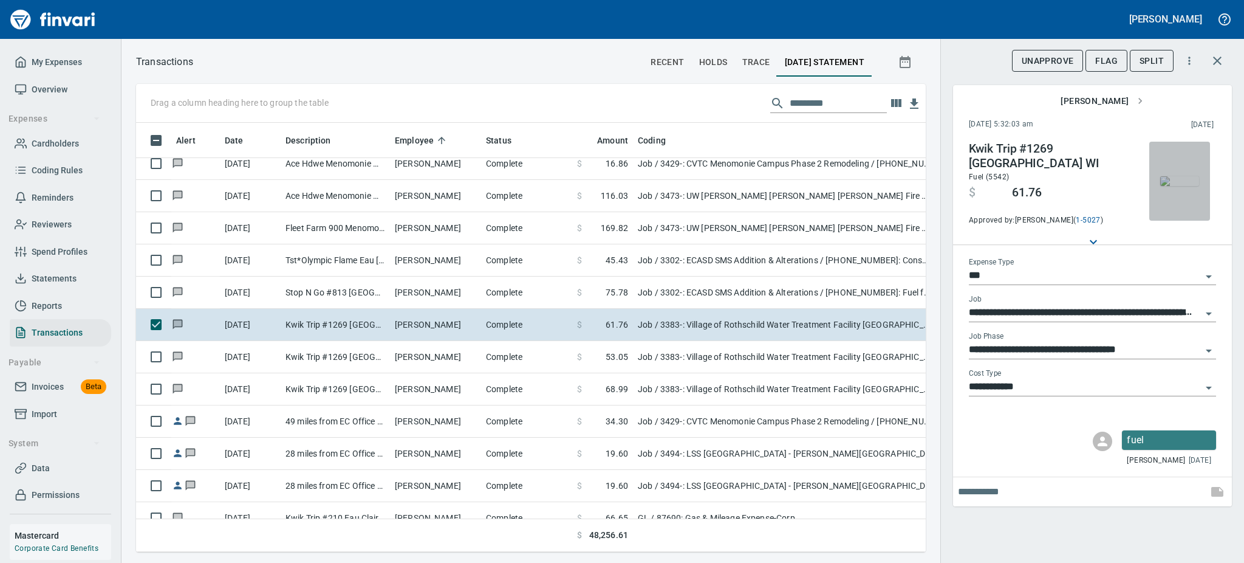
click at [1170, 186] on img "button" at bounding box center [1179, 181] width 39 height 10
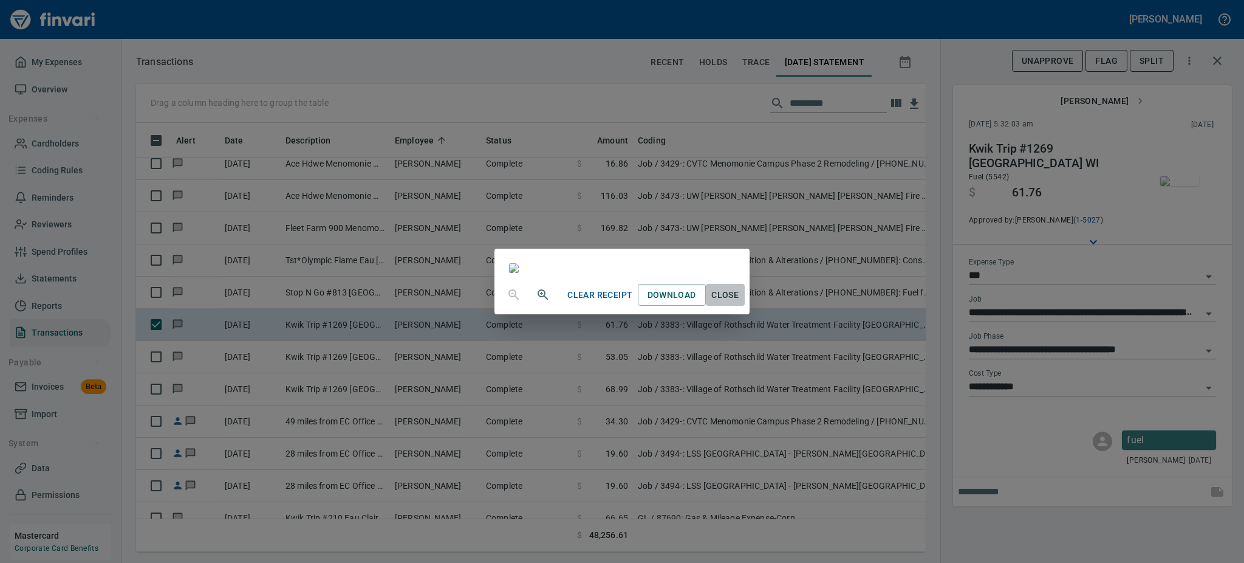
click at [740, 303] on span "Close" at bounding box center [725, 294] width 29 height 15
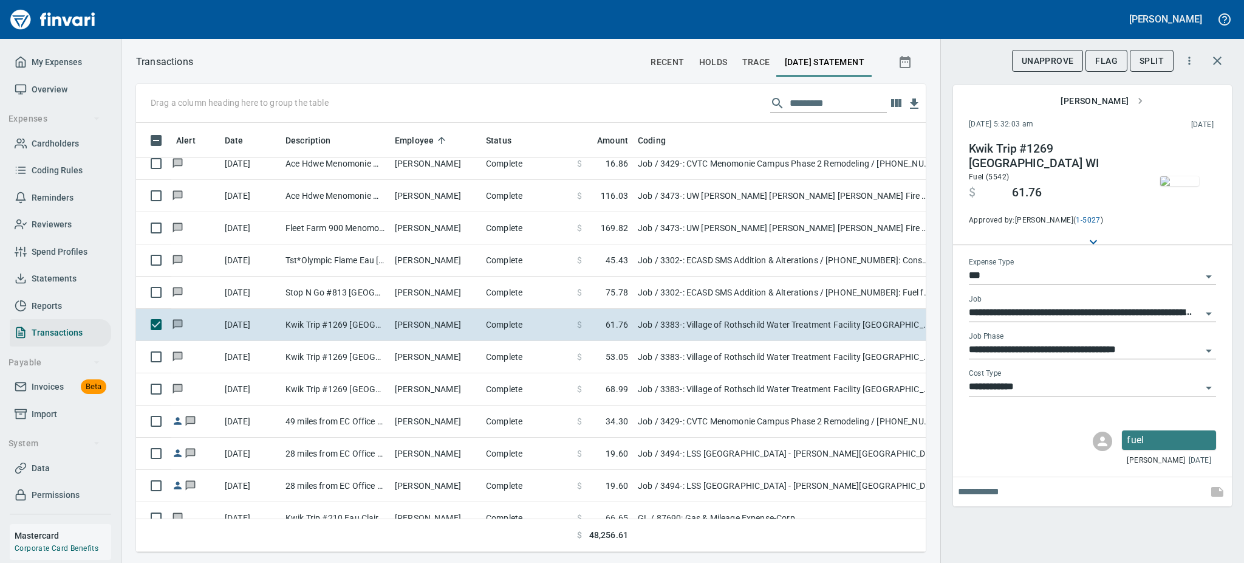
scroll to position [402, 762]
click at [1033, 52] on button "UnApprove" at bounding box center [1048, 61] width 72 height 22
click at [1048, 53] on span "Unsubmit" at bounding box center [1051, 60] width 44 height 15
click at [1018, 488] on input "text" at bounding box center [1080, 491] width 245 height 19
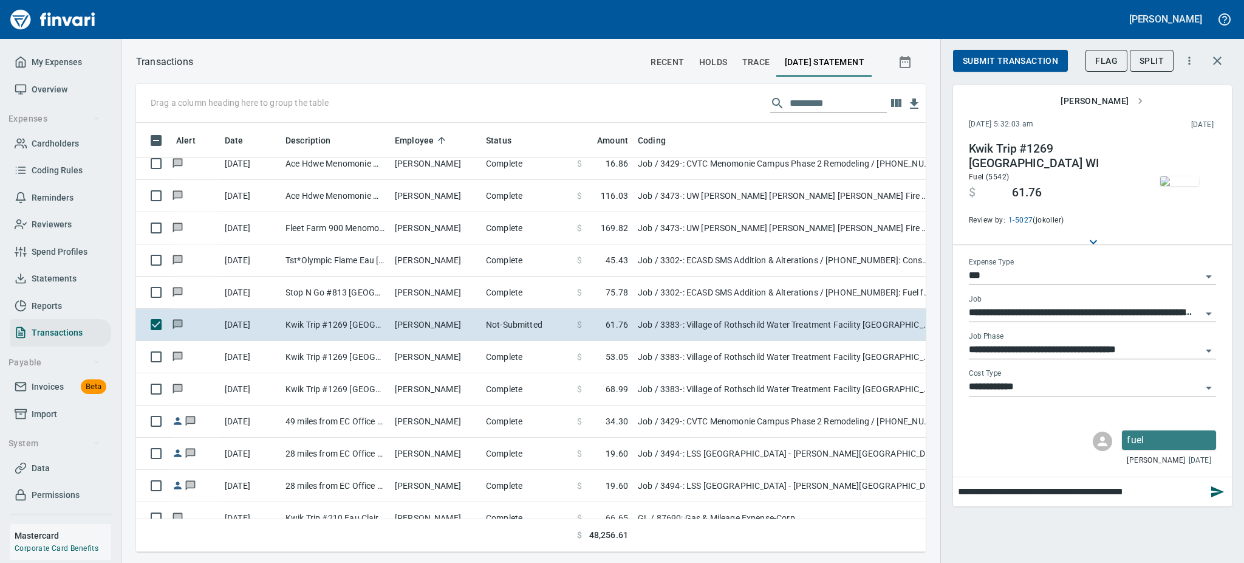
type input "**********"
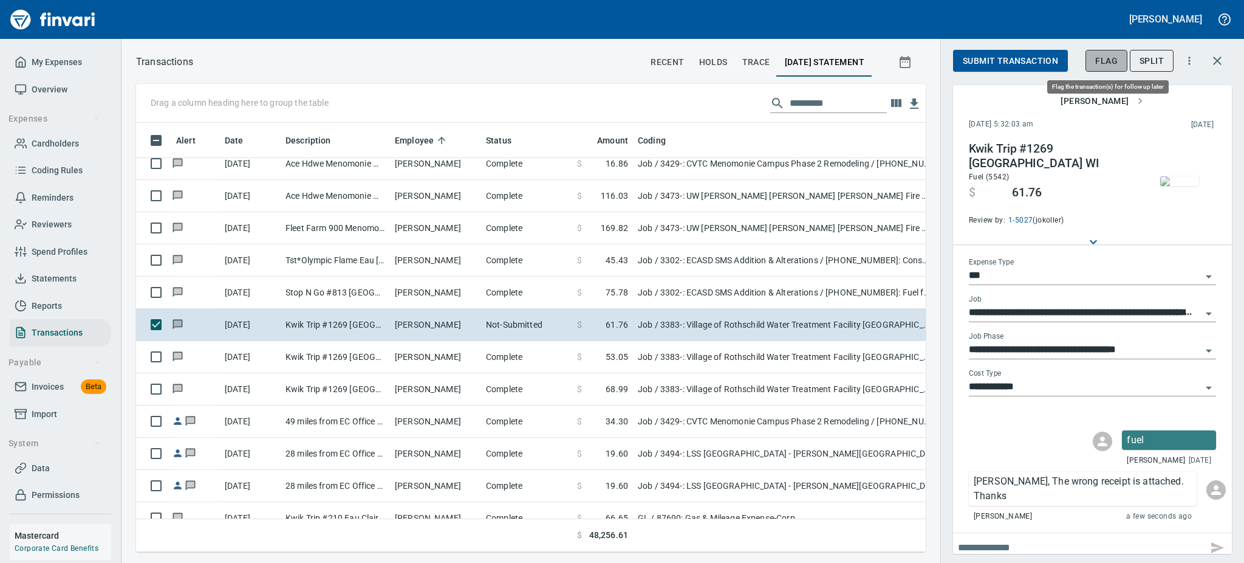
click at [1108, 58] on span "Flag" at bounding box center [1106, 60] width 22 height 15
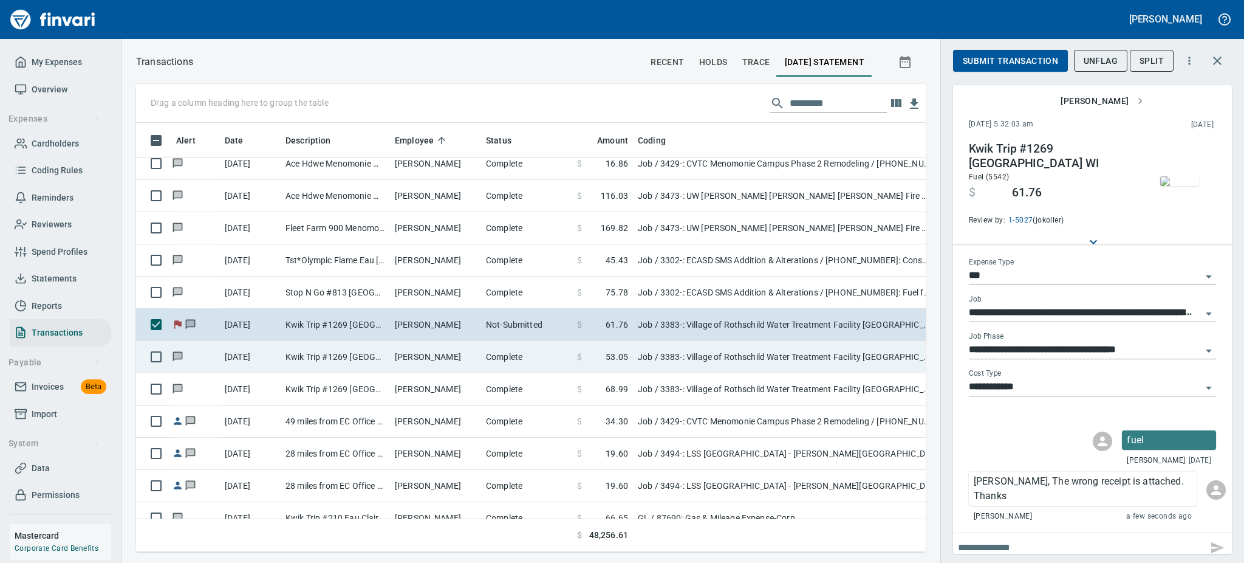
click at [357, 355] on td "Kwik Trip #1269 [GEOGRAPHIC_DATA] WI" at bounding box center [335, 357] width 109 height 32
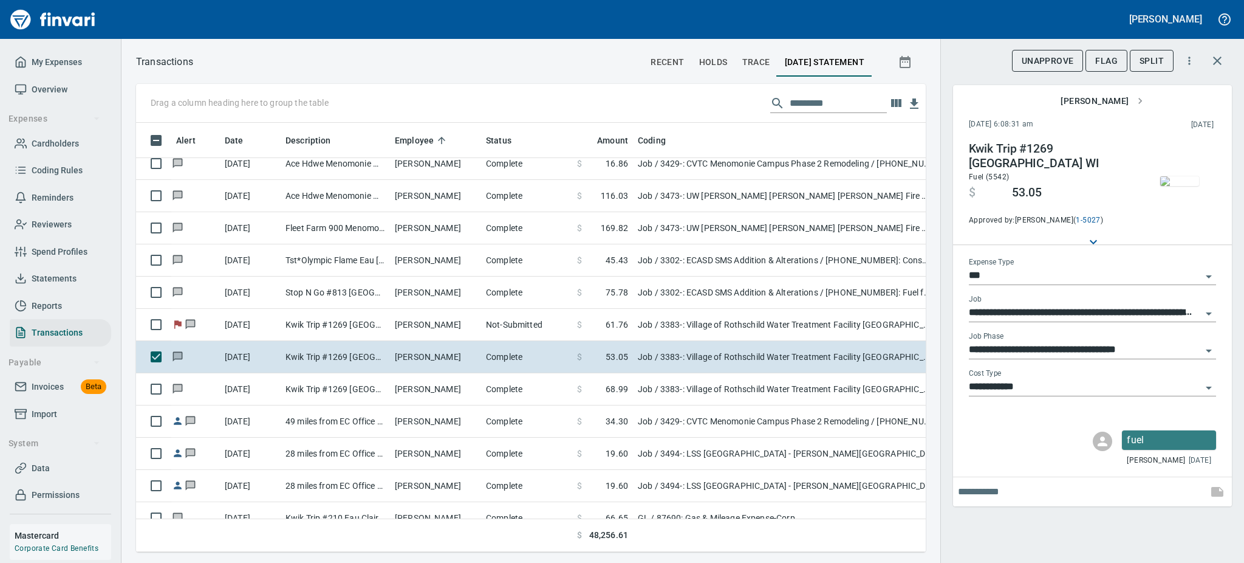
click at [1186, 176] on img "button" at bounding box center [1179, 181] width 39 height 10
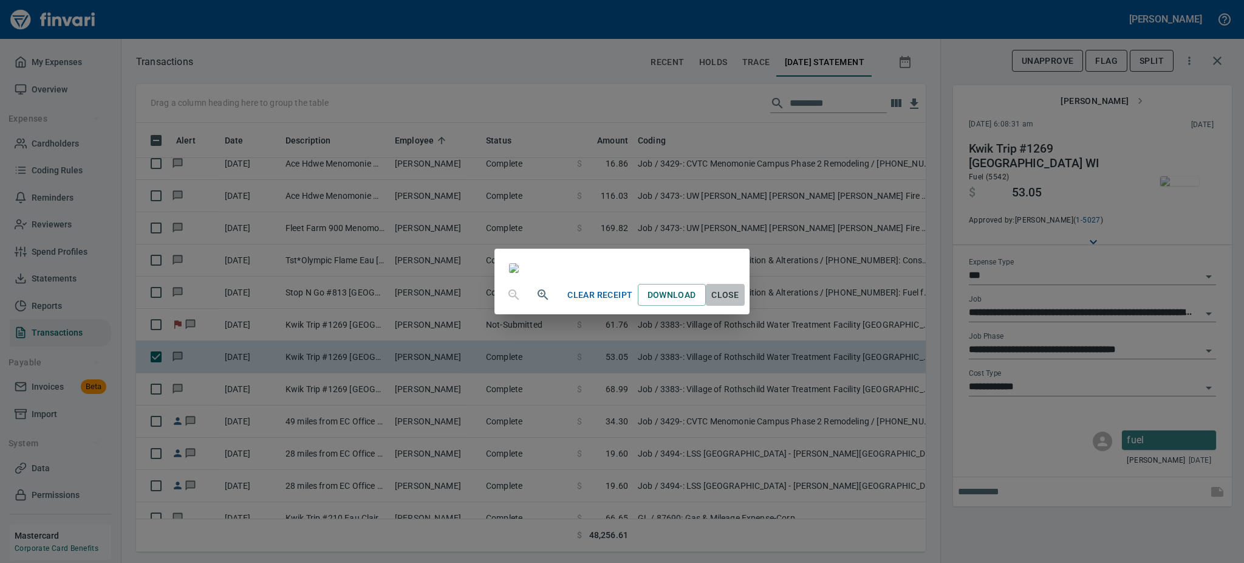
click at [740, 303] on span "Close" at bounding box center [725, 294] width 29 height 15
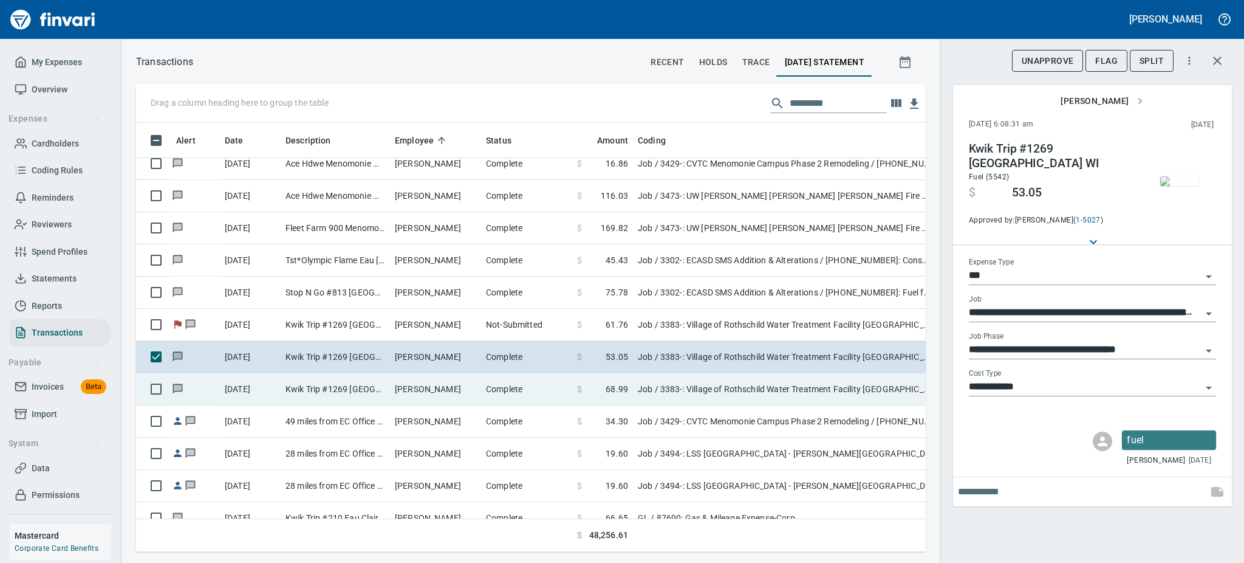
click at [377, 382] on td "Kwik Trip #1269 [GEOGRAPHIC_DATA] WI" at bounding box center [335, 389] width 109 height 32
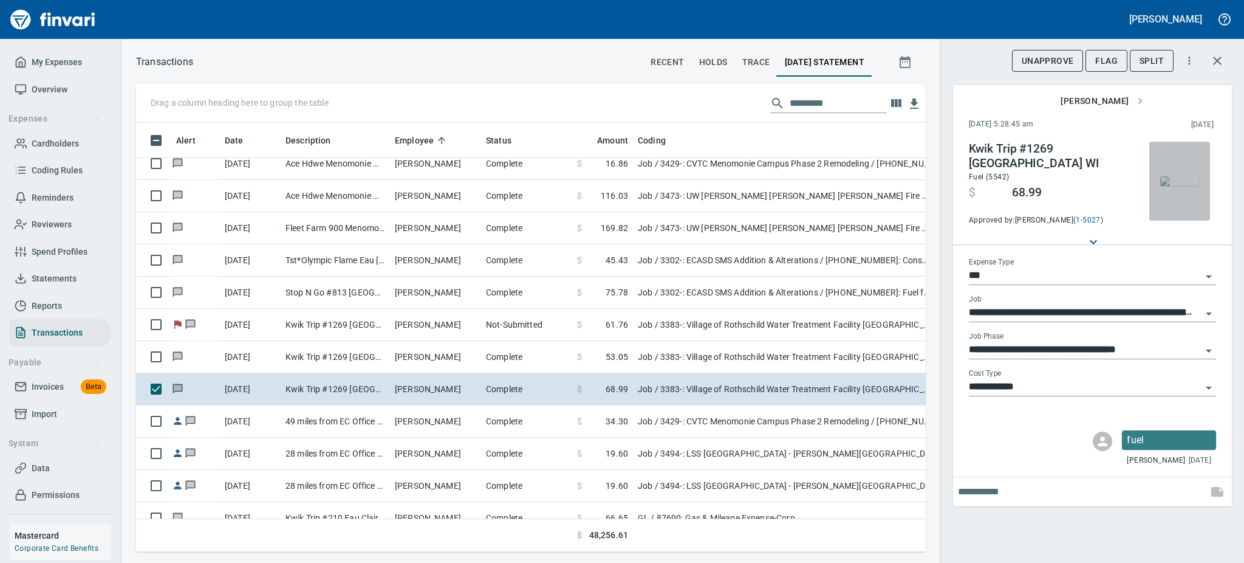
click at [1173, 176] on img "button" at bounding box center [1179, 181] width 39 height 10
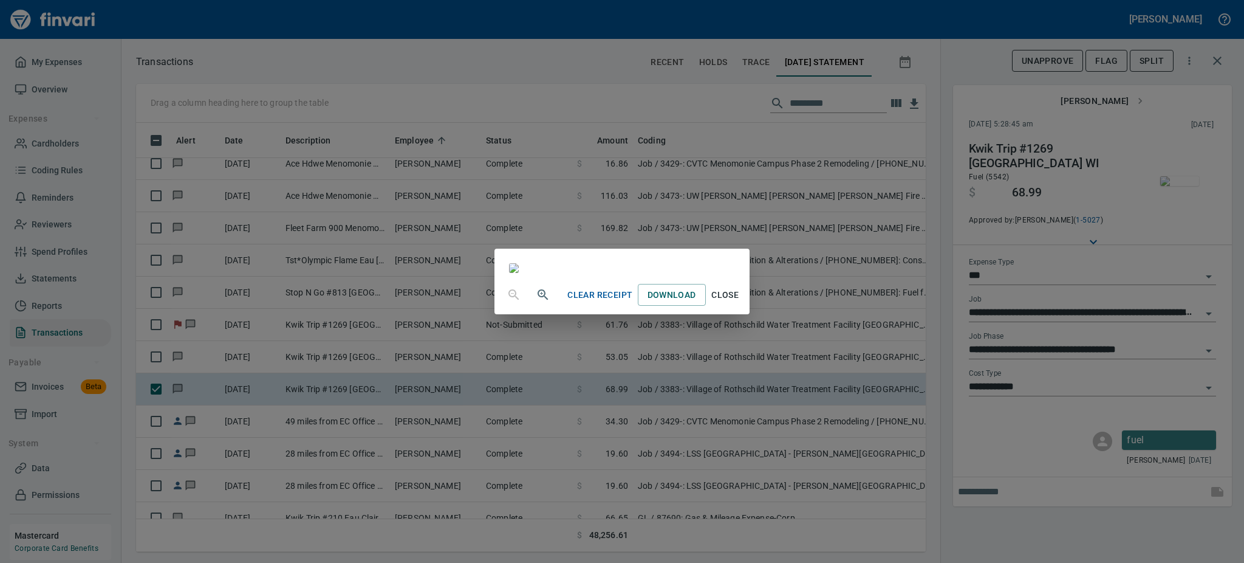
click at [740, 303] on span "Close" at bounding box center [725, 294] width 29 height 15
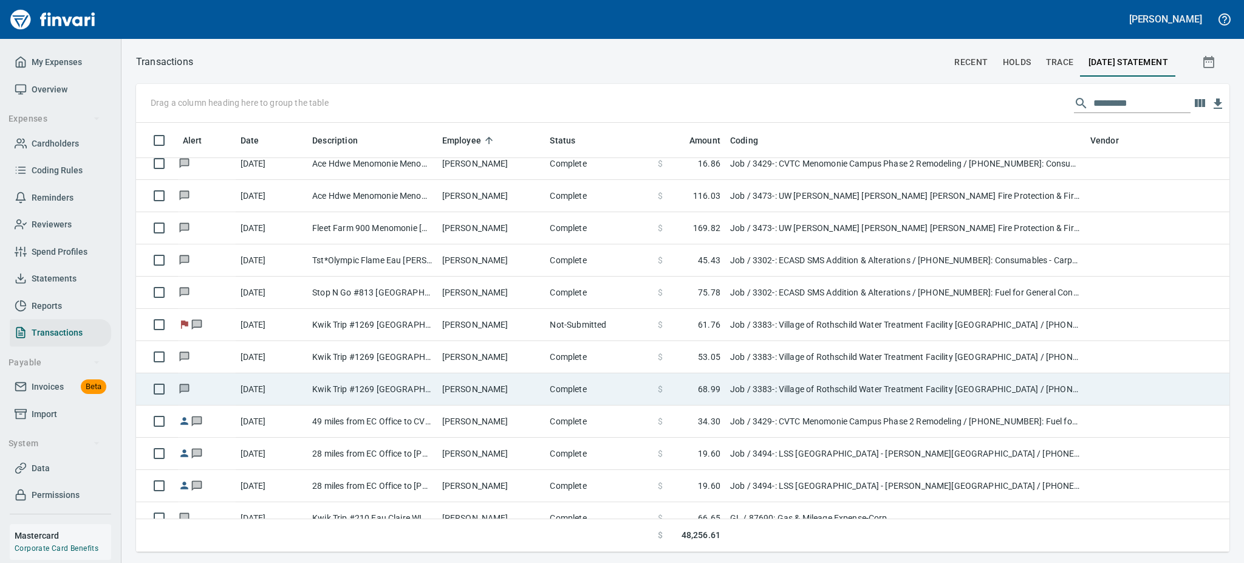
scroll to position [416, 1053]
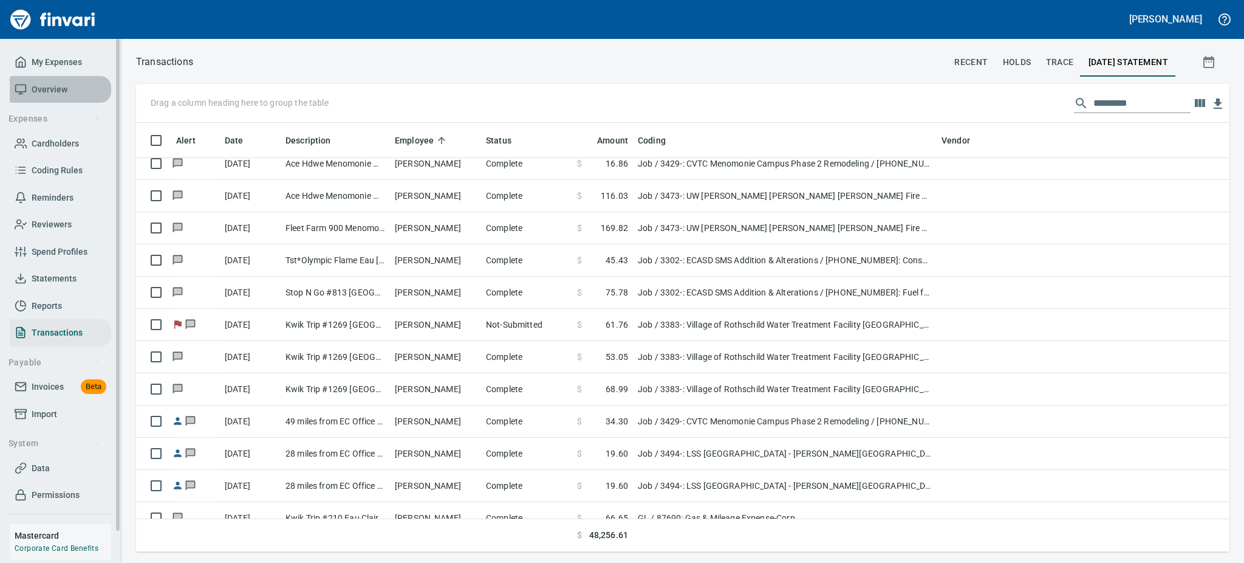
click at [49, 86] on span "Overview" at bounding box center [50, 89] width 36 height 15
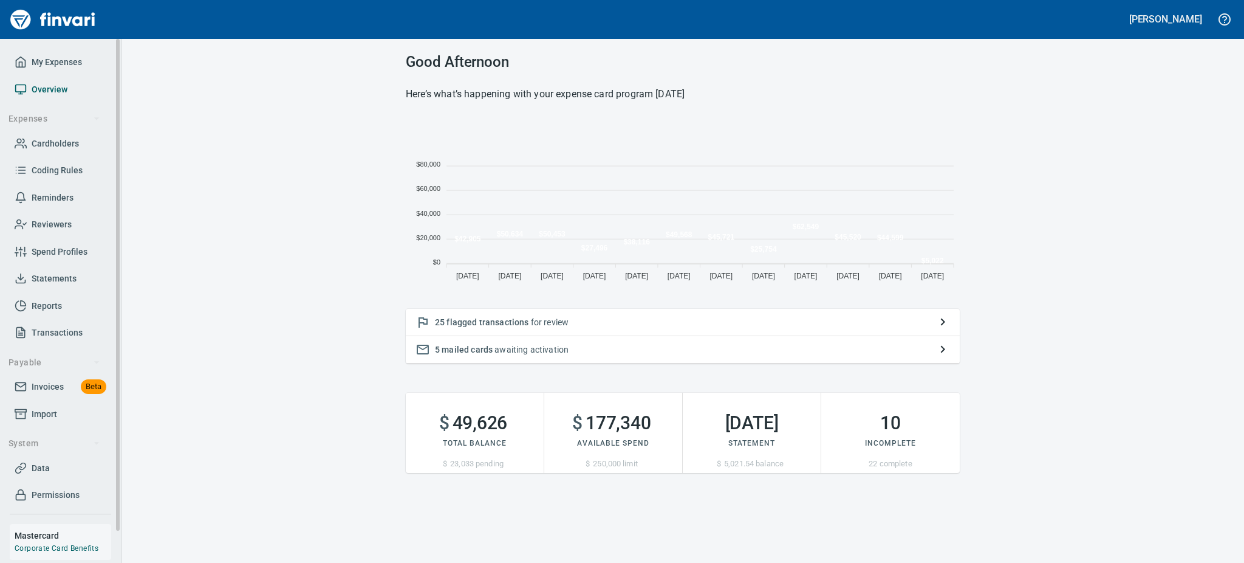
scroll to position [14, 14]
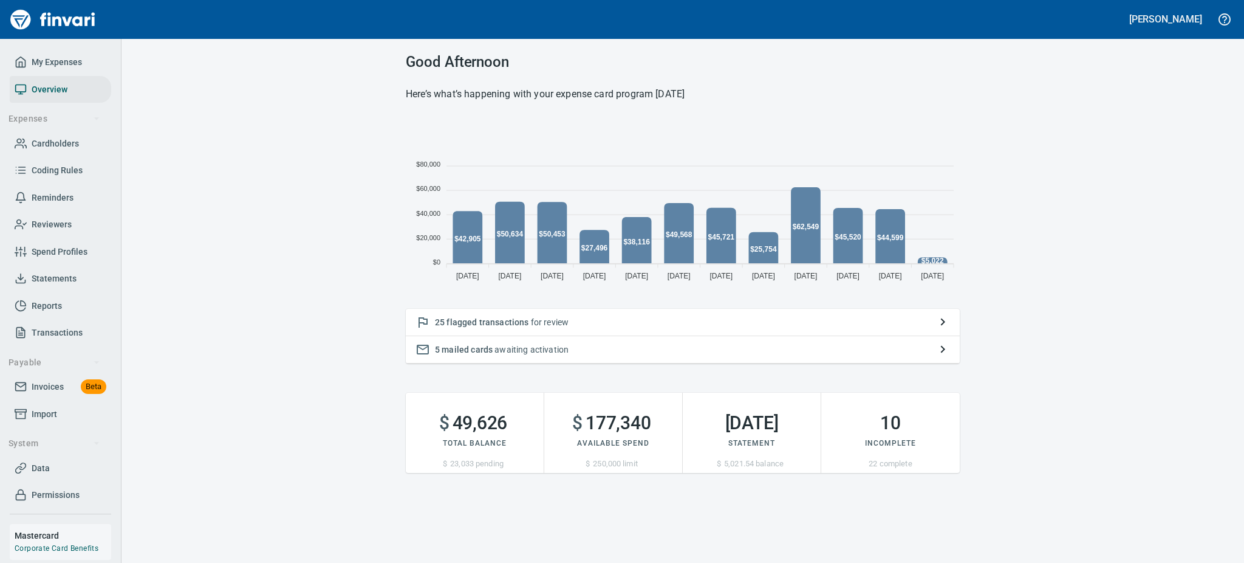
click at [493, 317] on span "flagged transactions" at bounding box center [488, 322] width 82 height 10
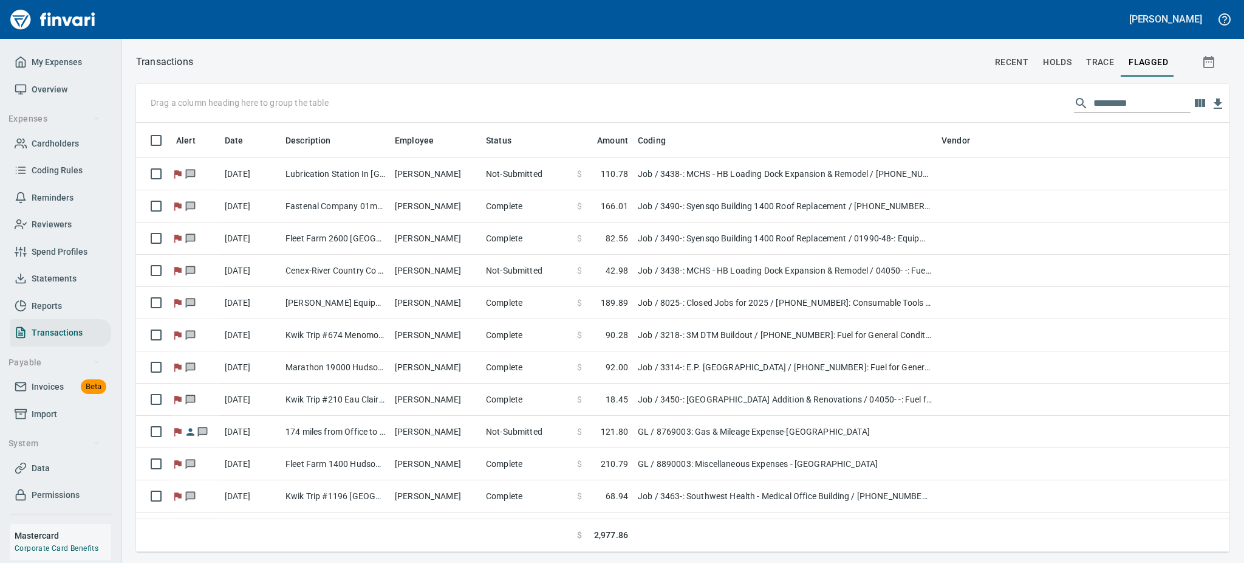
scroll to position [416, 1066]
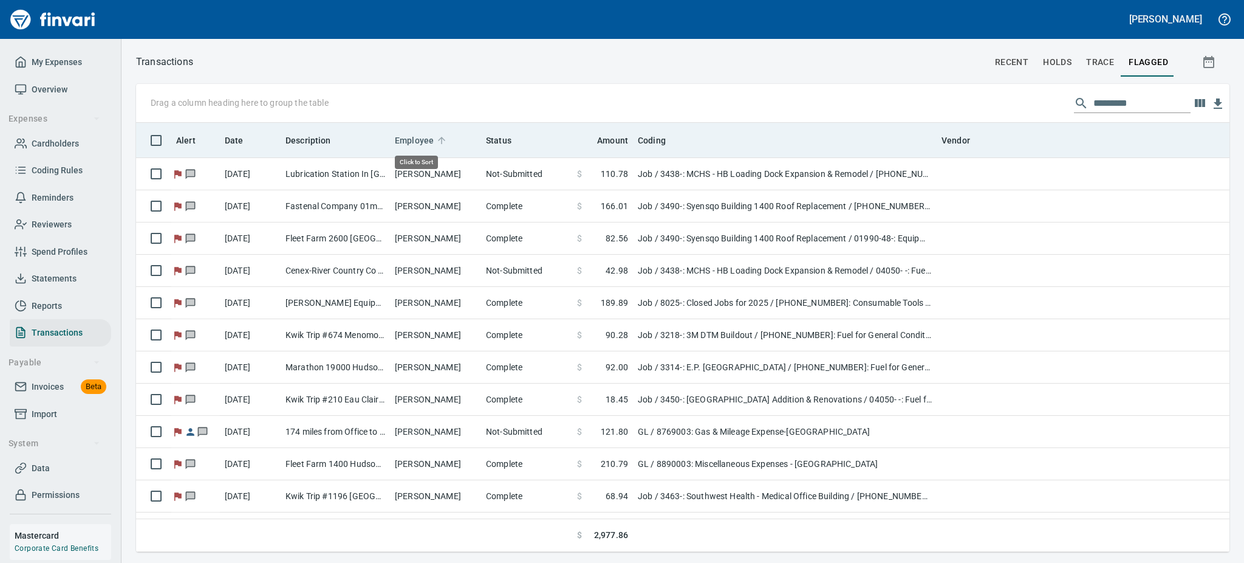
click at [416, 136] on span "Employee" at bounding box center [414, 140] width 39 height 15
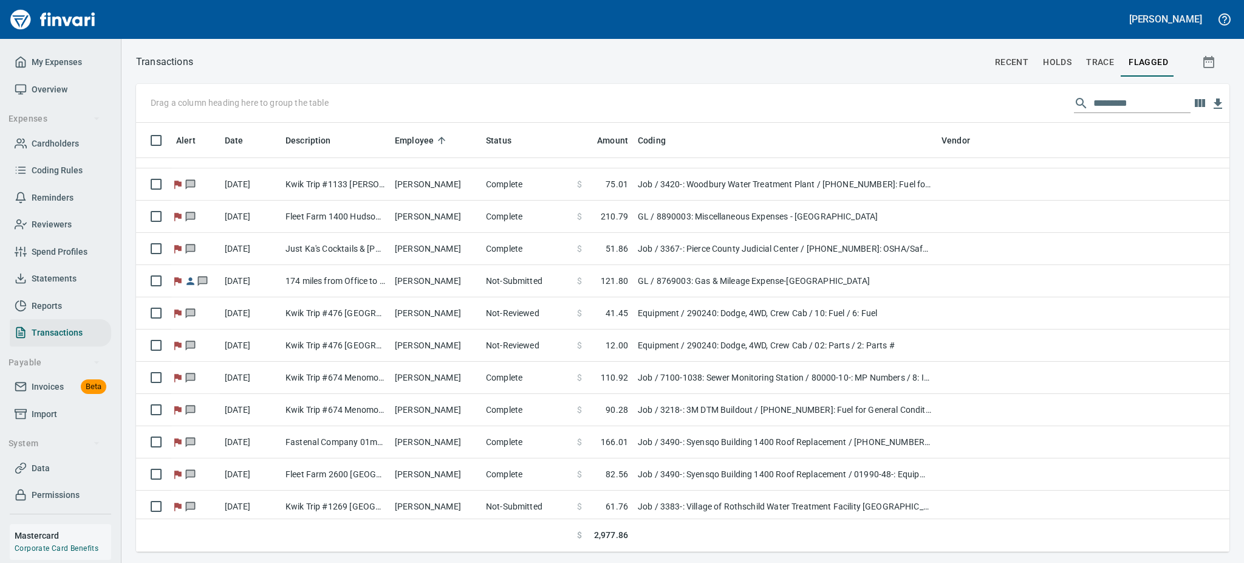
scroll to position [445, 0]
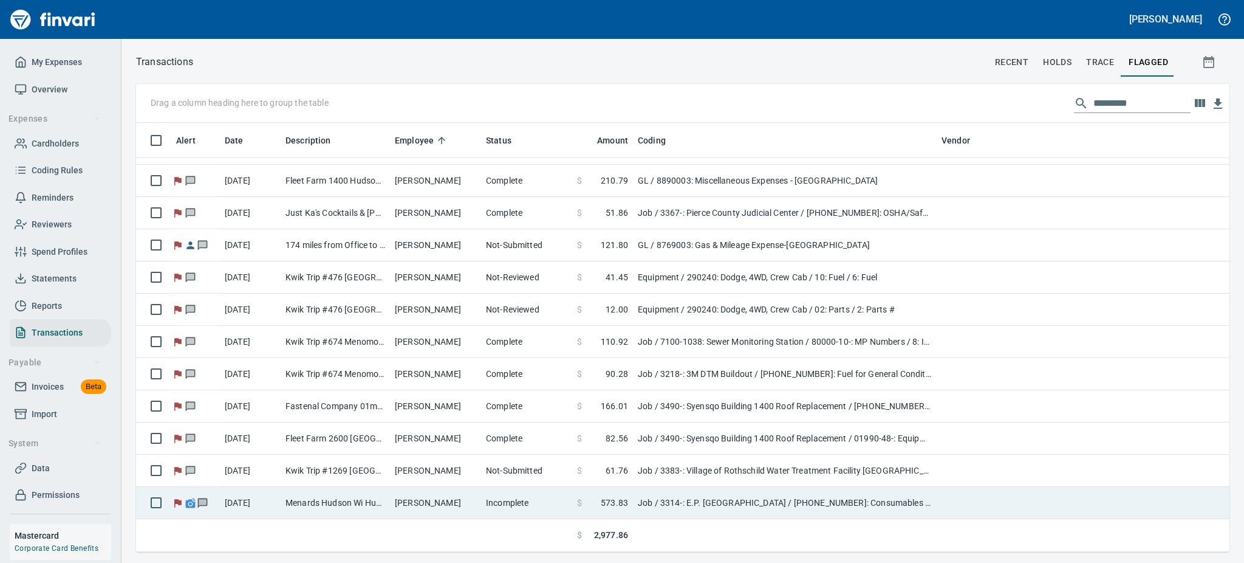
click at [842, 503] on td "Job / 3314-: E.P. [GEOGRAPHIC_DATA] / [PHONE_NUMBER]: Consumables - Carpentry /…" at bounding box center [785, 503] width 304 height 32
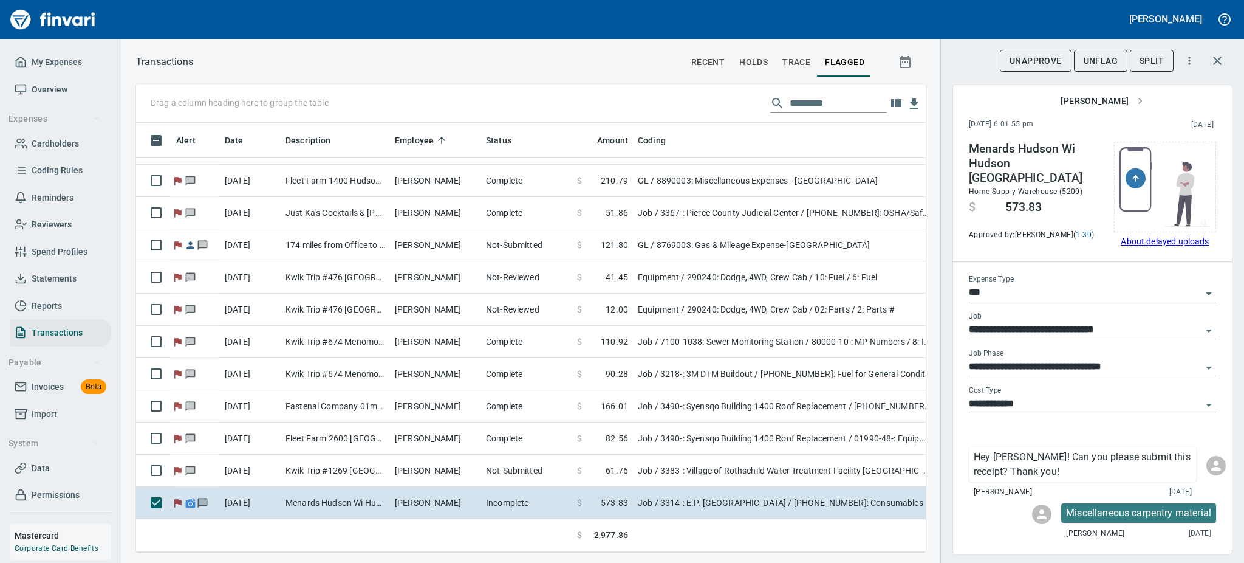
scroll to position [402, 762]
click at [1016, 59] on span "UnApprove" at bounding box center [1036, 60] width 52 height 15
click at [1042, 59] on span "Unsubmit" at bounding box center [1049, 60] width 44 height 15
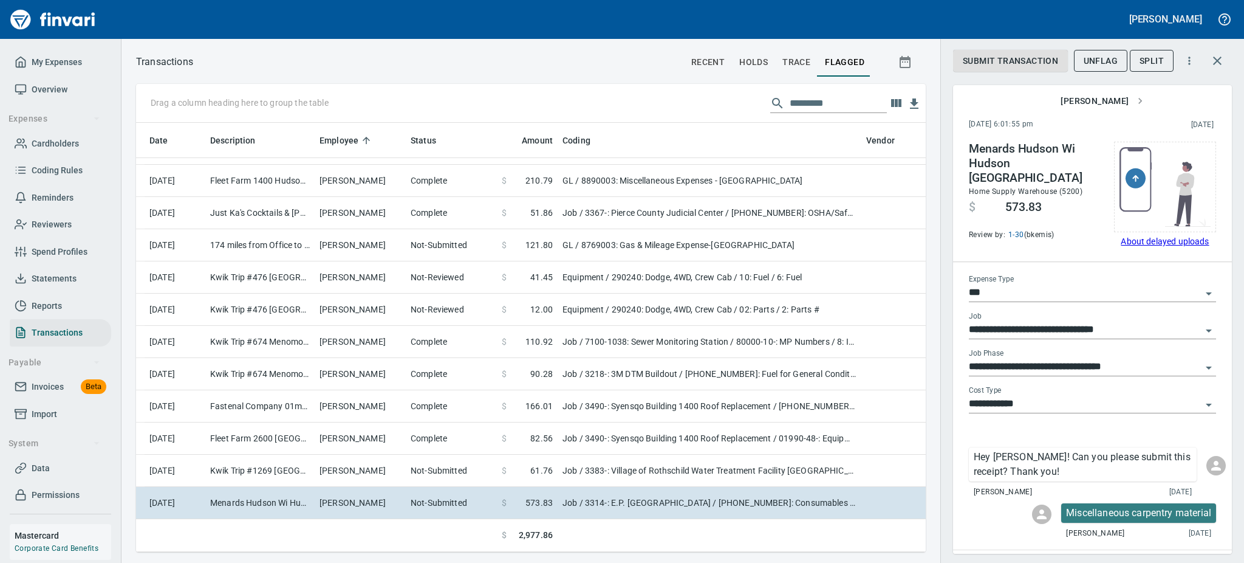
scroll to position [445, 146]
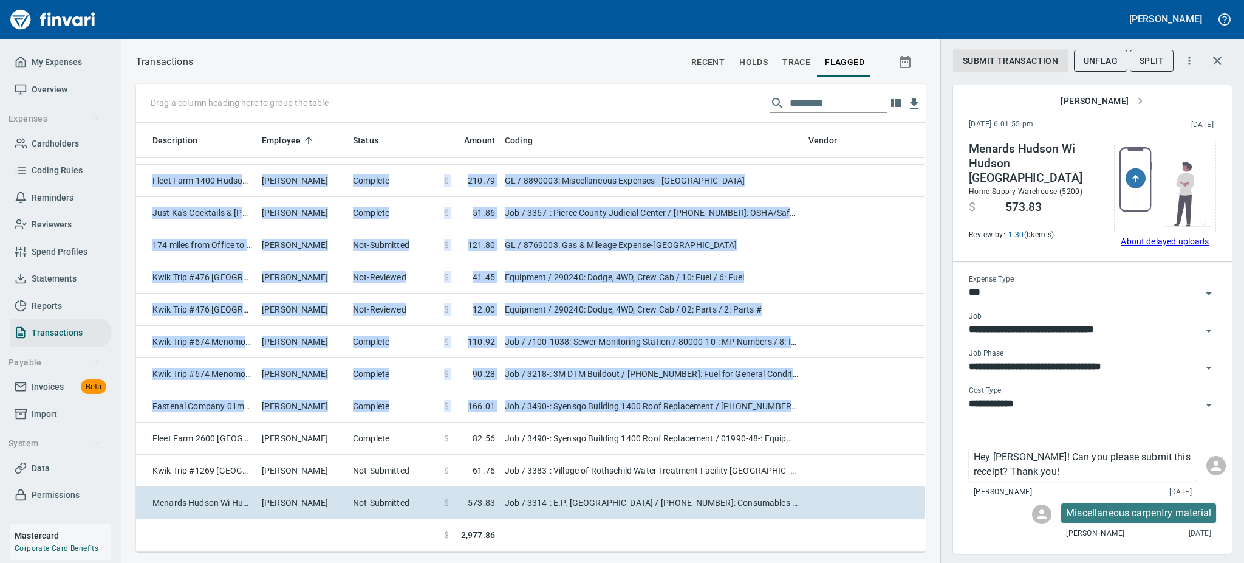
drag, startPoint x: 911, startPoint y: 416, endPoint x: 922, endPoint y: 358, distance: 58.7
click at [922, 358] on div "Date Description Employee Status Amount Coding Vendor [DATE] Marathon 19000 Hud…" at bounding box center [531, 337] width 790 height 429
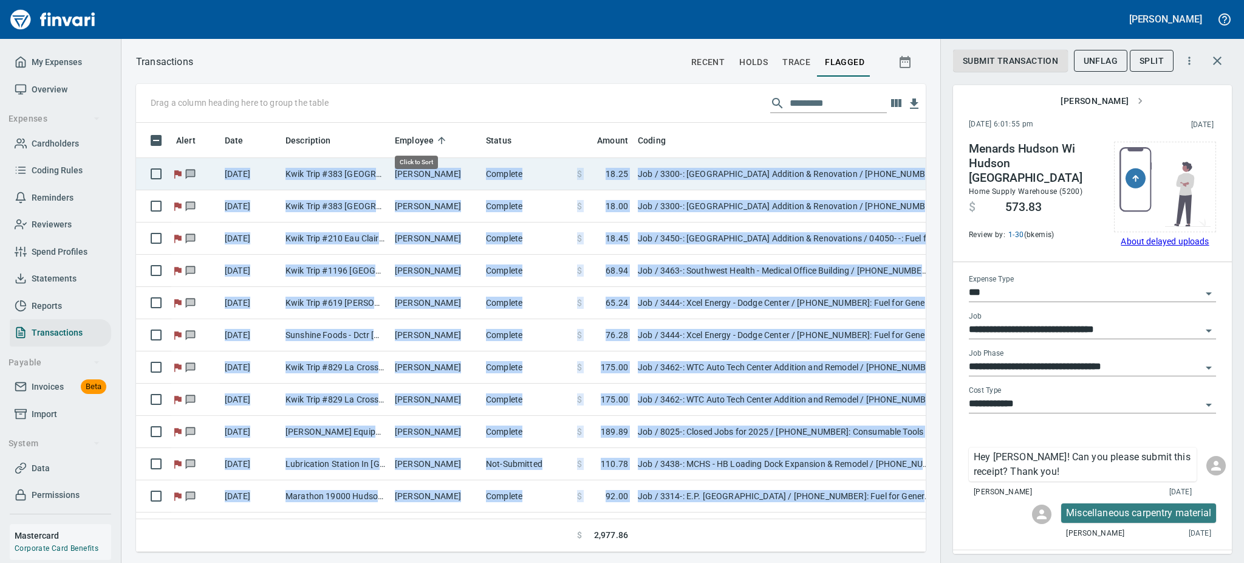
scroll to position [402, 762]
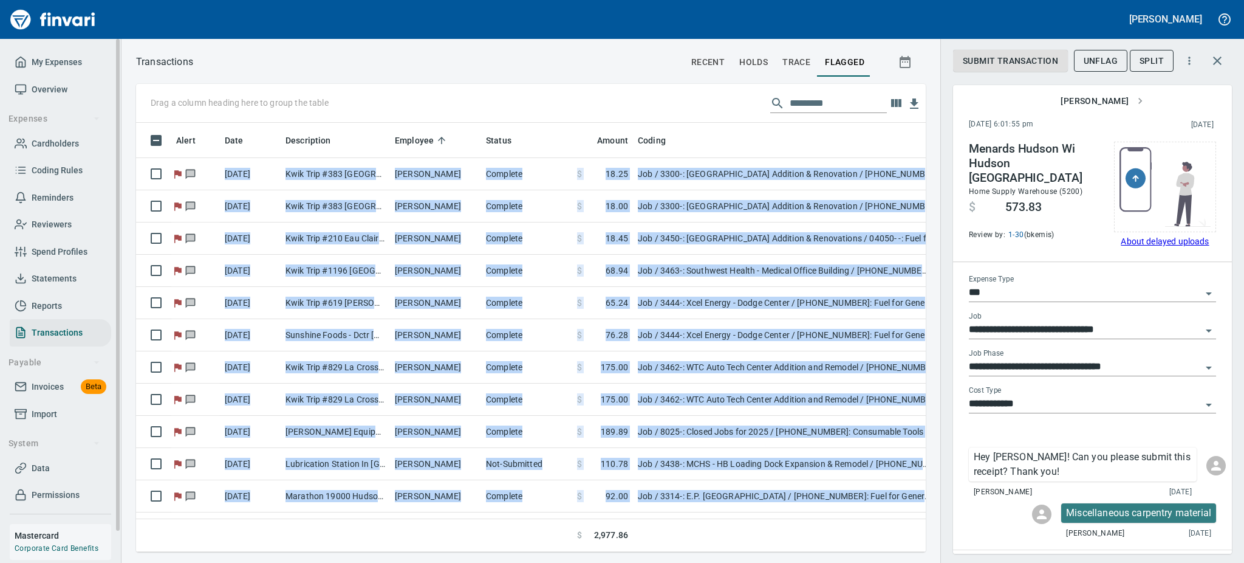
click at [34, 275] on span "Statements" at bounding box center [54, 278] width 45 height 15
